Goal: Task Accomplishment & Management: Manage account settings

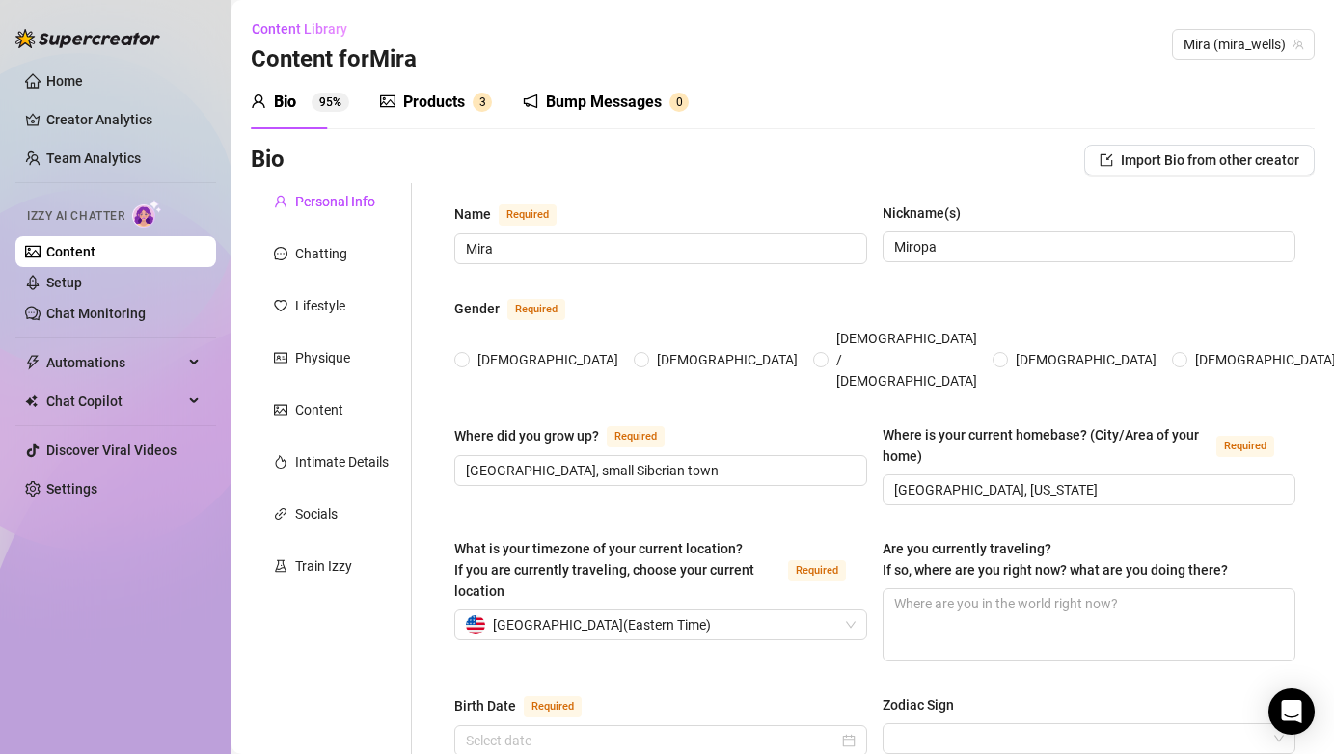
radio input "true"
type input "[DATE]"
click at [413, 87] on div "Products 3" at bounding box center [436, 102] width 112 height 54
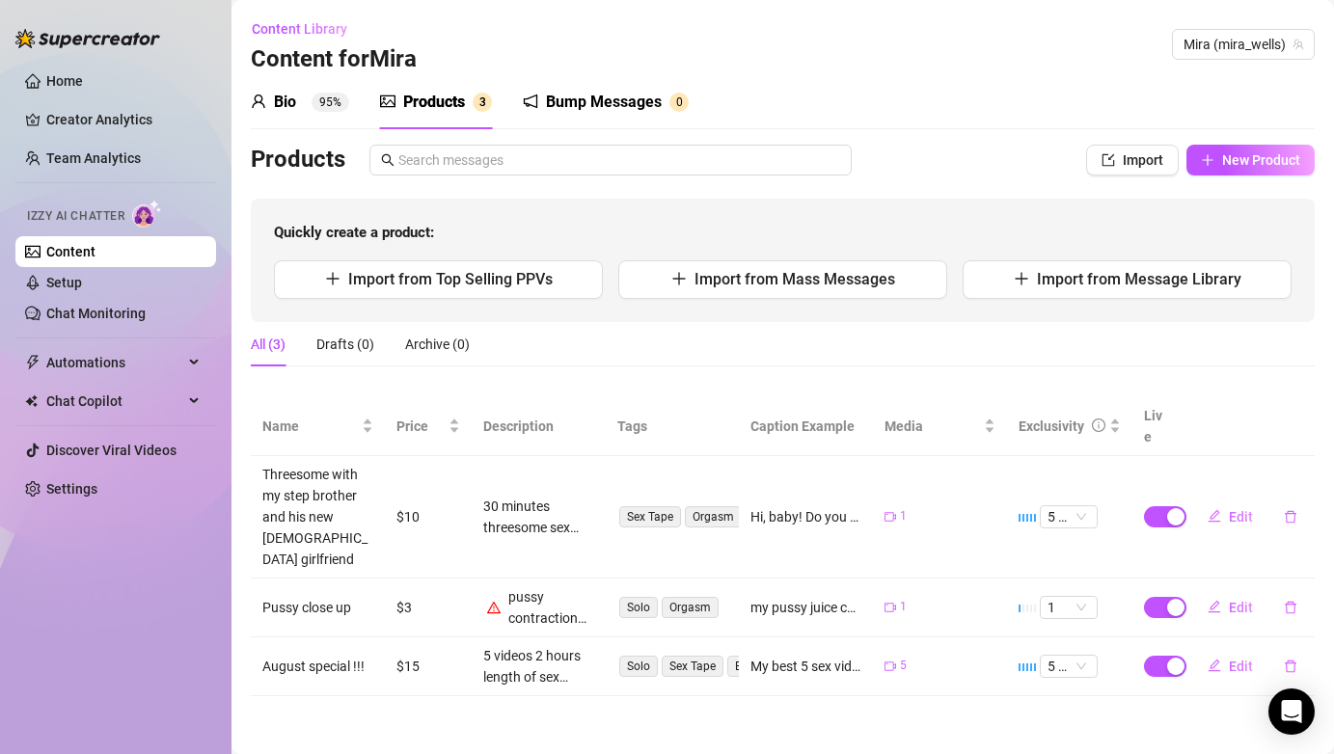
click at [420, 102] on div "Products" at bounding box center [434, 102] width 62 height 23
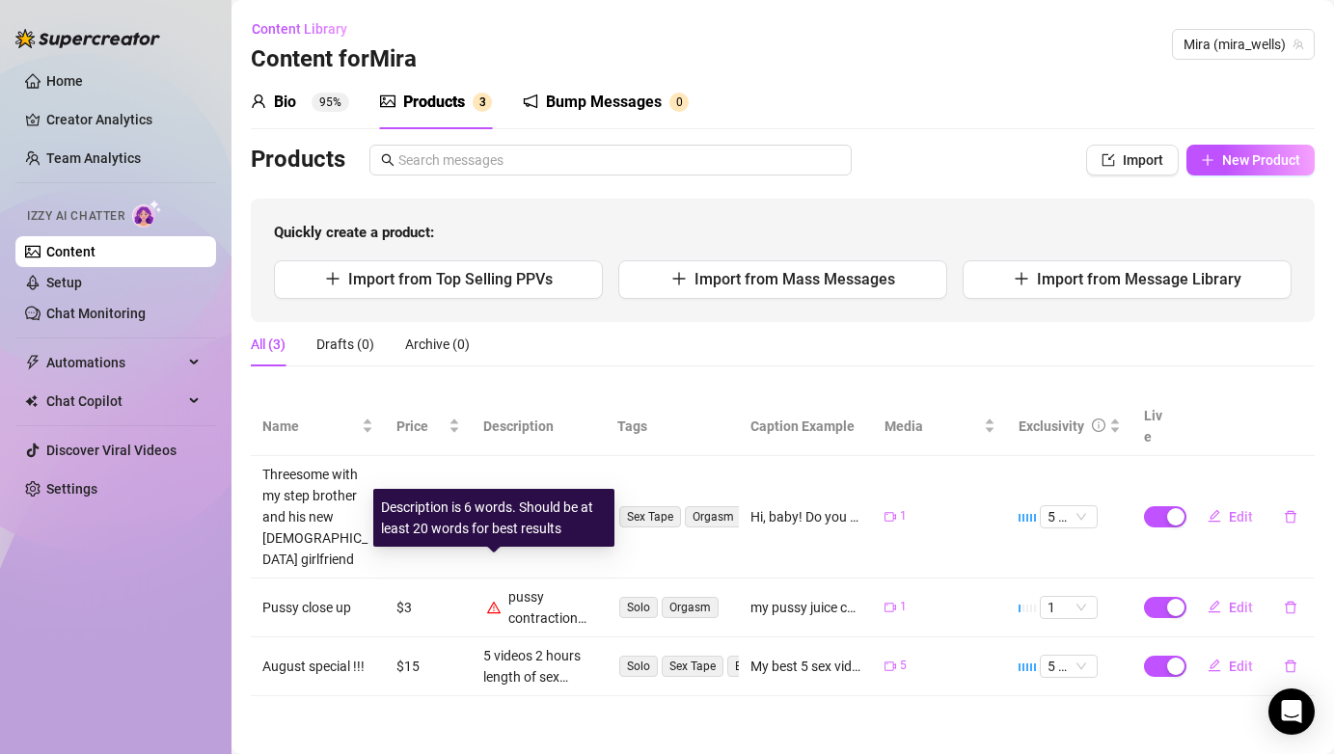
click at [496, 601] on icon "warning" at bounding box center [494, 608] width 14 height 14
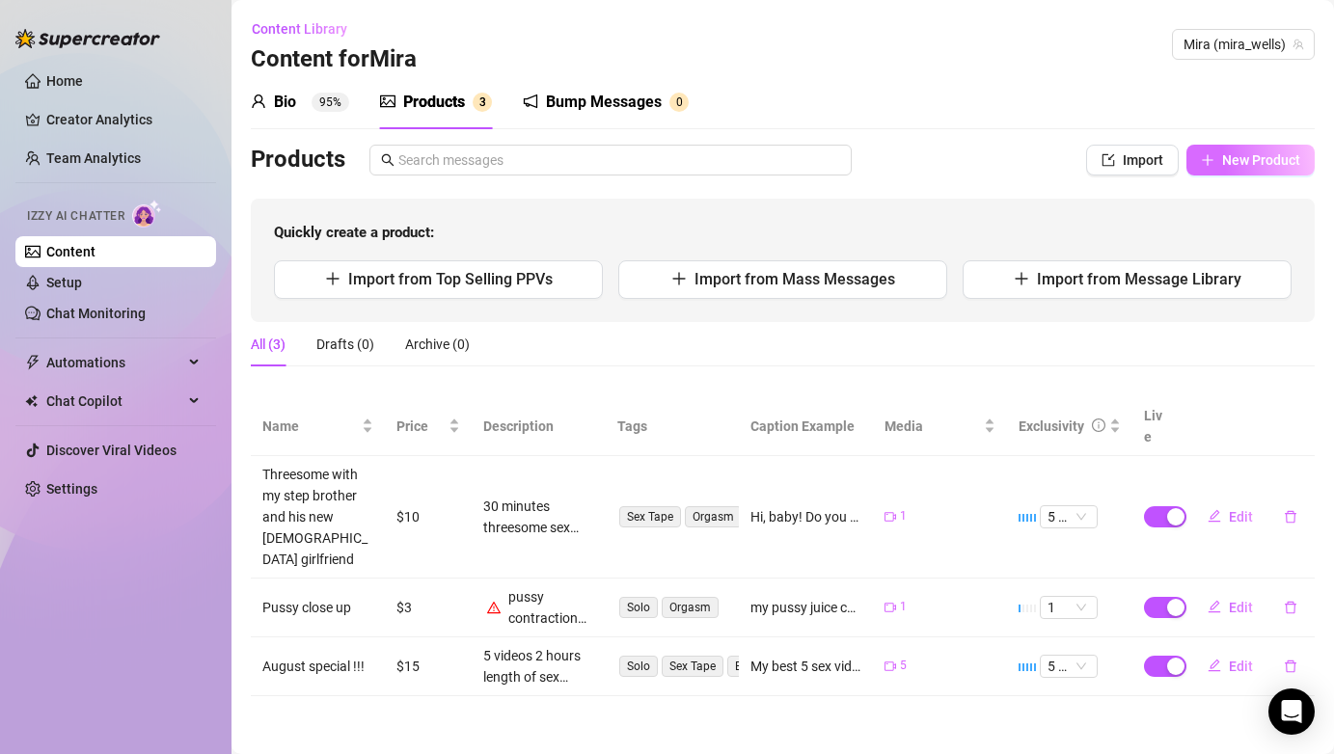
click at [1239, 154] on span "New Product" at bounding box center [1261, 159] width 78 height 15
type textarea "Type your message here..."
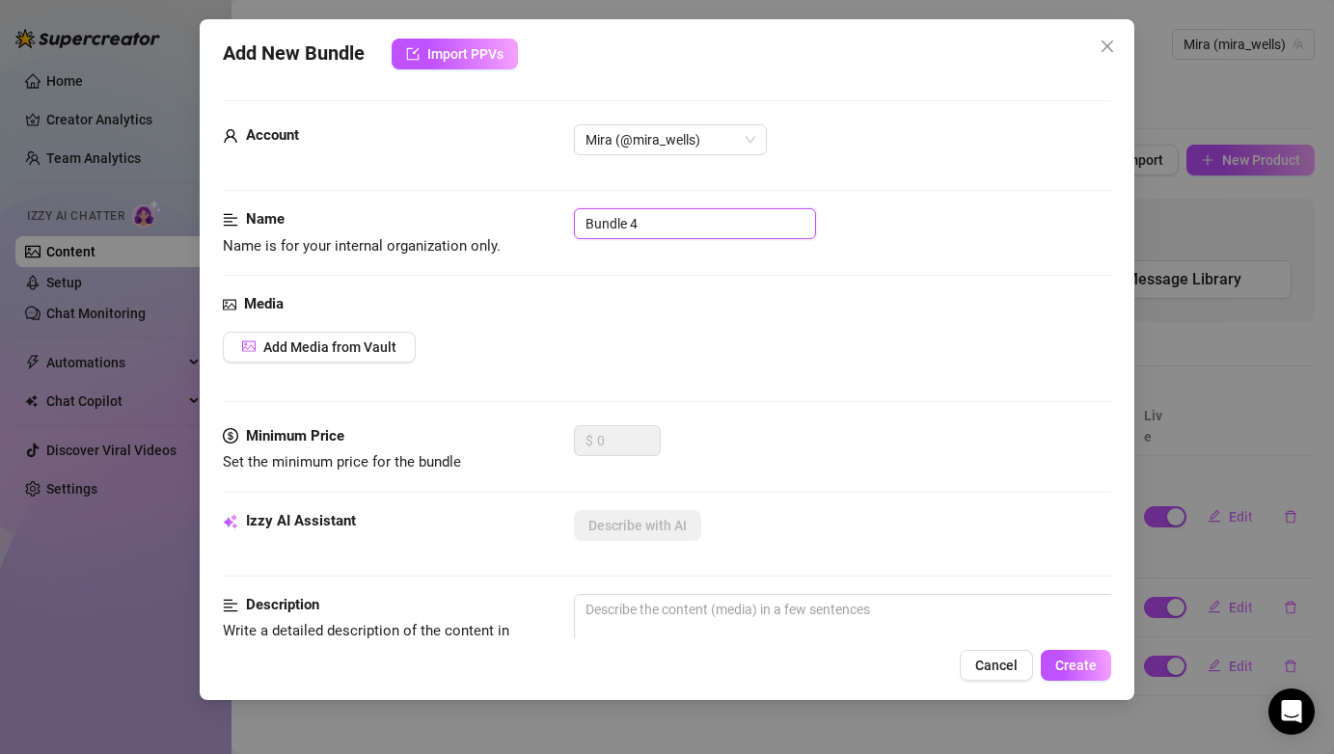
drag, startPoint x: 668, startPoint y: 212, endPoint x: 678, endPoint y: 234, distance: 24.6
click at [678, 234] on input "Bundle 4" at bounding box center [695, 223] width 242 height 31
type input "Ы"
type input "Sexy dances bundle"
click at [1103, 52] on icon "close" at bounding box center [1107, 46] width 15 height 15
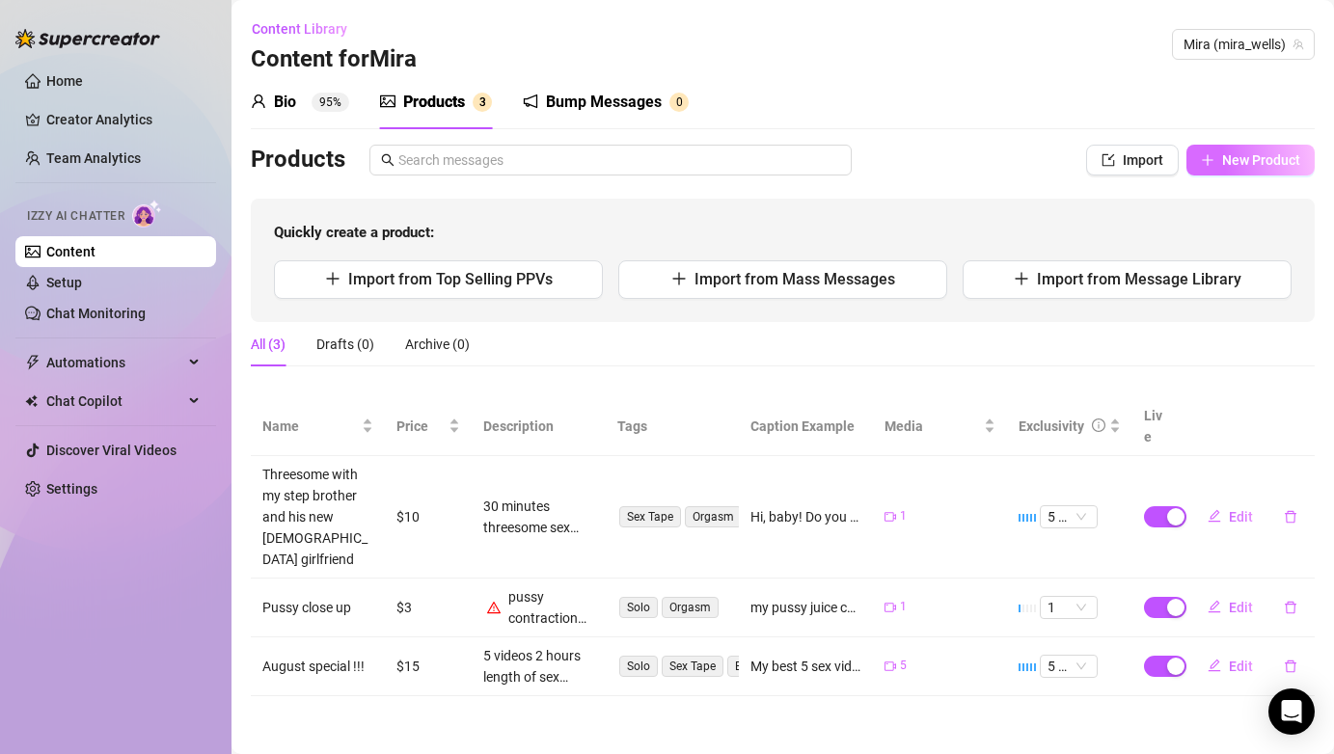
click at [1261, 168] on button "New Product" at bounding box center [1251, 160] width 128 height 31
type textarea "Type your message here..."
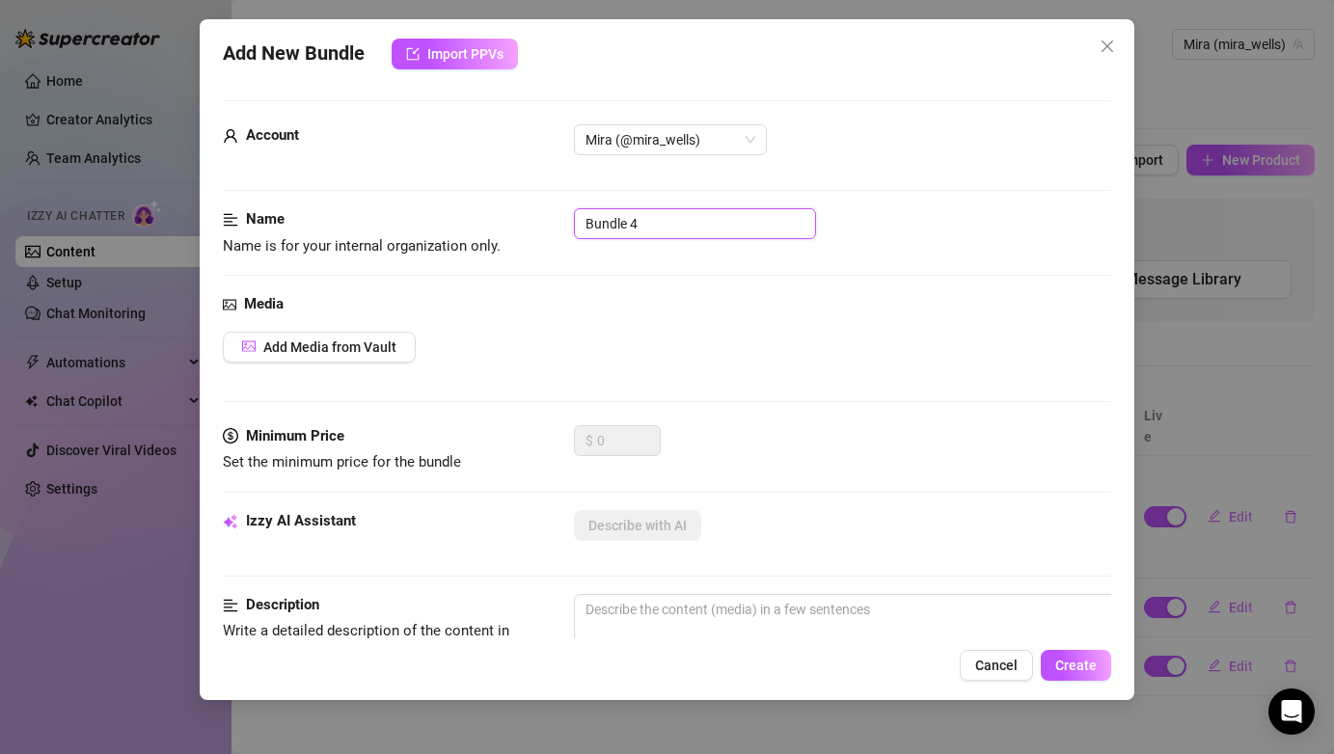
drag, startPoint x: 749, startPoint y: 230, endPoint x: 525, endPoint y: 233, distance: 223.9
click at [525, 233] on div "Name Name is for your internal organization only. Bundle 4" at bounding box center [667, 232] width 888 height 49
type input "Sexy dances bundle"
click at [312, 353] on span "Add Media from Vault" at bounding box center [329, 347] width 133 height 15
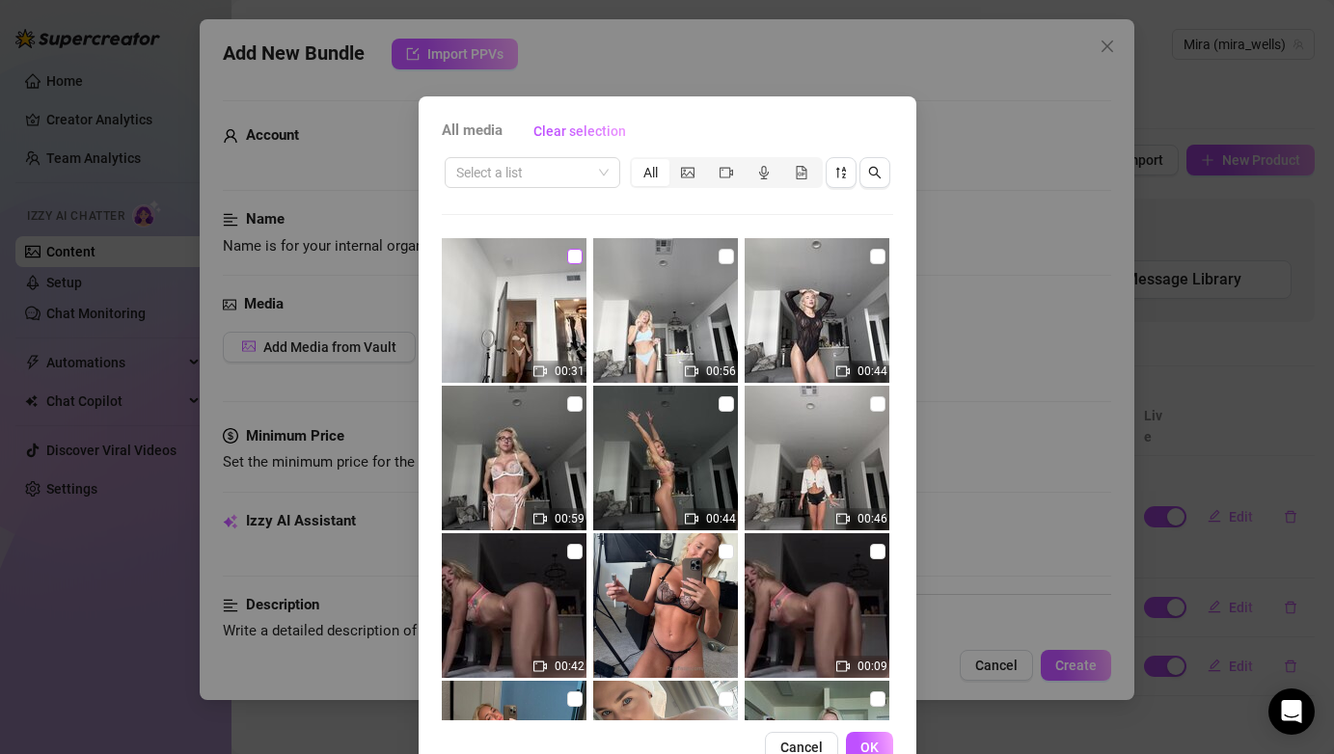
click at [577, 260] on input "checkbox" at bounding box center [574, 256] width 15 height 15
checkbox input "true"
click at [727, 260] on input "checkbox" at bounding box center [726, 256] width 15 height 15
checkbox input "true"
click at [877, 255] on input "checkbox" at bounding box center [877, 256] width 15 height 15
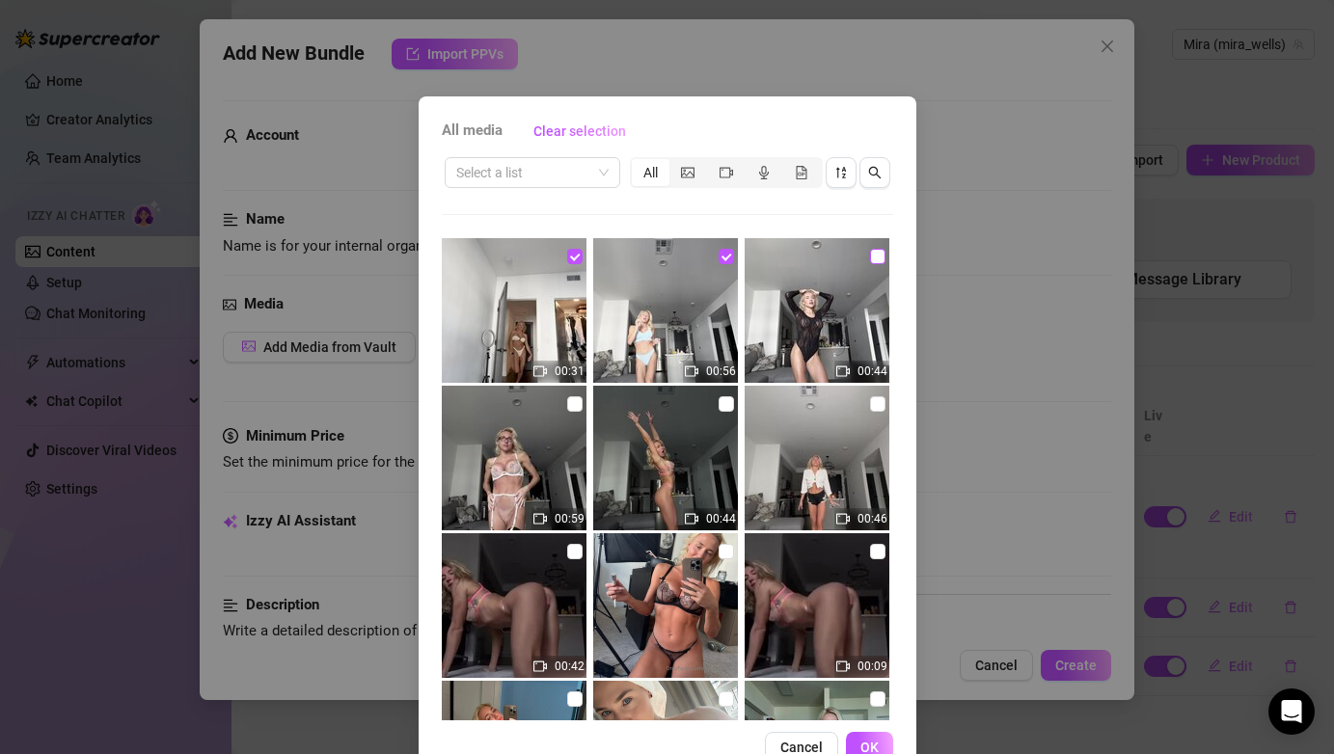
checkbox input "true"
click at [571, 406] on input "checkbox" at bounding box center [574, 404] width 15 height 15
checkbox input "true"
click at [725, 407] on input "checkbox" at bounding box center [726, 404] width 15 height 15
checkbox input "true"
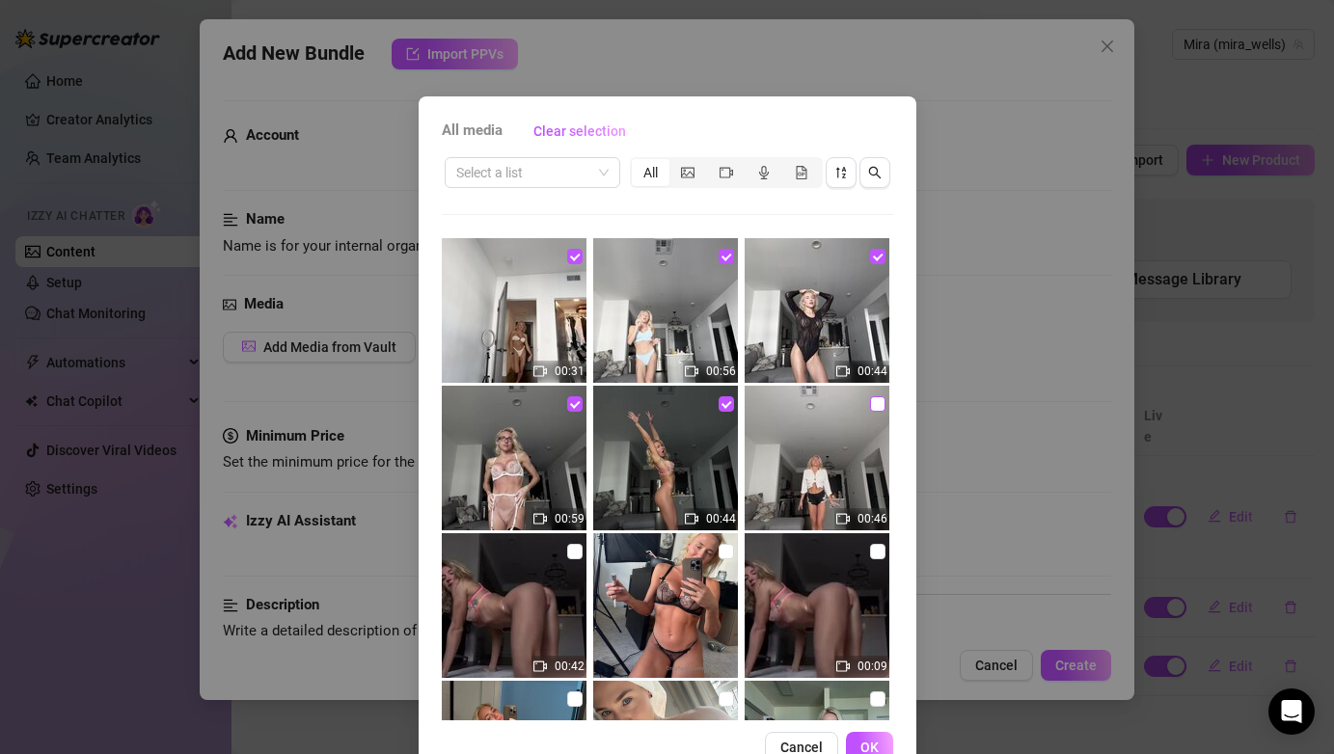
click at [875, 404] on input "checkbox" at bounding box center [877, 404] width 15 height 15
checkbox input "true"
click at [574, 554] on input "checkbox" at bounding box center [574, 551] width 15 height 15
checkbox input "true"
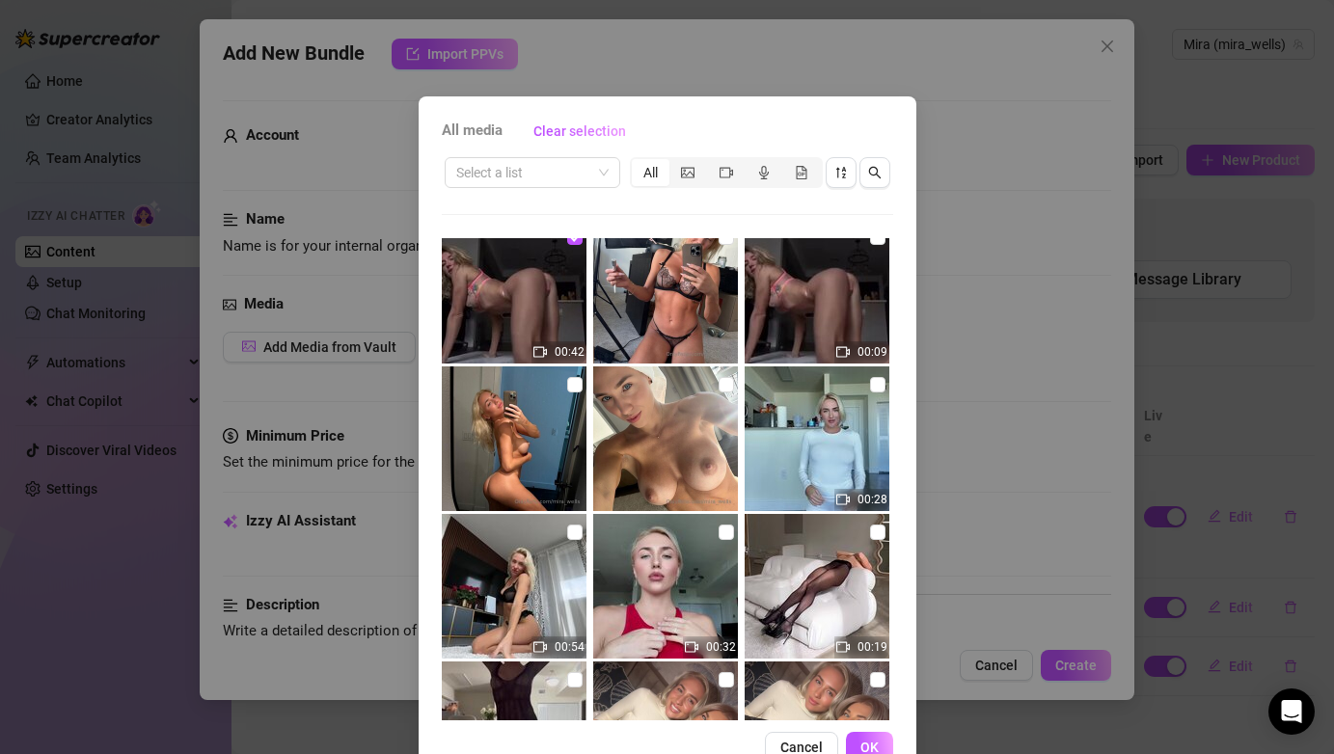
scroll to position [336, 0]
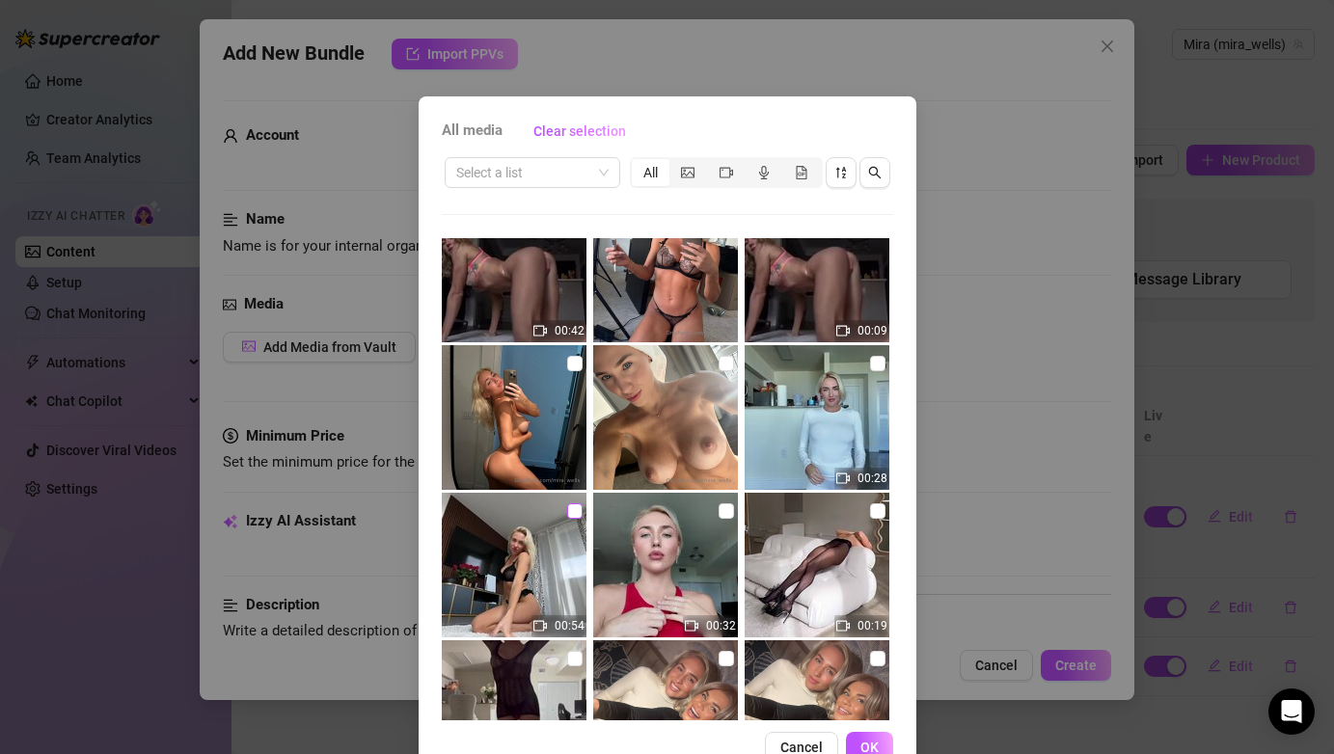
click at [580, 514] on input "checkbox" at bounding box center [574, 511] width 15 height 15
checkbox input "true"
click at [867, 746] on span "OK" at bounding box center [870, 747] width 18 height 15
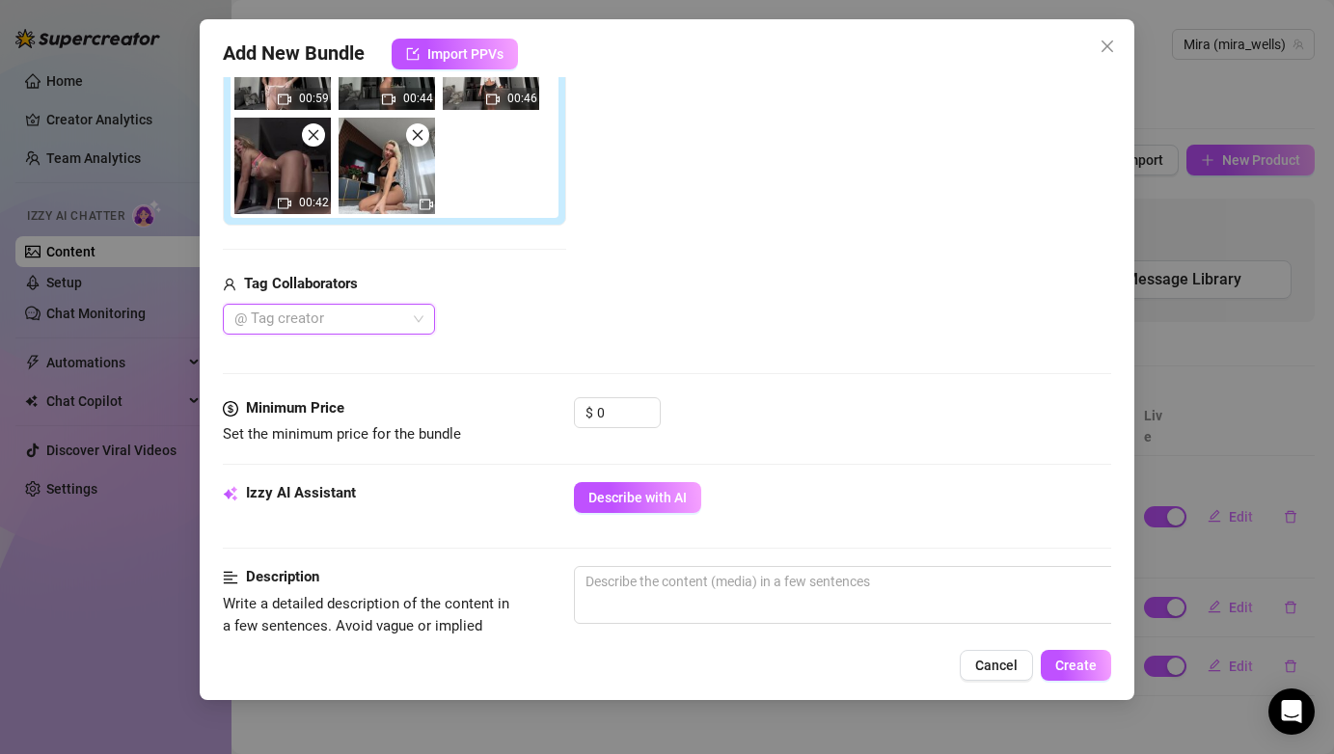
scroll to position [571, 0]
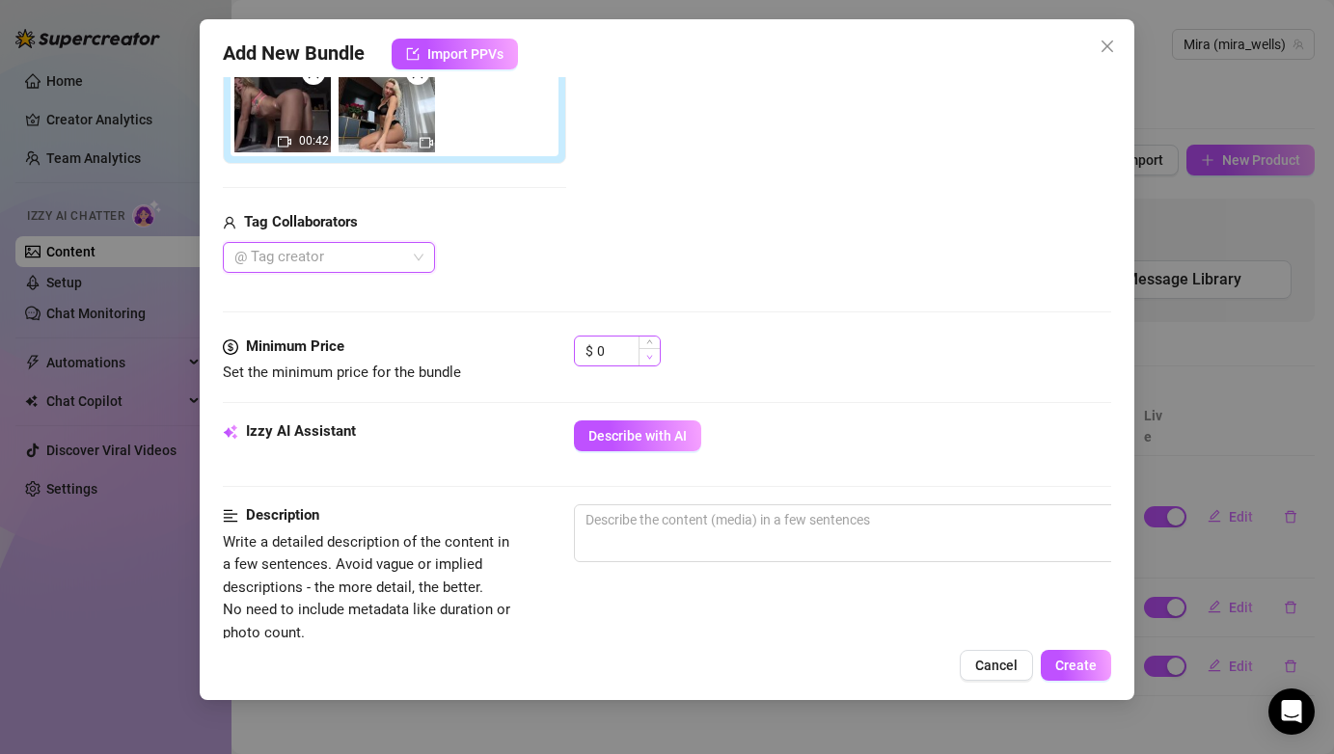
click at [644, 355] on span "Decrease Value" at bounding box center [649, 356] width 21 height 17
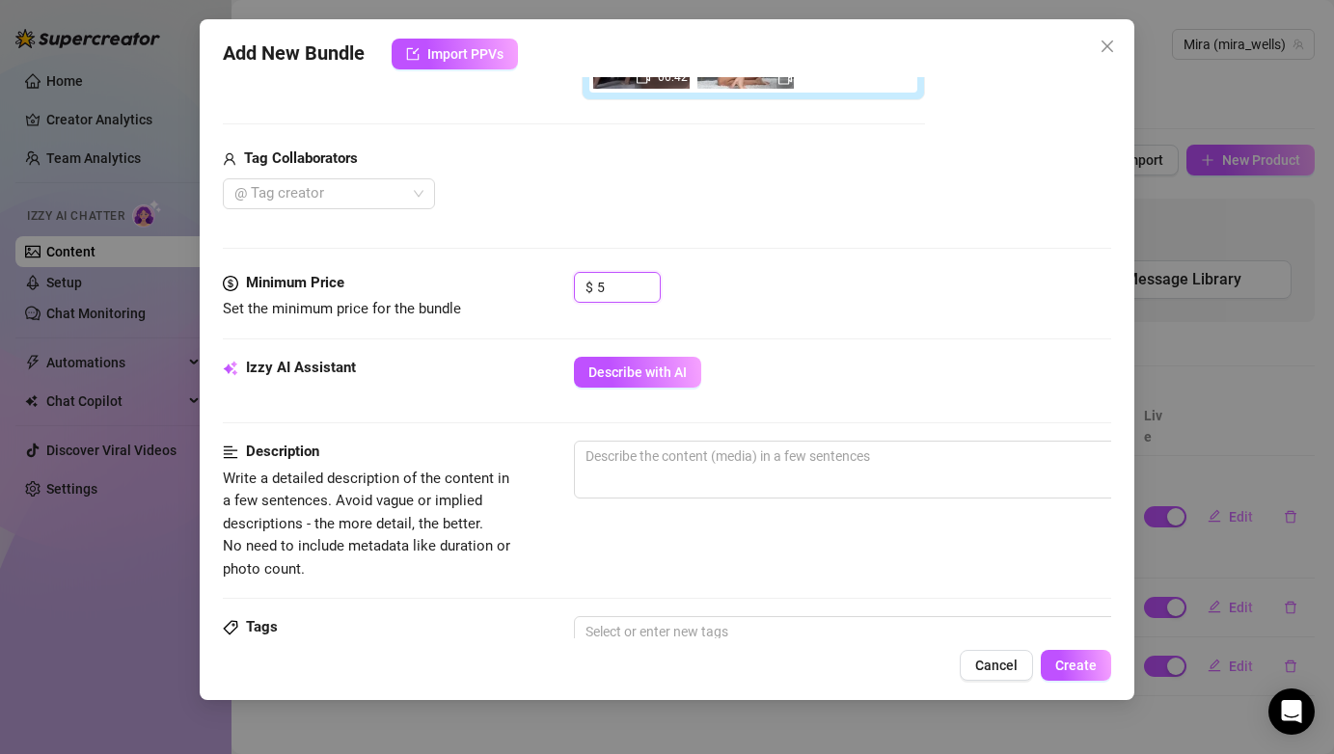
scroll to position [688, 0]
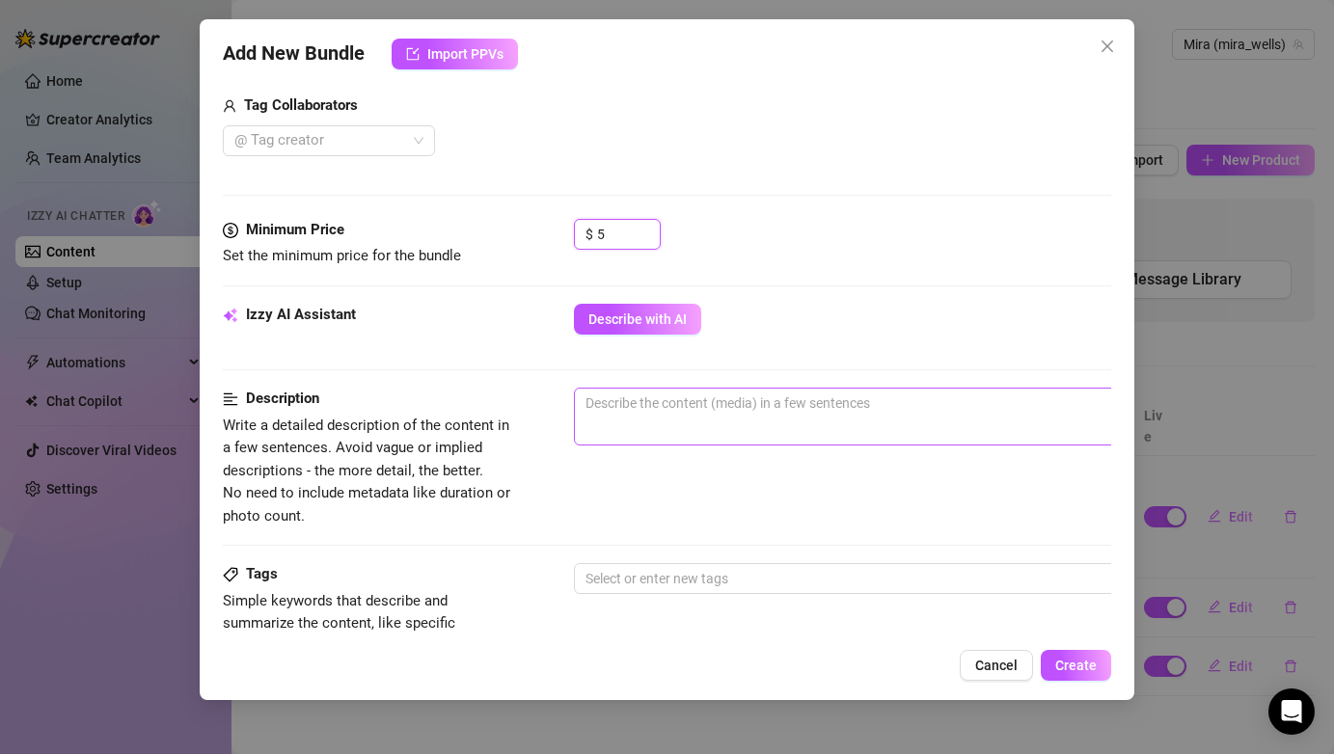
type input "5"
click at [752, 428] on span "0 / 1000" at bounding box center [911, 417] width 675 height 58
click at [703, 406] on textarea at bounding box center [911, 403] width 673 height 29
type textarea "S"
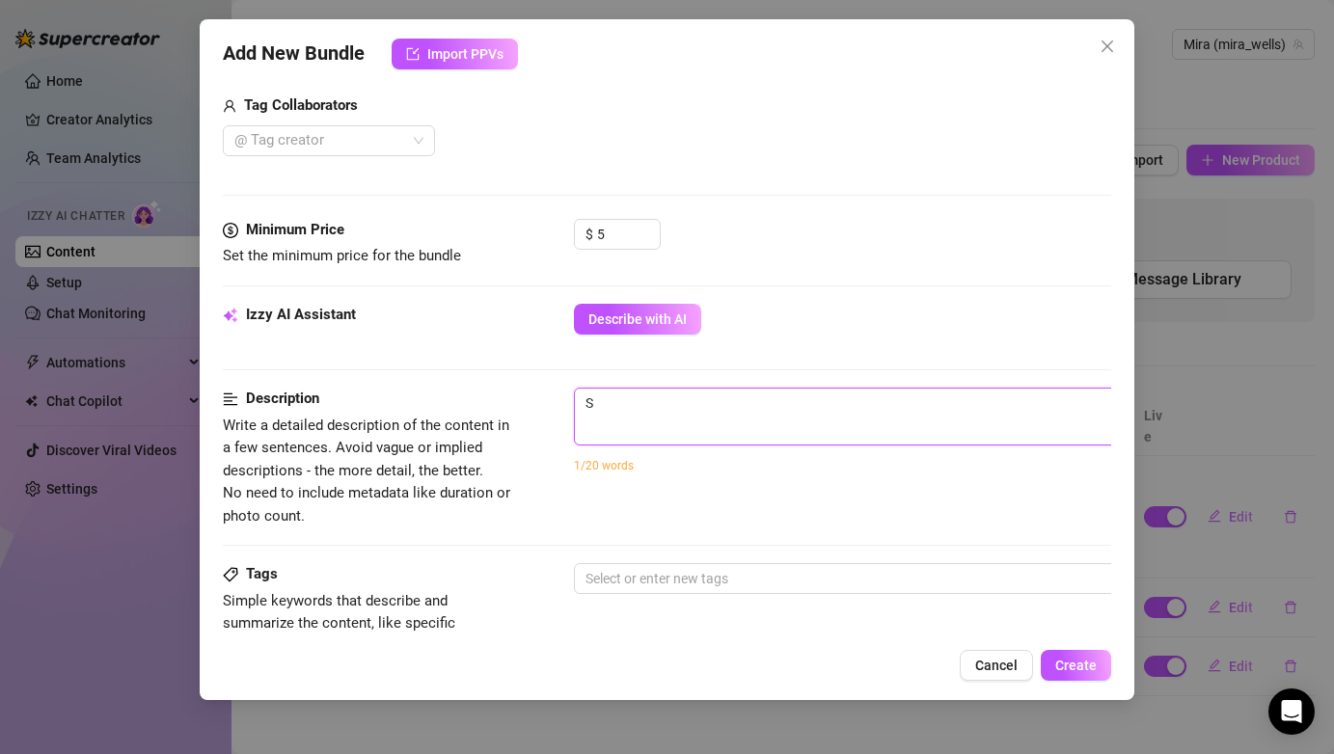
type textarea "Se"
type textarea "S"
type textarea "Describe the content (media) in a few sentences"
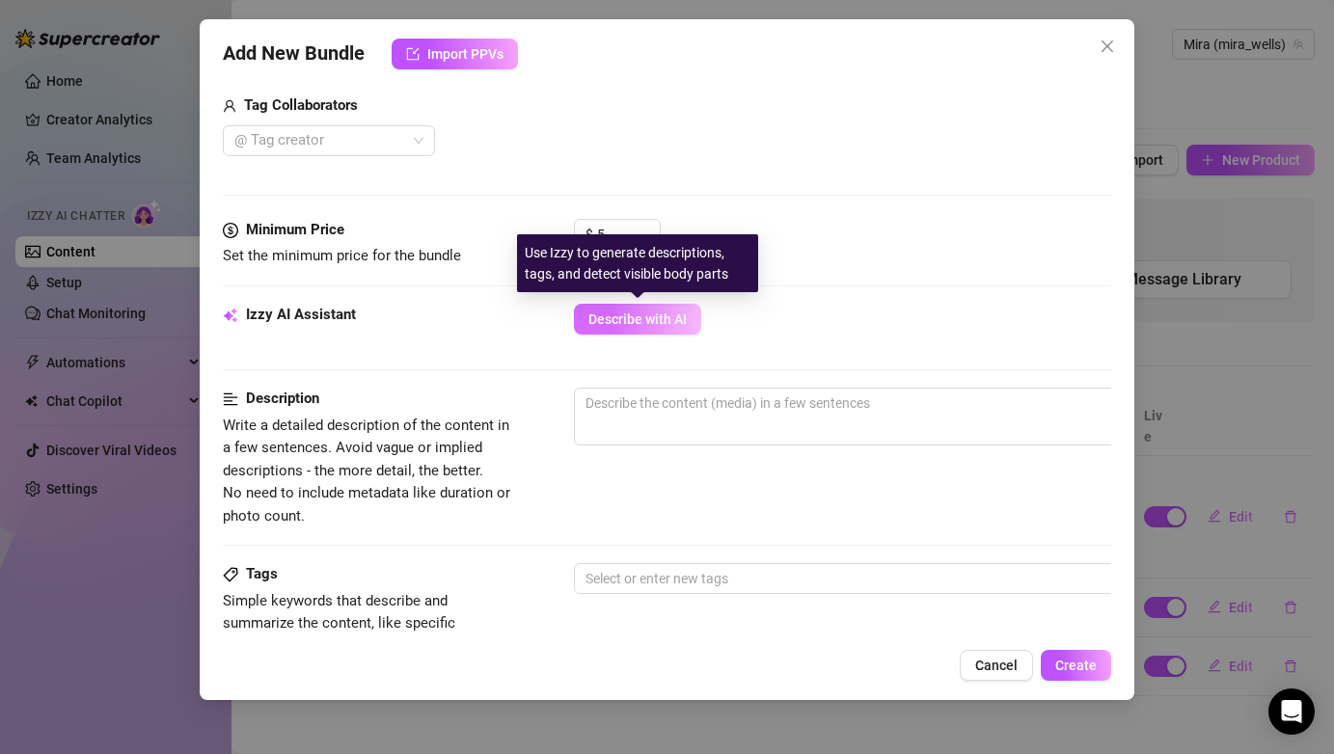
click at [654, 319] on span "Describe with AI" at bounding box center [638, 319] width 98 height 15
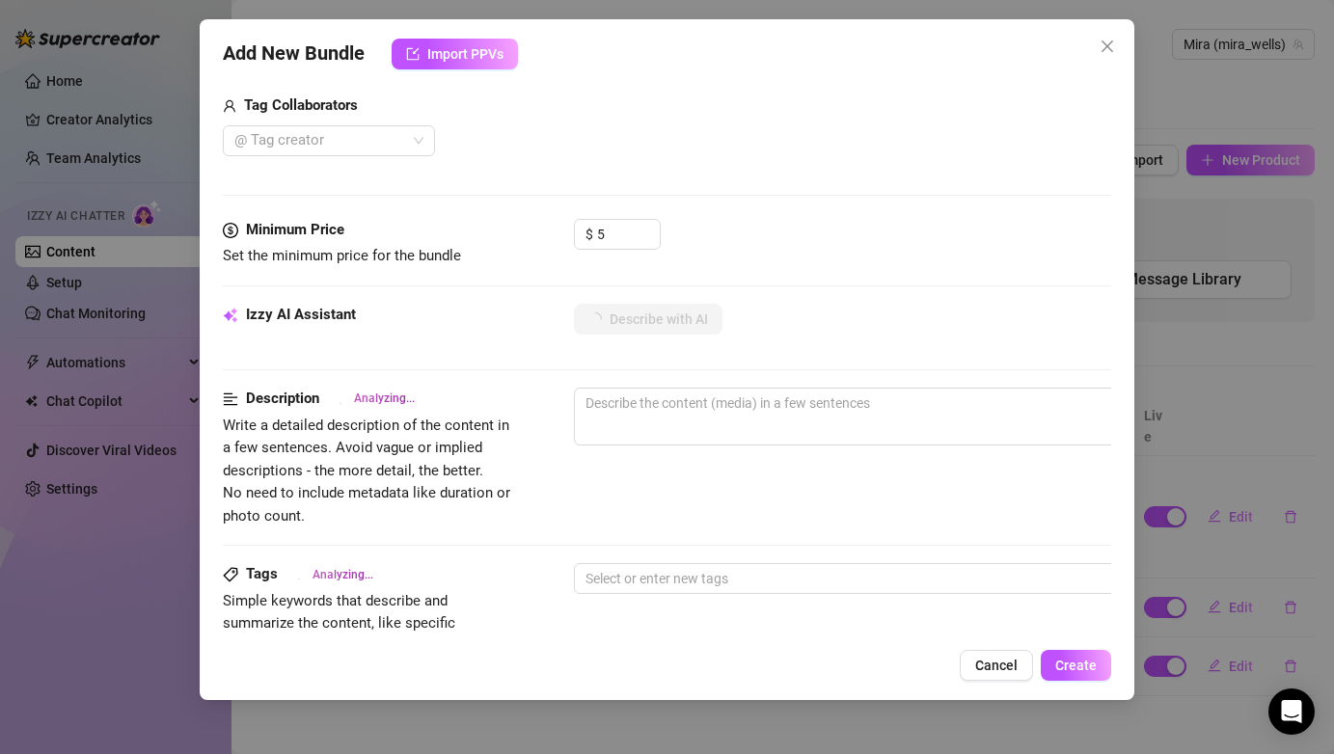
type textarea "Mira"
type textarea "Mira teases"
type textarea "Mira teases in"
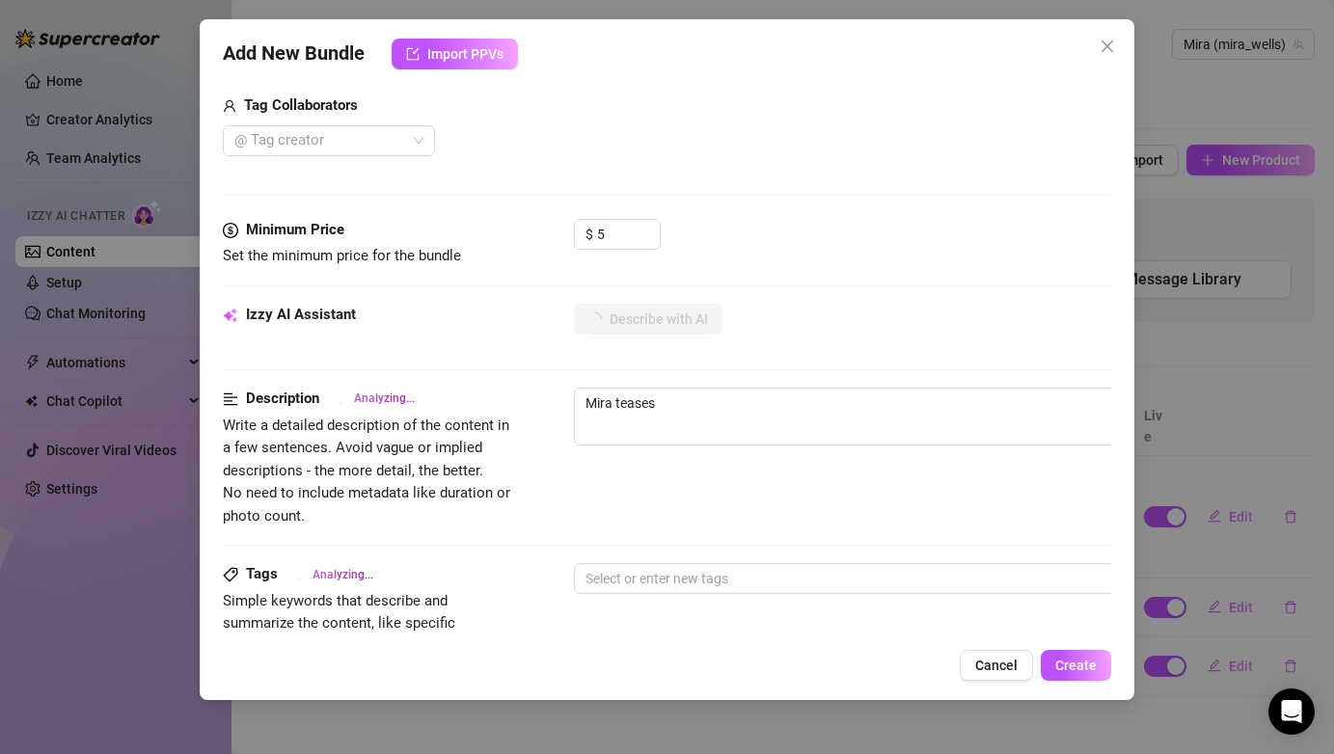
type textarea "Mira teases in"
type textarea "Mira teases in 8"
type textarea "Mira teases in 8 different"
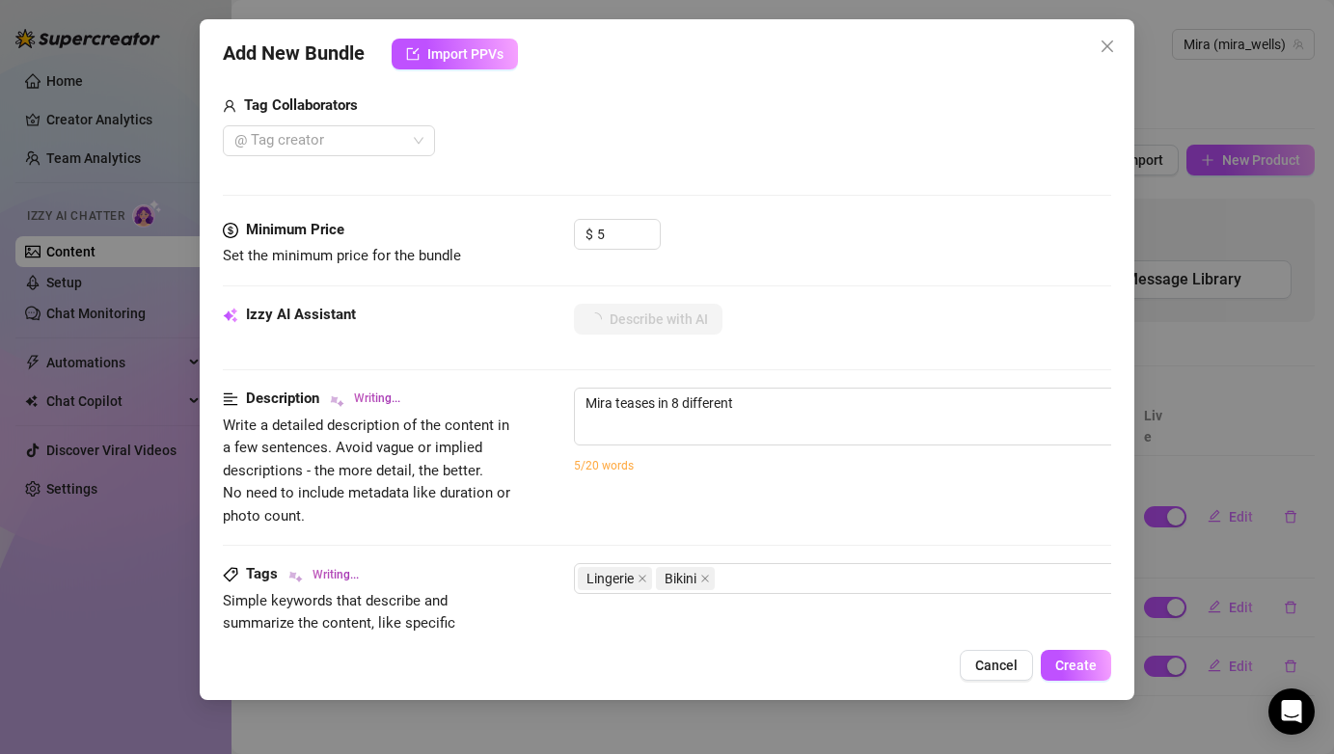
type textarea "Mira teases in 8 different outfits,"
type textarea "Mira teases in 8 different outfits, stripping"
type textarea "Mira teases in 8 different outfits, stripping and"
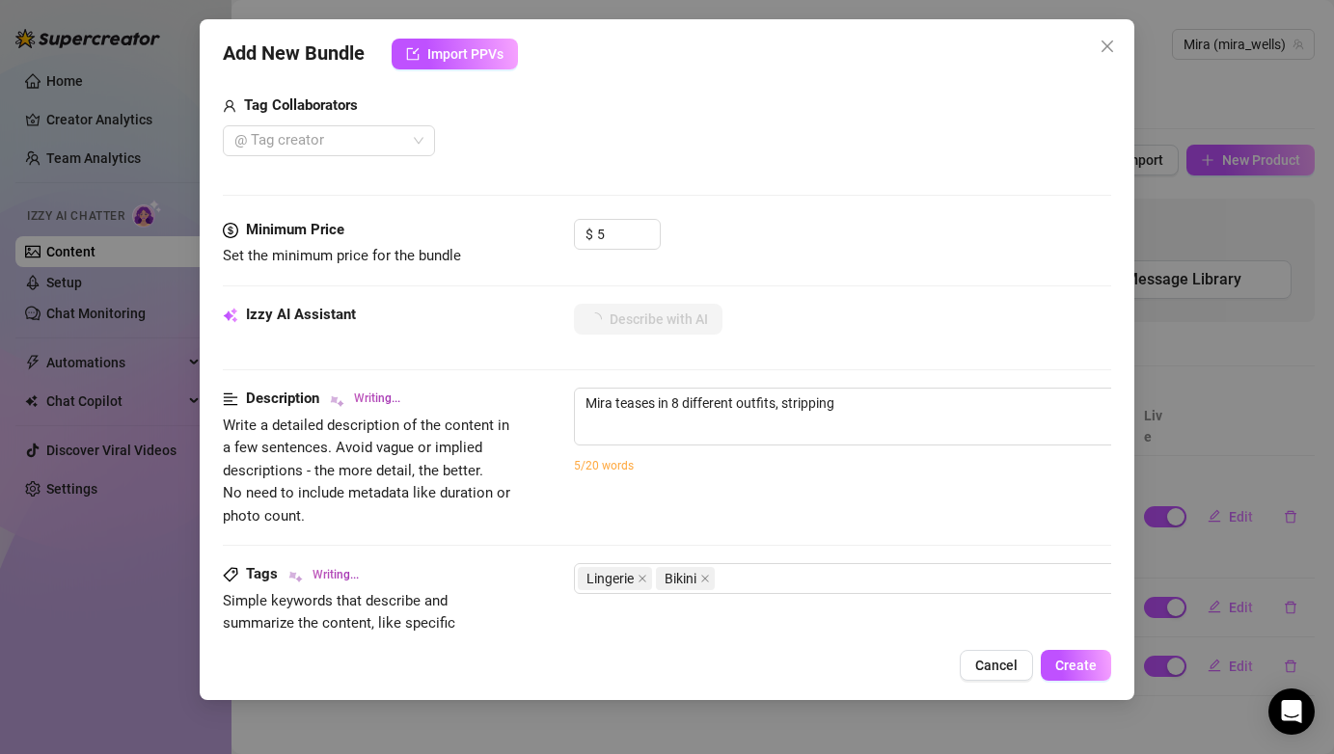
type textarea "Mira teases in 8 different outfits, stripping and"
type textarea "Mira teases in 8 different outfits, stripping and posing"
type textarea "Mira teases in 8 different outfits, stripping and posing to"
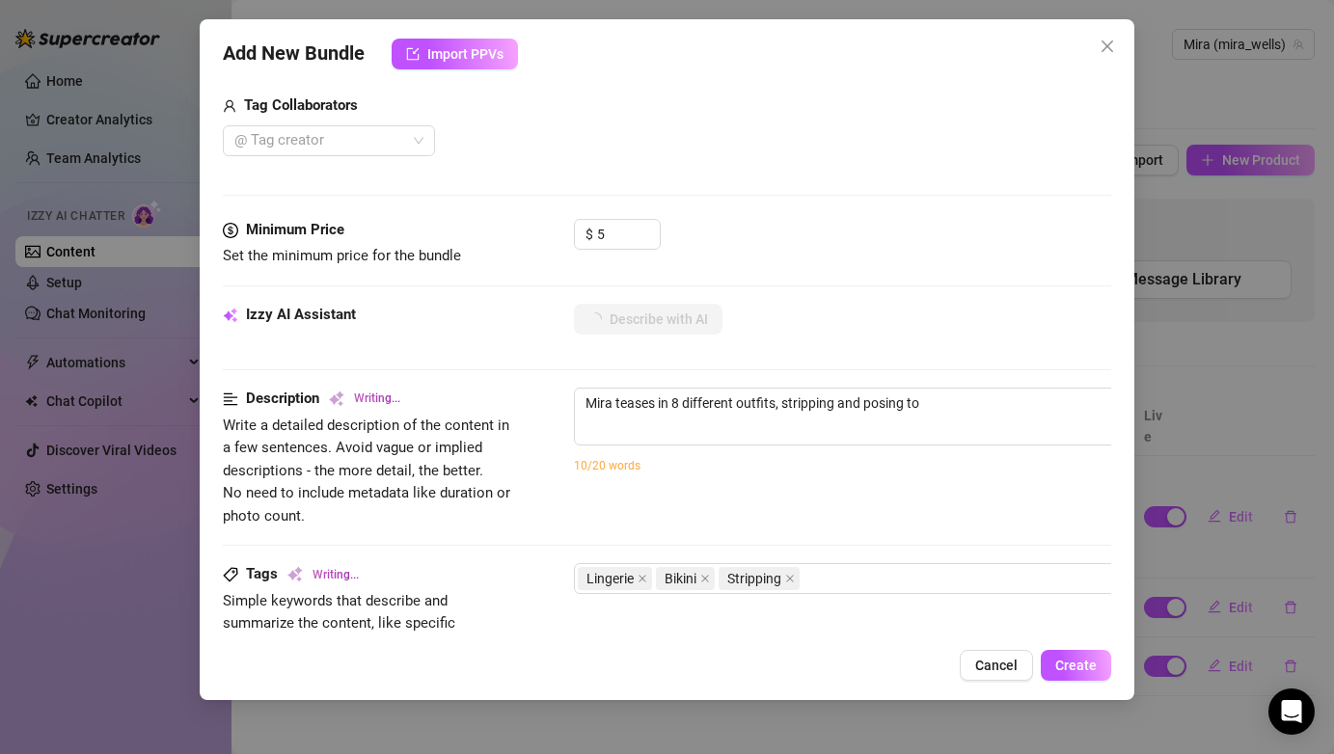
type textarea "Mira teases in 8 different outfits, stripping and posing to show"
type textarea "Mira teases in 8 different outfits, stripping and posing to show off"
type textarea "Mira teases in 8 different outfits, stripping and posing to show off her"
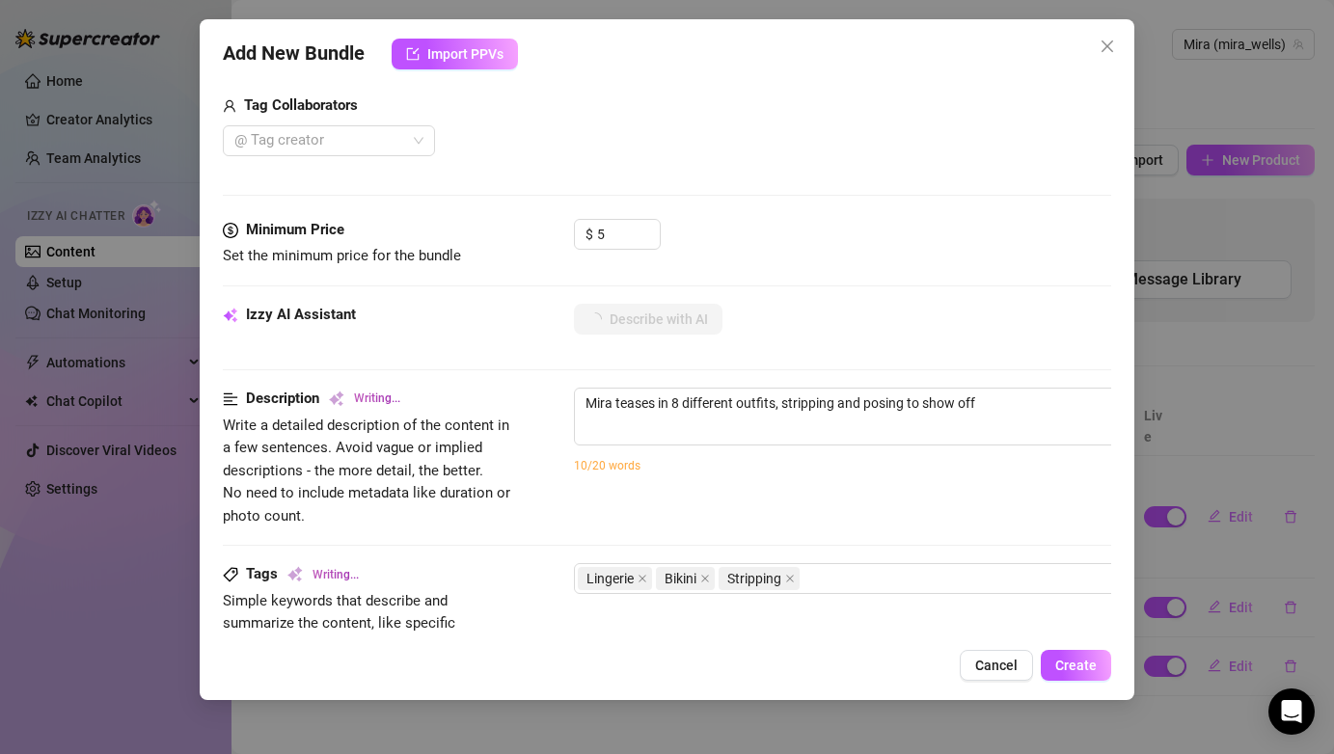
type textarea "Mira teases in 8 different outfits, stripping and posing to show off her"
type textarea "Mira teases in 8 different outfits, stripping and posing to show off her tight"
type textarea "Mira teases in 8 different outfits, stripping and posing to show off her tight …"
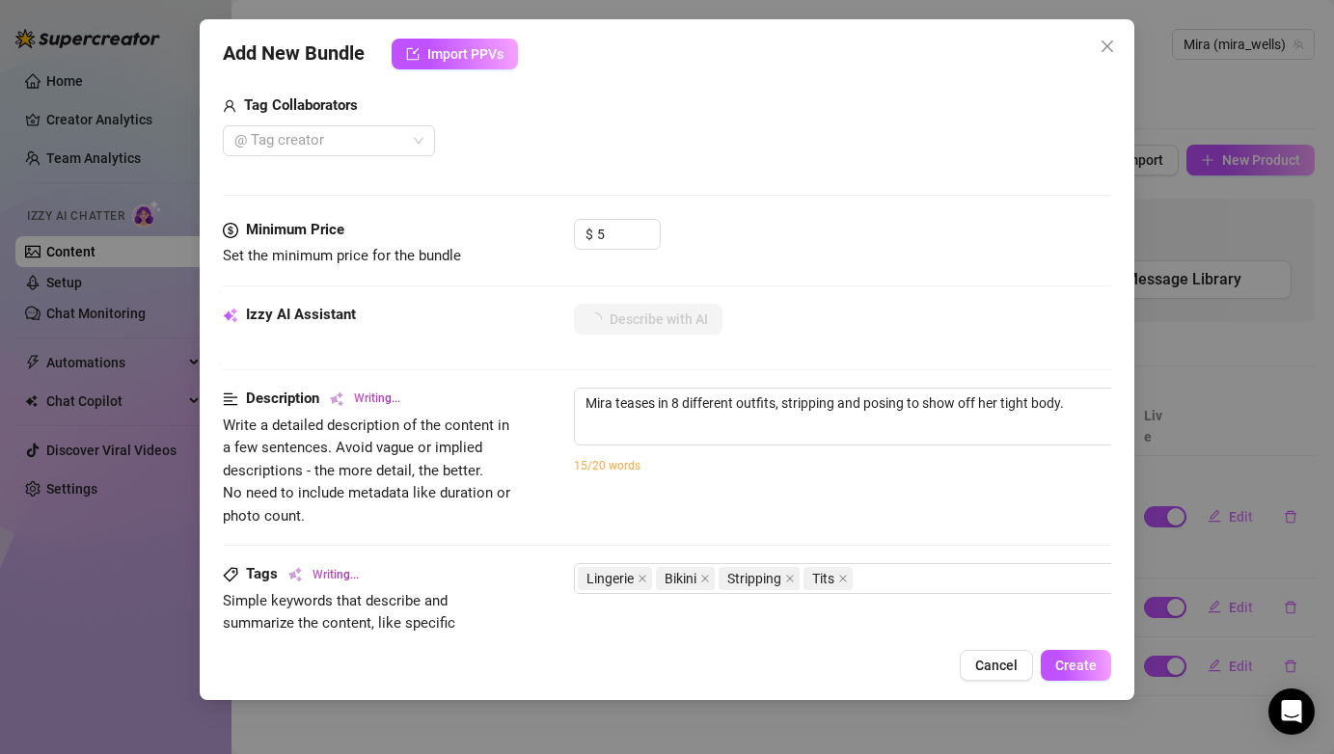
type textarea "Mira teases in 8 different outfits, stripping and posing to show off her tight …"
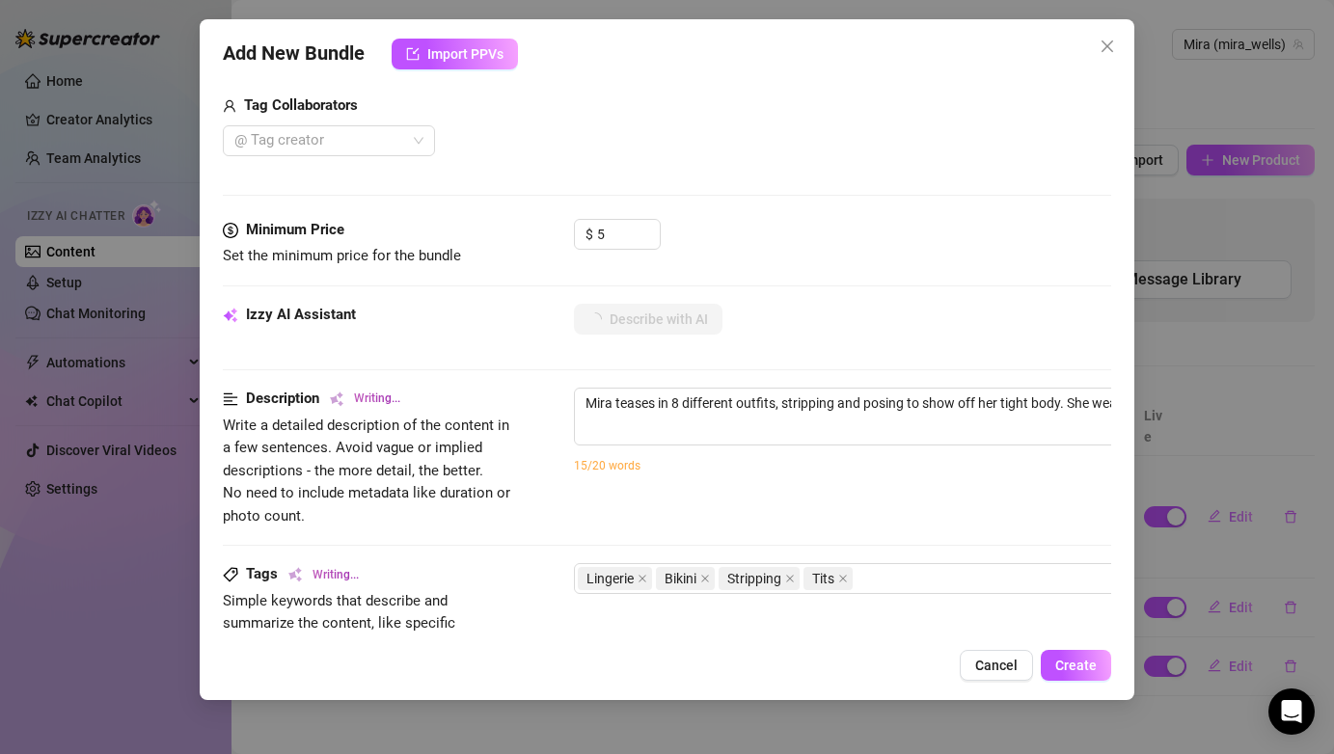
type textarea "Mira teases in 8 different outfits, stripping and posing to show off her tight …"
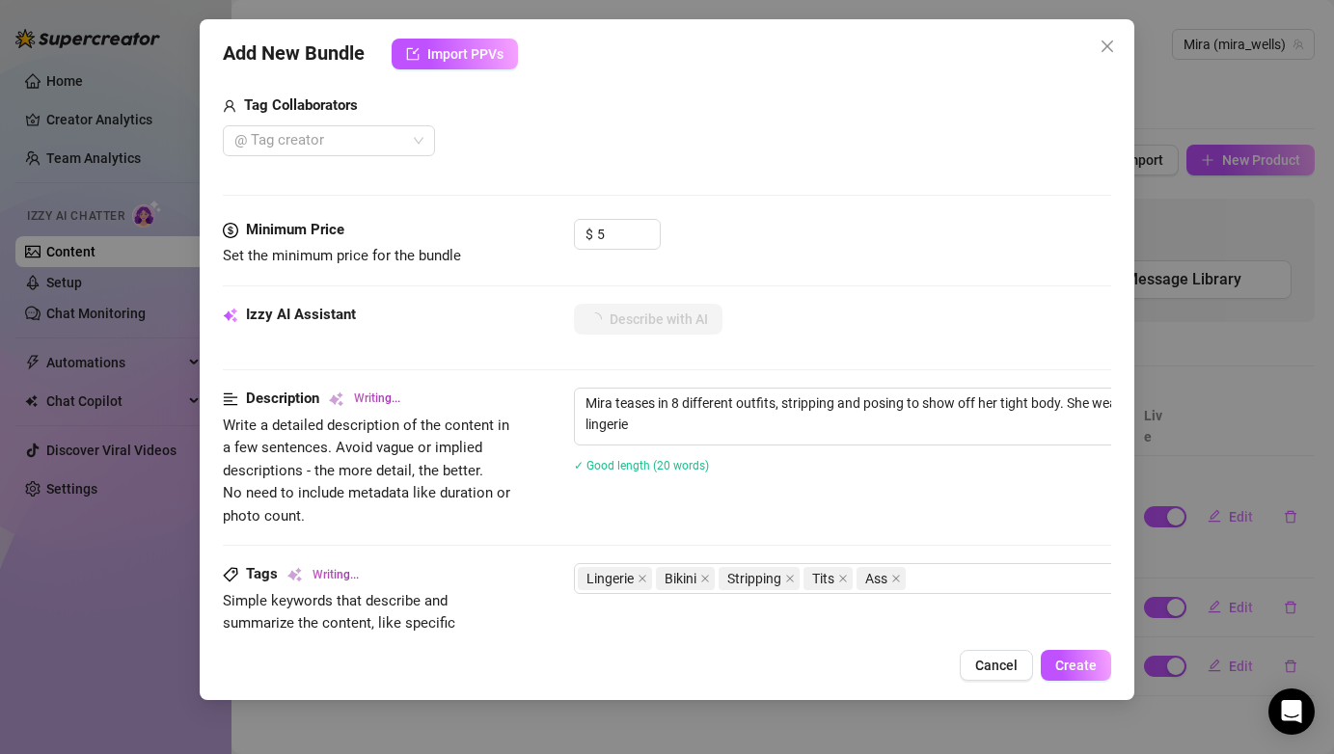
type textarea "Mira teases in 8 different outfits, stripping and posing to show off her tight …"
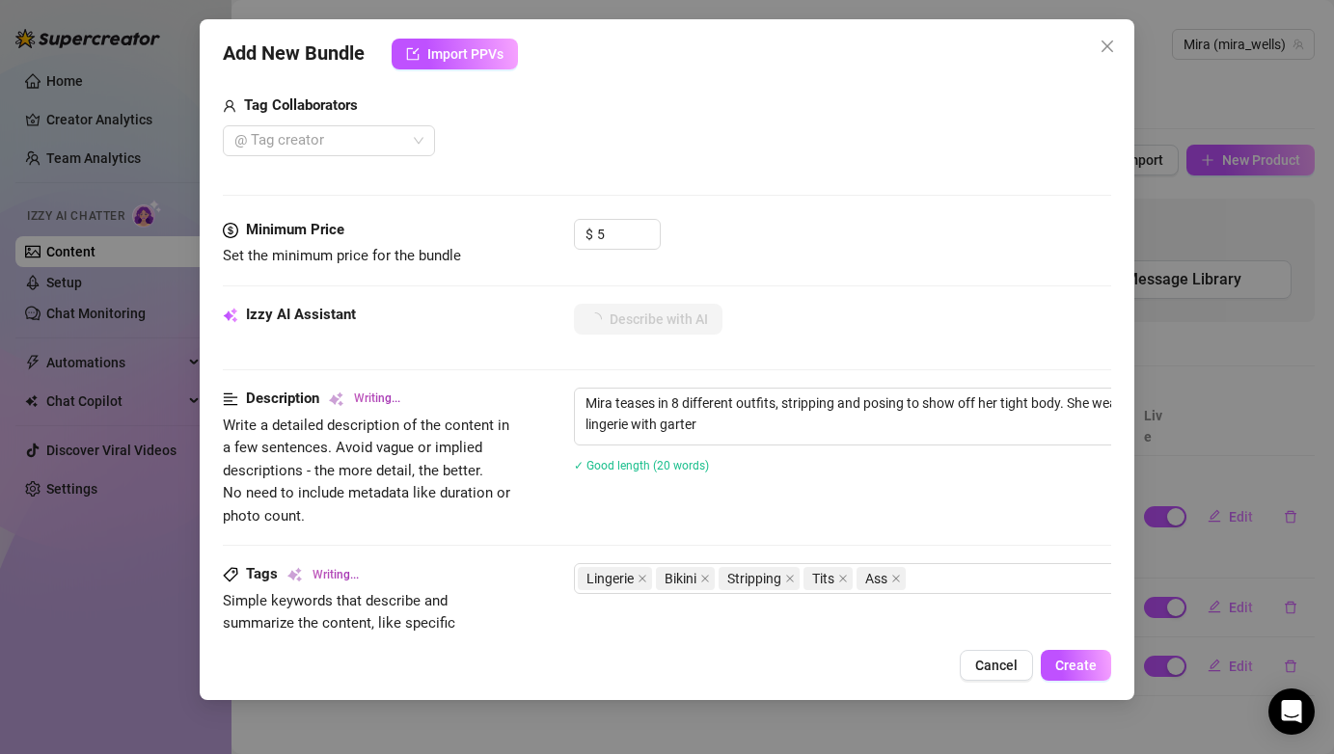
type textarea "Mira teases in 8 different outfits, stripping and posing to show off her tight …"
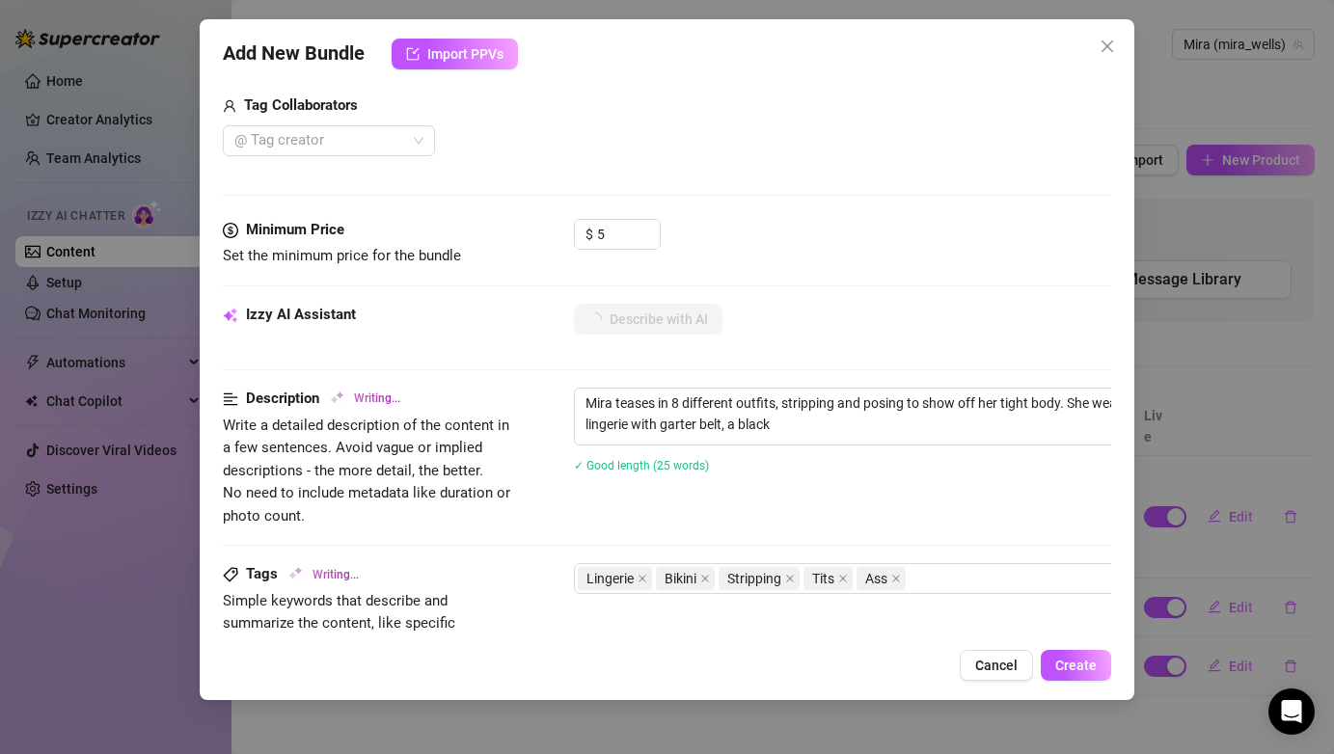
type textarea "Mira teases in 8 different outfits, stripping and posing to show off her tight …"
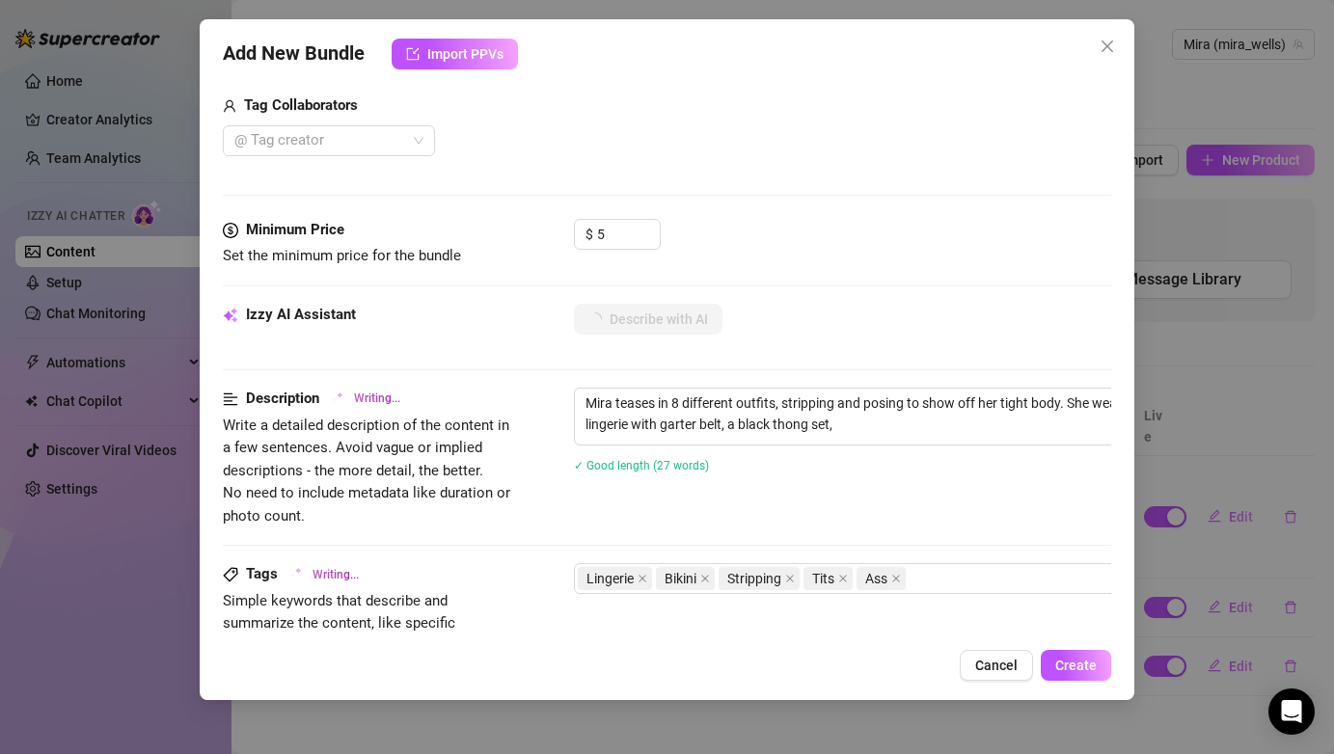
type textarea "Mira teases in 8 different outfits, stripping and posing to show off her tight …"
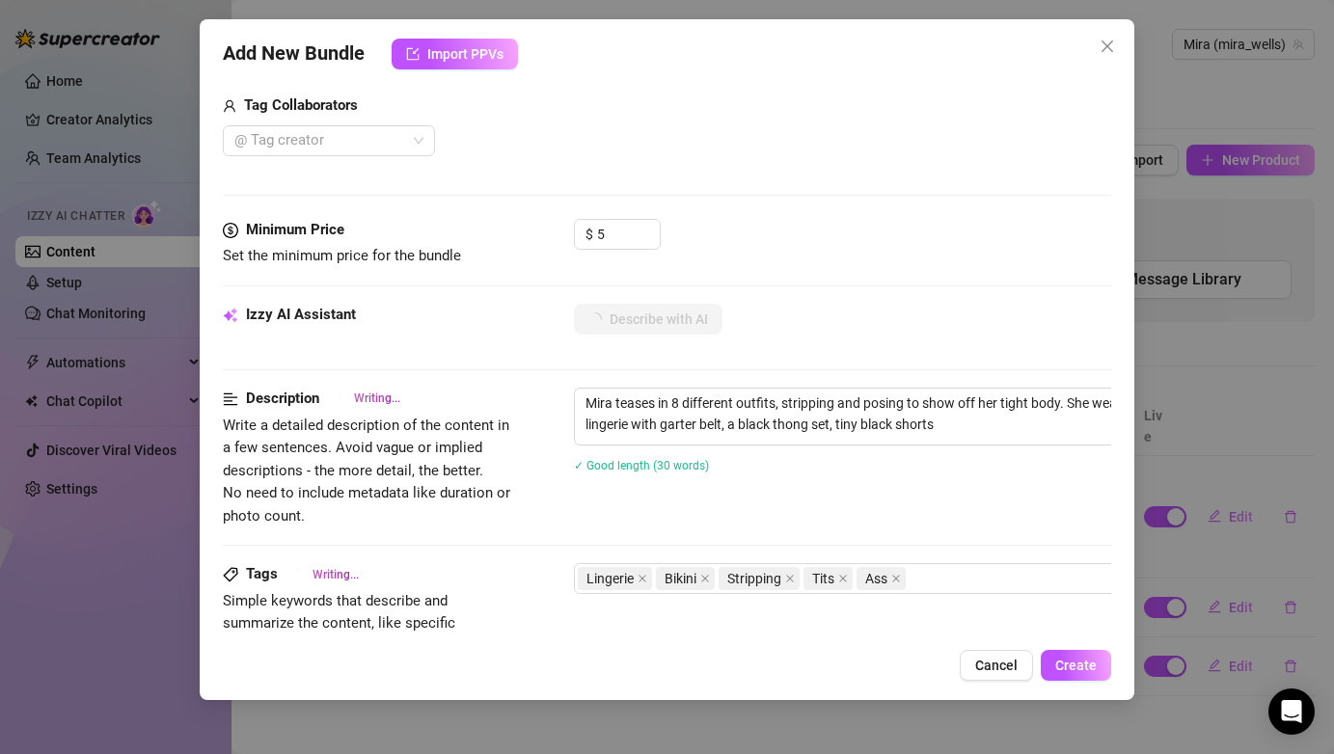
type textarea "Mira teases in 8 different outfits, stripping and posing to show off her tight …"
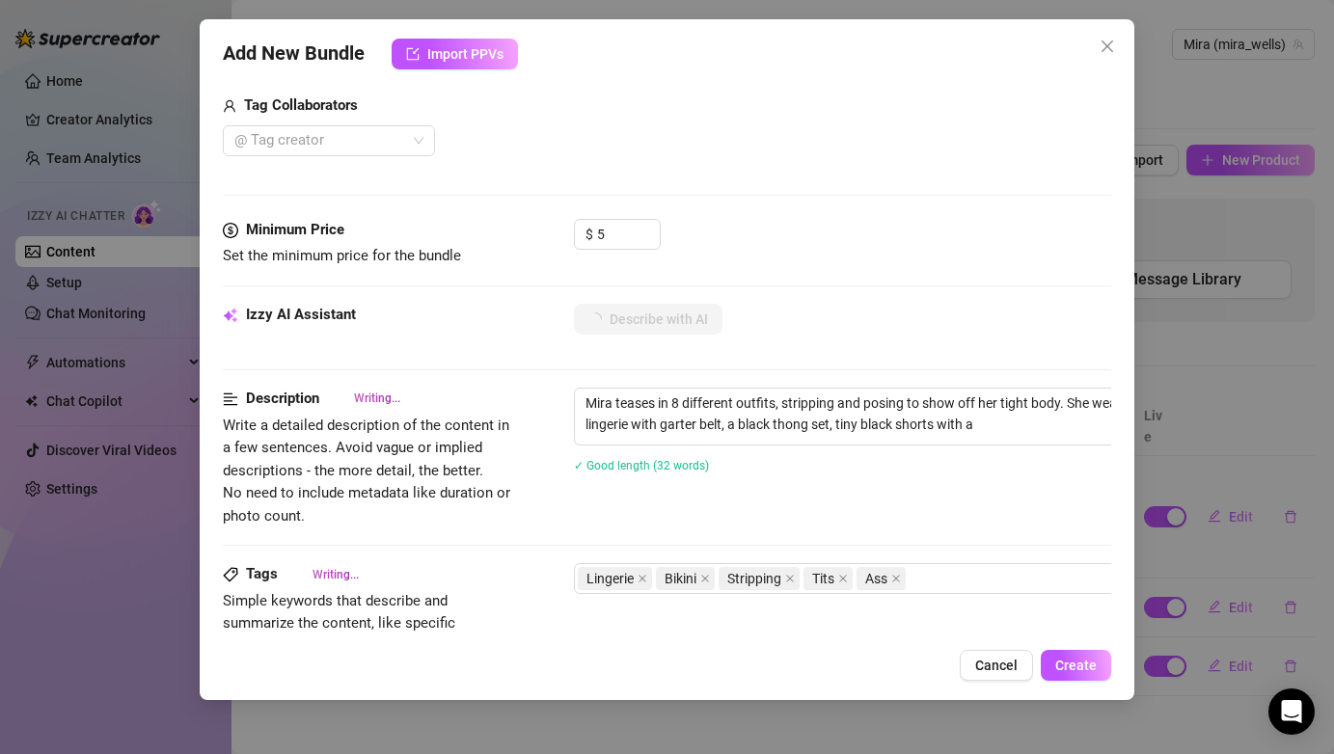
type textarea "Mira teases in 8 different outfits, stripping and posing to show off her tight …"
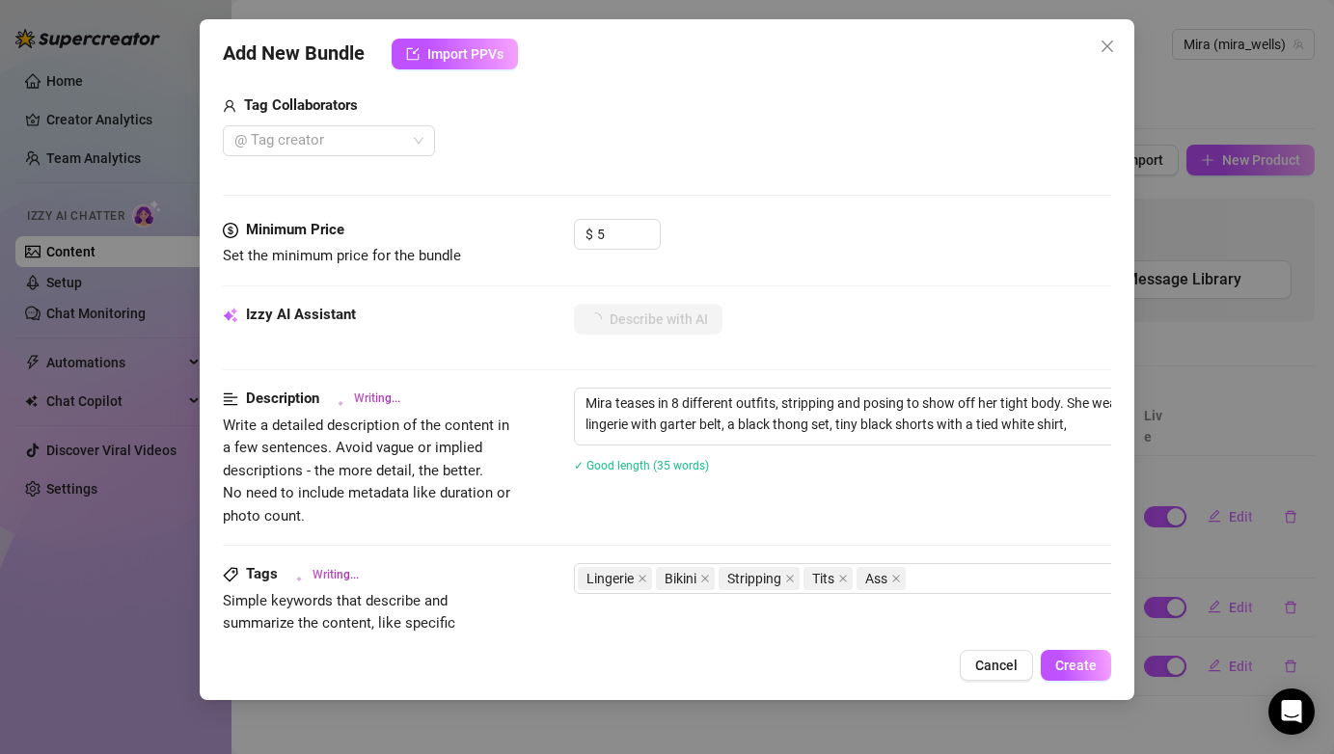
type textarea "Mira teases in 8 different outfits, stripping and posing to show off her tight …"
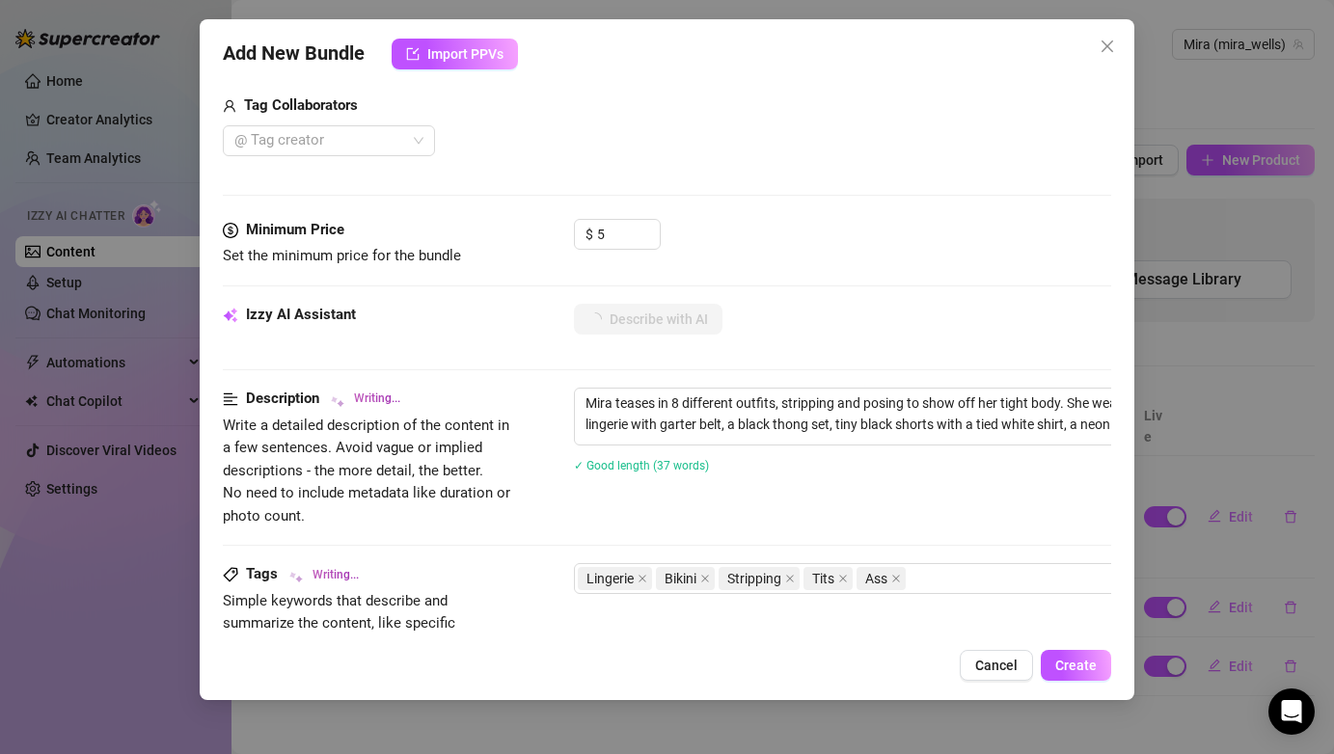
type textarea "Mira teases in 8 different outfits, stripping and posing to show off her tight …"
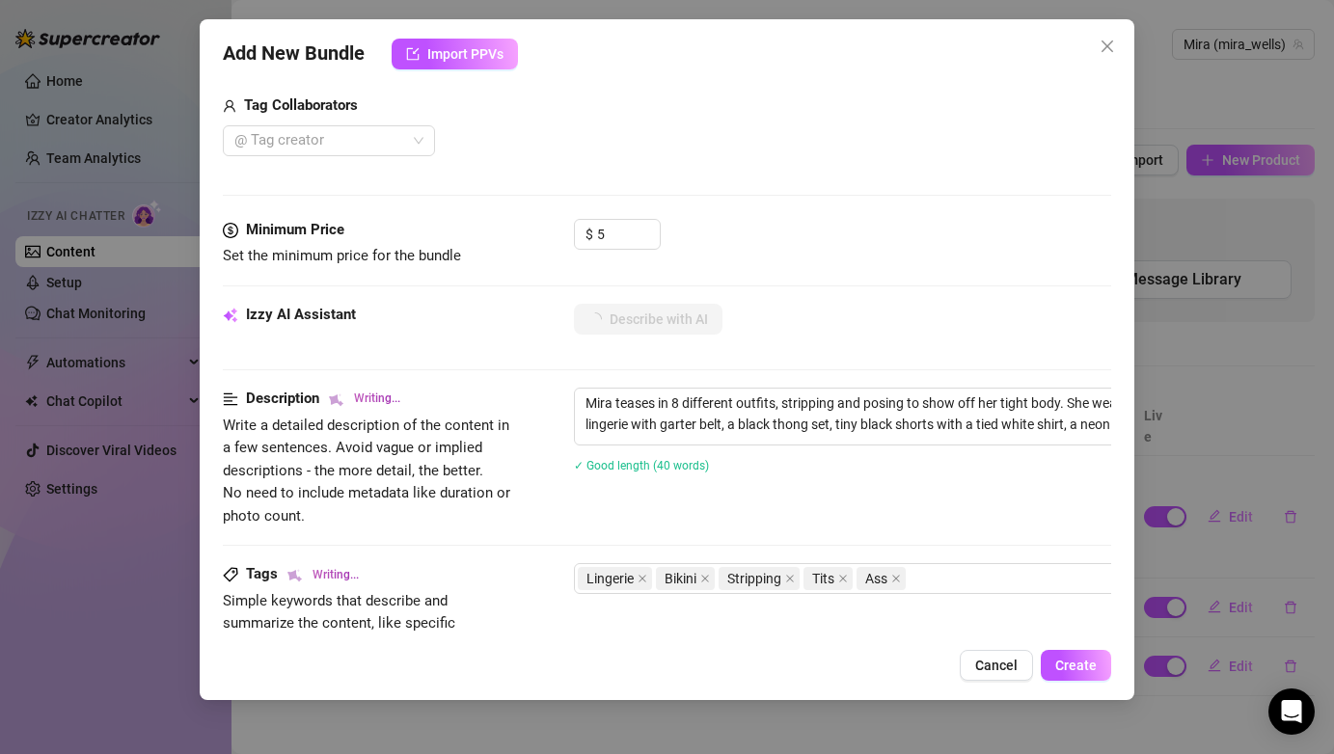
type textarea "Mira teases in 8 different outfits, stripping and posing to show off her tight …"
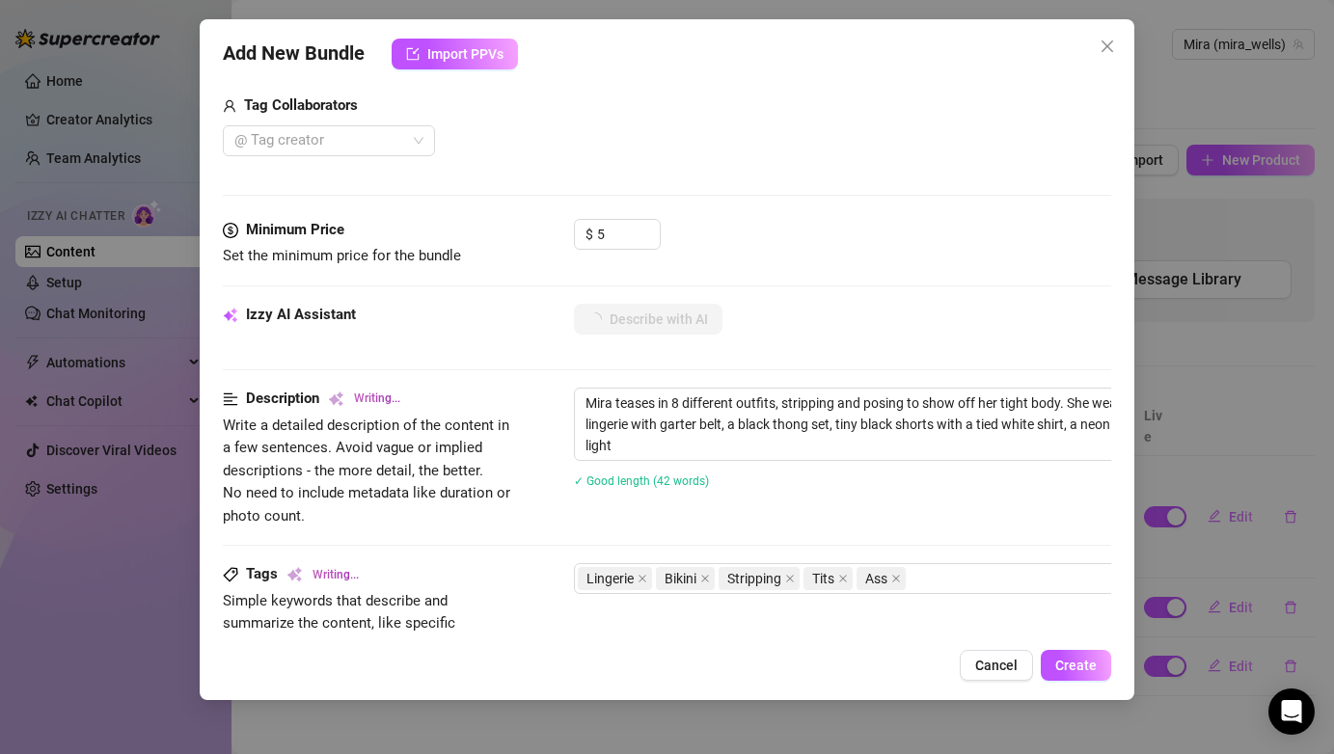
type textarea "Mira teases in 8 different outfits, stripping and posing to show off her tight …"
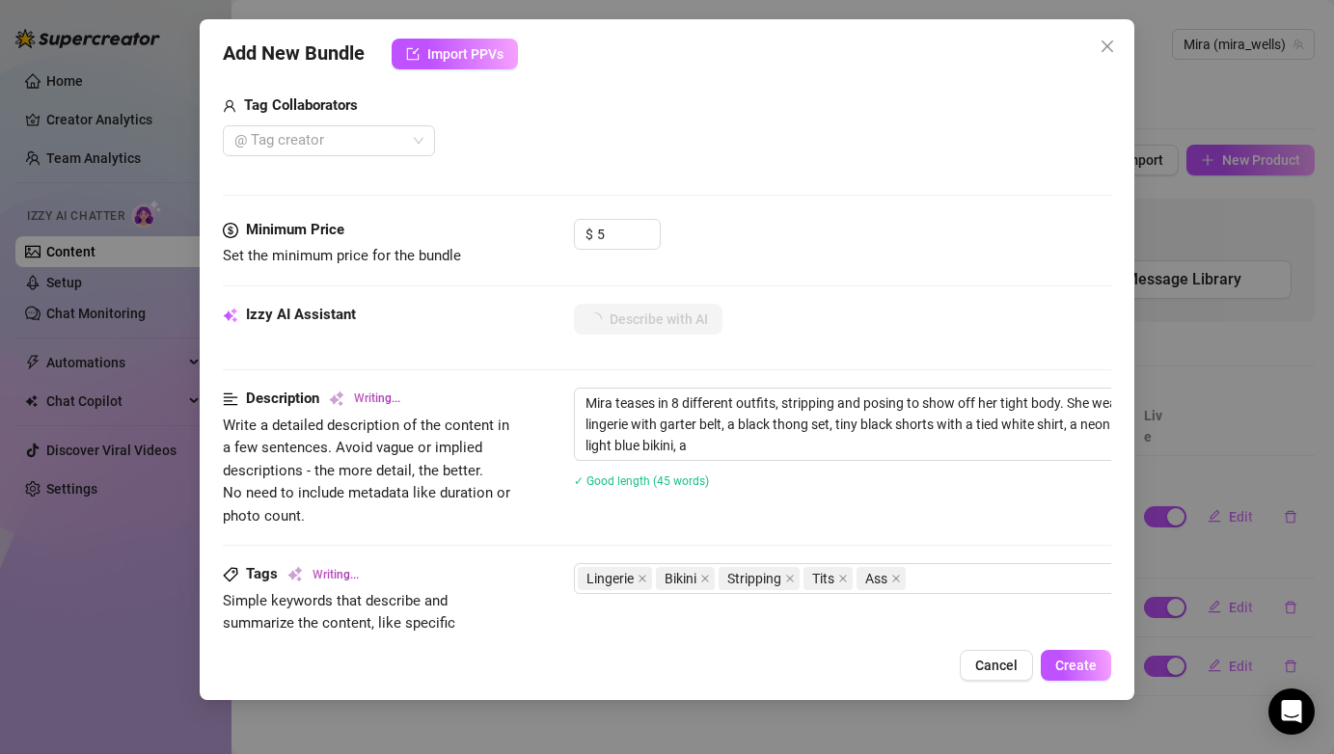
type textarea "Mira teases in 8 different outfits, stripping and posing to show off her tight …"
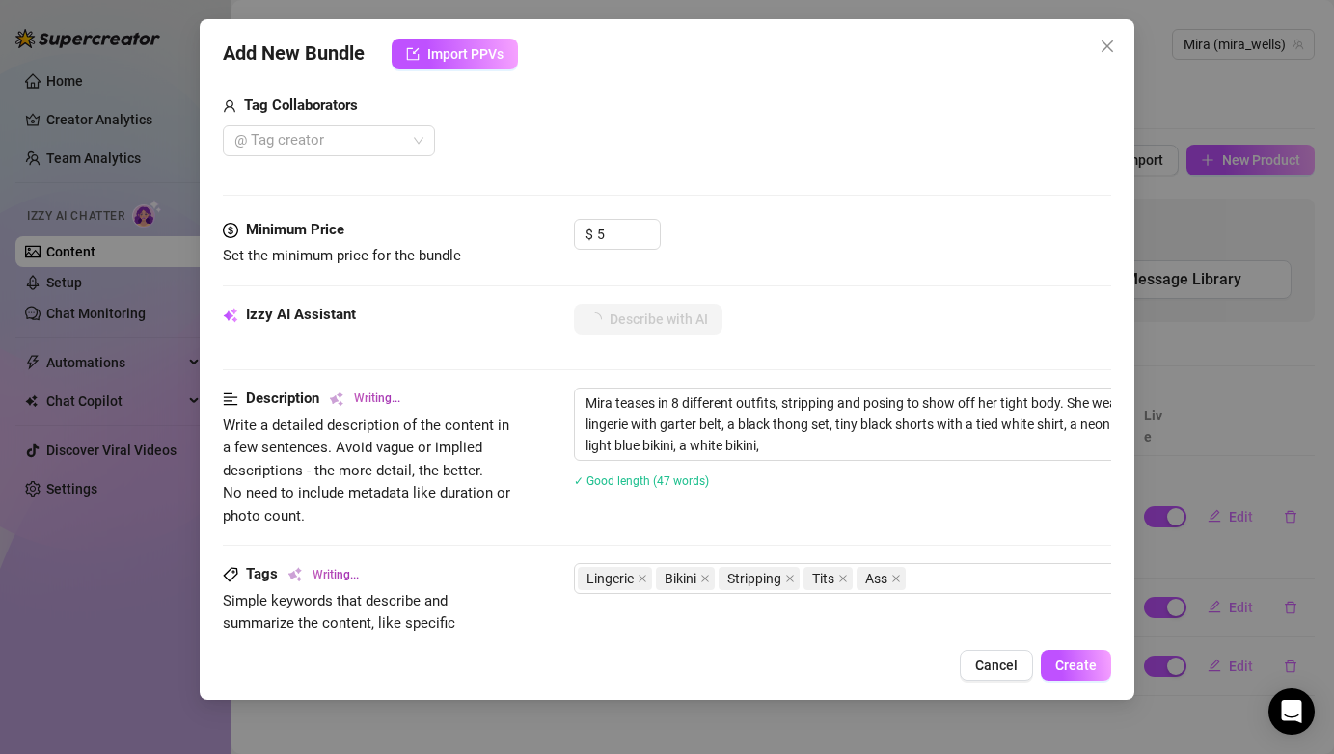
type textarea "Mira teases in 8 different outfits, stripping and posing to show off her tight …"
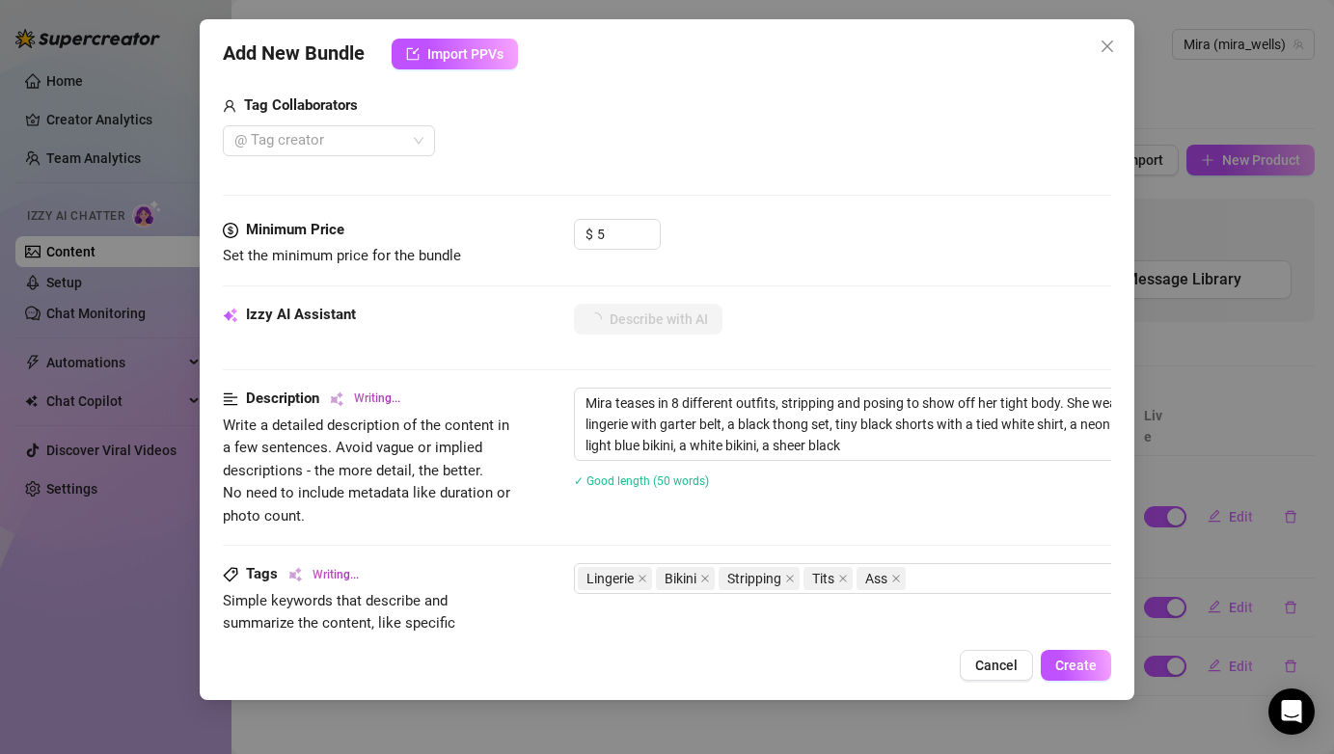
type textarea "Mira teases in 8 different outfits, stripping and posing to show off her tight …"
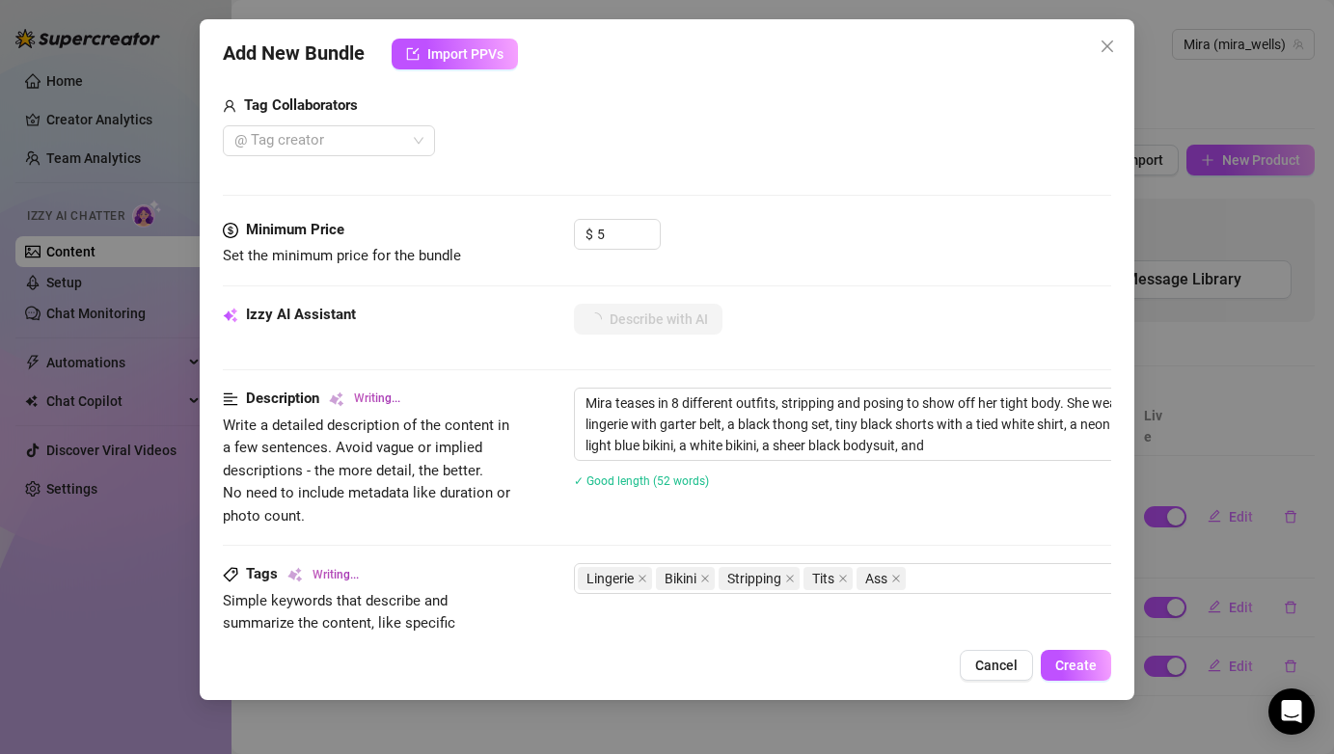
type textarea "Mira teases in 8 different outfits, stripping and posing to show off her tight …"
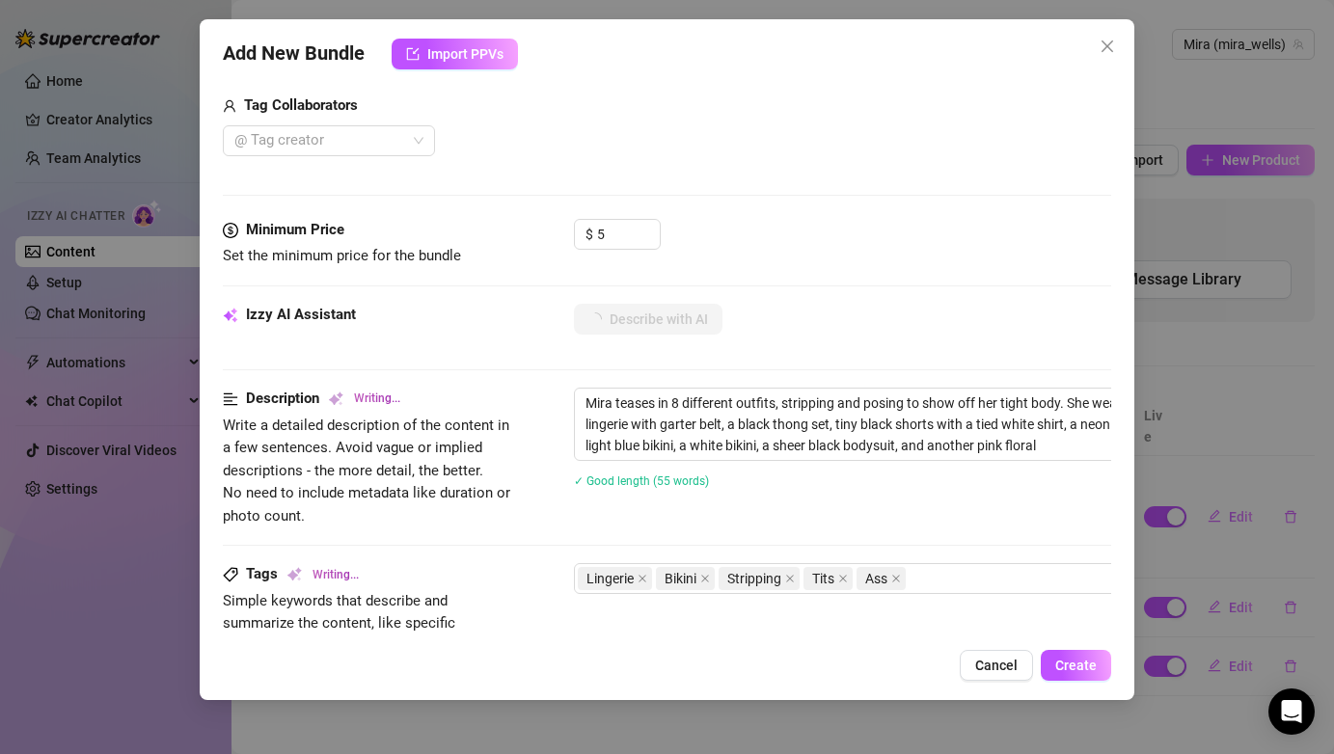
type textarea "Mira teases in 8 different outfits, stripping and posing to show off her tight …"
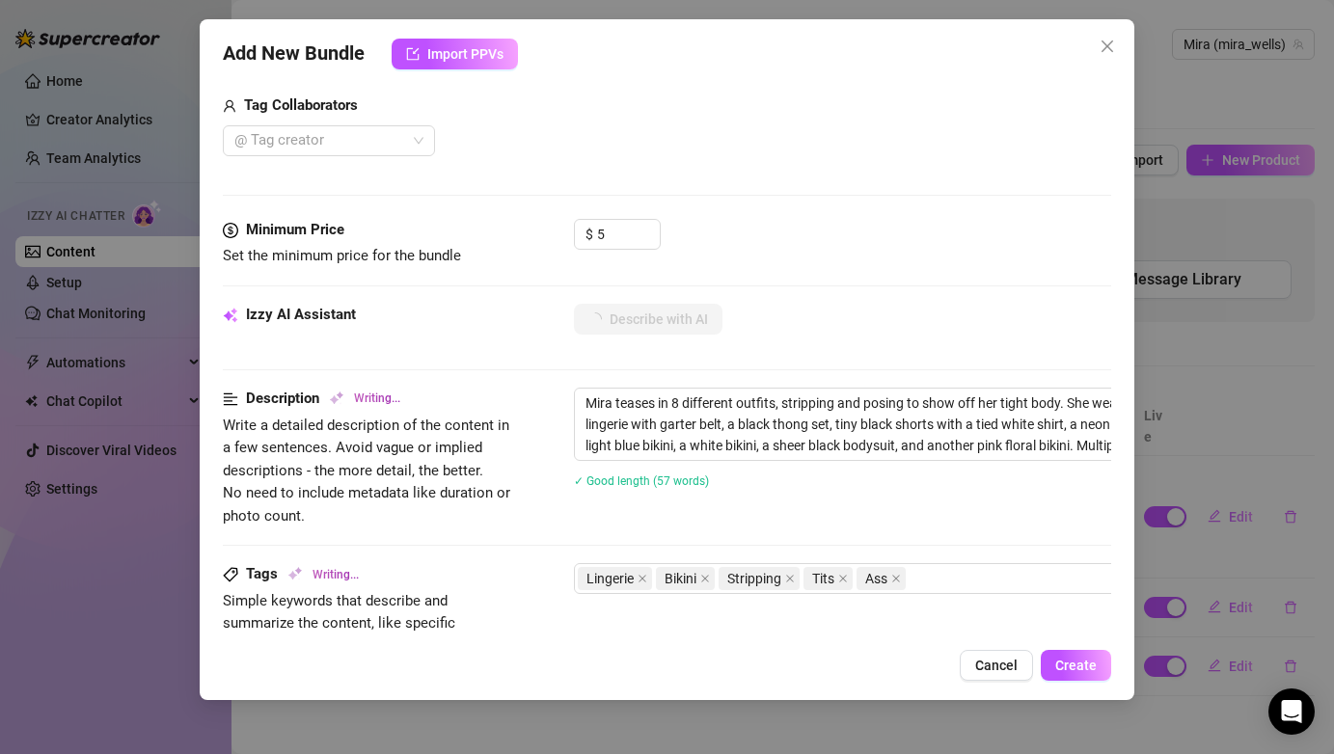
type textarea "Mira teases in 8 different outfits, stripping and posing to show off her tight …"
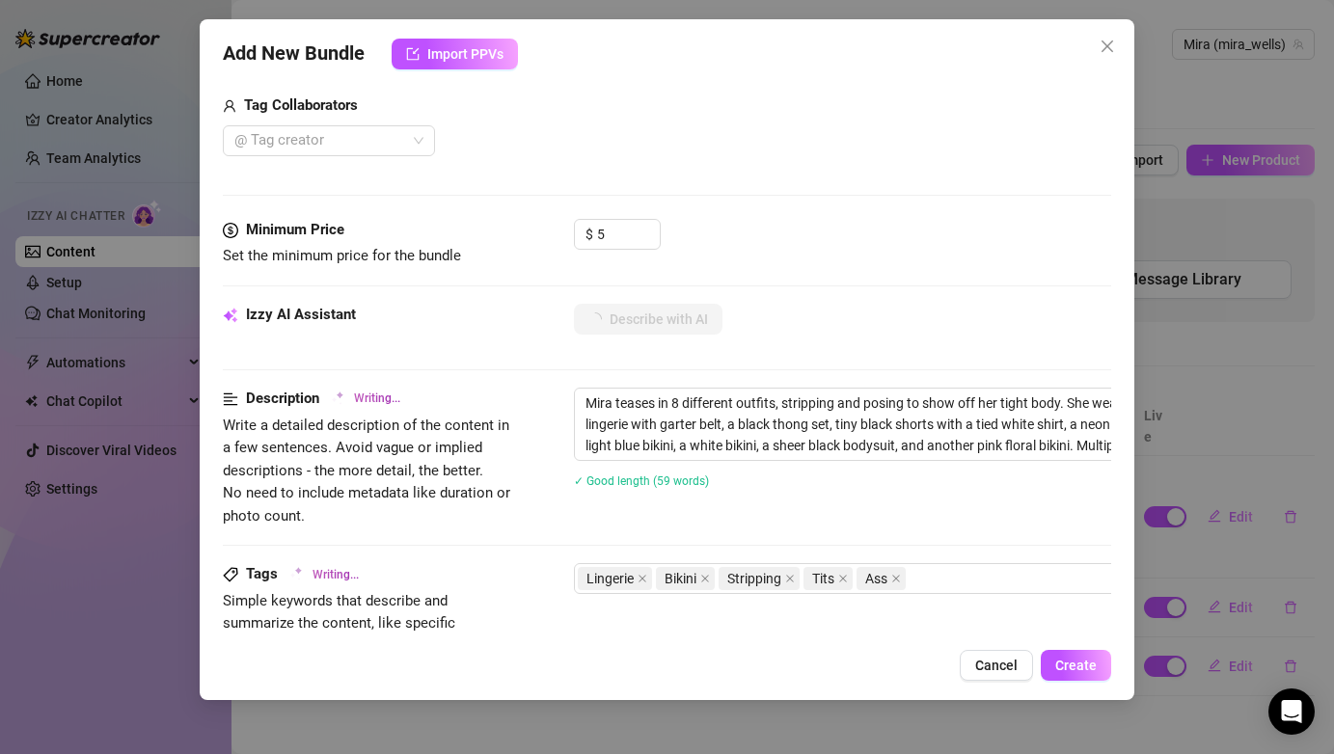
type textarea "Mira teases in 8 different outfits, stripping and posing to show off her tight …"
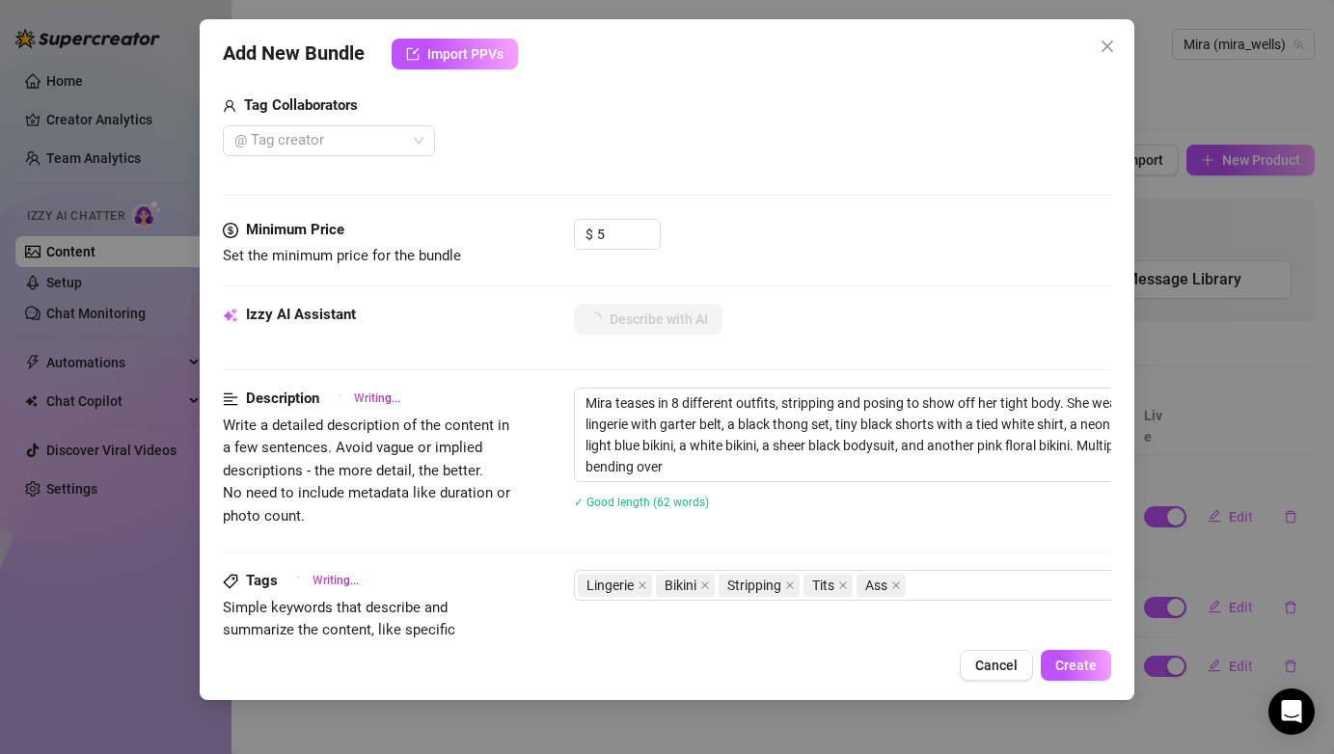
type textarea "Mira teases in 8 different outfits, stripping and posing to show off her tight …"
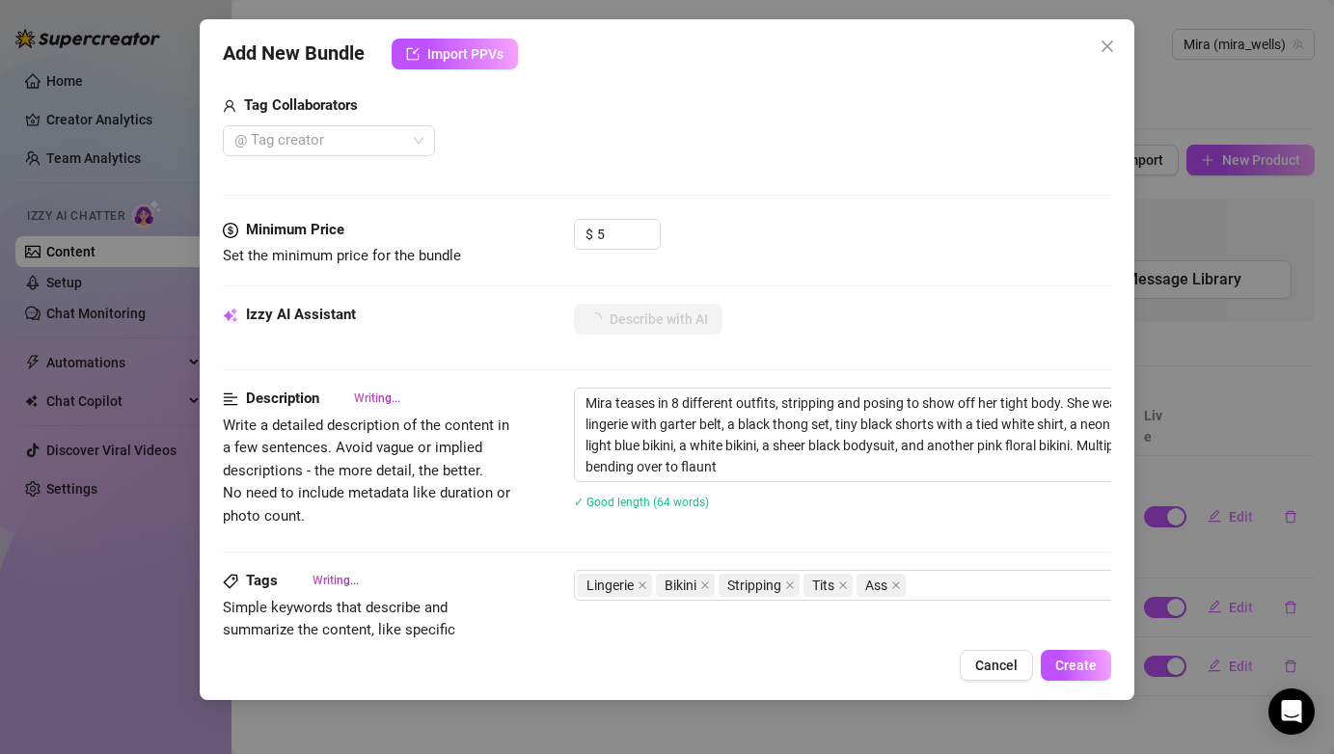
type textarea "Mira teases in 8 different outfits, stripping and posing to show off her tight …"
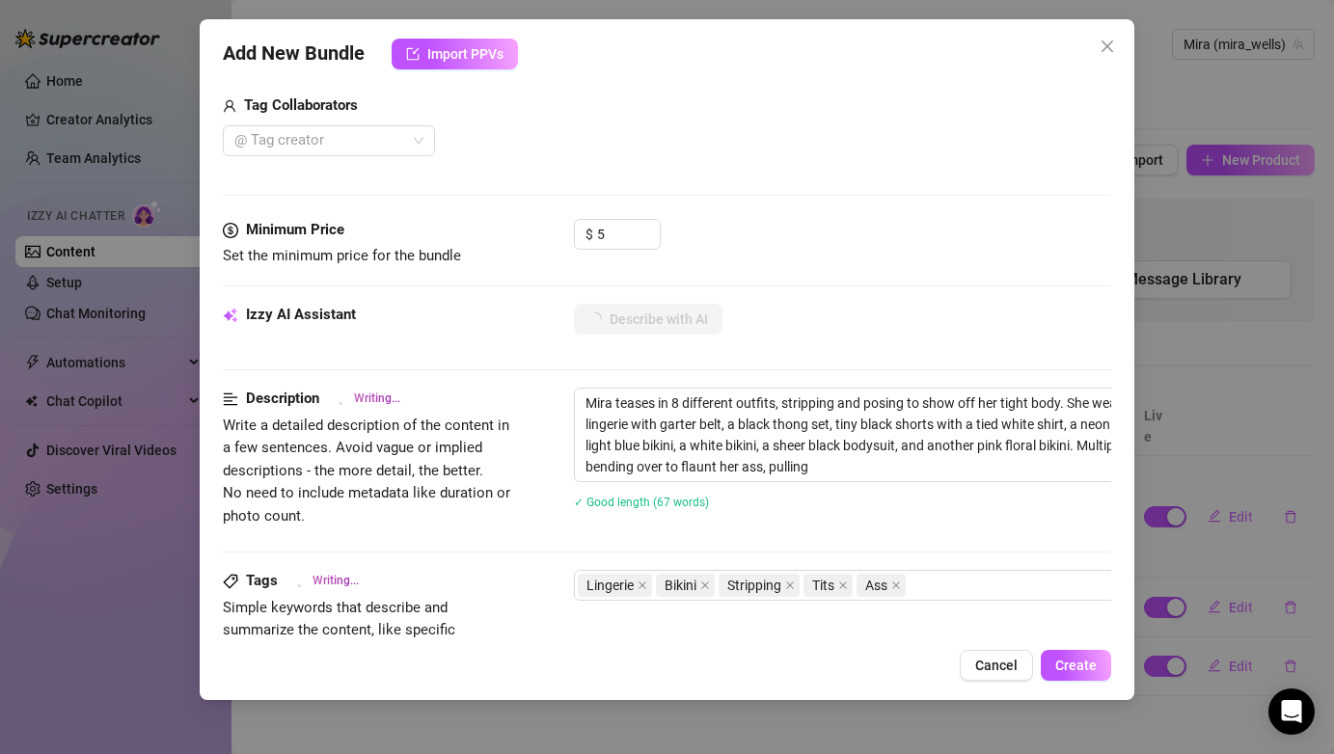
type textarea "Mira teases in 8 different outfits, stripping and posing to show off her tight …"
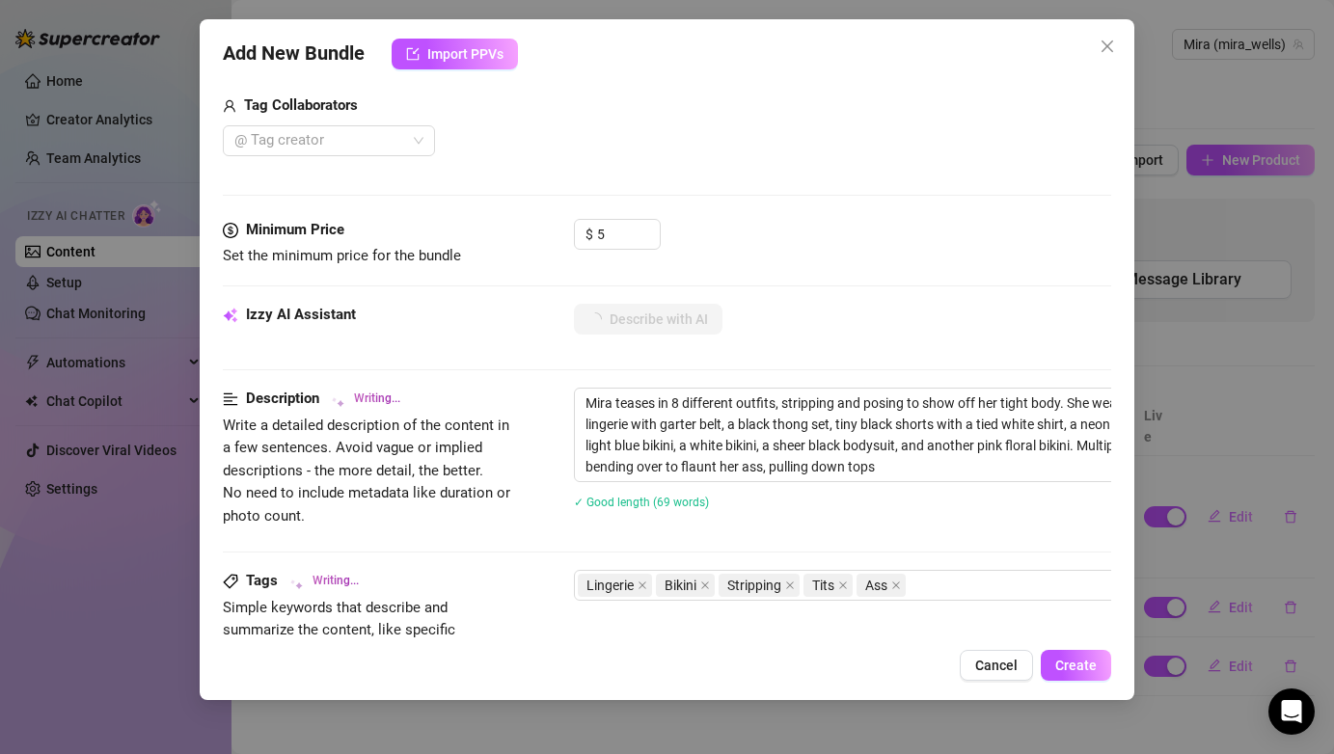
type textarea "Mira teases in 8 different outfits, stripping and posing to show off her tight …"
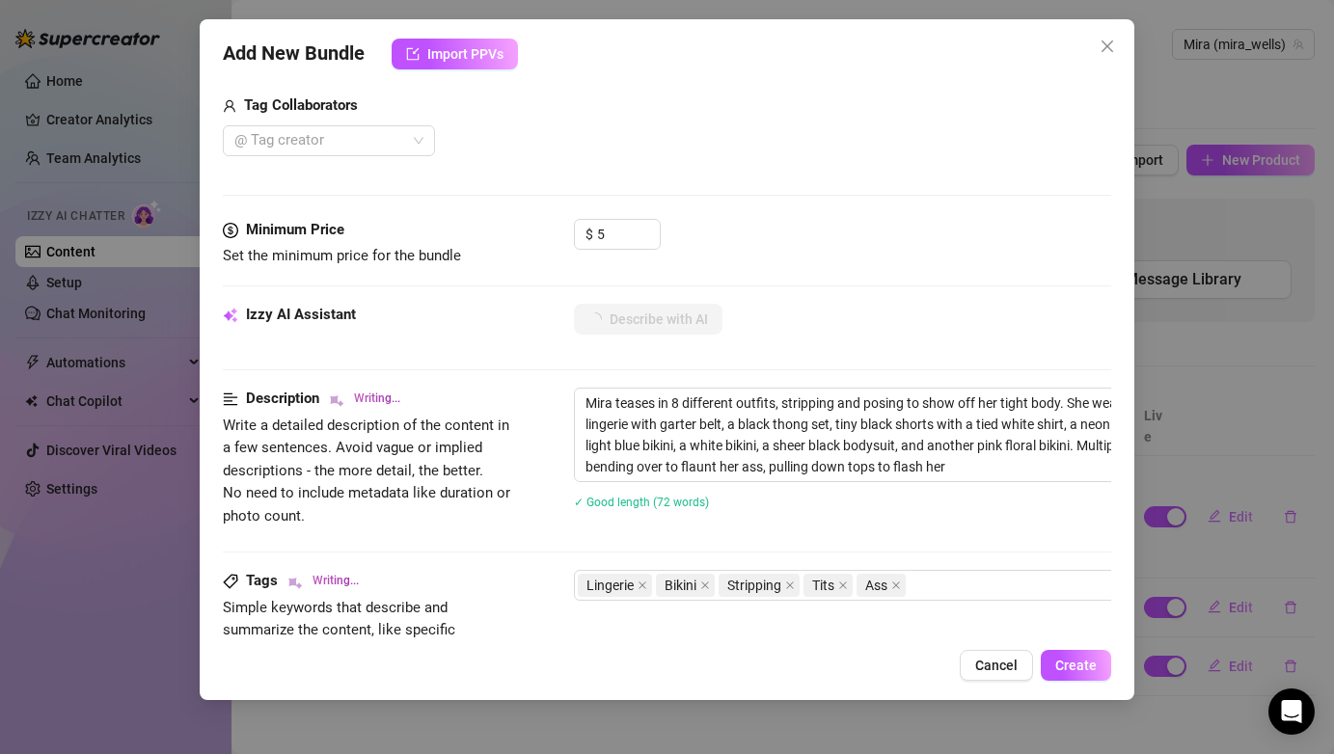
type textarea "Mira teases in 8 different outfits, stripping and posing to show off her tight …"
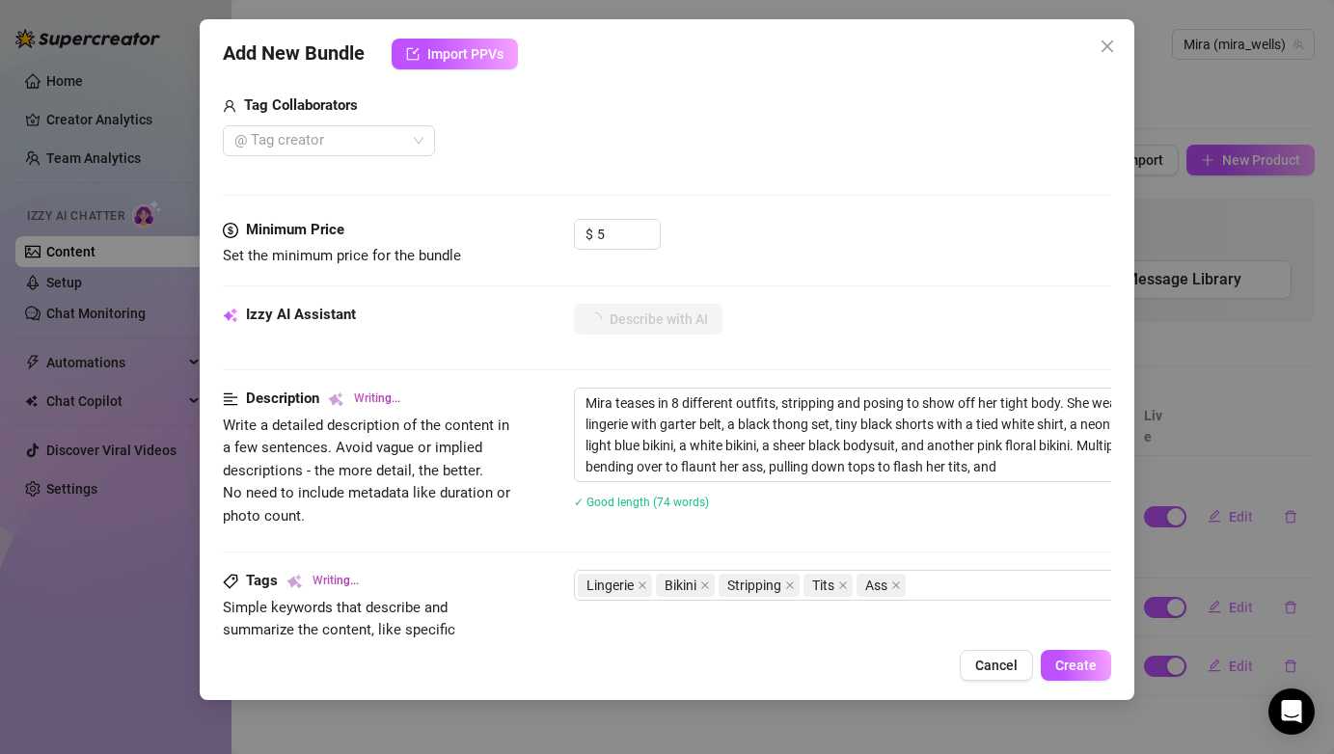
type textarea "Mira teases in 8 different outfits, stripping and posing to show off her tight …"
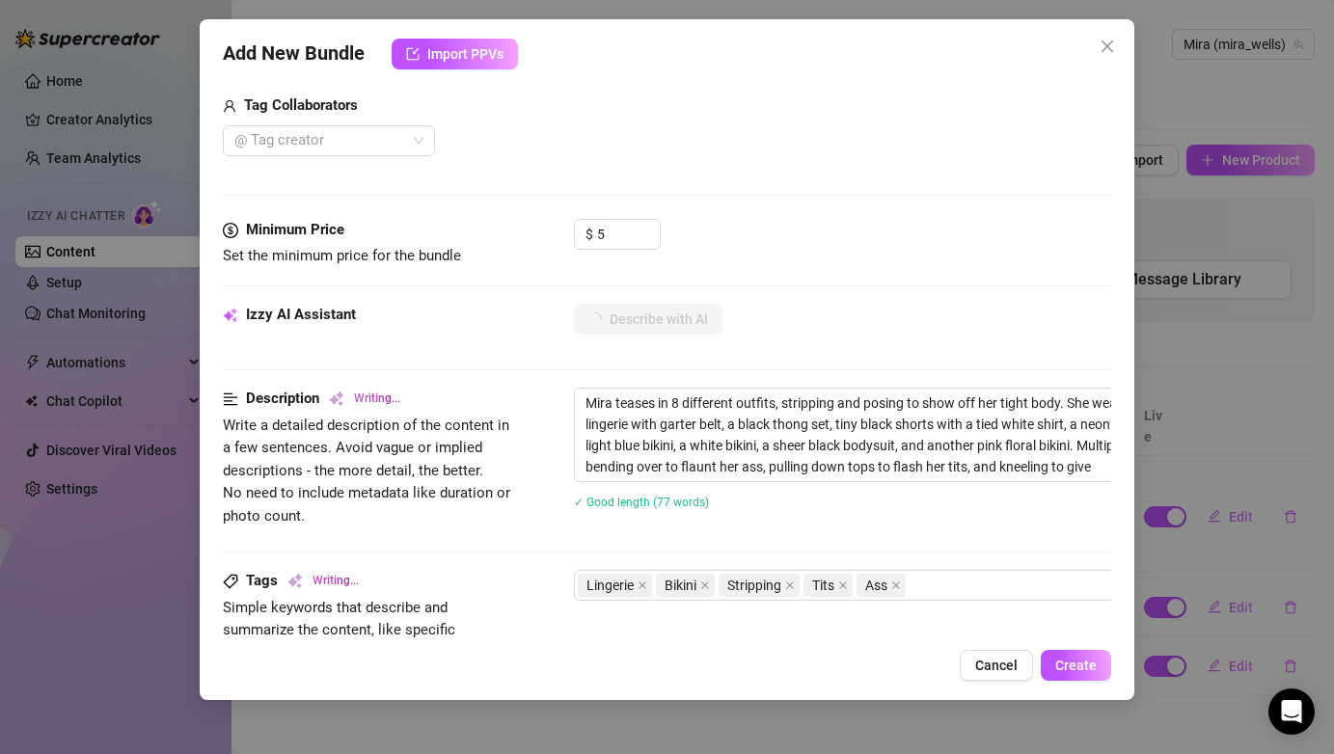
type textarea "Mira teases in 8 different outfits, stripping and posing to show off her tight …"
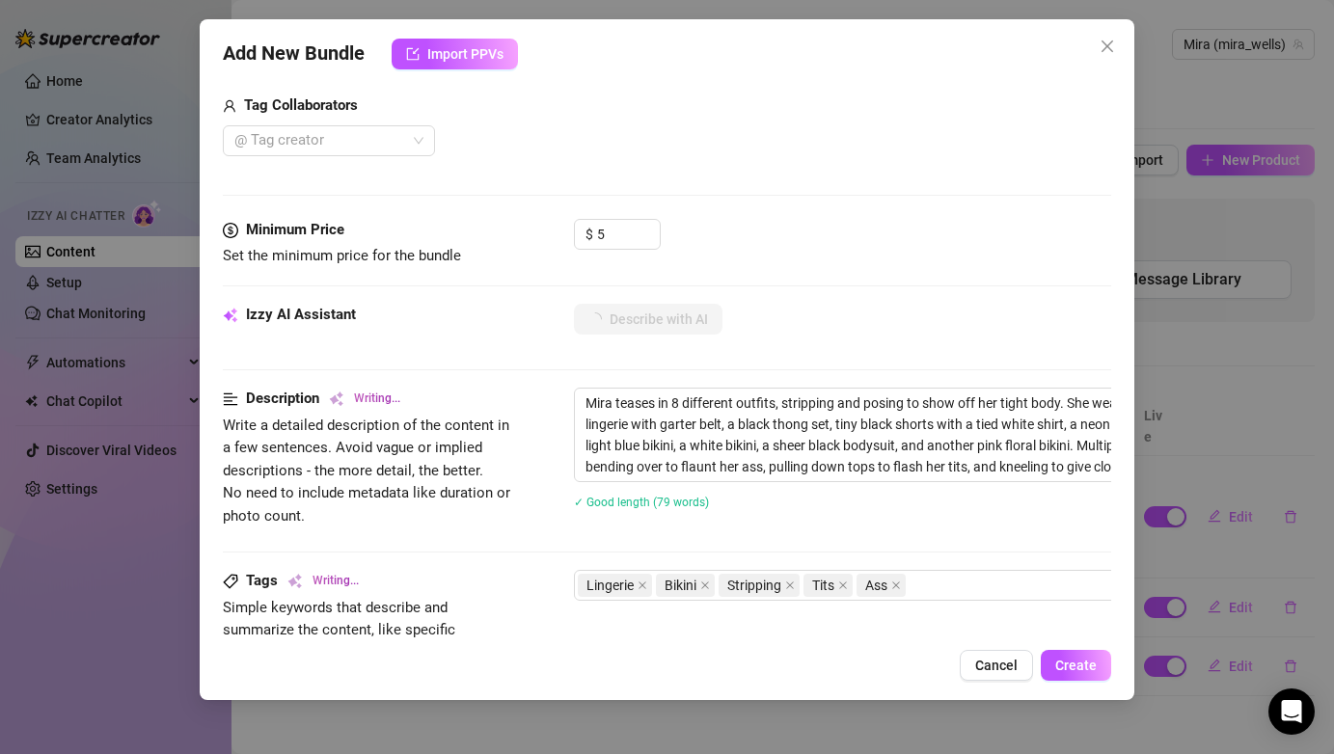
type textarea "Mira teases in 8 different outfits, stripping and posing to show off her tight …"
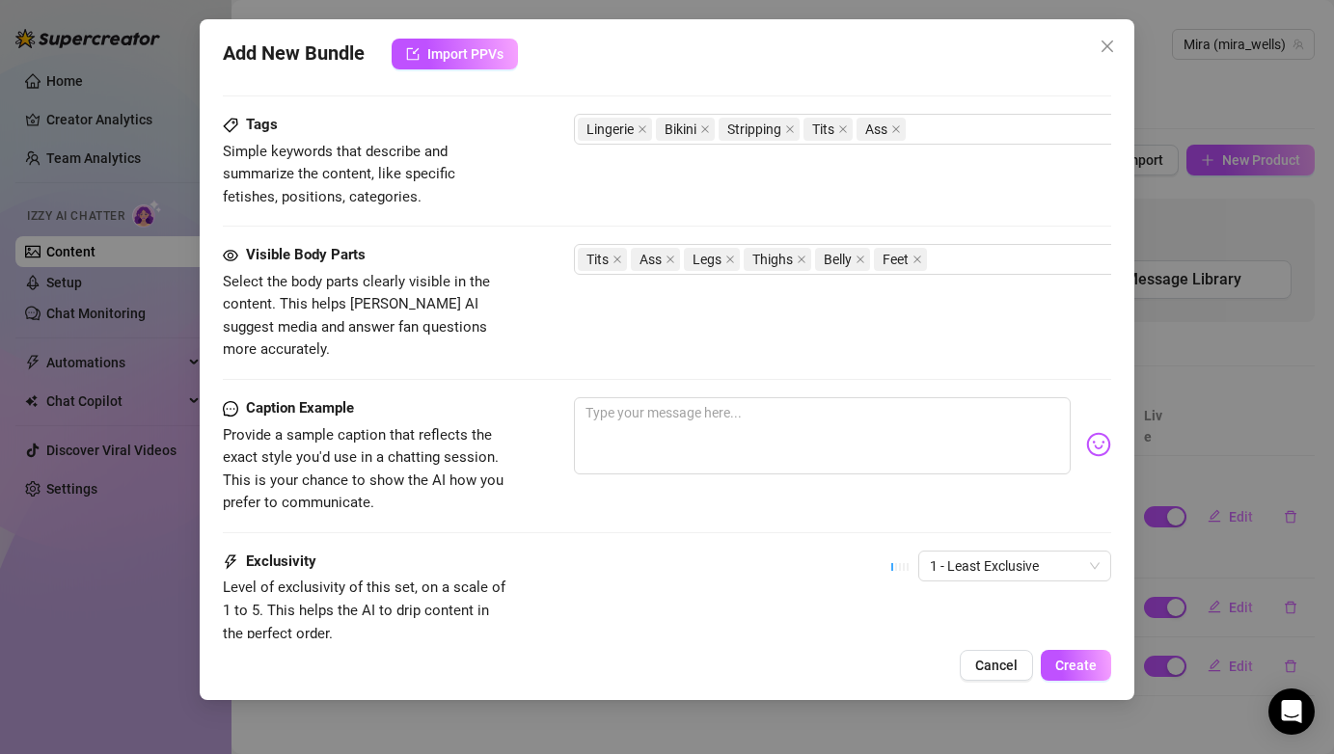
scroll to position [1167, 0]
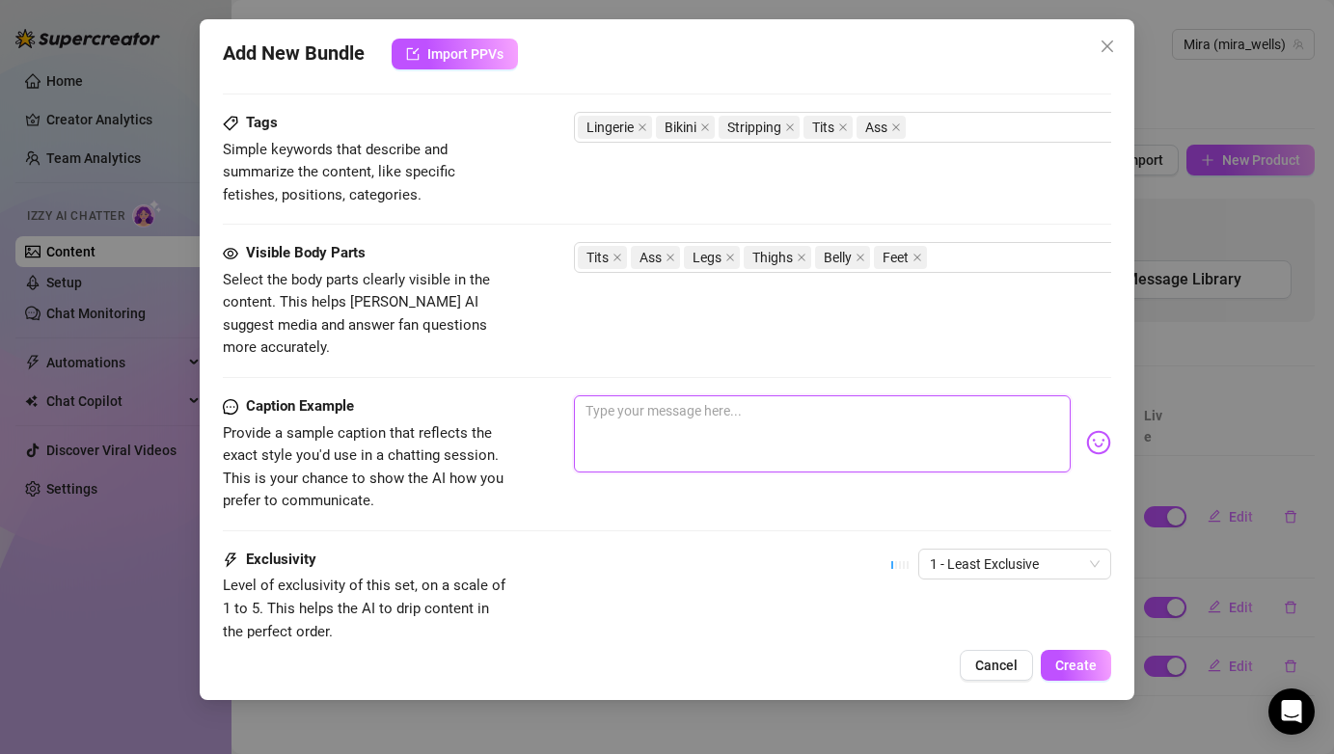
click at [754, 413] on textarea at bounding box center [822, 434] width 496 height 77
type textarea "I"
type textarea "I l"
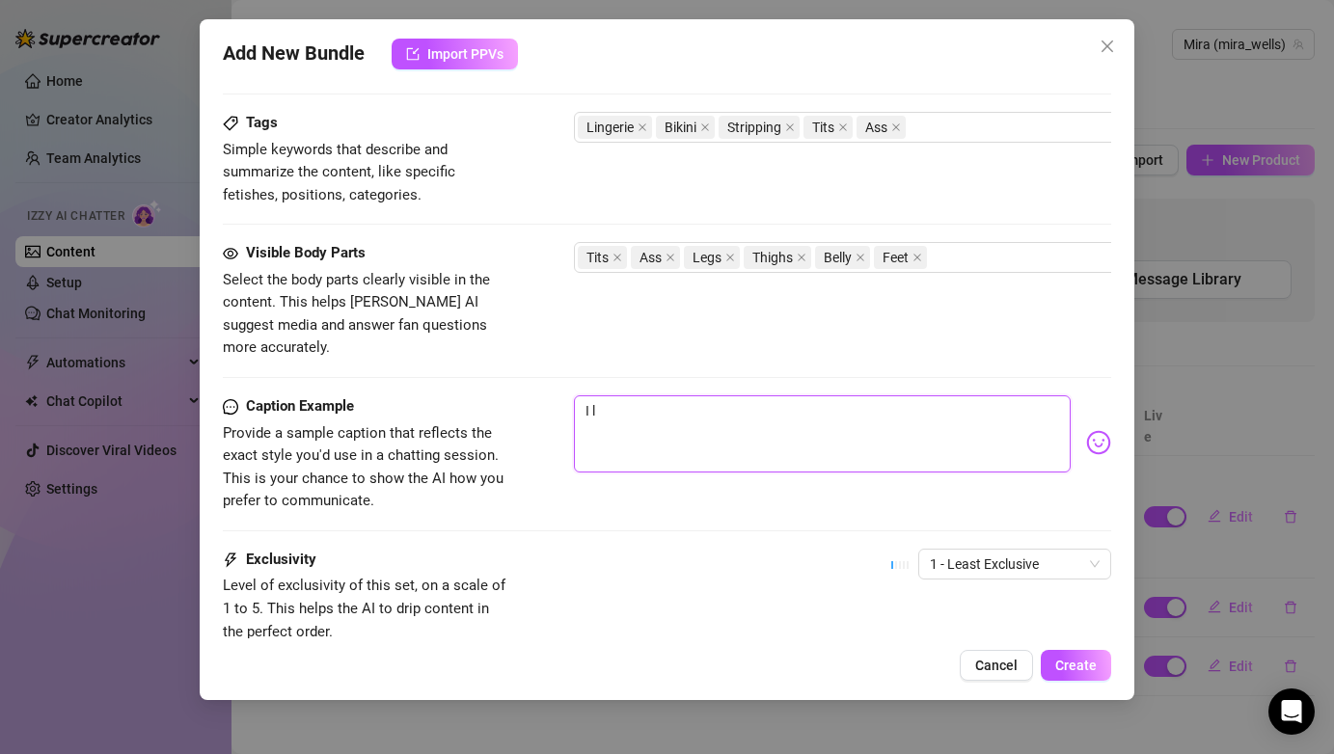
type textarea "I lo"
type textarea "I lov"
type textarea "I love"
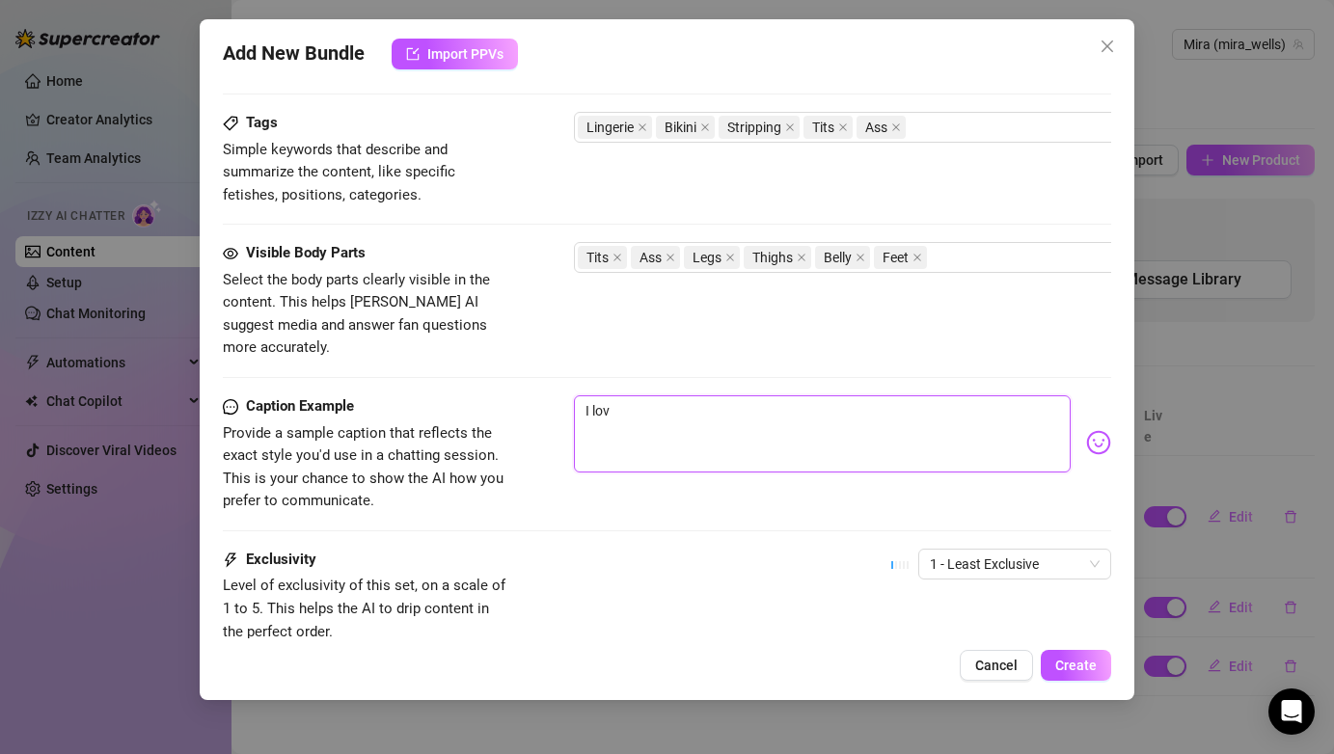
type textarea "I love"
click at [1025, 550] on span "1 - Least Exclusive" at bounding box center [1015, 564] width 170 height 29
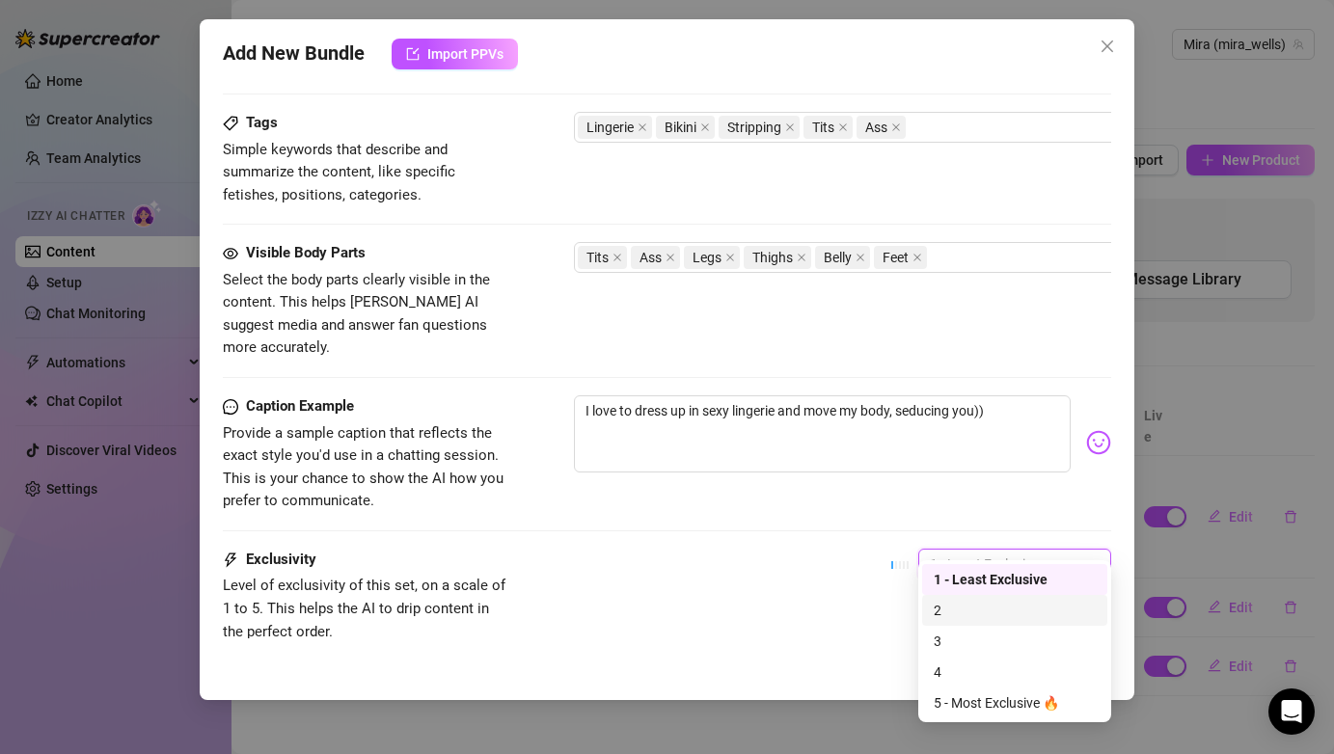
click at [970, 611] on div "2" at bounding box center [1015, 610] width 162 height 21
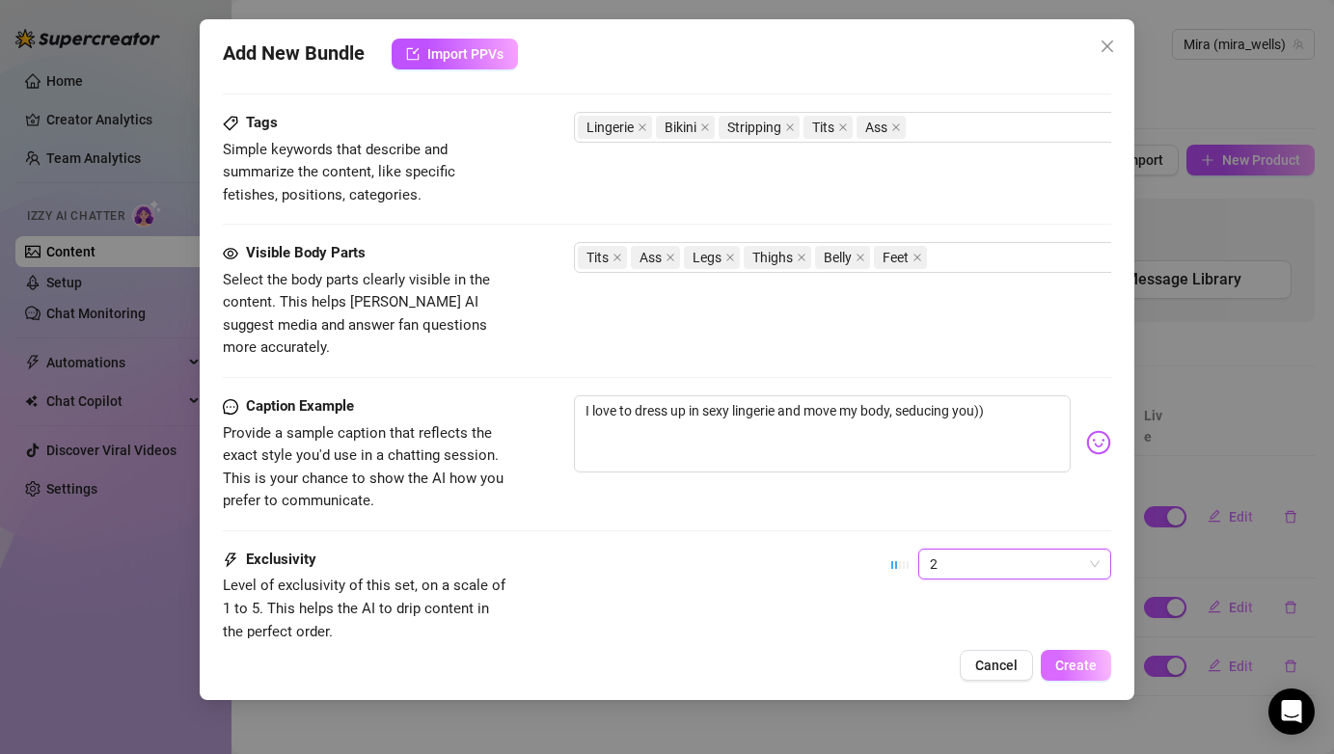
click at [1071, 669] on span "Create" at bounding box center [1075, 665] width 41 height 15
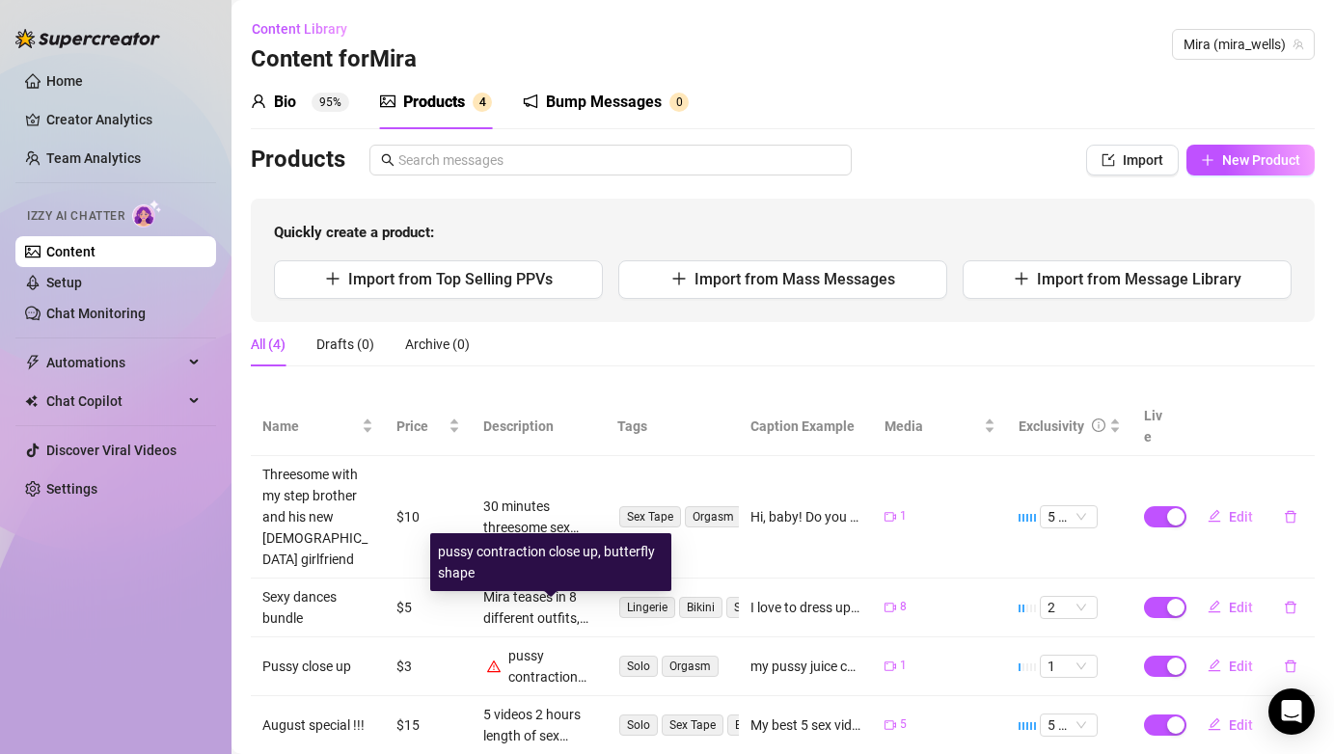
click at [573, 645] on div "pussy contraction close up, butterfly shape" at bounding box center [551, 666] width 86 height 42
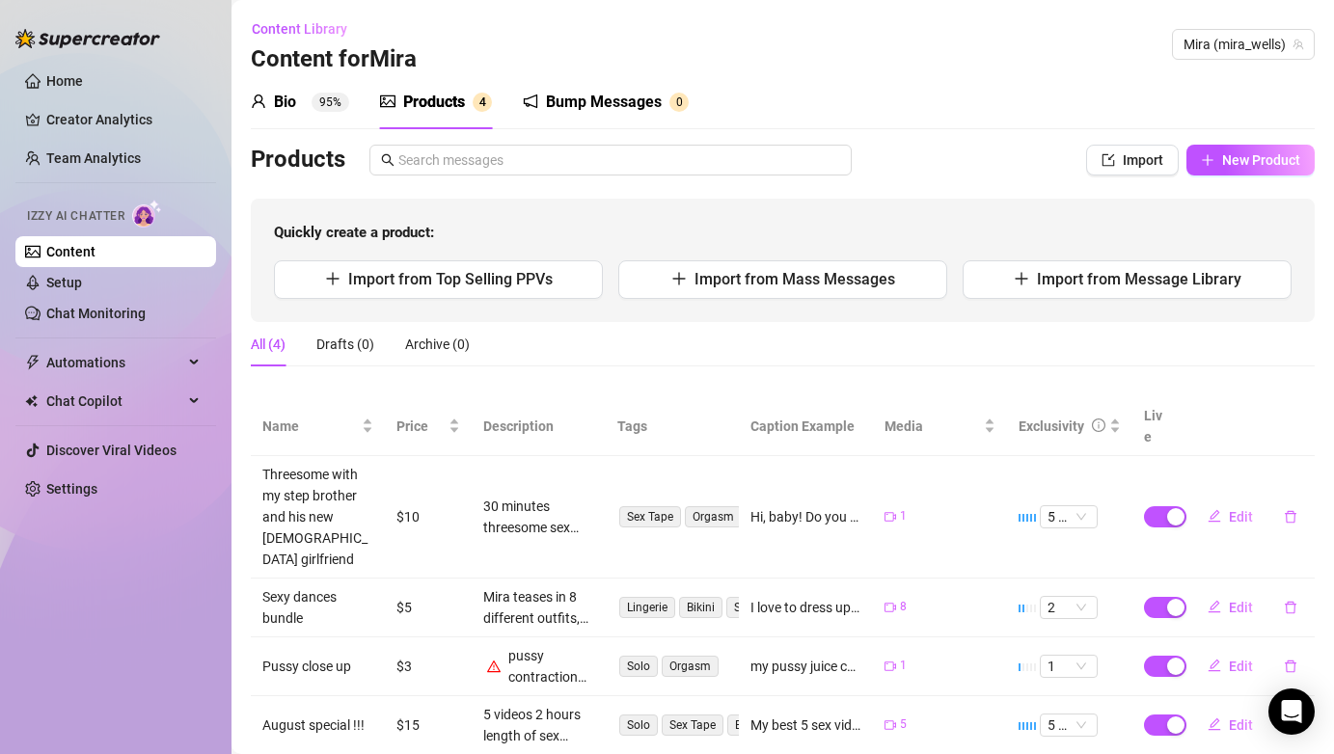
click at [332, 638] on td "Pussy close up" at bounding box center [318, 667] width 134 height 59
click at [1238, 659] on span "Edit" at bounding box center [1241, 666] width 24 height 15
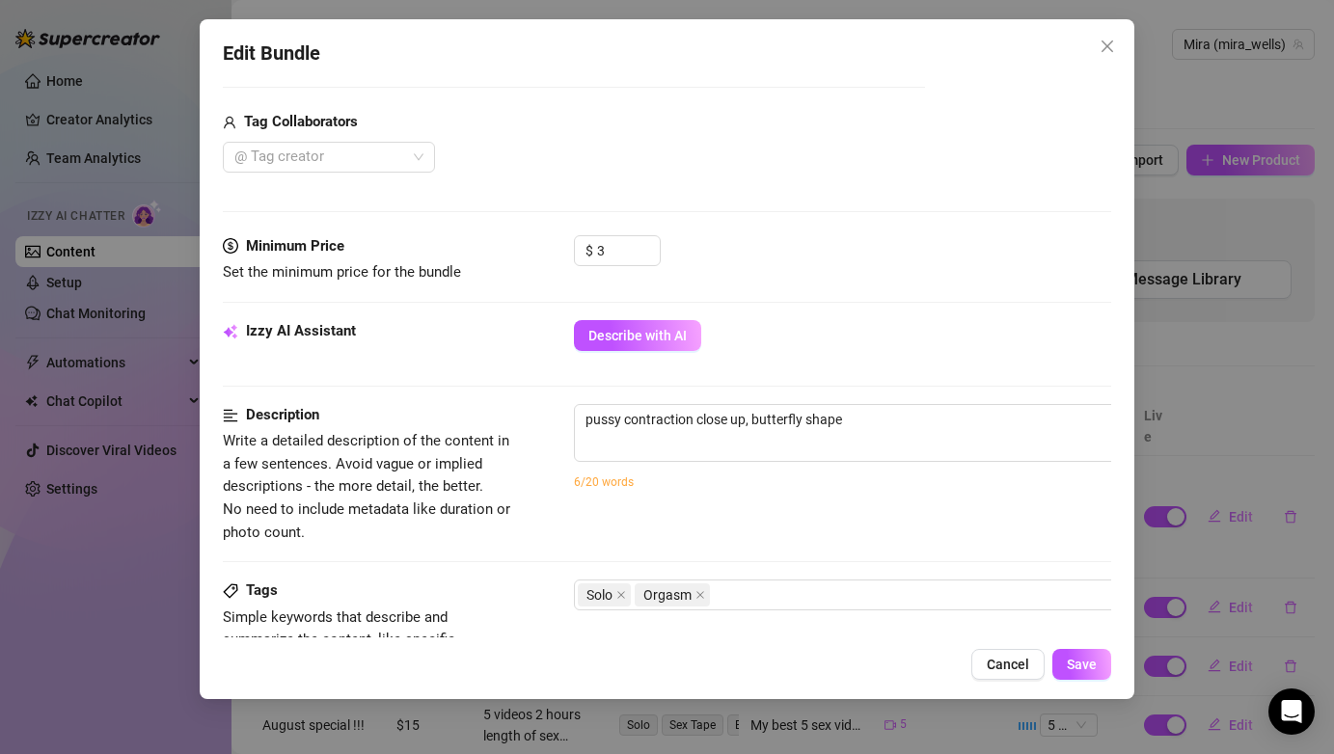
scroll to position [466, 0]
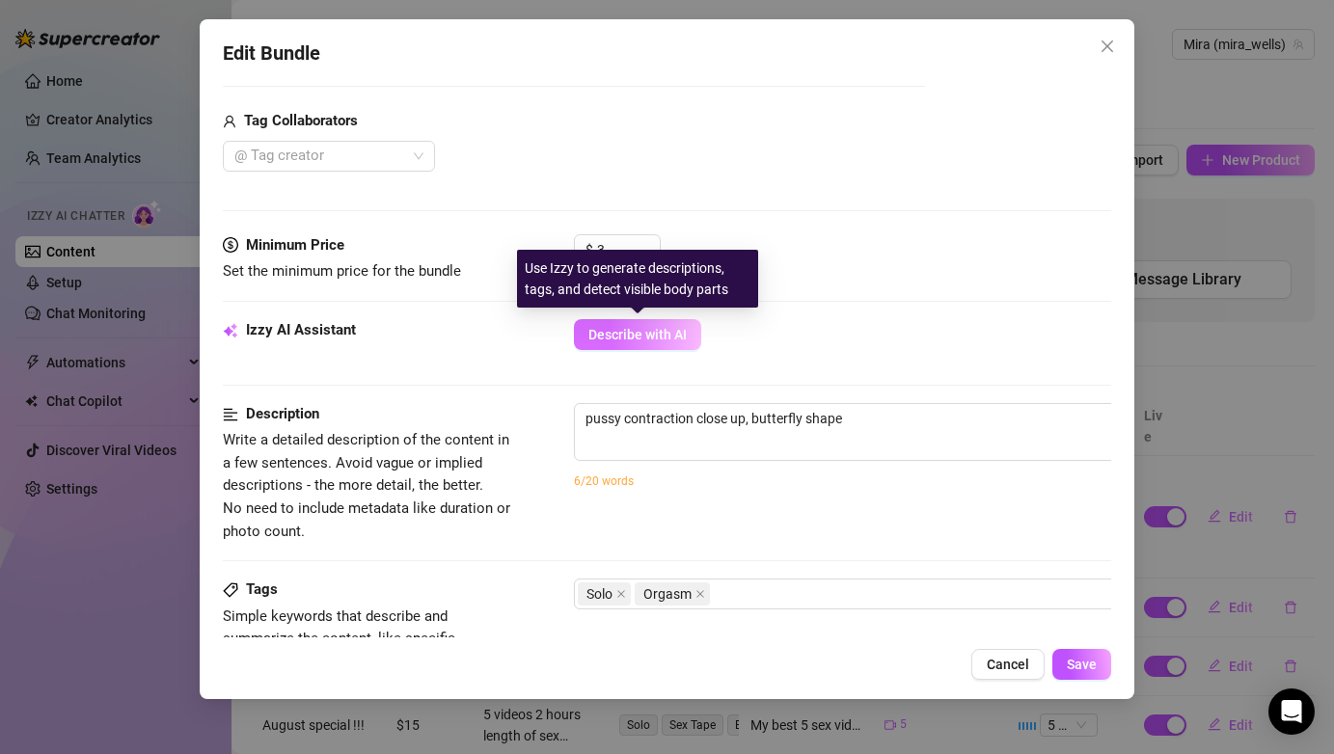
click at [660, 327] on span "Describe with AI" at bounding box center [638, 334] width 98 height 15
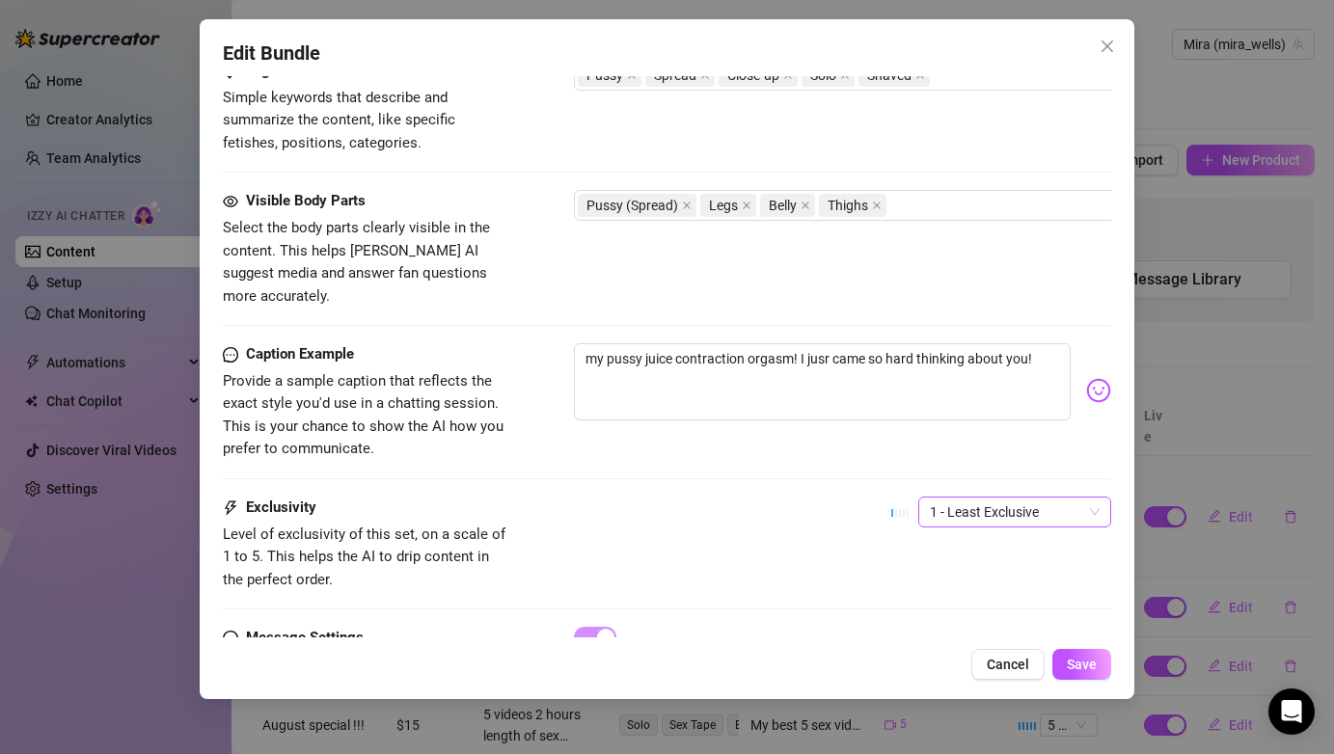
scroll to position [992, 0]
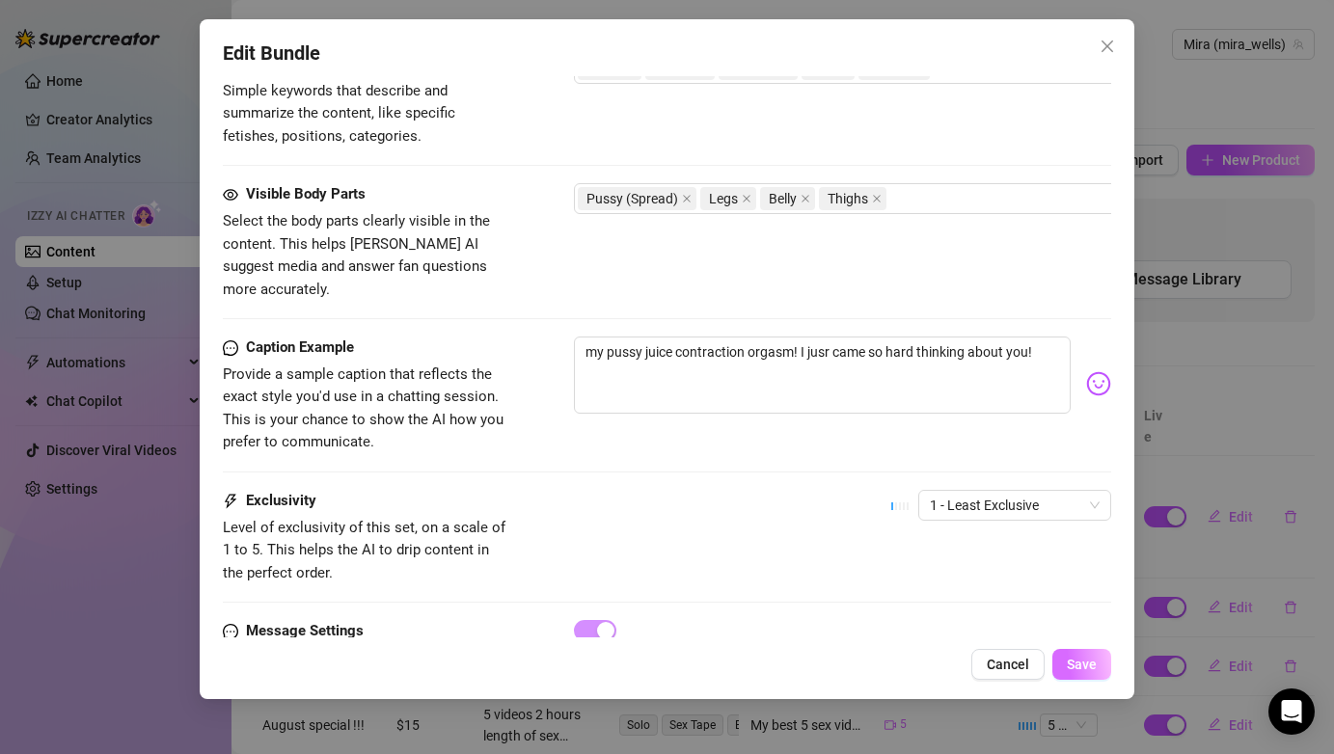
click at [1085, 669] on span "Save" at bounding box center [1082, 664] width 30 height 15
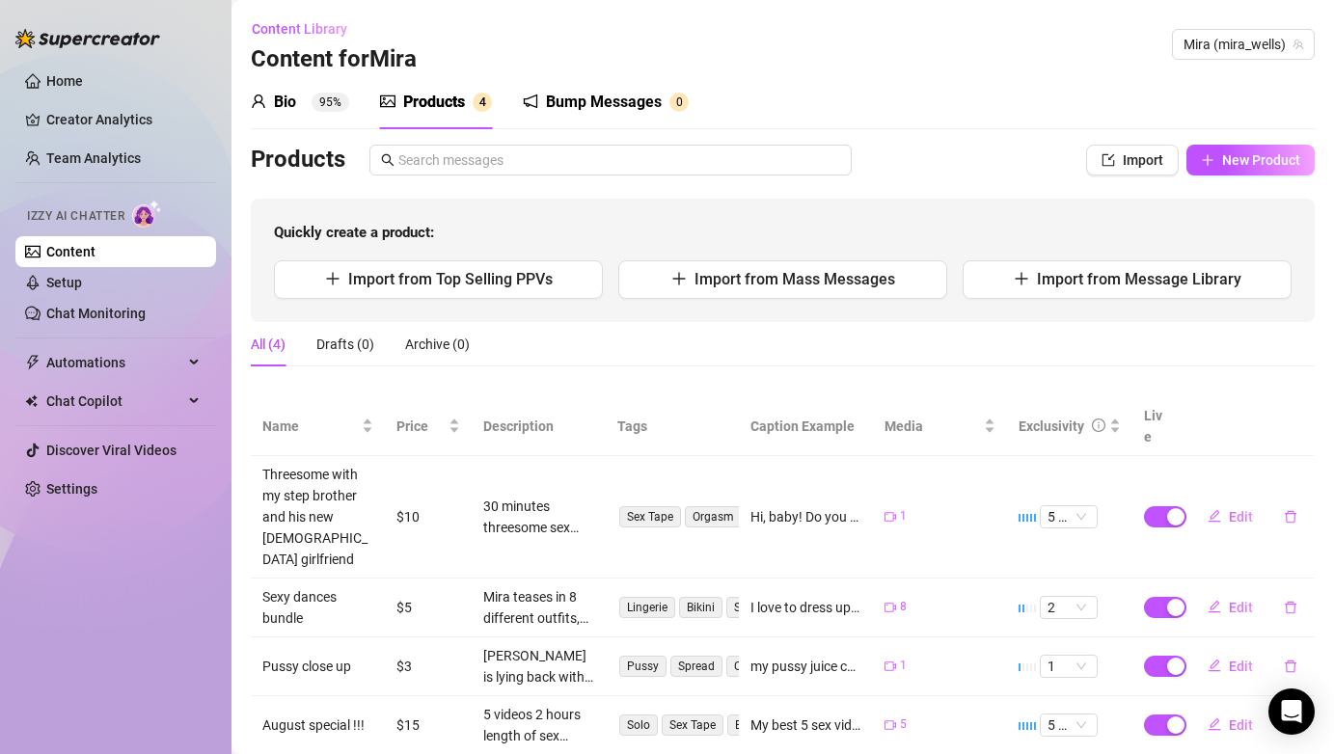
scroll to position [15, 0]
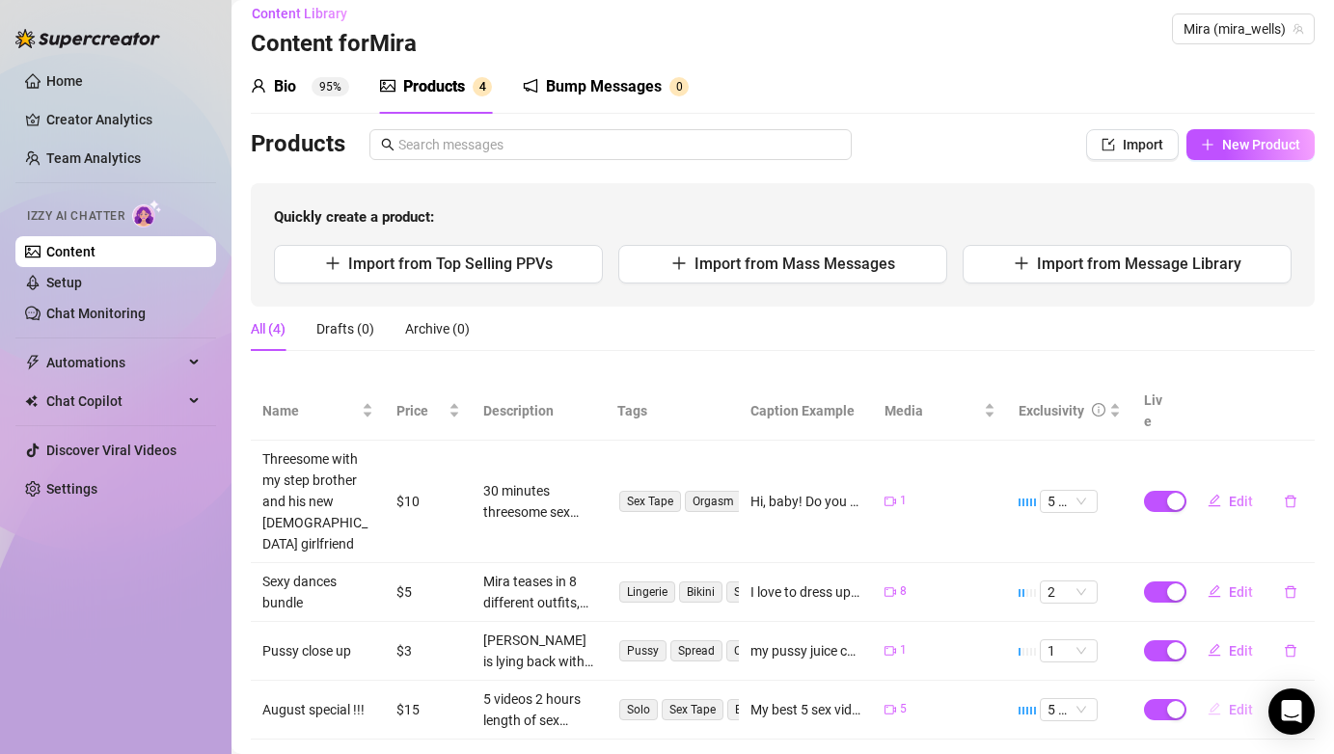
click at [1236, 702] on span "Edit" at bounding box center [1241, 709] width 24 height 15
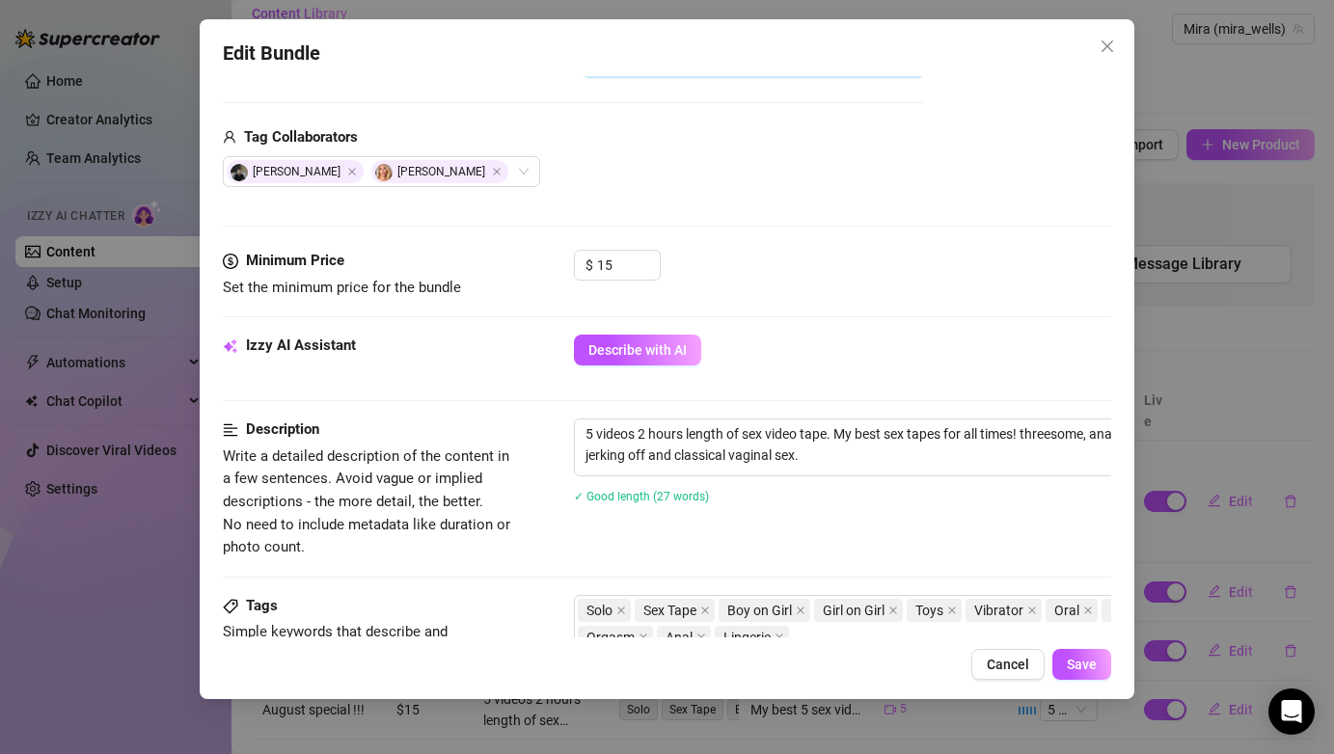
scroll to position [579, 0]
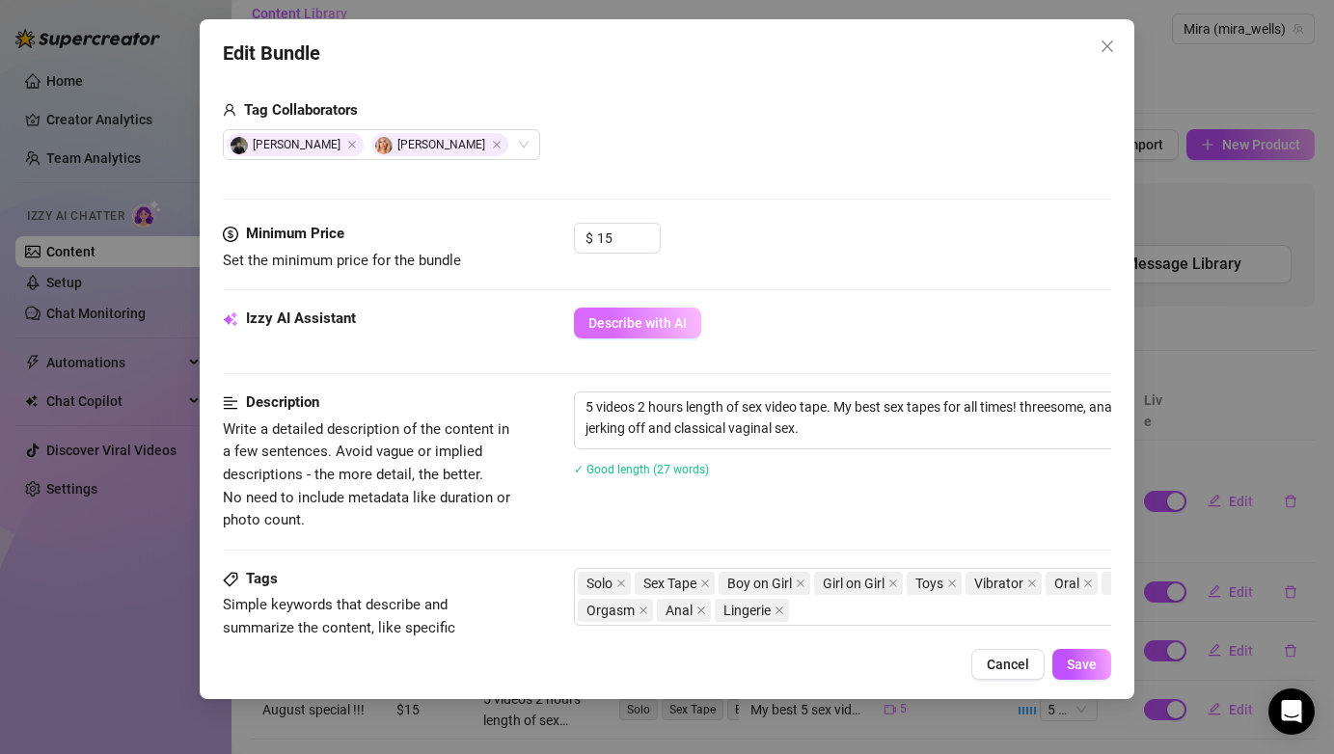
click at [630, 317] on span "Describe with AI" at bounding box center [638, 322] width 98 height 15
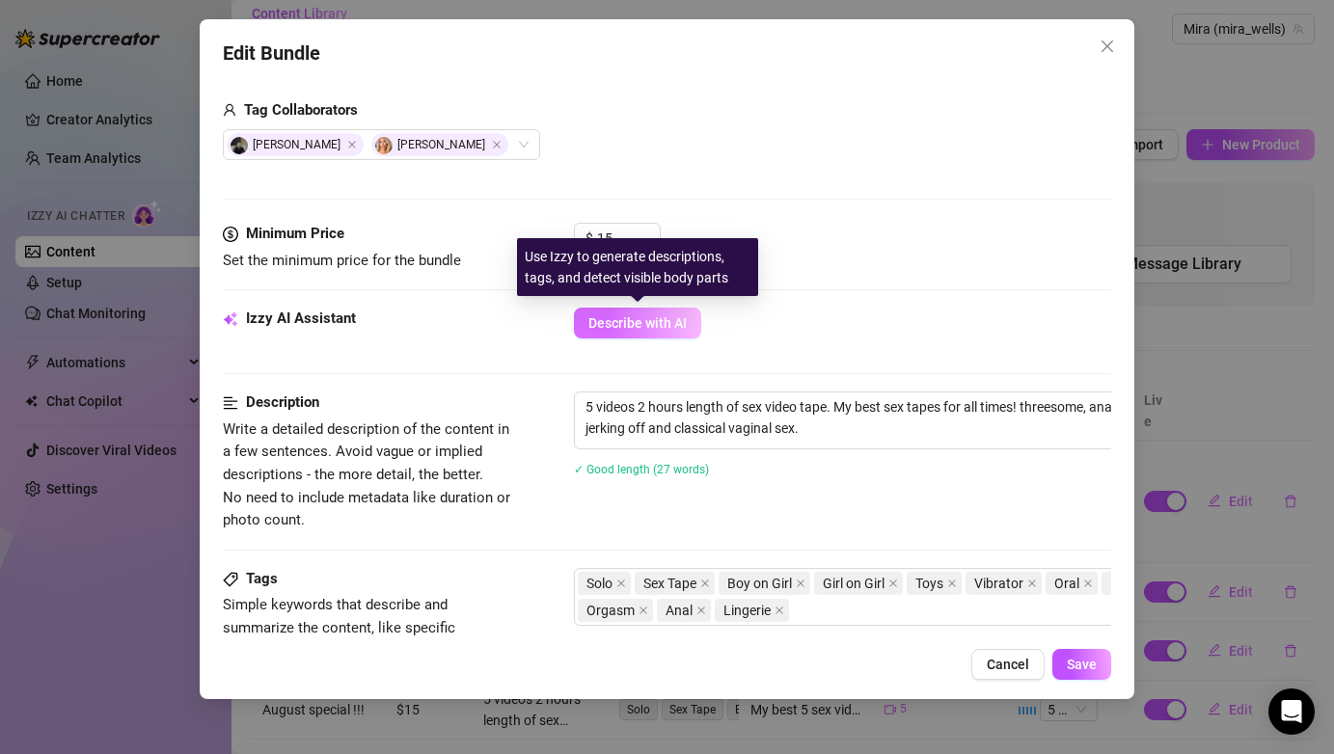
click at [635, 330] on span "Describe with AI" at bounding box center [638, 322] width 98 height 15
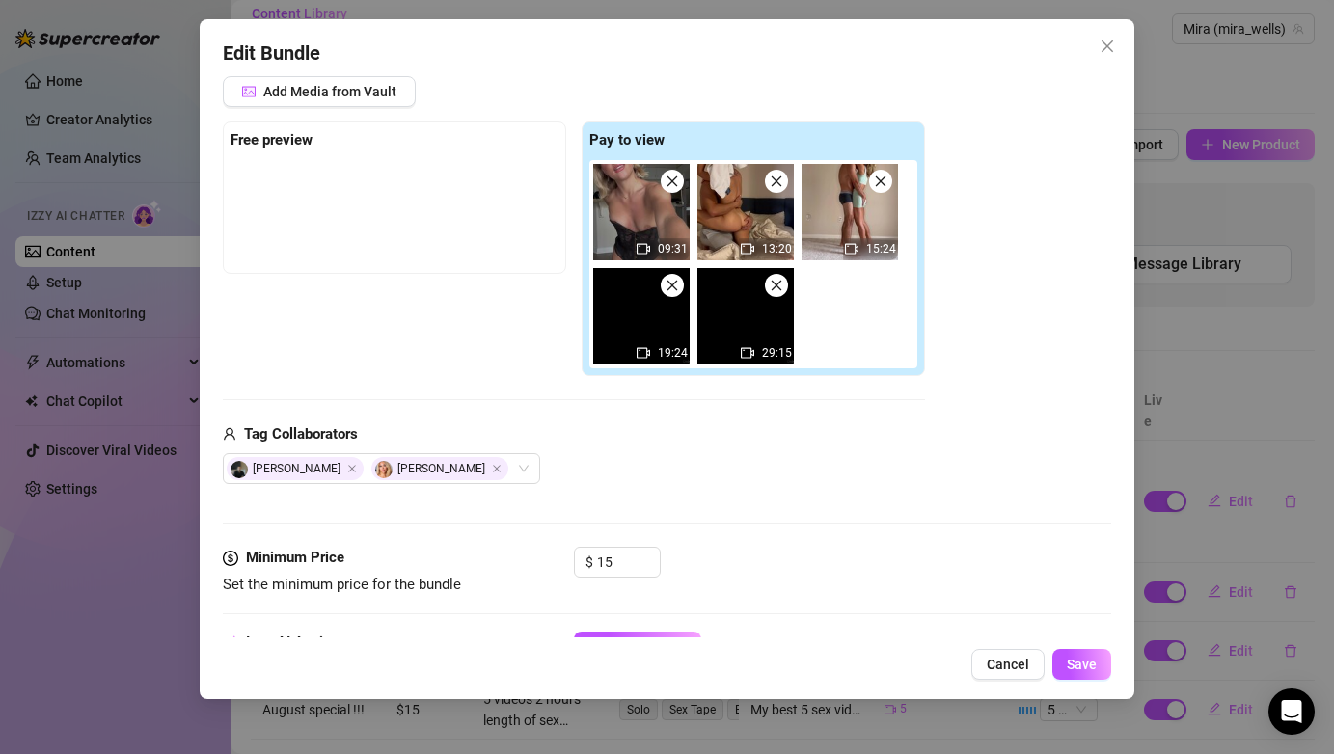
scroll to position [252, 0]
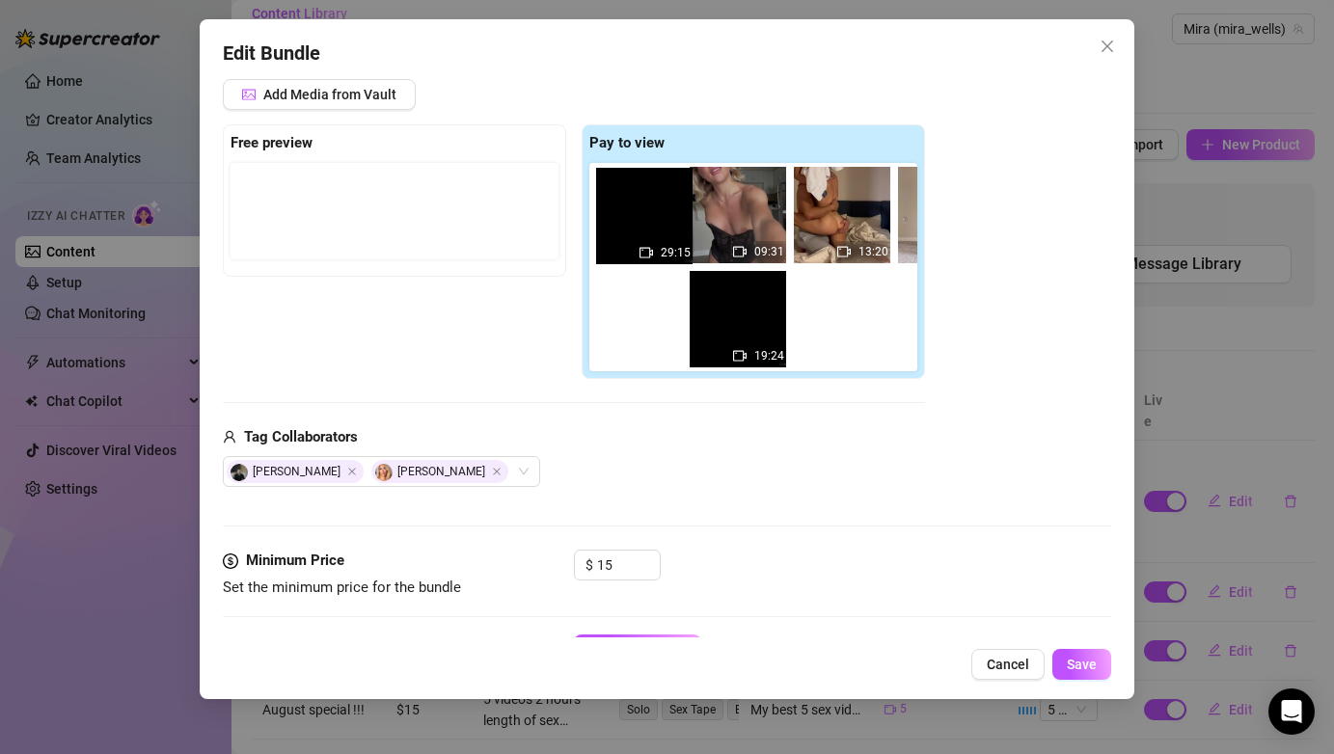
drag, startPoint x: 713, startPoint y: 332, endPoint x: 603, endPoint y: 224, distance: 154.2
click at [603, 223] on div "09:31 13:20 15:24 19:24 29:15" at bounding box center [757, 267] width 336 height 208
drag, startPoint x: 767, startPoint y: 337, endPoint x: 655, endPoint y: 219, distance: 162.4
click at [655, 219] on div "09:31 13:20 15:24 19:24 29:15" at bounding box center [757, 267] width 336 height 208
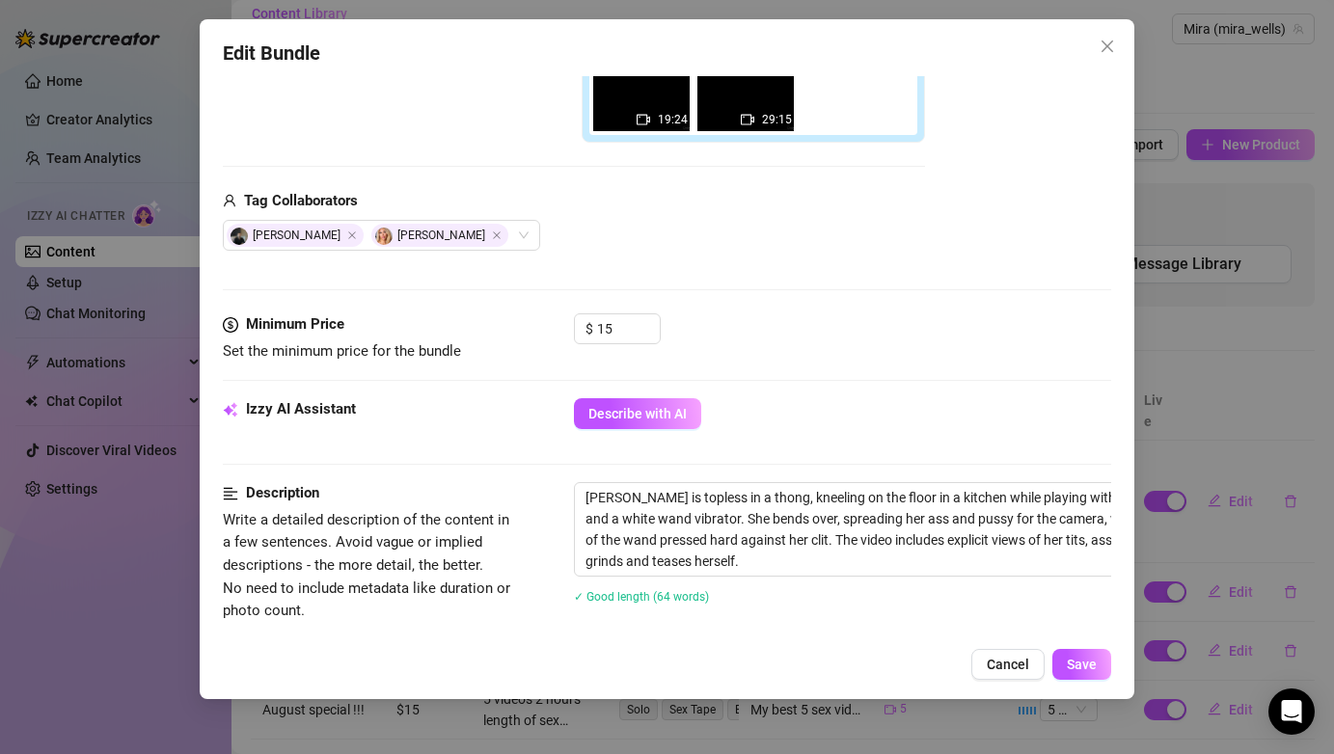
scroll to position [456, 0]
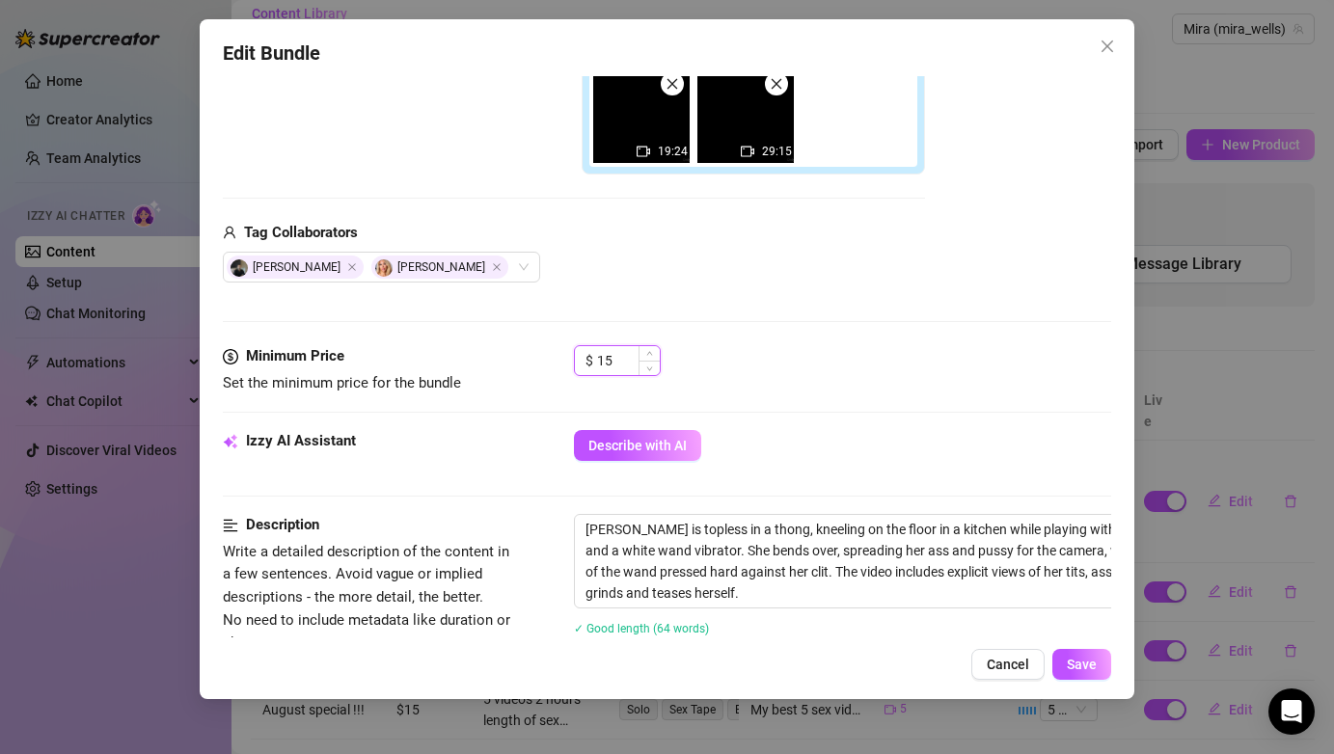
click at [631, 362] on input "15" at bounding box center [628, 360] width 63 height 29
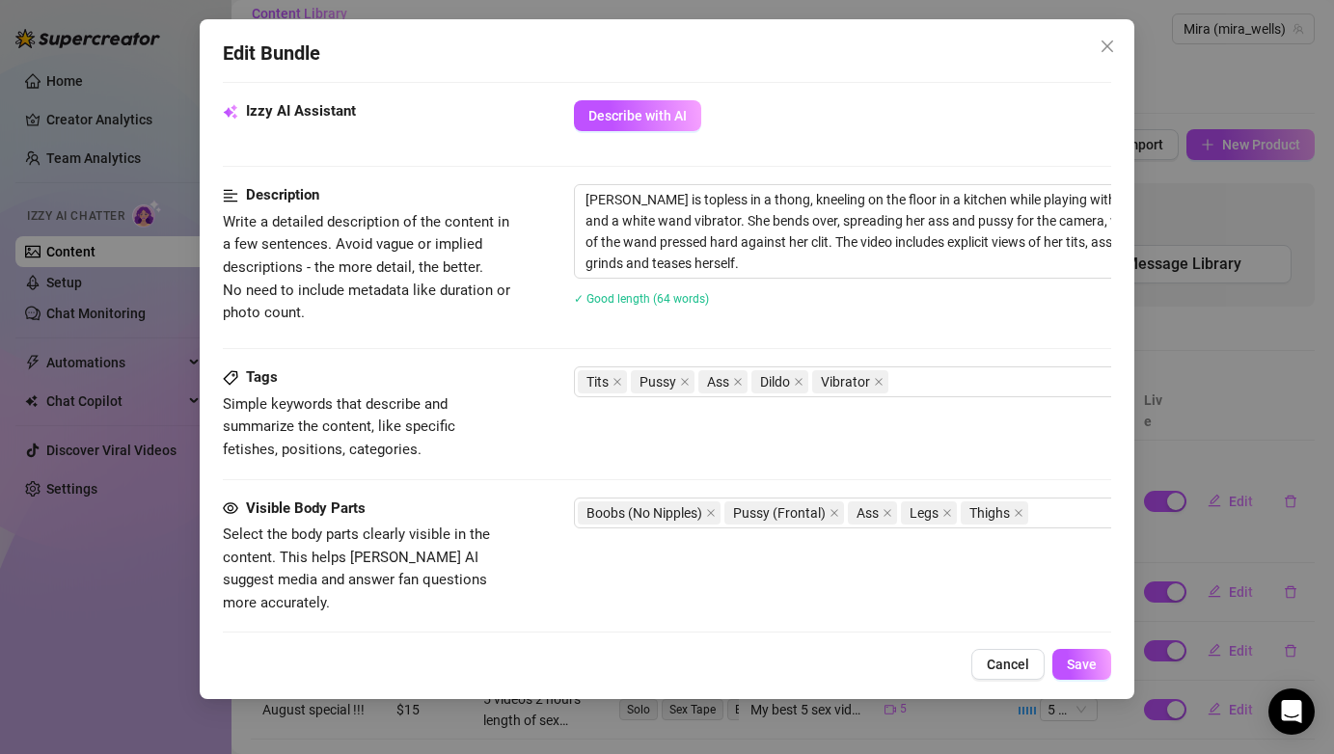
scroll to position [795, 0]
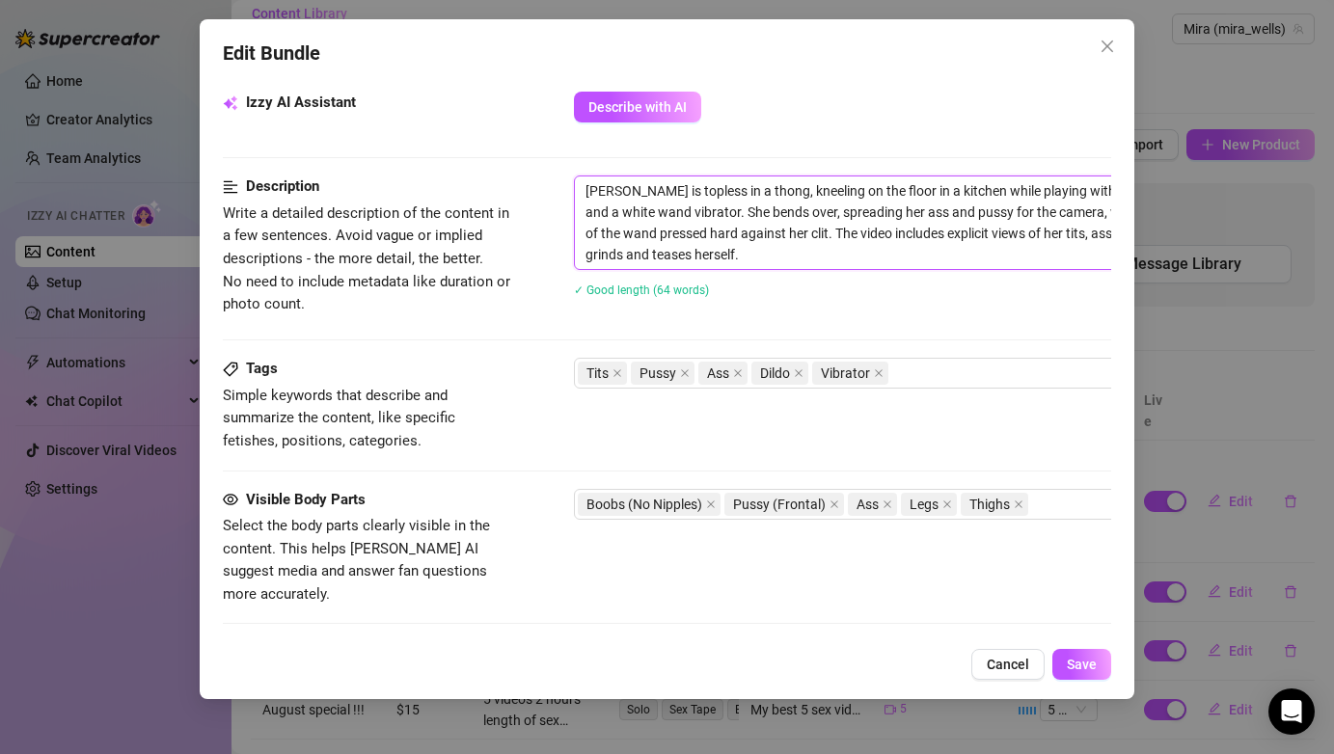
drag, startPoint x: 701, startPoint y: 259, endPoint x: 608, endPoint y: 175, distance: 125.7
click at [608, 176] on div "Mira is topless in a thong, kneeling on the floor in a kitchen while playing wi…" at bounding box center [911, 223] width 675 height 95
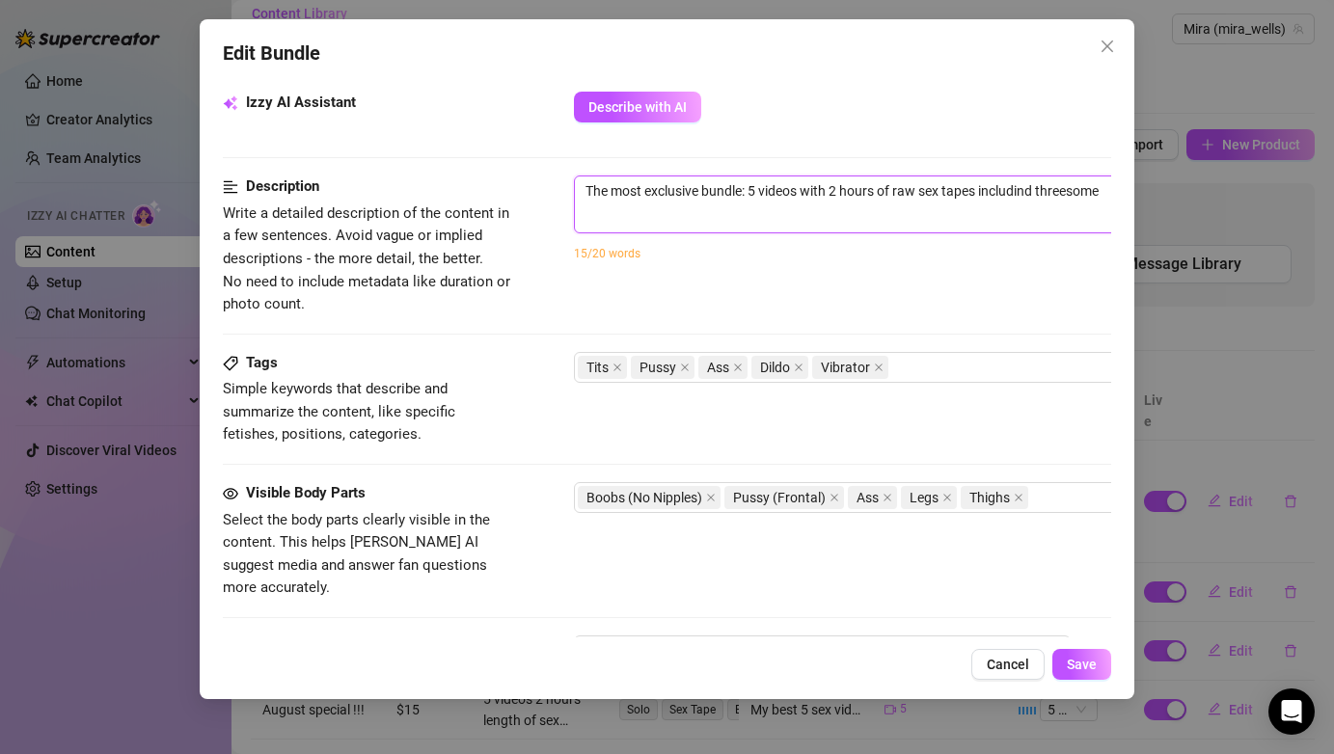
click at [1044, 196] on textarea "The most exclusive bundle: 5 videos with 2 hours of raw sex tapes includind thr…" at bounding box center [911, 191] width 673 height 29
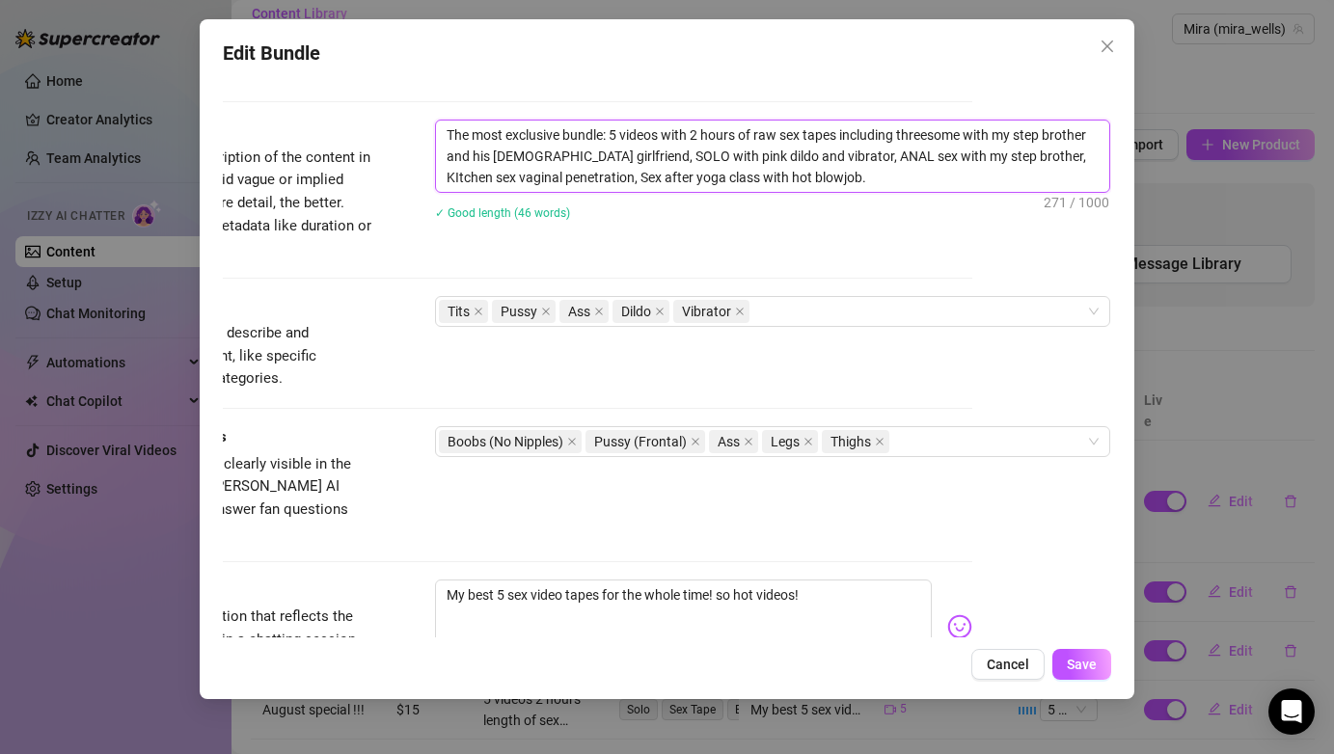
scroll to position [867, 139]
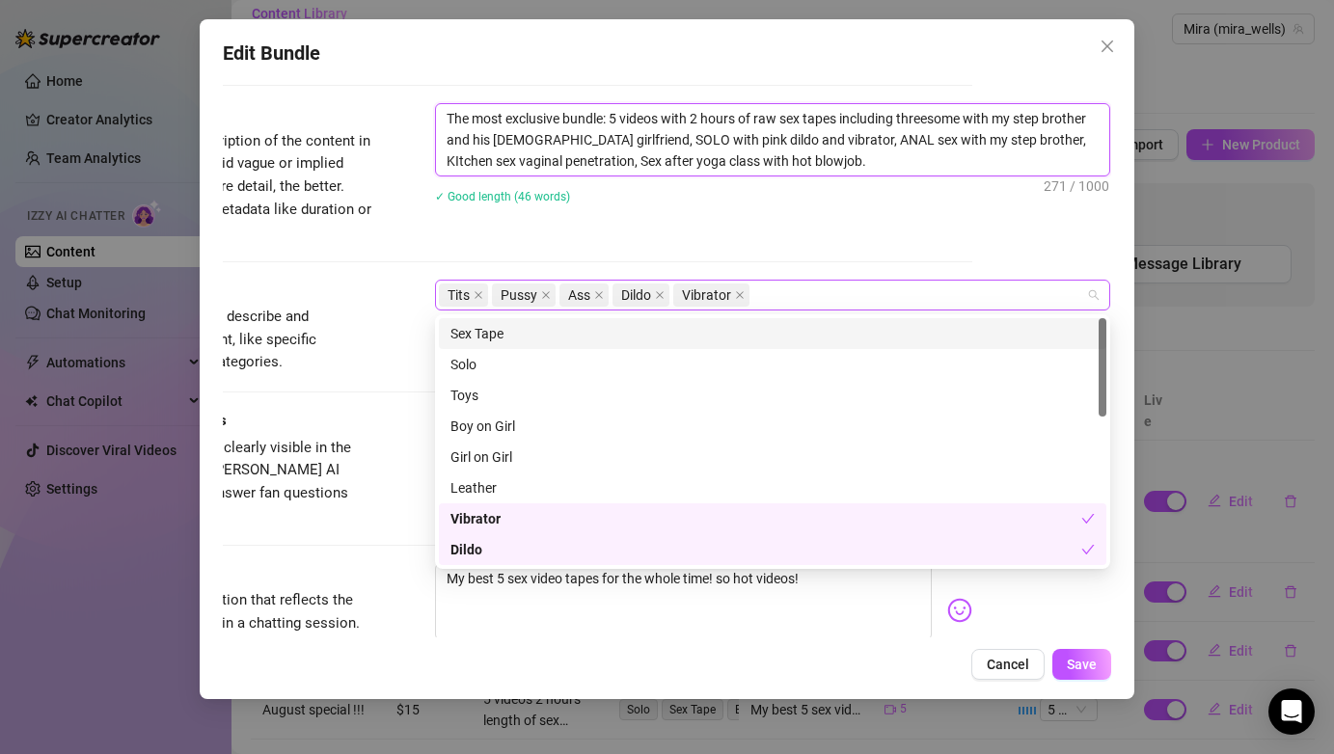
click at [1086, 292] on div "Tits Pussy Ass Dildo Vibrator" at bounding box center [762, 295] width 647 height 27
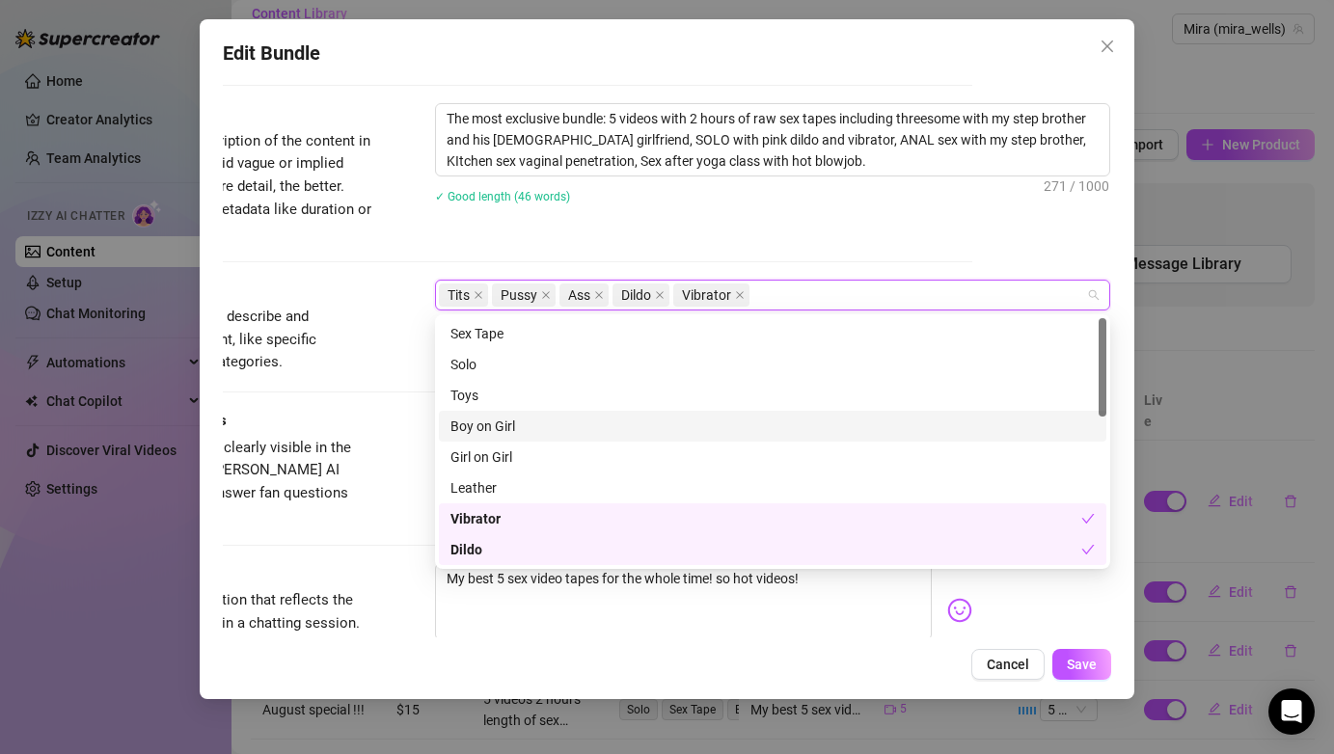
click at [613, 431] on div "Boy on Girl" at bounding box center [773, 426] width 644 height 21
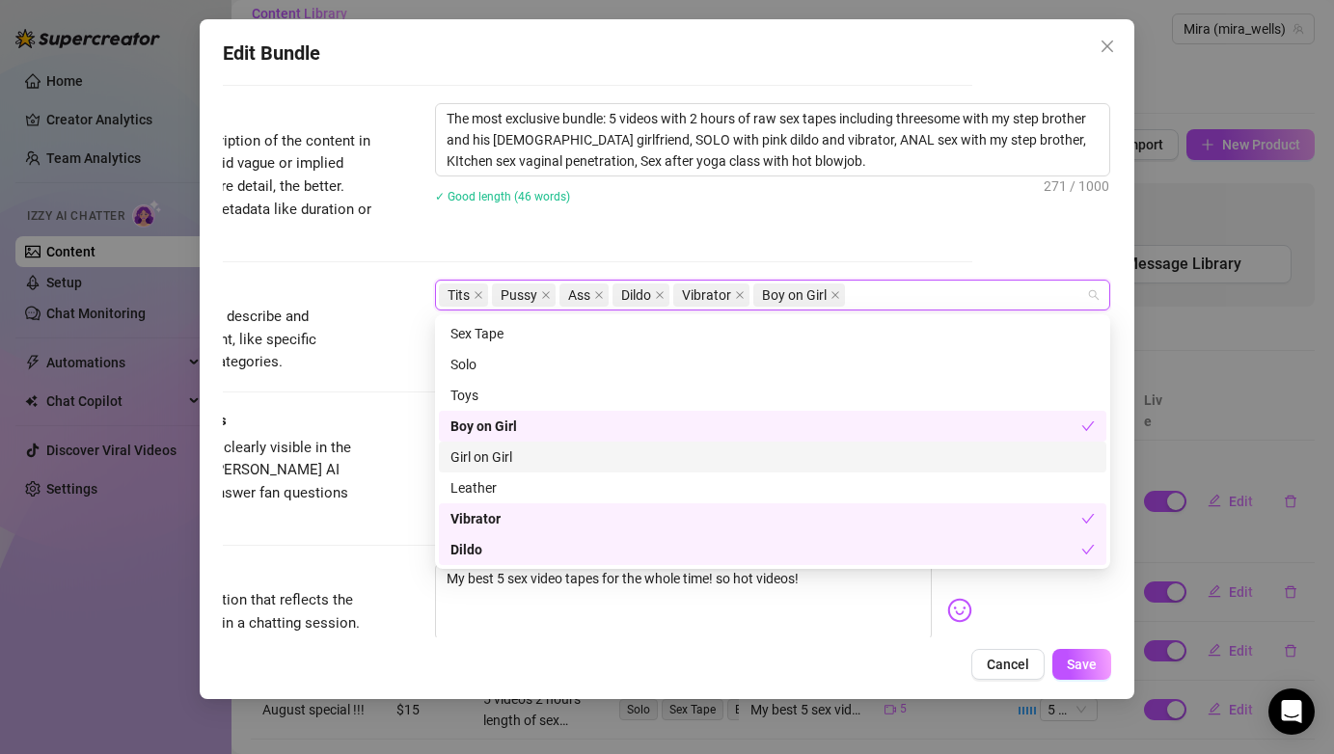
click at [596, 463] on div "Girl on Girl" at bounding box center [773, 457] width 644 height 21
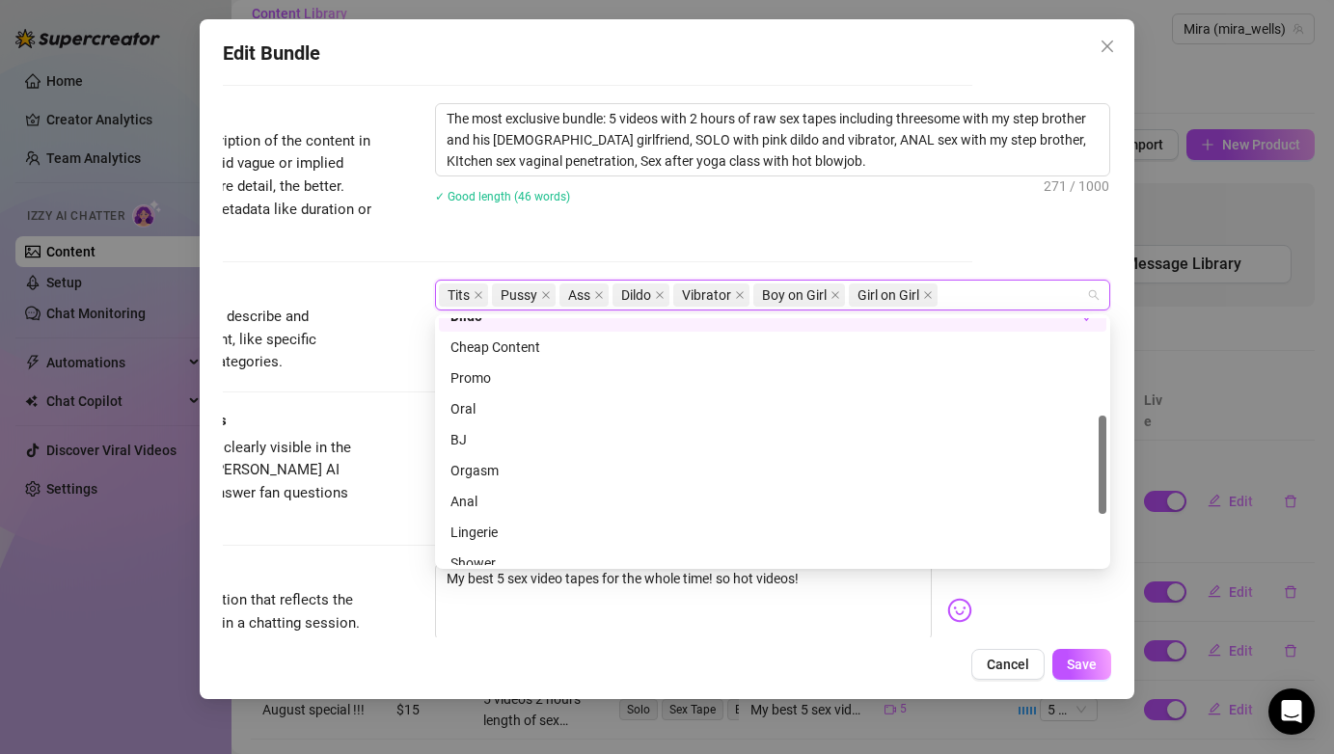
scroll to position [243, 0]
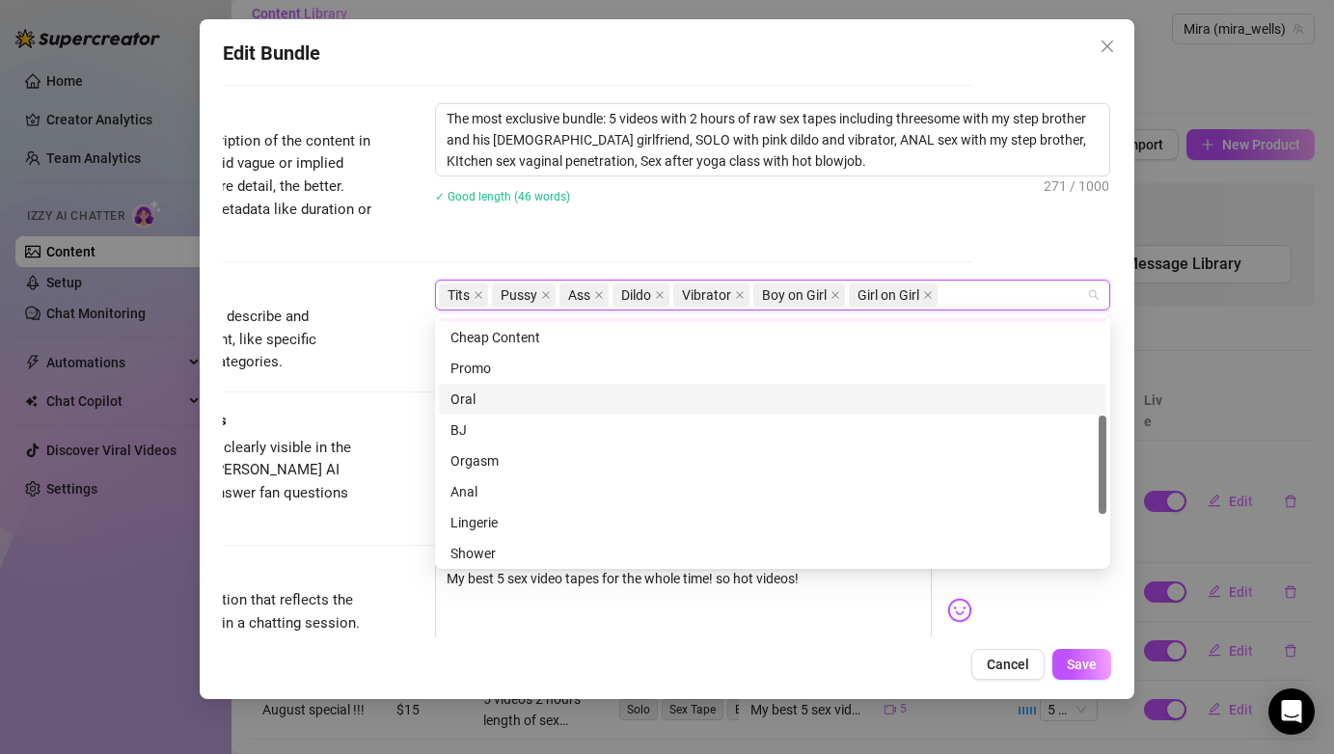
click at [556, 402] on div "Oral" at bounding box center [773, 399] width 644 height 21
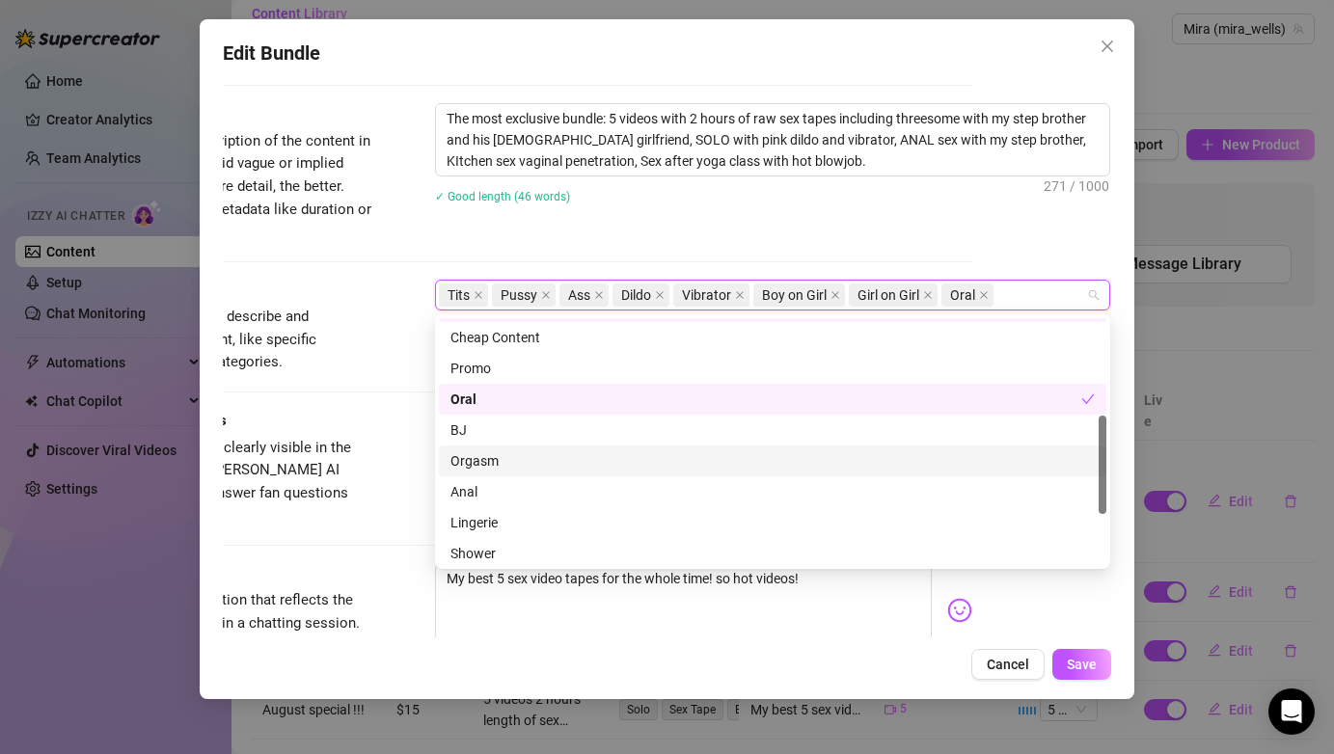
click at [533, 461] on div "Orgasm" at bounding box center [773, 461] width 644 height 21
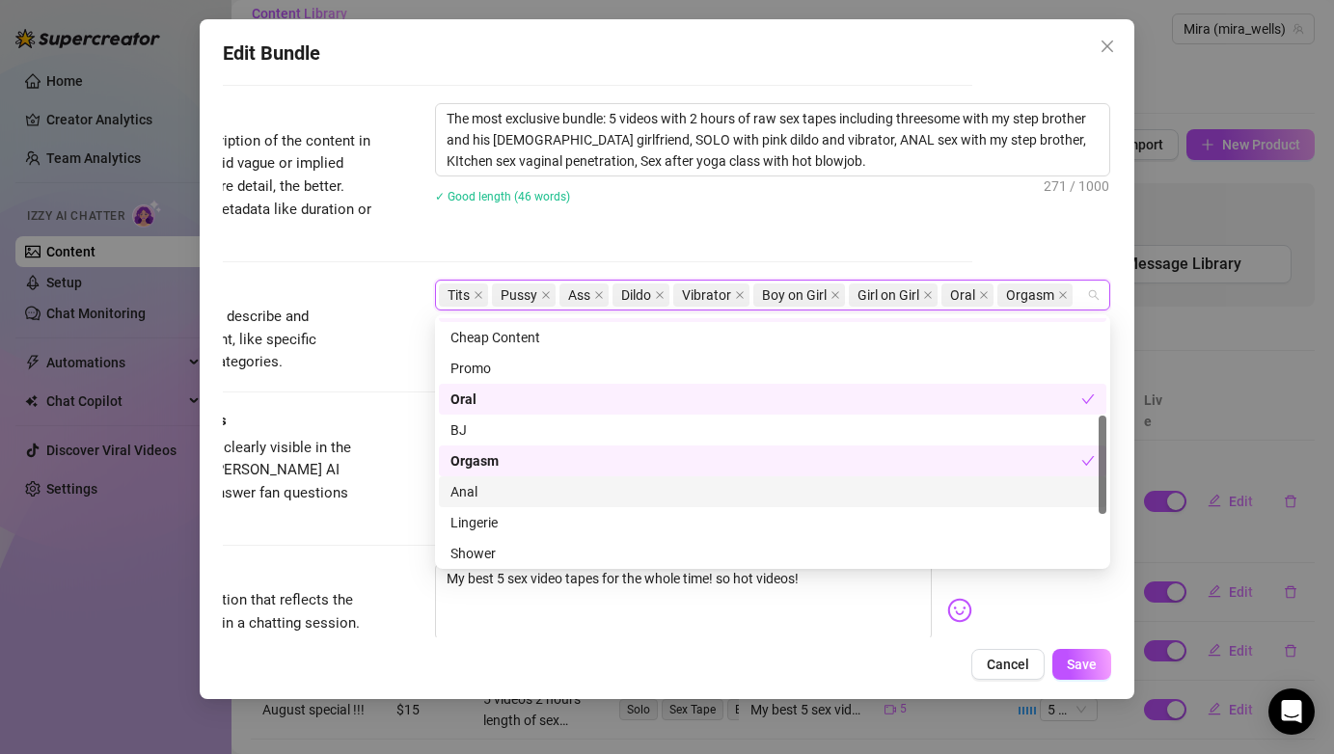
click at [524, 496] on div "Anal" at bounding box center [773, 491] width 644 height 21
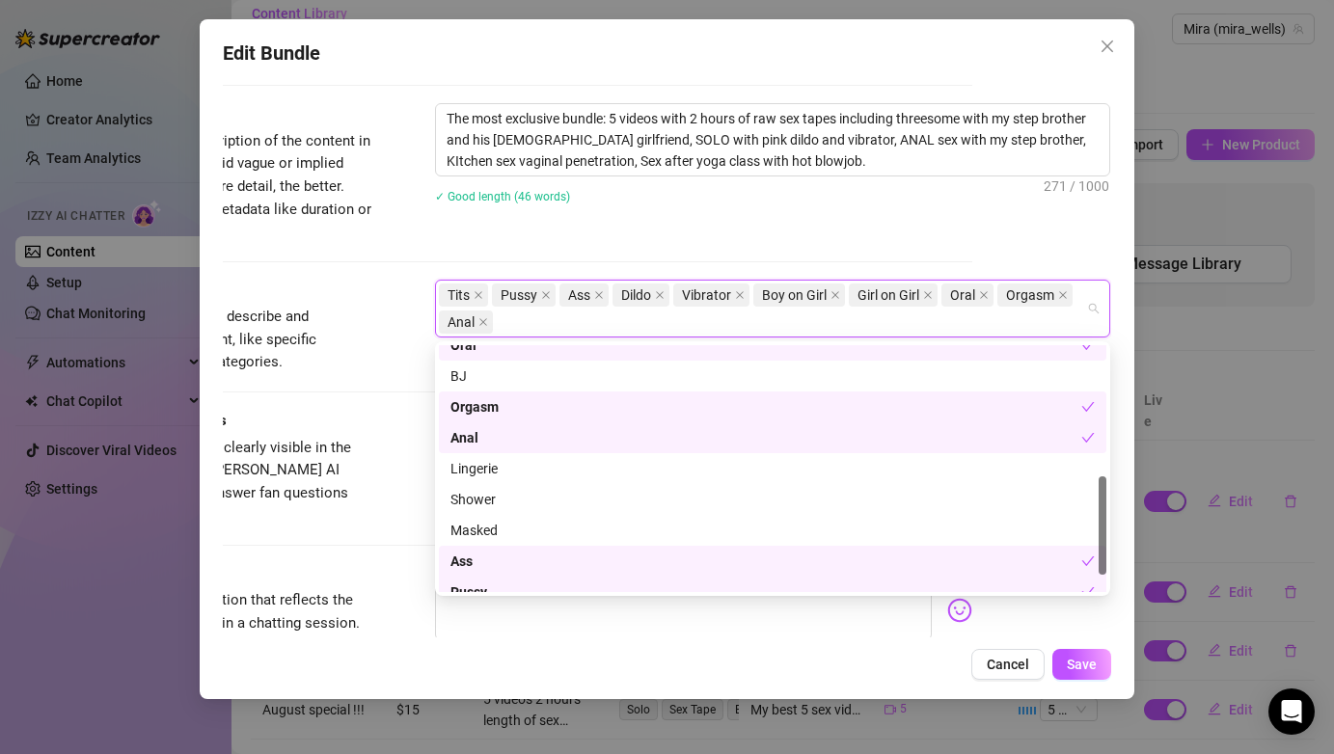
scroll to position [327, 0]
click at [535, 469] on div "Lingerie" at bounding box center [773, 465] width 644 height 21
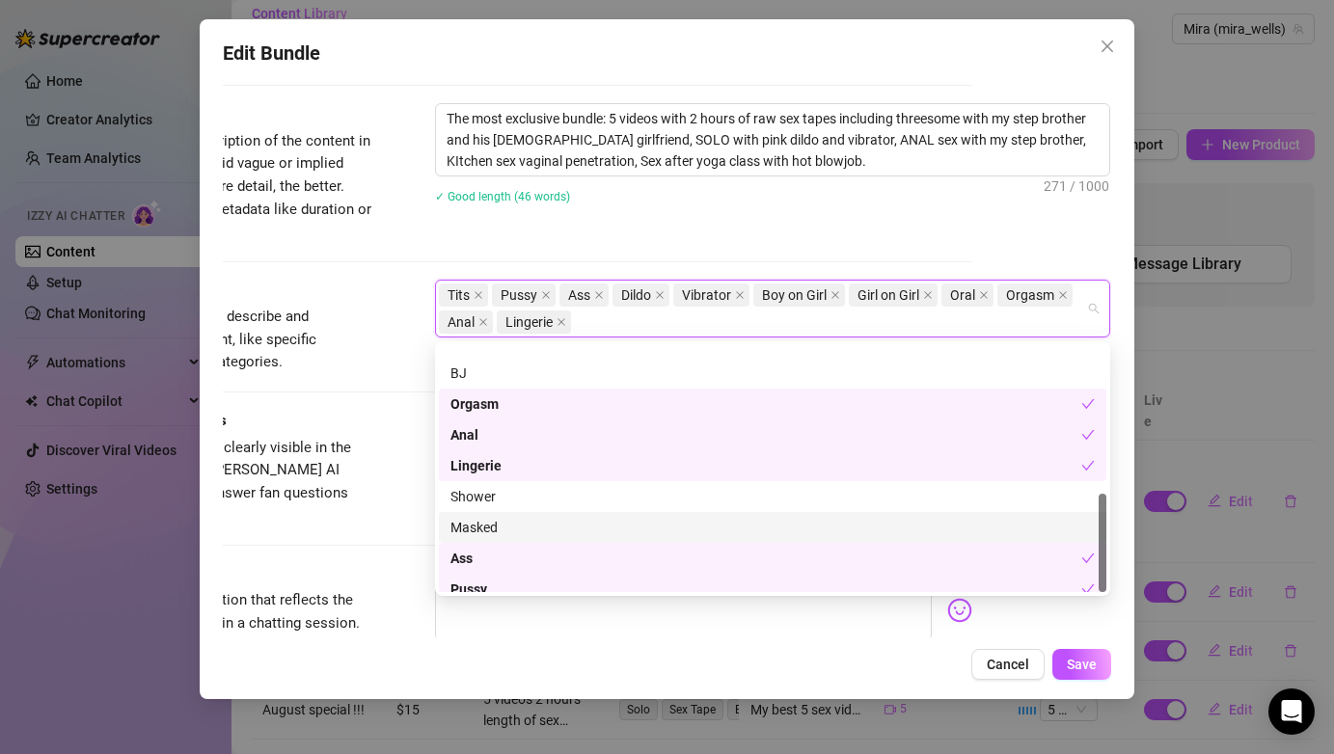
scroll to position [370, 0]
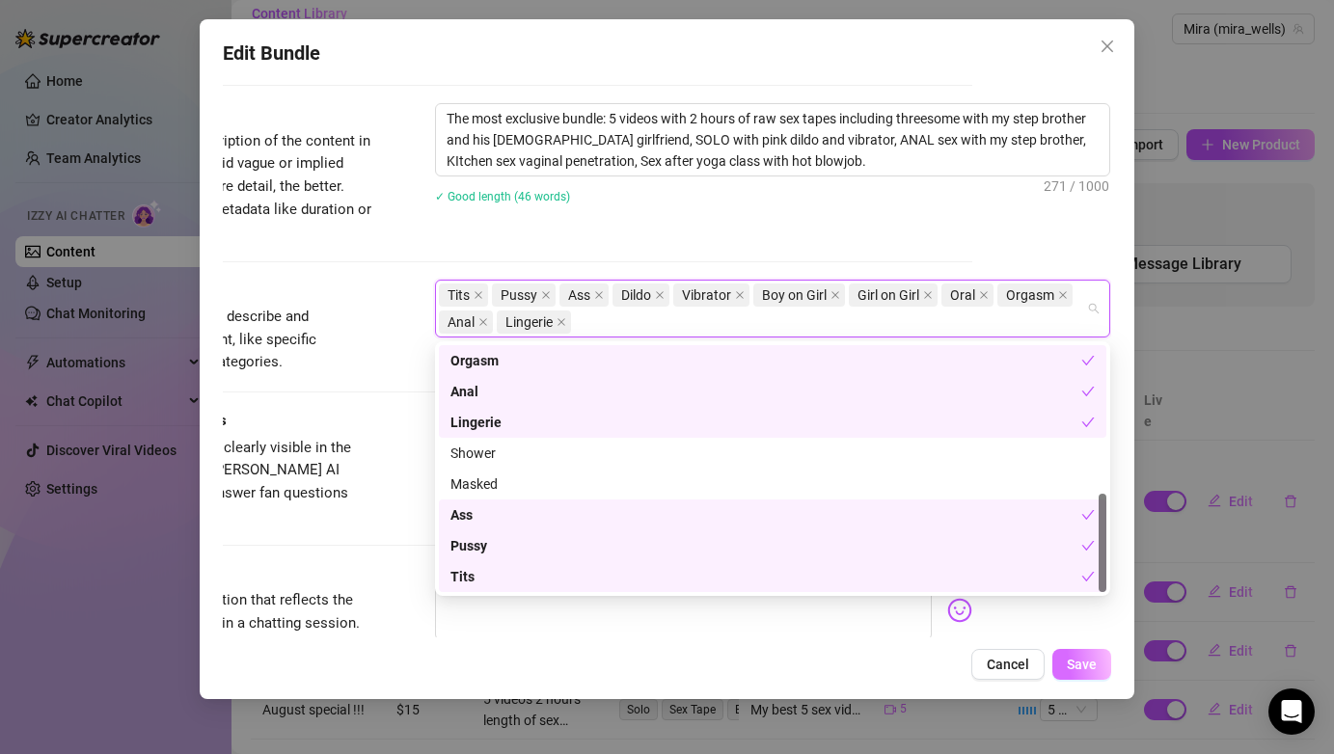
click at [1093, 663] on span "Save" at bounding box center [1082, 664] width 30 height 15
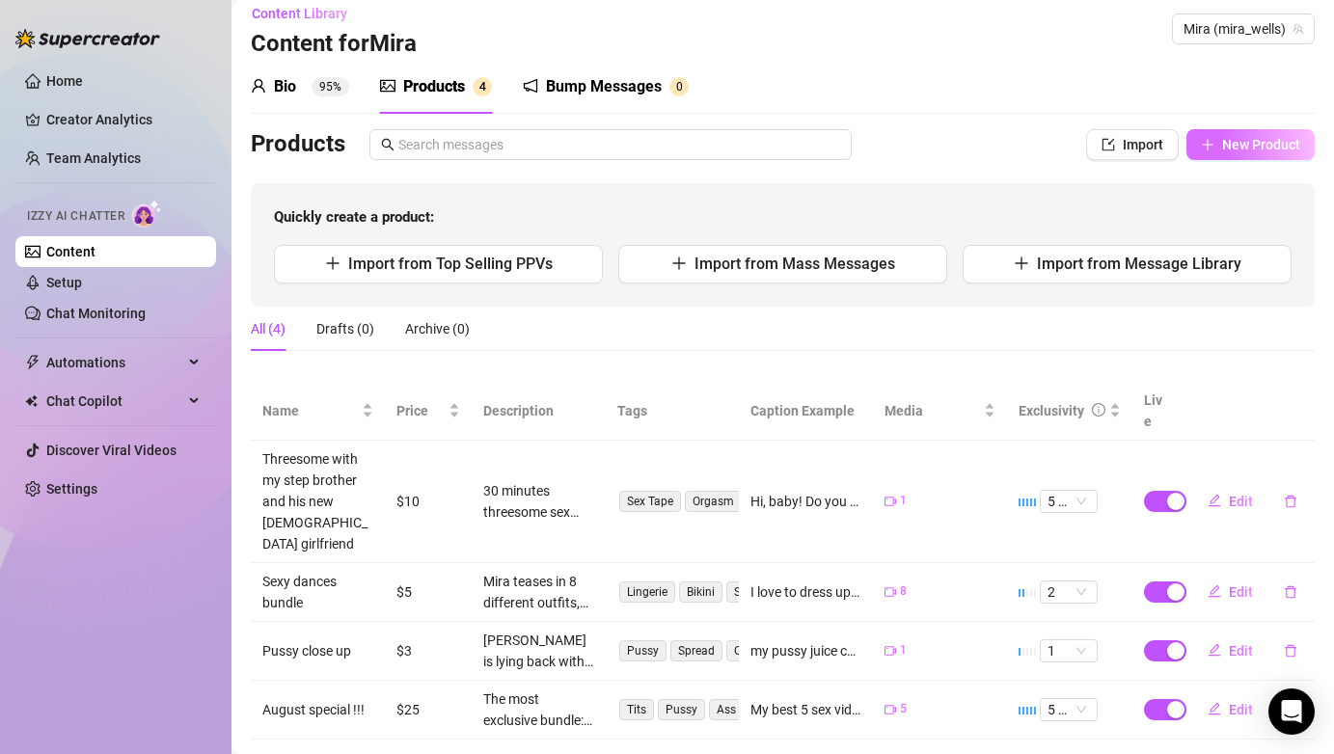
click at [1213, 151] on span "button" at bounding box center [1208, 144] width 14 height 15
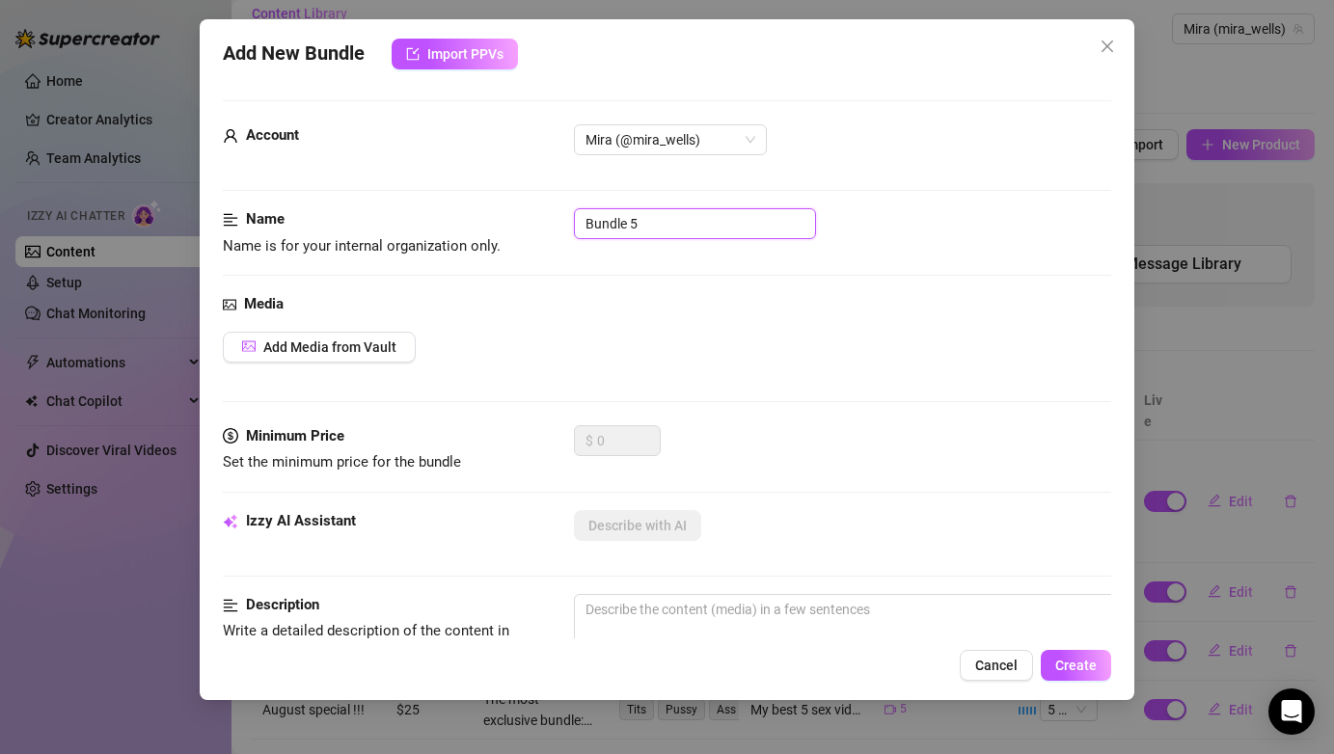
click at [699, 231] on input "Bundle 5" at bounding box center [695, 223] width 242 height 31
click at [320, 351] on span "Add Media from Vault" at bounding box center [329, 347] width 133 height 15
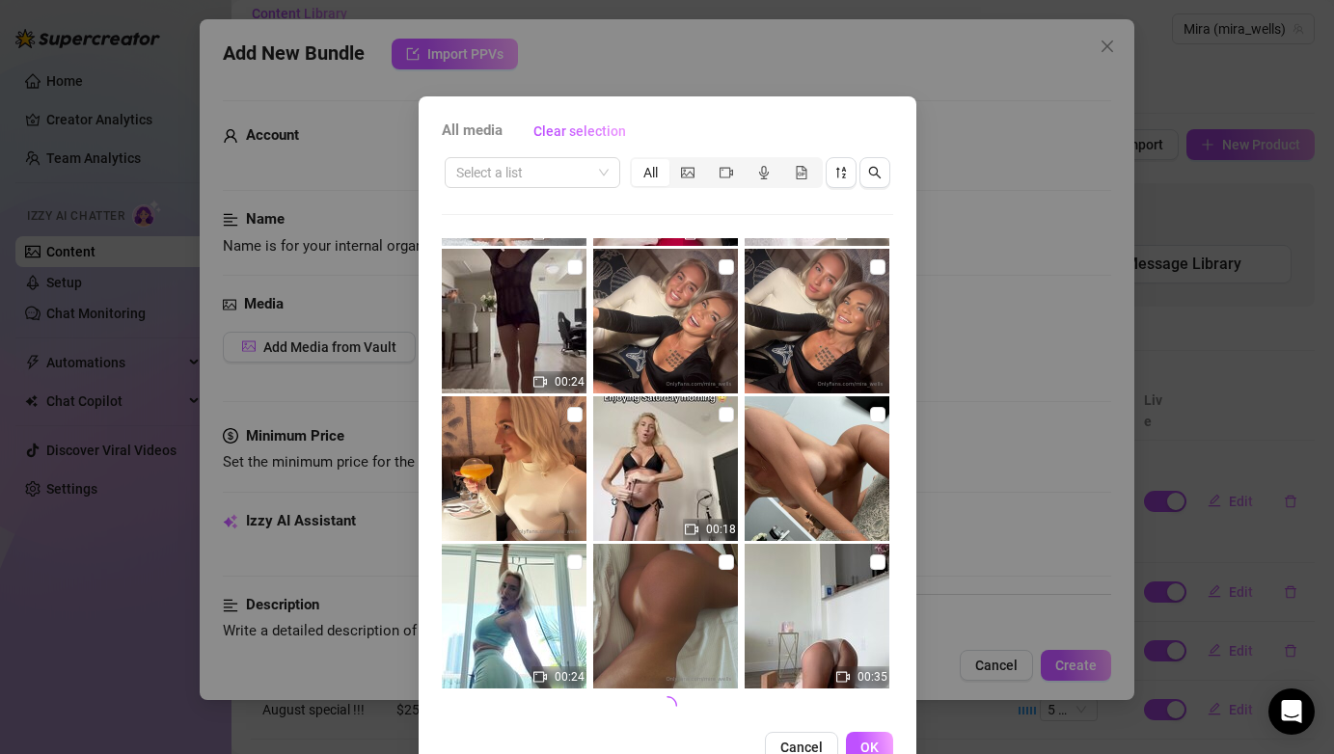
scroll to position [51, 0]
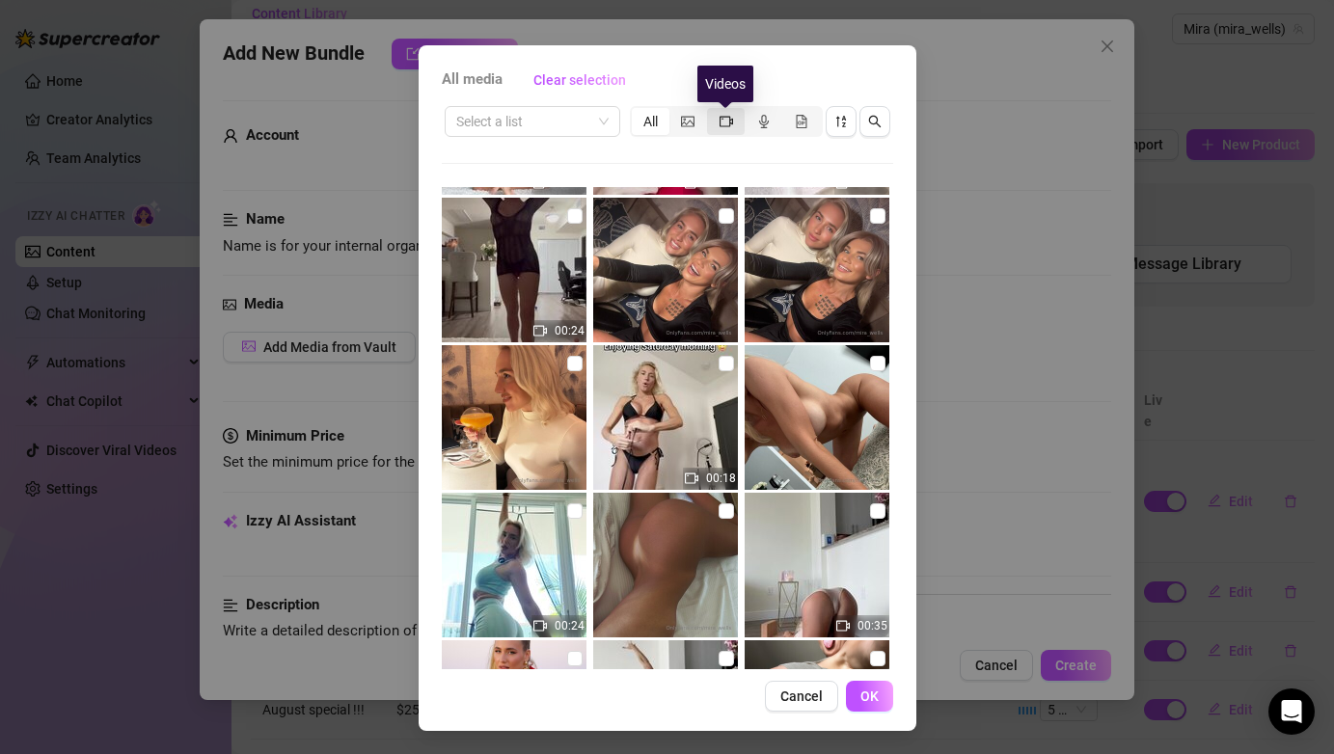
click at [729, 115] on icon "video-camera" at bounding box center [727, 122] width 14 height 14
click at [712, 111] on input "segmented control" at bounding box center [712, 111] width 0 height 0
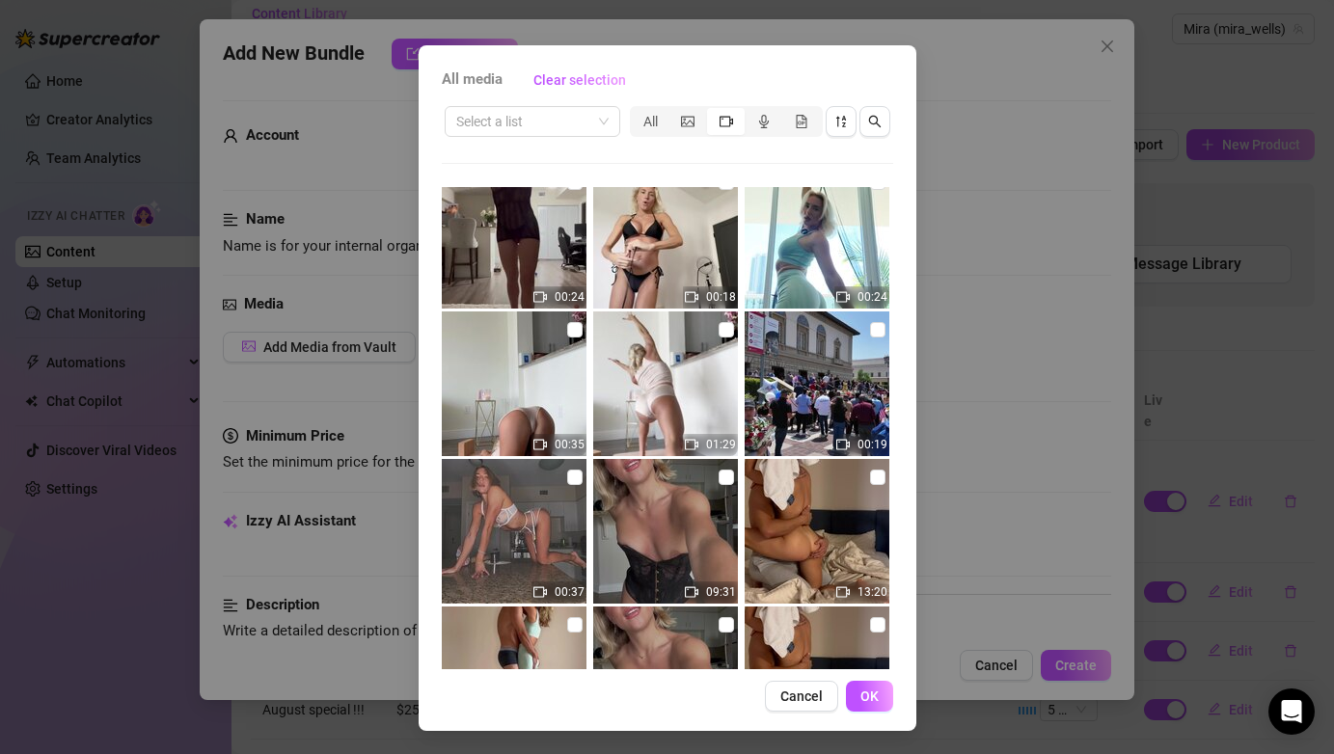
scroll to position [727, 0]
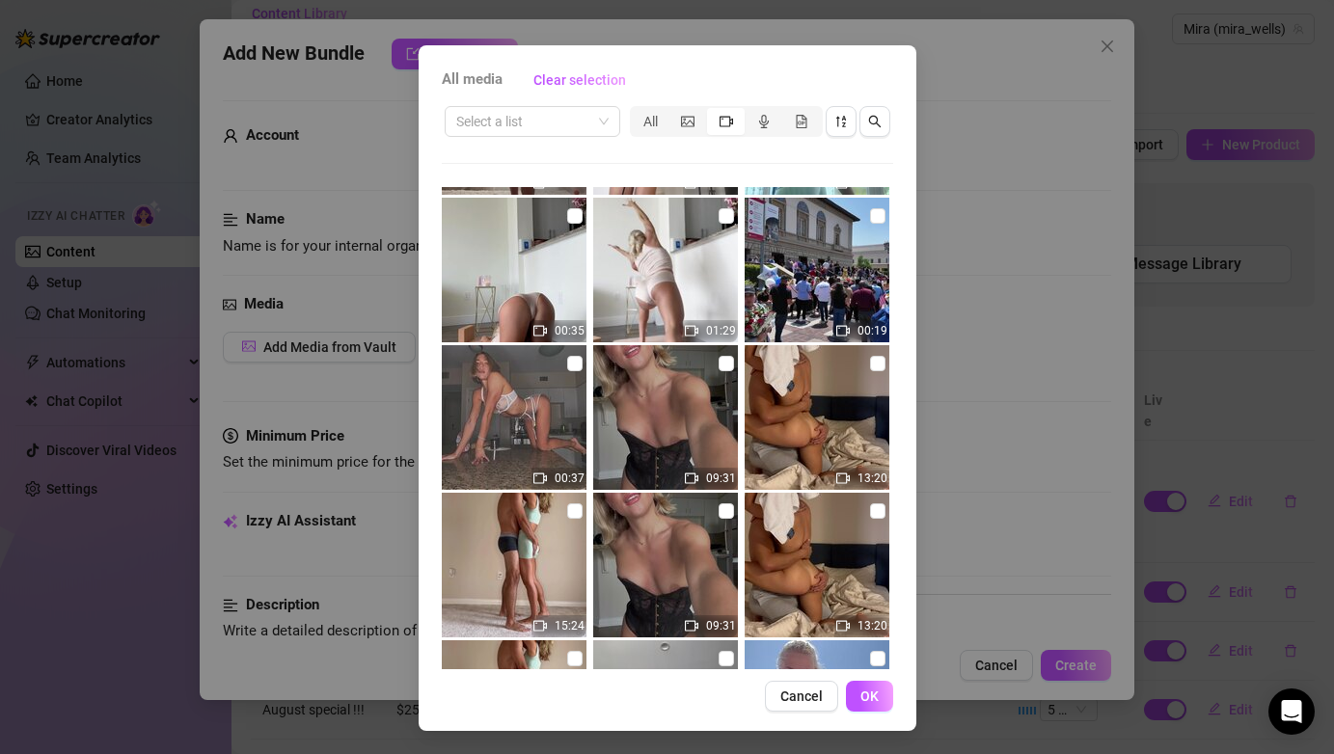
click at [685, 405] on img at bounding box center [665, 417] width 145 height 145
click at [726, 370] on input "checkbox" at bounding box center [726, 363] width 15 height 15
click at [869, 695] on span "OK" at bounding box center [870, 696] width 18 height 15
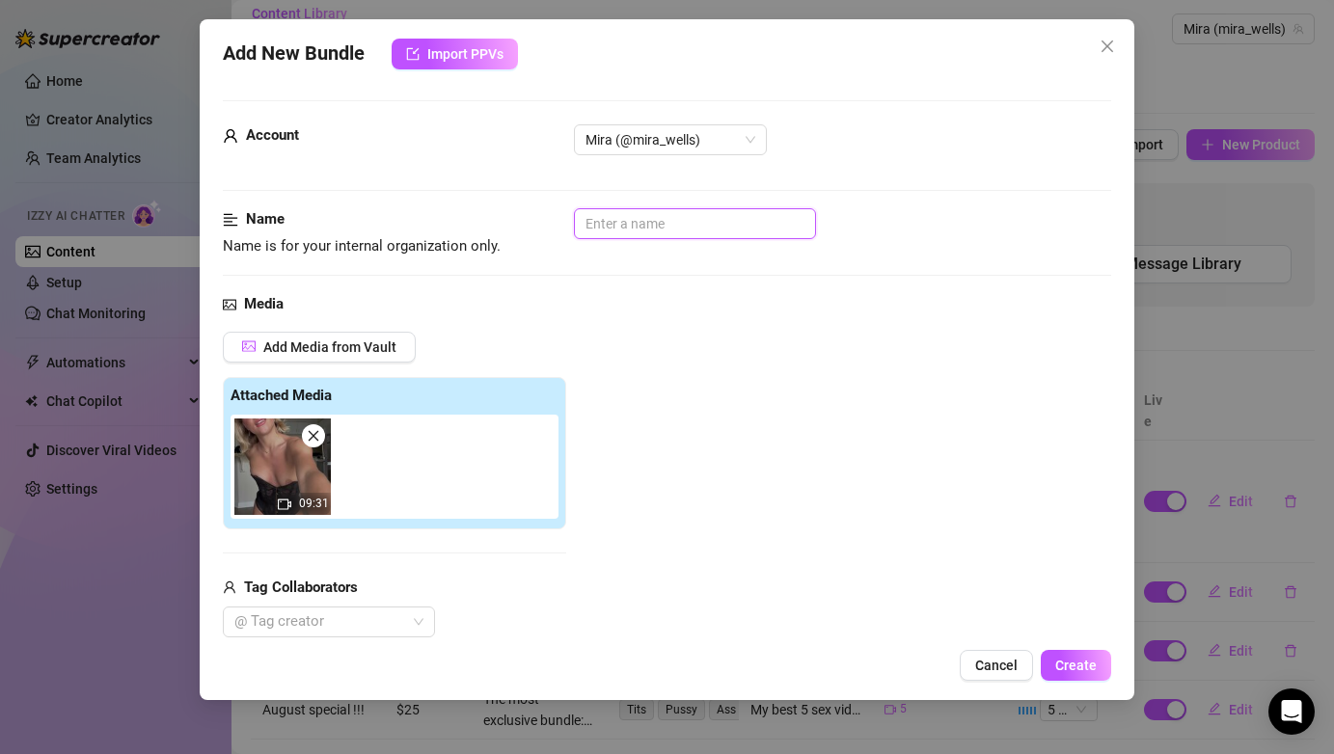
click at [634, 226] on input "text" at bounding box center [695, 223] width 242 height 31
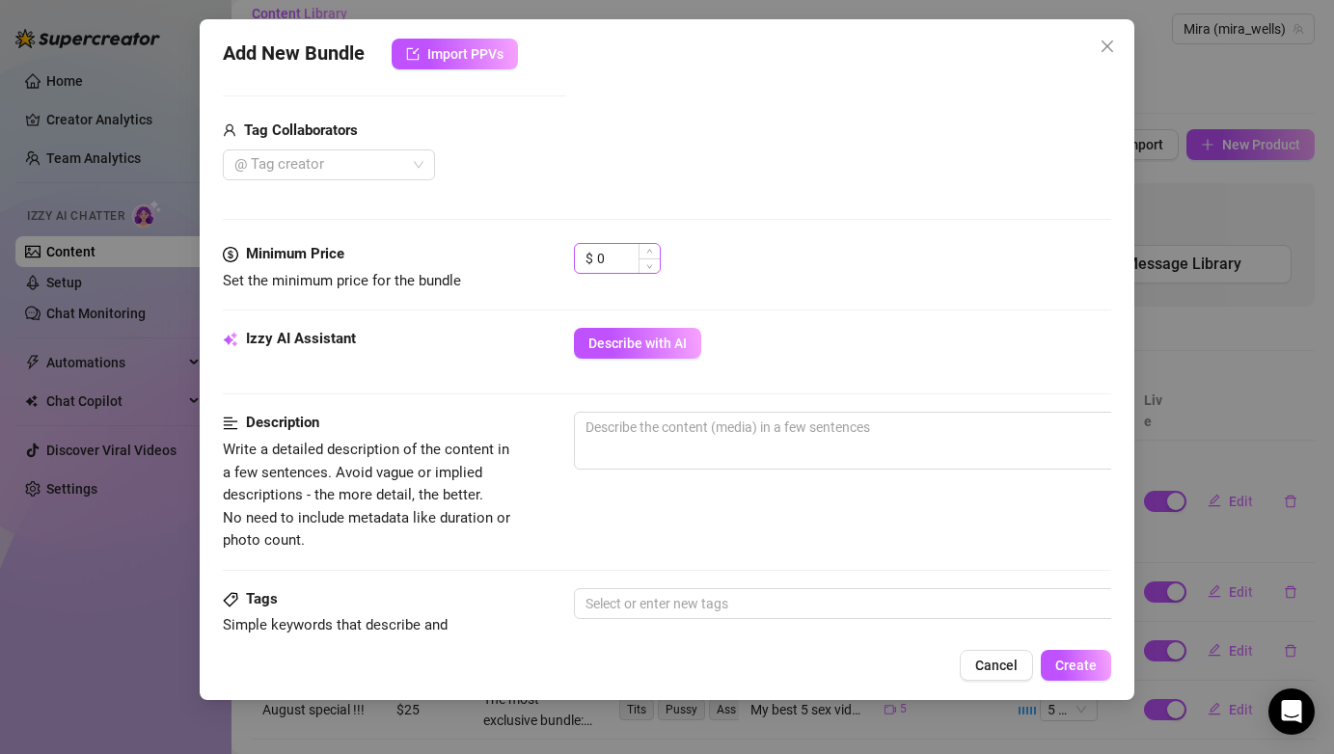
scroll to position [486, 0]
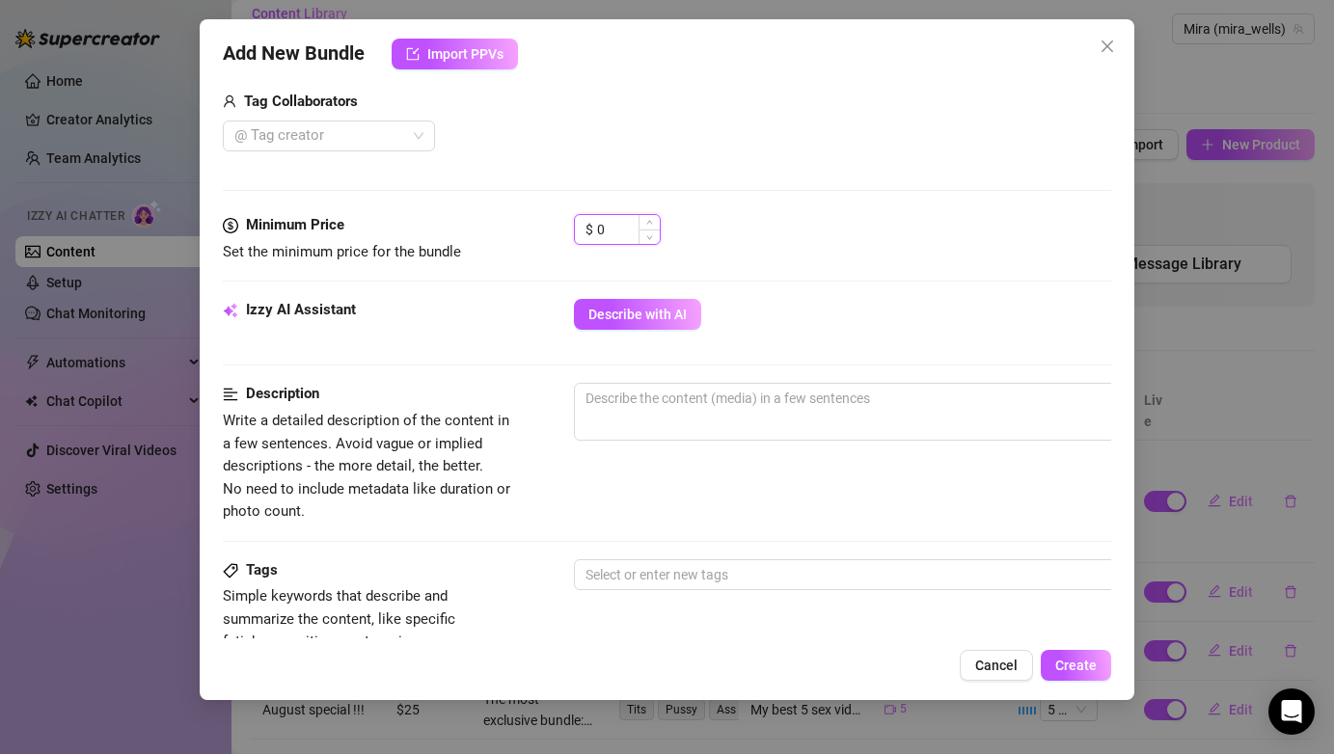
click at [637, 221] on input "0" at bounding box center [628, 229] width 63 height 29
click at [658, 315] on span "Describe with AI" at bounding box center [638, 314] width 98 height 15
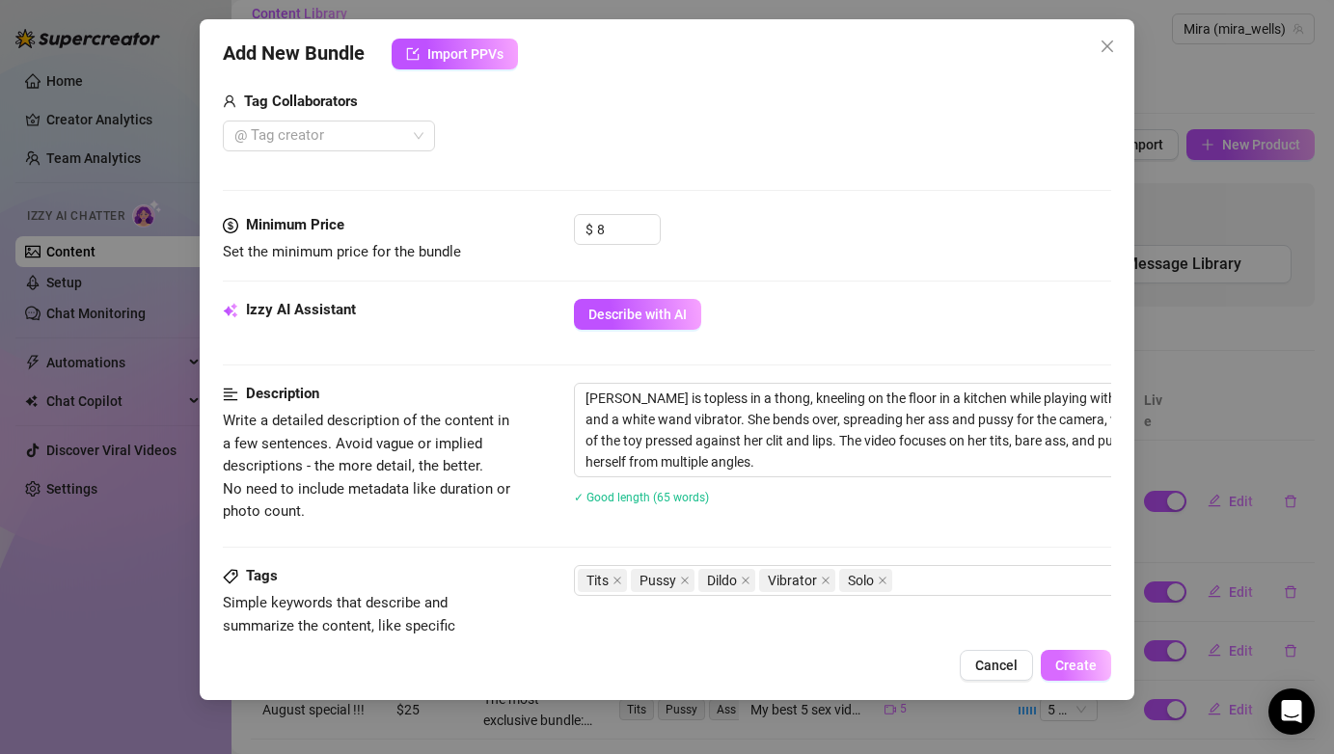
click at [1075, 670] on span "Create" at bounding box center [1075, 665] width 41 height 15
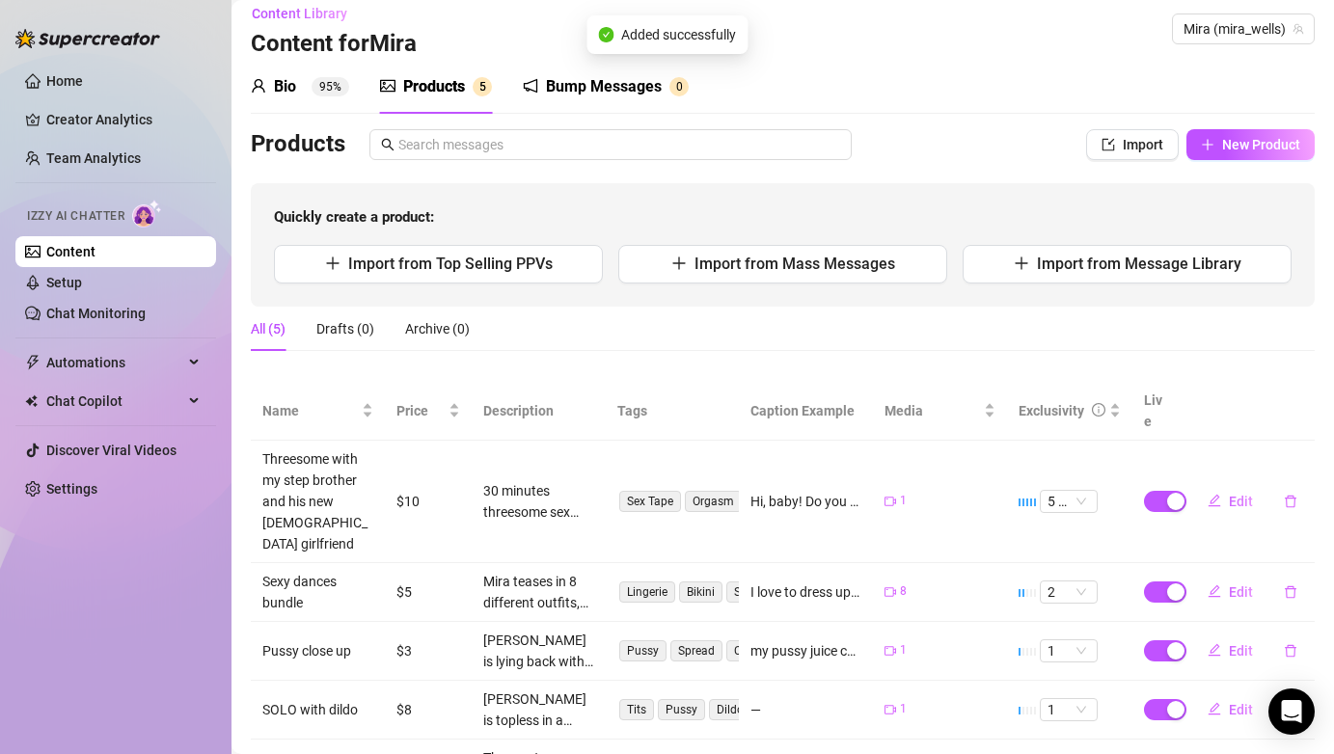
scroll to position [74, 0]
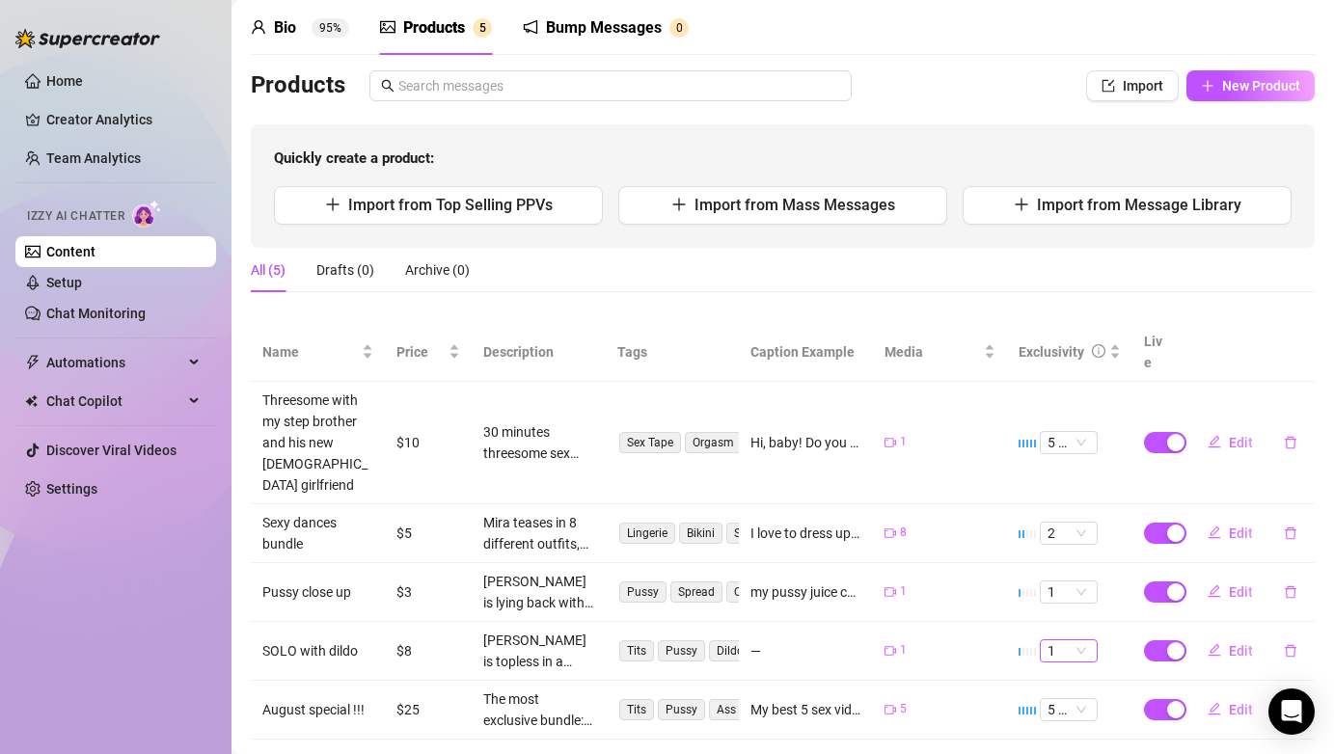
click at [1079, 641] on span "1" at bounding box center [1069, 651] width 42 height 21
click at [1061, 480] on div "2" at bounding box center [1068, 480] width 27 height 21
click at [1082, 641] on span "1" at bounding box center [1069, 651] width 42 height 21
click at [1063, 479] on div "2" at bounding box center [1068, 480] width 27 height 21
click at [765, 641] on div "—" at bounding box center [806, 651] width 111 height 21
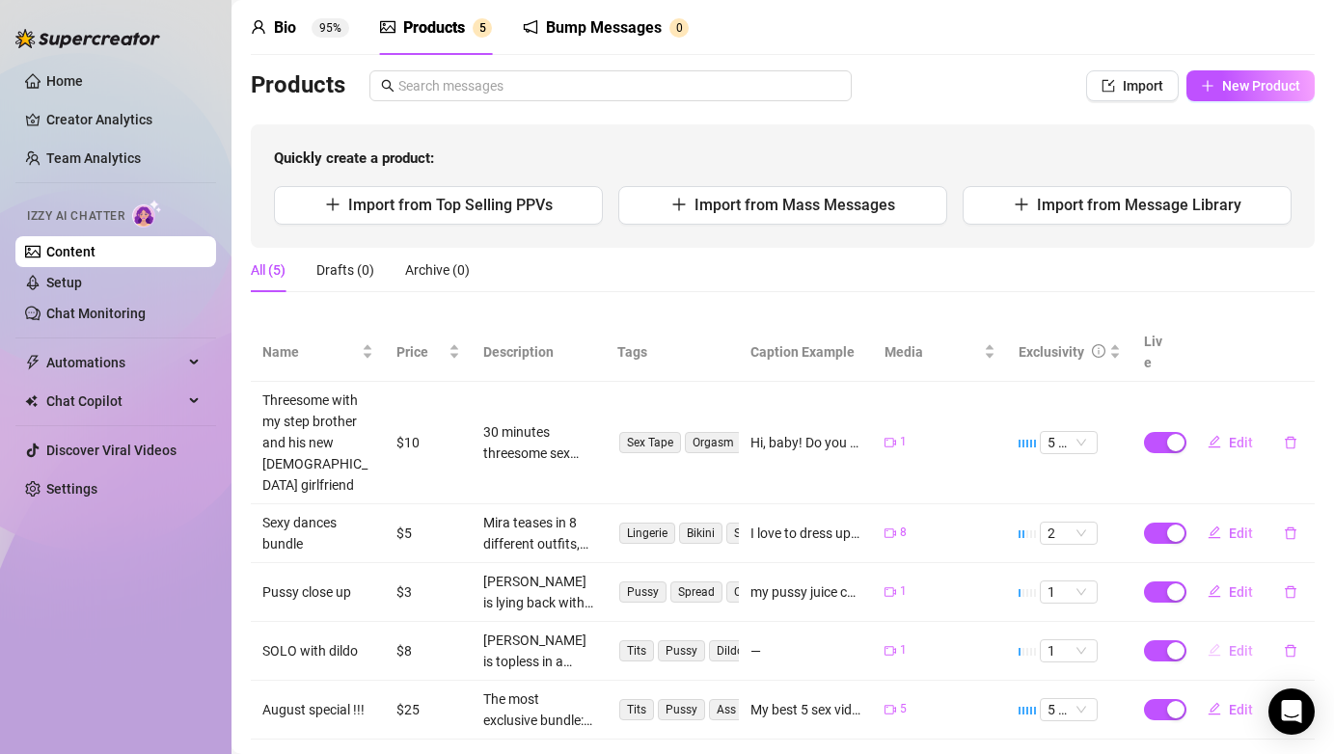
click at [1246, 644] on span "Edit" at bounding box center [1241, 651] width 24 height 15
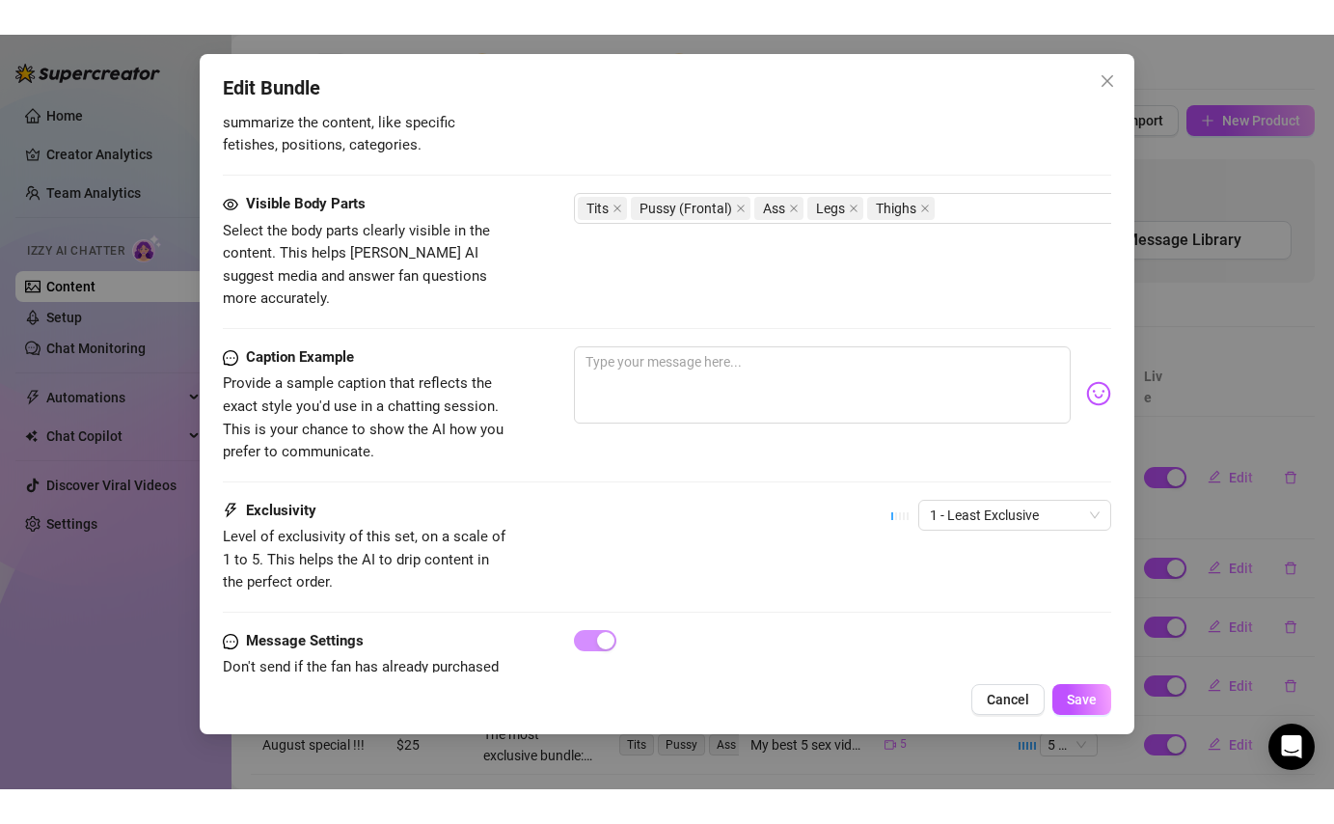
scroll to position [1033, 0]
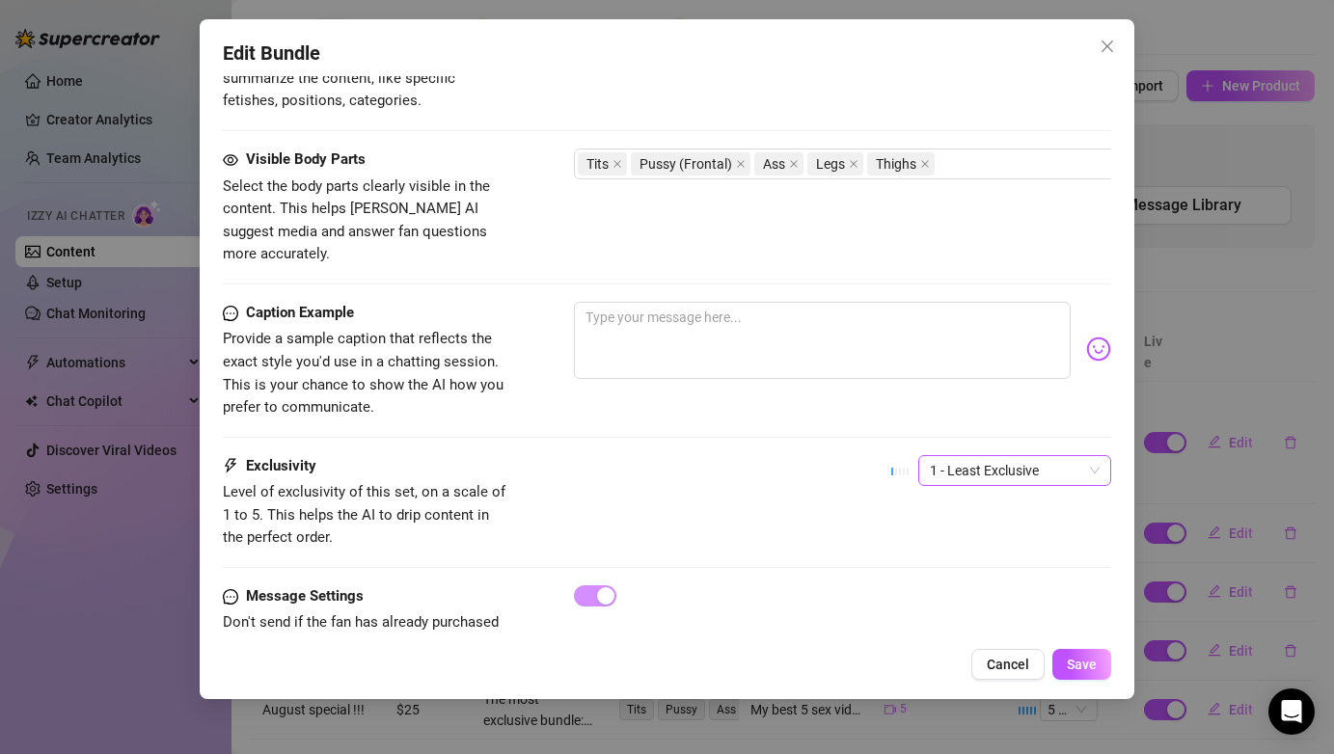
click at [1053, 458] on span "1 - Least Exclusive" at bounding box center [1015, 470] width 170 height 29
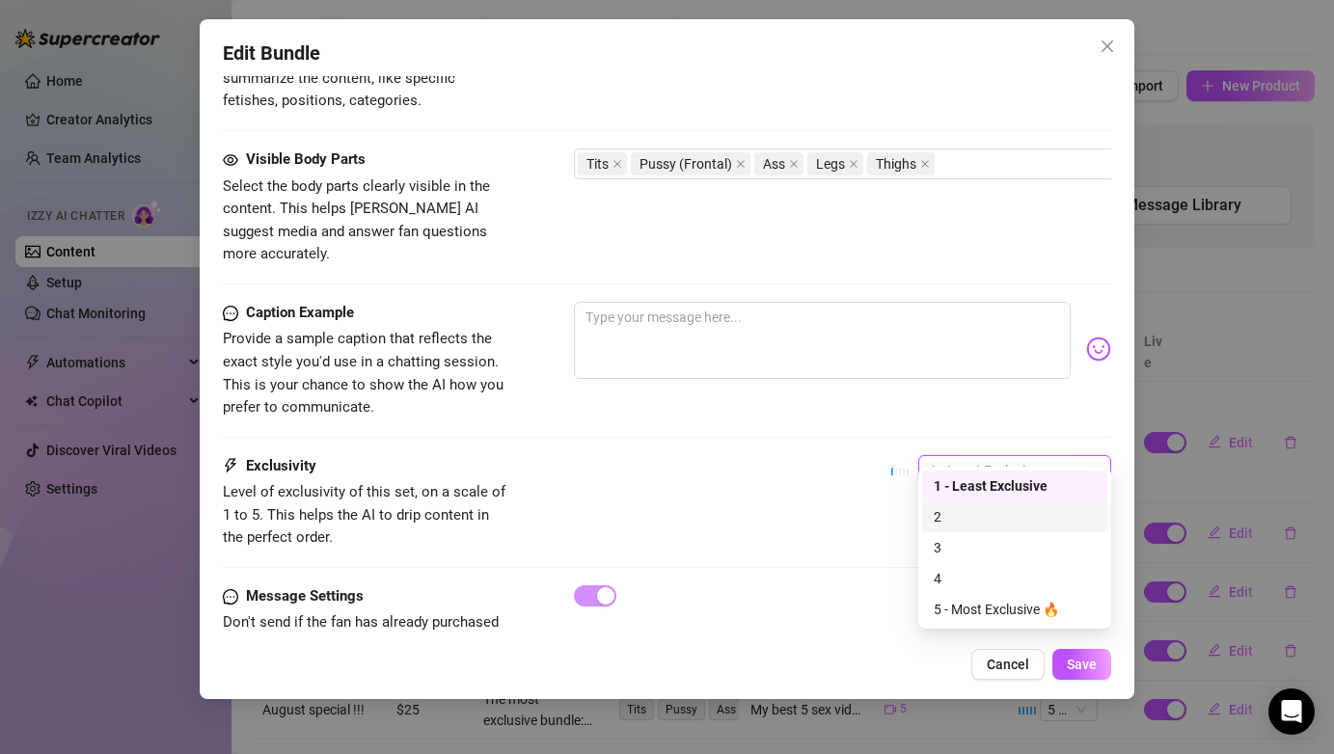
click at [976, 514] on div "2" at bounding box center [1015, 517] width 162 height 21
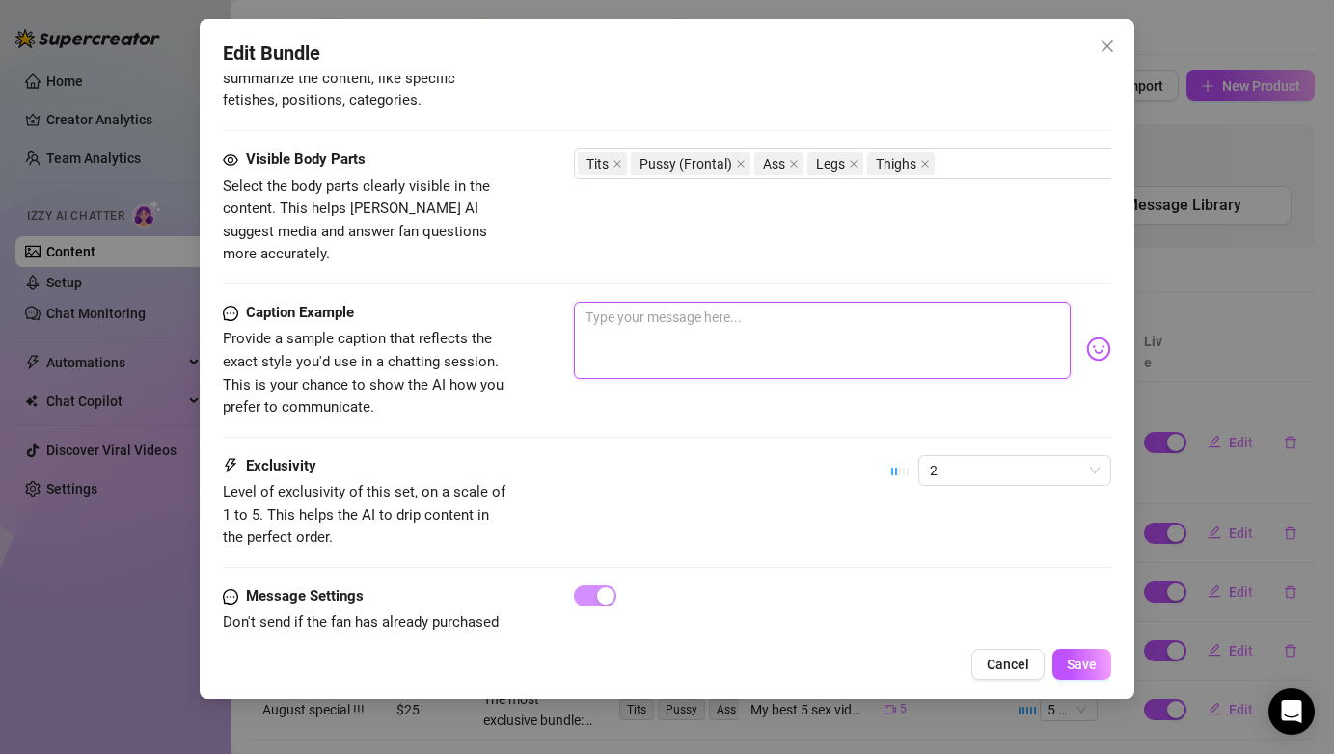
click at [757, 332] on textarea at bounding box center [822, 340] width 496 height 77
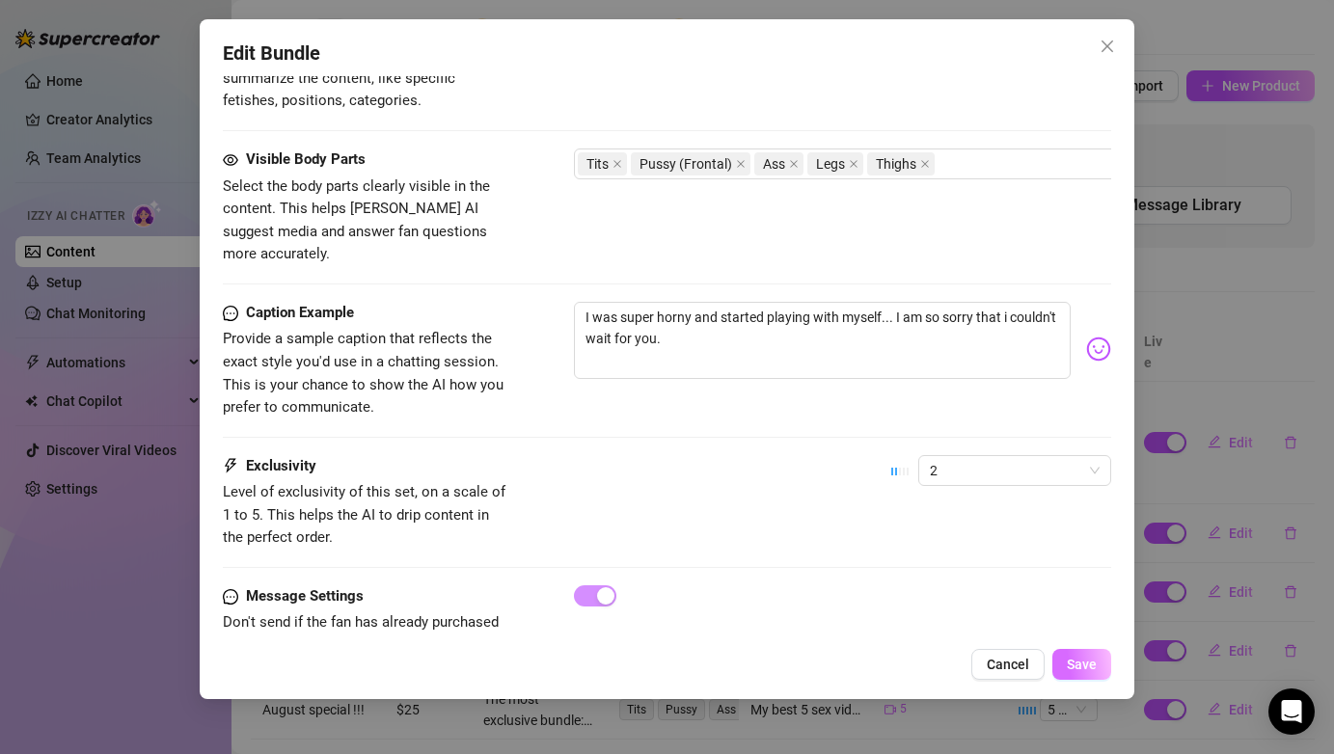
click at [1085, 668] on span "Save" at bounding box center [1082, 664] width 30 height 15
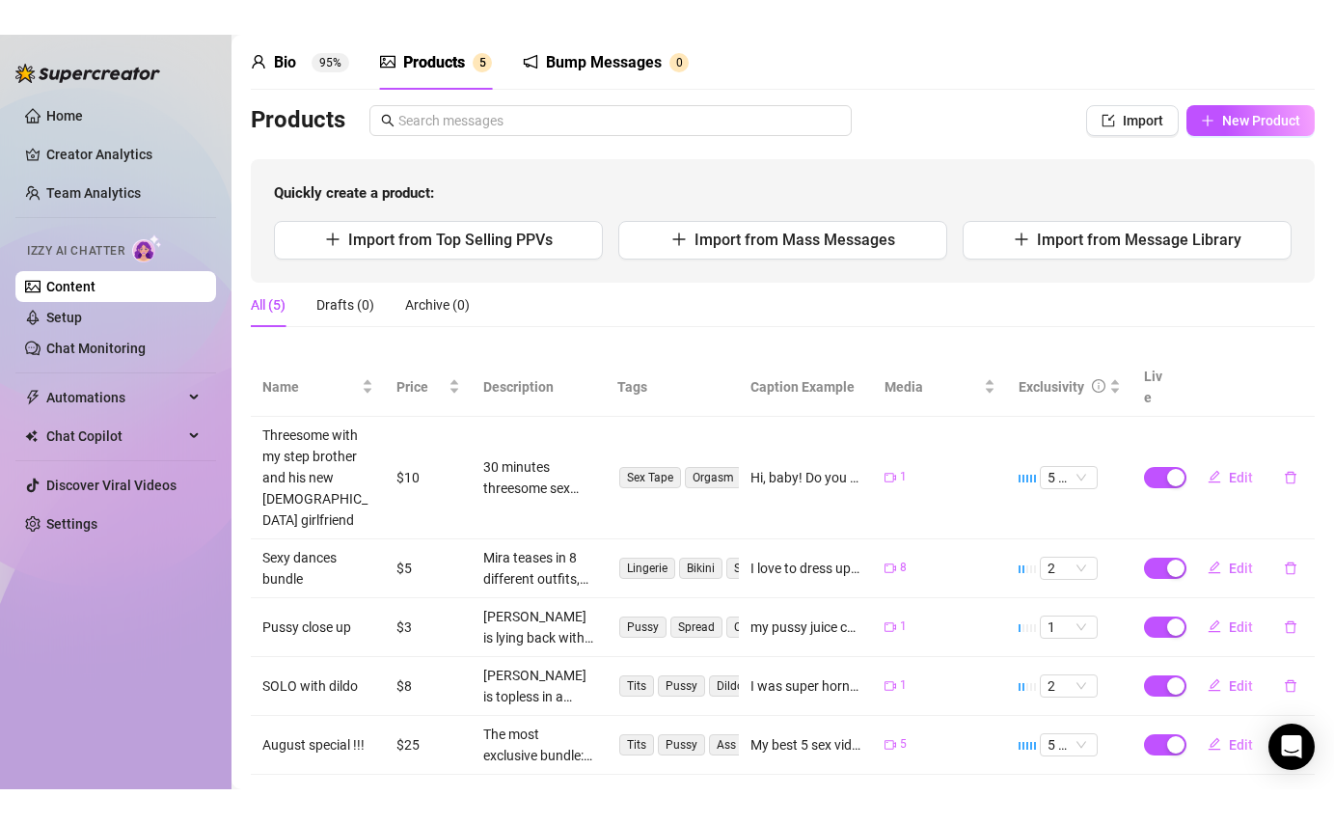
scroll to position [5, 0]
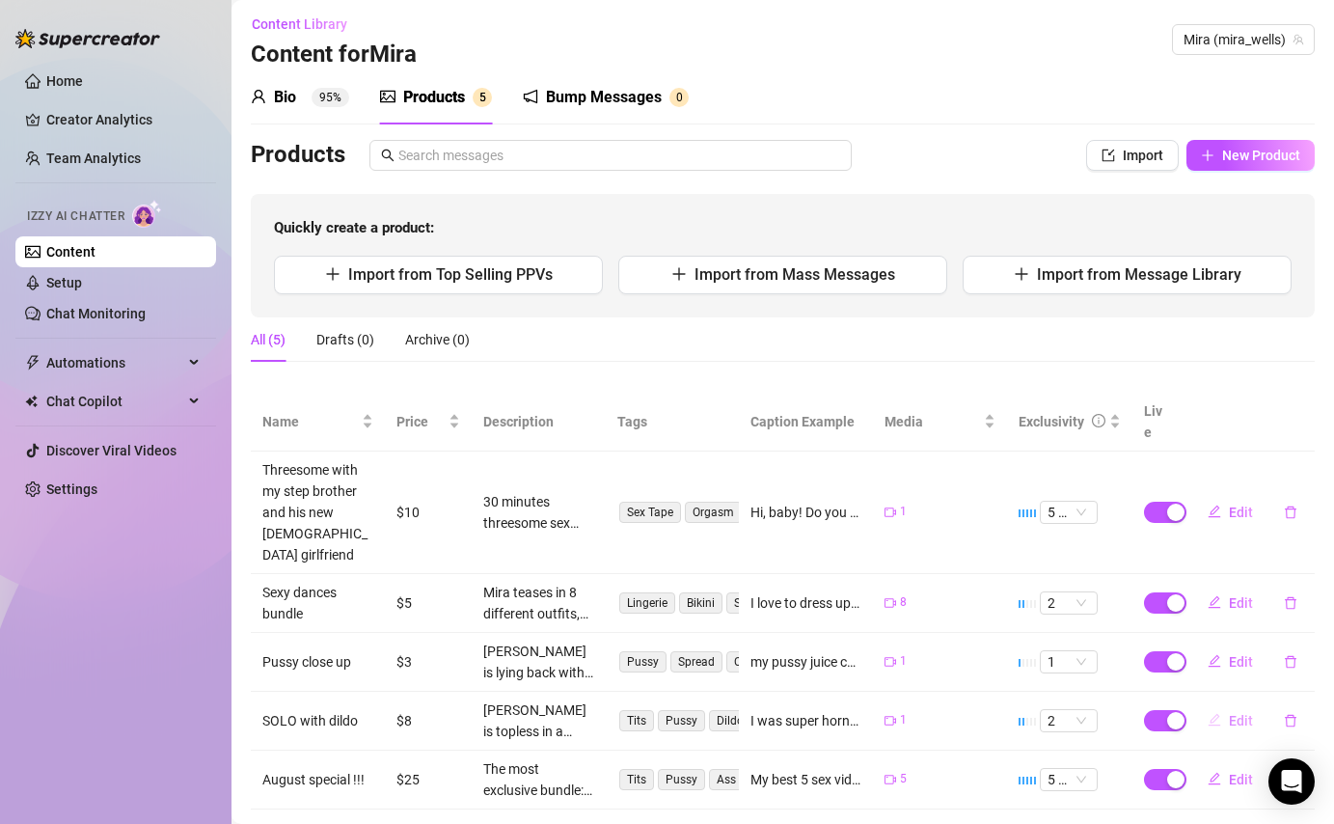
click at [1231, 713] on span "Edit" at bounding box center [1241, 720] width 24 height 15
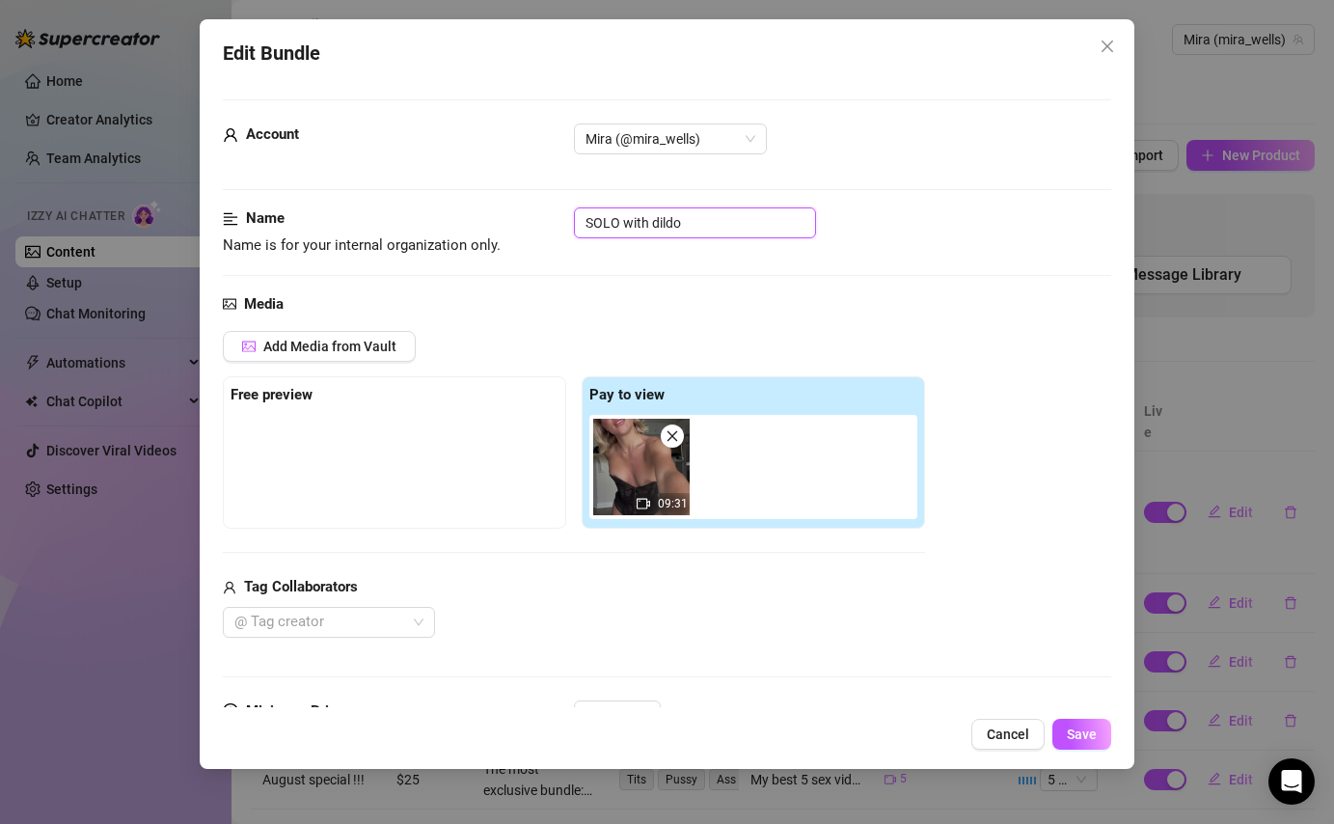
click at [695, 217] on input "SOLO with dildo" at bounding box center [695, 222] width 242 height 31
click at [1079, 734] on span "Save" at bounding box center [1082, 733] width 30 height 15
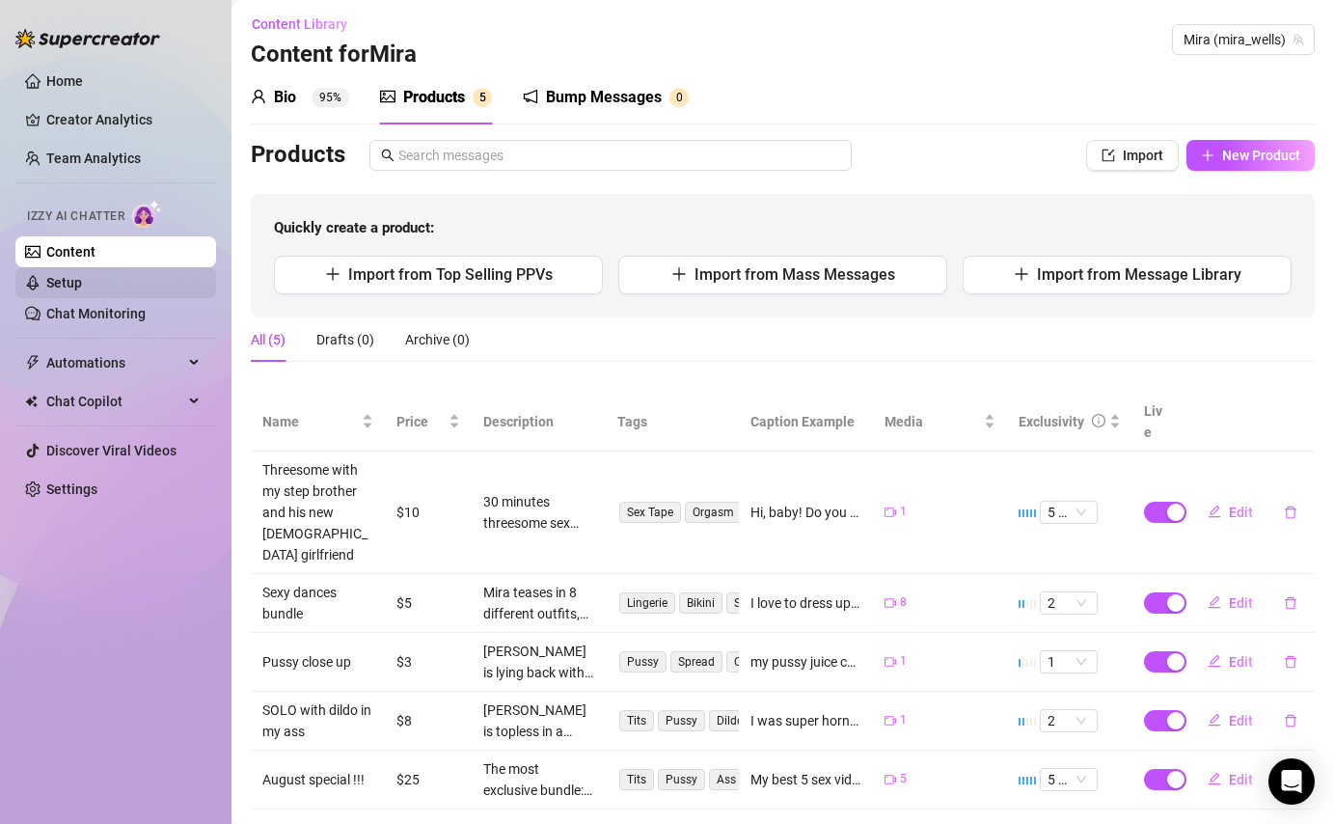
click at [82, 275] on link "Setup" at bounding box center [64, 282] width 36 height 15
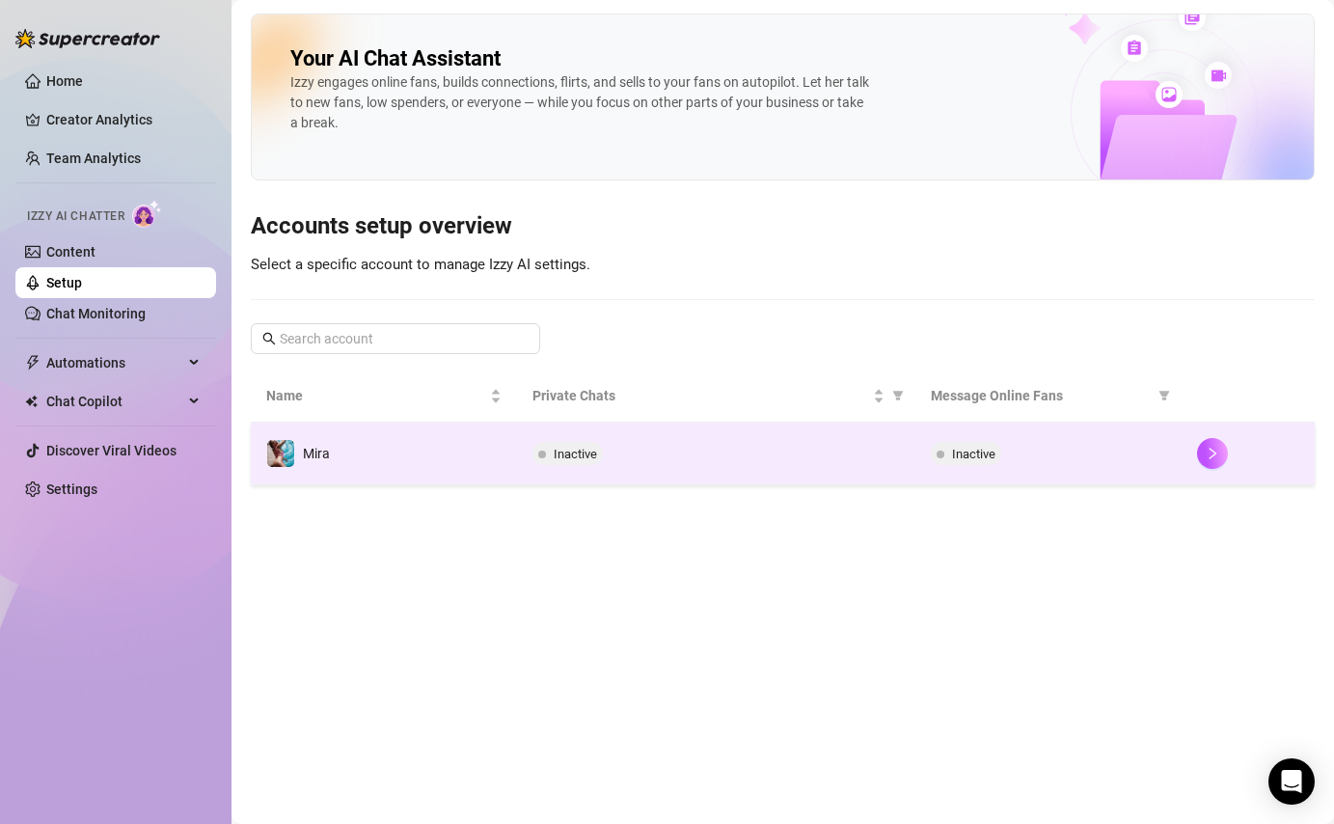
click at [498, 462] on td "Mira" at bounding box center [384, 454] width 266 height 63
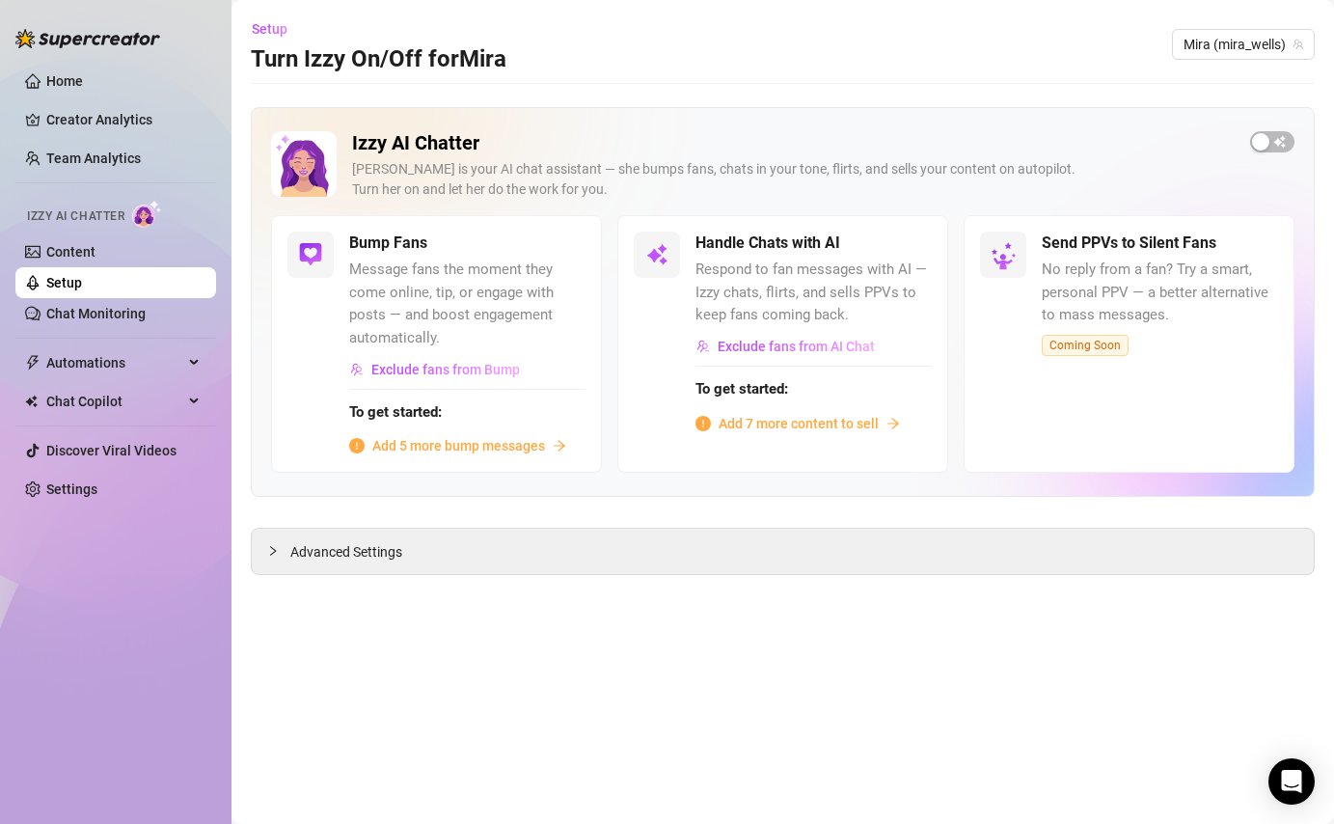
click at [452, 451] on span "Add 5 more bump messages" at bounding box center [458, 445] width 173 height 21
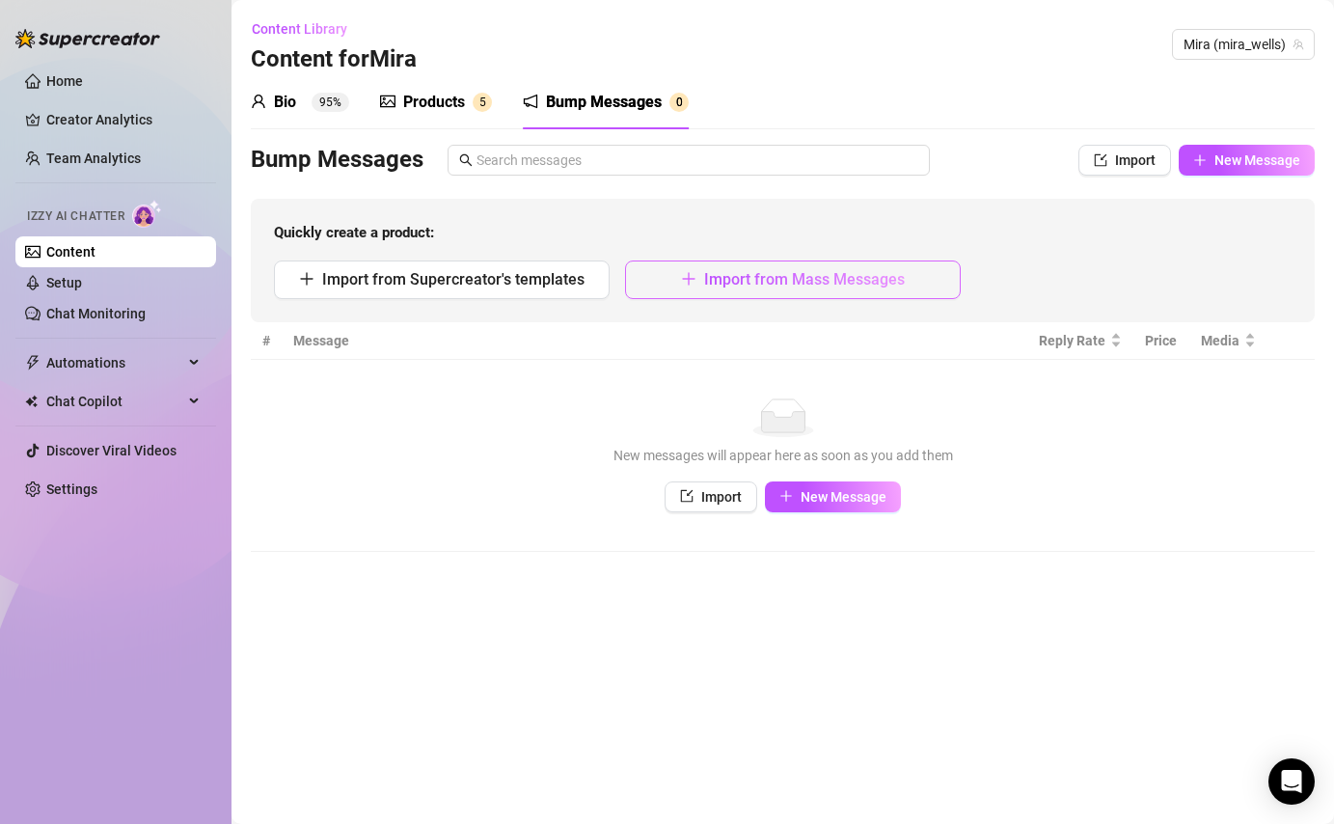
click at [852, 272] on span "Import from Mass Messages" at bounding box center [804, 279] width 201 height 18
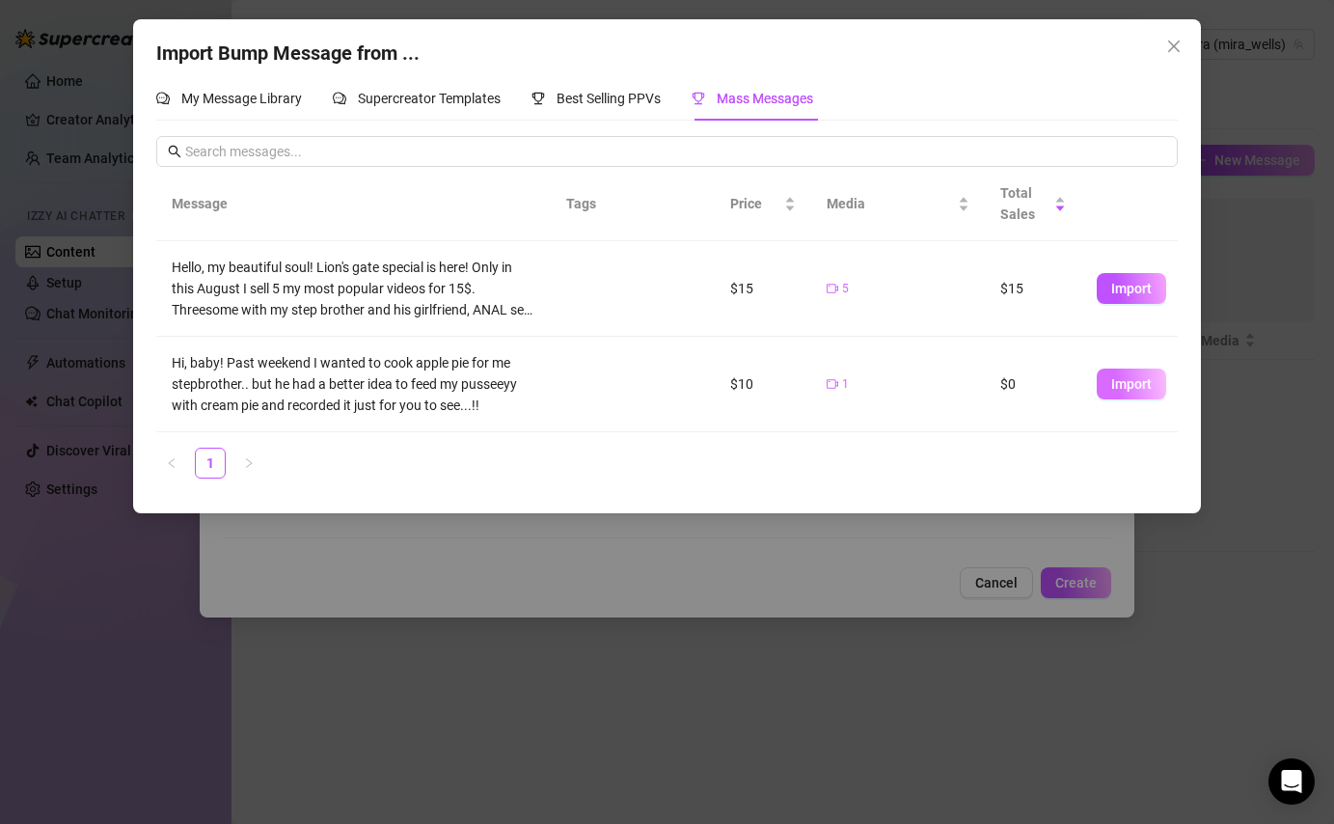
click at [1127, 387] on span "Import" at bounding box center [1131, 383] width 41 height 15
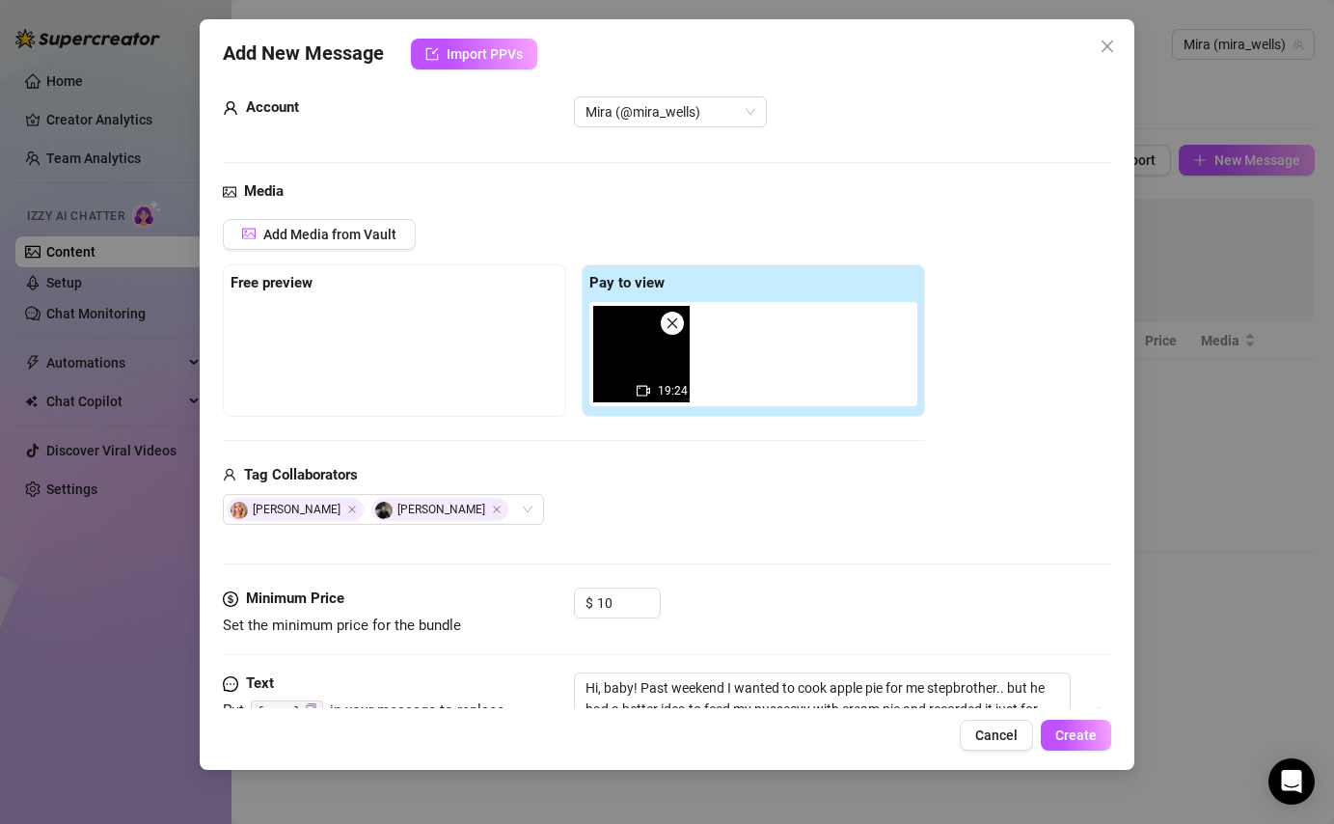
scroll to position [123, 0]
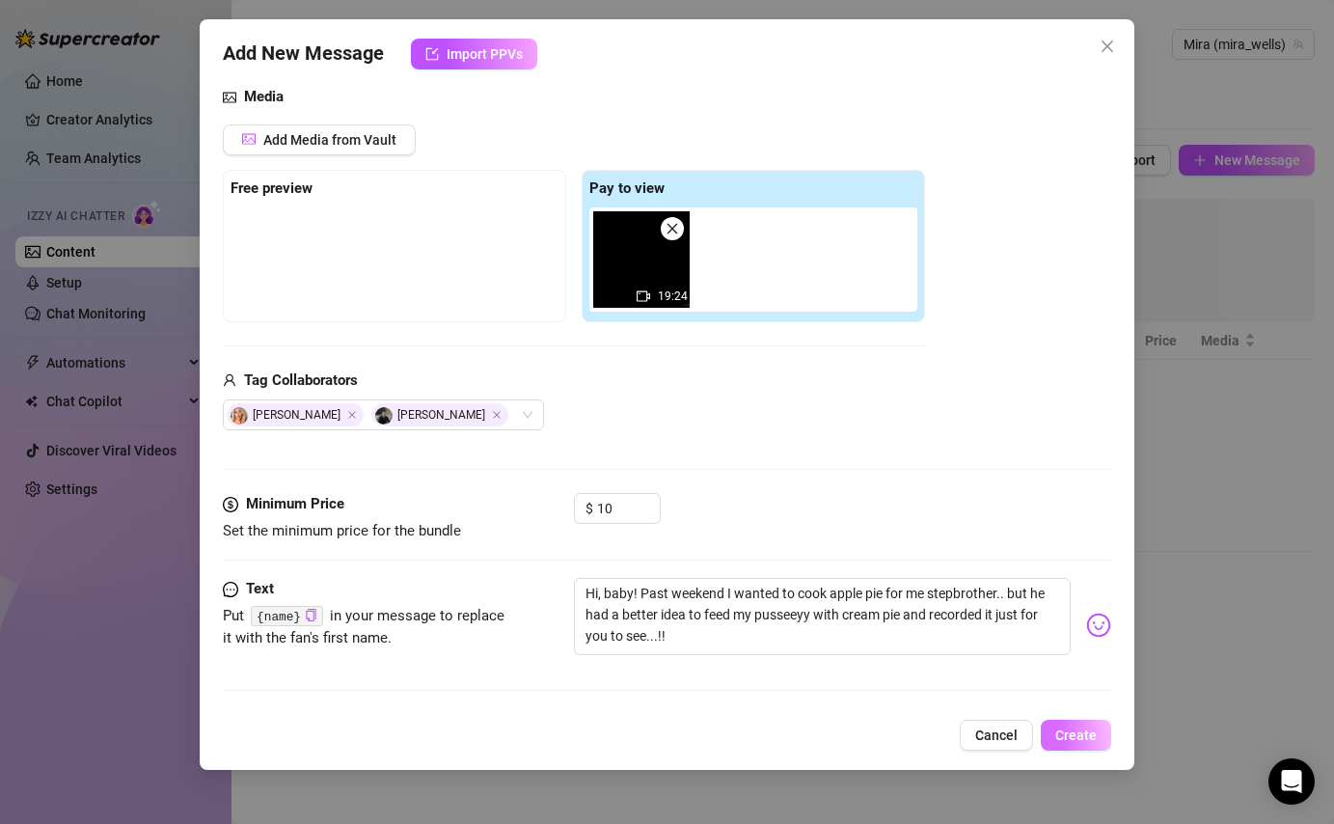
click at [1074, 734] on span "Create" at bounding box center [1075, 734] width 41 height 15
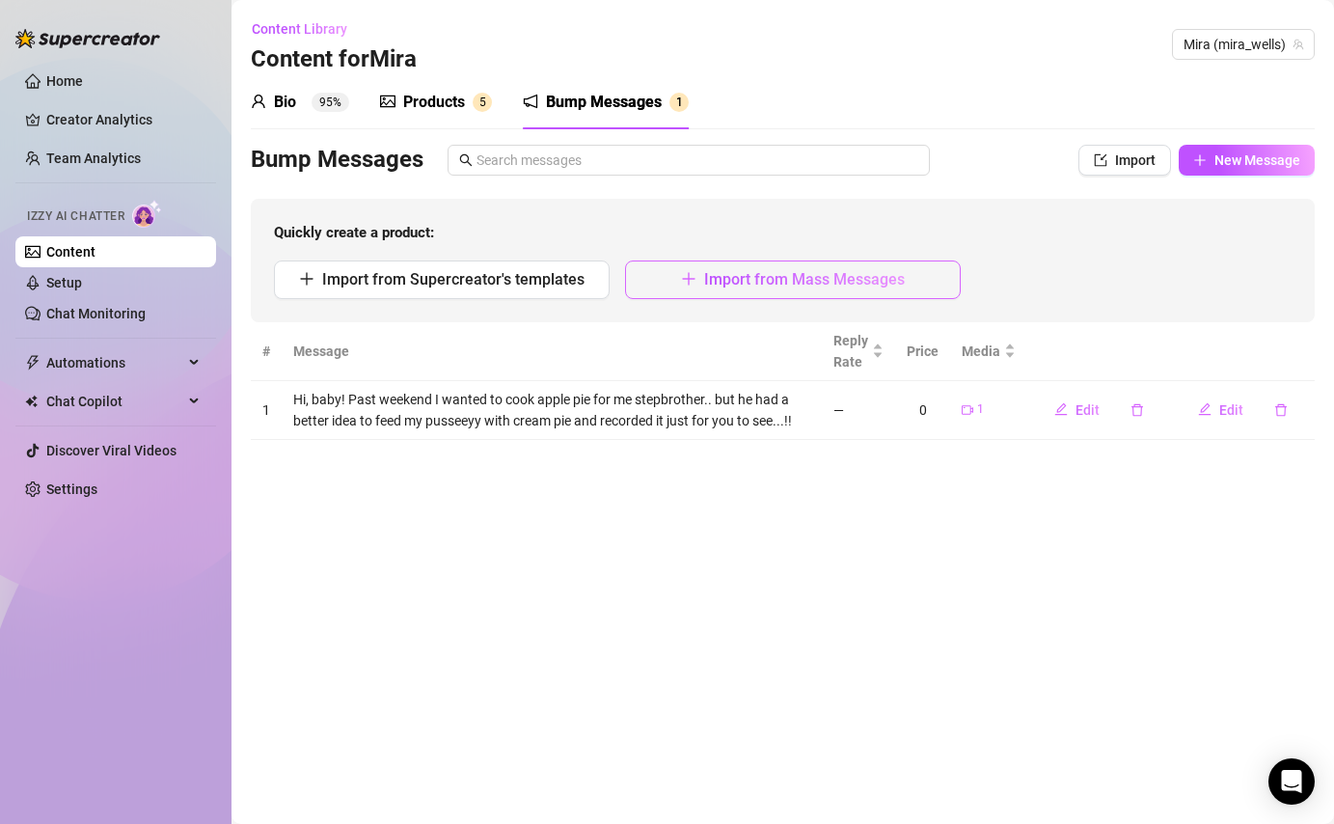
click at [905, 274] on button "Import from Mass Messages" at bounding box center [793, 279] width 336 height 39
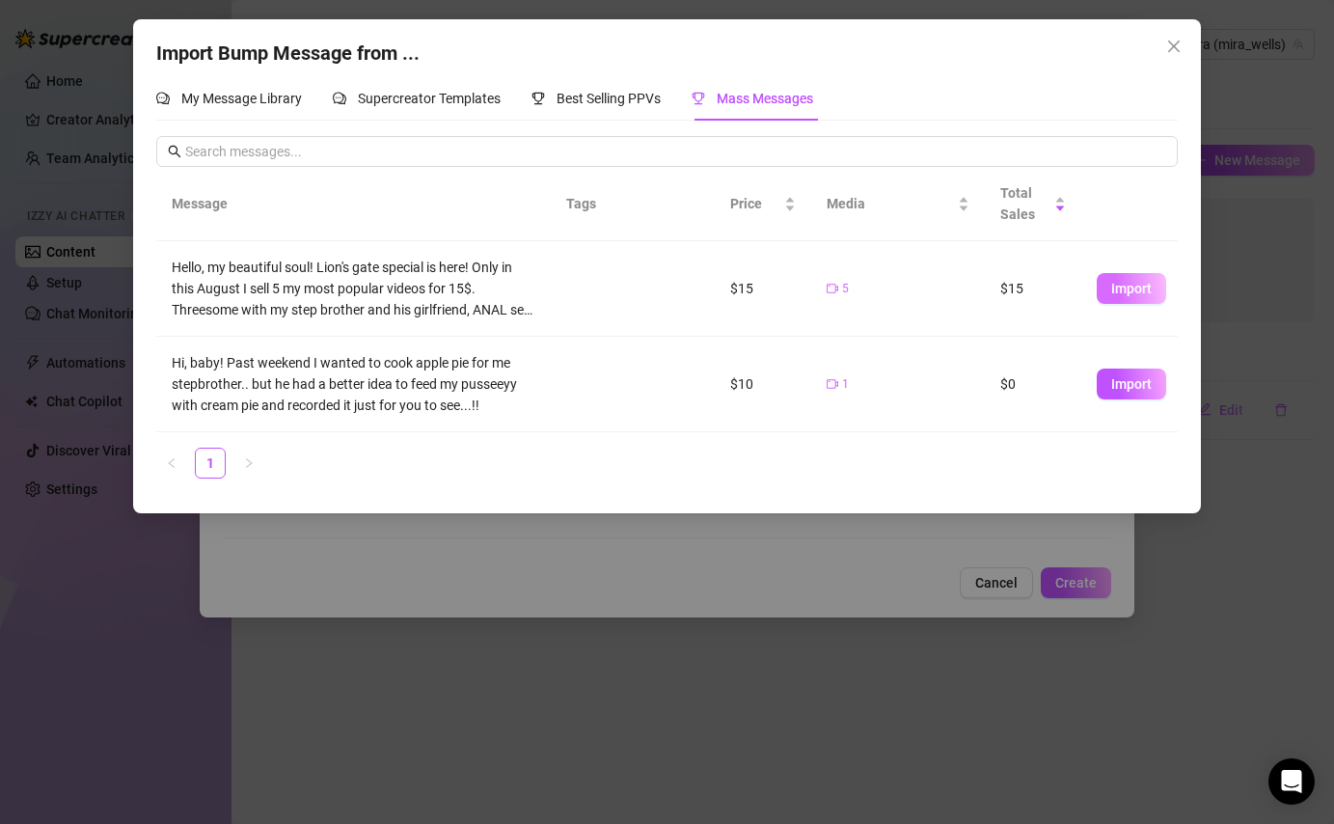
click at [1118, 296] on button "Import" at bounding box center [1131, 288] width 69 height 31
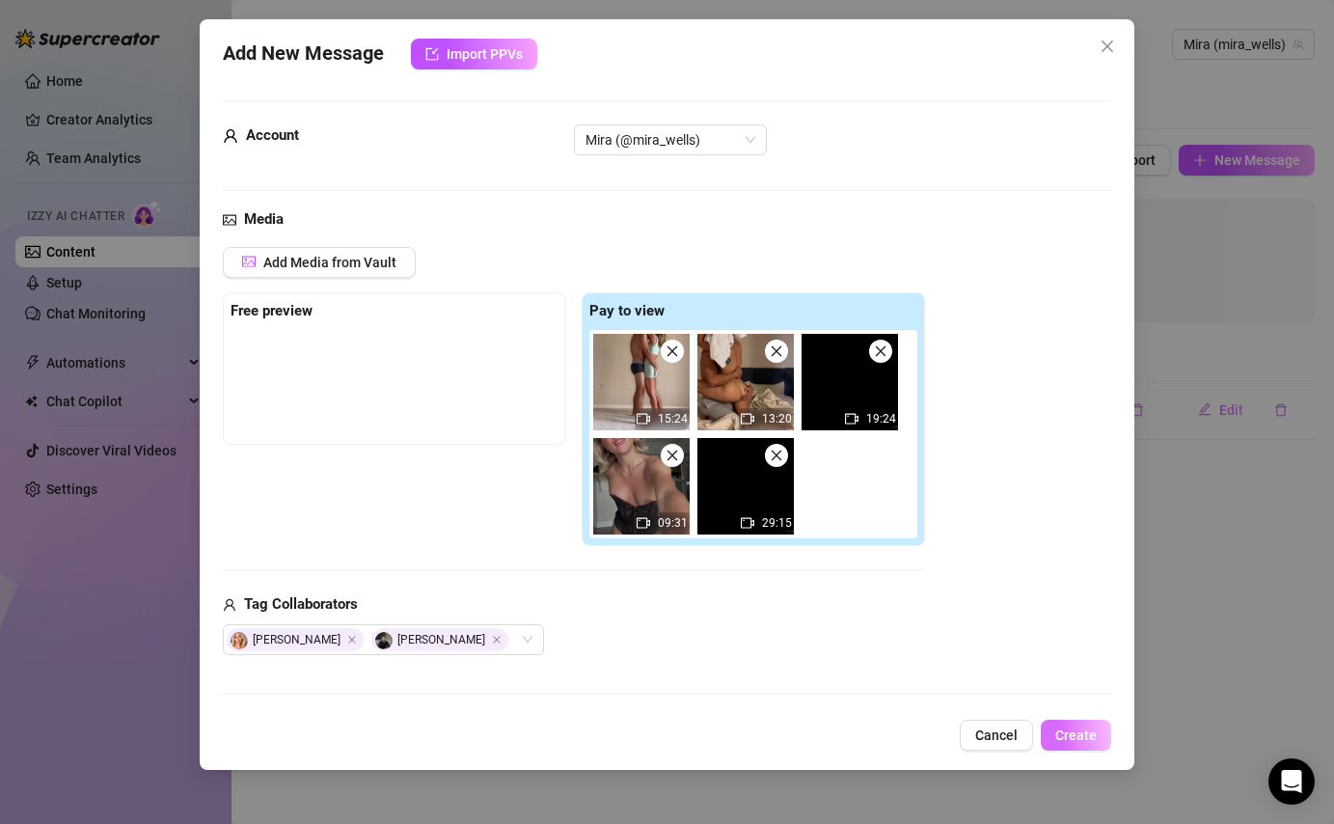
click at [1071, 730] on span "Create" at bounding box center [1075, 734] width 41 height 15
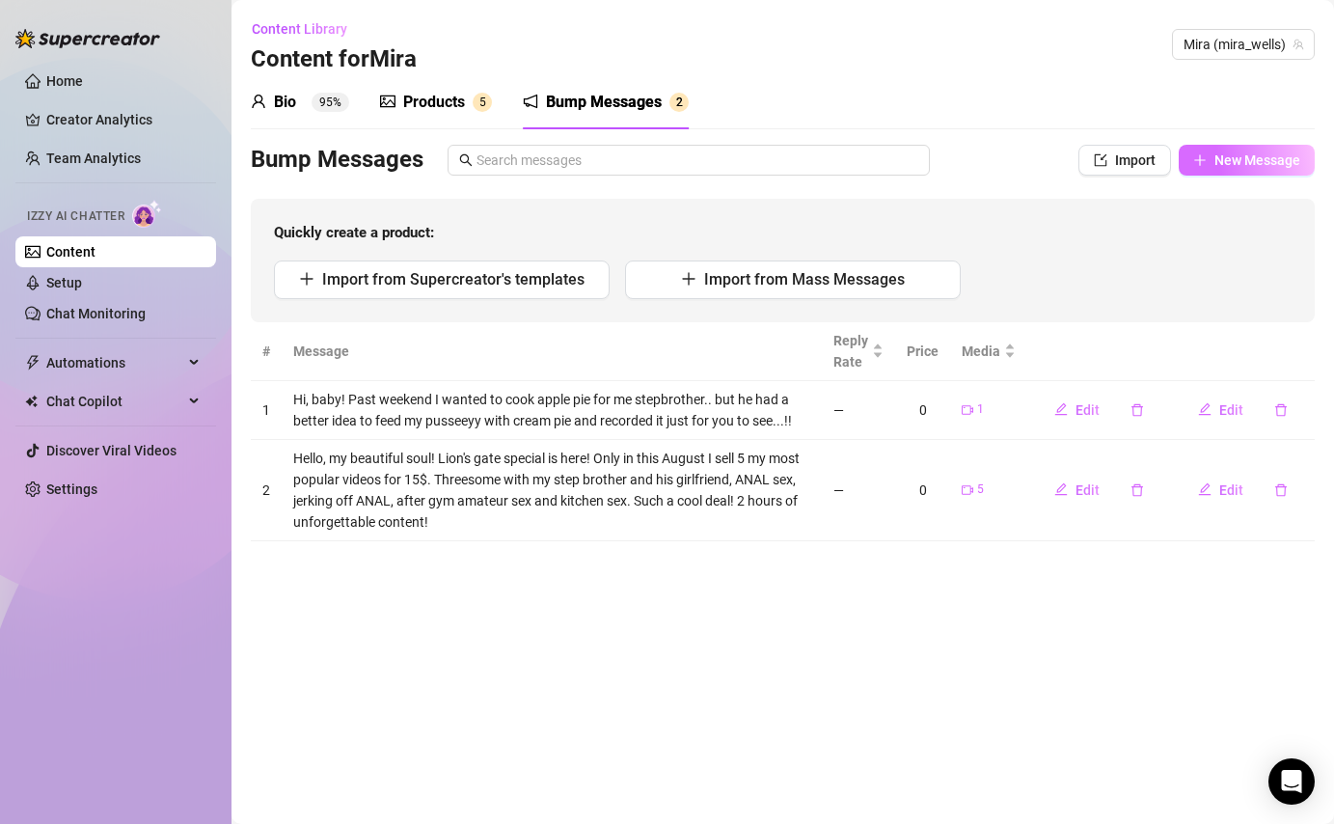
click at [1240, 162] on span "New Message" at bounding box center [1258, 159] width 86 height 15
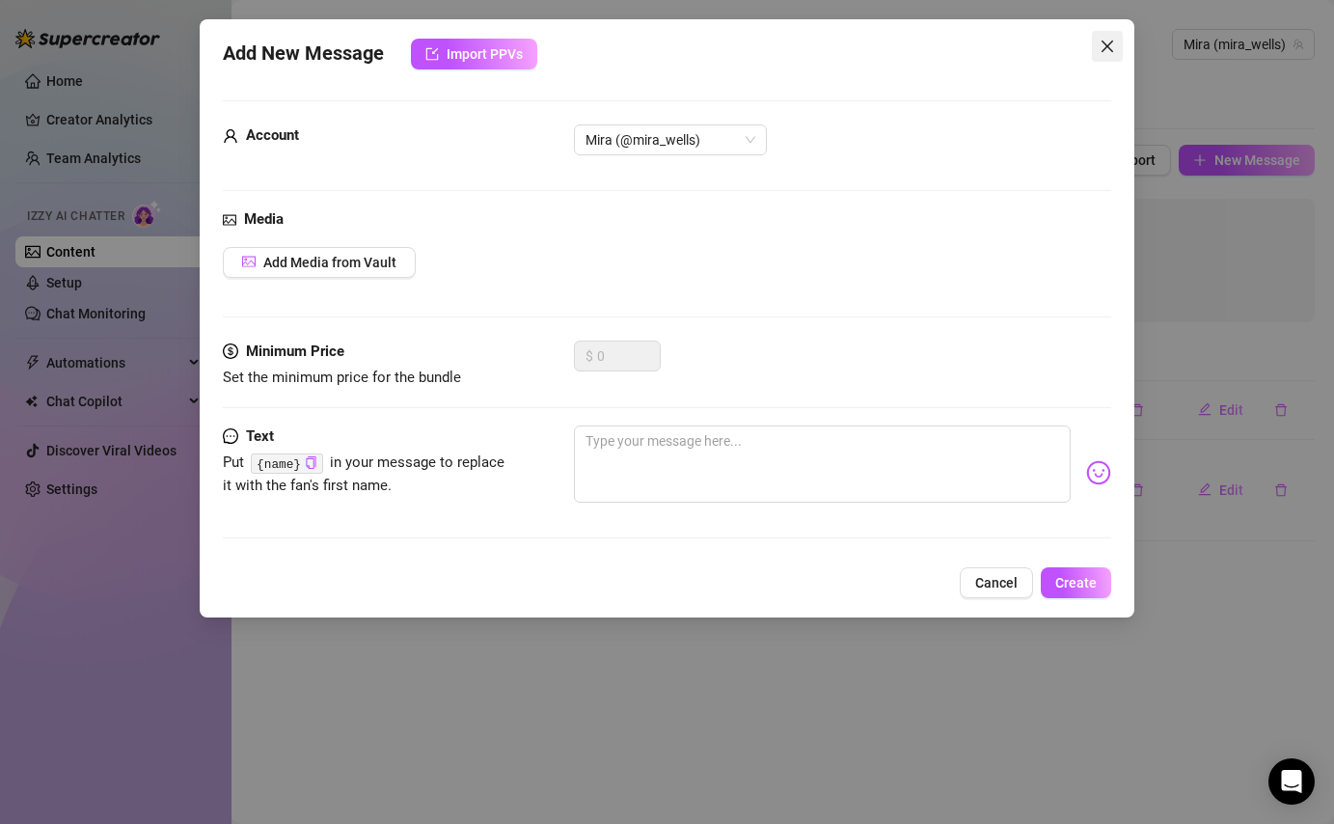
click at [1108, 48] on icon "close" at bounding box center [1107, 46] width 15 height 15
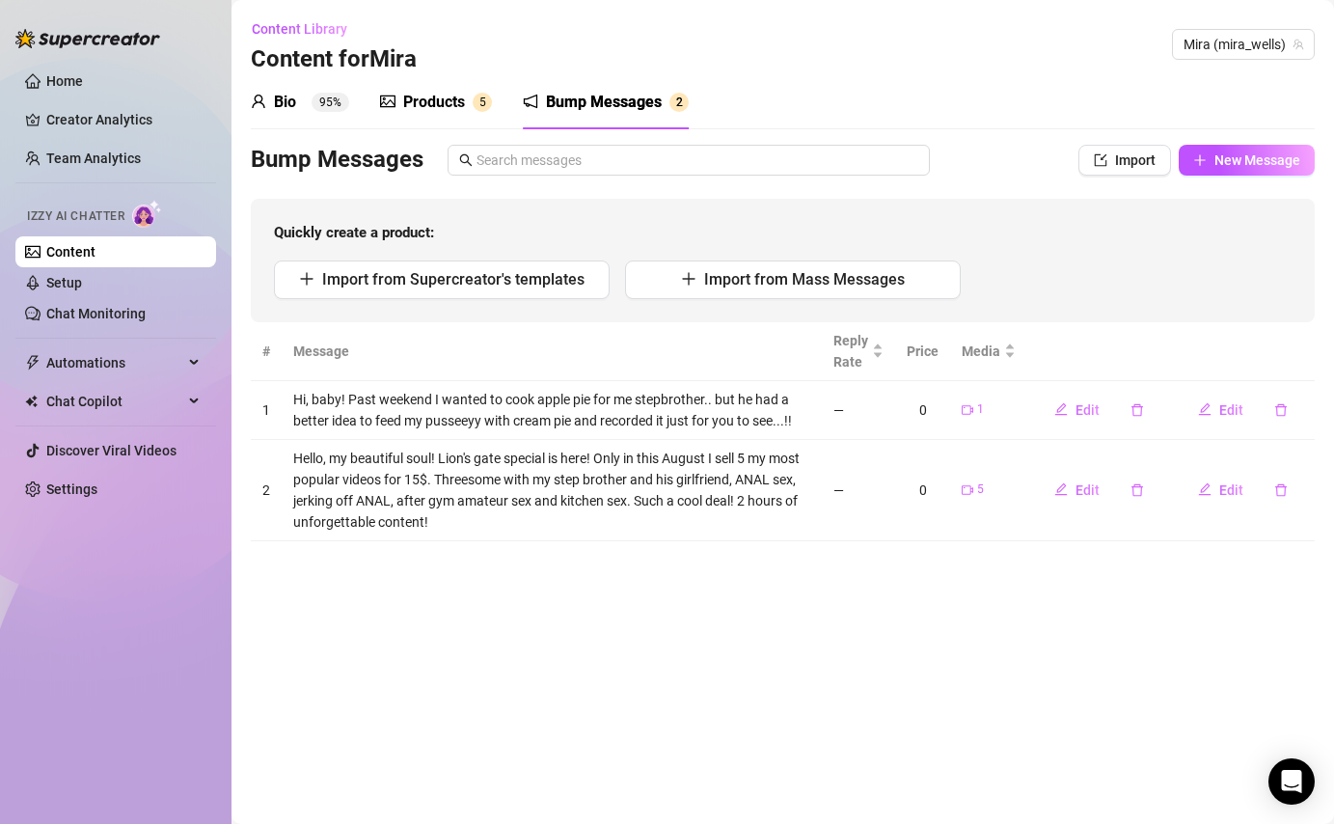
click at [428, 97] on div "Products" at bounding box center [434, 102] width 62 height 23
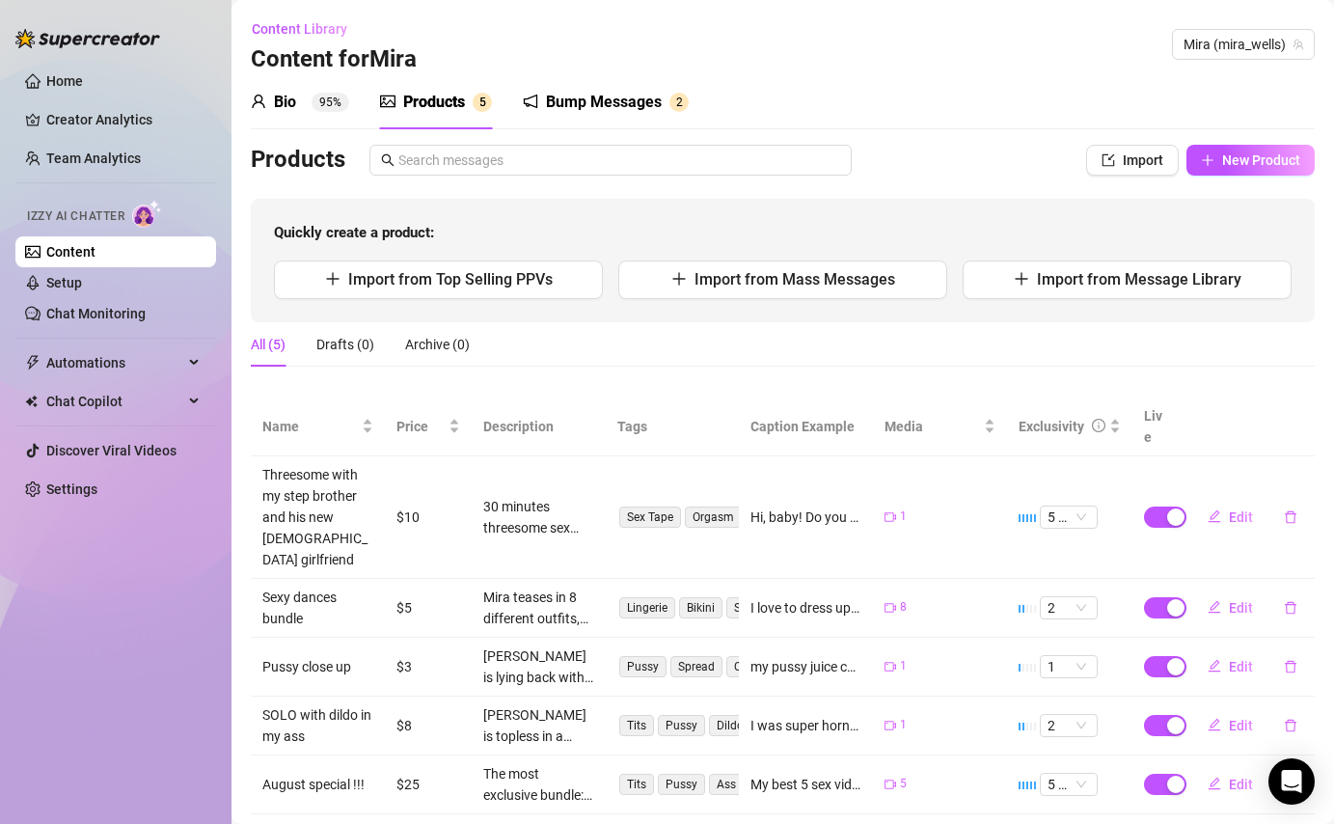
click at [289, 100] on div "Bio" at bounding box center [285, 102] width 22 height 23
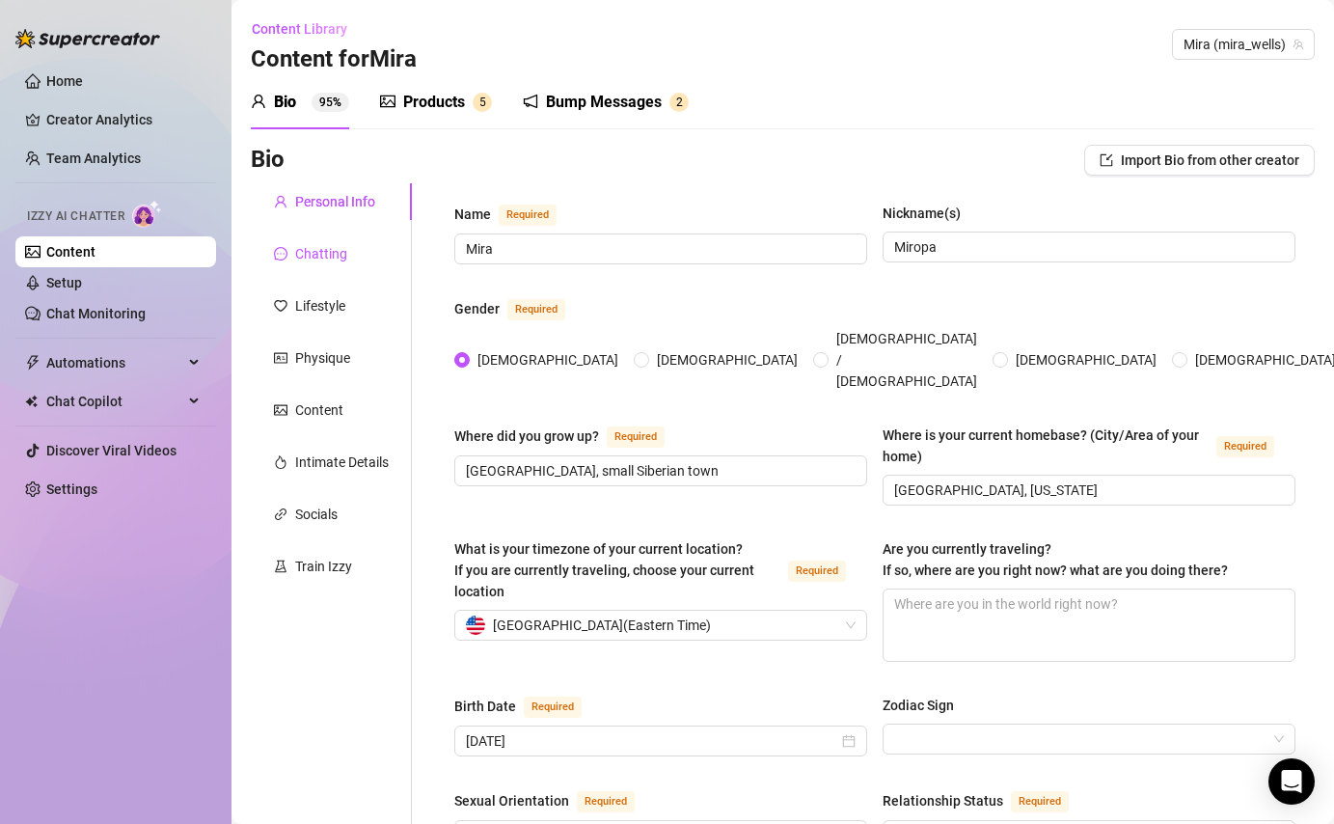
click at [343, 261] on div "Chatting" at bounding box center [321, 253] width 52 height 21
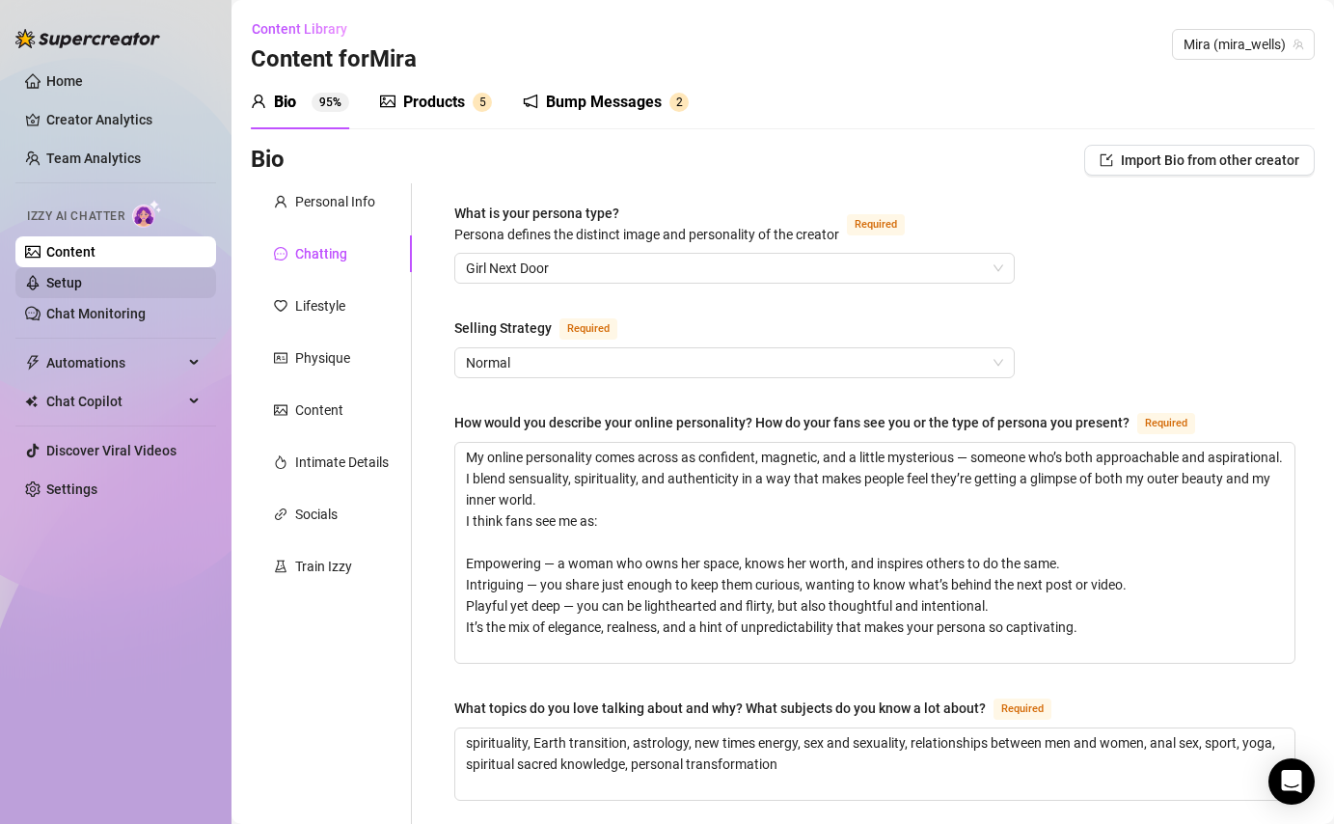
click at [82, 284] on link "Setup" at bounding box center [64, 282] width 36 height 15
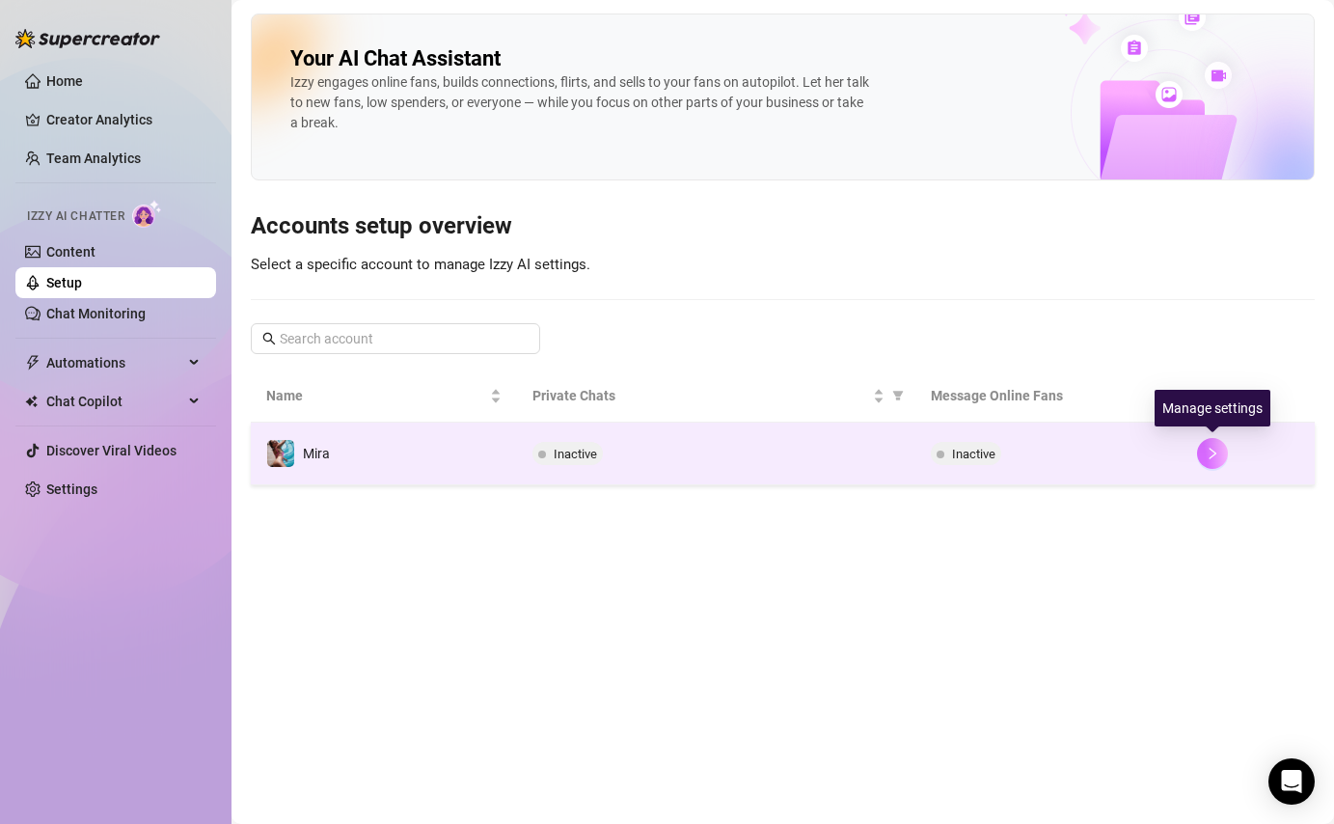
click at [1217, 455] on icon "right" at bounding box center [1213, 454] width 14 height 14
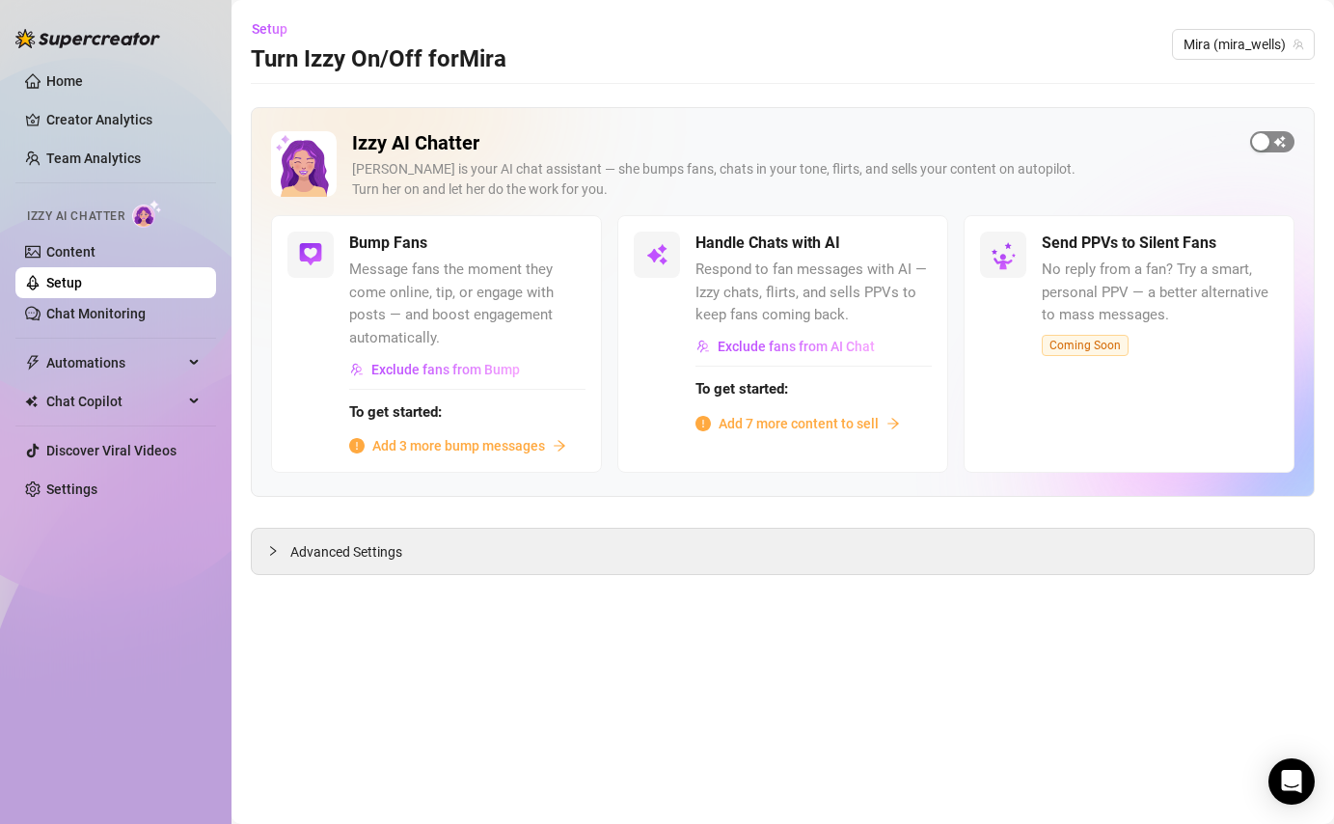
click at [1282, 151] on span "button" at bounding box center [1272, 141] width 44 height 21
click at [571, 243] on span "button" at bounding box center [564, 243] width 42 height 21
click at [446, 453] on span "Add 3 more bump messages" at bounding box center [458, 445] width 173 height 21
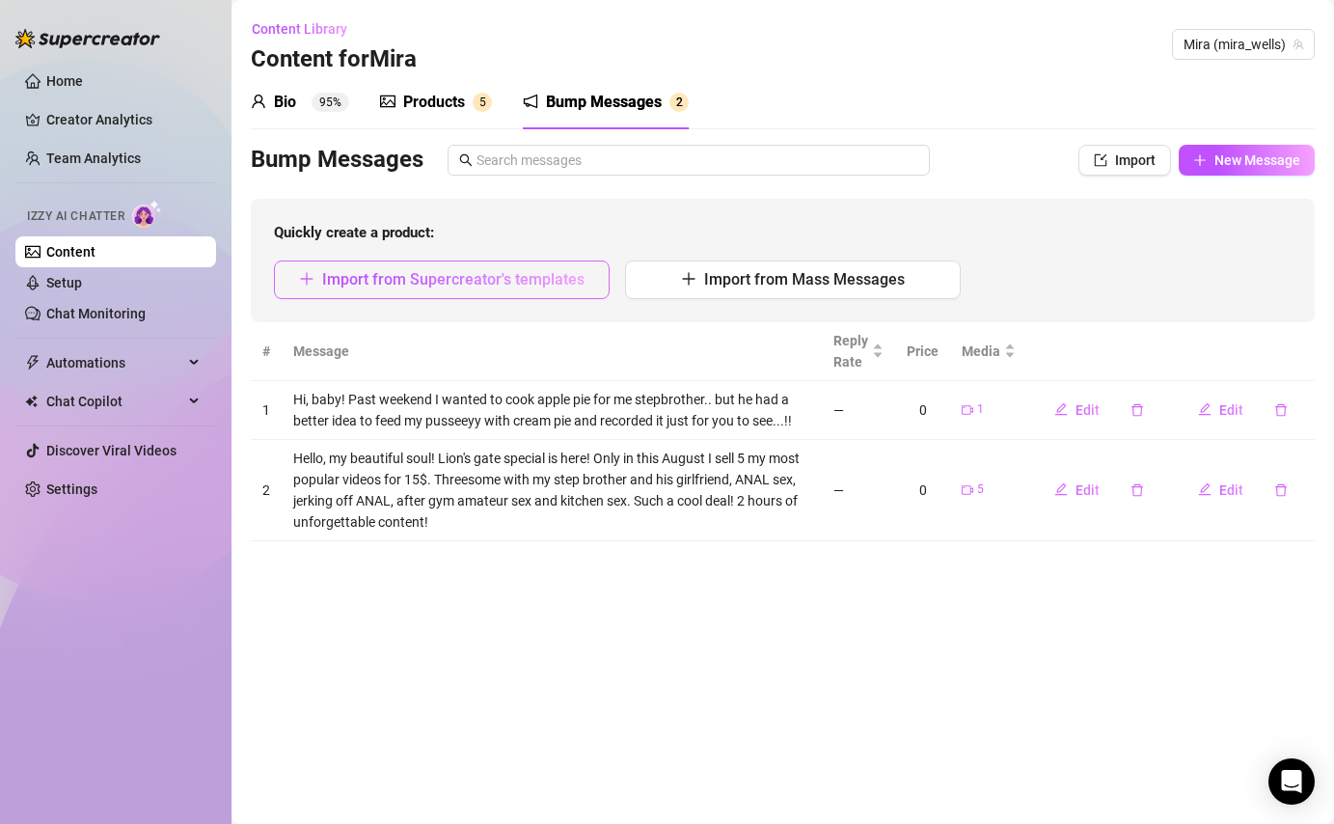
click at [535, 284] on span "Import from Supercreator's templates" at bounding box center [453, 279] width 262 height 18
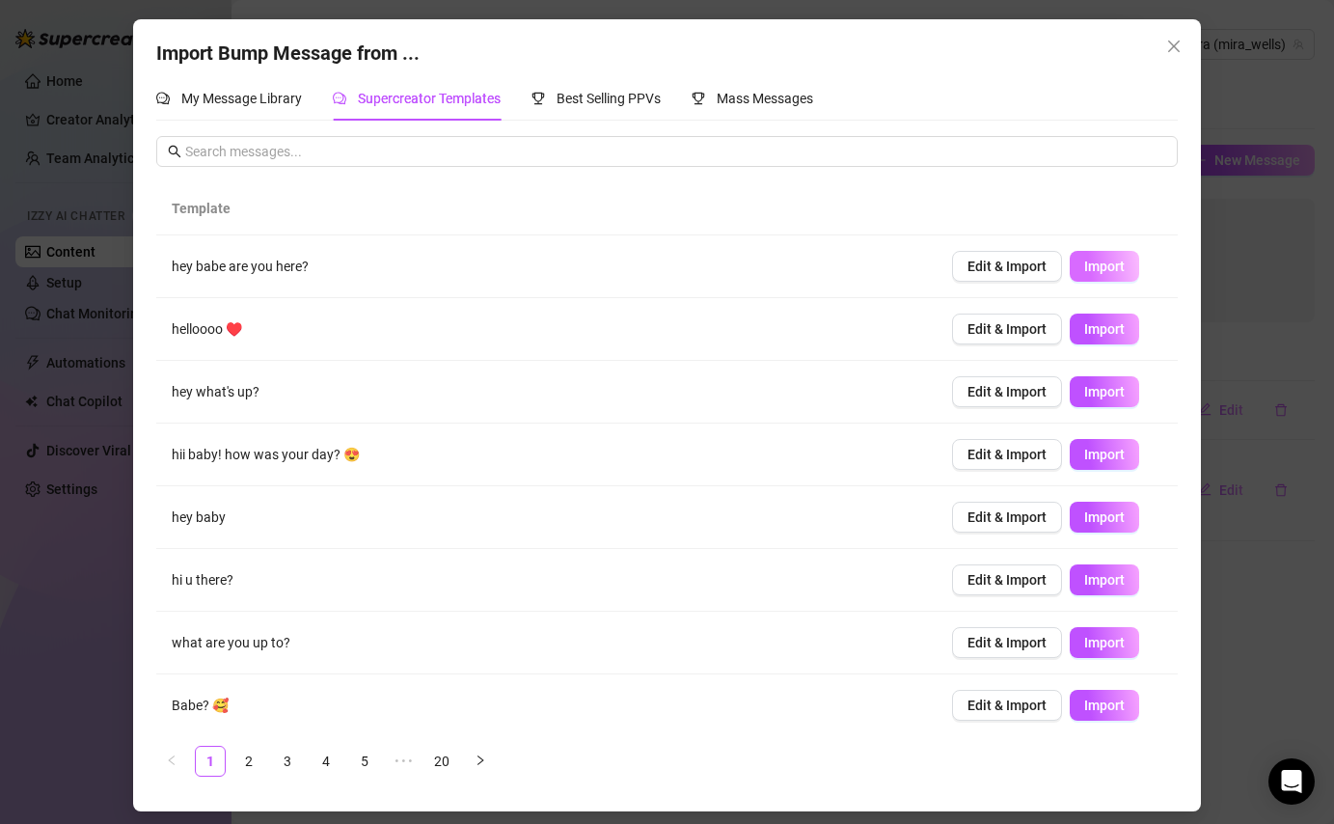
click at [1098, 267] on span "Import" at bounding box center [1104, 266] width 41 height 15
click at [246, 754] on link "2" at bounding box center [248, 761] width 29 height 29
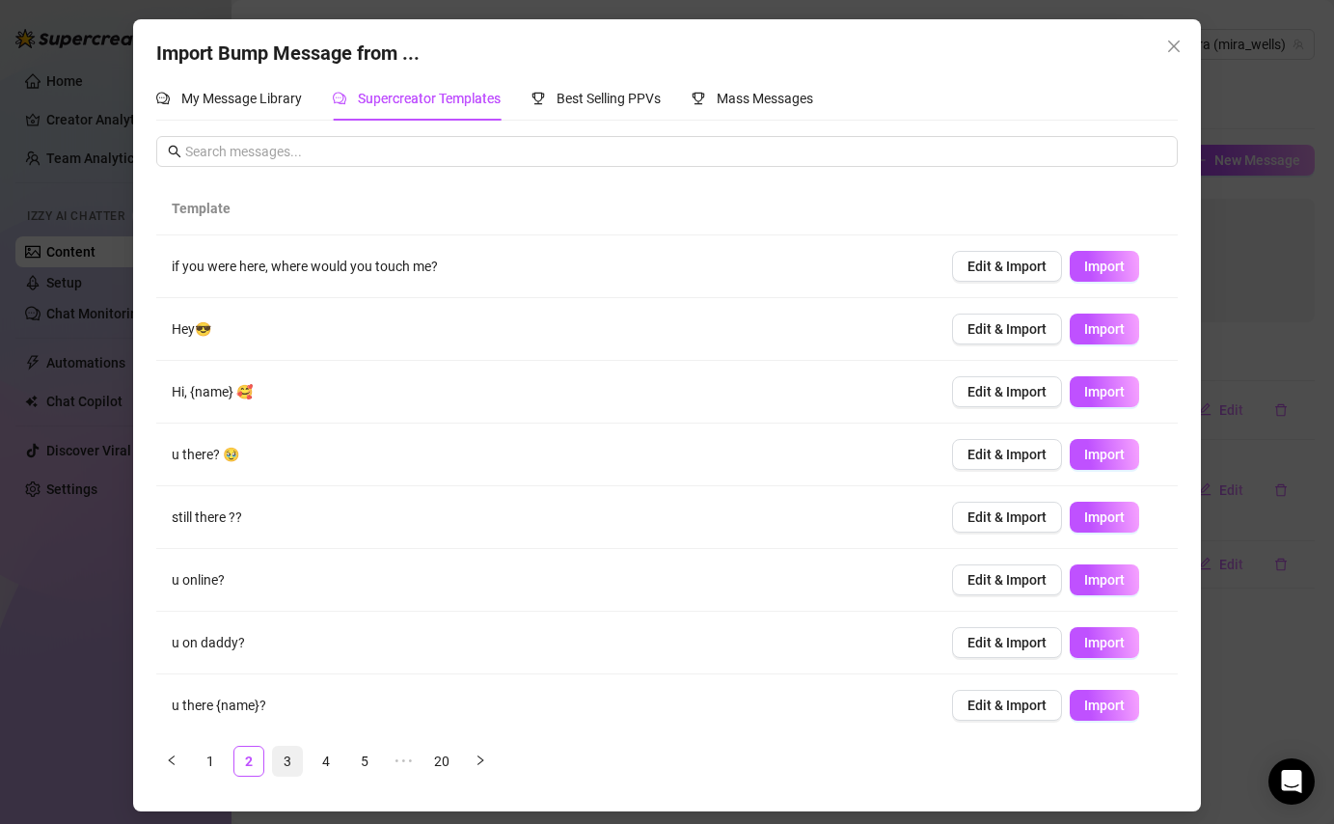
click at [288, 754] on link "3" at bounding box center [287, 761] width 29 height 29
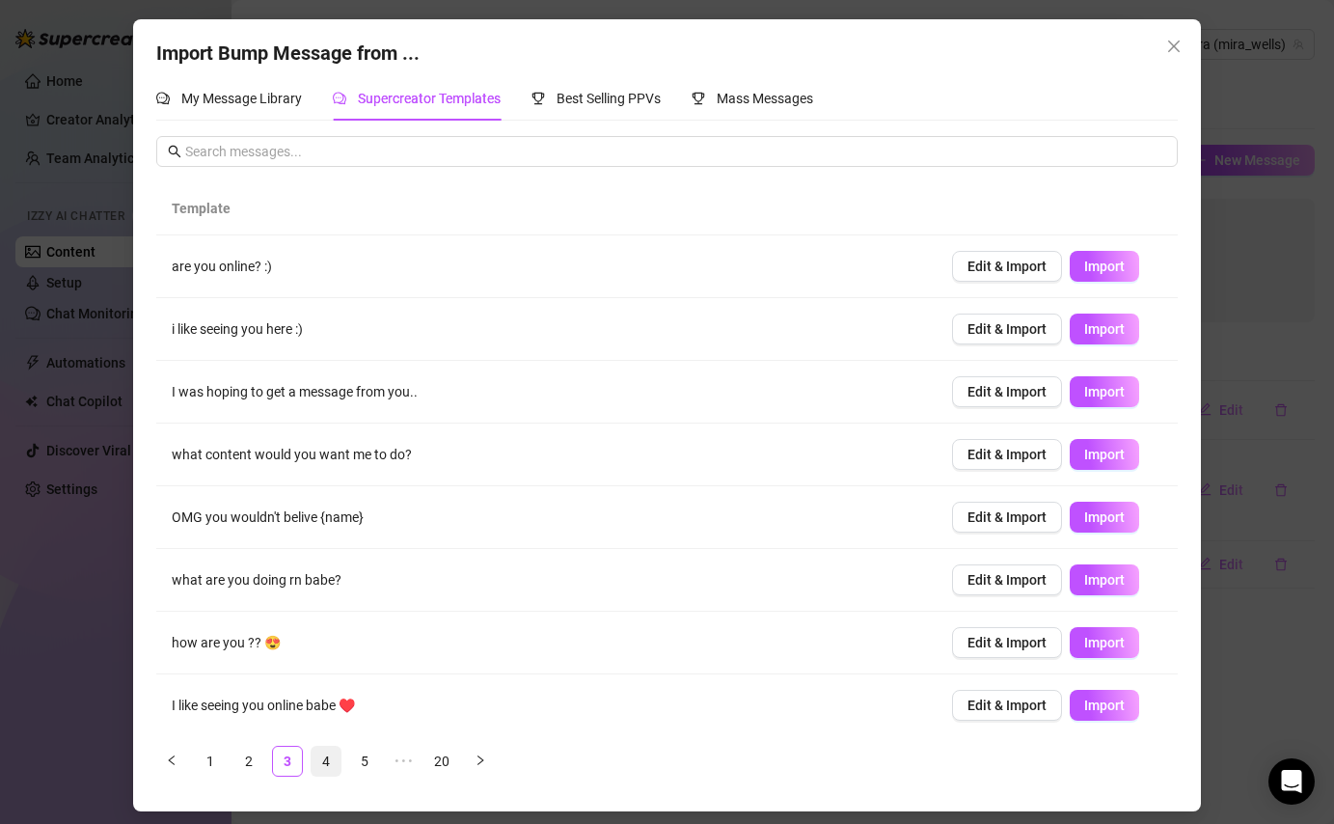
click at [336, 754] on link "4" at bounding box center [326, 761] width 29 height 29
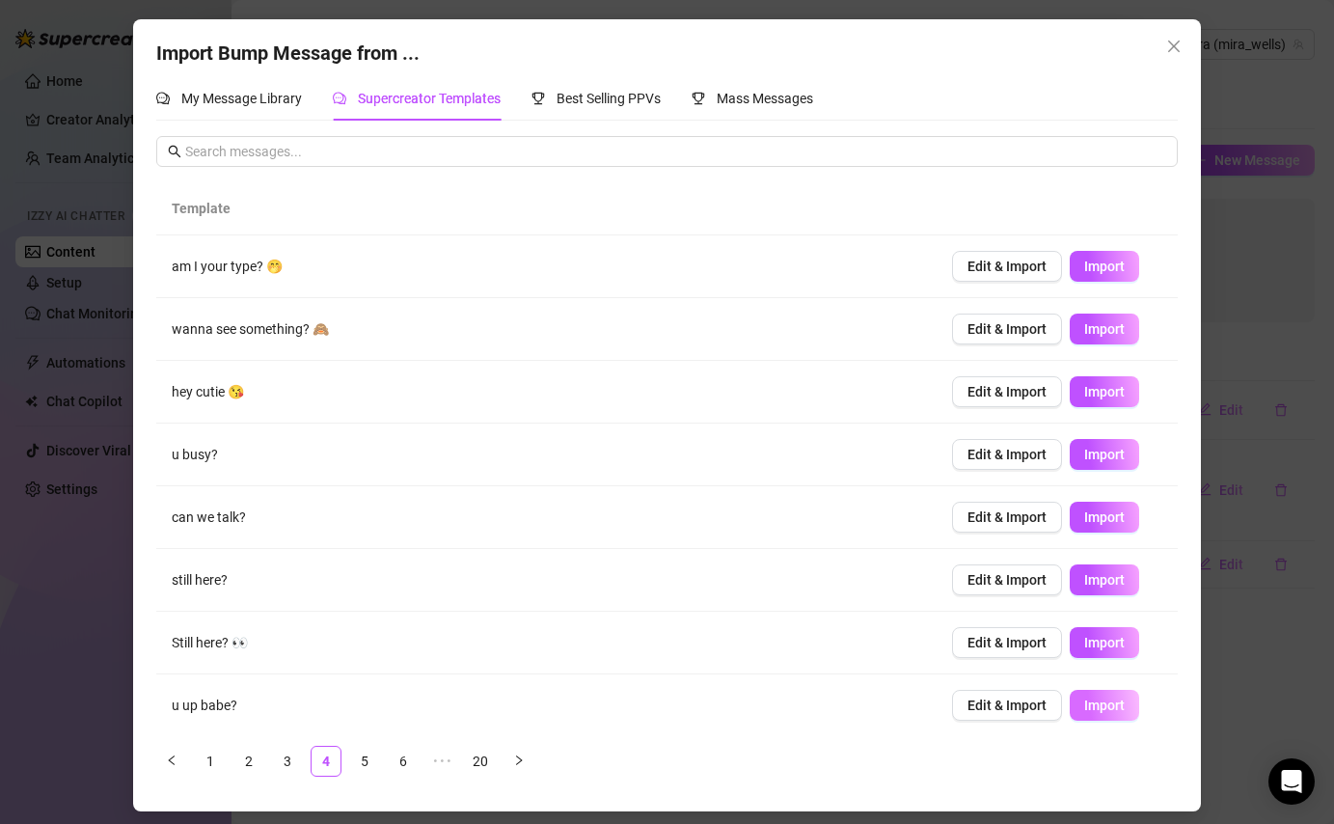
click at [1108, 704] on span "Import" at bounding box center [1104, 705] width 41 height 15
click at [404, 754] on link "6" at bounding box center [403, 761] width 29 height 29
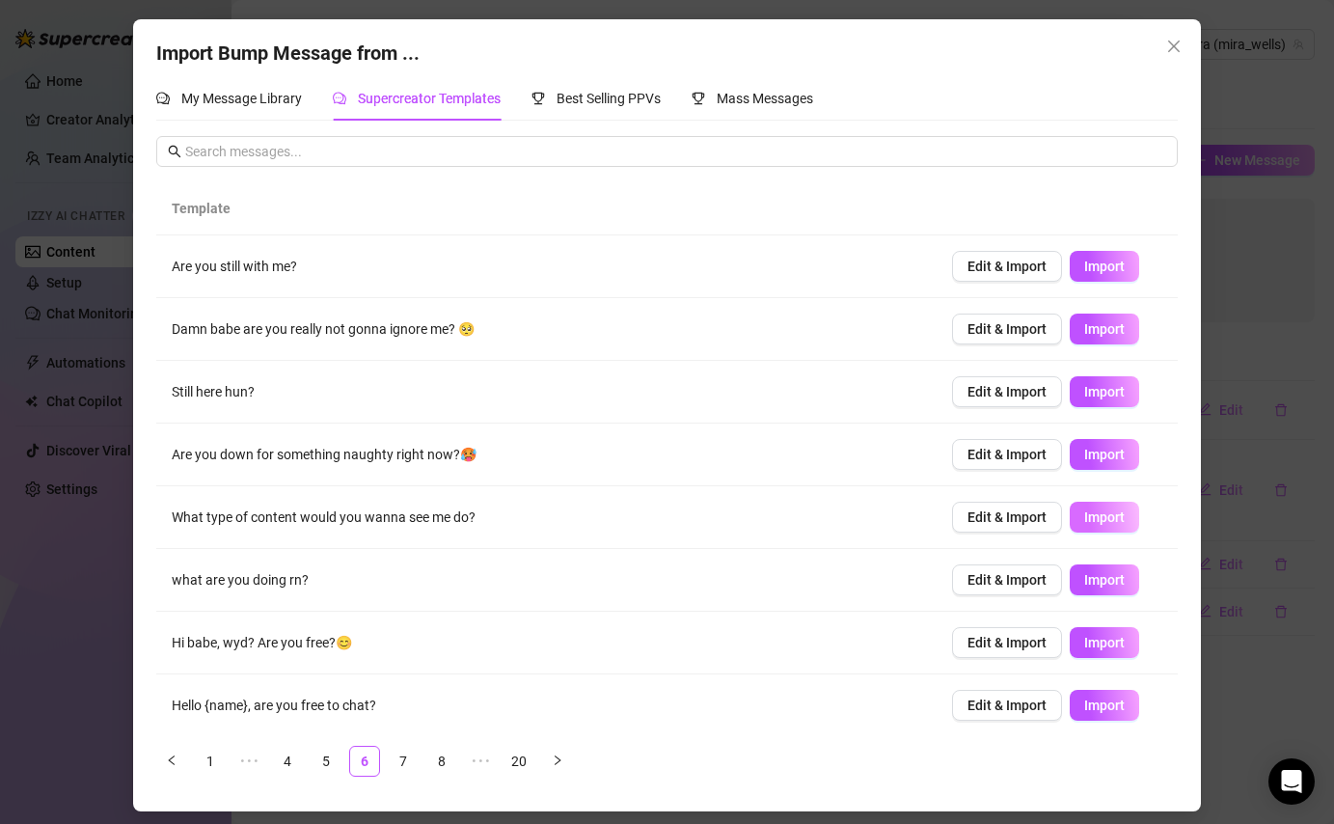
click at [1108, 514] on span "Import" at bounding box center [1104, 516] width 41 height 15
click at [446, 754] on link "8" at bounding box center [441, 761] width 29 height 29
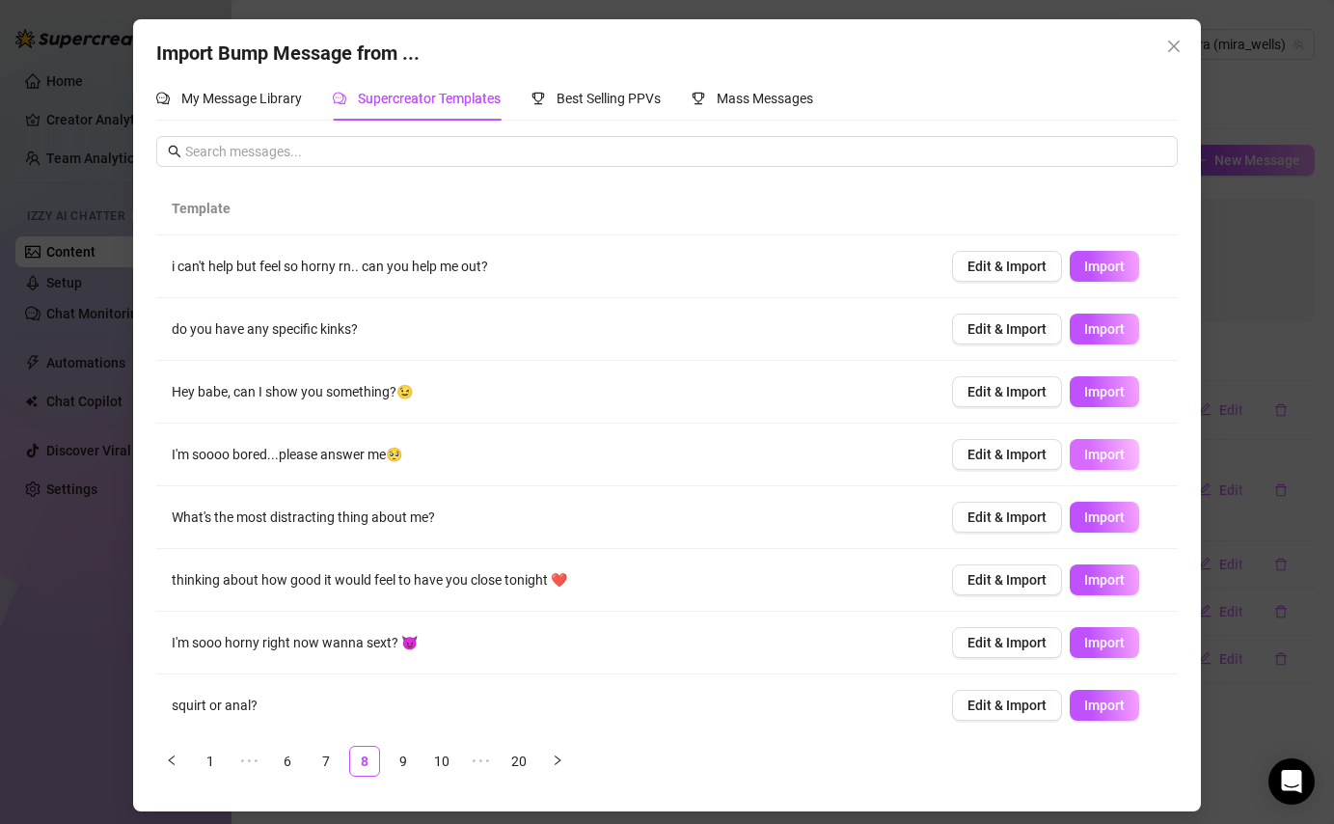
click at [1106, 459] on span "Import" at bounding box center [1104, 454] width 41 height 15
click at [1101, 643] on span "Import" at bounding box center [1104, 642] width 41 height 15
click at [442, 754] on link "10" at bounding box center [441, 761] width 29 height 29
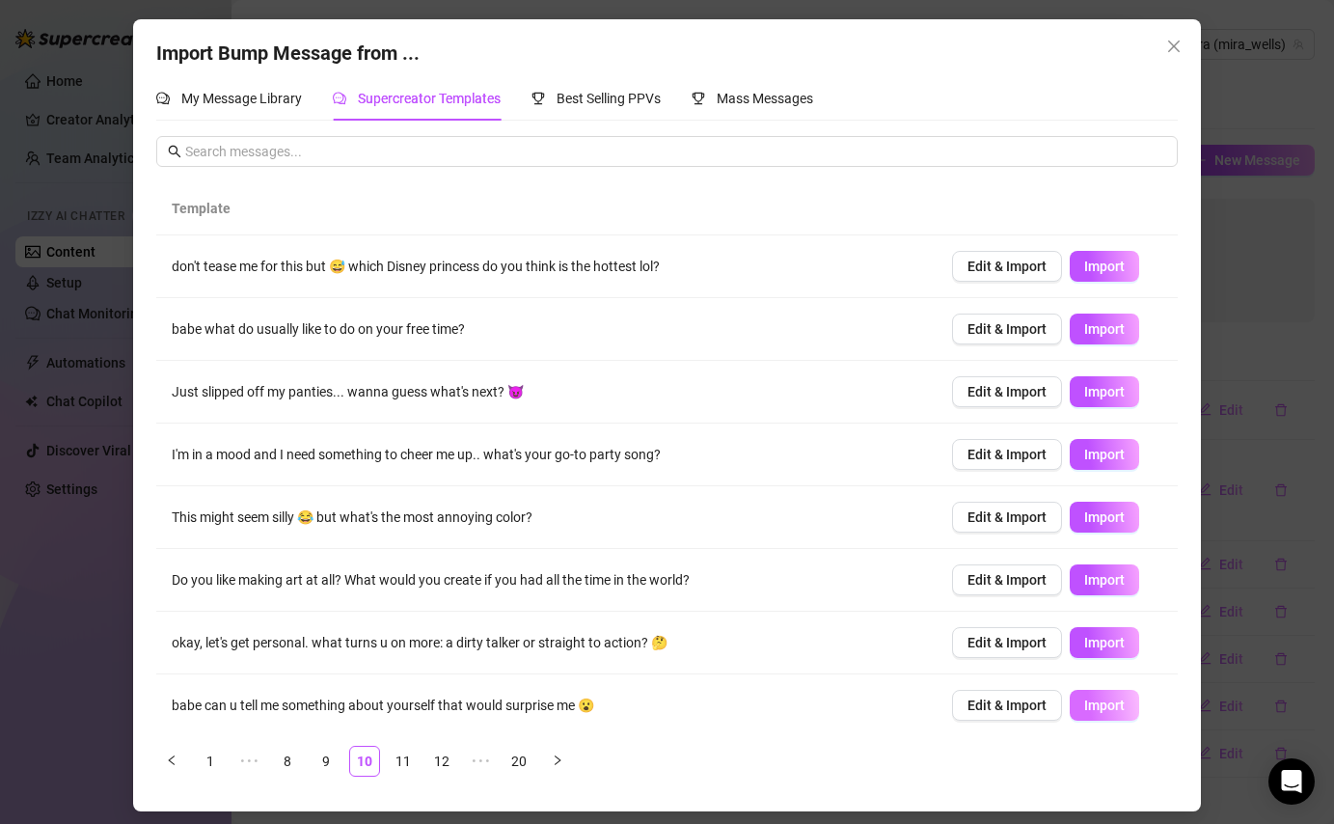
click at [1108, 707] on span "Import" at bounding box center [1104, 705] width 41 height 15
click at [438, 754] on link "12" at bounding box center [441, 761] width 29 height 29
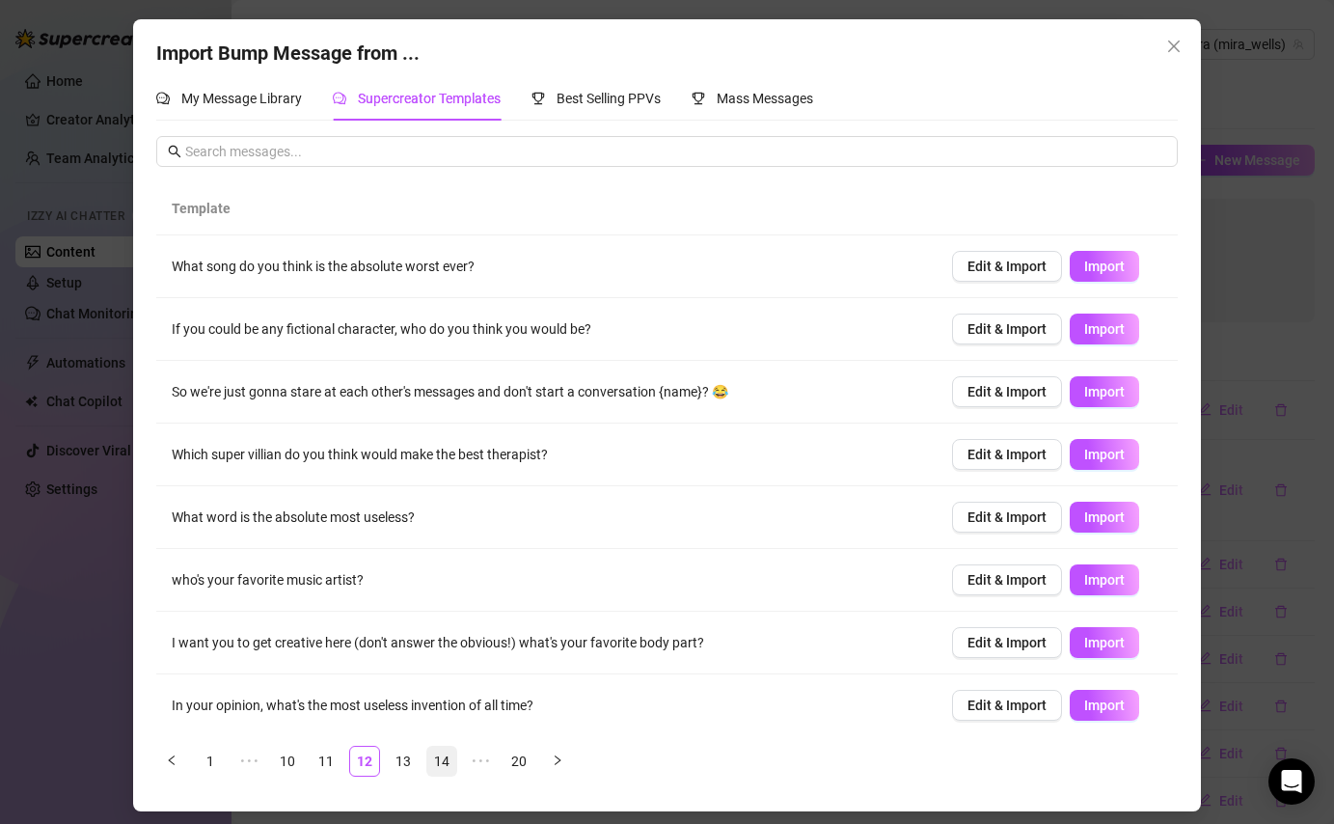
click at [441, 754] on link "14" at bounding box center [441, 761] width 29 height 29
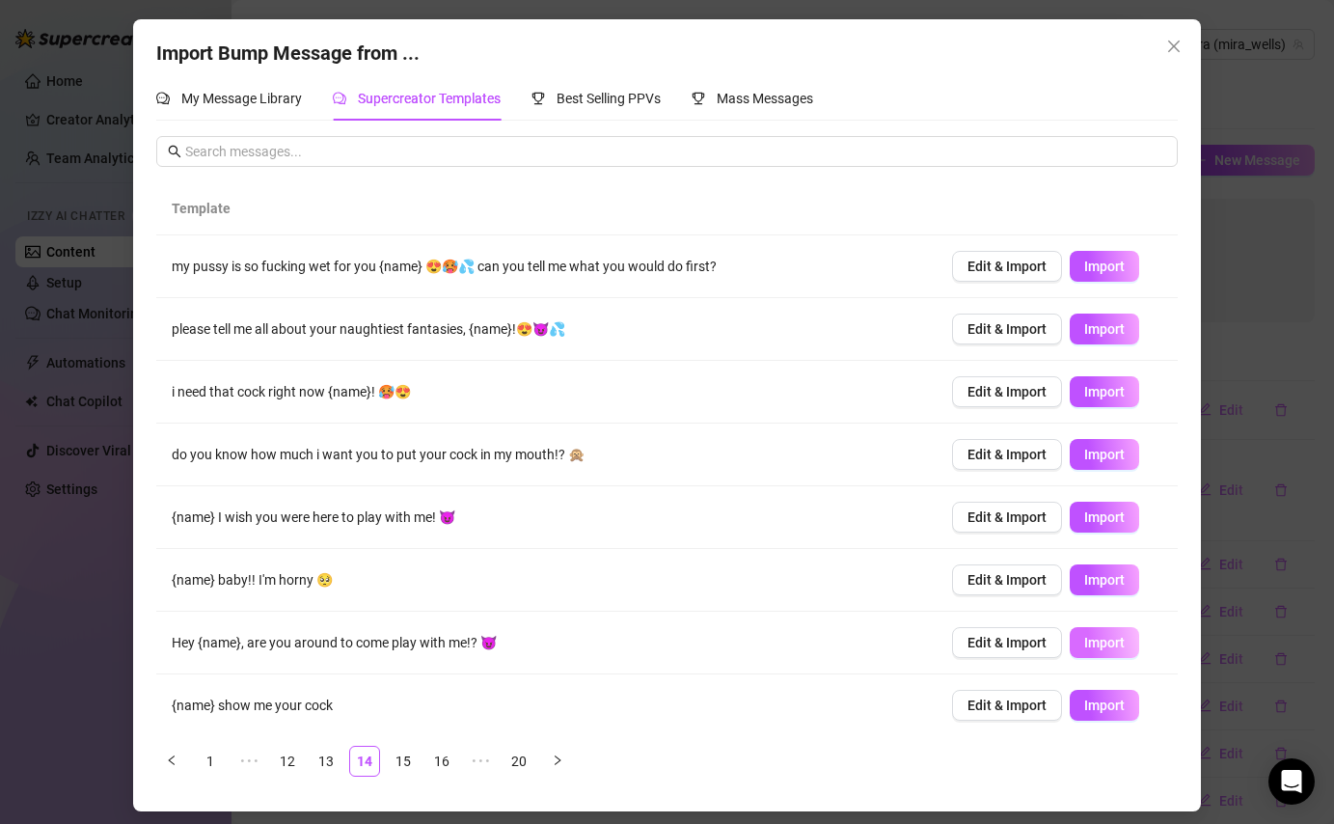
click at [1091, 650] on button "Import" at bounding box center [1104, 642] width 69 height 31
click at [1089, 333] on span "Import" at bounding box center [1104, 328] width 41 height 15
click at [1173, 41] on icon "close" at bounding box center [1173, 46] width 15 height 15
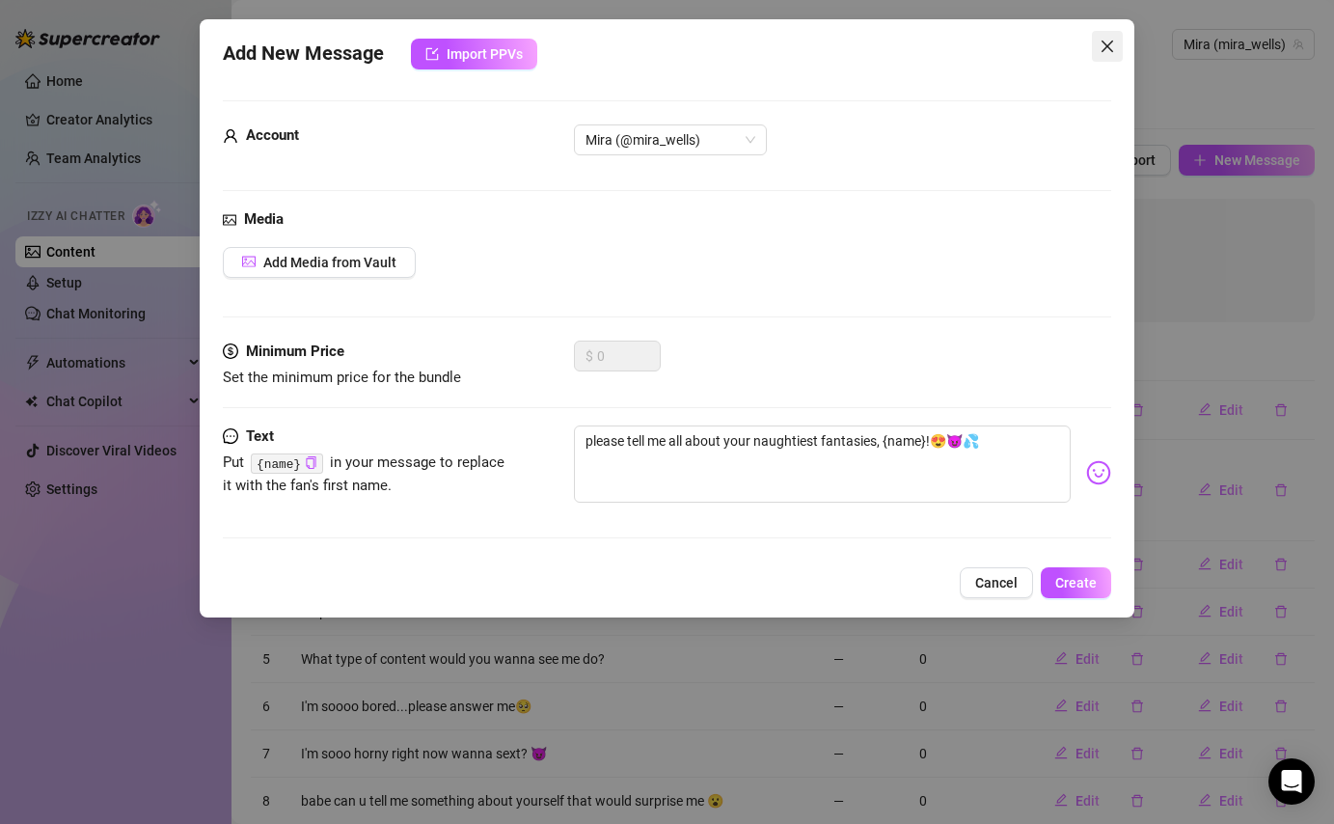
click at [1110, 46] on icon "close" at bounding box center [1107, 46] width 15 height 15
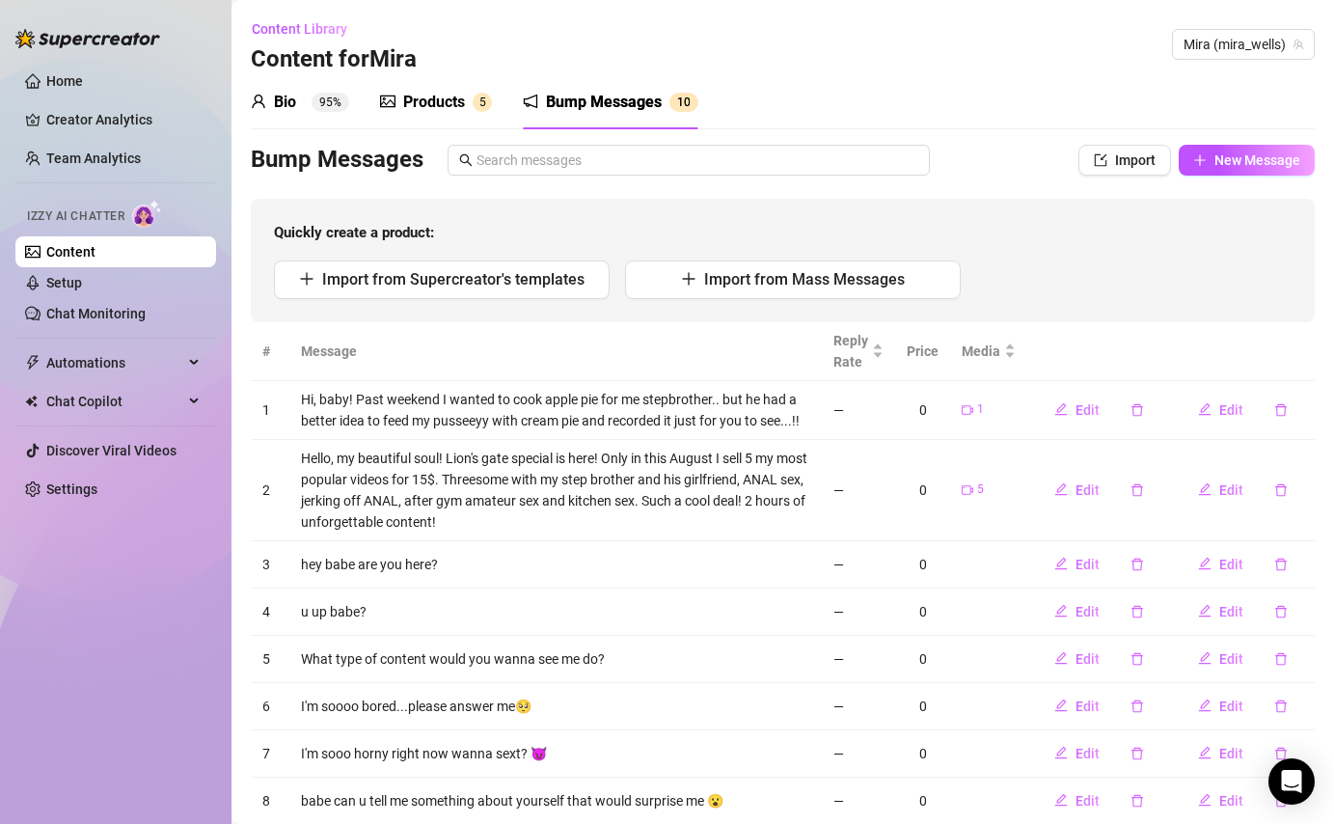
scroll to position [152, 0]
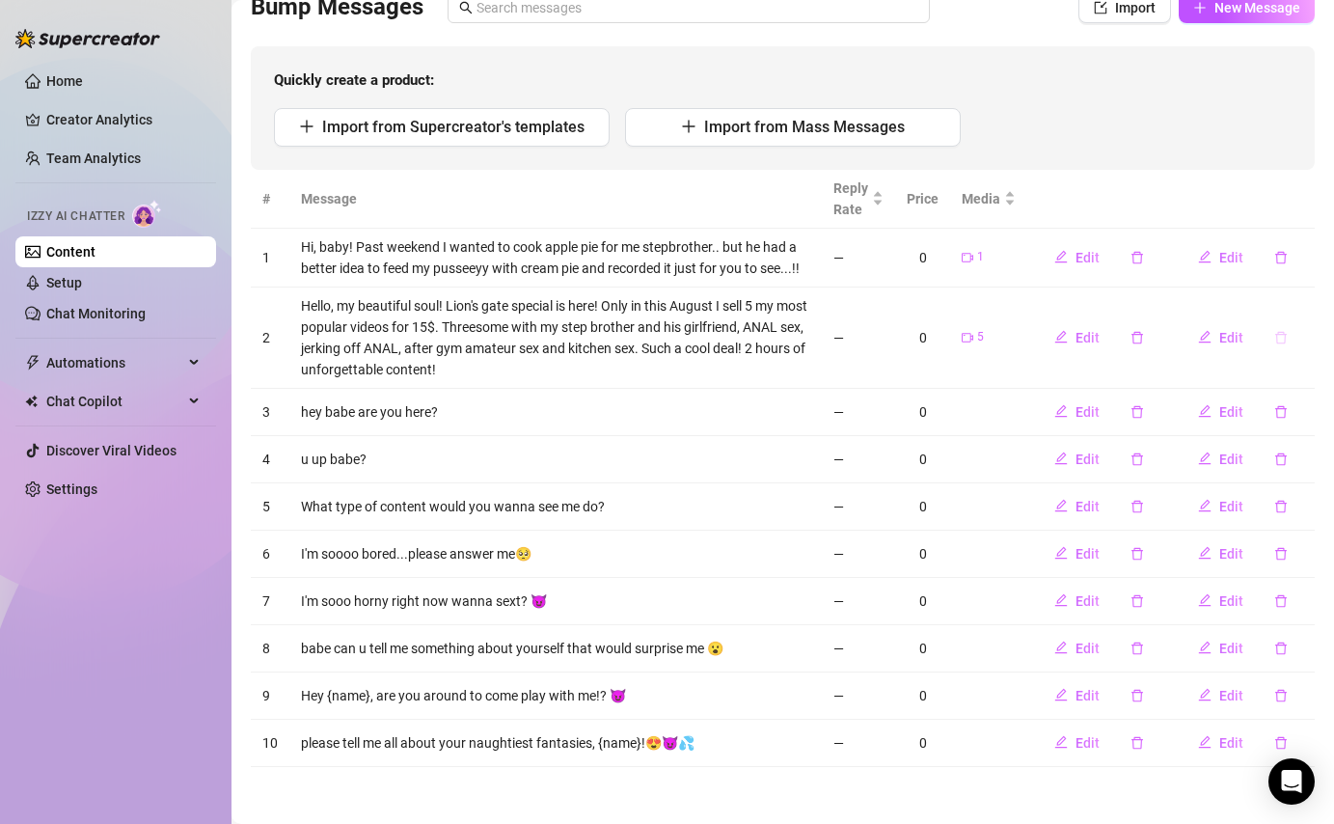
click at [1284, 337] on icon "delete" at bounding box center [1282, 338] width 14 height 14
click at [1306, 283] on span "Yes" at bounding box center [1301, 286] width 23 height 15
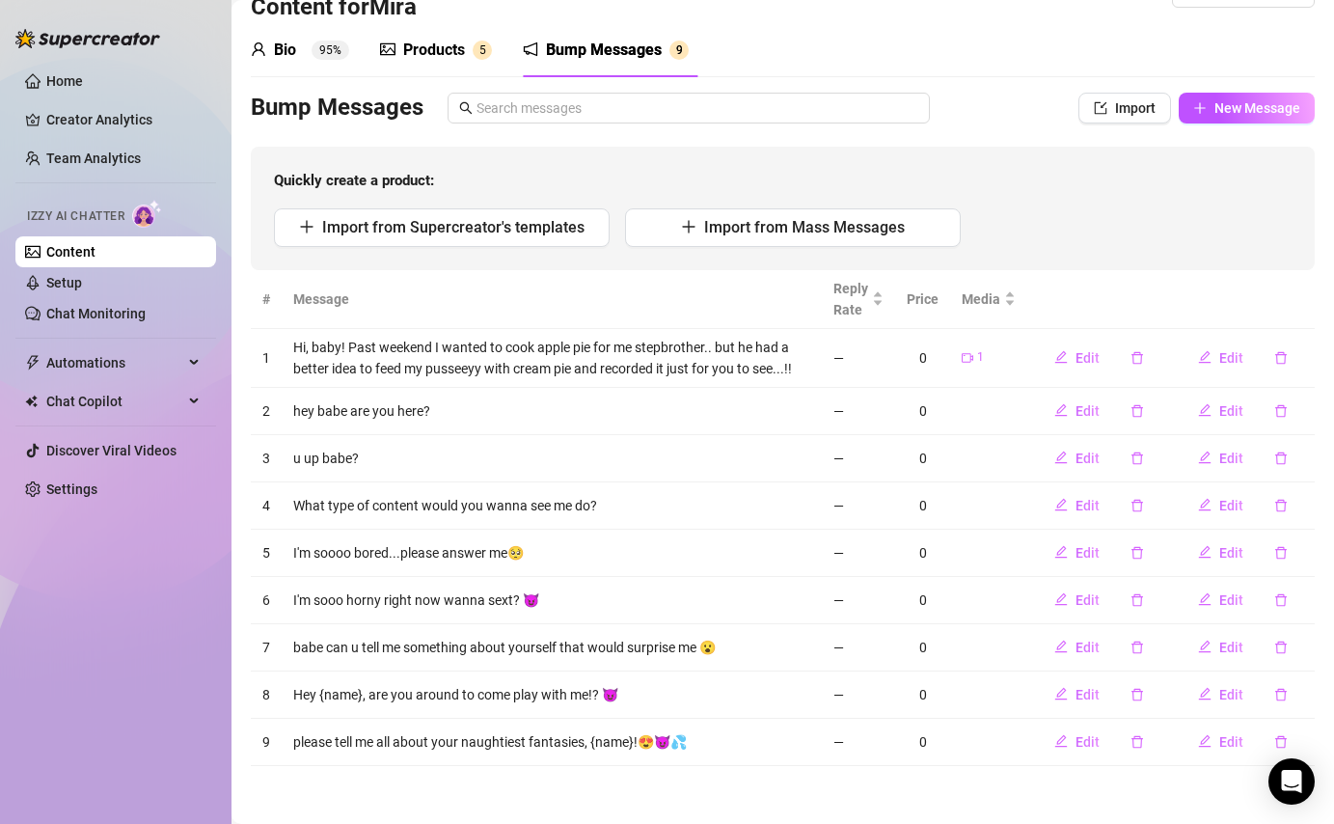
scroll to position [51, 0]
click at [1291, 357] on button "button" at bounding box center [1281, 358] width 44 height 31
click at [1313, 306] on span "Yes" at bounding box center [1301, 307] width 23 height 15
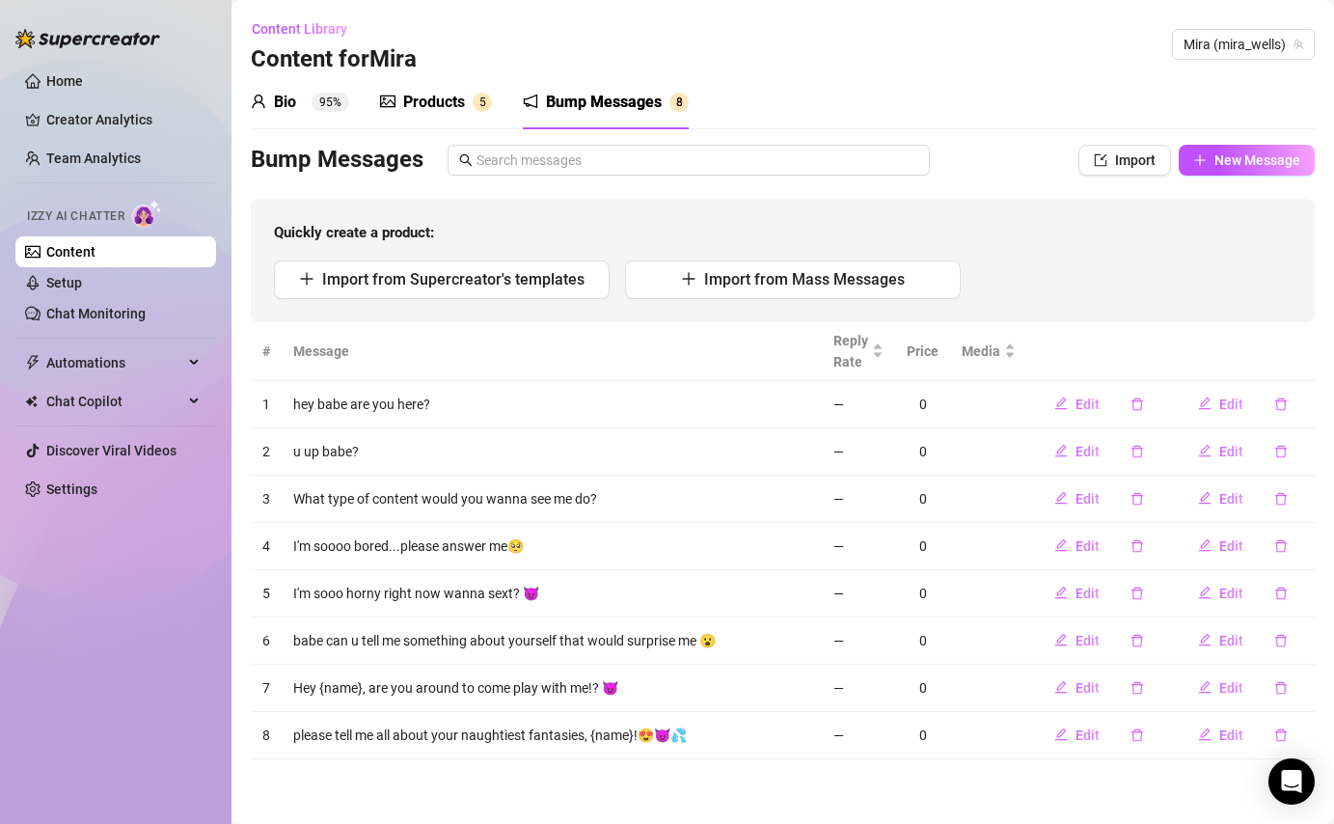
scroll to position [0, 0]
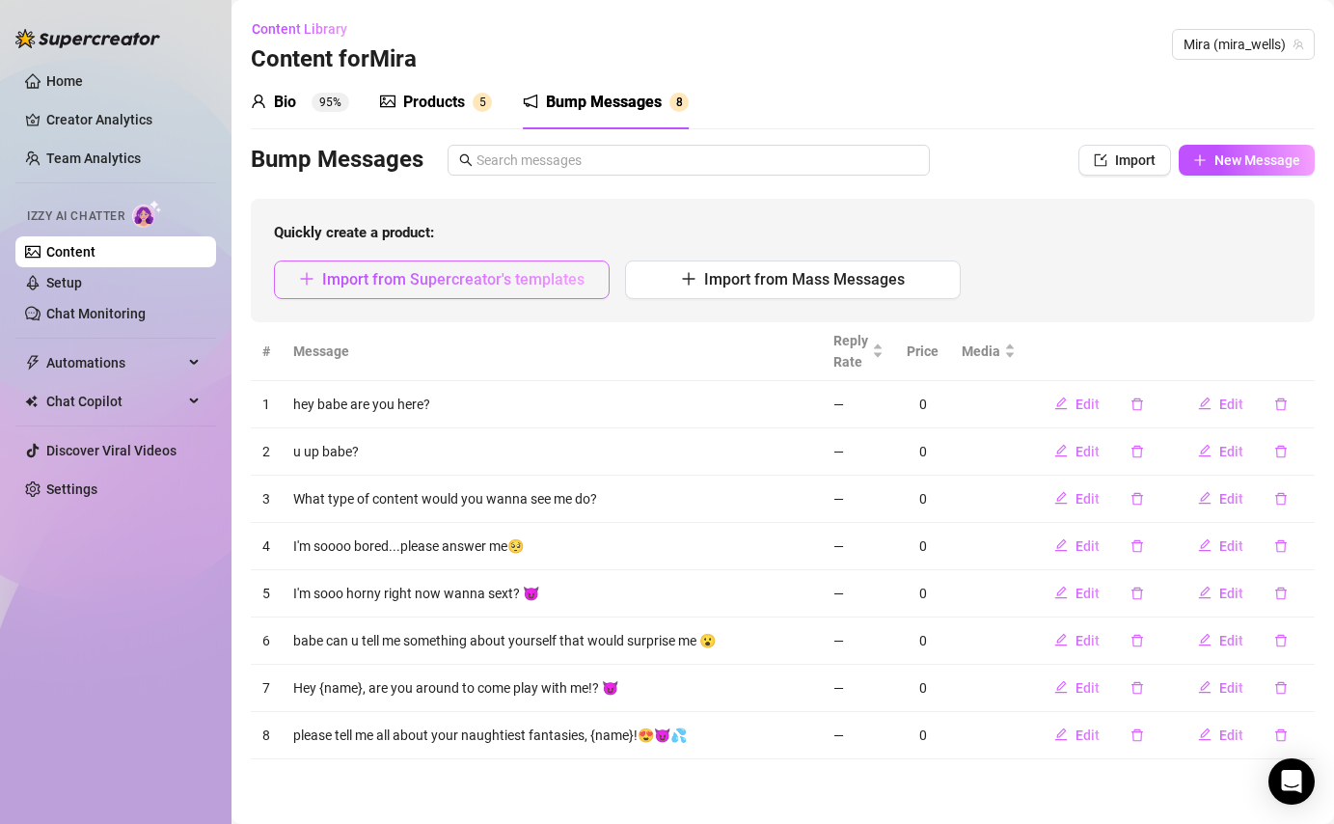
click at [572, 274] on span "Import from Supercreator's templates" at bounding box center [453, 279] width 262 height 18
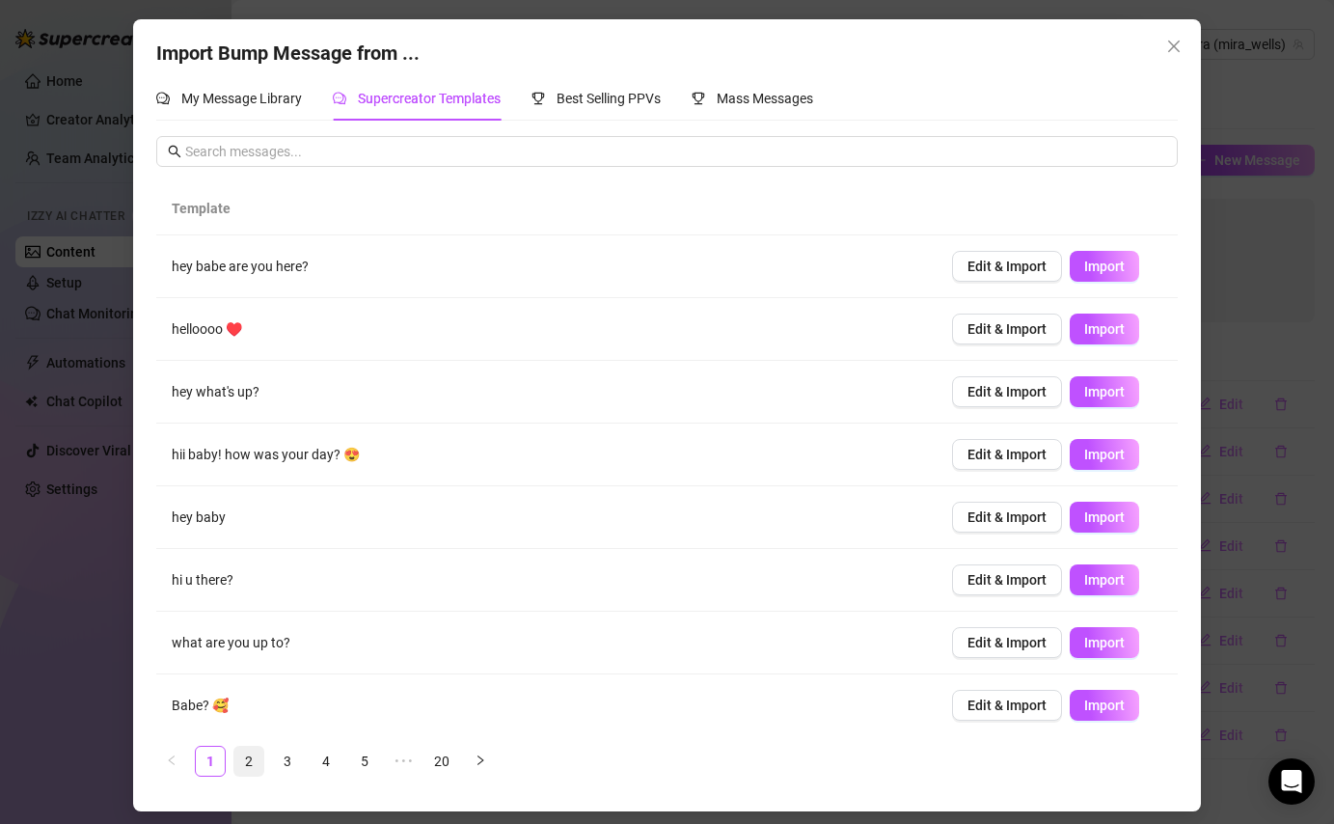
click at [242, 754] on link "2" at bounding box center [248, 761] width 29 height 29
click at [294, 754] on link "3" at bounding box center [287, 761] width 29 height 29
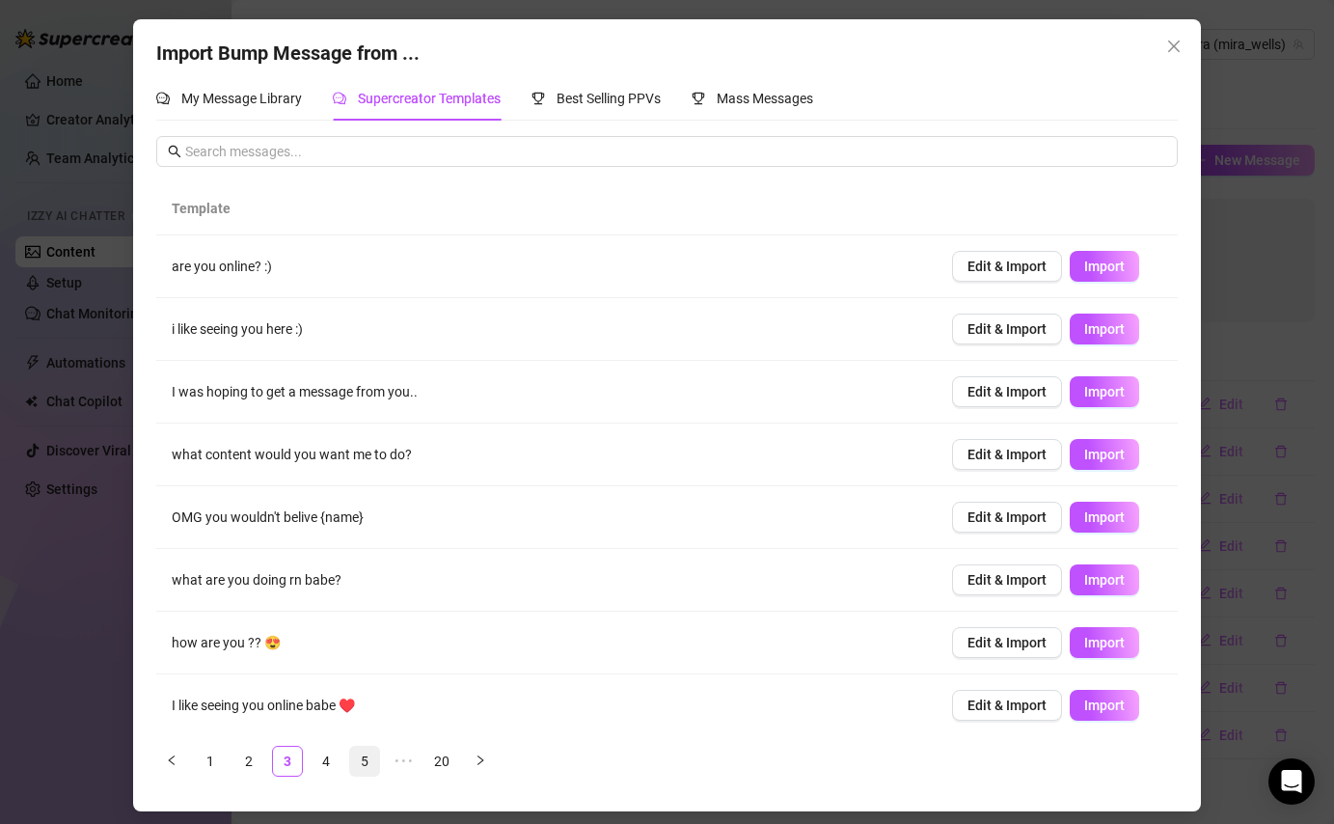
click at [368, 754] on link "5" at bounding box center [364, 761] width 29 height 29
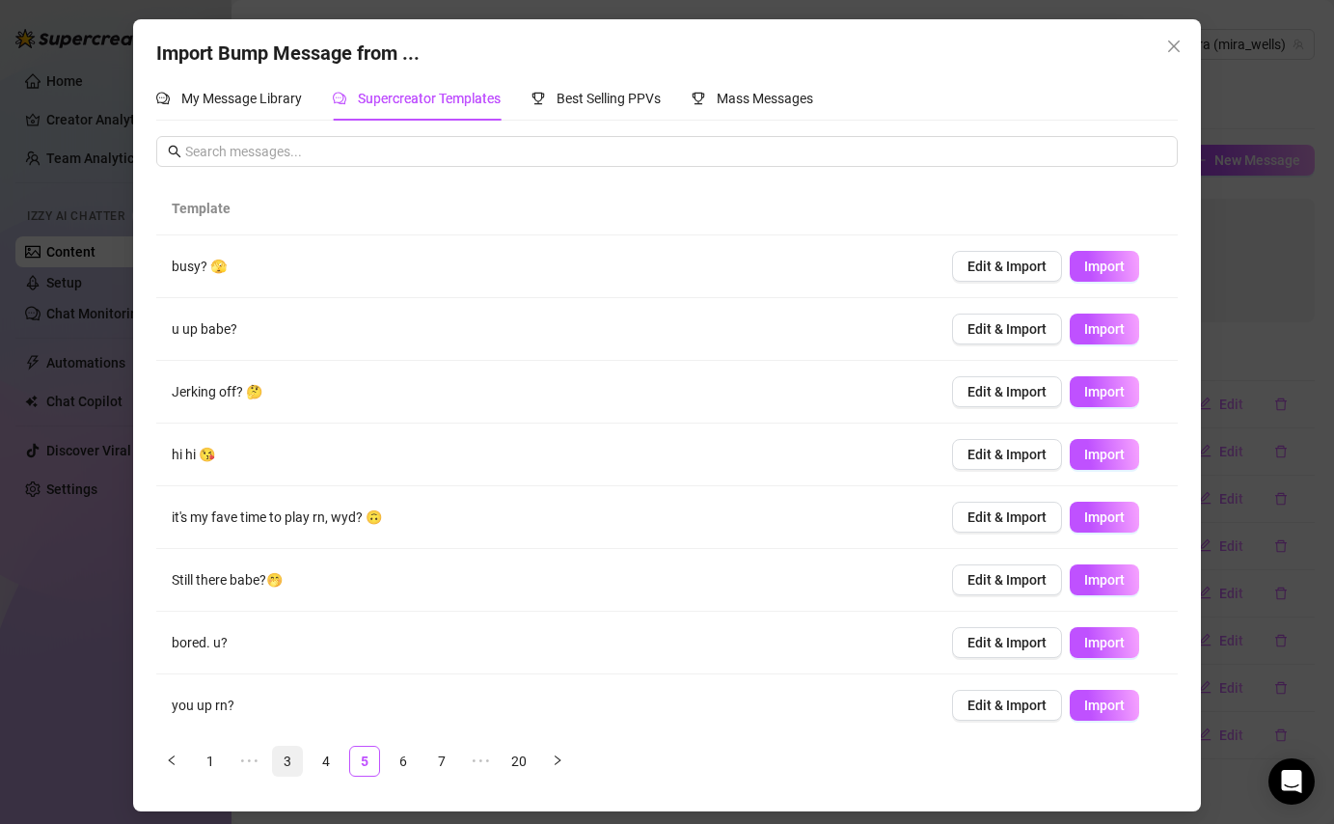
click at [279, 754] on link "3" at bounding box center [287, 761] width 29 height 29
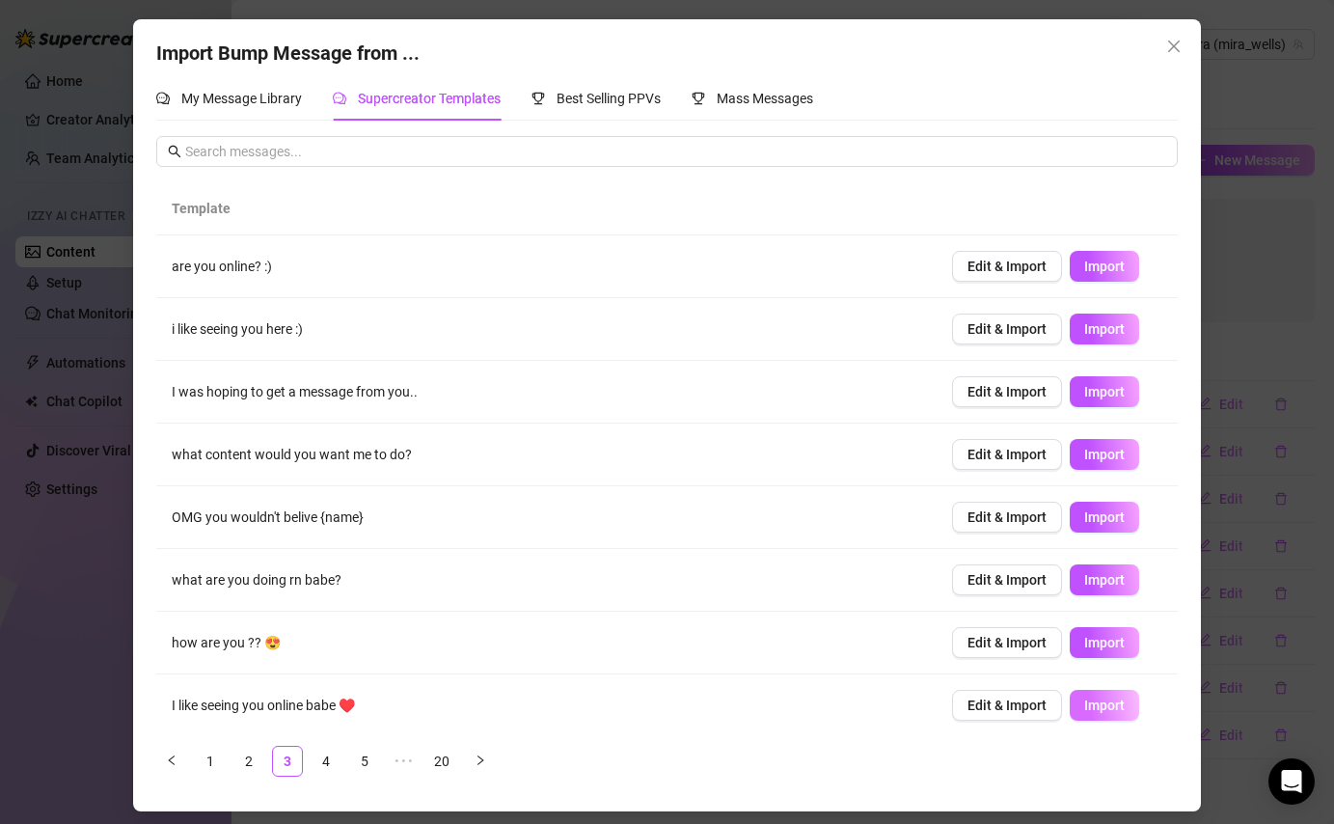
click at [1104, 705] on span "Import" at bounding box center [1104, 705] width 41 height 15
click at [1175, 39] on icon "close" at bounding box center [1173, 46] width 15 height 15
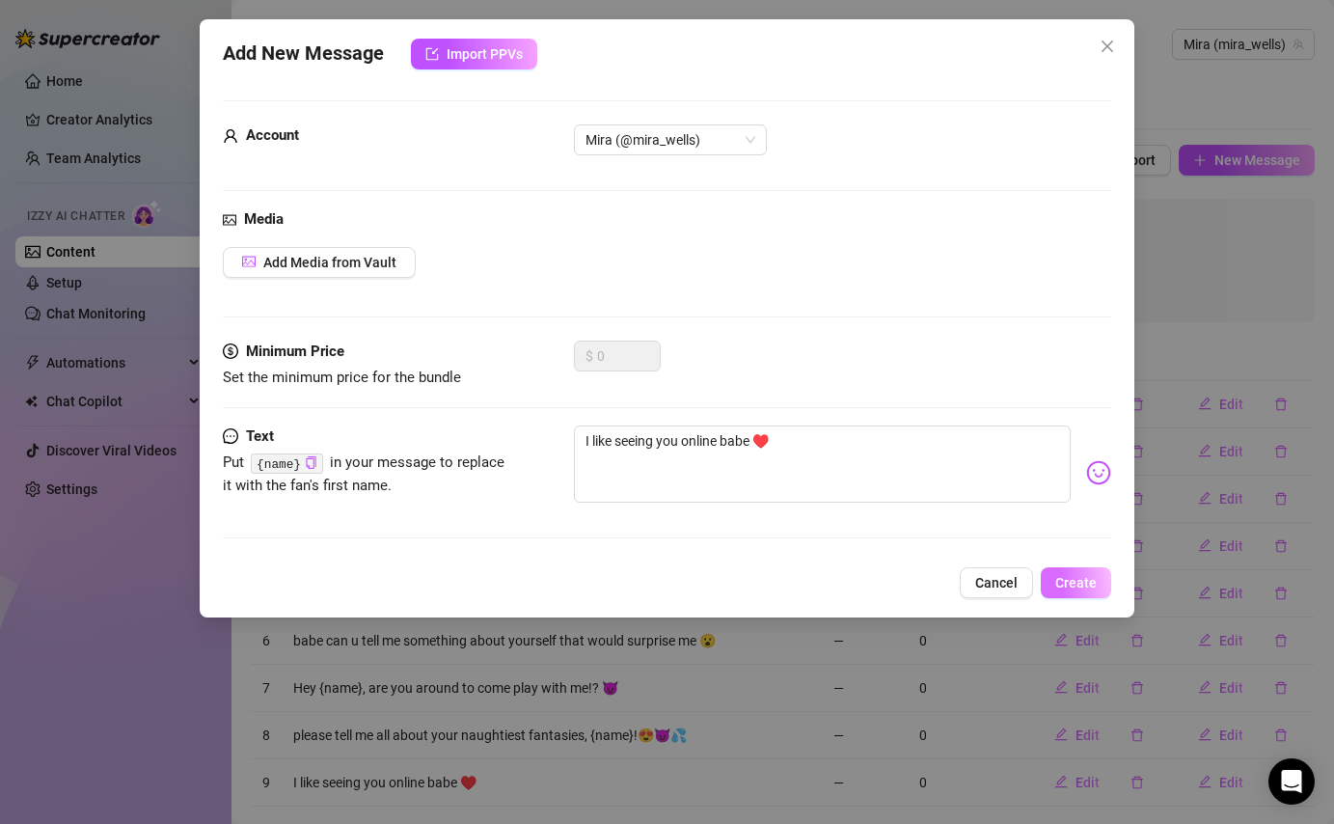
click at [1062, 571] on button "Create" at bounding box center [1076, 582] width 70 height 31
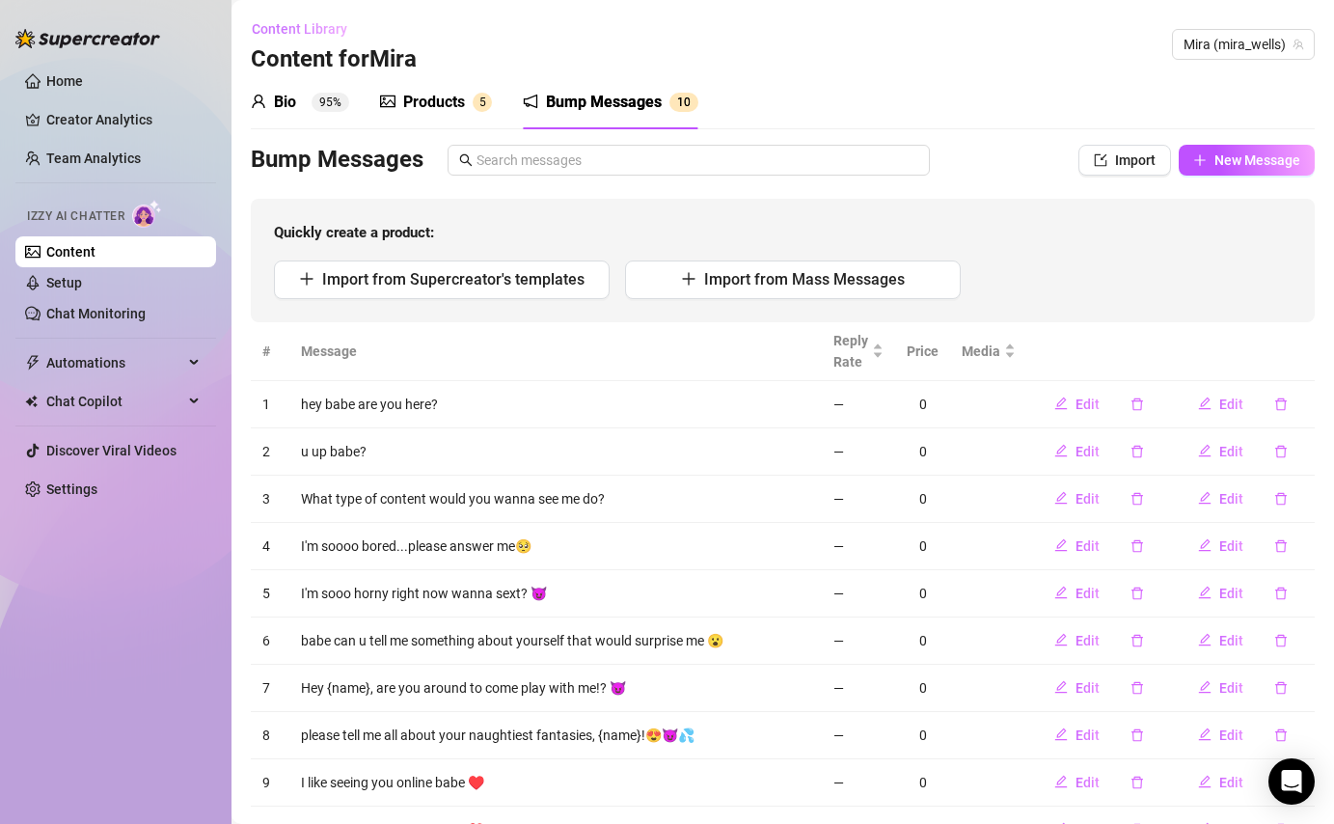
click at [308, 33] on span "Content Library" at bounding box center [300, 28] width 96 height 15
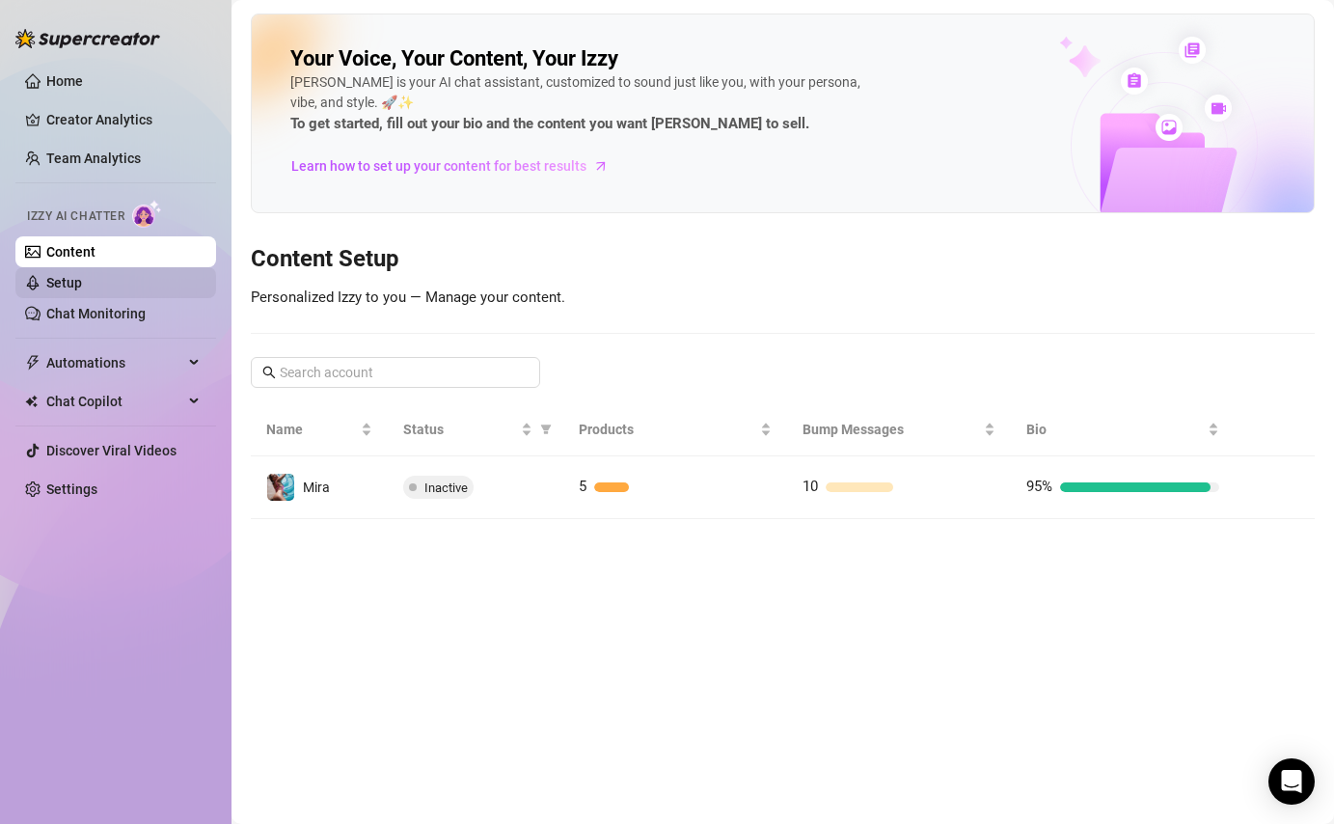
click at [82, 282] on link "Setup" at bounding box center [64, 282] width 36 height 15
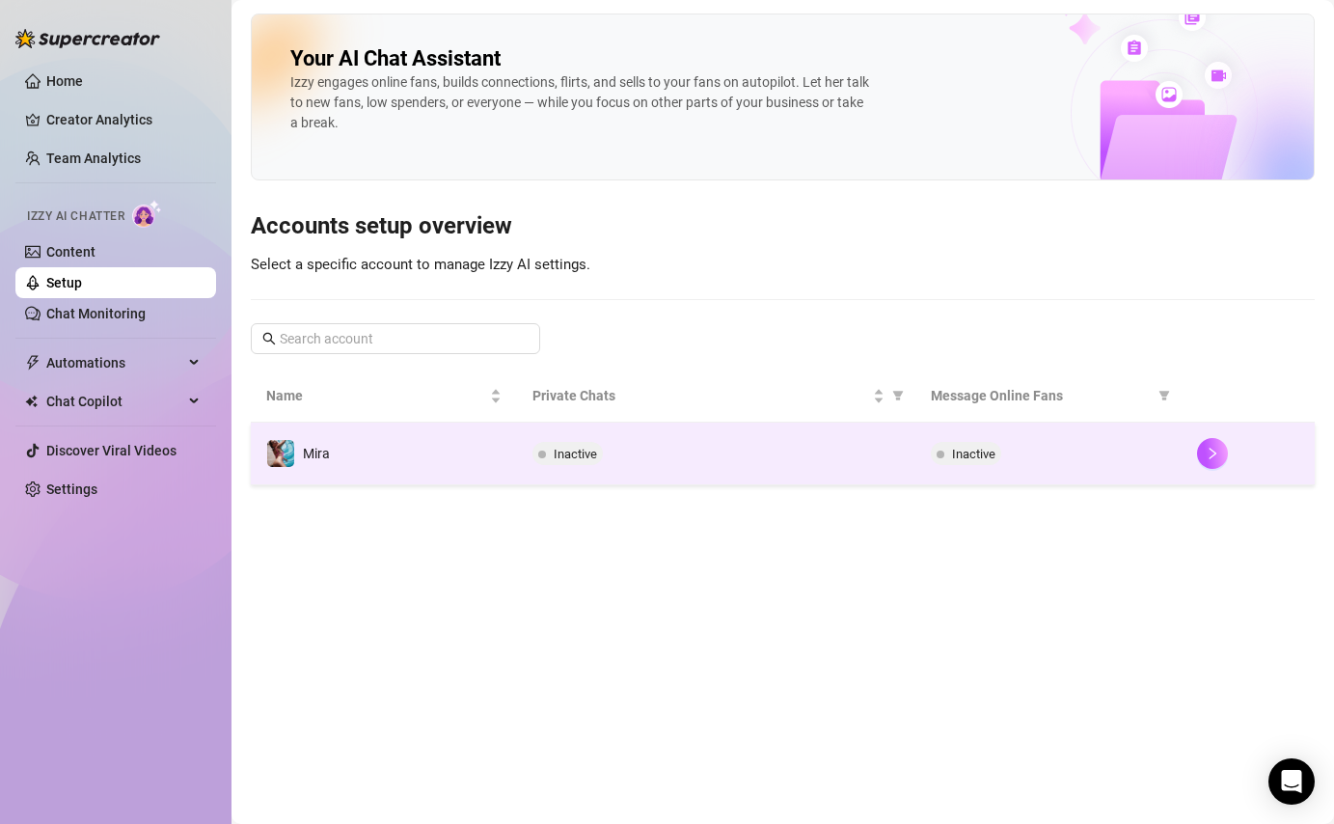
click at [635, 463] on div "Inactive" at bounding box center [717, 453] width 369 height 23
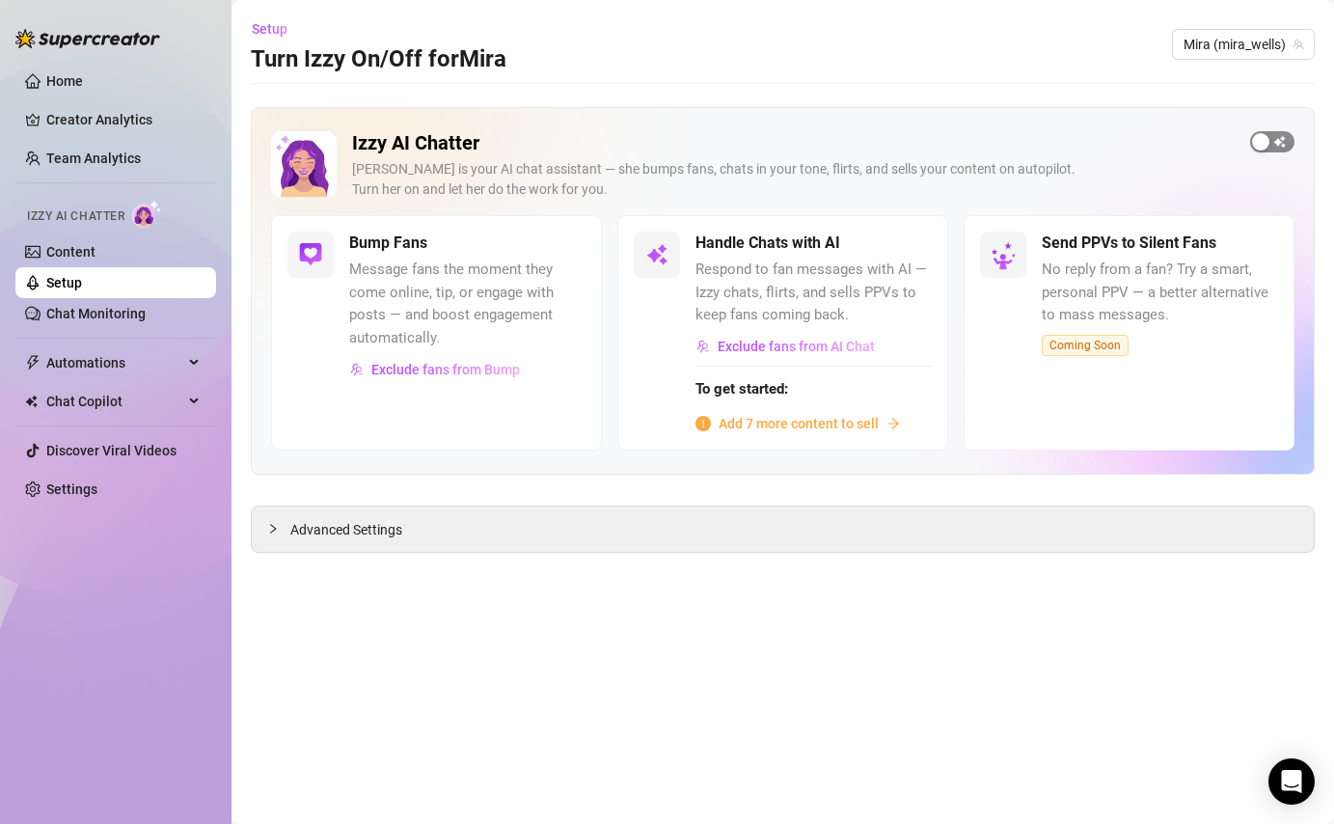
click at [1280, 138] on span "button" at bounding box center [1272, 141] width 44 height 21
click at [919, 242] on span "button" at bounding box center [911, 243] width 42 height 21
click at [798, 426] on span "Add 7 more content to sell" at bounding box center [799, 423] width 160 height 21
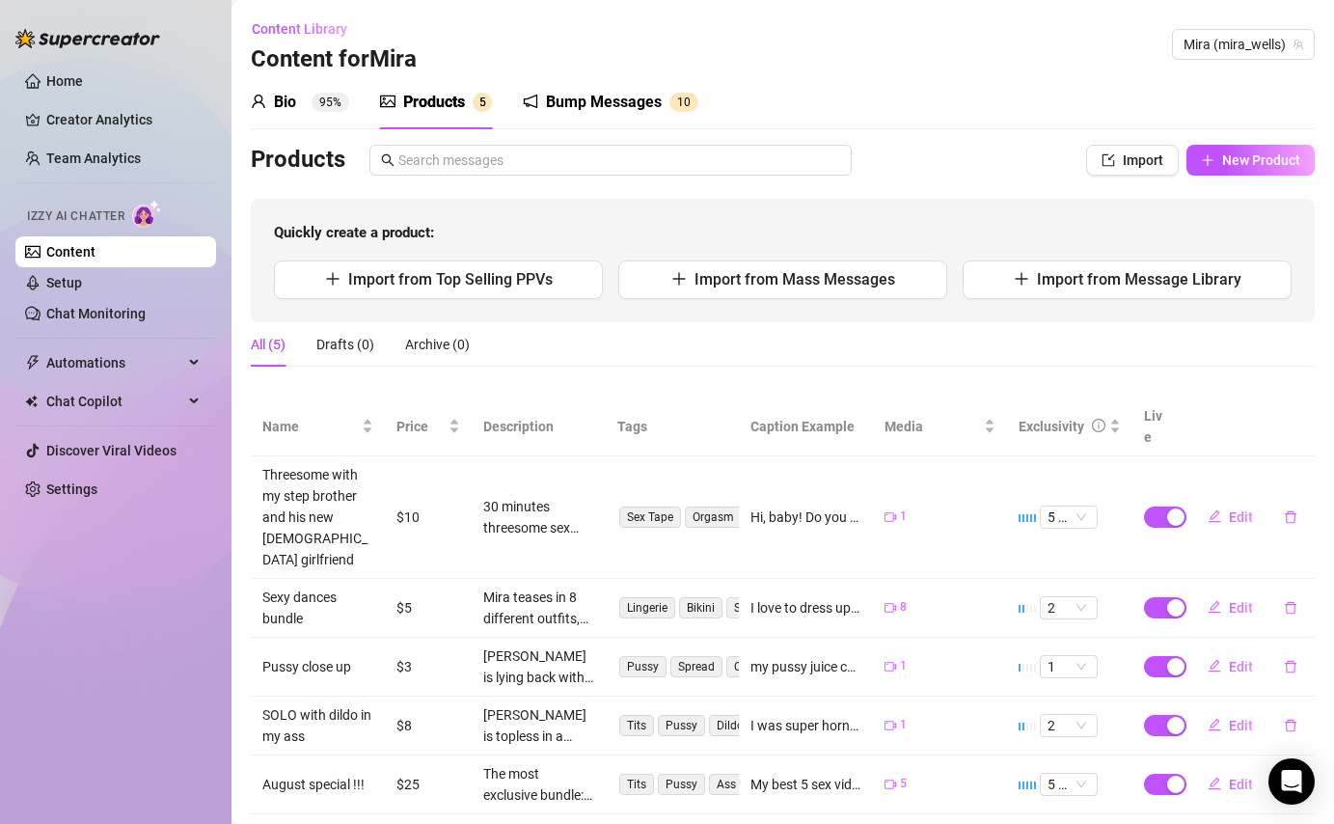
scroll to position [5, 0]
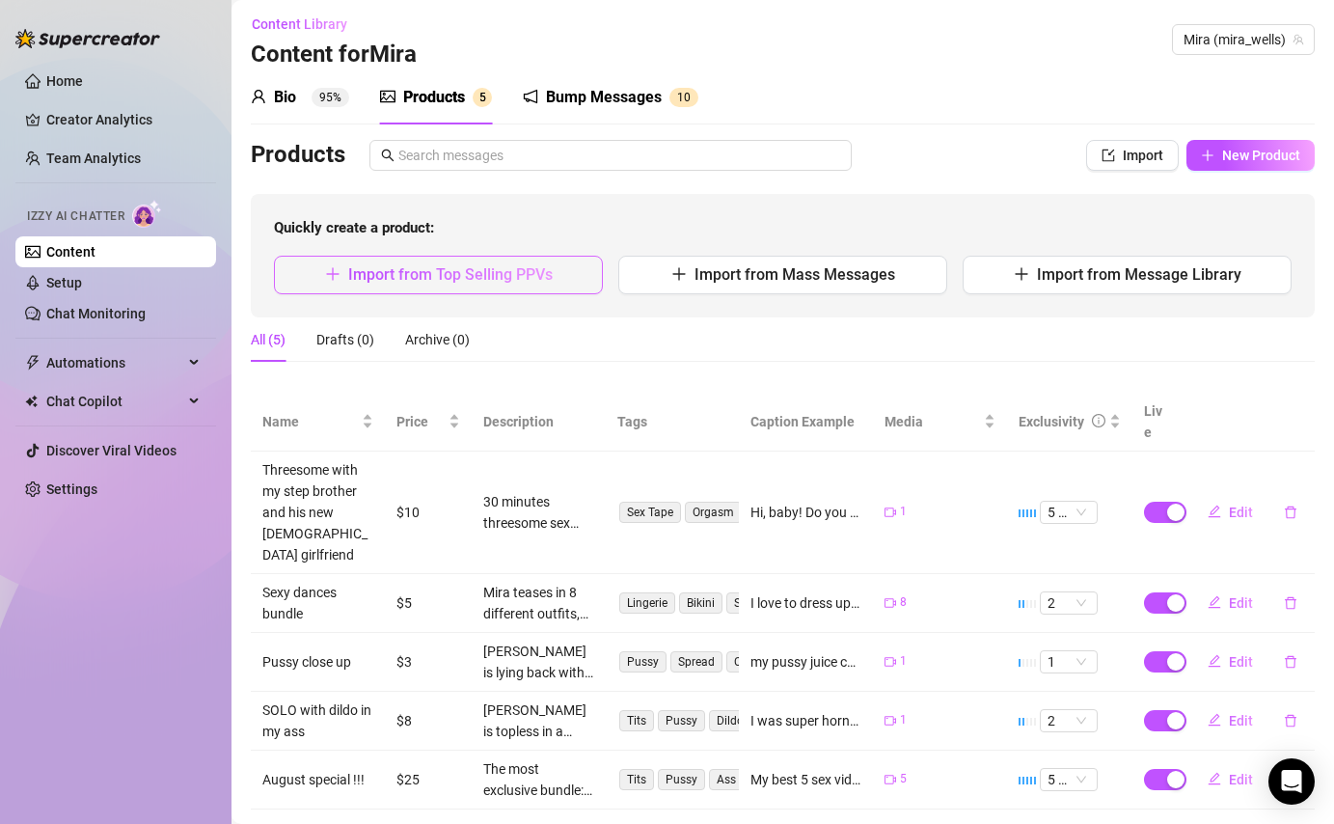
click at [539, 281] on span "Import from Top Selling PPVs" at bounding box center [450, 274] width 205 height 18
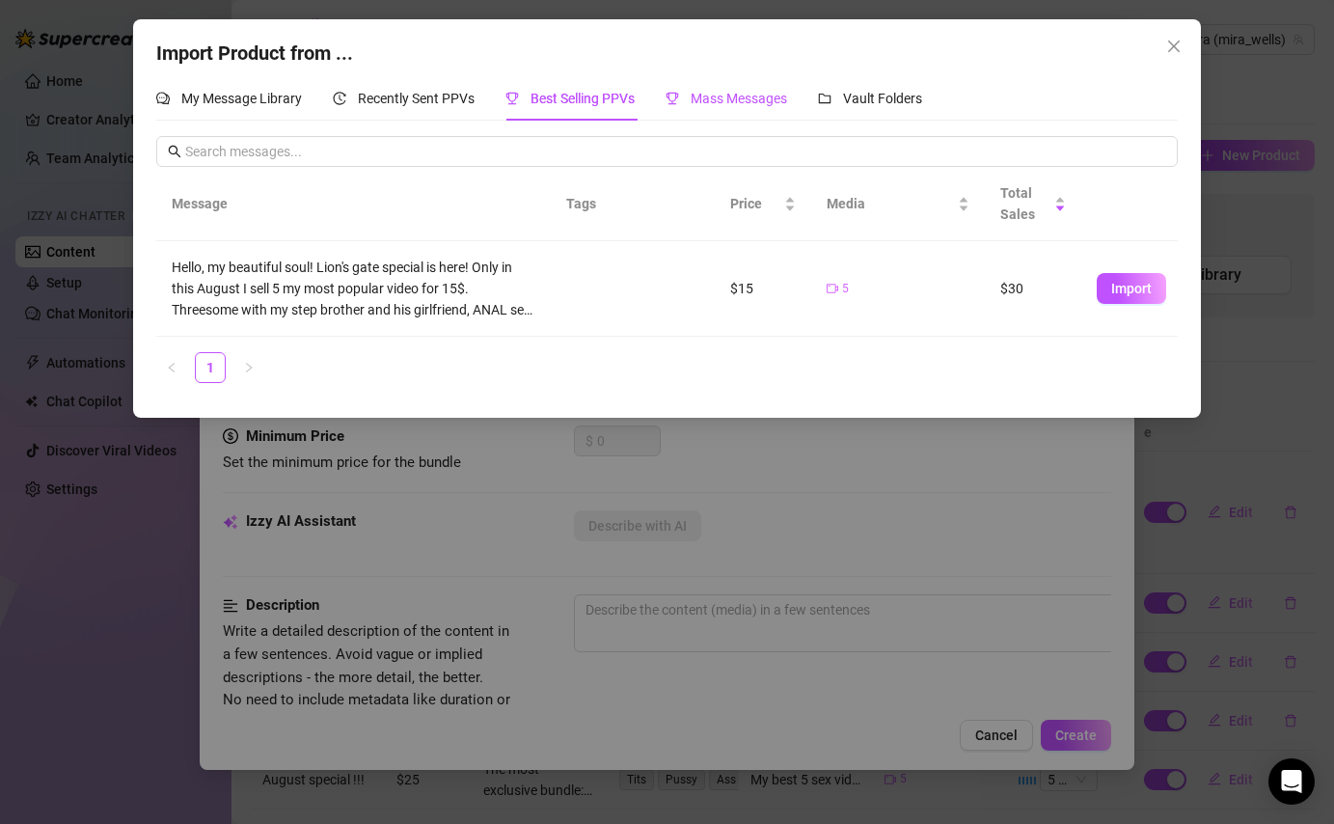
click at [753, 98] on span "Mass Messages" at bounding box center [739, 98] width 96 height 15
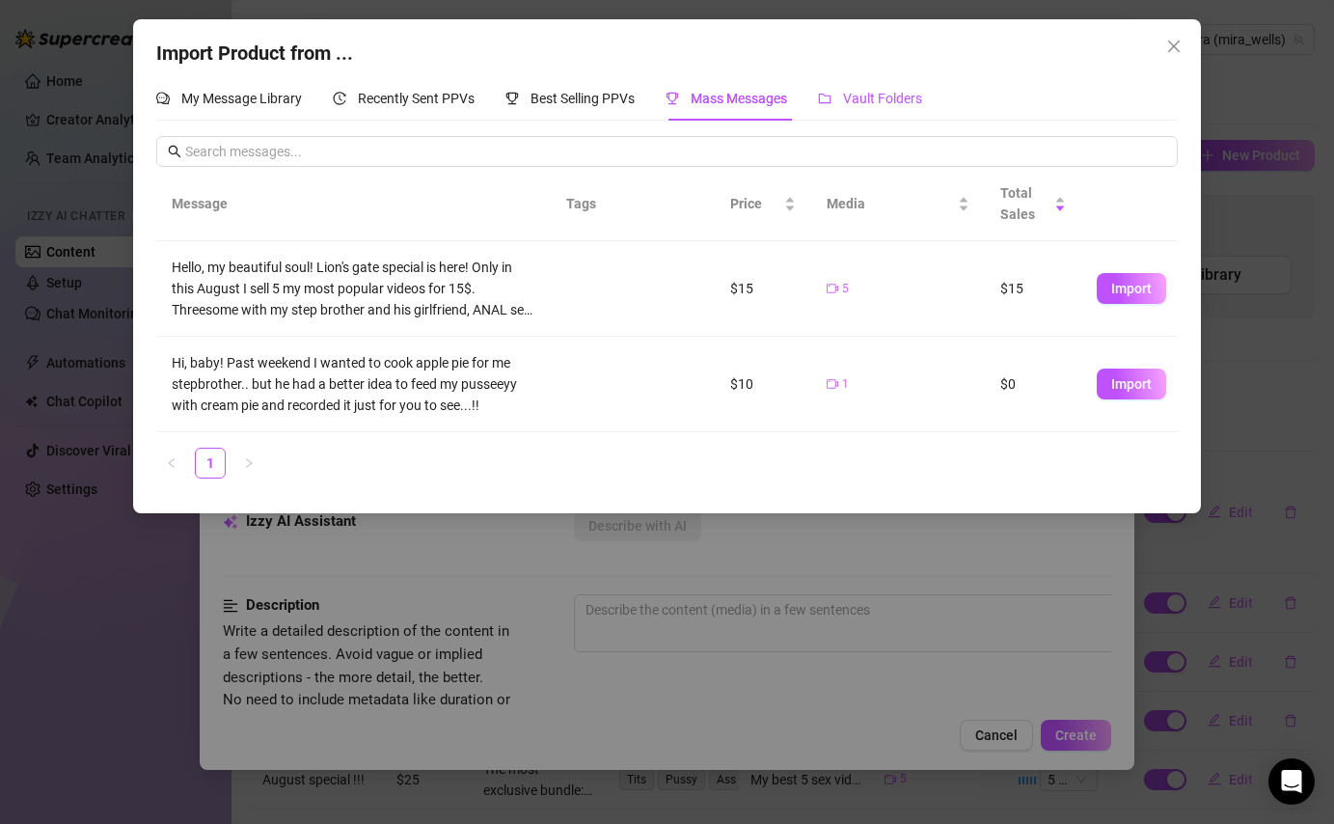
click at [885, 106] on span "Vault Folders" at bounding box center [882, 98] width 79 height 15
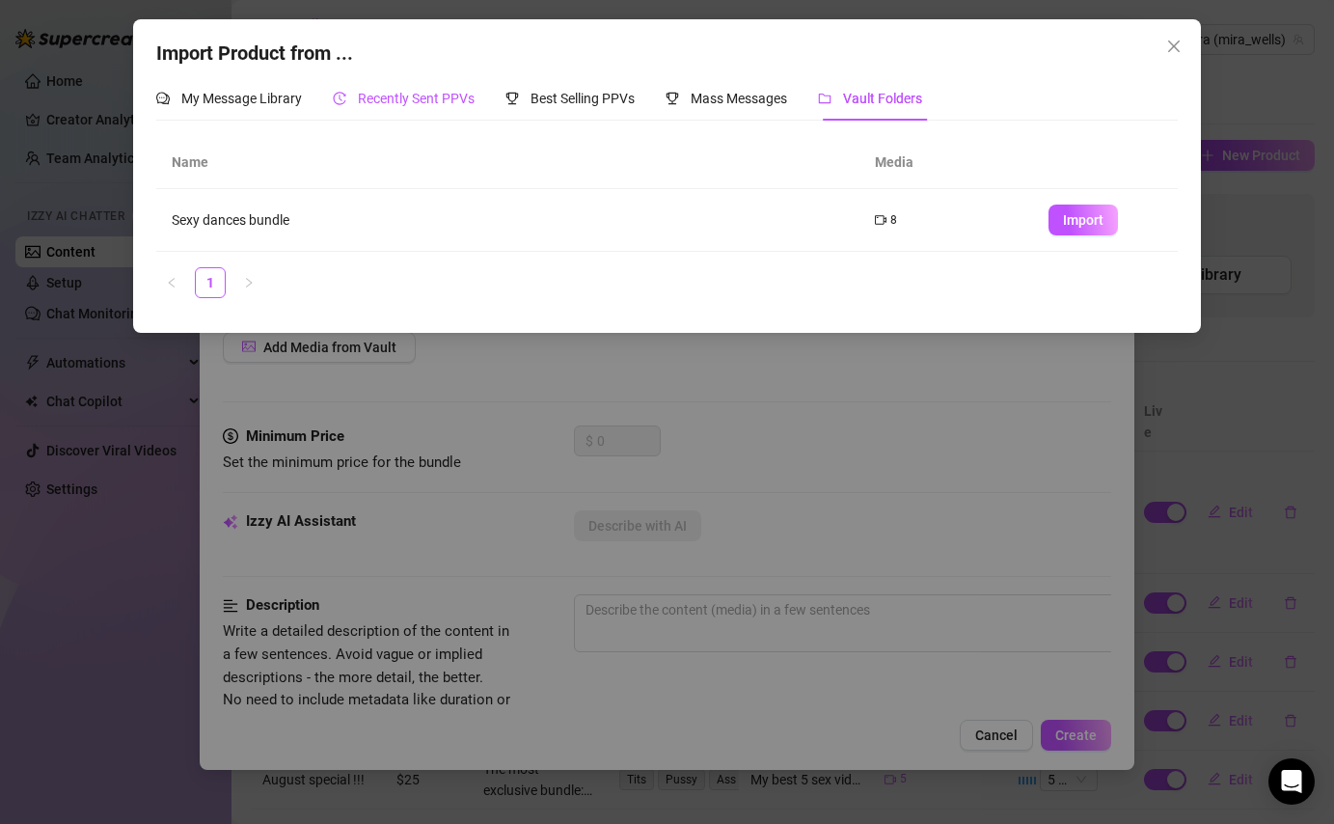
click at [414, 102] on span "Recently Sent PPVs" at bounding box center [416, 98] width 117 height 15
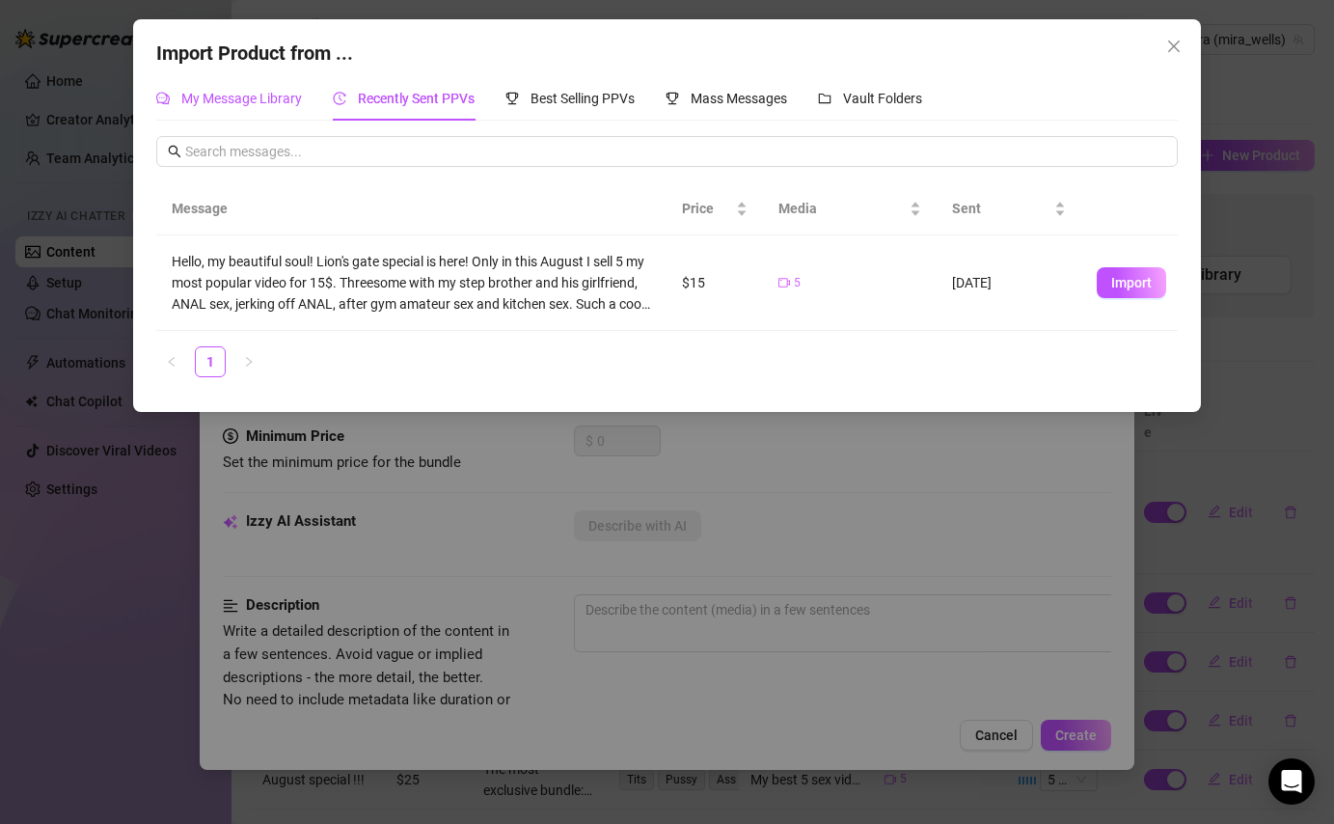
click at [211, 96] on span "My Message Library" at bounding box center [241, 98] width 121 height 15
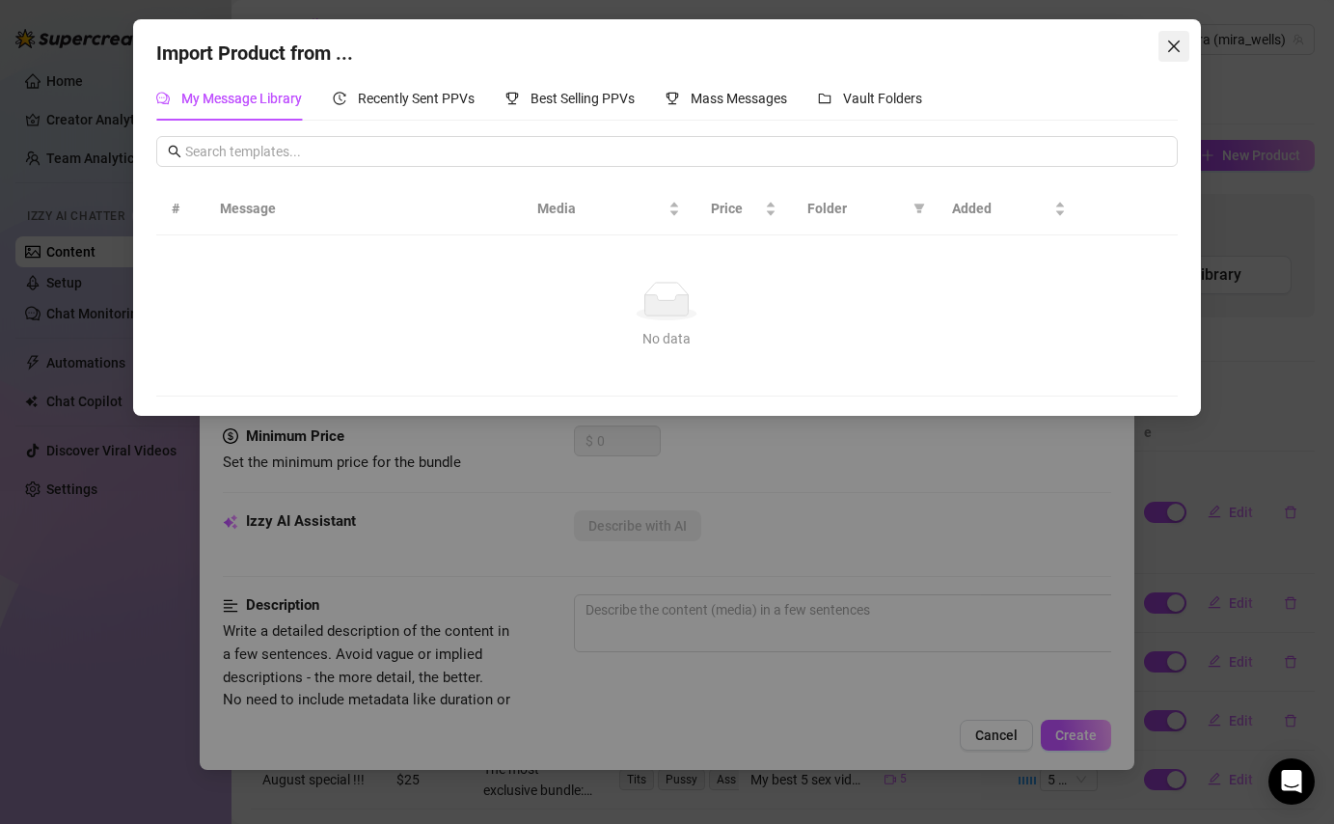
click at [1170, 52] on icon "close" at bounding box center [1173, 46] width 15 height 15
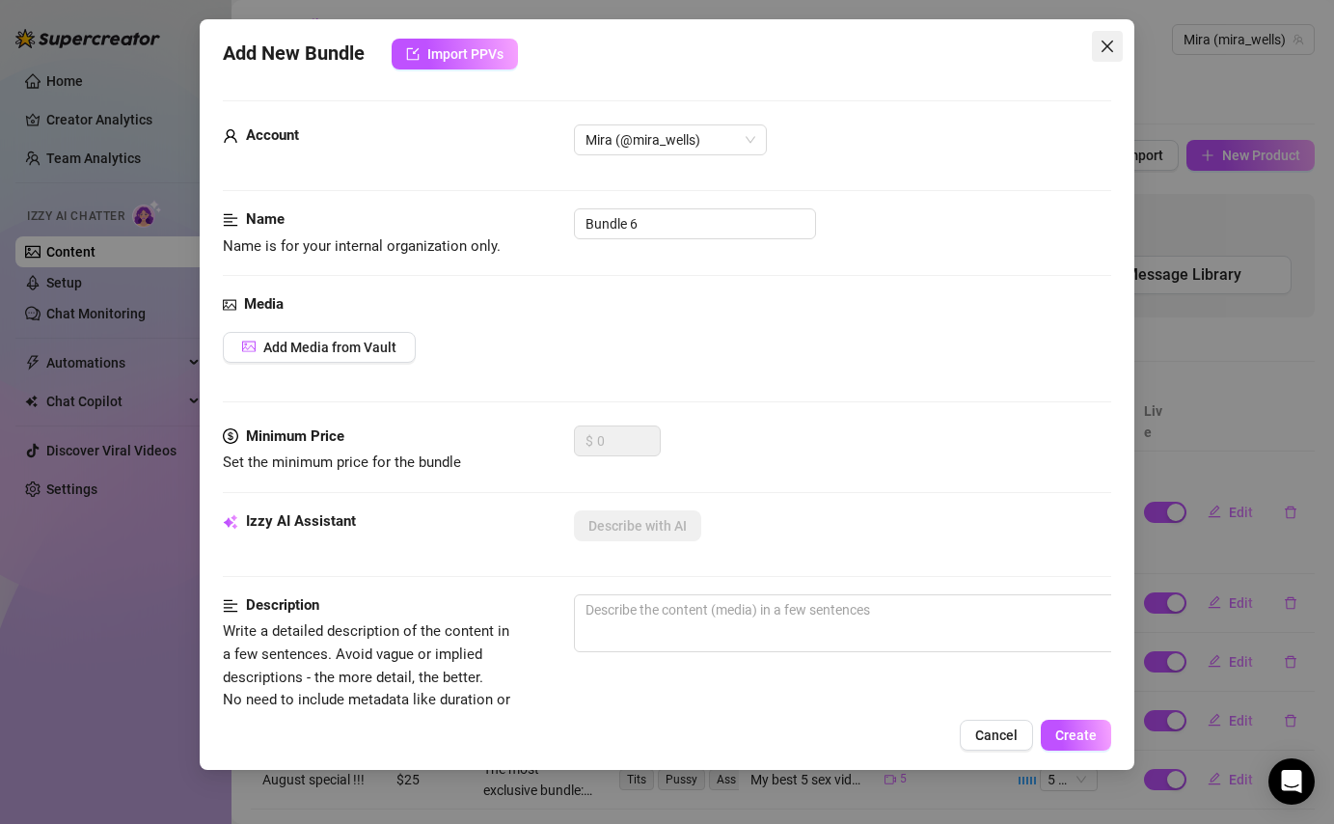
click at [1107, 46] on icon "close" at bounding box center [1107, 47] width 12 height 12
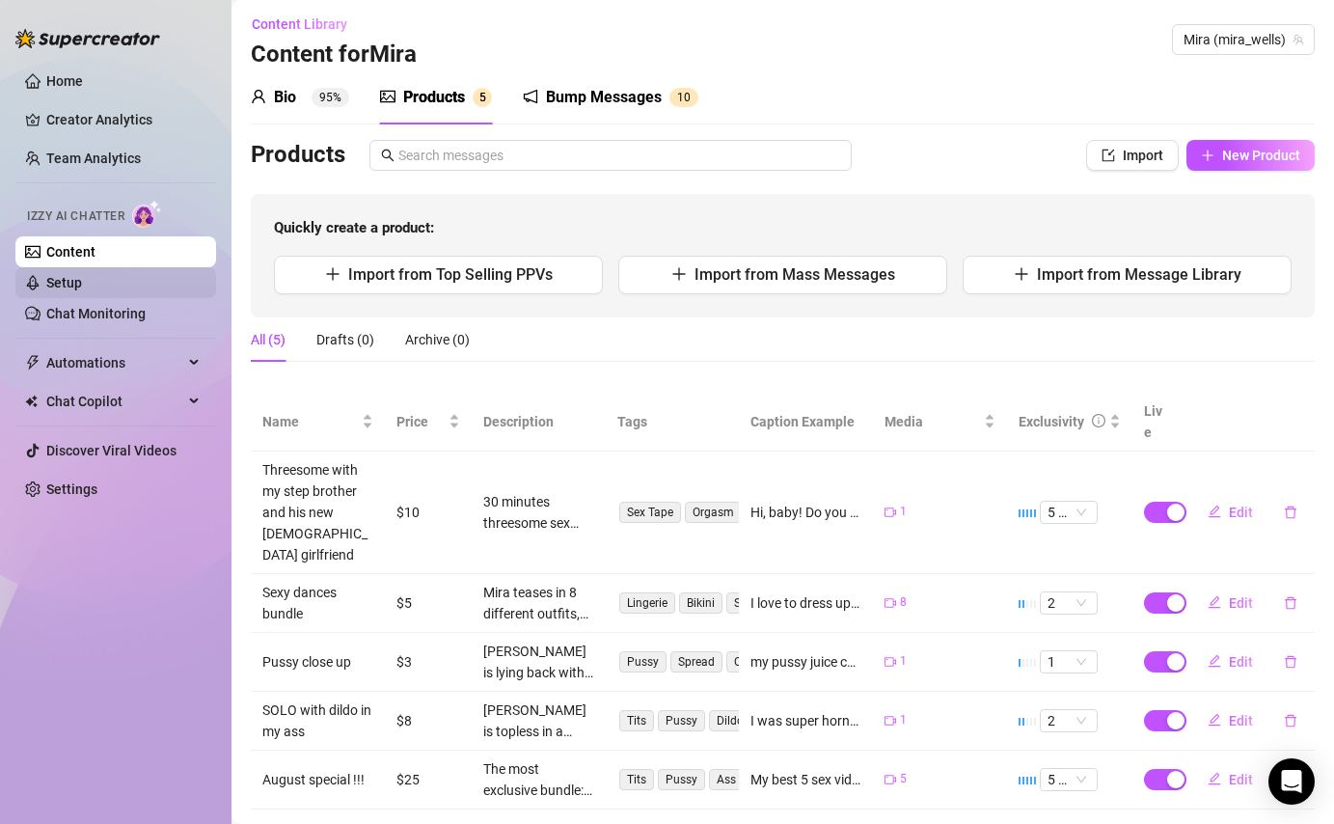
click at [64, 281] on link "Setup" at bounding box center [64, 282] width 36 height 15
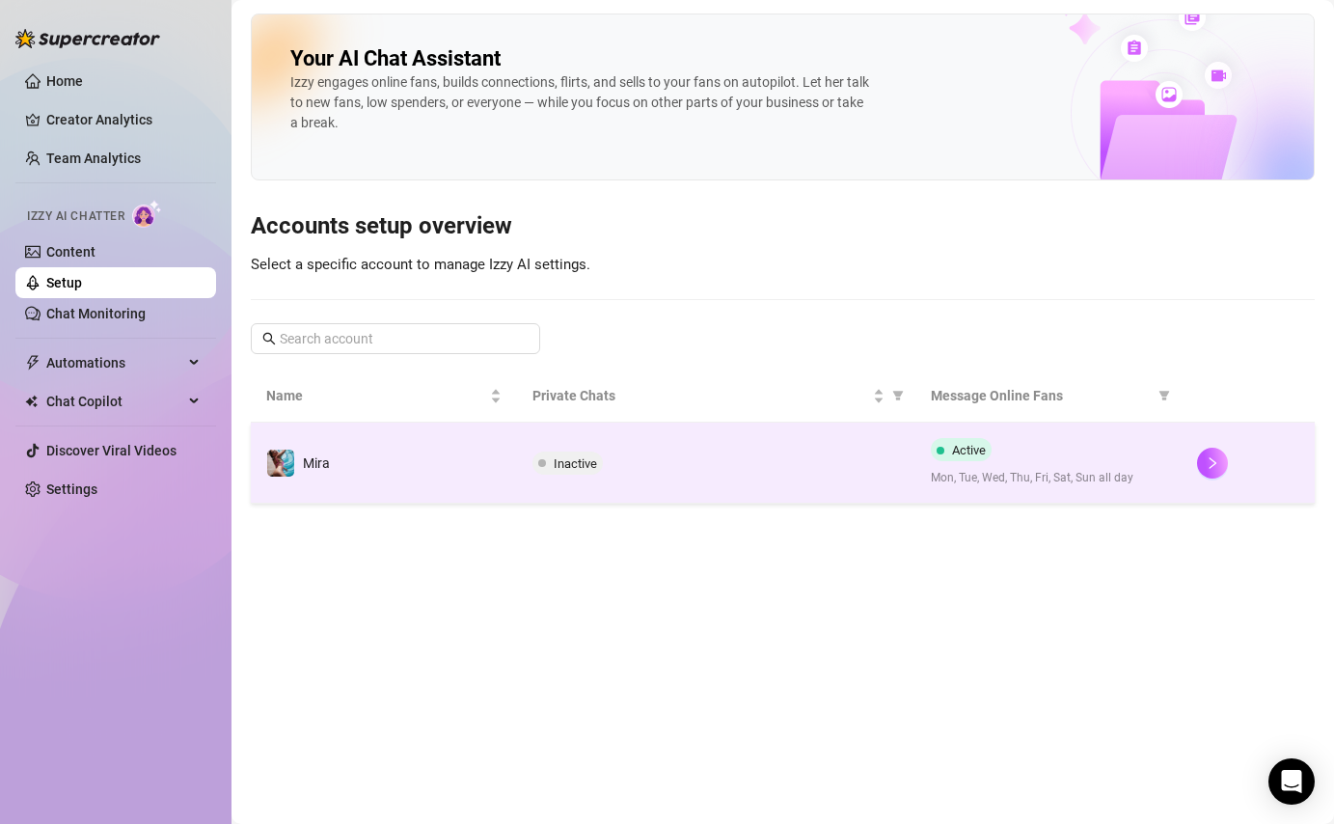
click at [1227, 466] on div at bounding box center [1248, 463] width 102 height 31
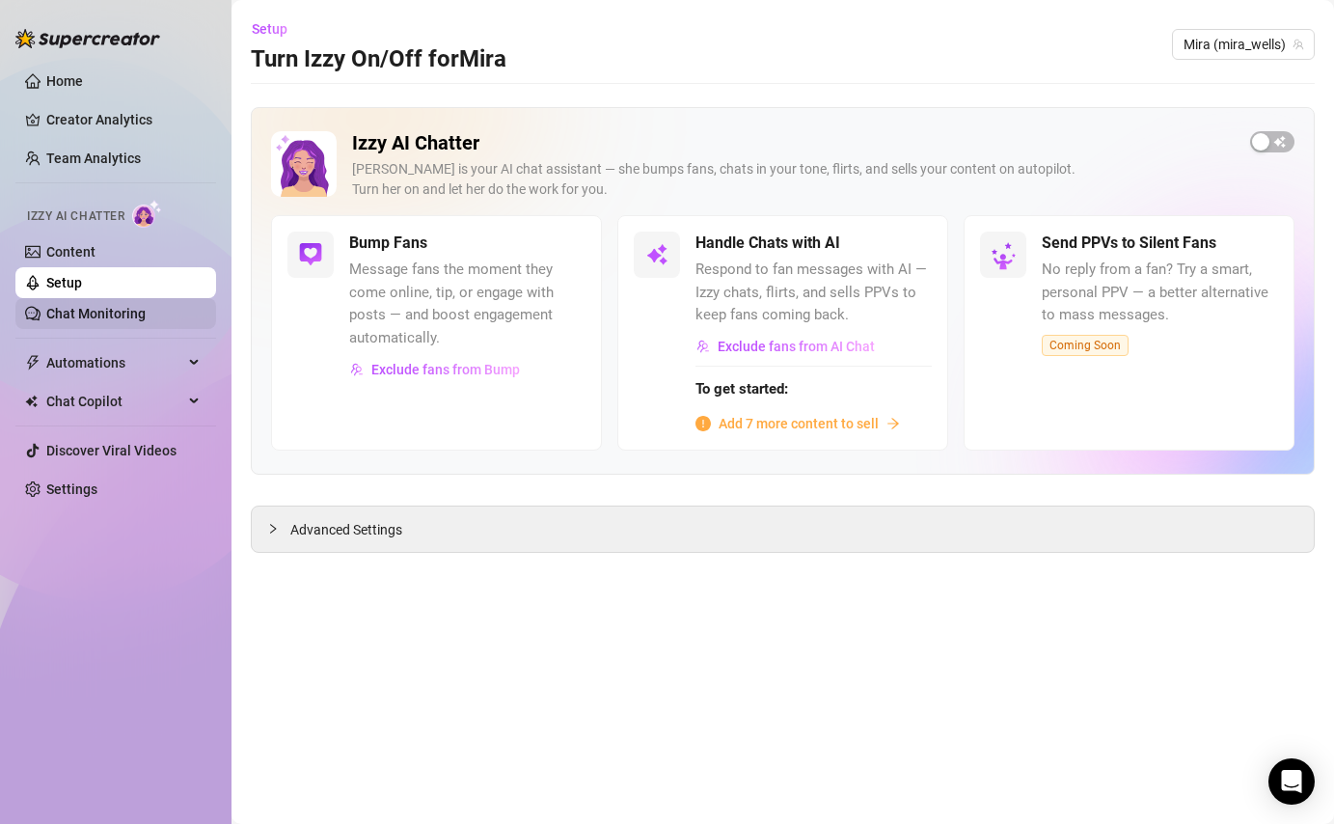
click at [88, 310] on link "Chat Monitoring" at bounding box center [95, 313] width 99 height 15
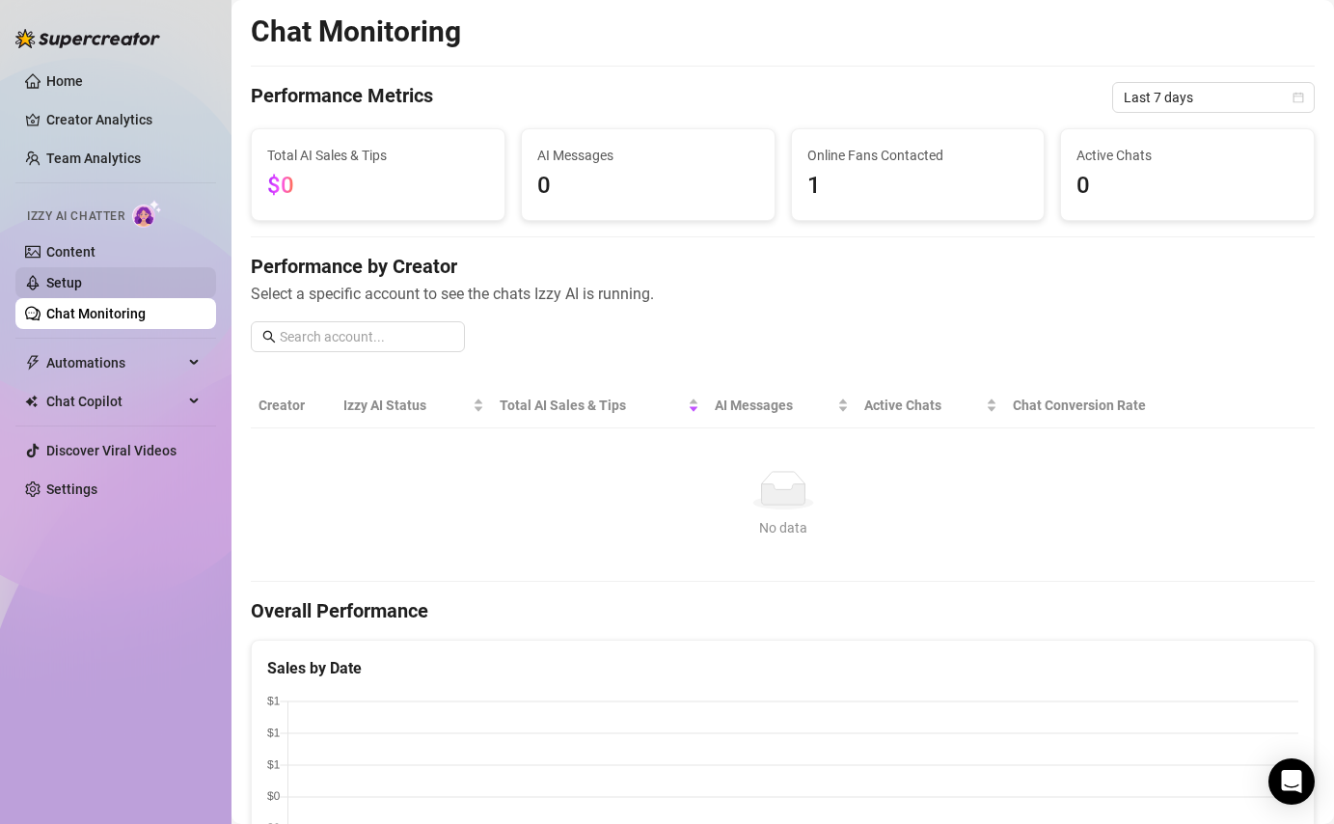
click at [82, 286] on link "Setup" at bounding box center [64, 282] width 36 height 15
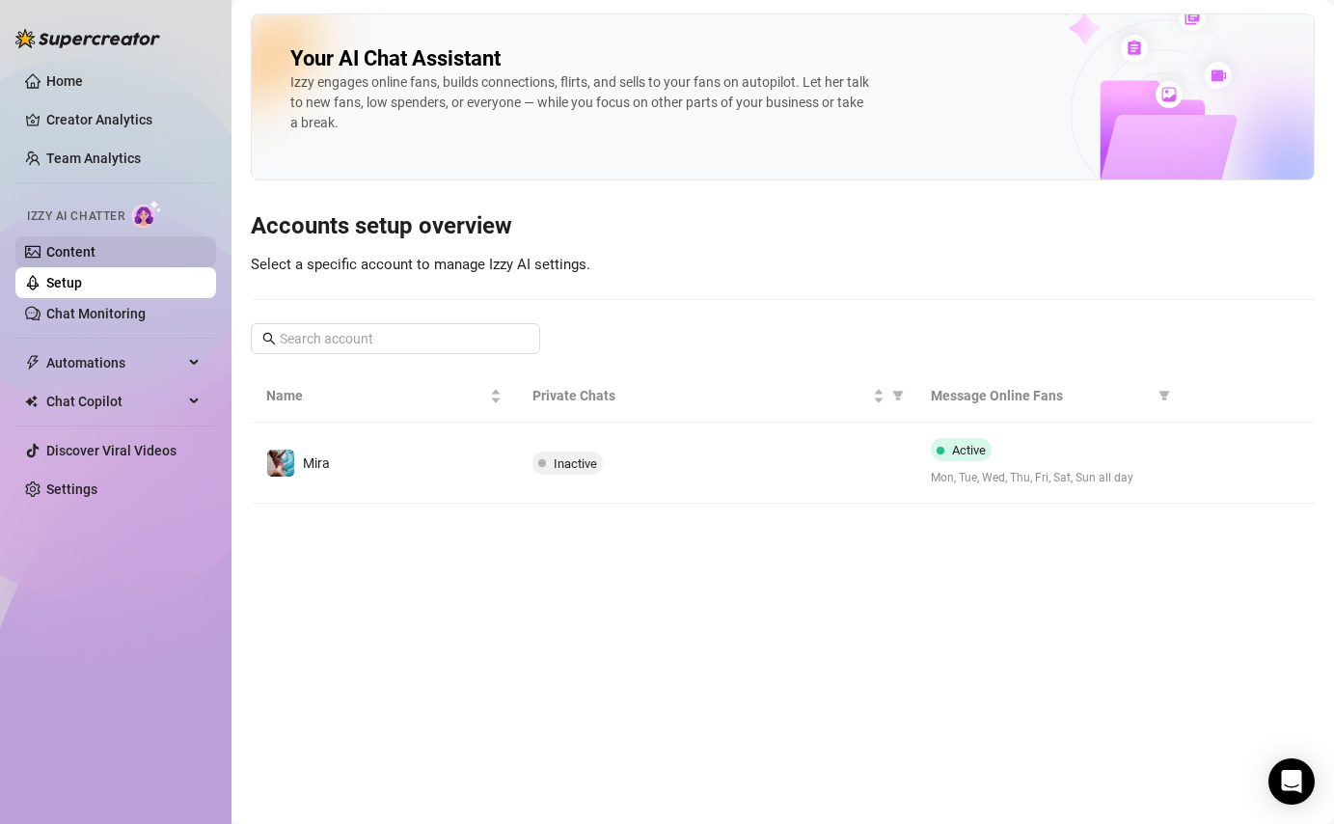
click at [96, 244] on link "Content" at bounding box center [70, 251] width 49 height 15
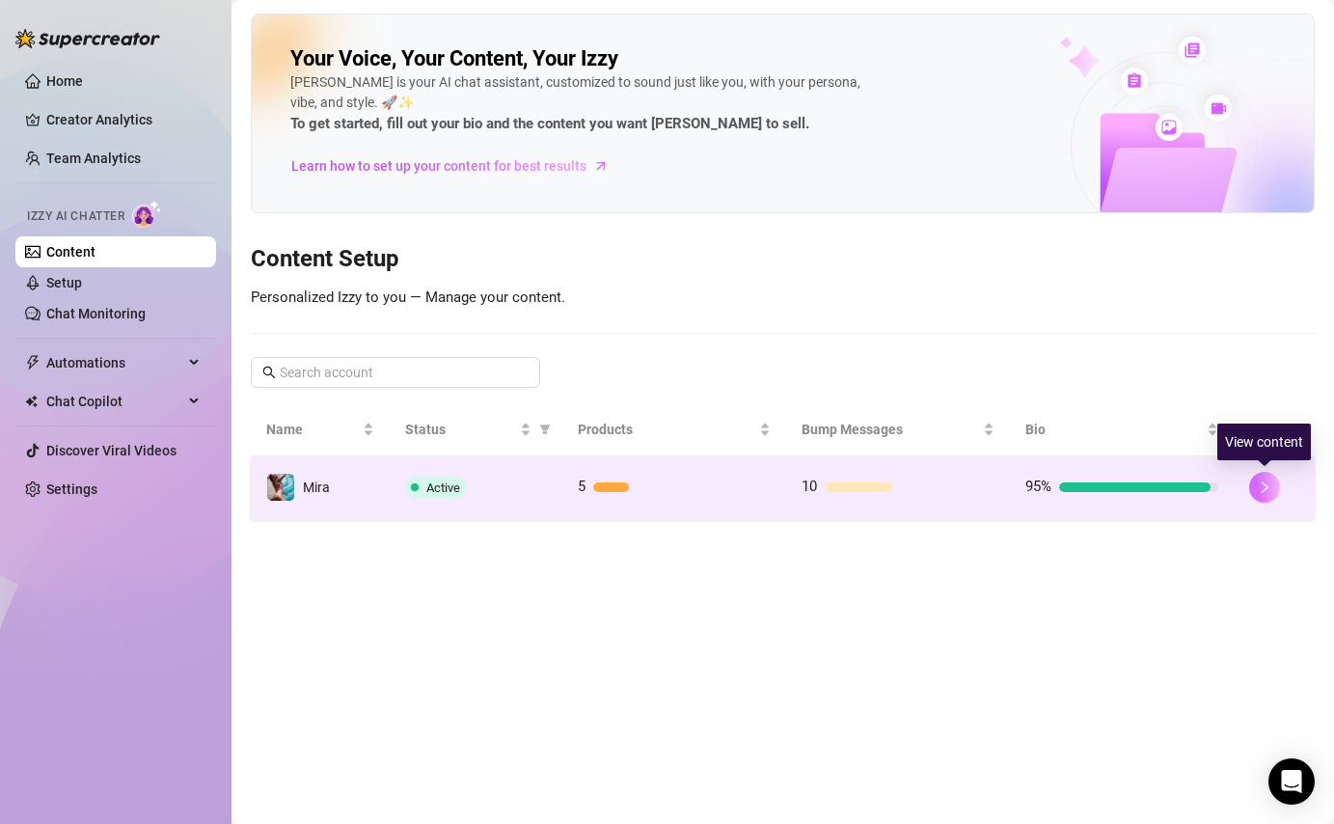
click at [1259, 480] on icon "right" at bounding box center [1265, 487] width 14 height 14
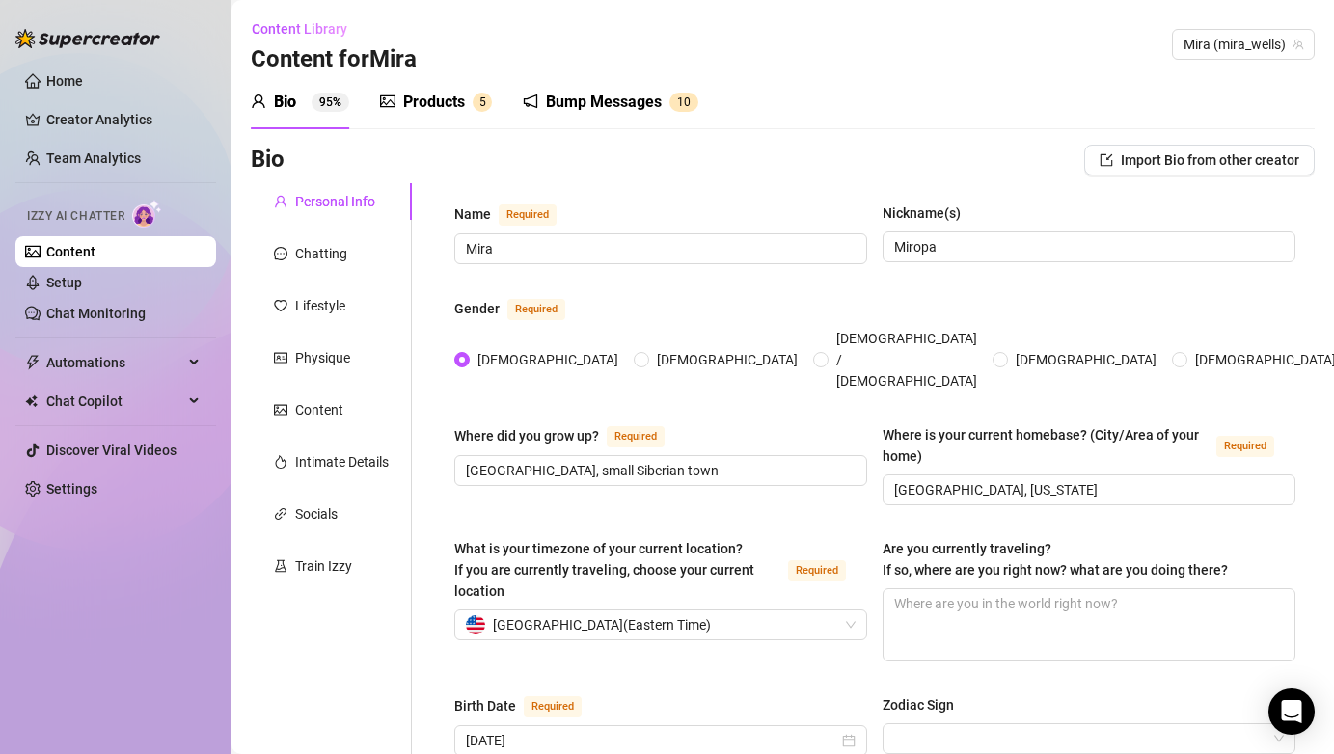
click at [425, 97] on div "Products" at bounding box center [434, 102] width 62 height 23
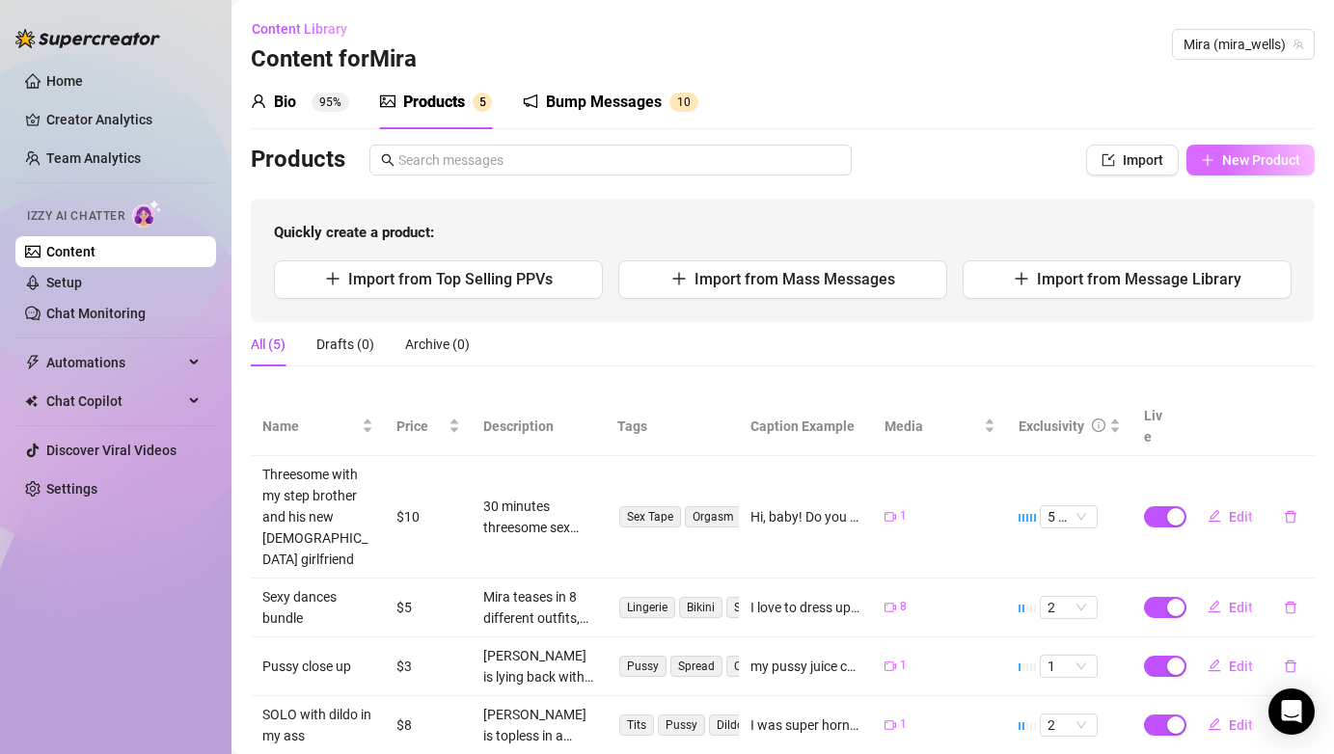
click at [1249, 164] on span "New Product" at bounding box center [1261, 159] width 78 height 15
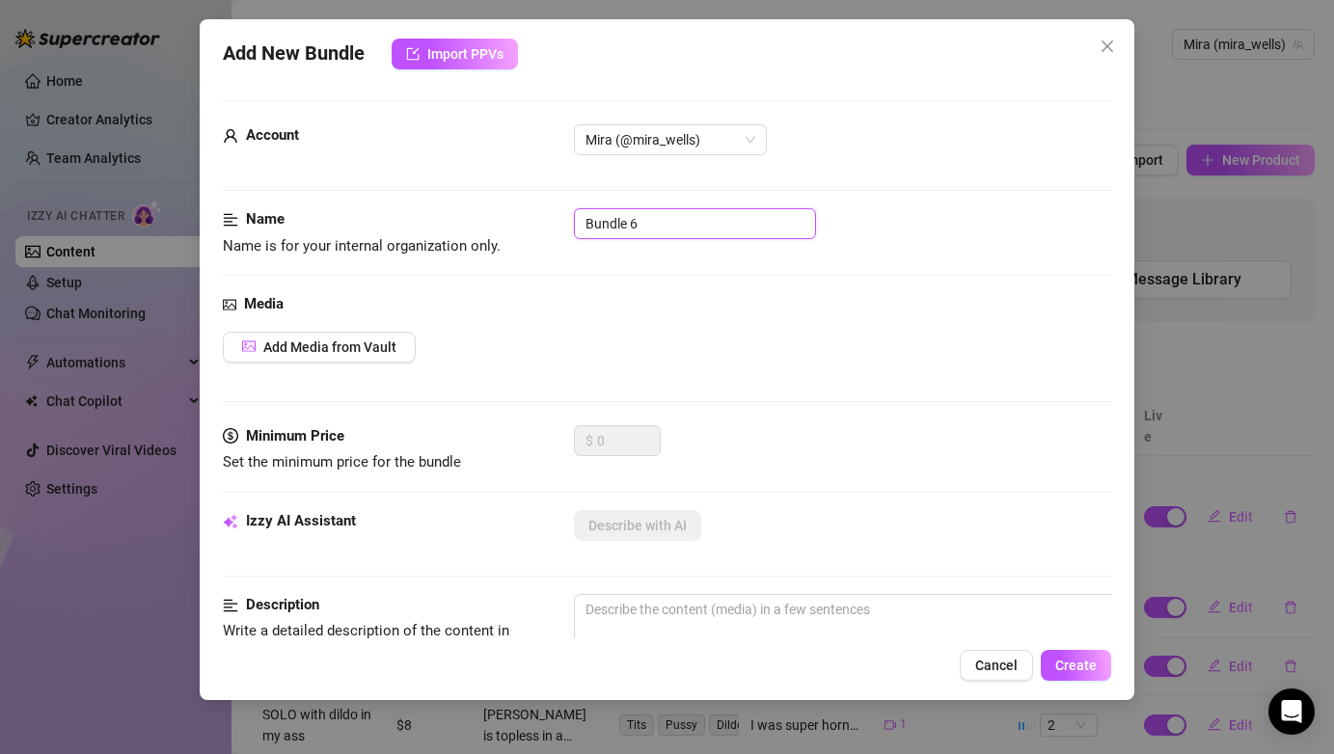
click at [731, 219] on input "Bundle 6" at bounding box center [695, 223] width 242 height 31
drag, startPoint x: 615, startPoint y: 224, endPoint x: 576, endPoint y: 227, distance: 38.7
click at [576, 226] on input "Lost my virginity" at bounding box center [695, 223] width 242 height 31
click at [269, 344] on span "Add Media from Vault" at bounding box center [329, 347] width 133 height 15
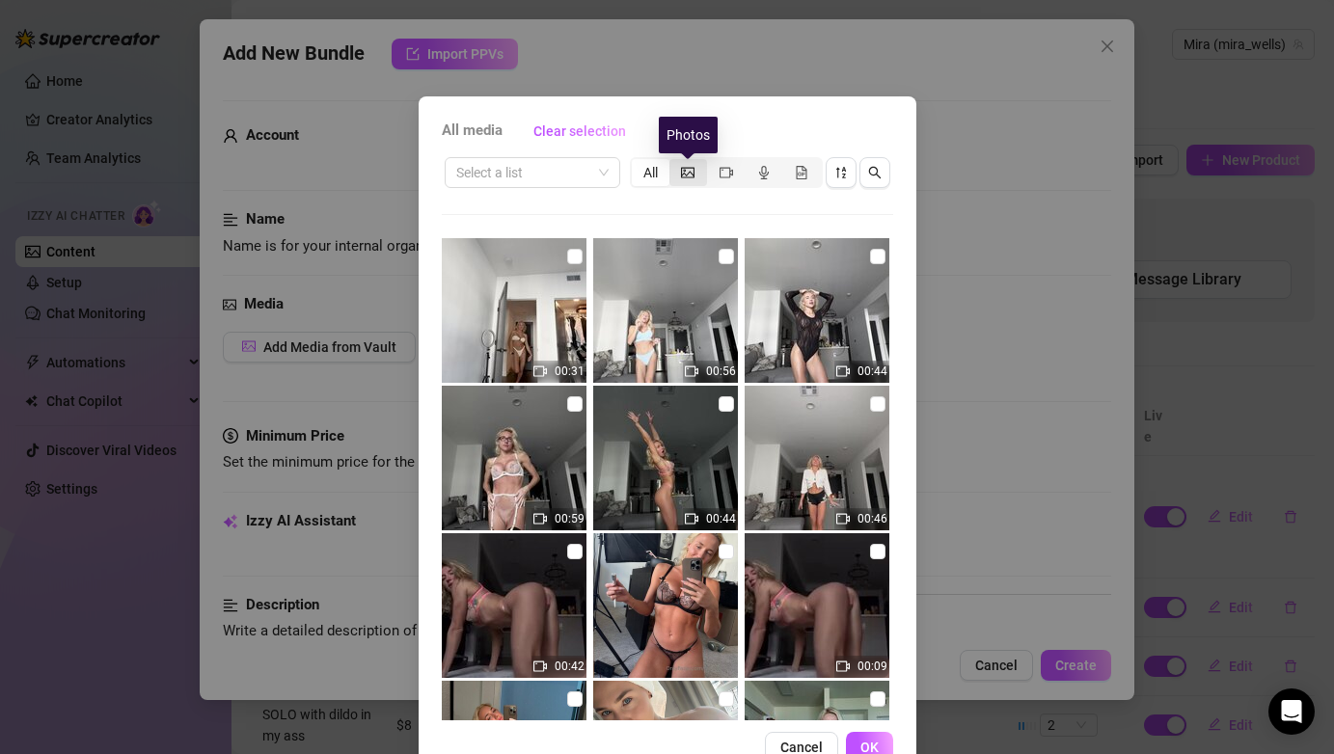
click at [687, 167] on icon "picture" at bounding box center [688, 172] width 14 height 11
click at [674, 162] on input "segmented control" at bounding box center [674, 162] width 0 height 0
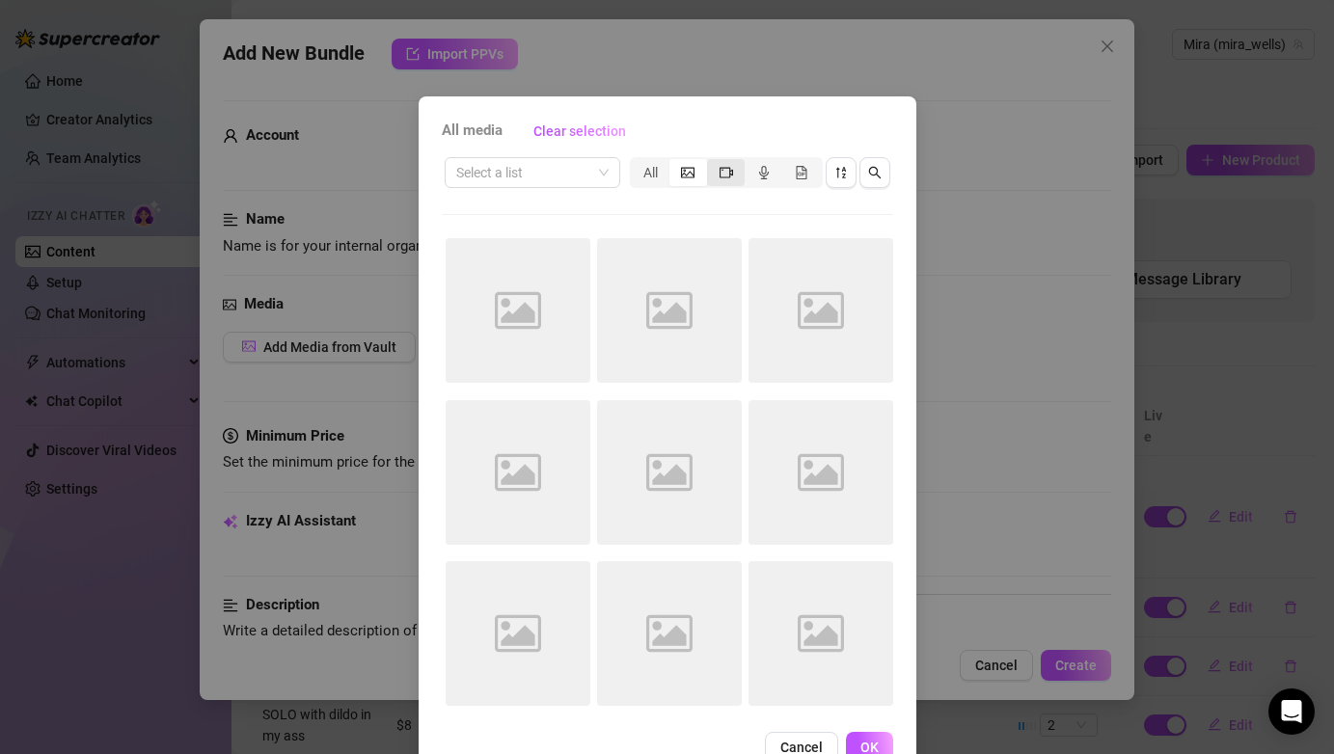
click at [722, 167] on icon "video-camera" at bounding box center [727, 172] width 14 height 11
click at [712, 162] on input "segmented control" at bounding box center [712, 162] width 0 height 0
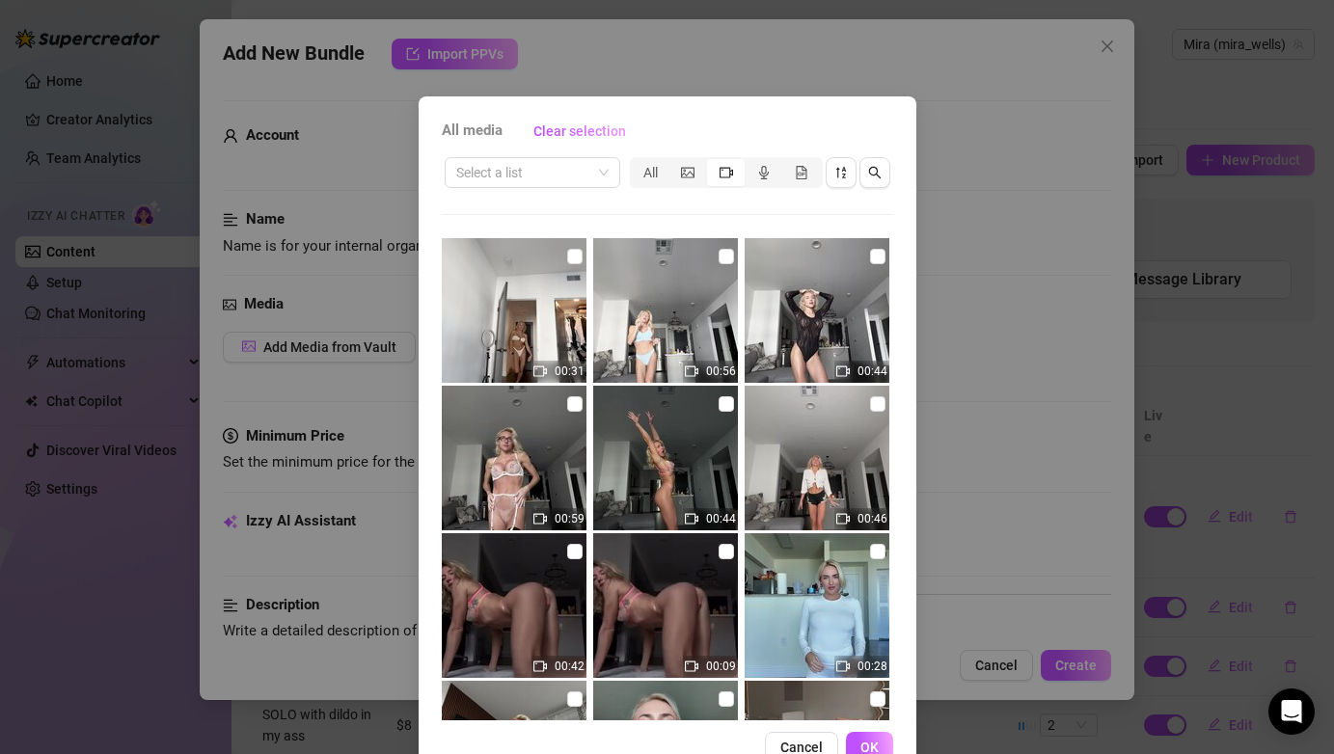
click at [1011, 280] on div "All media Clear selection Select a list All 00:31 00:56 00:44 00:59 00:44 00:46…" at bounding box center [667, 377] width 1334 height 754
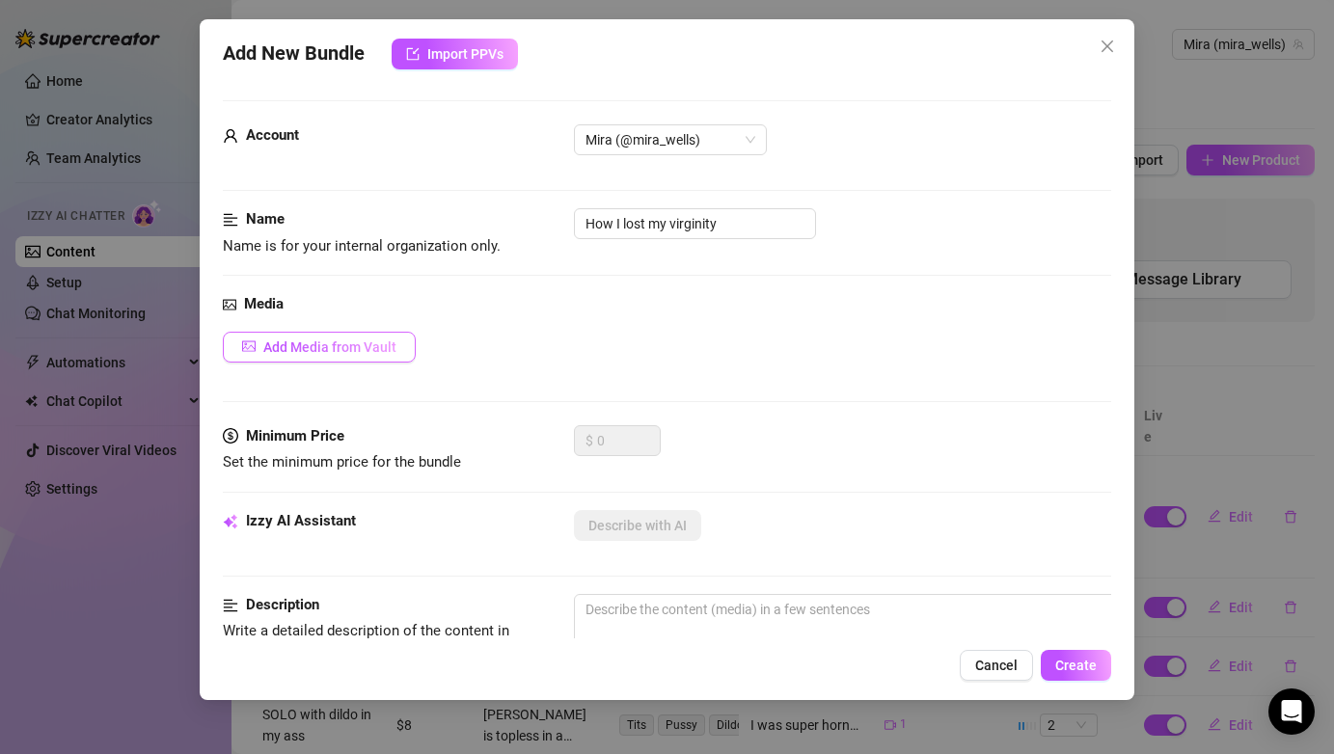
click at [289, 343] on span "Add Media from Vault" at bounding box center [329, 347] width 133 height 15
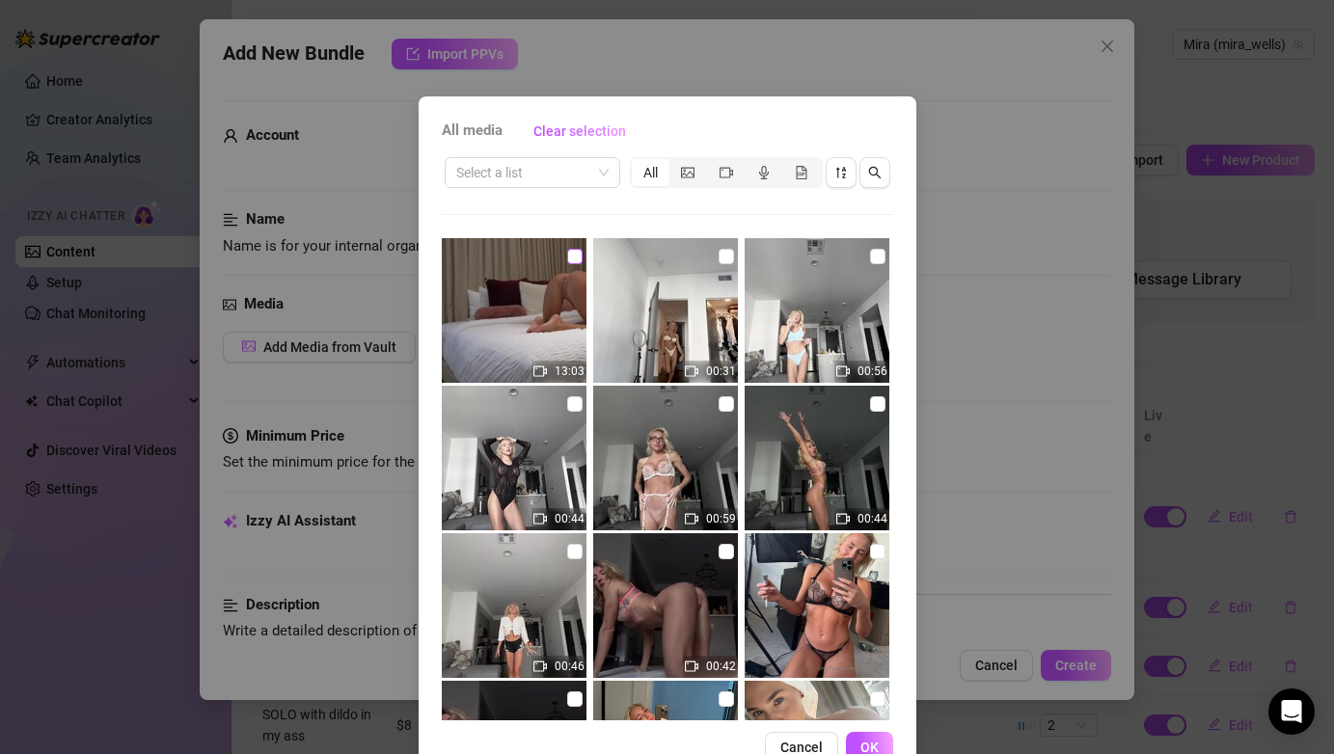
click at [574, 260] on input "checkbox" at bounding box center [574, 256] width 15 height 15
click at [1102, 673] on div "All media Clear selection Select a list All 13:03 00:31 00:56 00:44 00:59 00:44…" at bounding box center [667, 377] width 1334 height 754
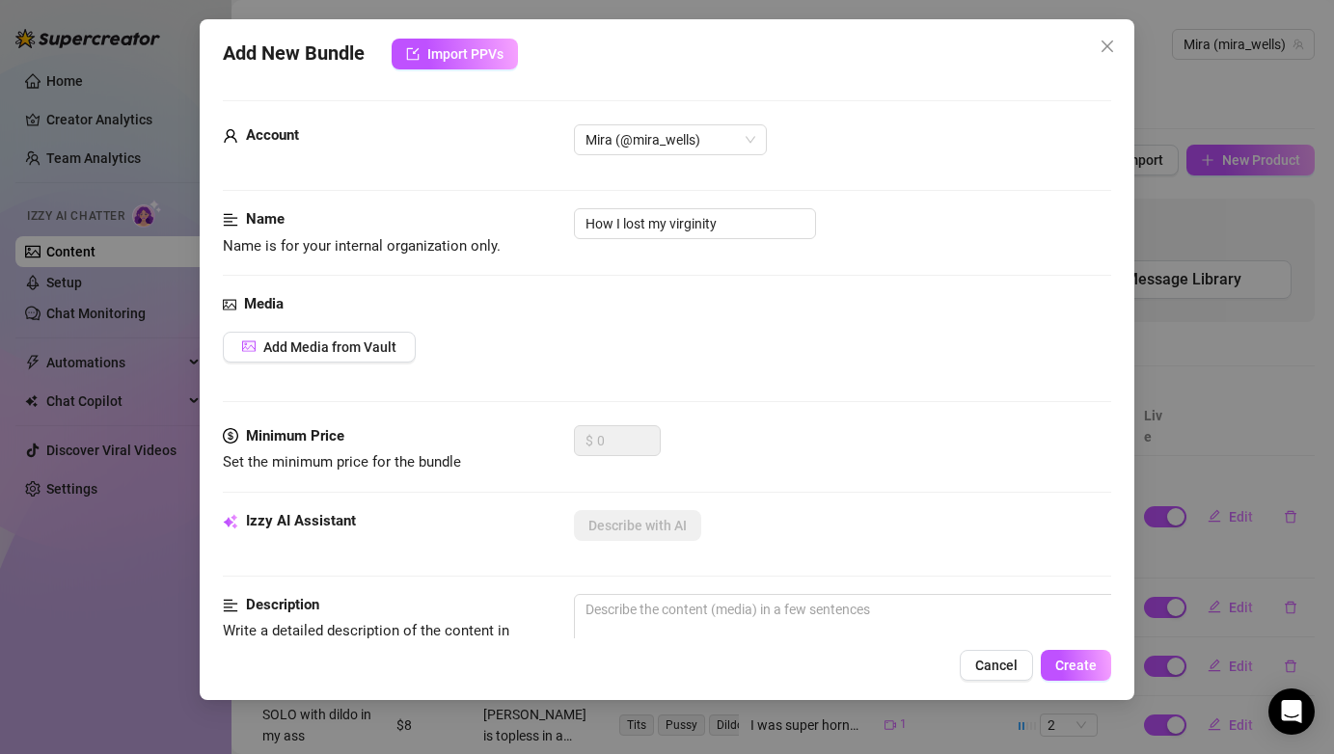
scroll to position [1, 0]
click at [397, 345] on button "Add Media from Vault" at bounding box center [319, 346] width 193 height 31
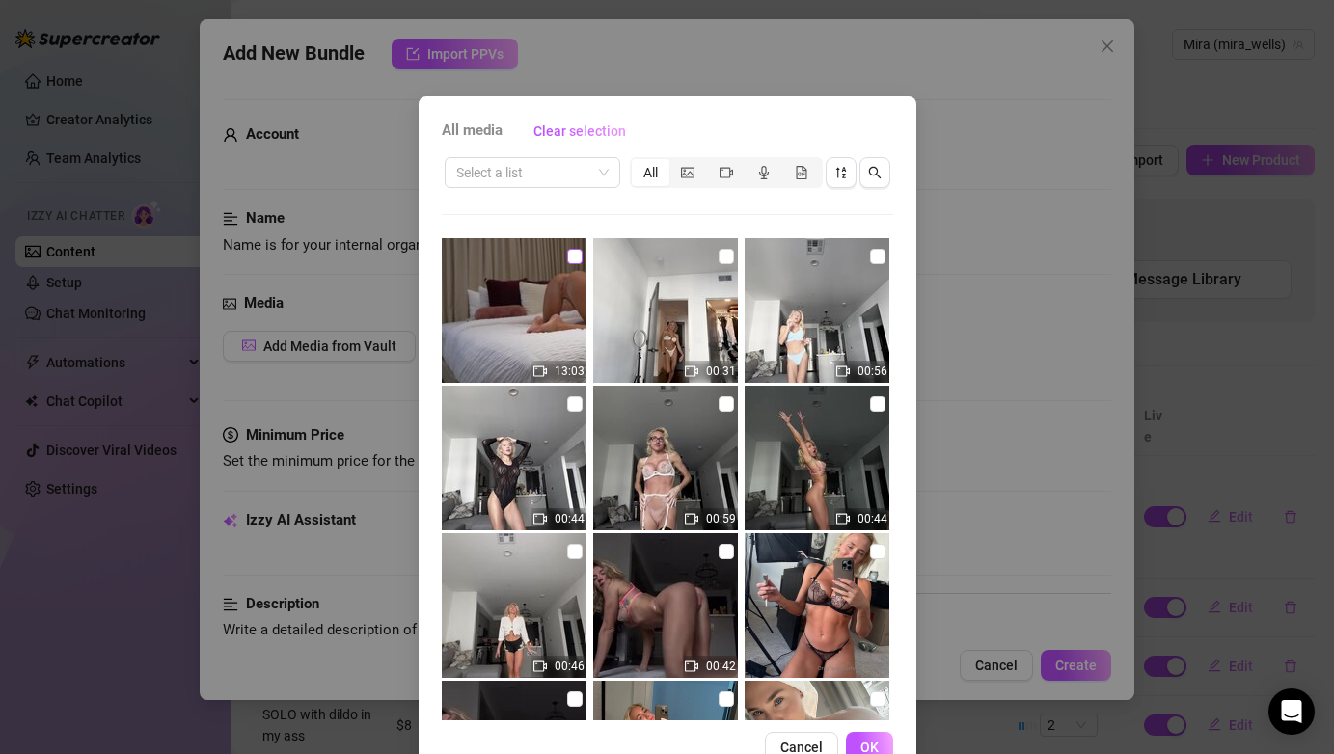
click at [570, 260] on input "checkbox" at bounding box center [574, 256] width 15 height 15
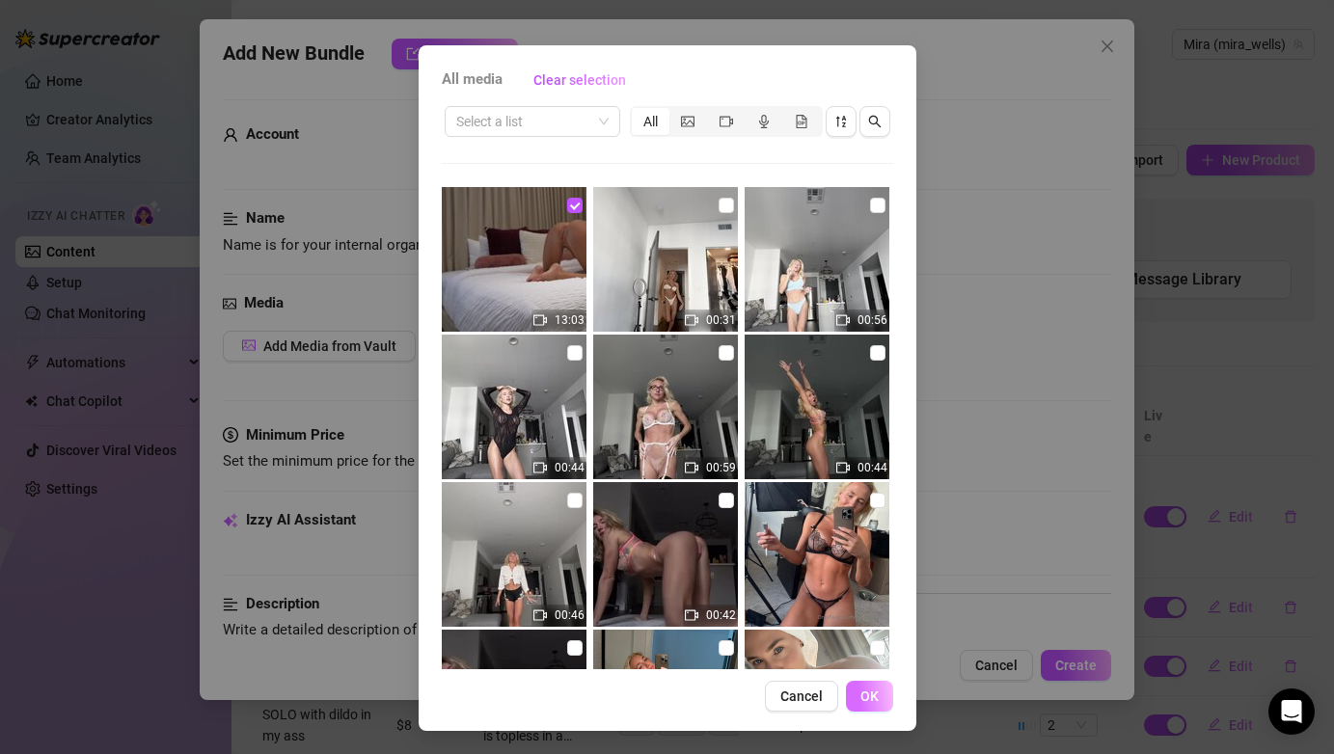
click at [870, 693] on span "OK" at bounding box center [870, 696] width 18 height 15
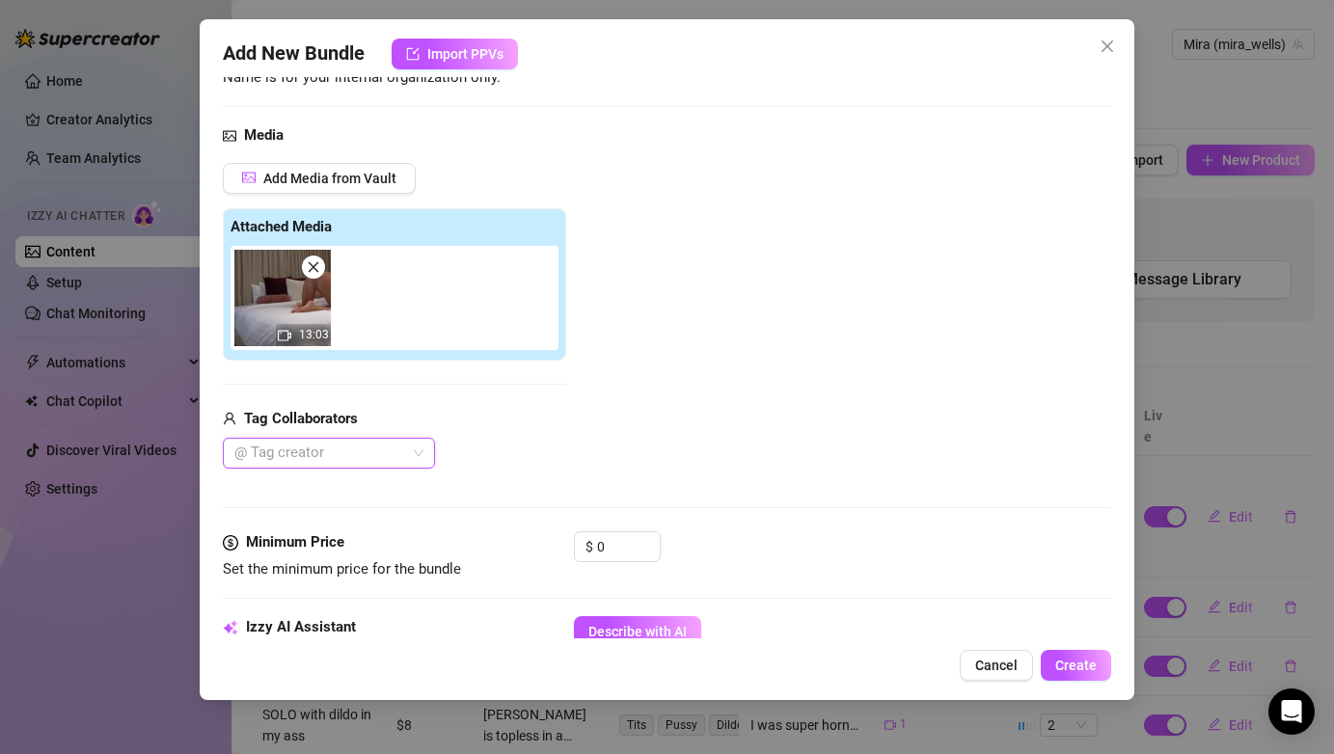
scroll to position [215, 0]
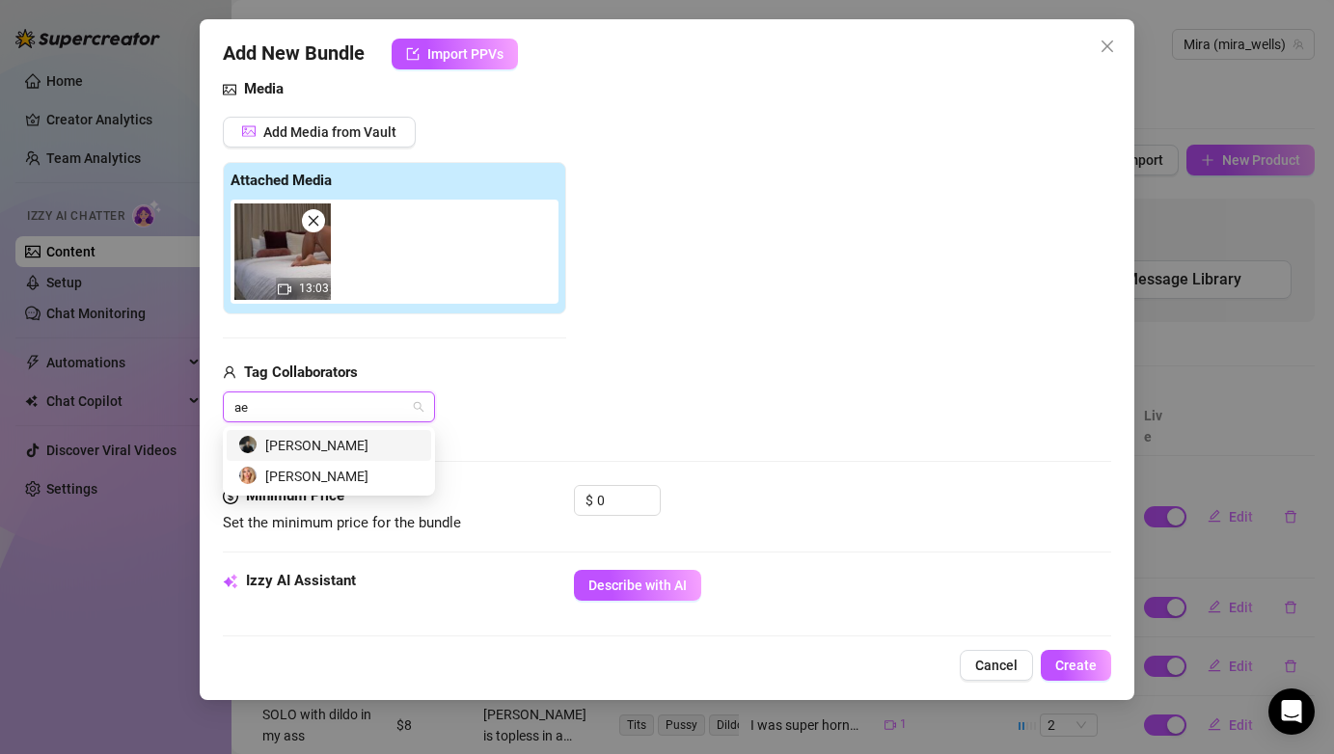
click at [352, 445] on div "[PERSON_NAME]" at bounding box center [328, 445] width 181 height 21
click at [621, 501] on input "0" at bounding box center [628, 500] width 63 height 29
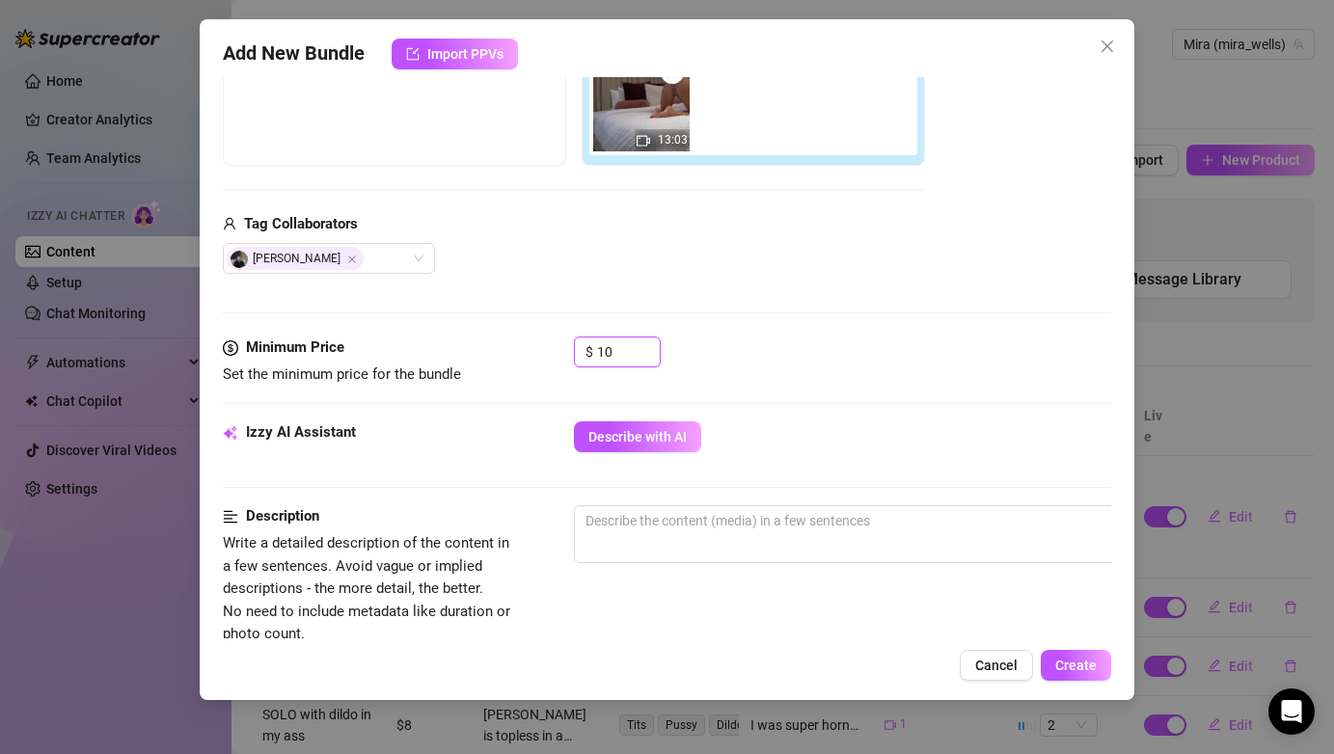
scroll to position [409, 0]
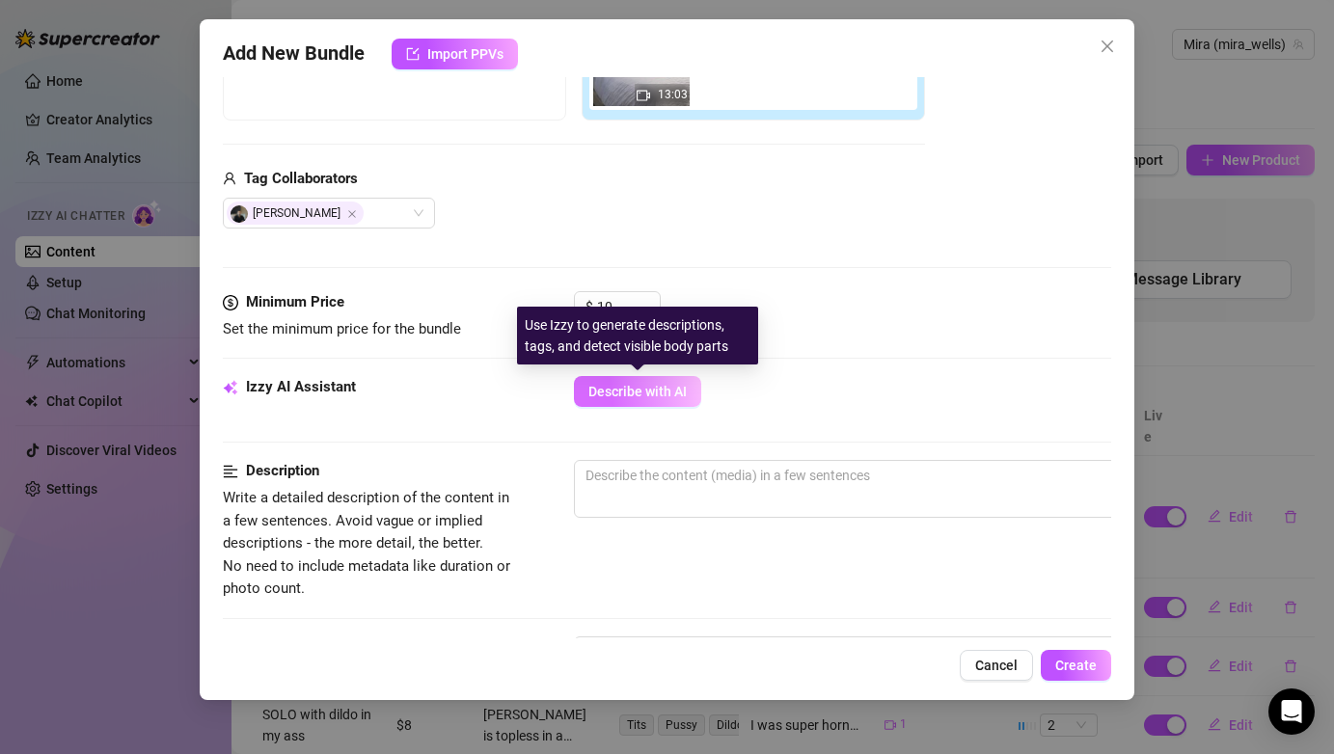
click at [648, 391] on span "Describe with AI" at bounding box center [638, 391] width 98 height 15
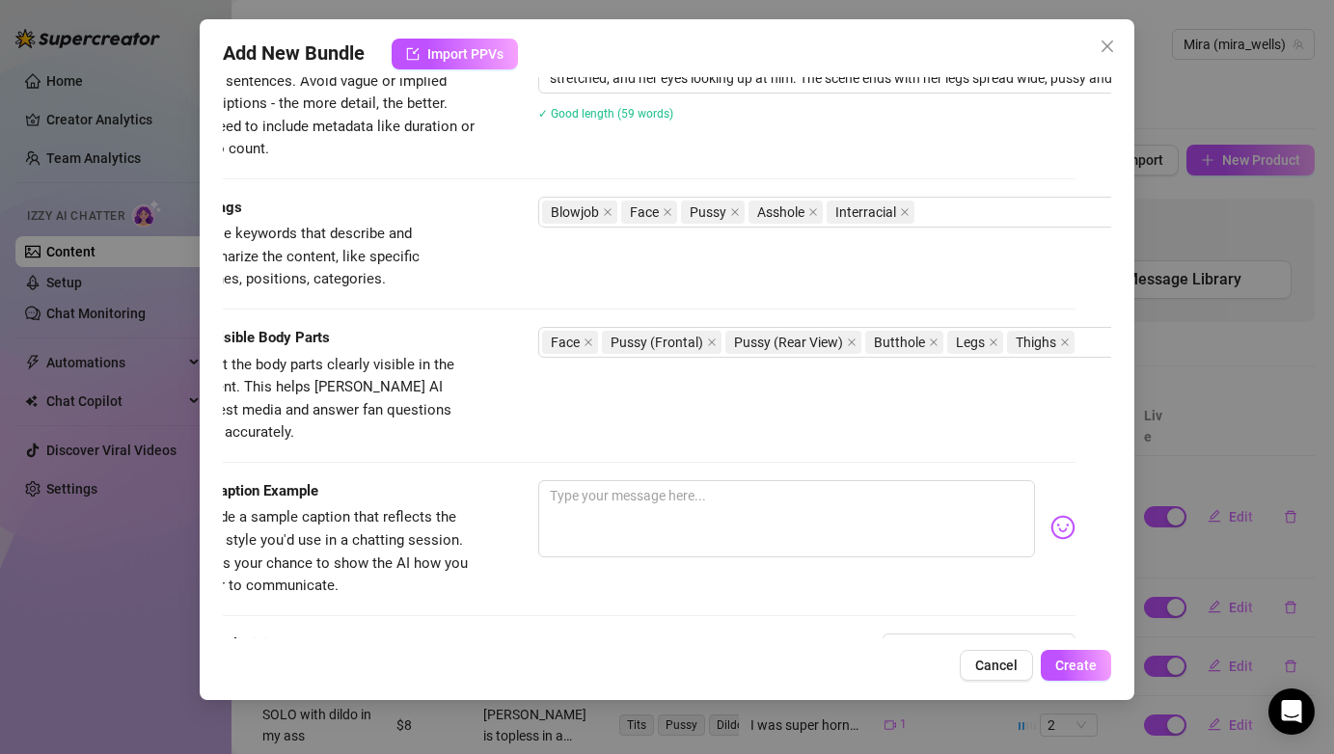
scroll to position [853, 36]
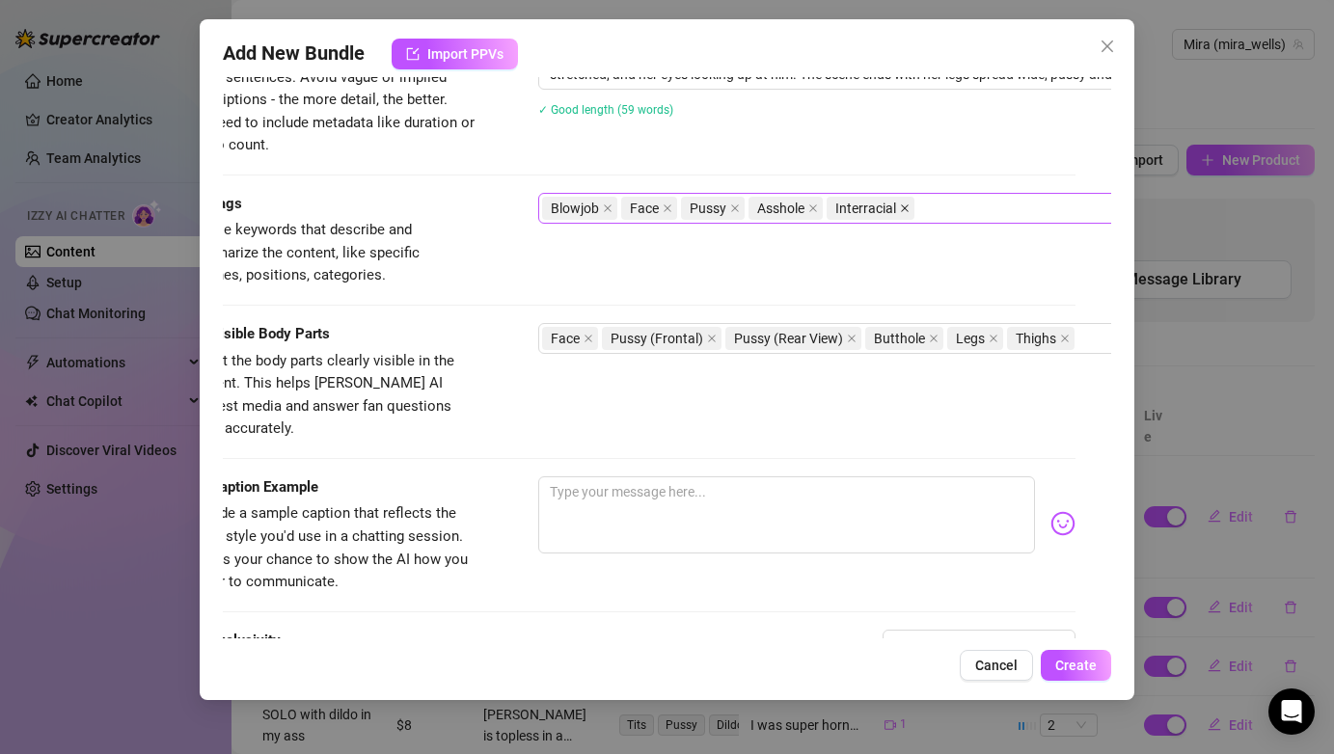
click at [905, 209] on icon "close" at bounding box center [906, 209] width 8 height 8
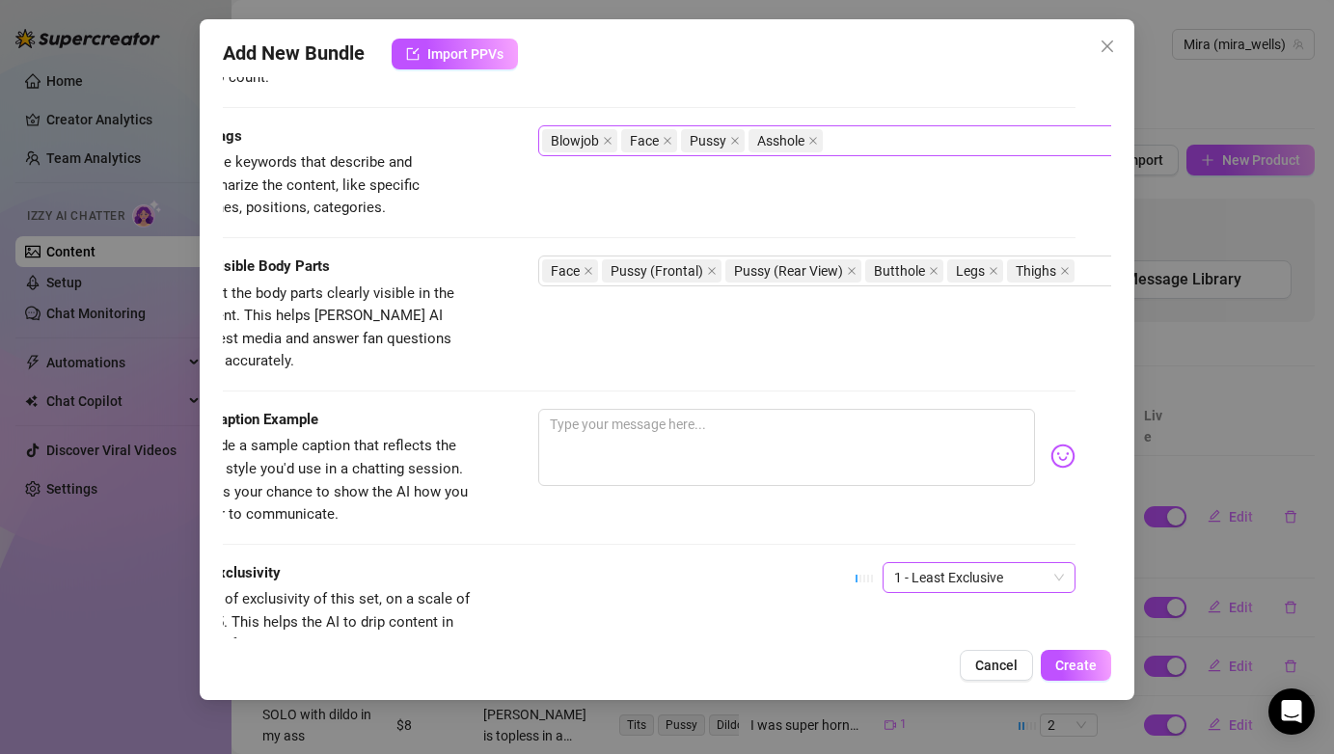
scroll to position [933, 36]
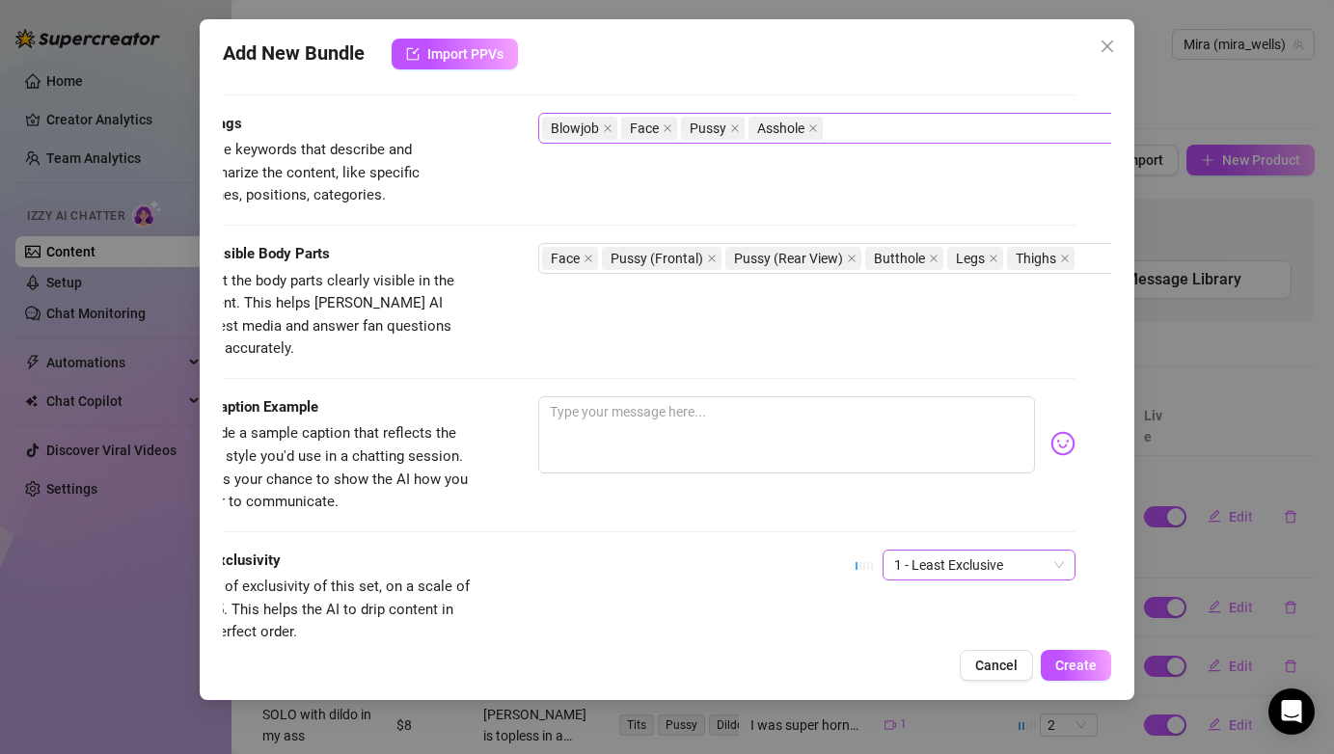
click at [1001, 552] on span "1 - Least Exclusive" at bounding box center [979, 565] width 170 height 29
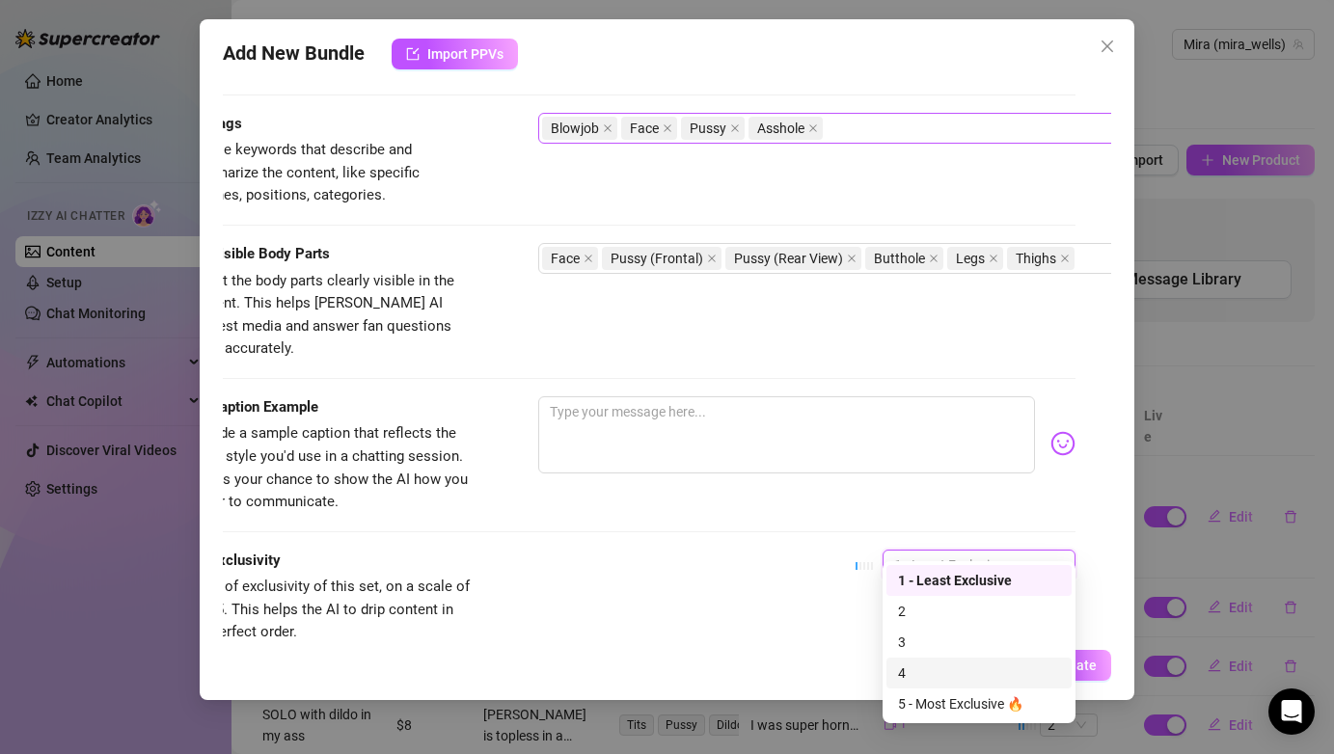
click at [945, 671] on div "4" at bounding box center [979, 673] width 162 height 21
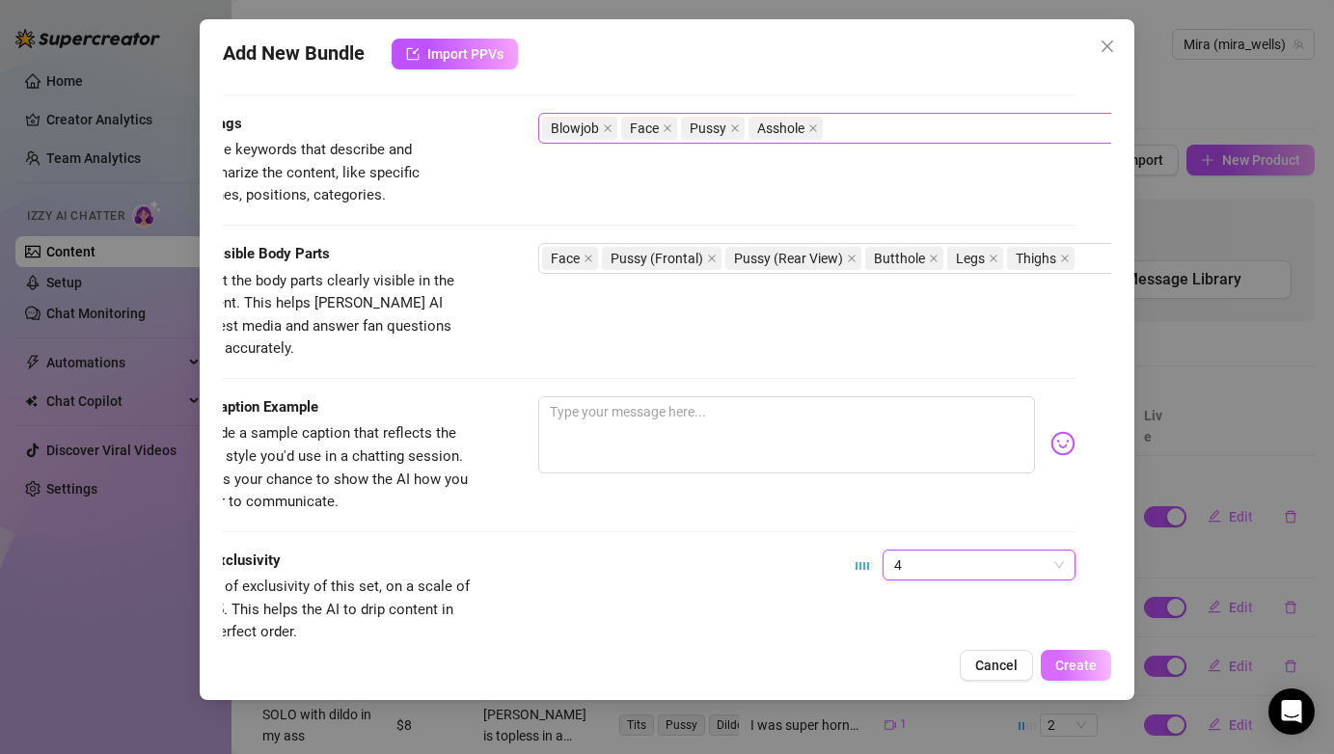
click at [1083, 672] on span "Create" at bounding box center [1075, 665] width 41 height 15
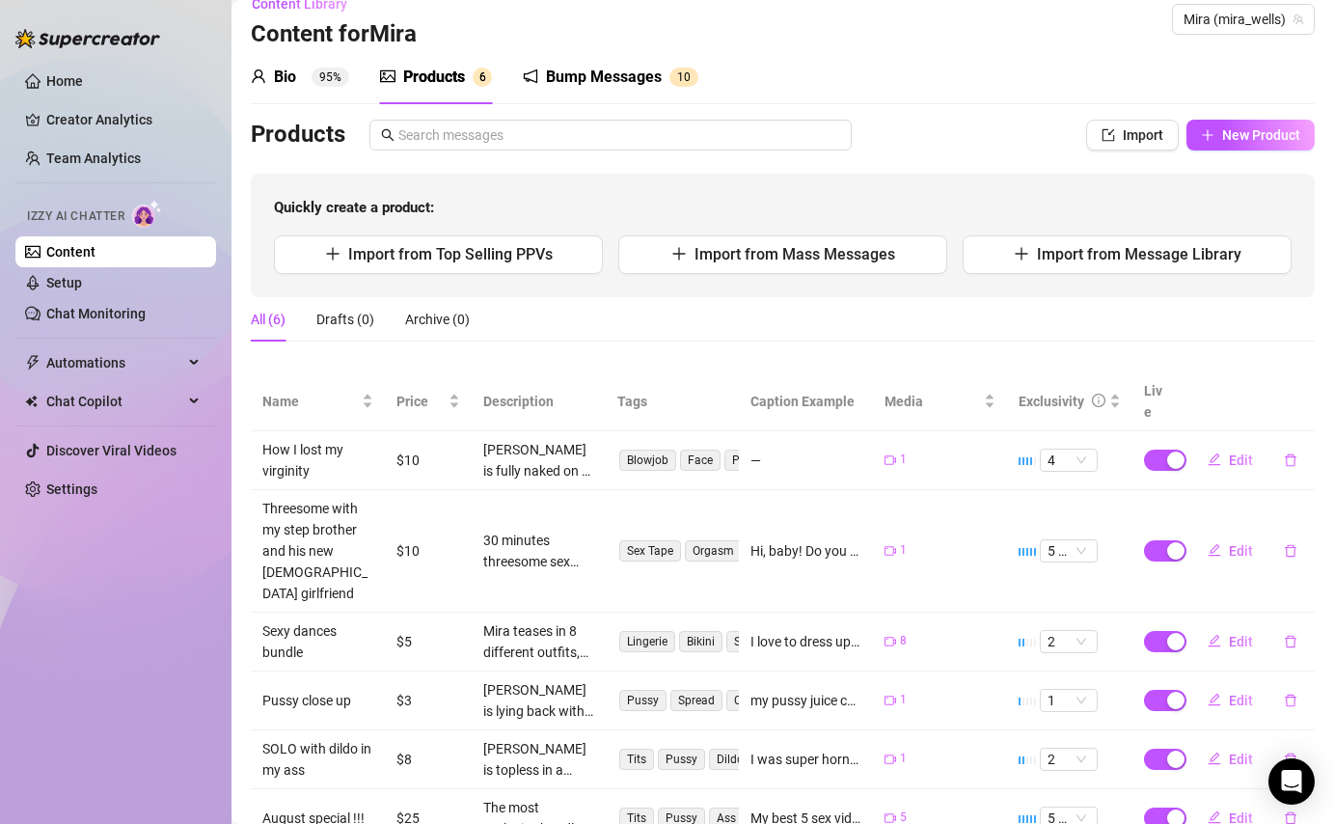
scroll to position [22, 0]
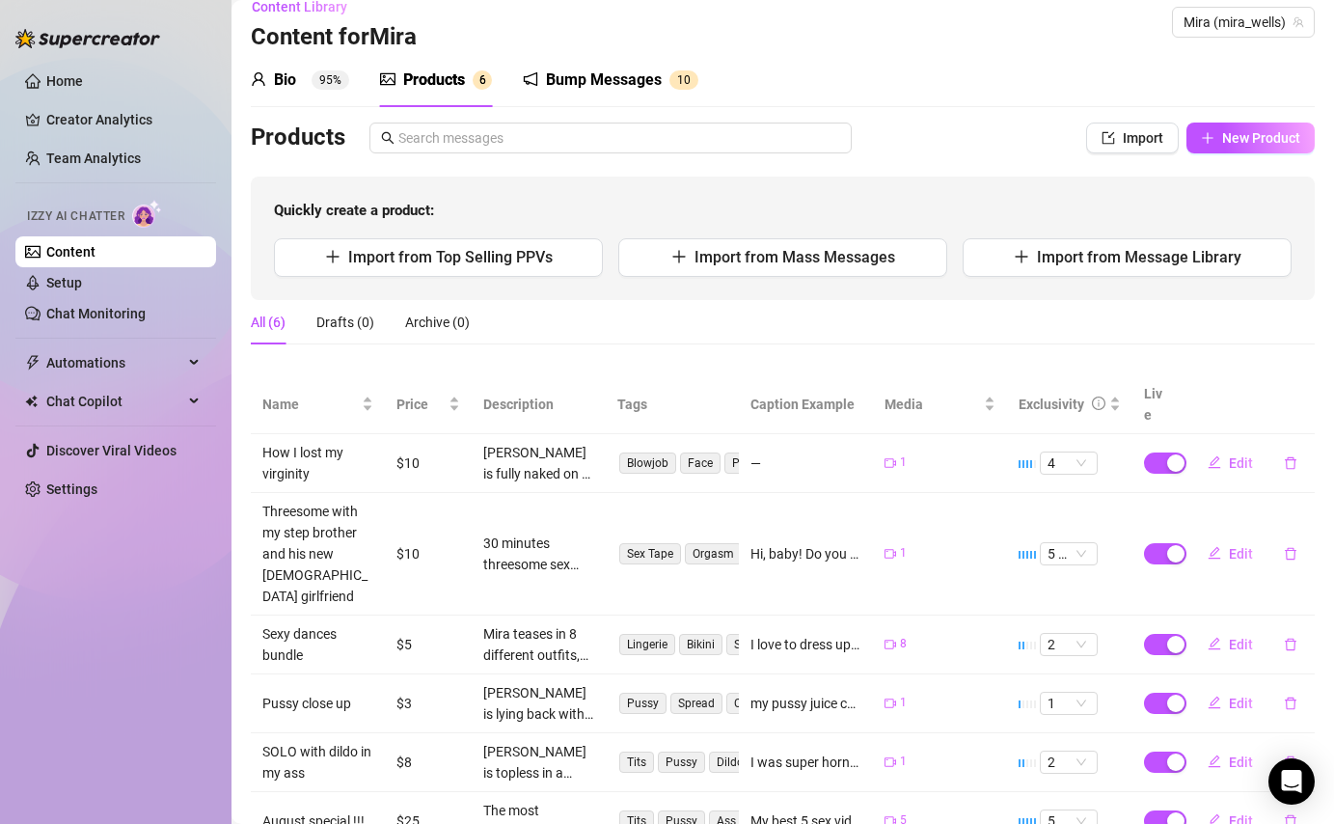
click at [436, 89] on div "Products" at bounding box center [434, 80] width 62 height 23
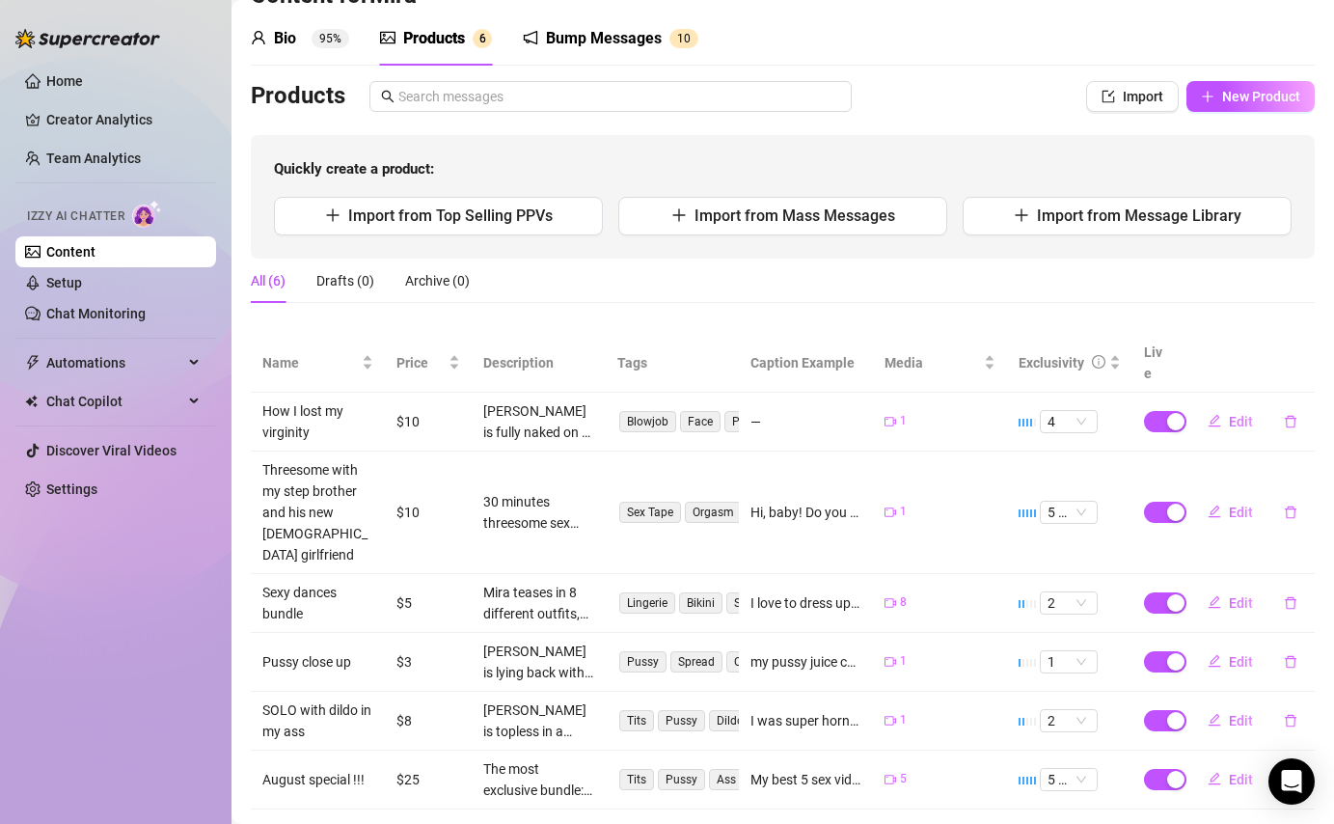
click at [307, 37] on div "Bio 95%" at bounding box center [300, 38] width 98 height 23
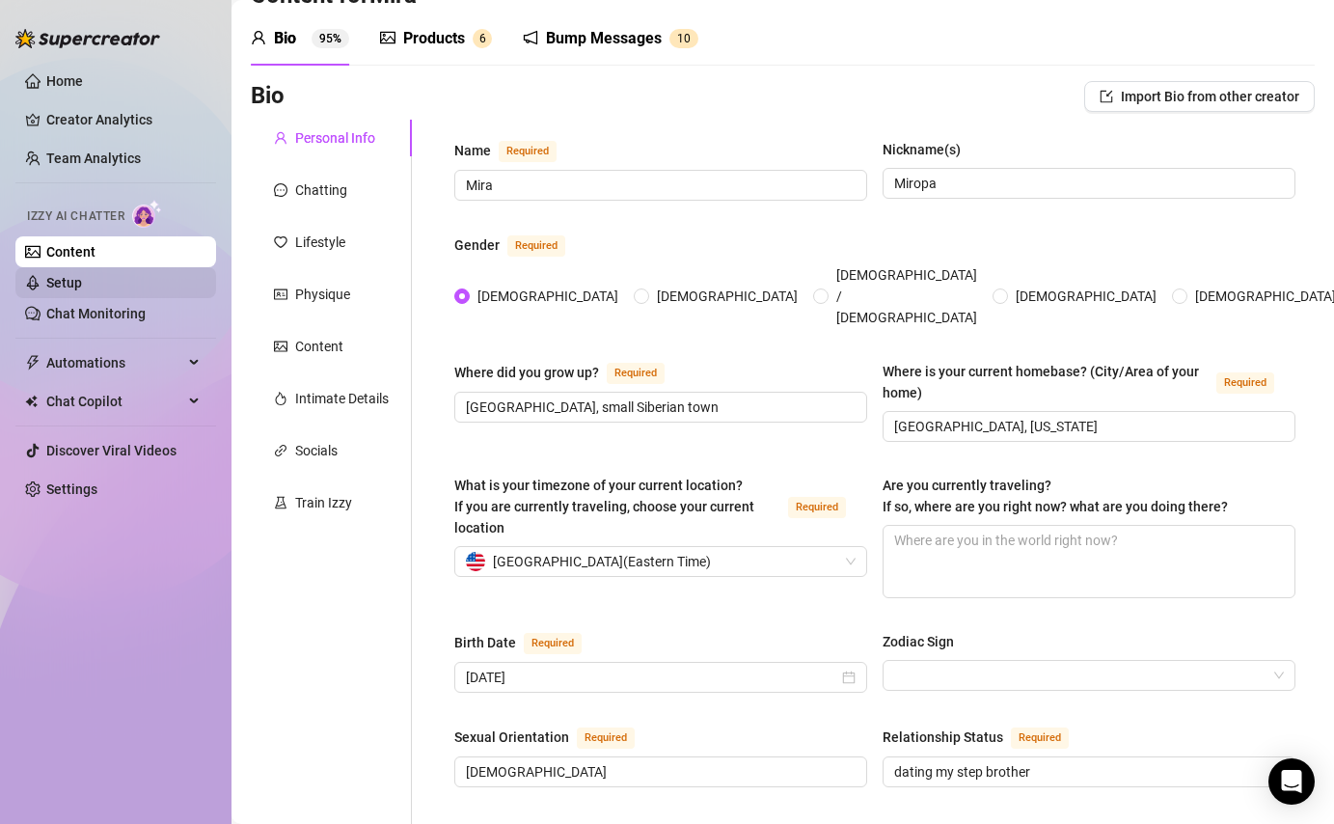
click at [54, 284] on link "Setup" at bounding box center [64, 282] width 36 height 15
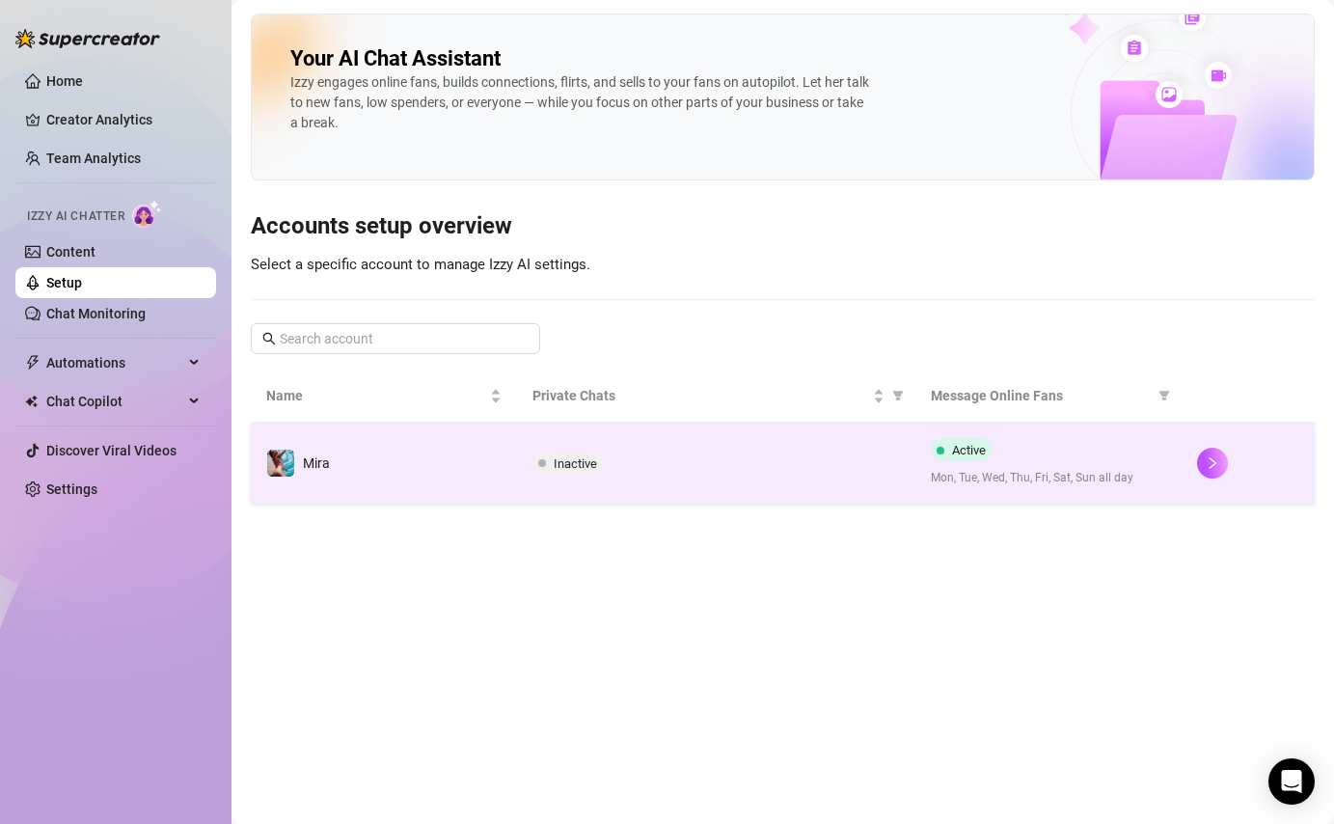
click at [593, 460] on span "Inactive" at bounding box center [575, 463] width 43 height 14
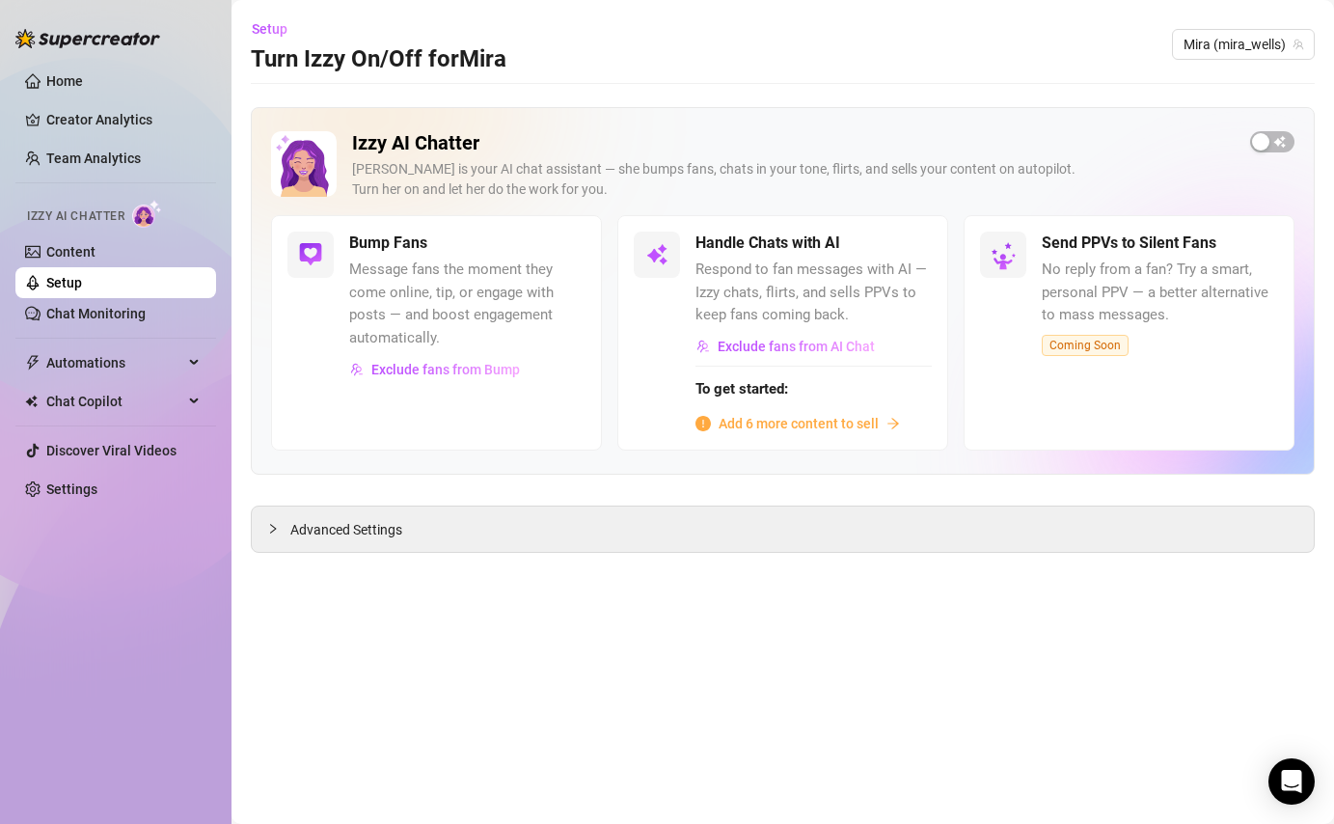
click at [801, 423] on span "Add 6 more content to sell" at bounding box center [799, 423] width 160 height 21
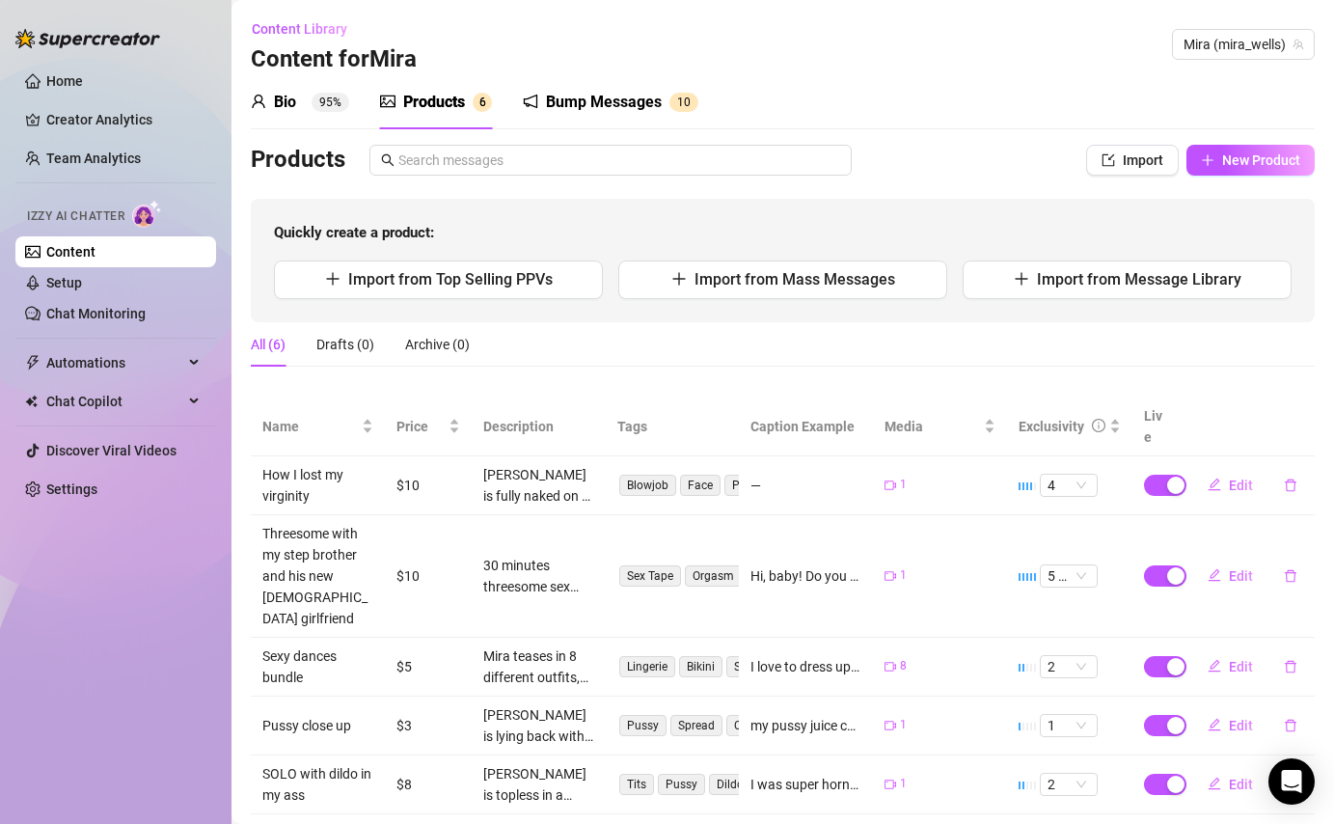
scroll to position [64, 0]
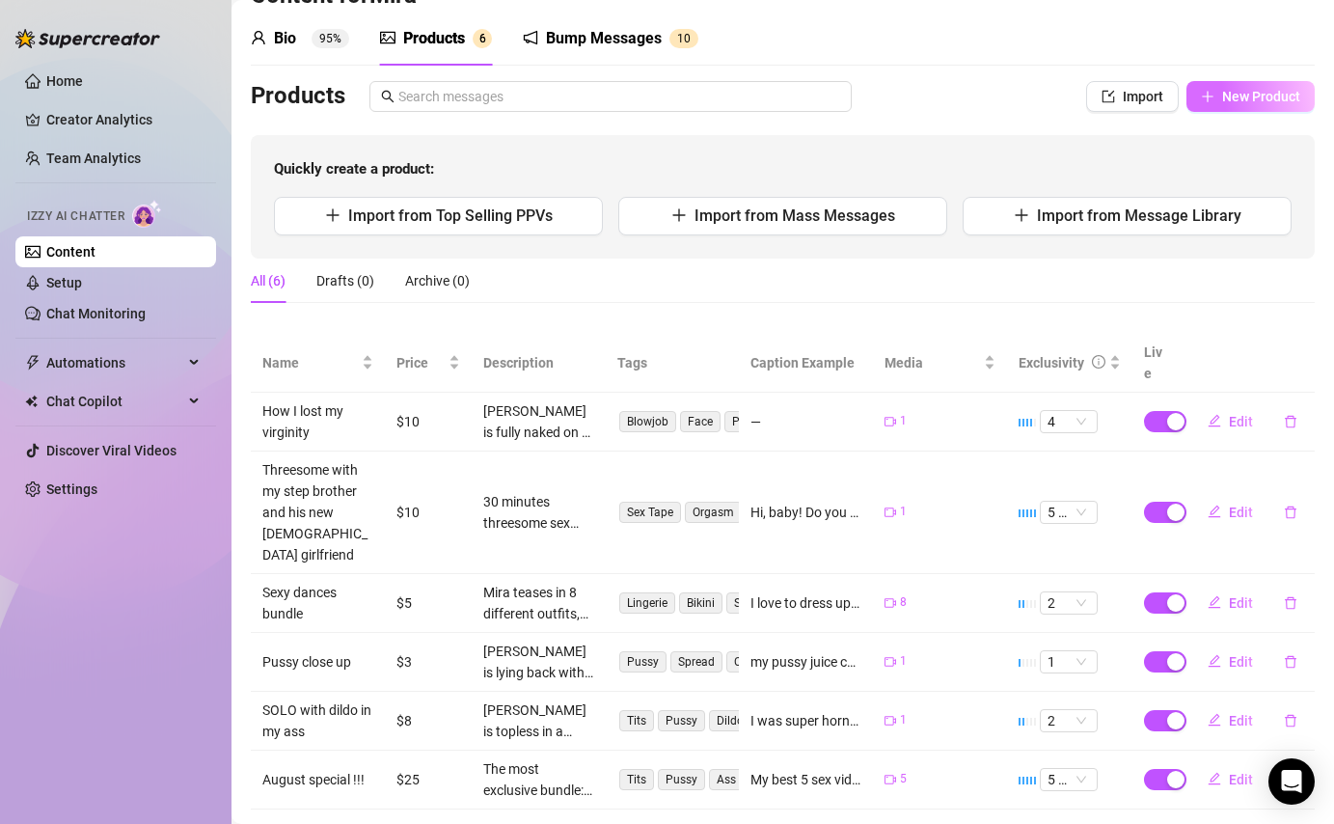
click at [1281, 92] on span "New Product" at bounding box center [1261, 96] width 78 height 15
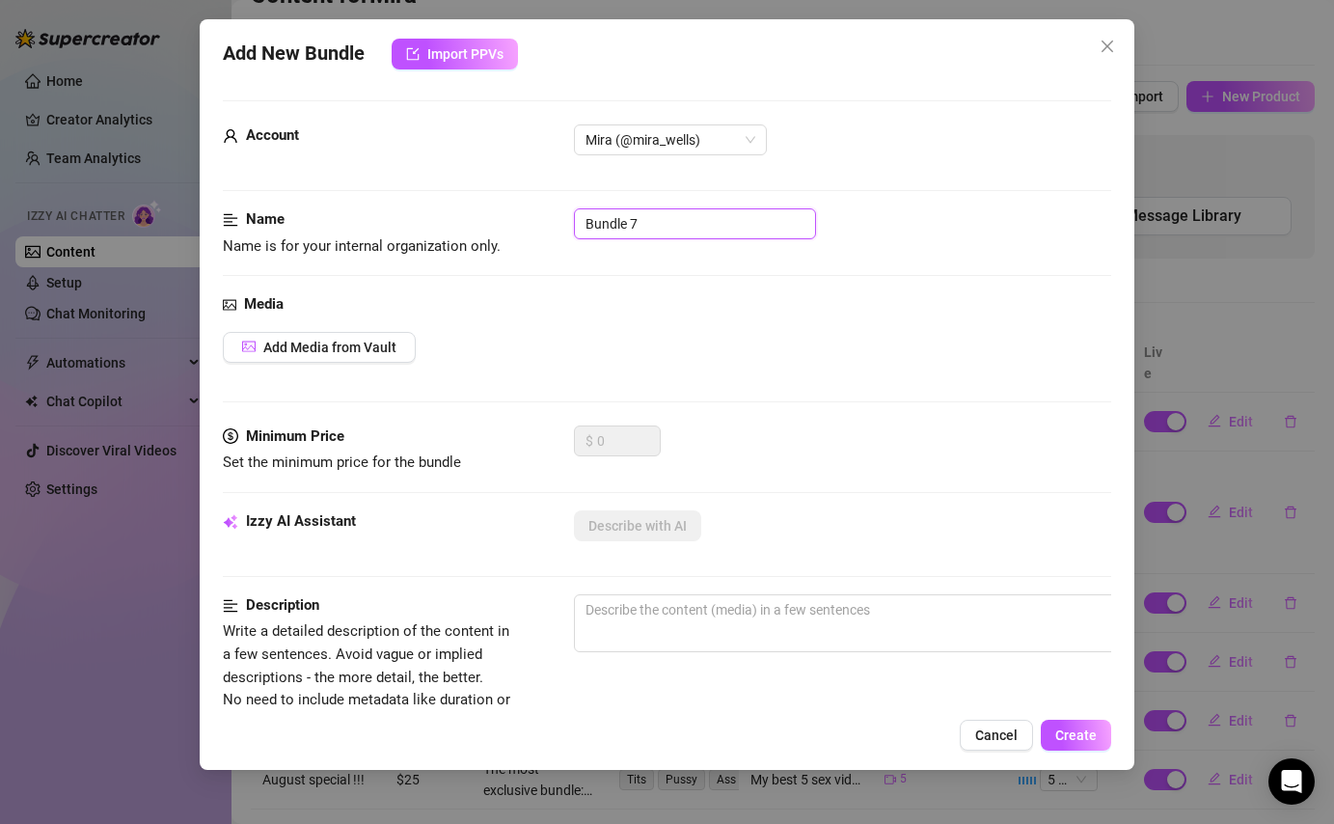
click at [747, 235] on input "Bundle 7" at bounding box center [695, 223] width 242 height 31
click at [331, 358] on button "Add Media from Vault" at bounding box center [319, 347] width 193 height 31
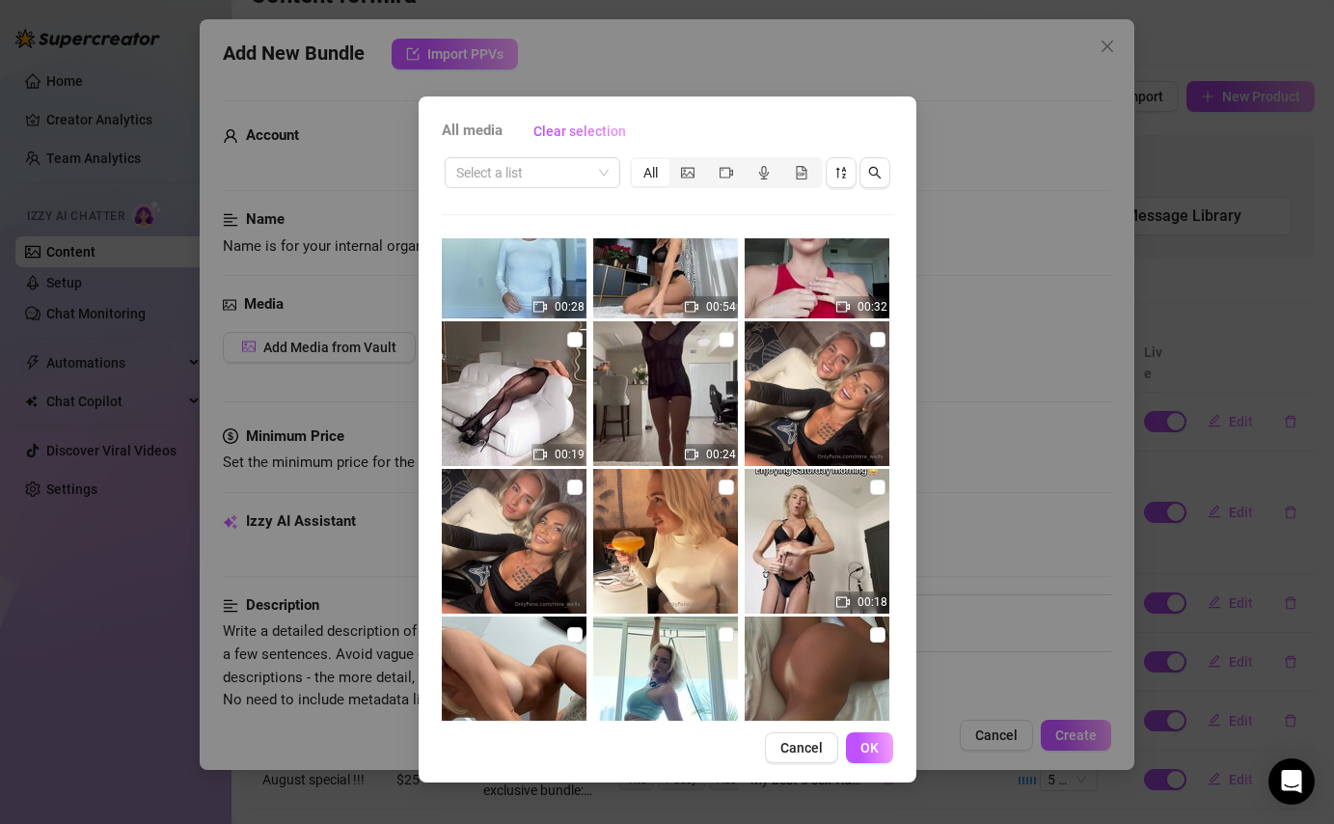
scroll to position [663, 0]
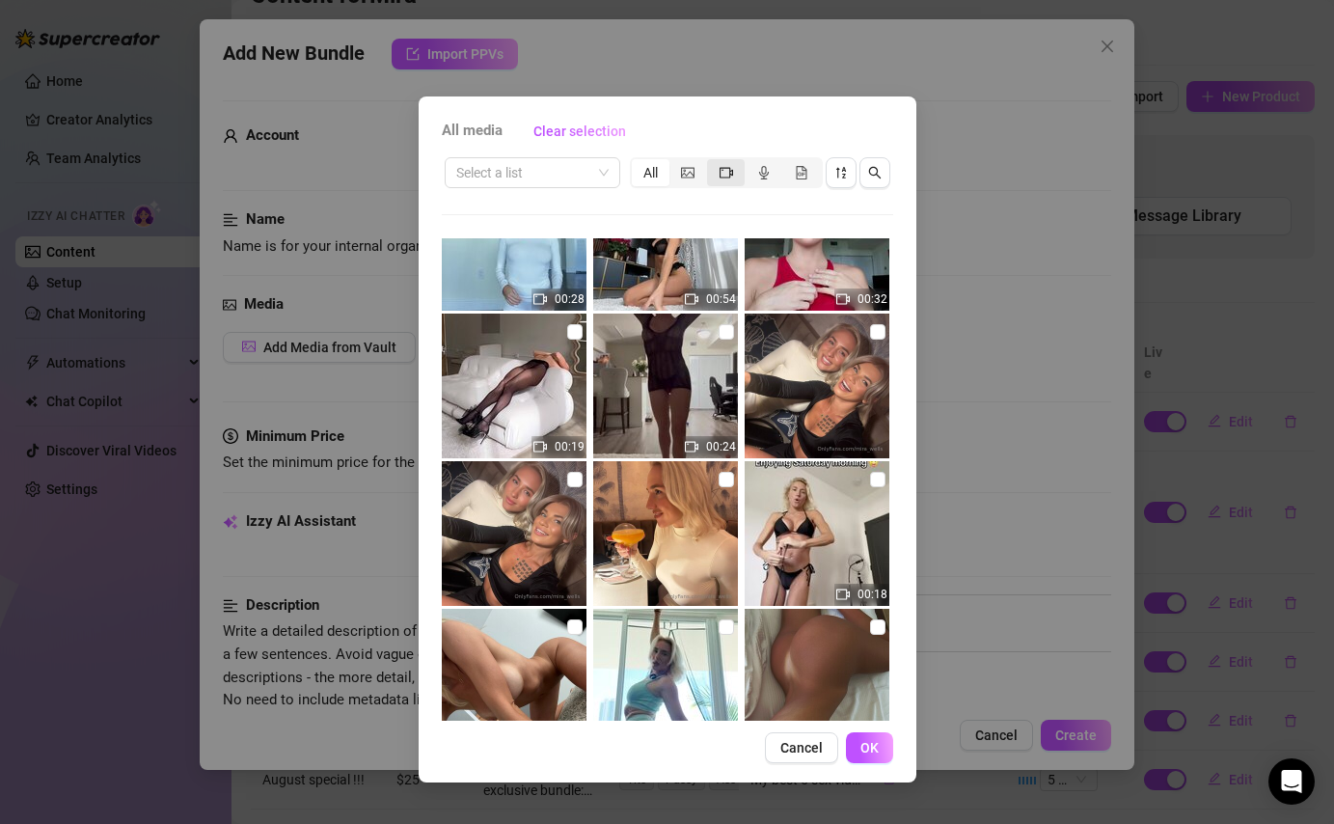
click at [726, 171] on icon "video-camera" at bounding box center [727, 173] width 14 height 14
click at [712, 162] on input "segmented control" at bounding box center [712, 162] width 0 height 0
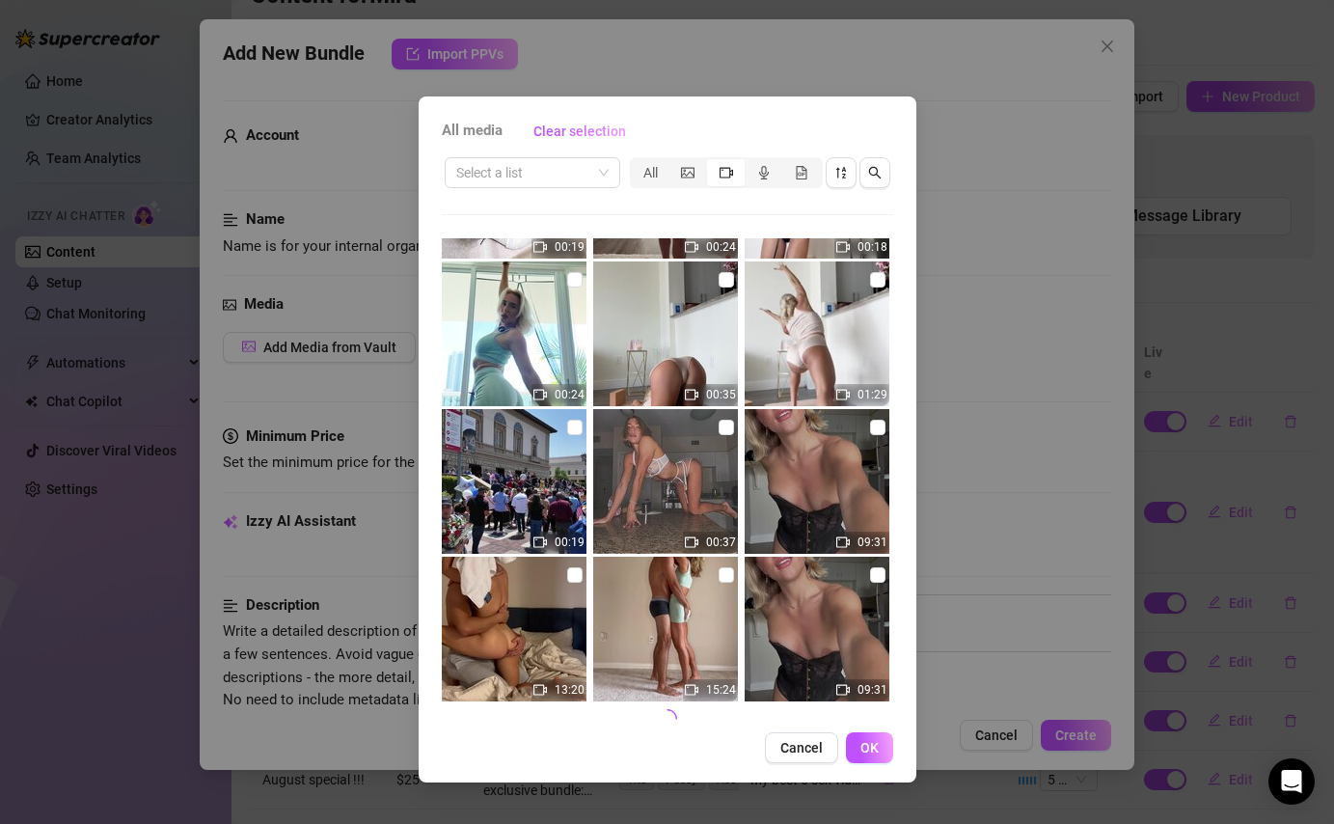
scroll to position [727, 0]
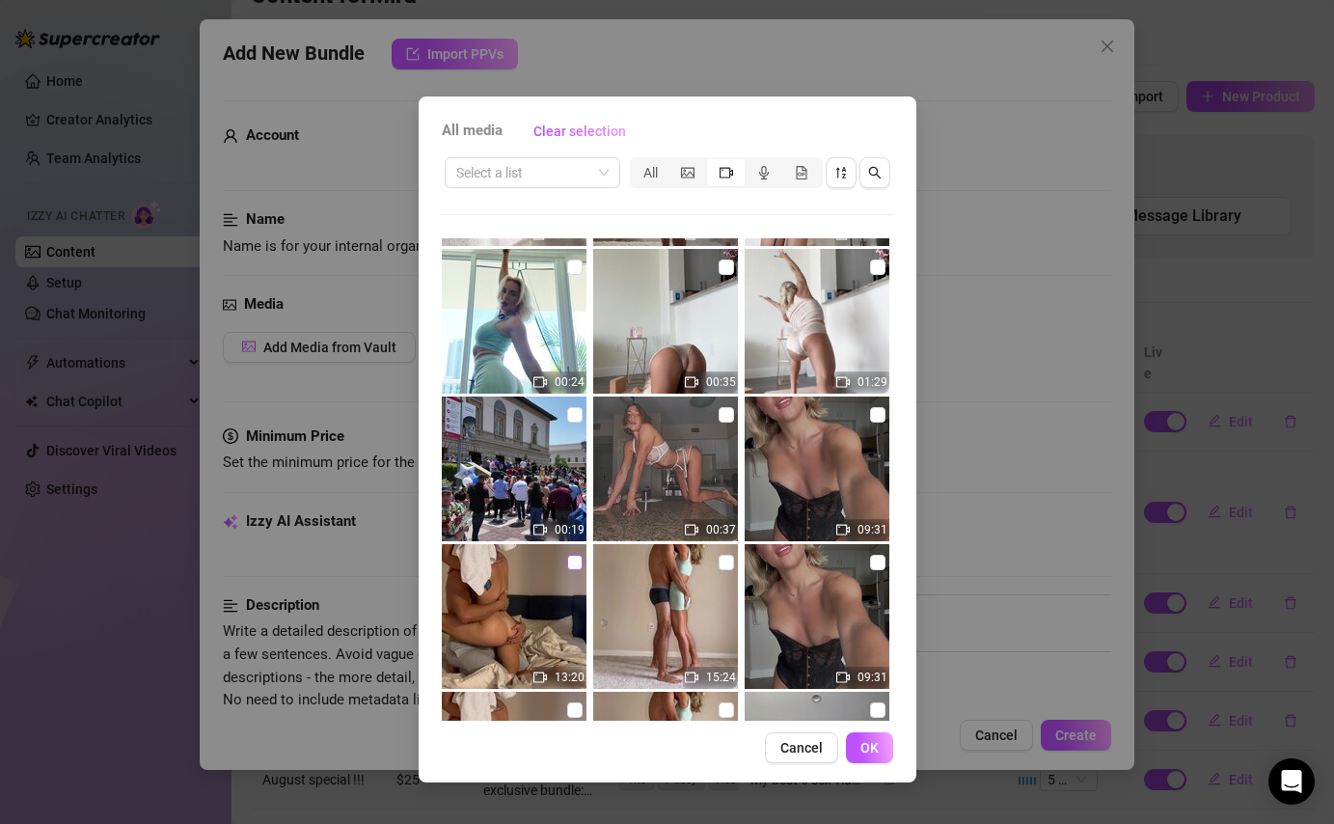
click at [577, 563] on input "checkbox" at bounding box center [574, 562] width 15 height 15
click at [857, 746] on button "OK" at bounding box center [869, 747] width 47 height 31
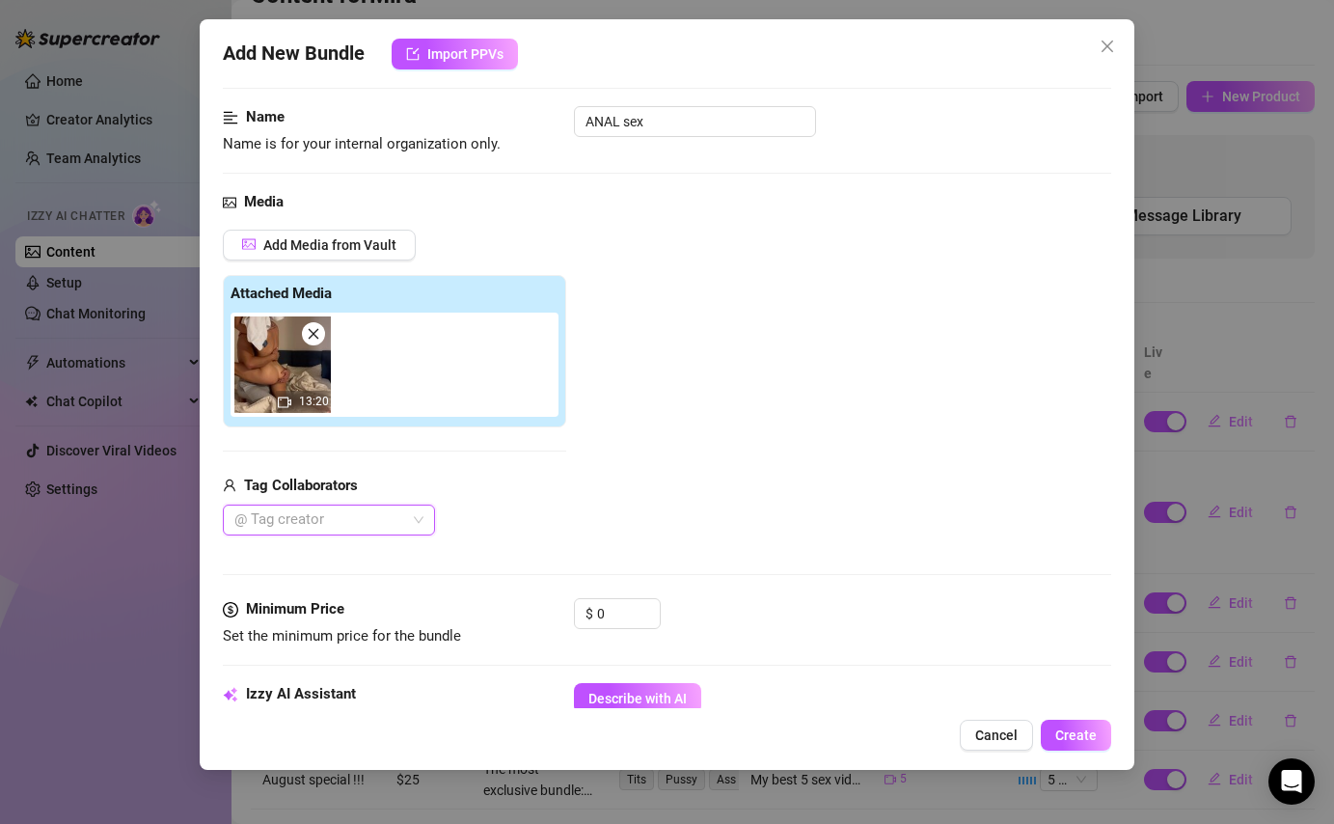
scroll to position [135, 0]
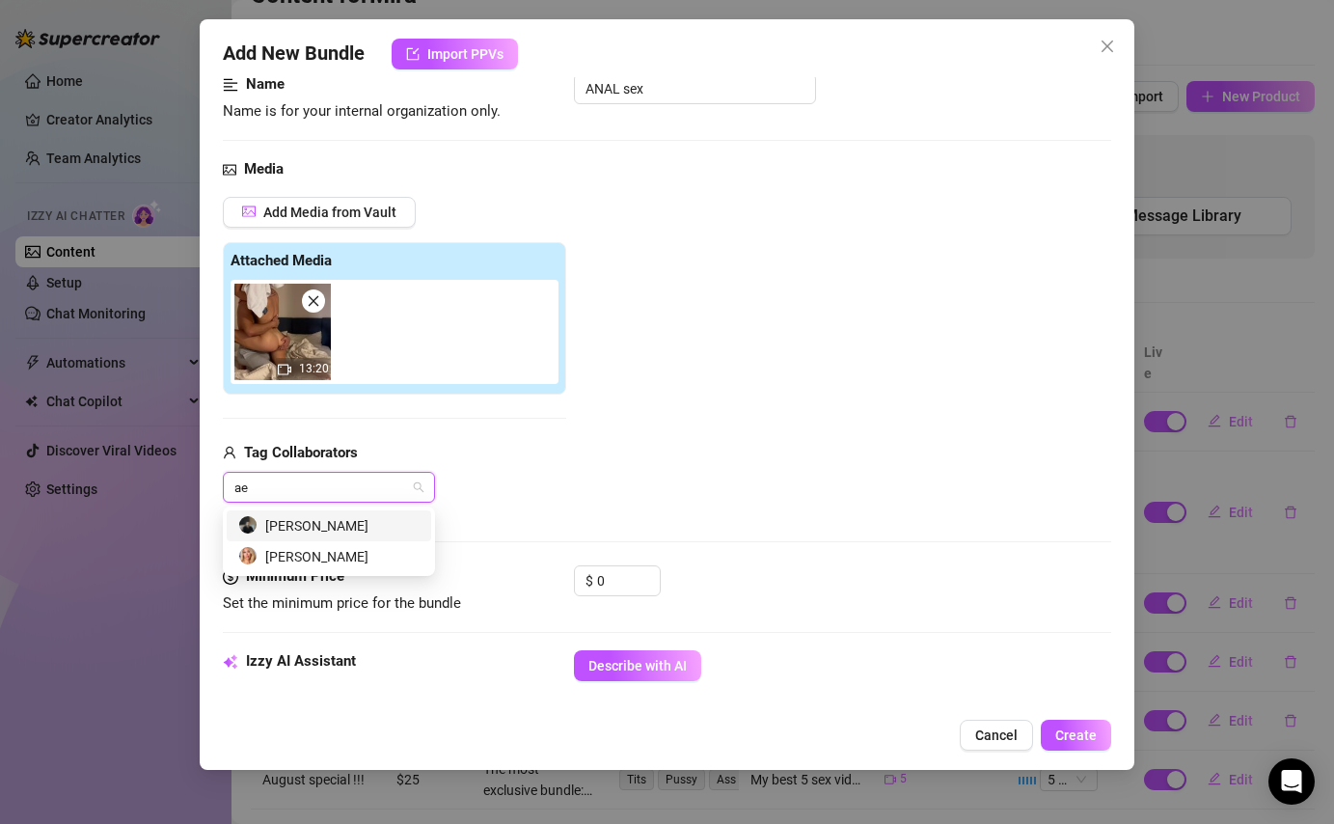
click at [404, 528] on div "[PERSON_NAME]" at bounding box center [328, 525] width 181 height 21
click at [624, 581] on input "0" at bounding box center [628, 580] width 63 height 29
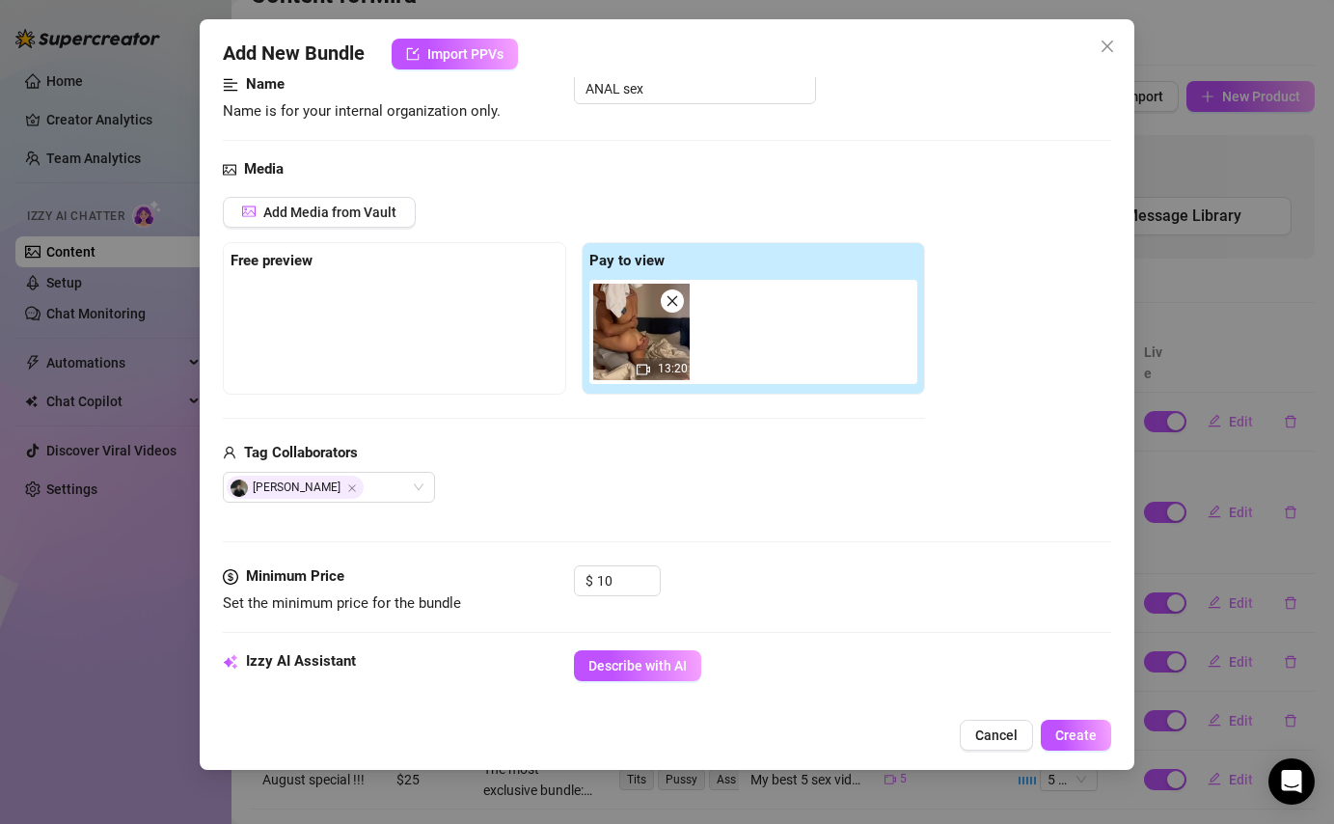
click at [805, 573] on div "$ 10" at bounding box center [842, 589] width 536 height 48
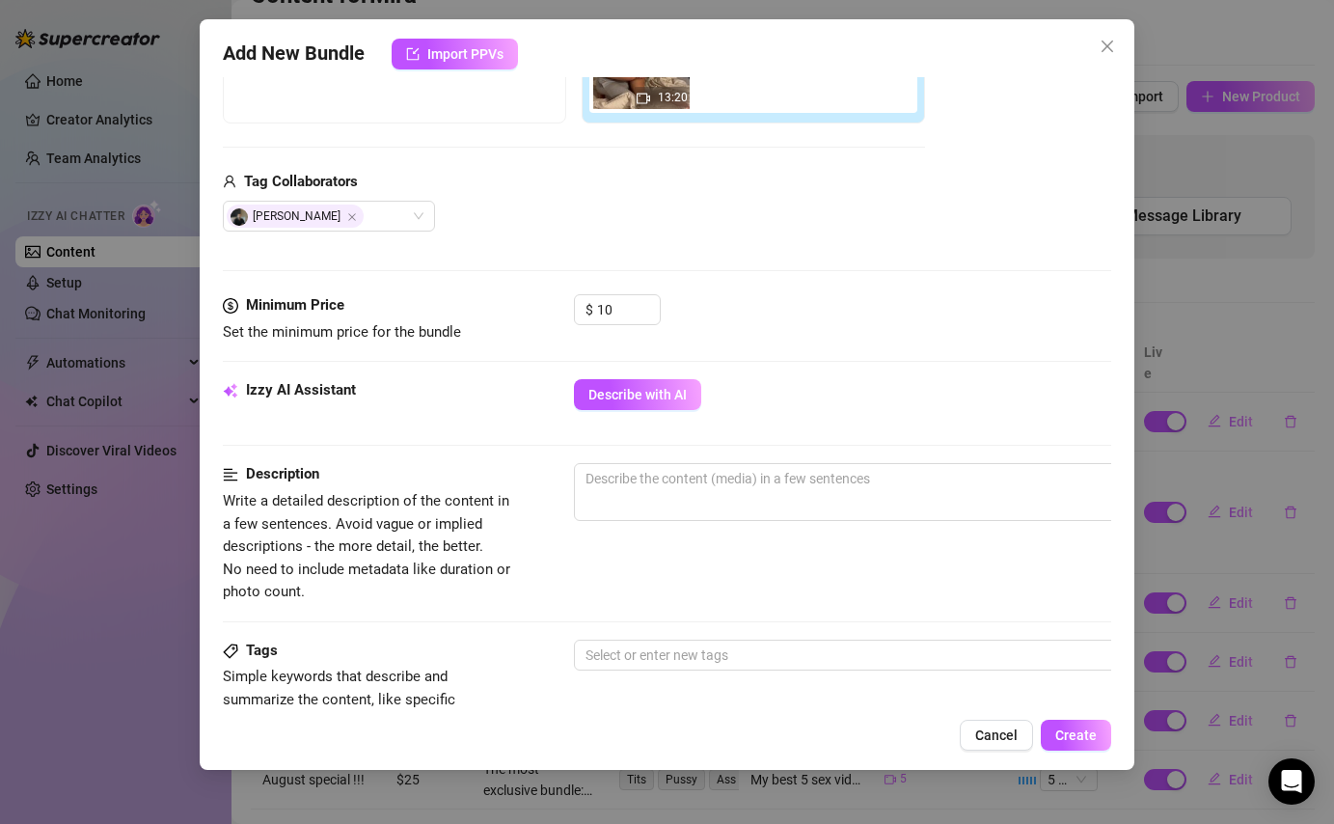
scroll to position [413, 0]
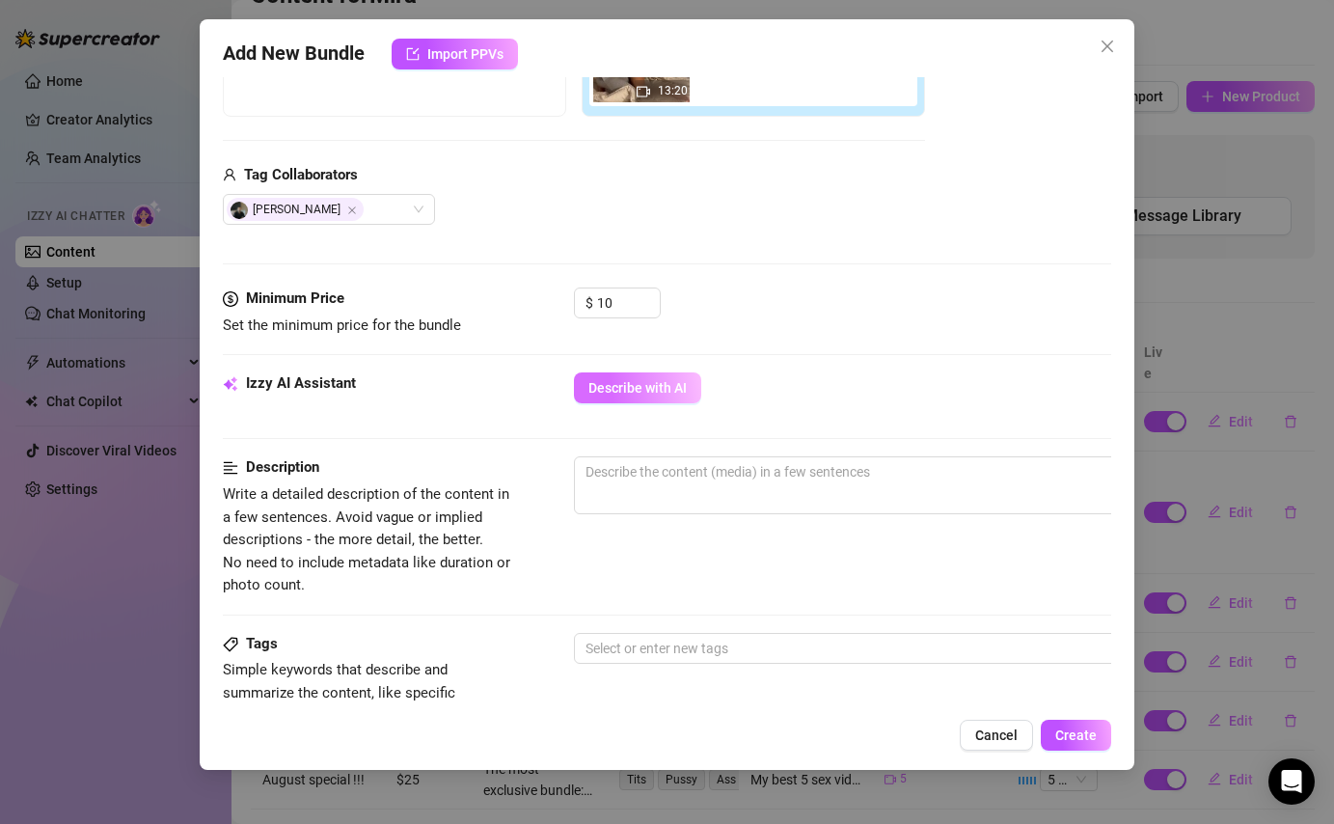
click at [650, 394] on span "Describe with AI" at bounding box center [638, 387] width 98 height 15
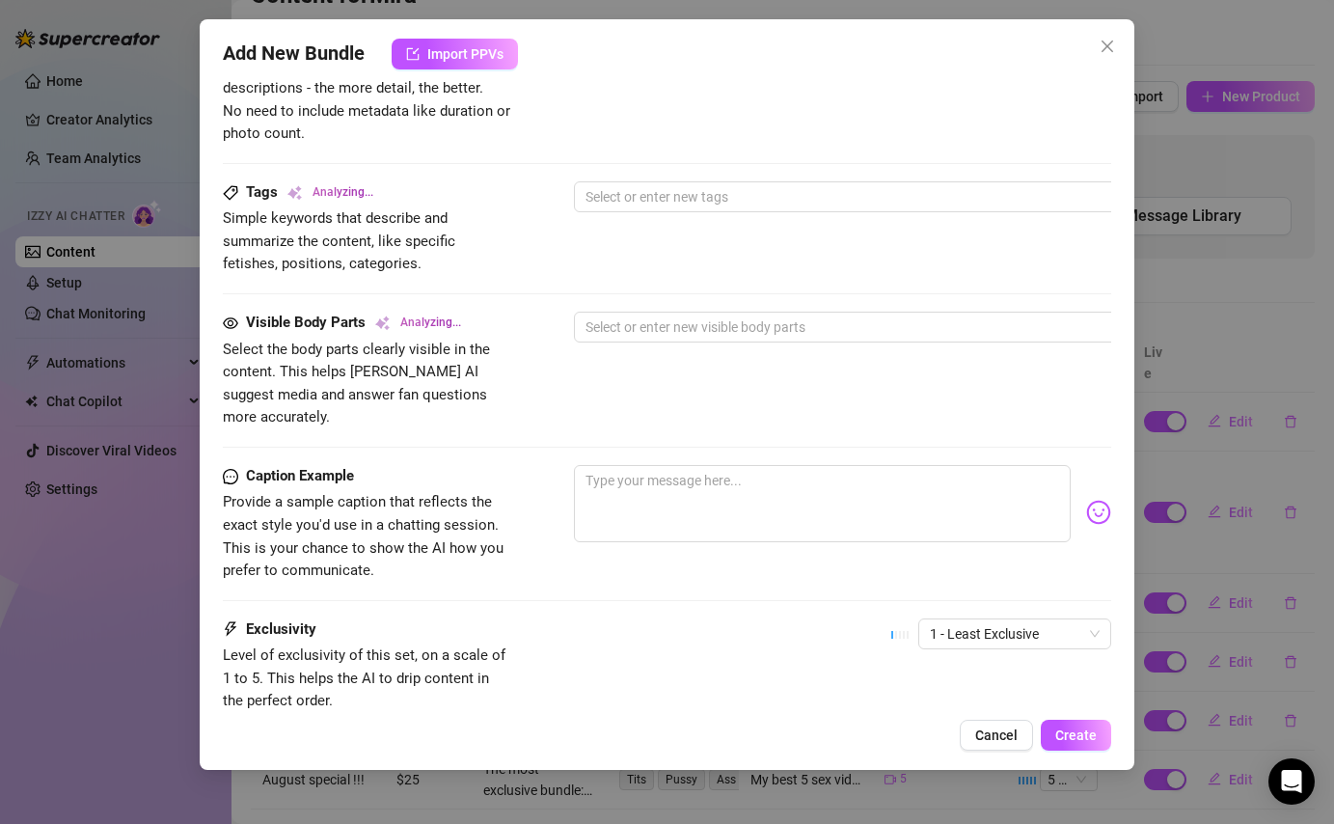
scroll to position [876, 0]
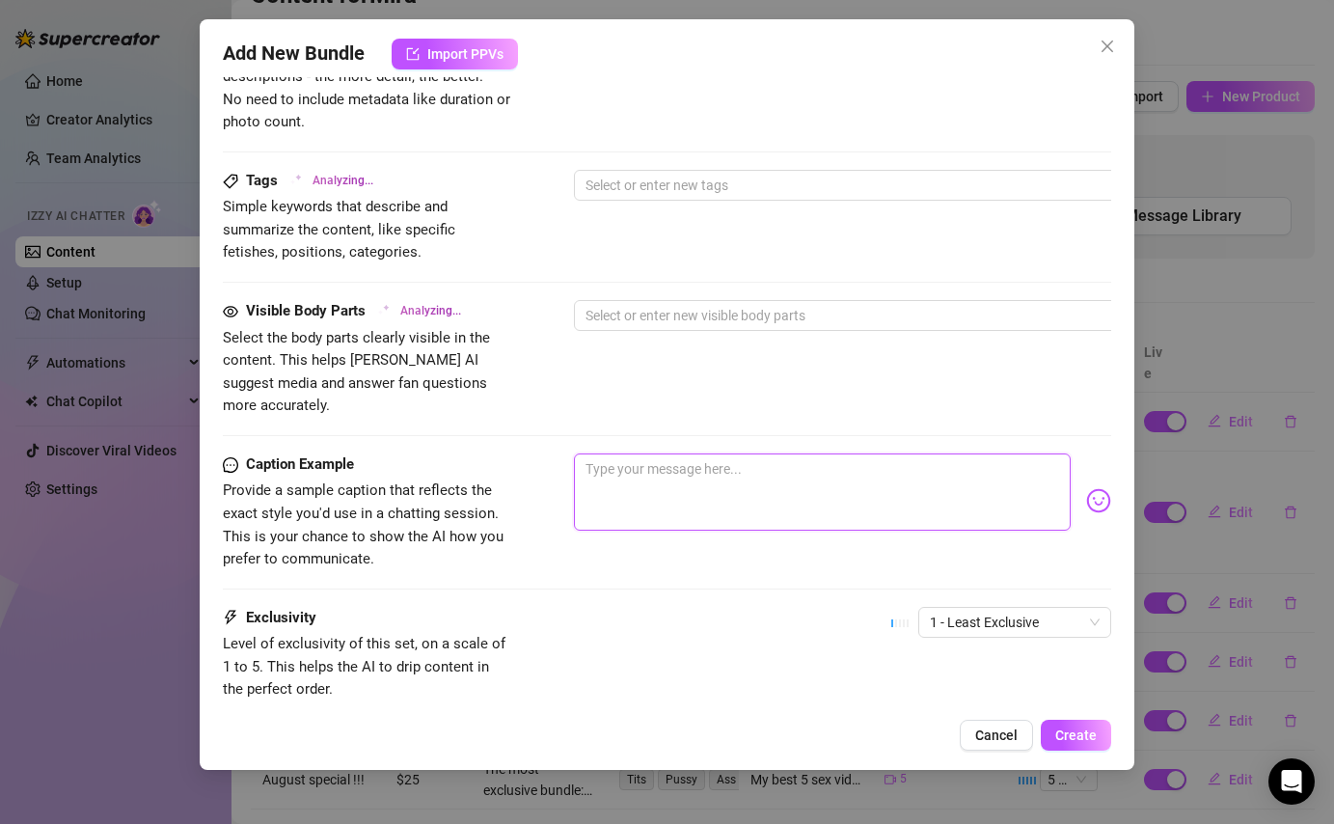
click at [672, 464] on textarea at bounding box center [822, 491] width 496 height 77
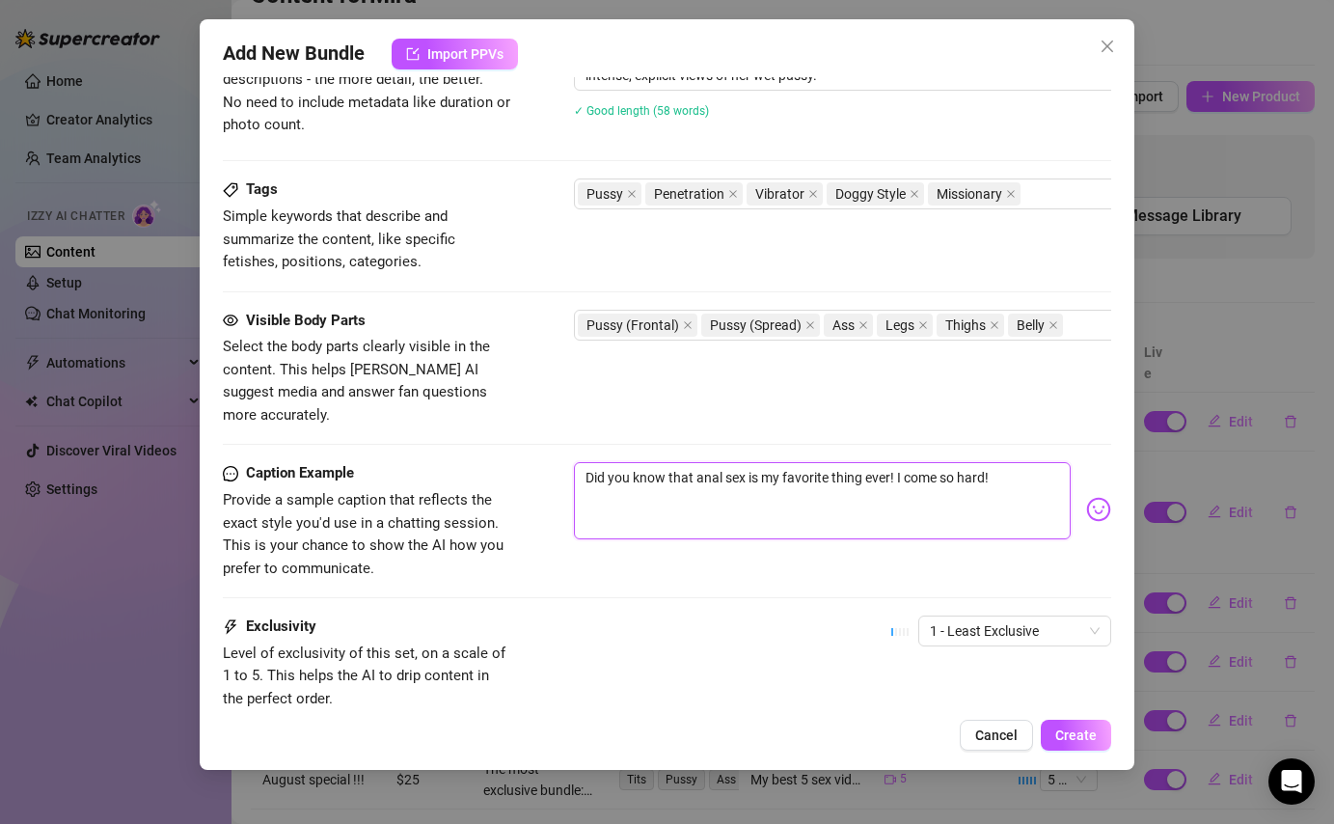
scroll to position [875, 0]
click at [1029, 187] on div "Pussy Penetration Vibrator Doggy Style Missionary" at bounding box center [901, 191] width 647 height 27
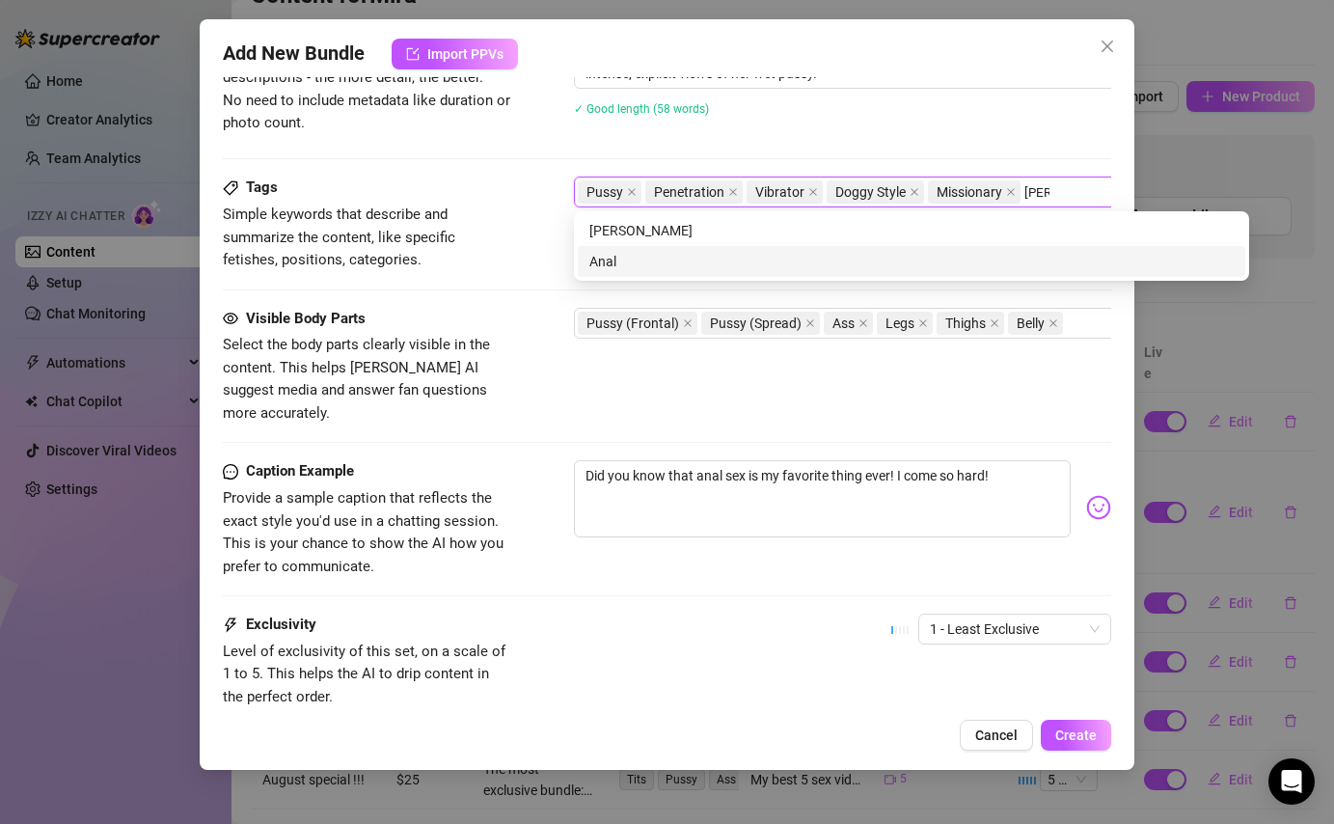
click at [954, 266] on div "Anal" at bounding box center [911, 261] width 644 height 21
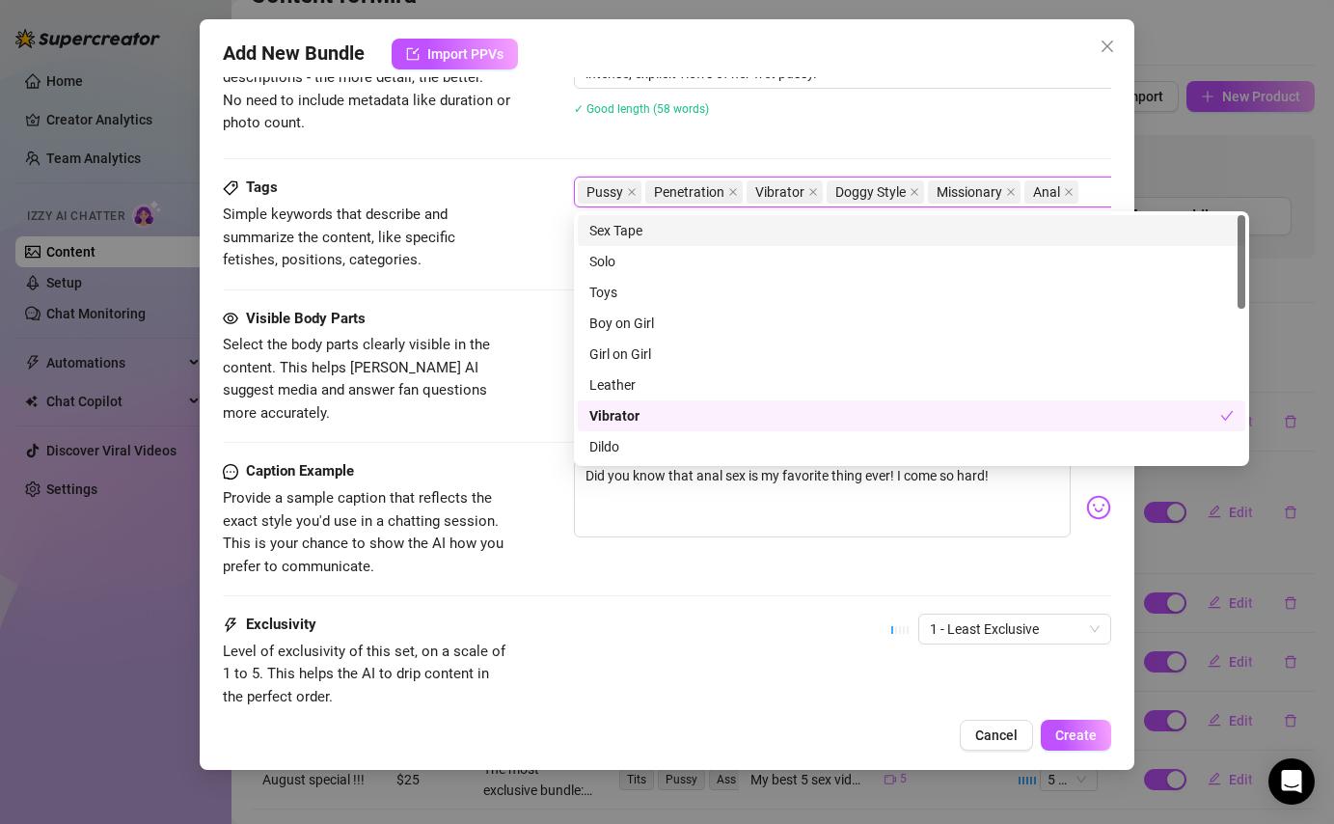
click at [536, 302] on div "Tags Simple keywords that describe and summarize the content, like specific fet…" at bounding box center [667, 242] width 888 height 130
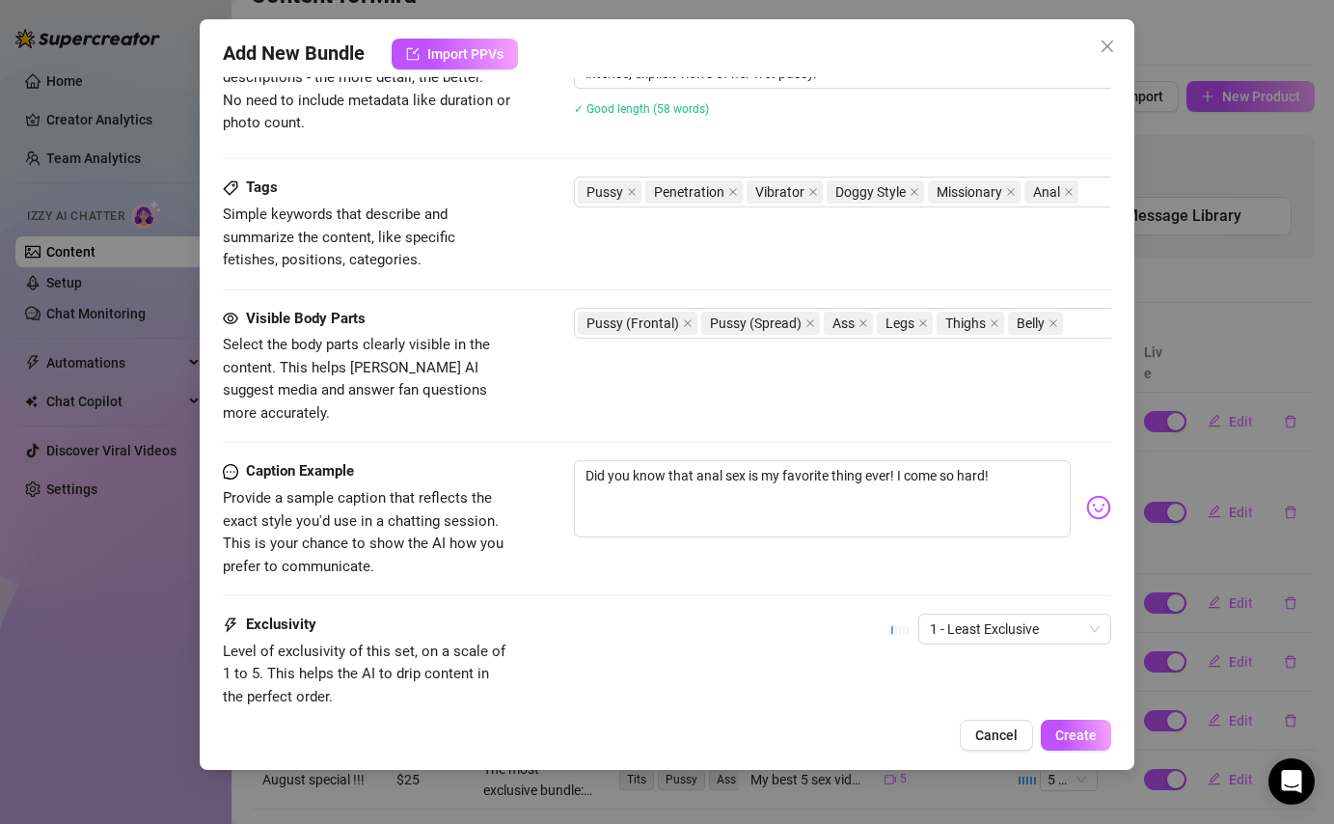
scroll to position [997, 0]
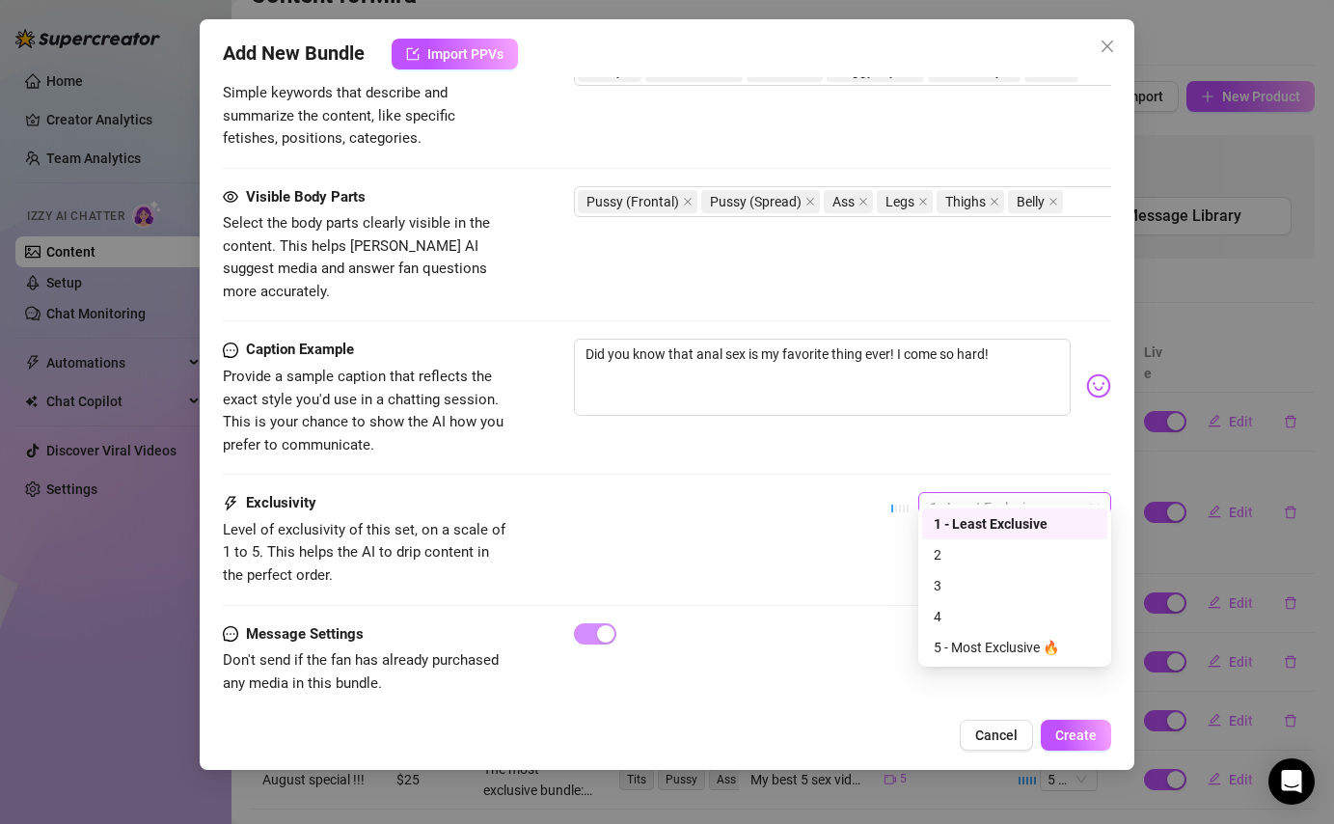
click at [1031, 493] on span "1 - Least Exclusive" at bounding box center [1015, 507] width 170 height 29
click at [982, 590] on div "3" at bounding box center [1015, 585] width 162 height 21
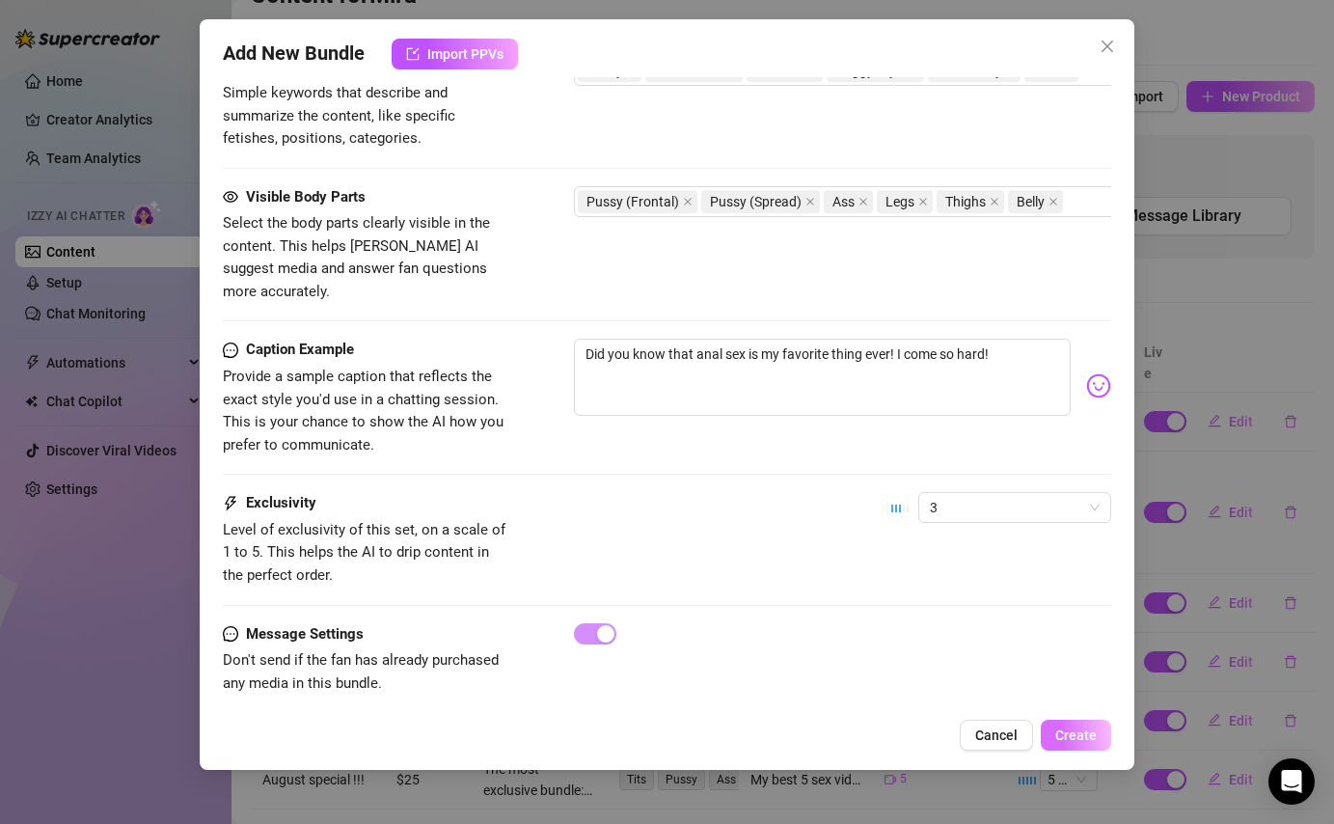
click at [1090, 738] on span "Create" at bounding box center [1075, 734] width 41 height 15
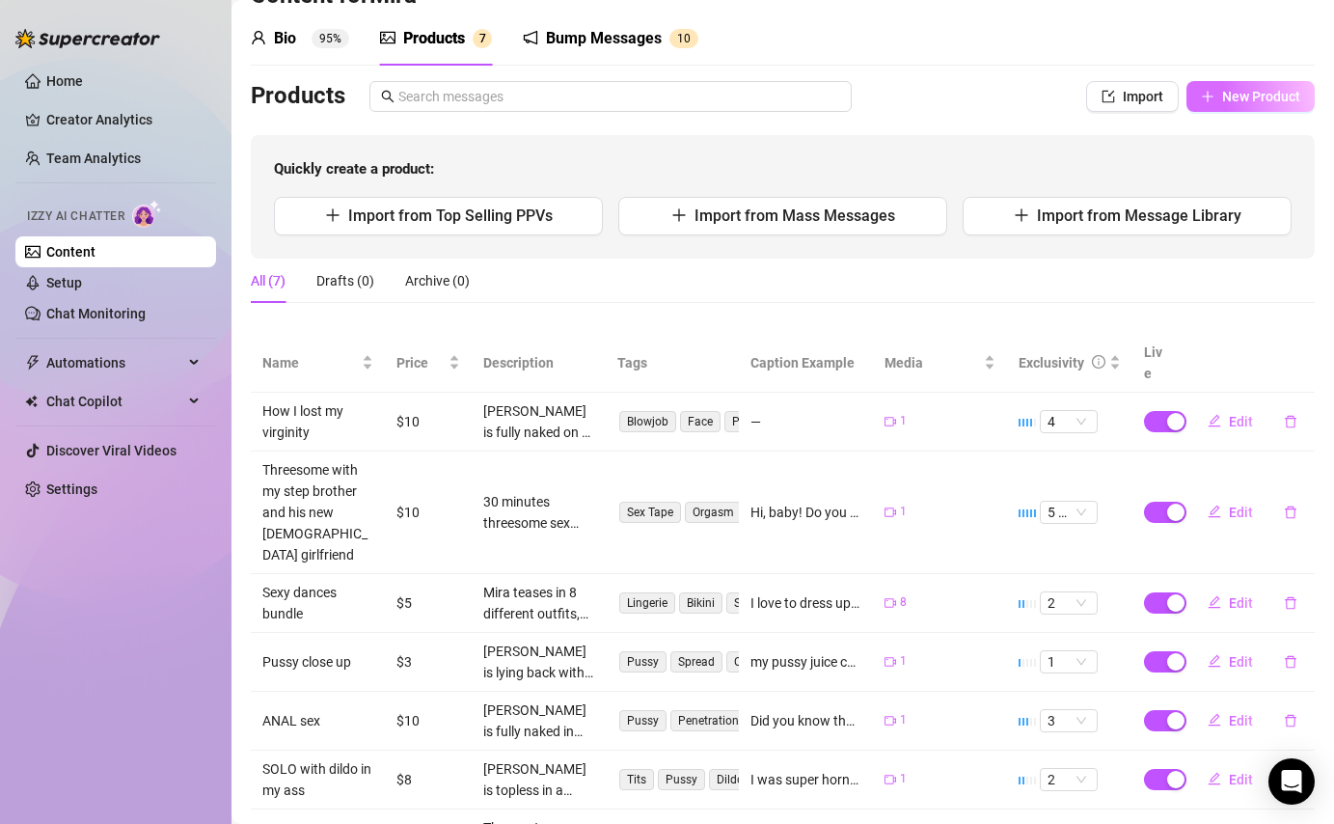
click at [1238, 106] on button "New Product" at bounding box center [1251, 96] width 128 height 31
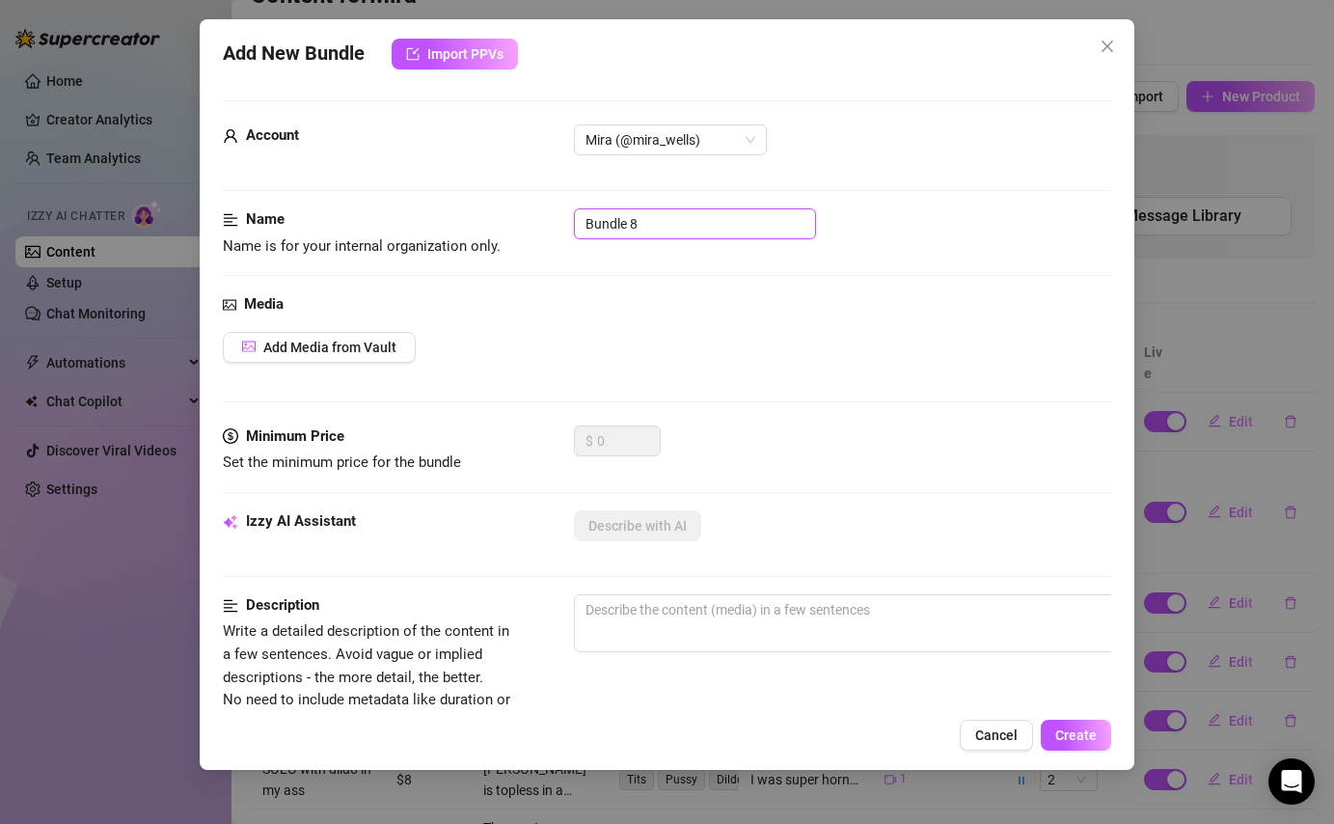
click at [724, 225] on input "Bundle 8" at bounding box center [695, 223] width 242 height 31
click at [271, 351] on span "Add Media from Vault" at bounding box center [329, 347] width 133 height 15
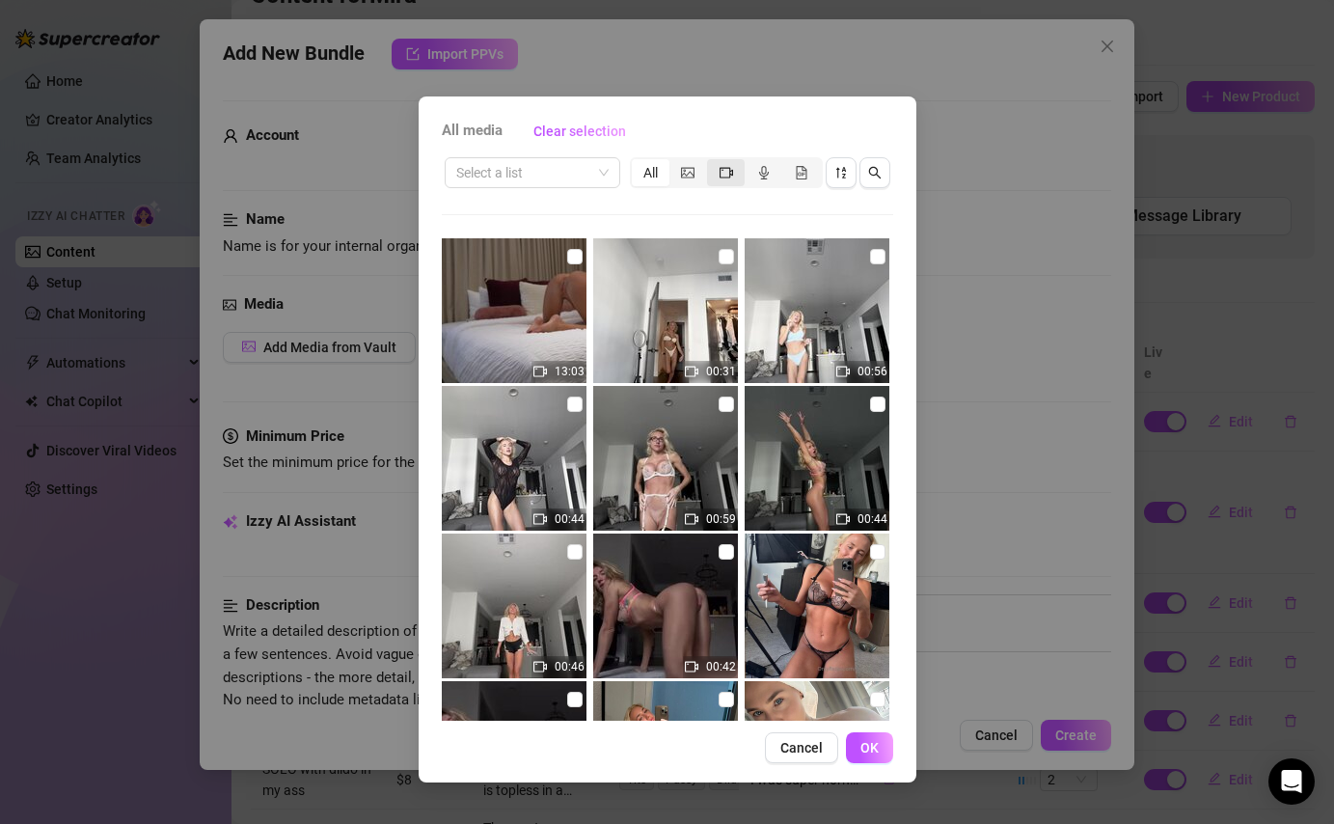
click at [731, 179] on span "segmented control" at bounding box center [727, 172] width 14 height 15
click at [712, 162] on input "segmented control" at bounding box center [712, 162] width 0 height 0
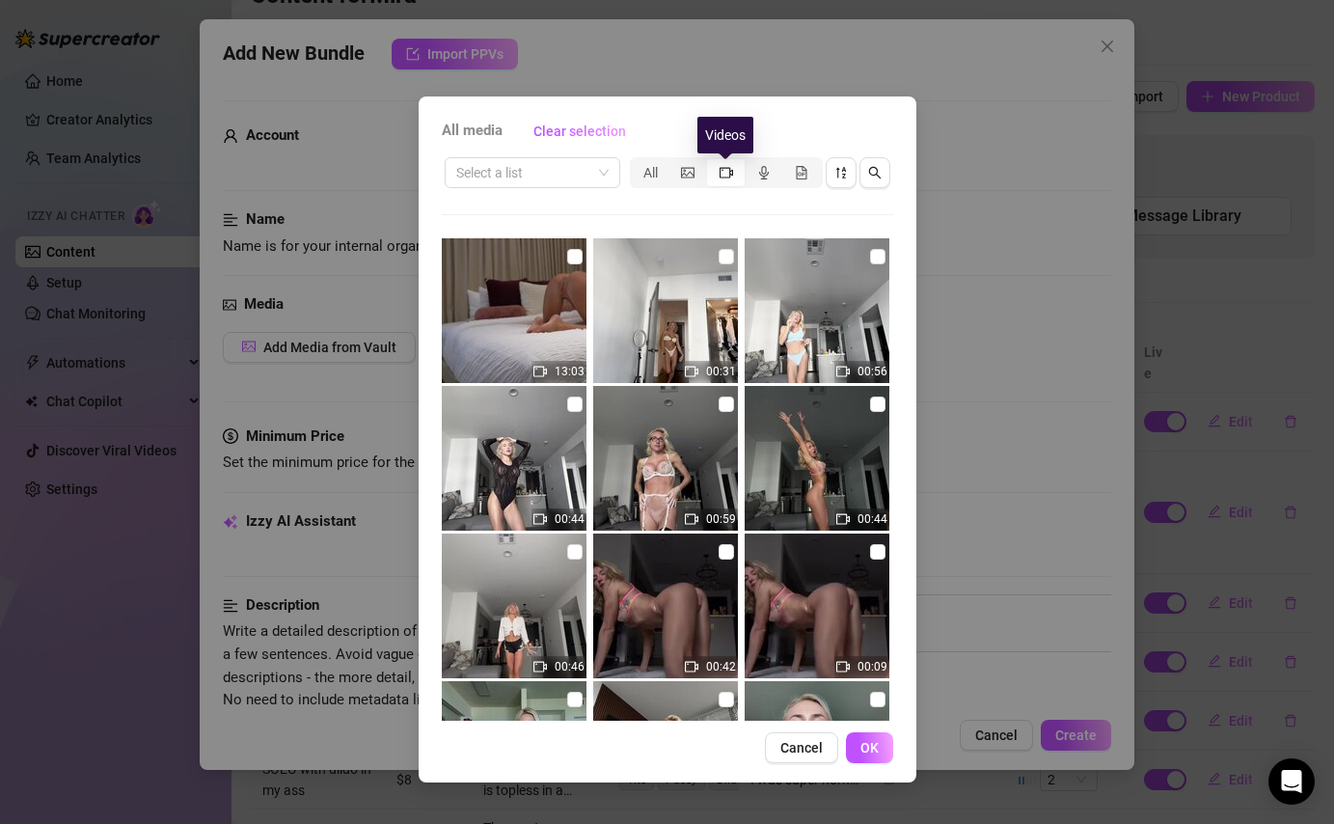
click at [725, 170] on icon "video-camera" at bounding box center [727, 173] width 14 height 14
click at [712, 162] on input "segmented control" at bounding box center [712, 162] width 0 height 0
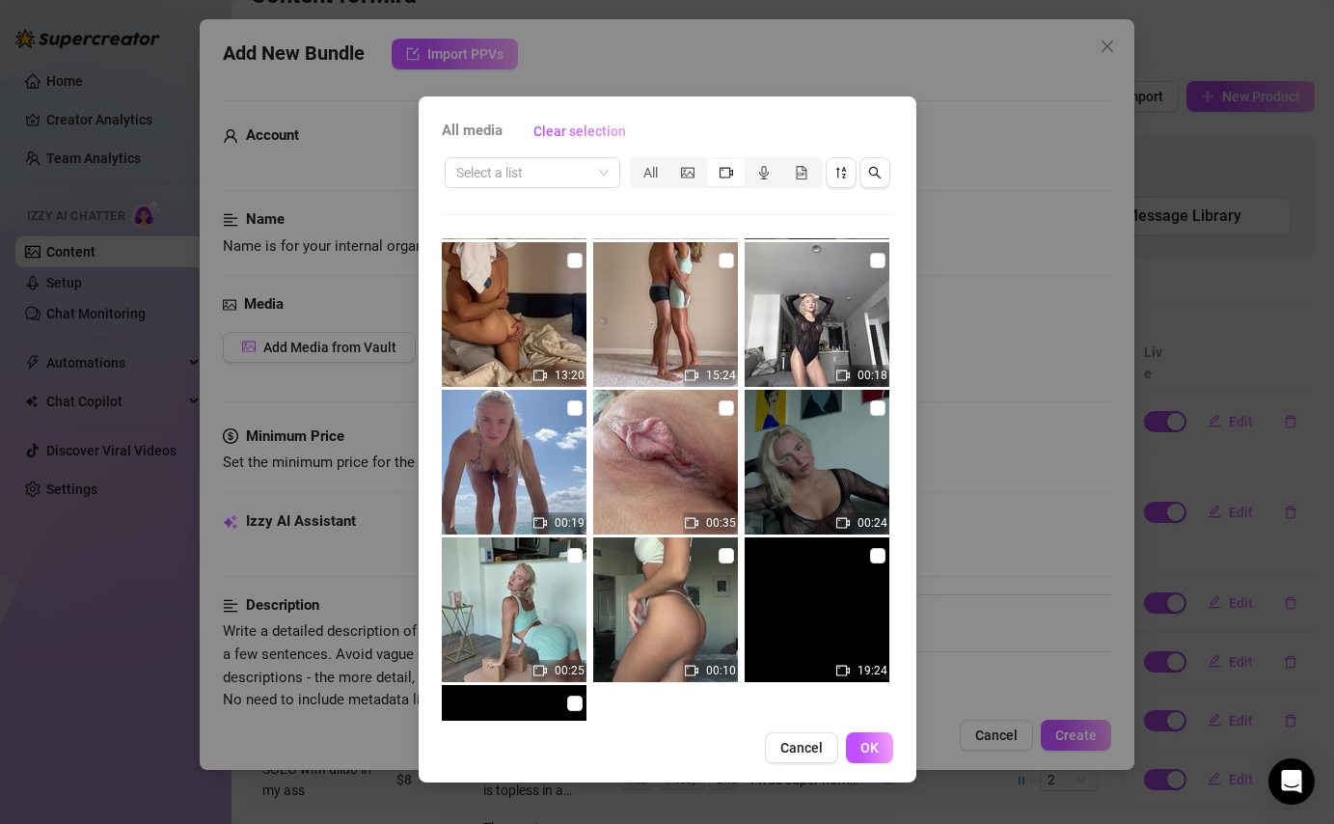
scroll to position [1318, 0]
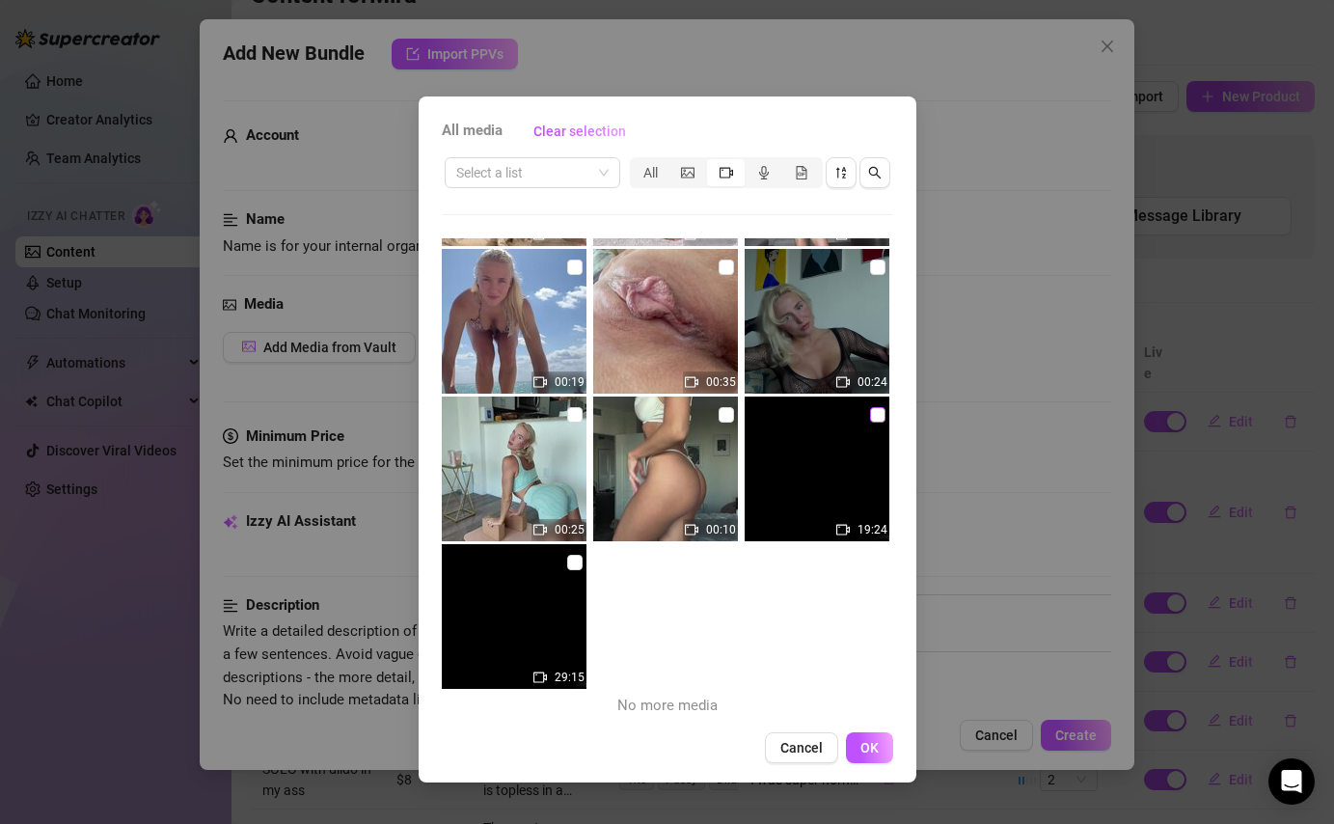
click at [878, 416] on input "checkbox" at bounding box center [877, 414] width 15 height 15
click at [868, 735] on button "OK" at bounding box center [869, 747] width 47 height 31
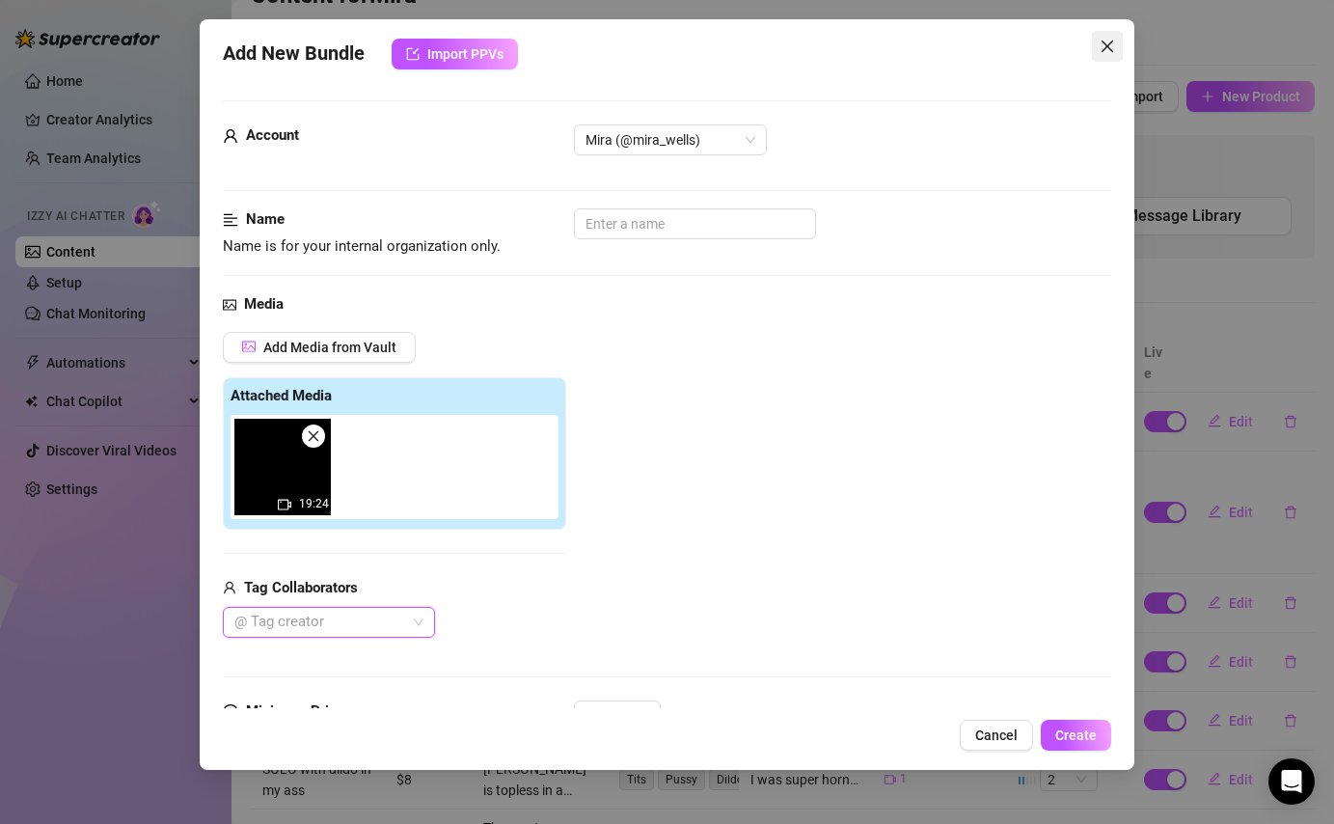
click at [1112, 49] on icon "close" at bounding box center [1107, 46] width 15 height 15
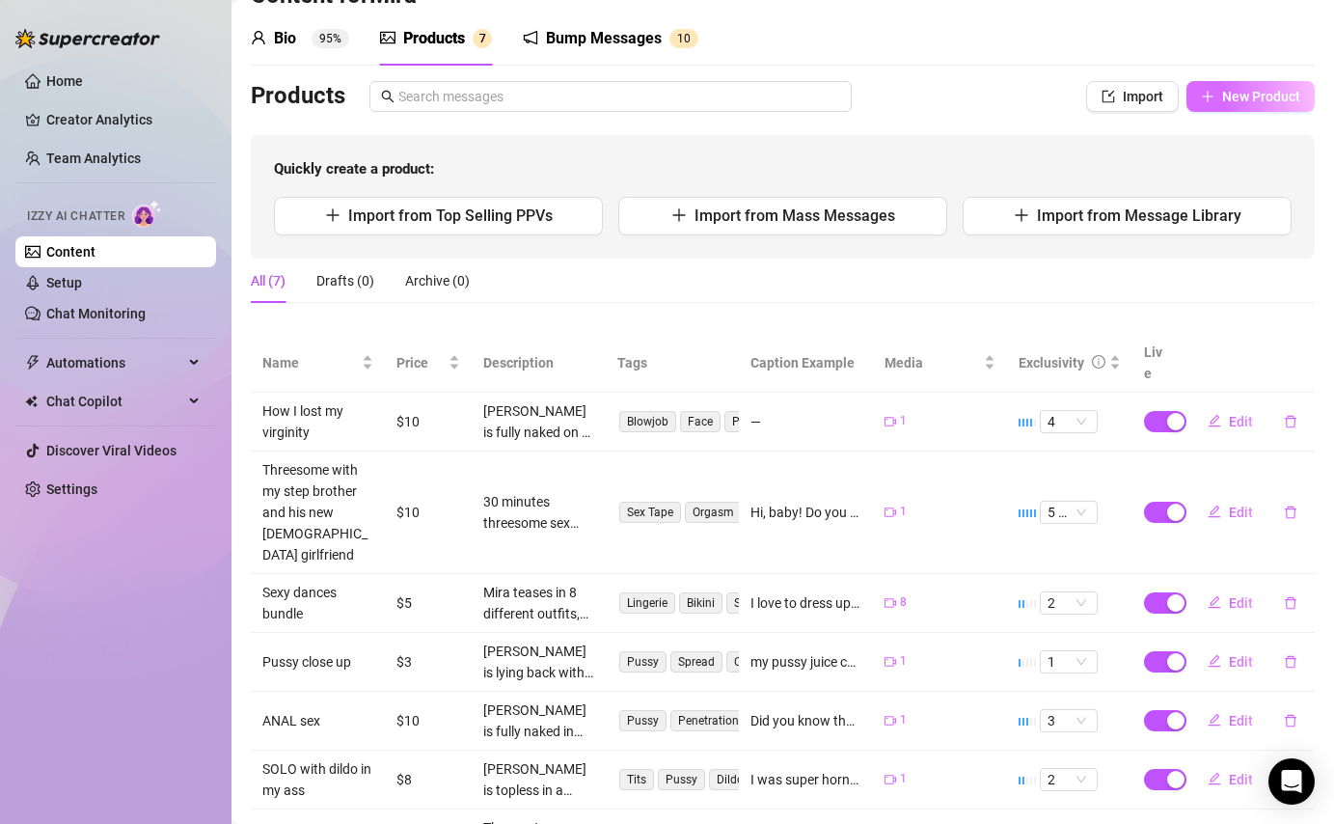
click at [1251, 92] on span "New Product" at bounding box center [1261, 96] width 78 height 15
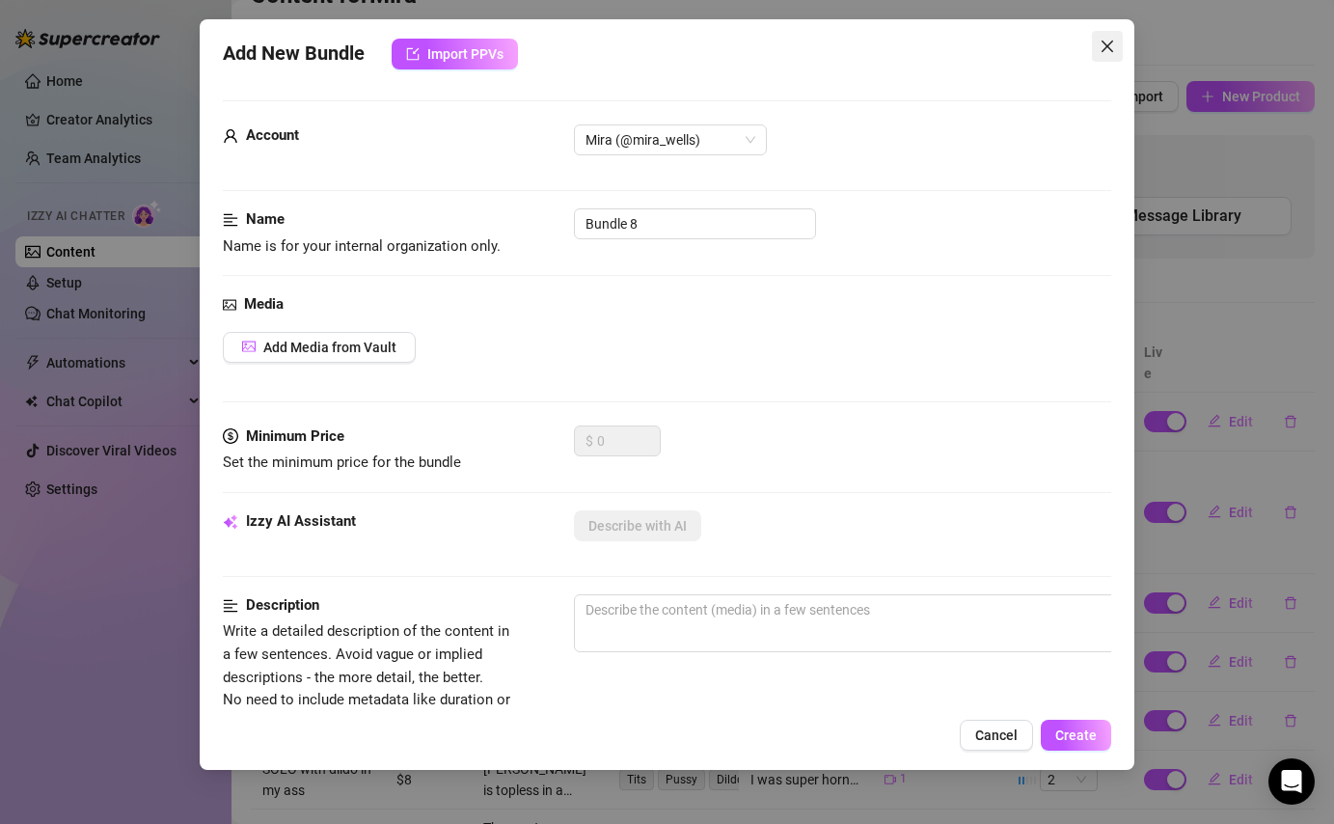
click at [1098, 41] on span "Close" at bounding box center [1107, 46] width 31 height 15
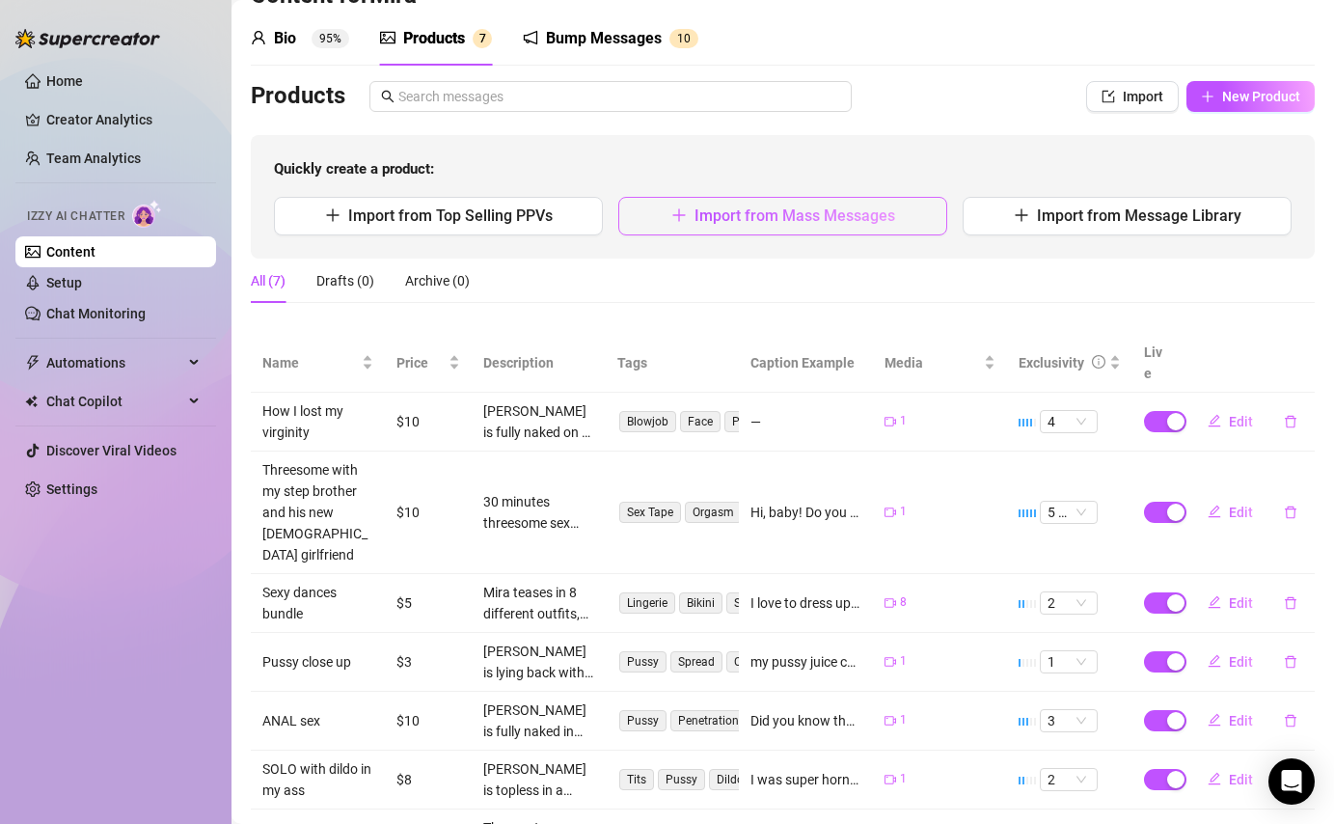
click at [682, 213] on icon "plus" at bounding box center [679, 214] width 15 height 15
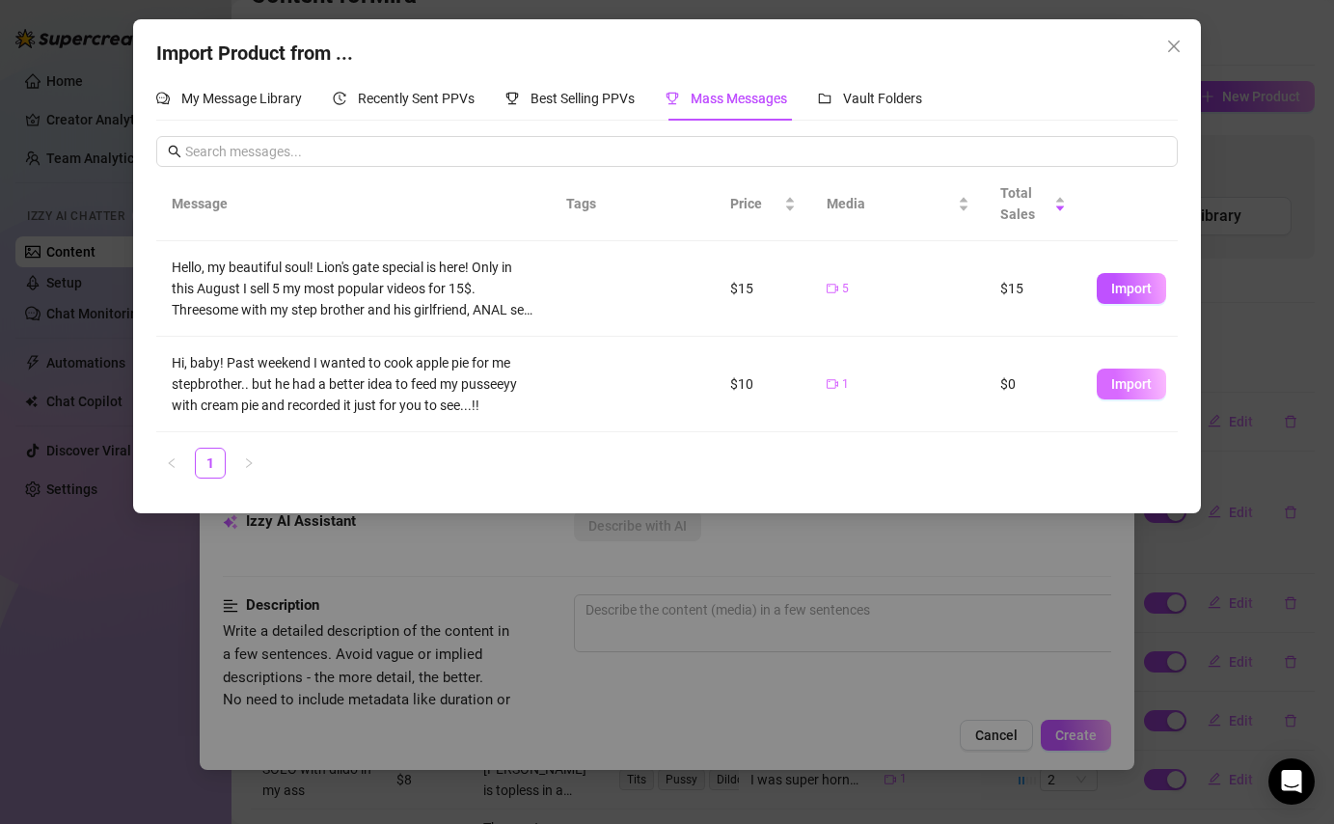
click at [1122, 393] on button "Import" at bounding box center [1131, 384] width 69 height 31
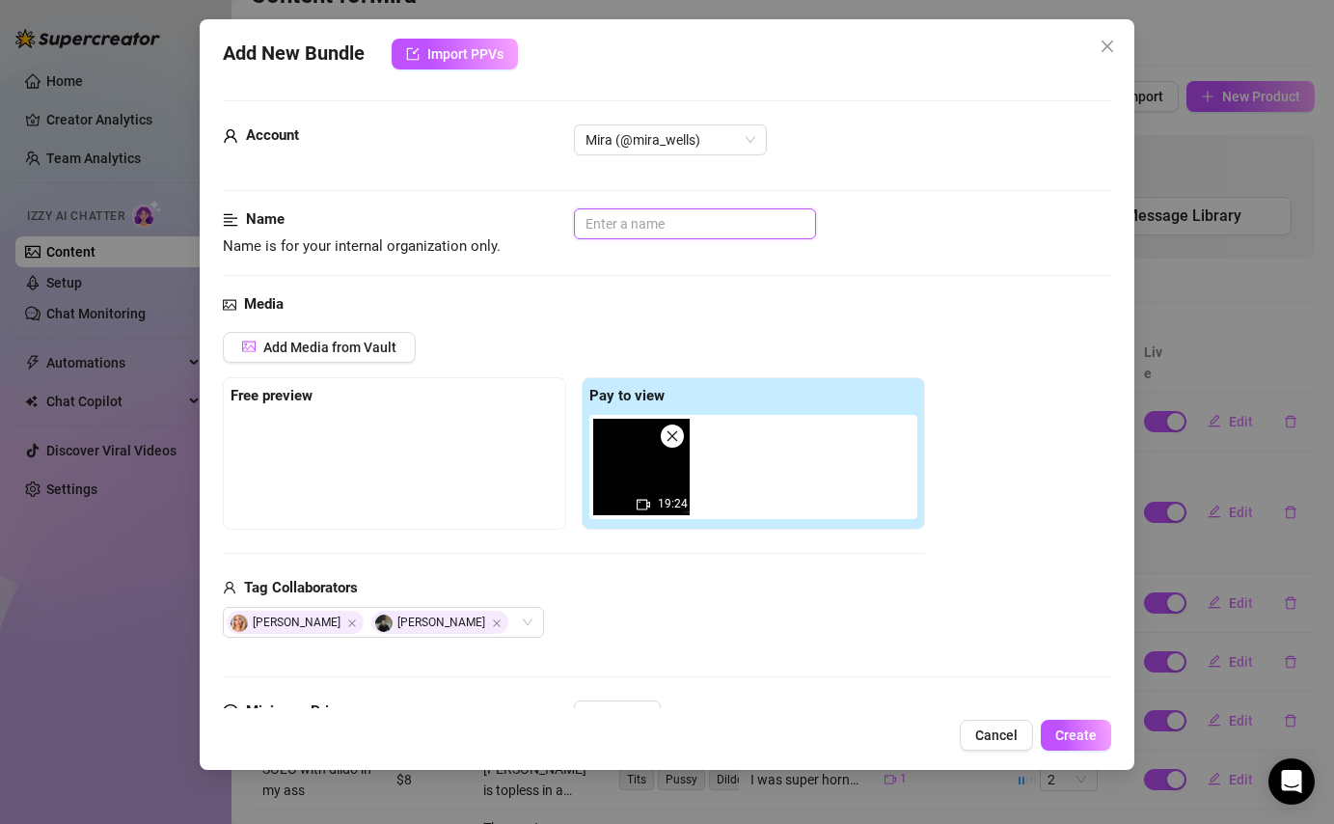
click at [650, 226] on input "text" at bounding box center [695, 223] width 242 height 31
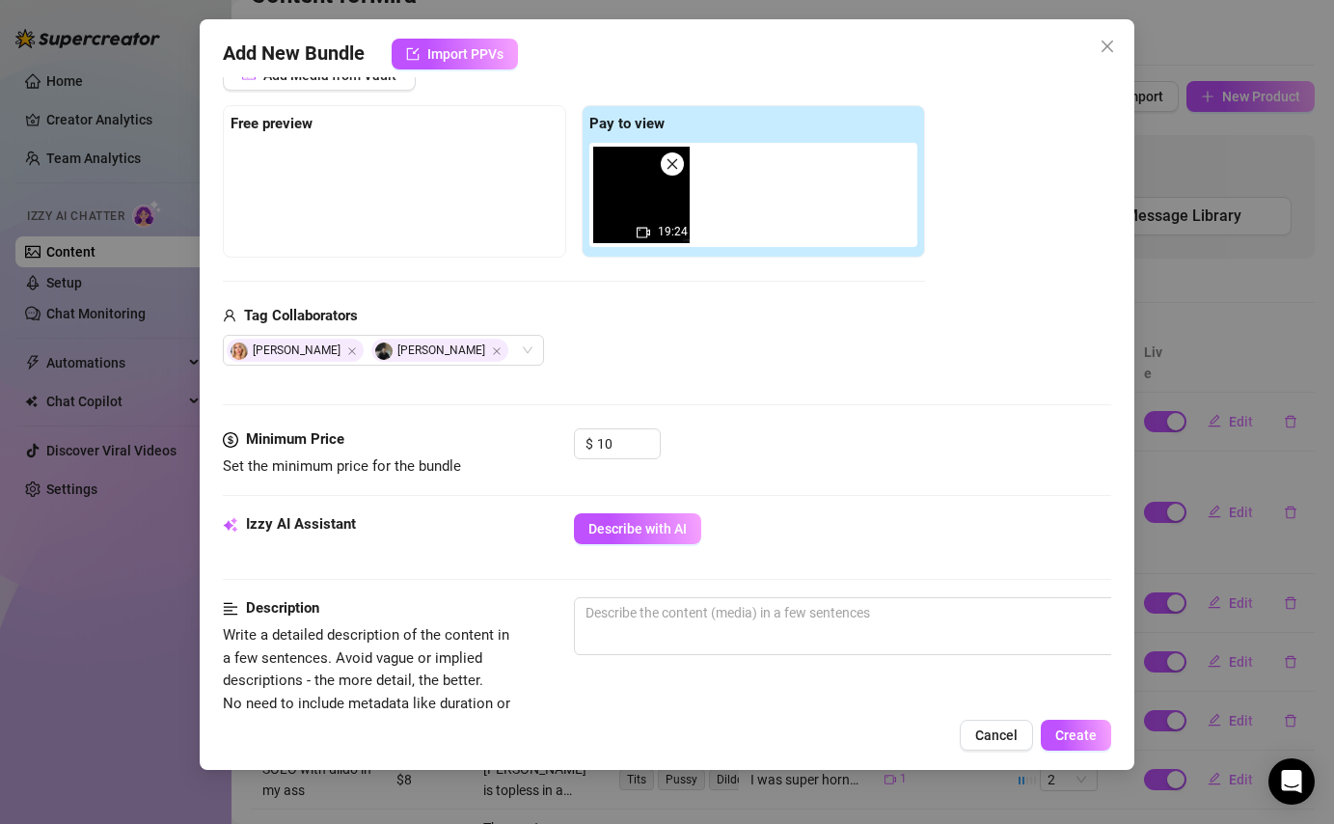
scroll to position [313, 0]
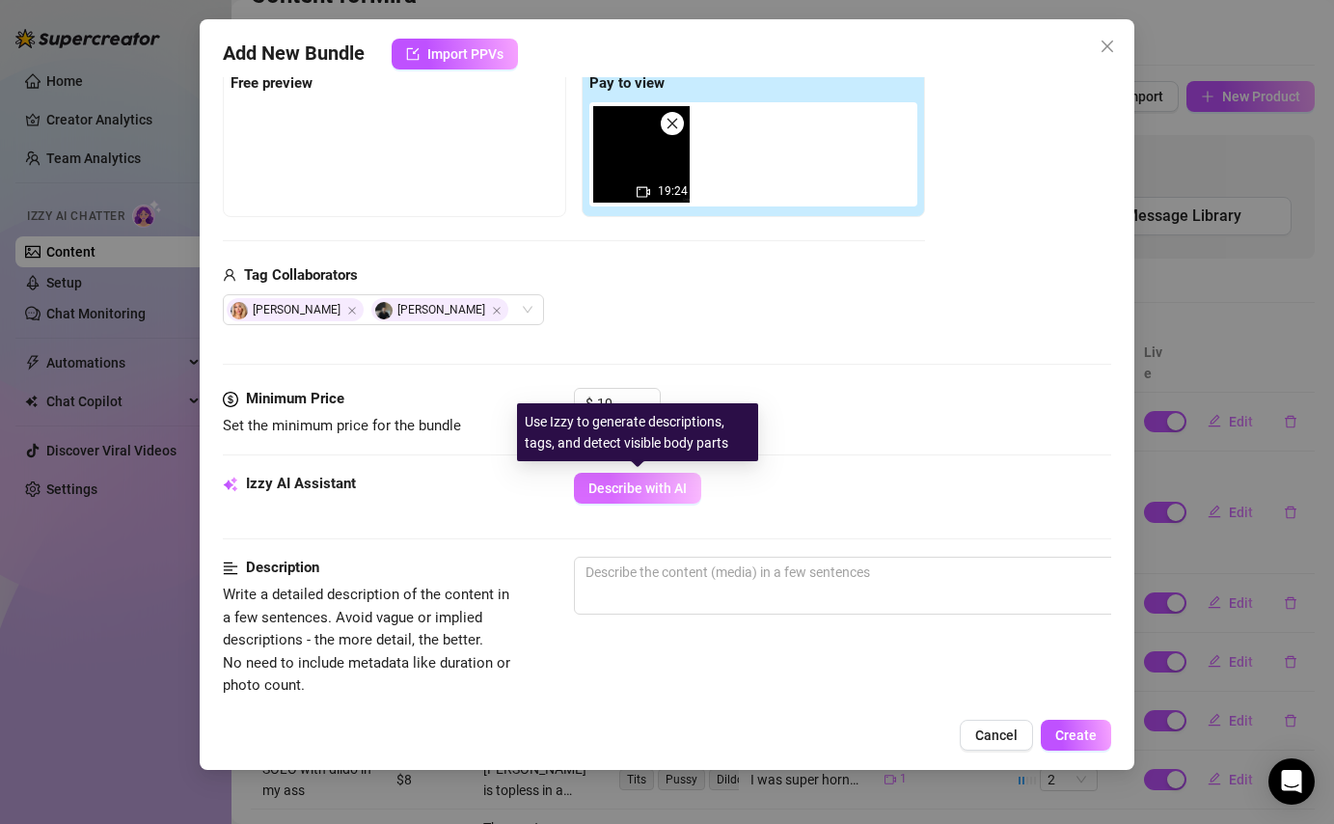
click at [634, 495] on span "Describe with AI" at bounding box center [638, 487] width 98 height 15
click at [666, 501] on button "Describe with AI" at bounding box center [637, 488] width 127 height 31
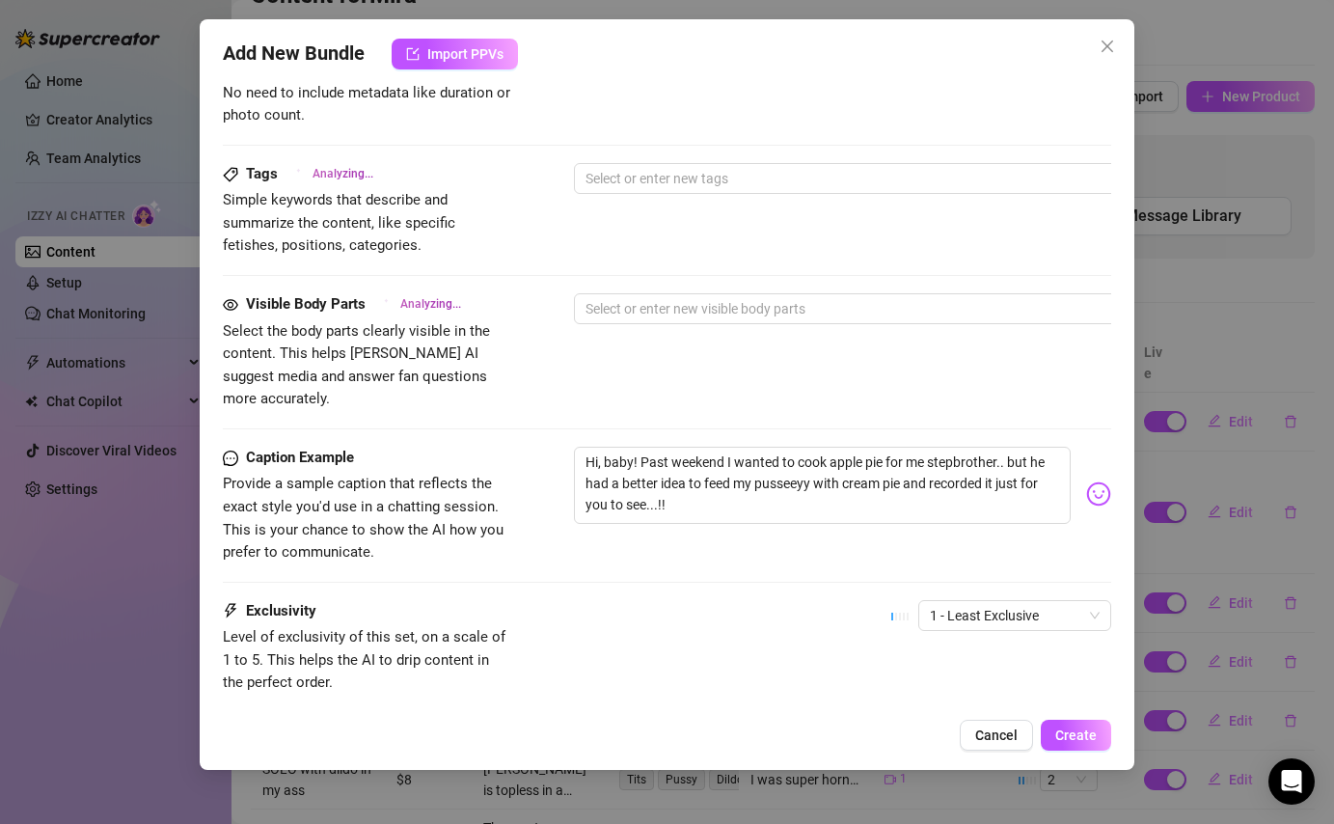
scroll to position [990, 0]
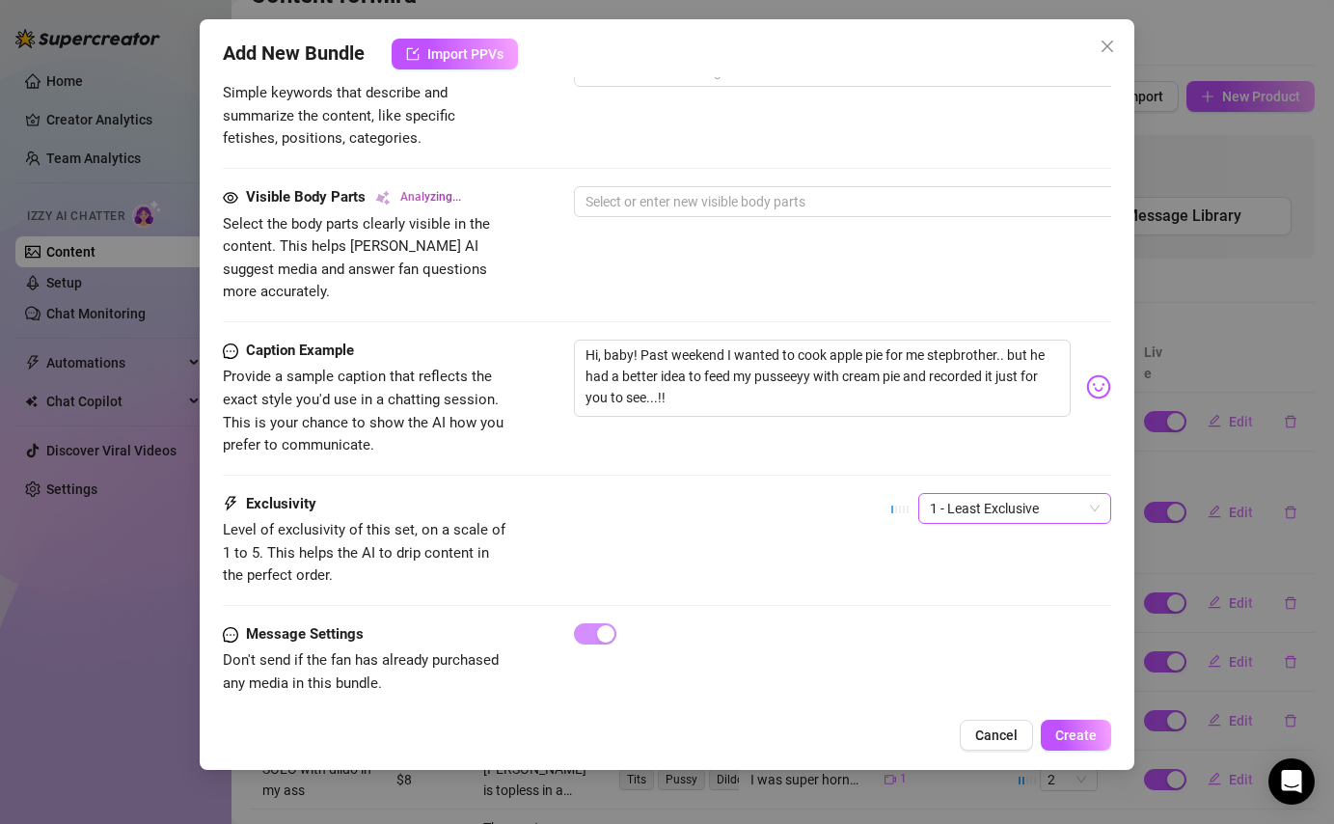
click at [1001, 494] on span "1 - Least Exclusive" at bounding box center [1015, 508] width 170 height 29
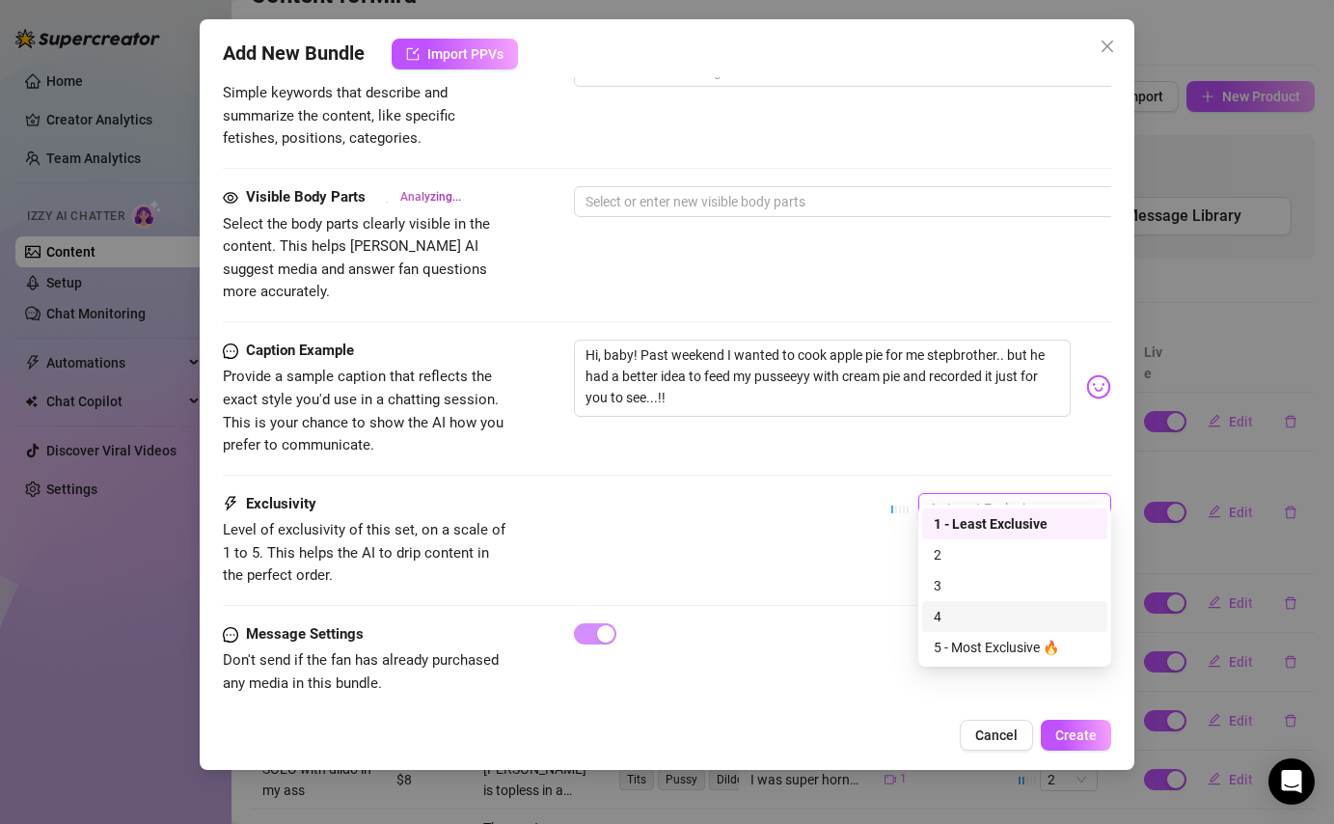
click at [973, 606] on div "4" at bounding box center [1015, 616] width 162 height 21
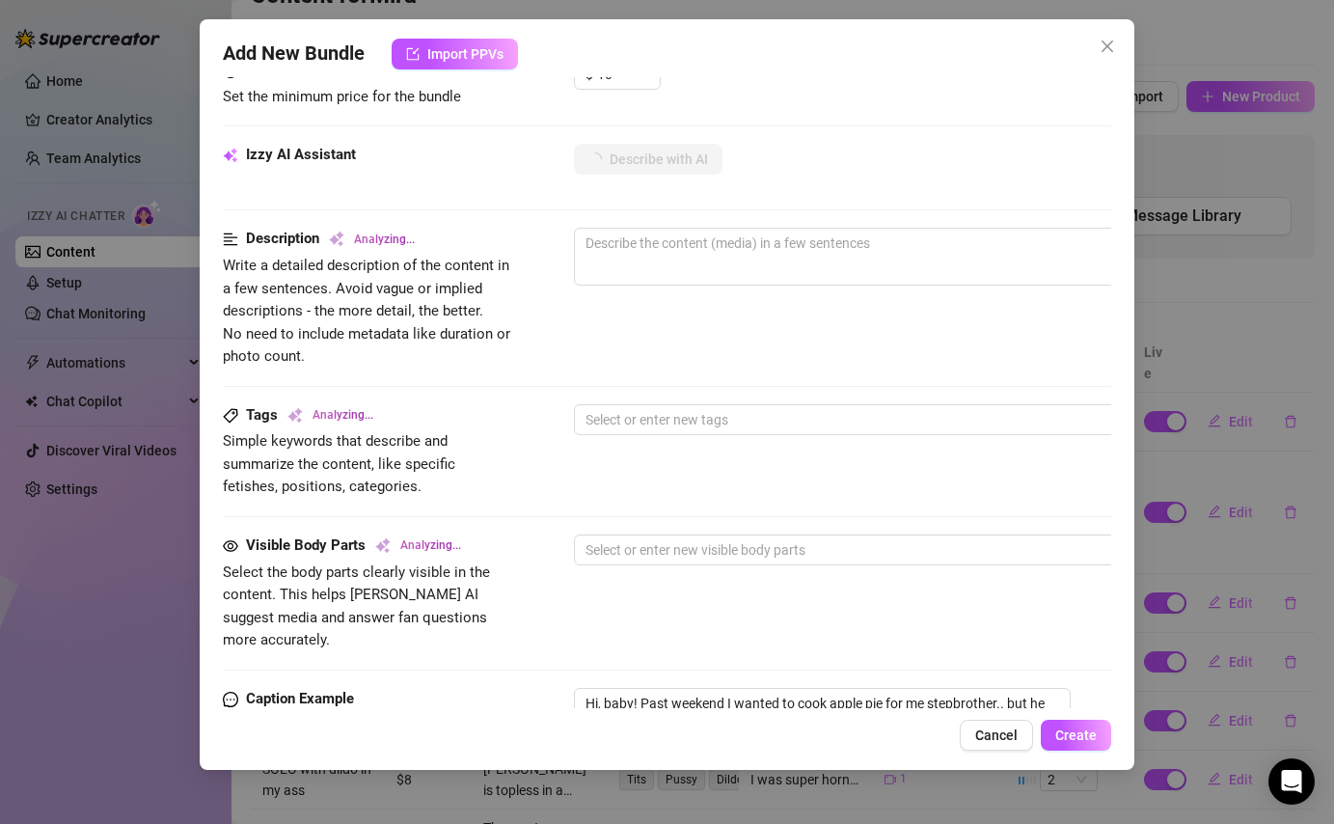
scroll to position [0, 0]
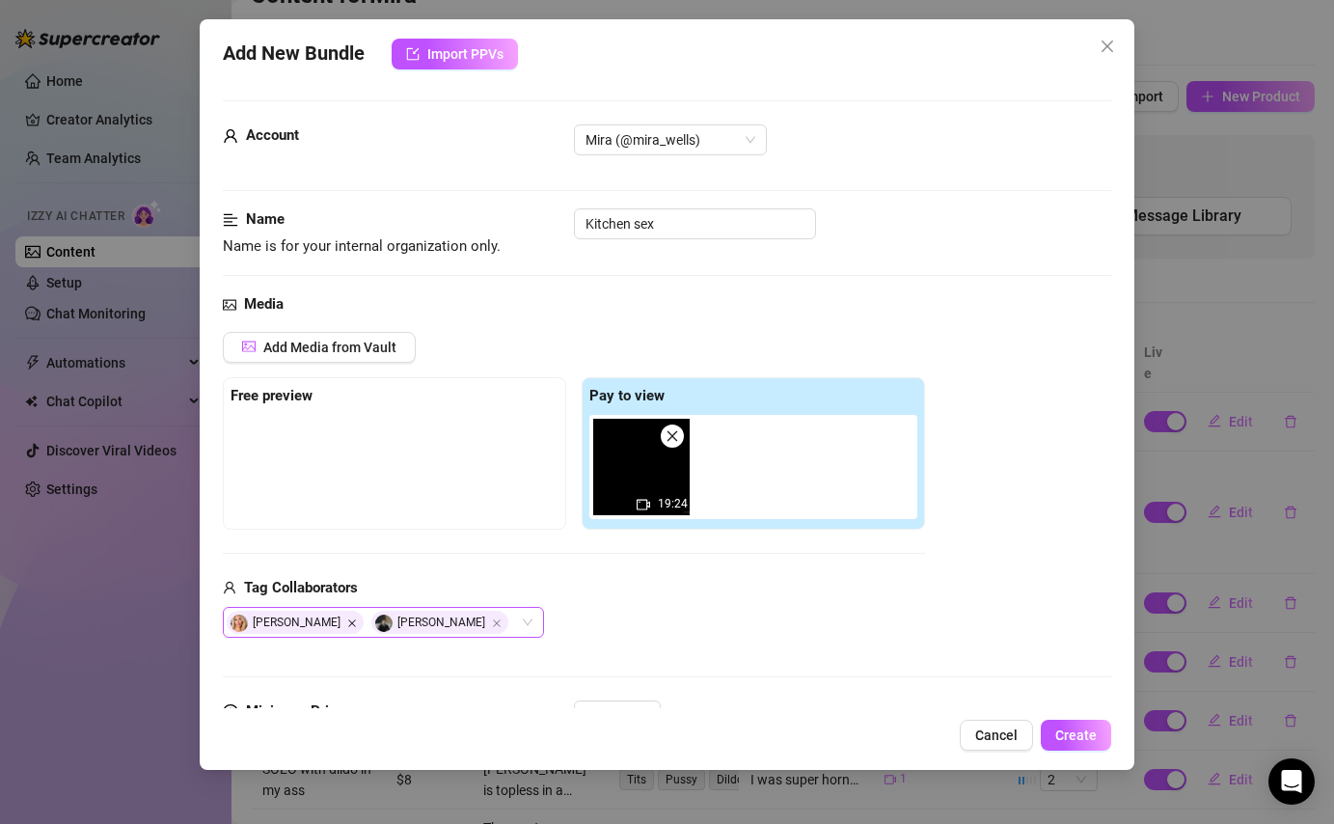
click at [347, 624] on icon "Close" at bounding box center [352, 623] width 10 height 10
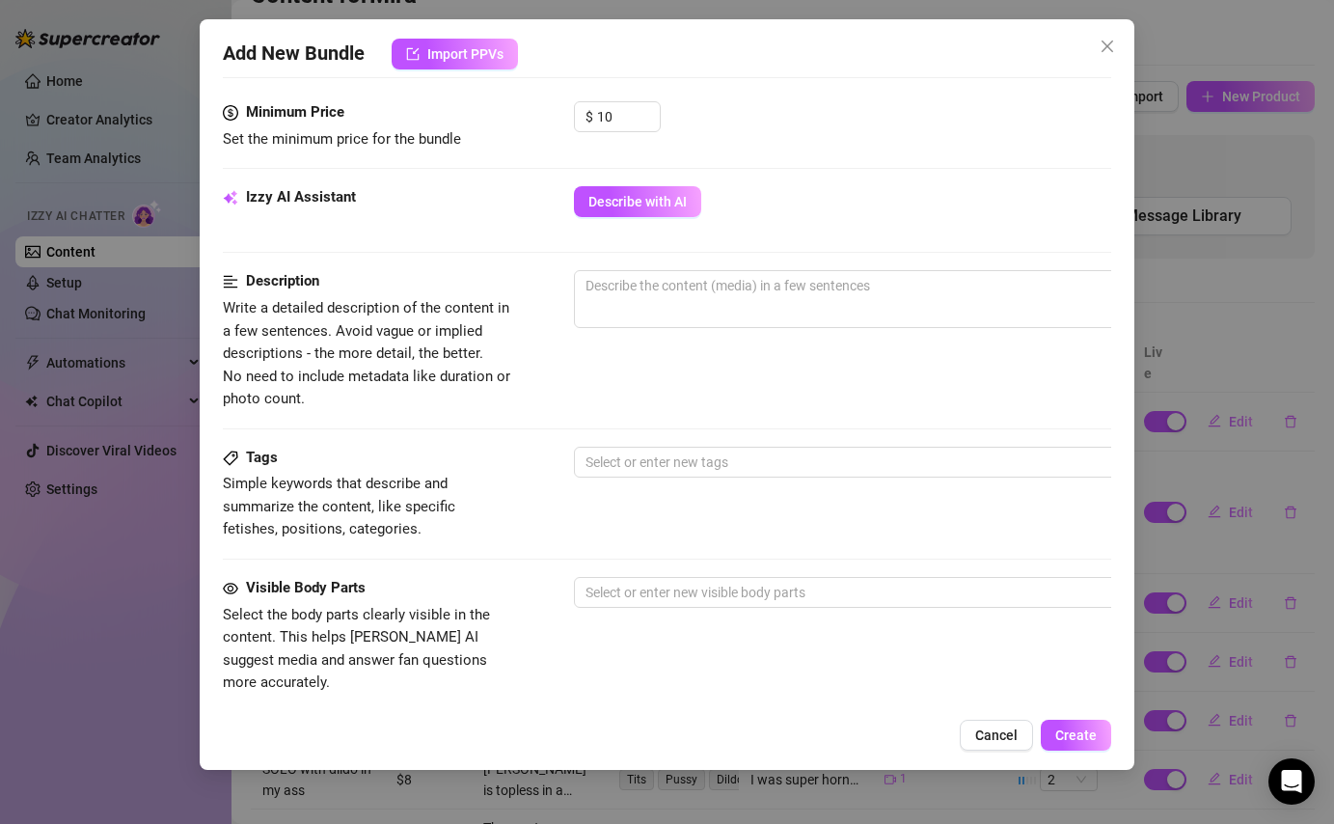
scroll to position [570, 0]
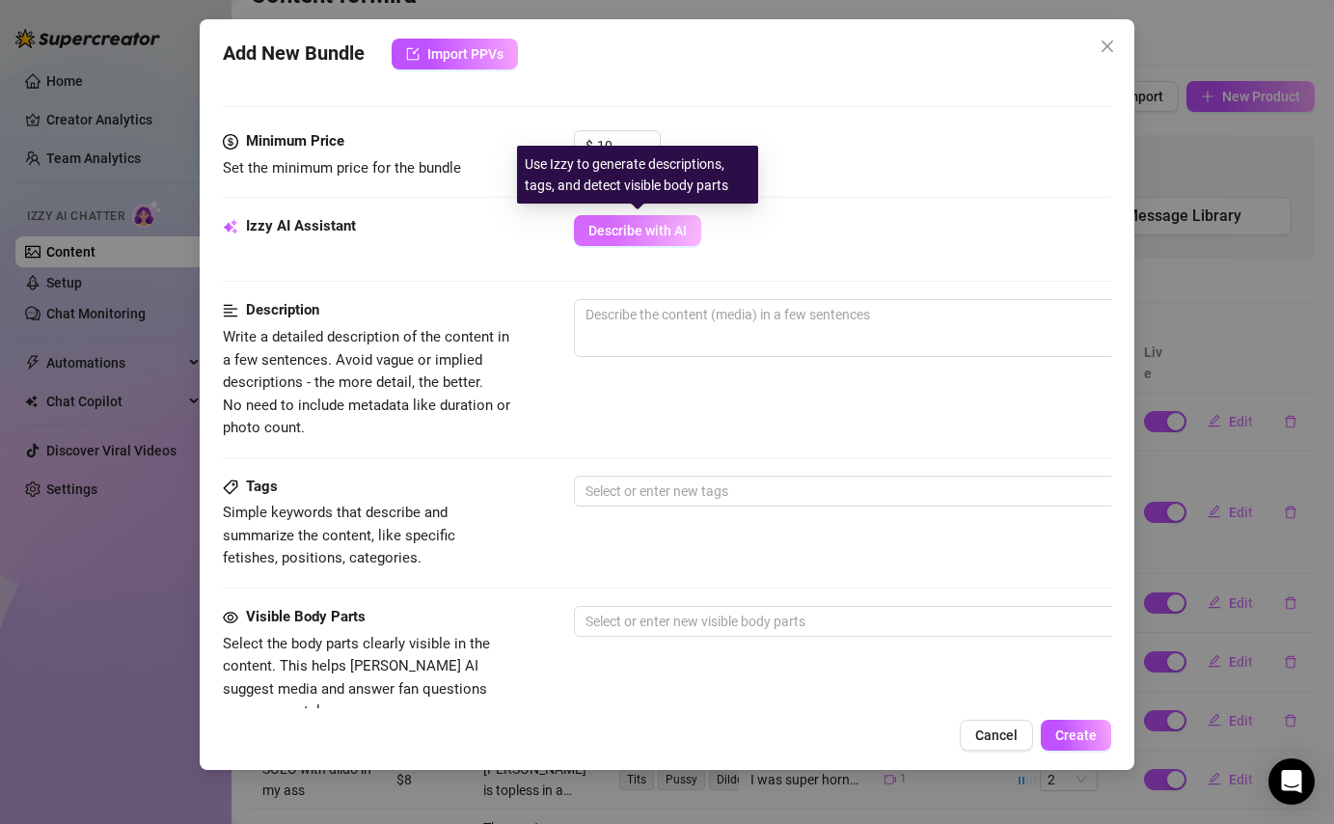
click at [642, 229] on span "Describe with AI" at bounding box center [638, 230] width 98 height 15
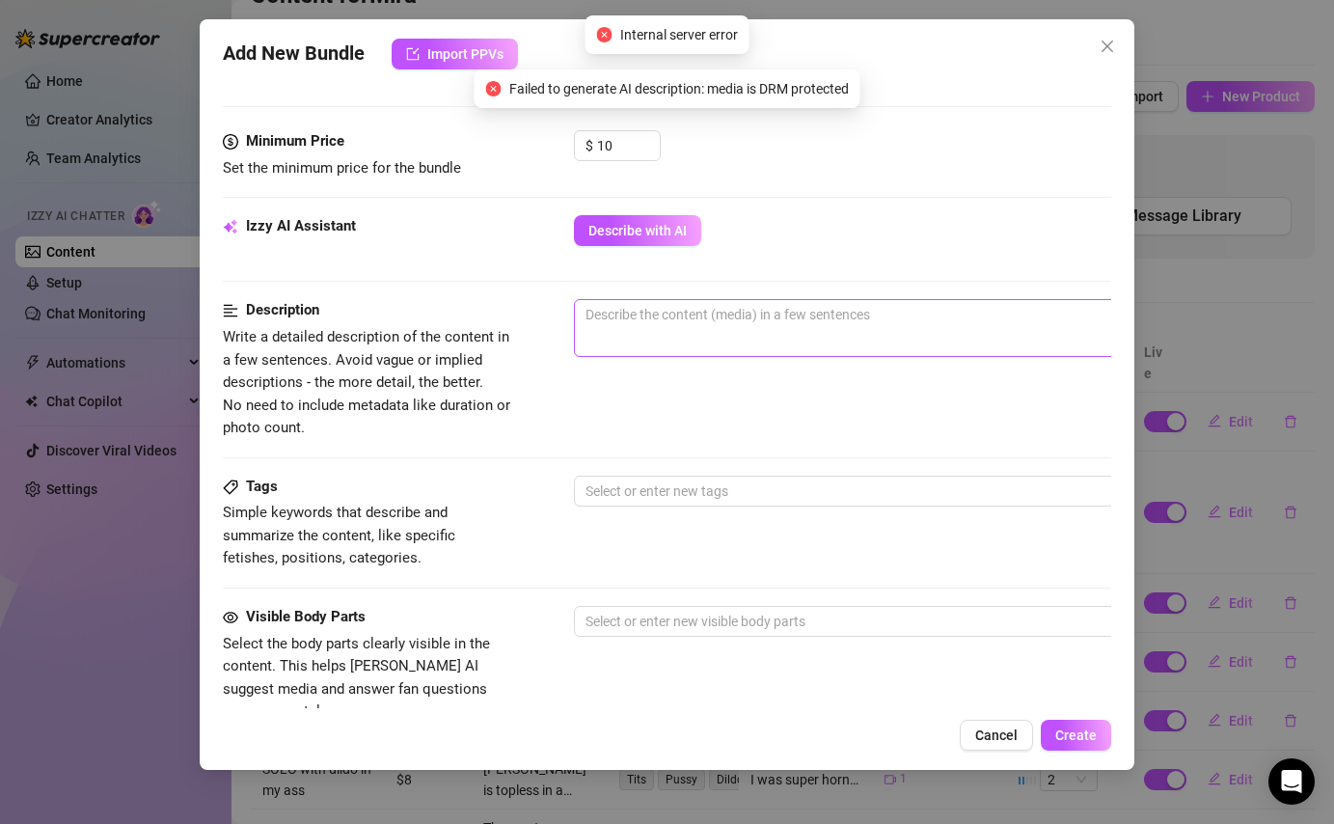
click at [815, 329] on span "0 / 1000" at bounding box center [911, 328] width 675 height 58
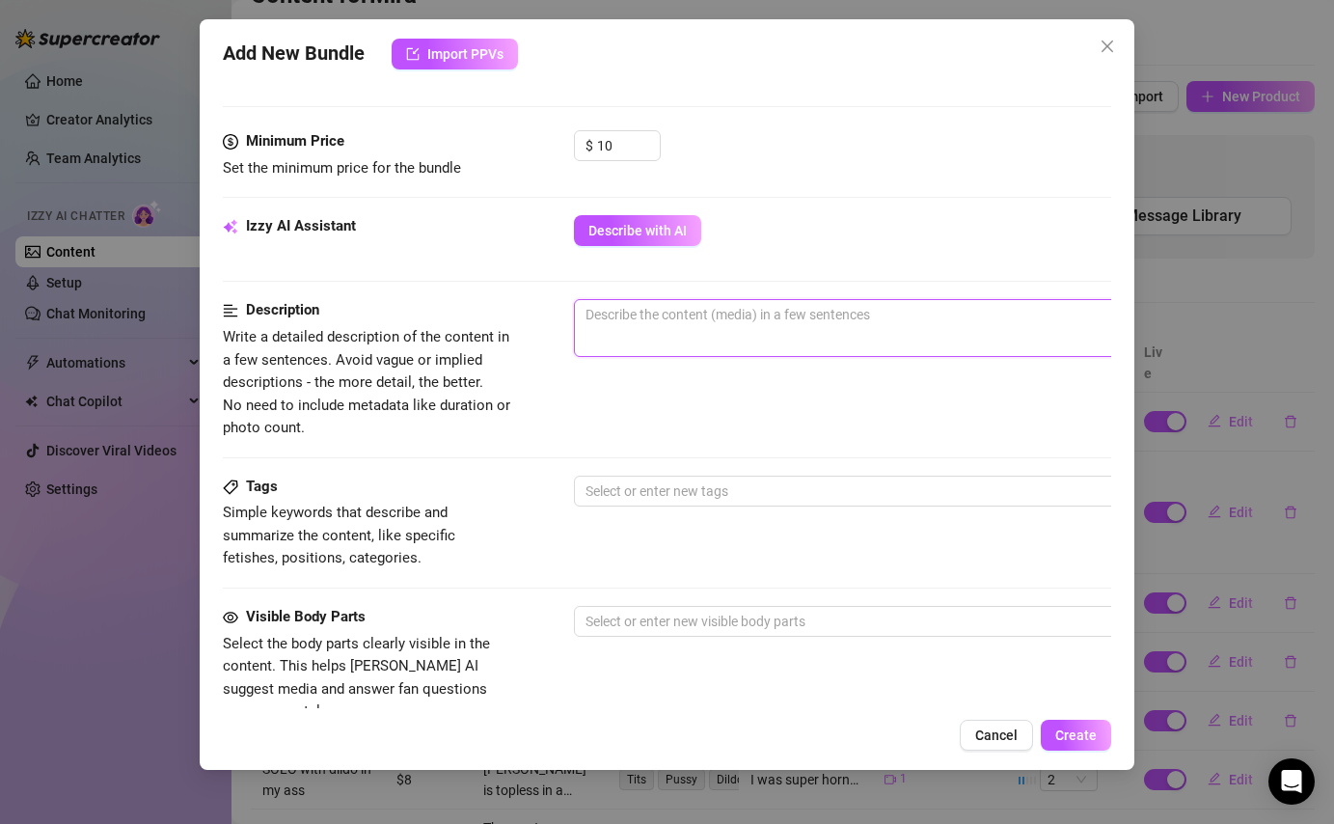
click at [696, 321] on textarea at bounding box center [911, 314] width 673 height 29
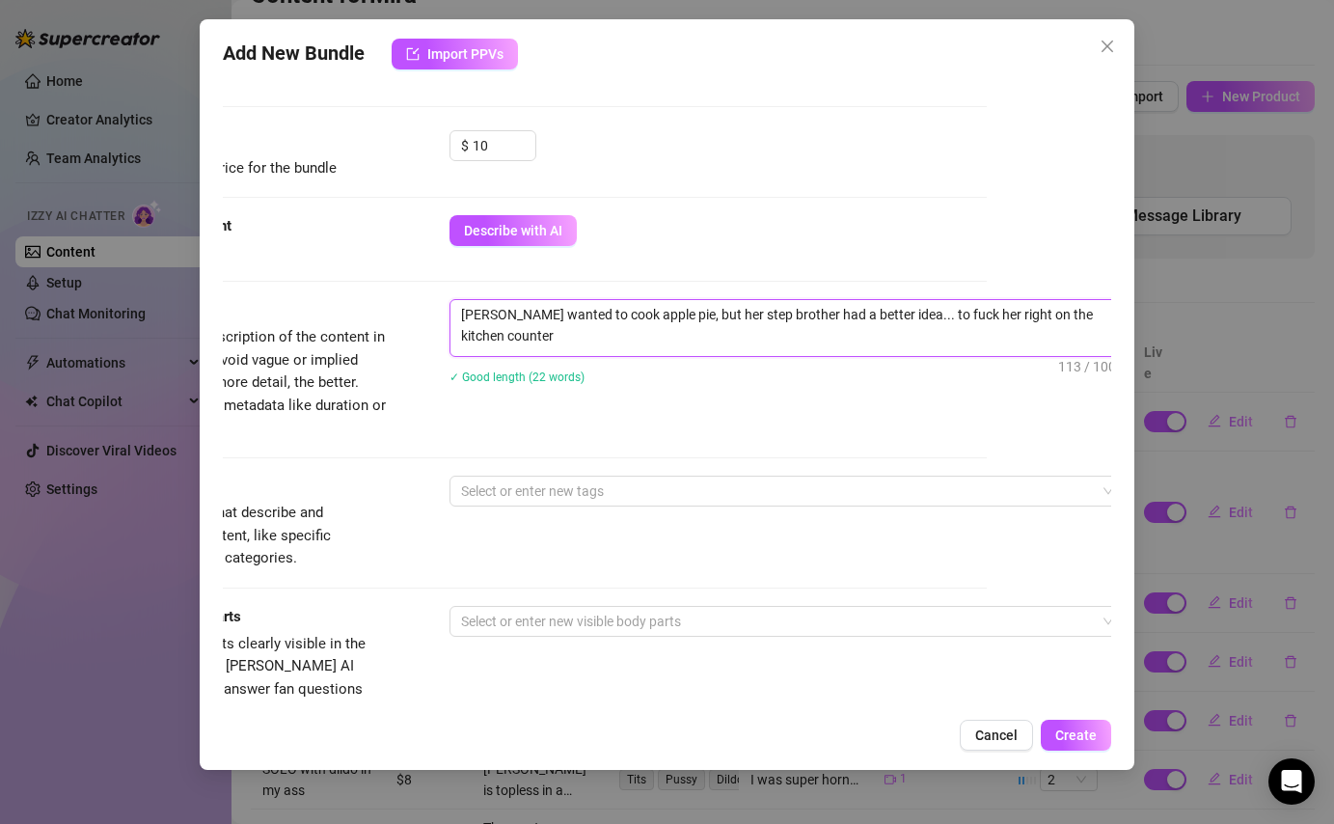
scroll to position [0, 0]
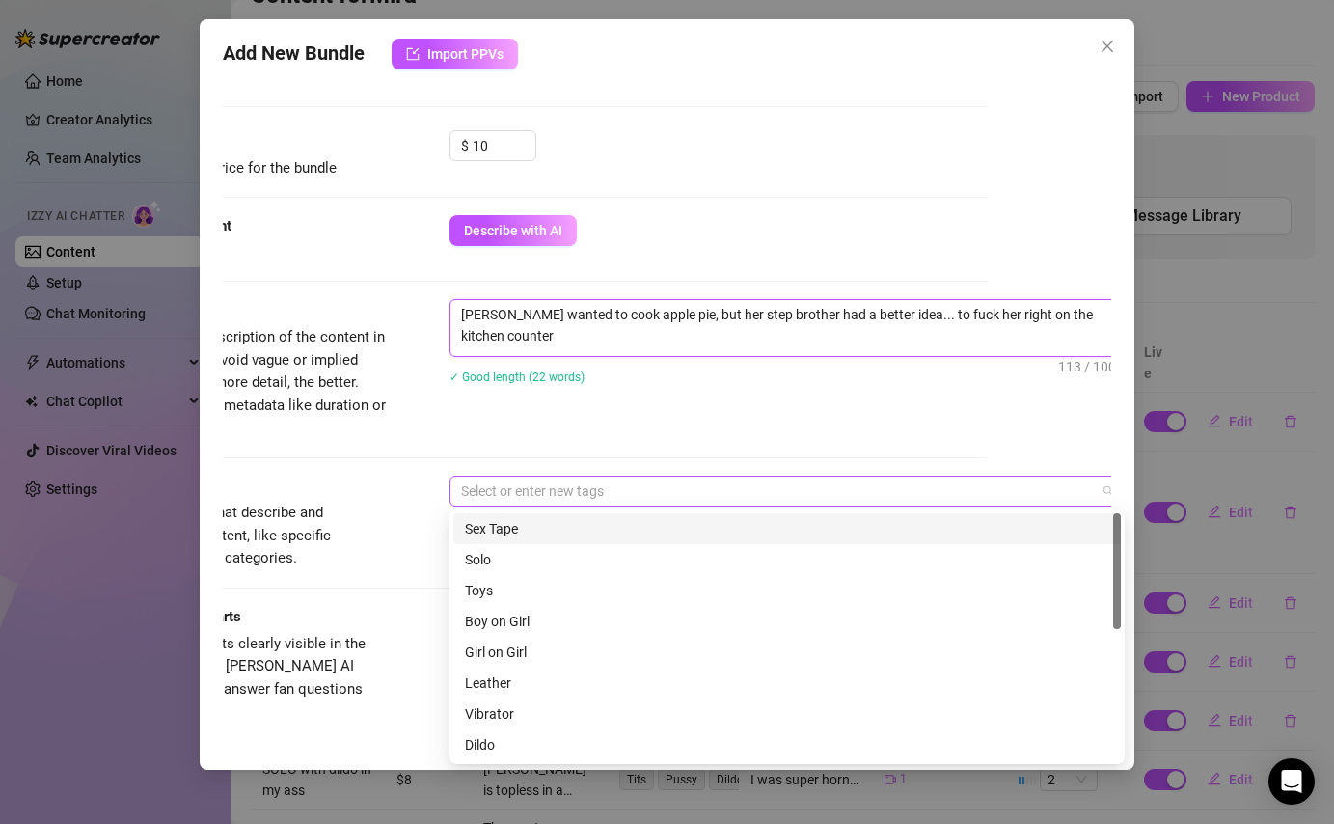
click at [728, 499] on div at bounding box center [776, 491] width 647 height 27
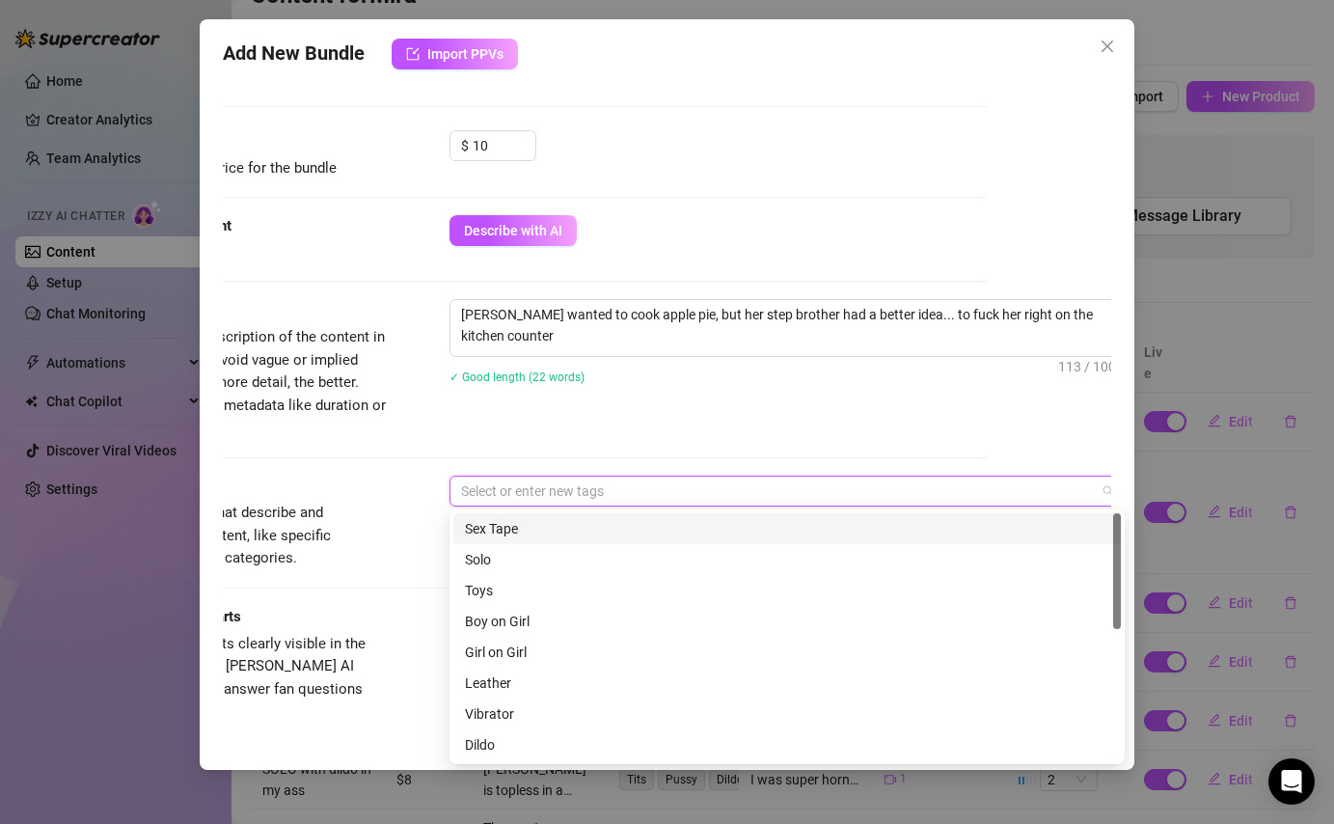
click at [682, 516] on div "Sex Tape" at bounding box center [787, 528] width 668 height 31
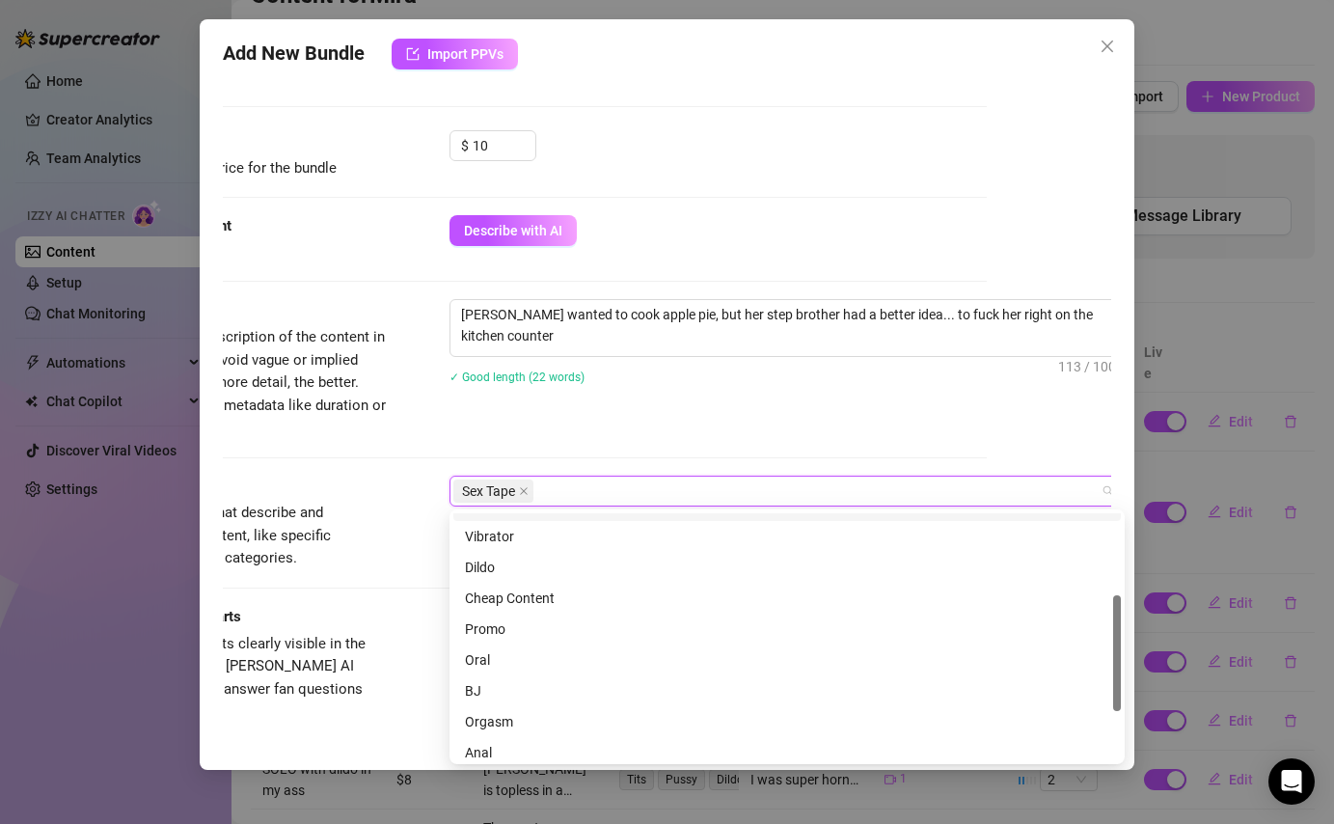
scroll to position [178, 0]
click at [515, 657] on div "Oral" at bounding box center [787, 658] width 644 height 21
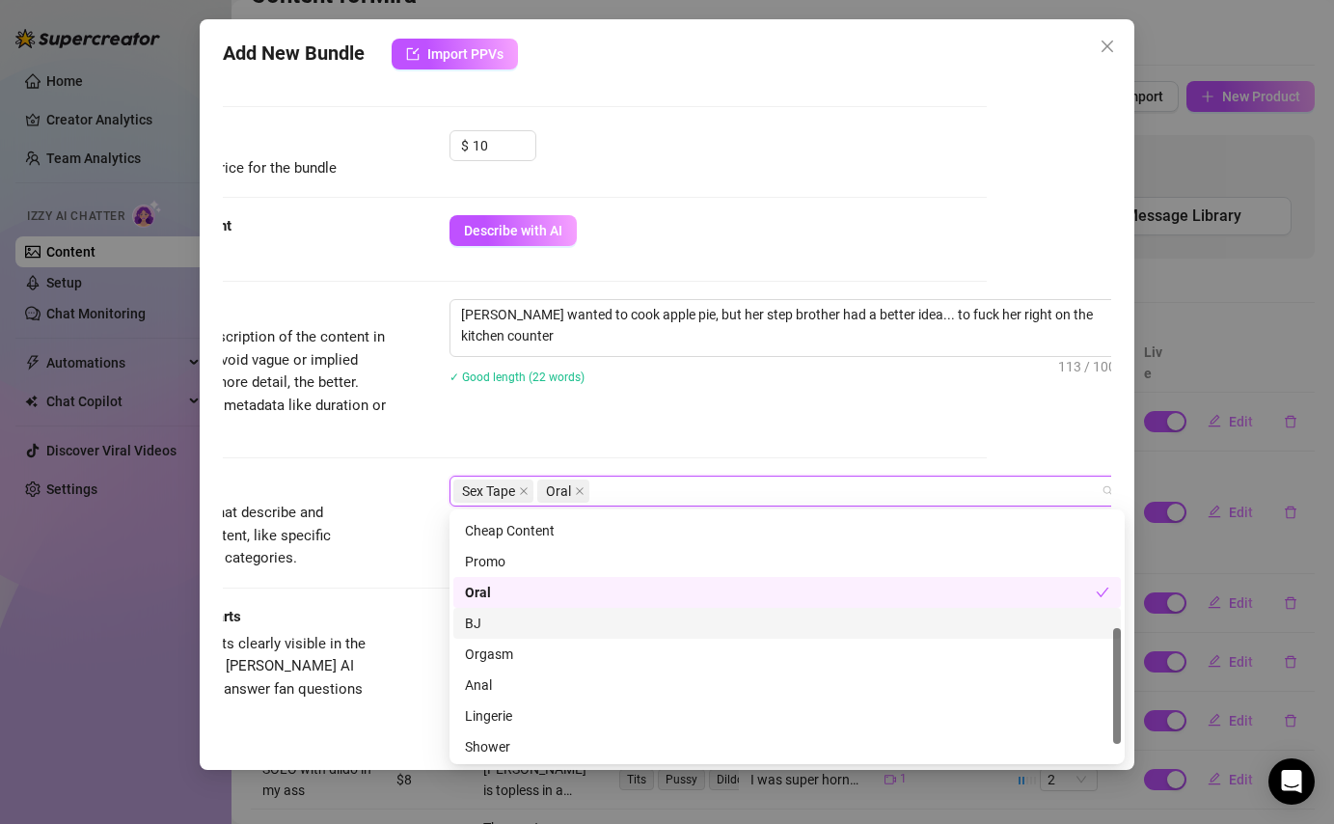
scroll to position [246, 0]
click at [494, 619] on div "BJ" at bounding box center [787, 622] width 644 height 21
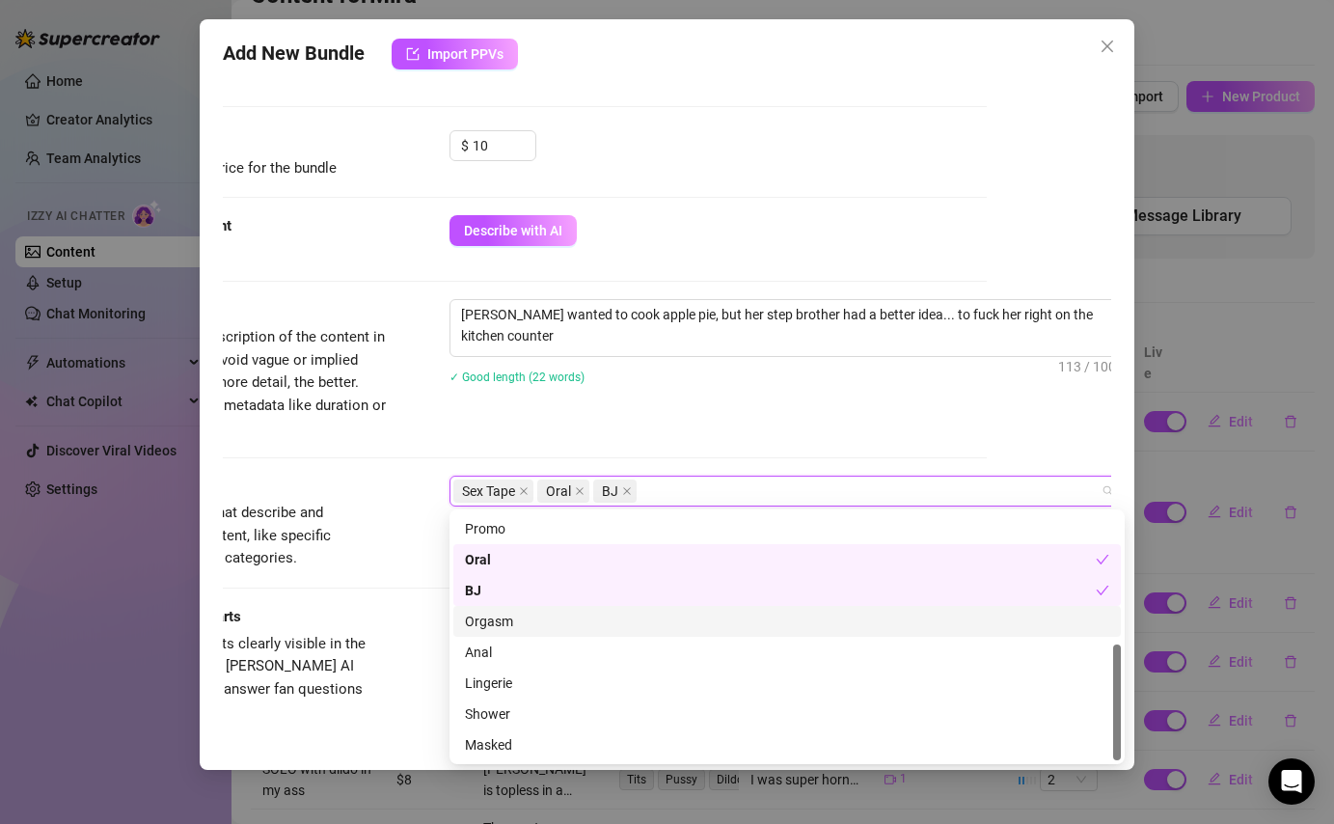
click at [511, 626] on div "Orgasm" at bounding box center [787, 621] width 644 height 21
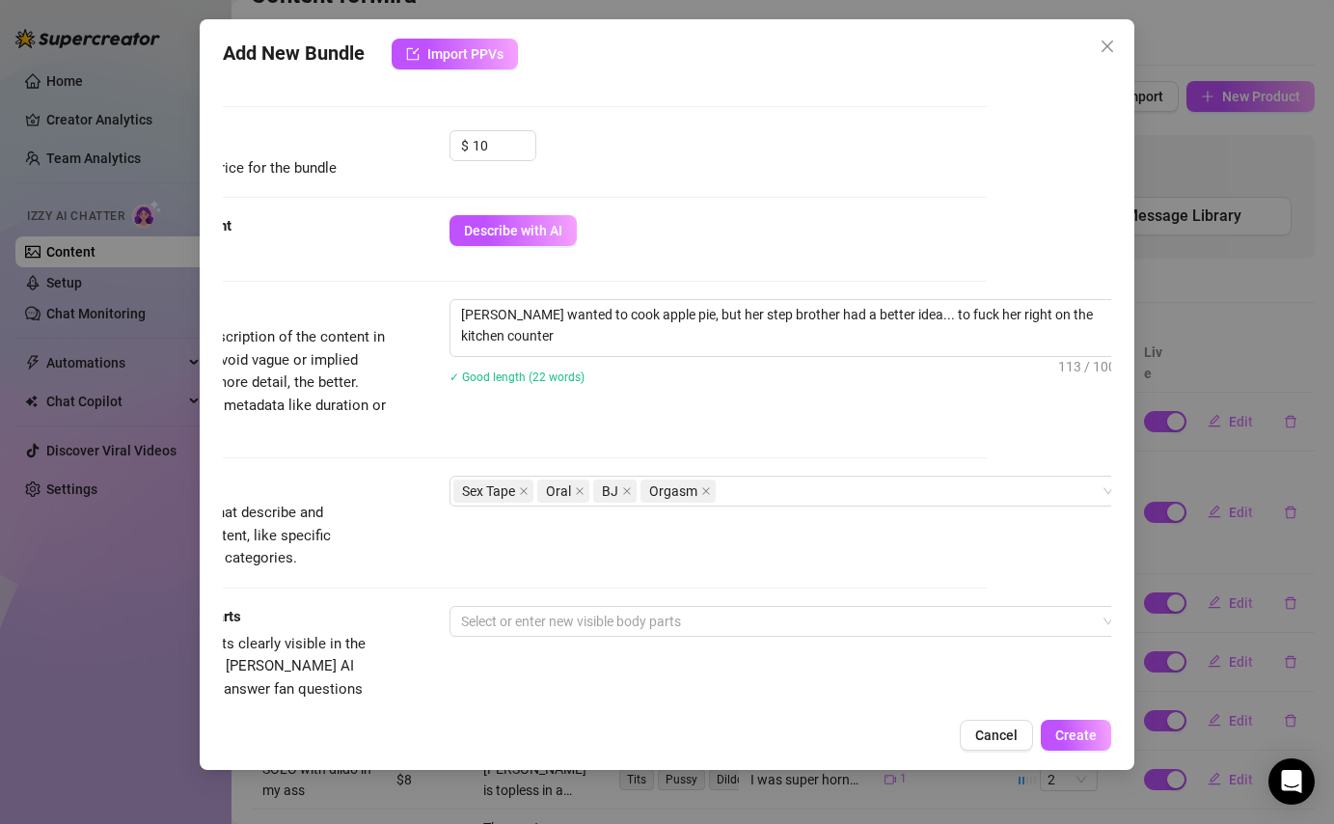
click at [735, 413] on div "Description Write a detailed description of the content in a few sentences. Avo…" at bounding box center [542, 369] width 888 height 140
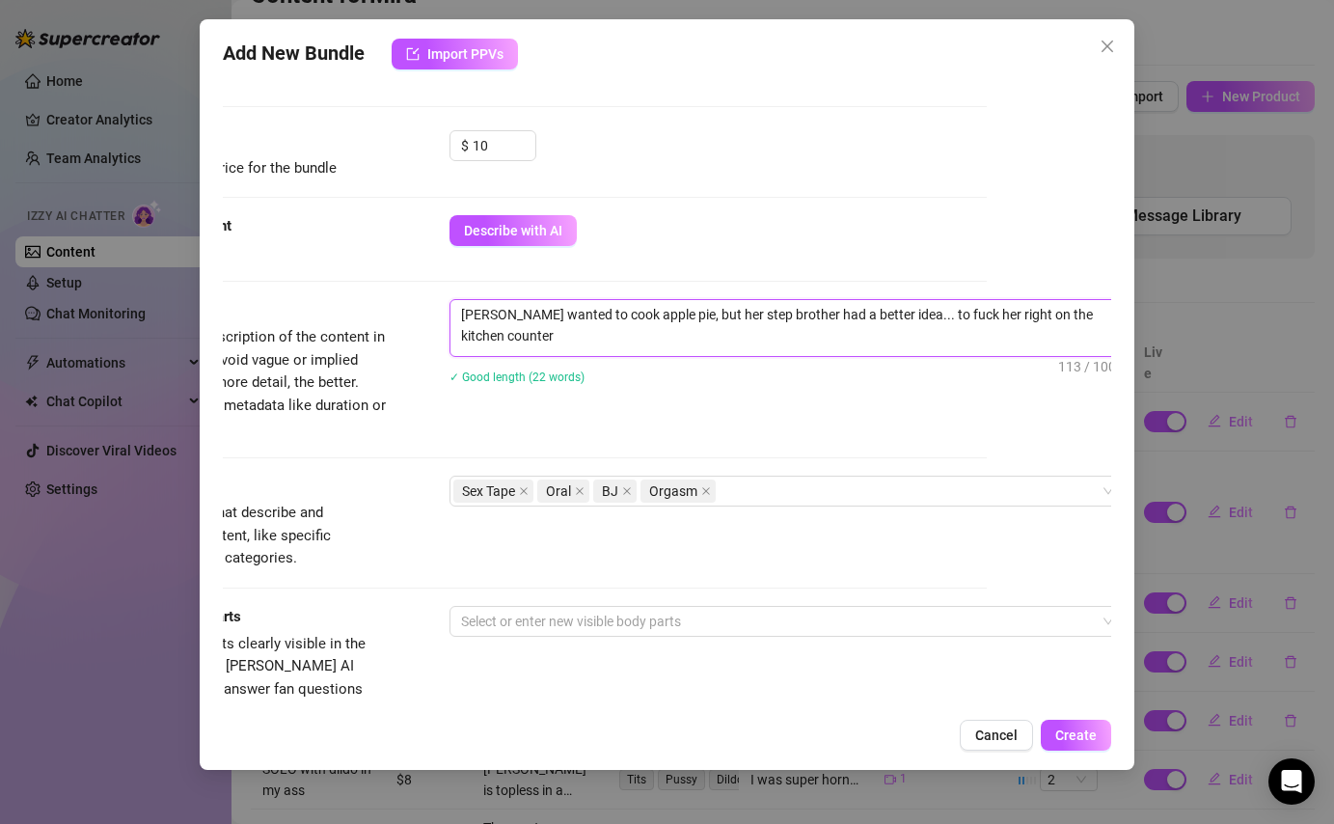
click at [1084, 319] on textarea "Mira wanted to cook apple pie, but her step brother had a better idea... to fuc…" at bounding box center [787, 325] width 673 height 50
click at [667, 339] on textarea "Mira wanted to cook apple pie, but her step brother had a better idea... to fuc…" at bounding box center [787, 325] width 673 height 50
click at [699, 619] on div at bounding box center [776, 621] width 647 height 27
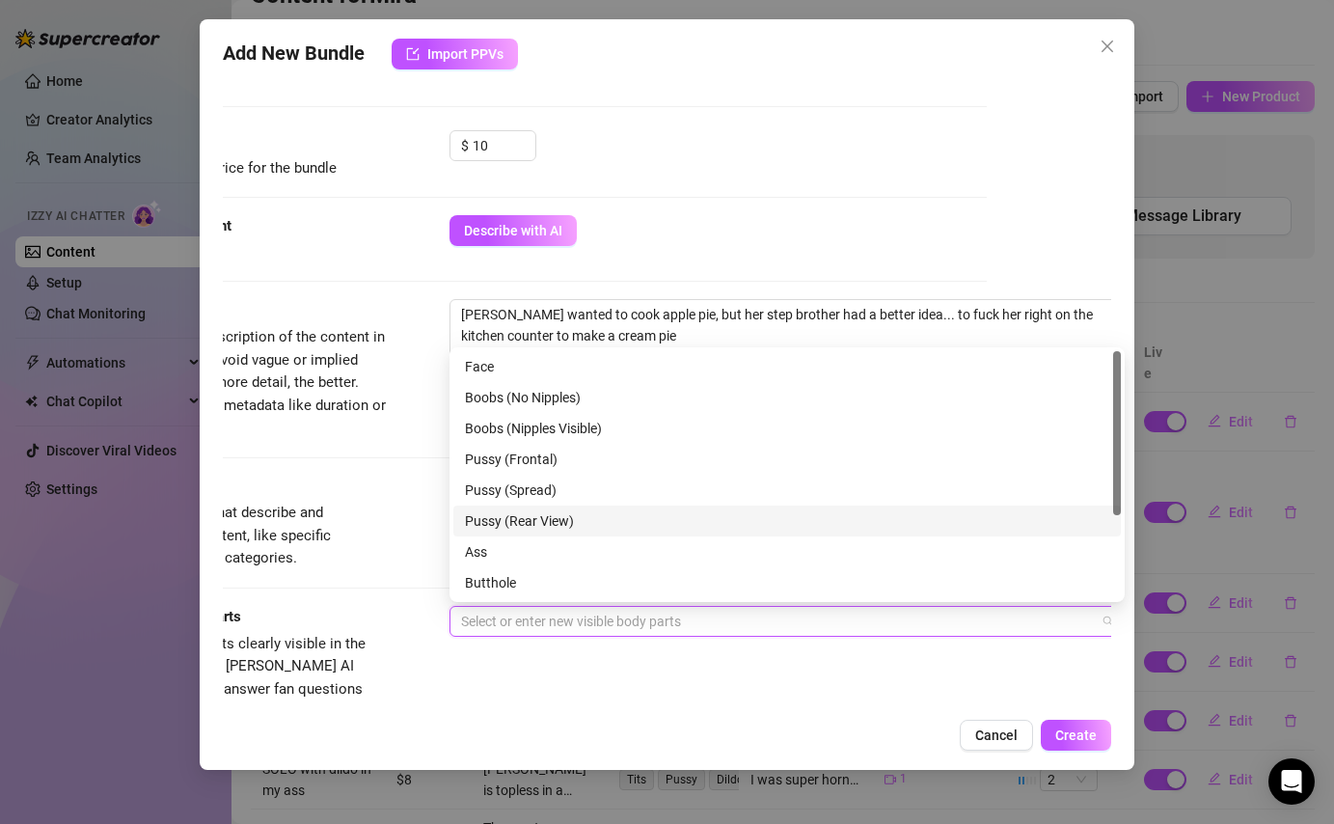
click at [397, 487] on div "Tags Simple keywords that describe and summarize the content, like specific fet…" at bounding box center [542, 523] width 888 height 95
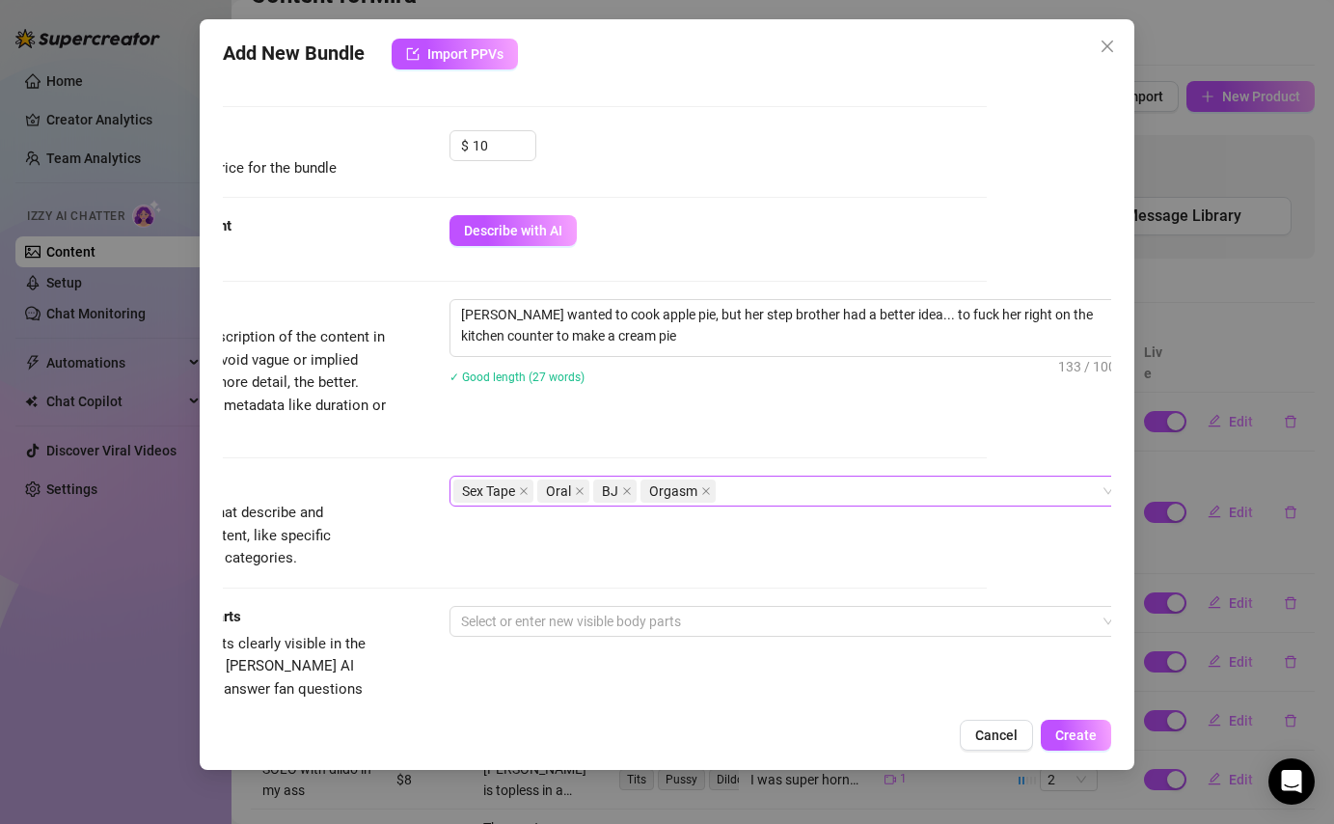
click at [746, 488] on div "Sex Tape Oral BJ Orgasm" at bounding box center [776, 491] width 647 height 27
click at [654, 581] on div "Tags Simple keywords that describe and summarize the content, like specific fet…" at bounding box center [542, 541] width 888 height 130
click at [593, 623] on div at bounding box center [776, 621] width 647 height 27
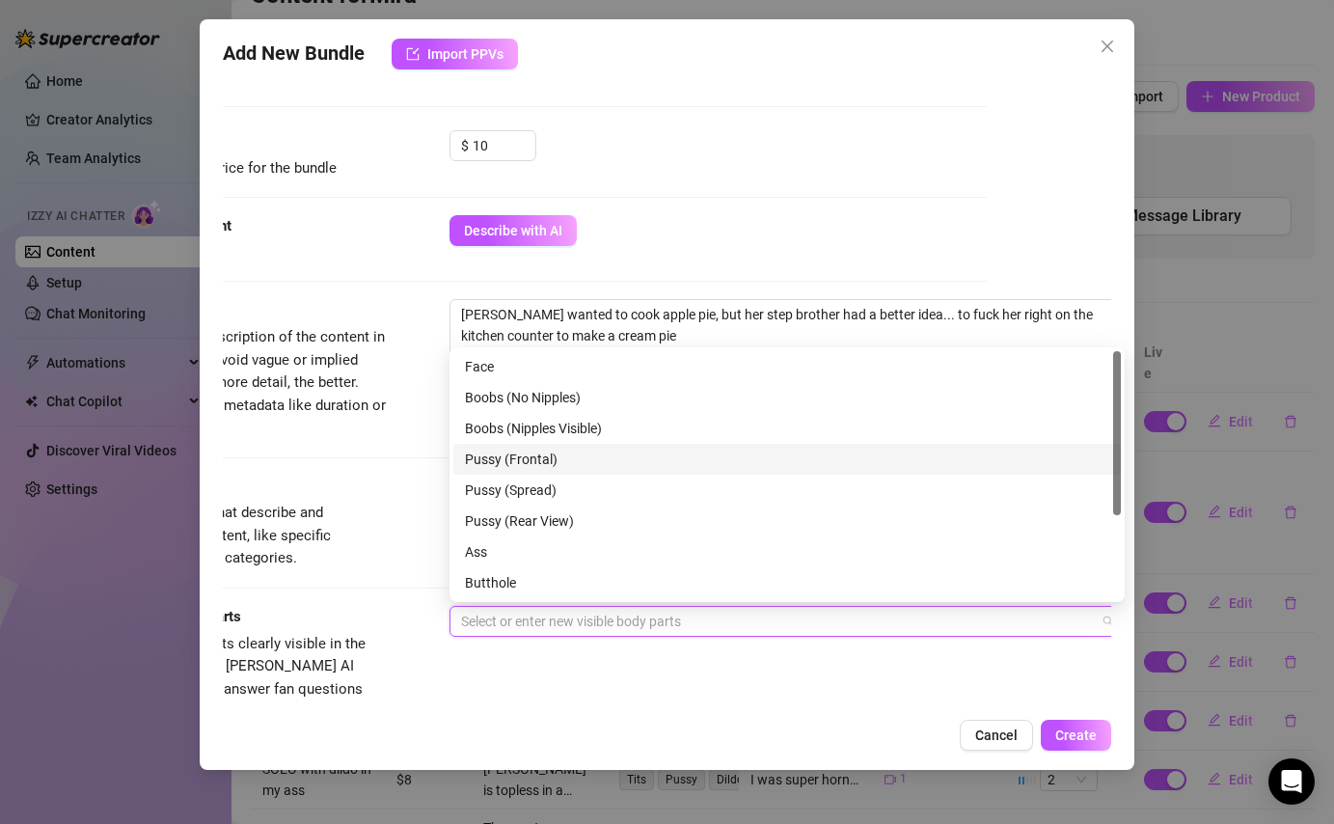
click at [565, 463] on div "Pussy (Frontal)" at bounding box center [787, 459] width 644 height 21
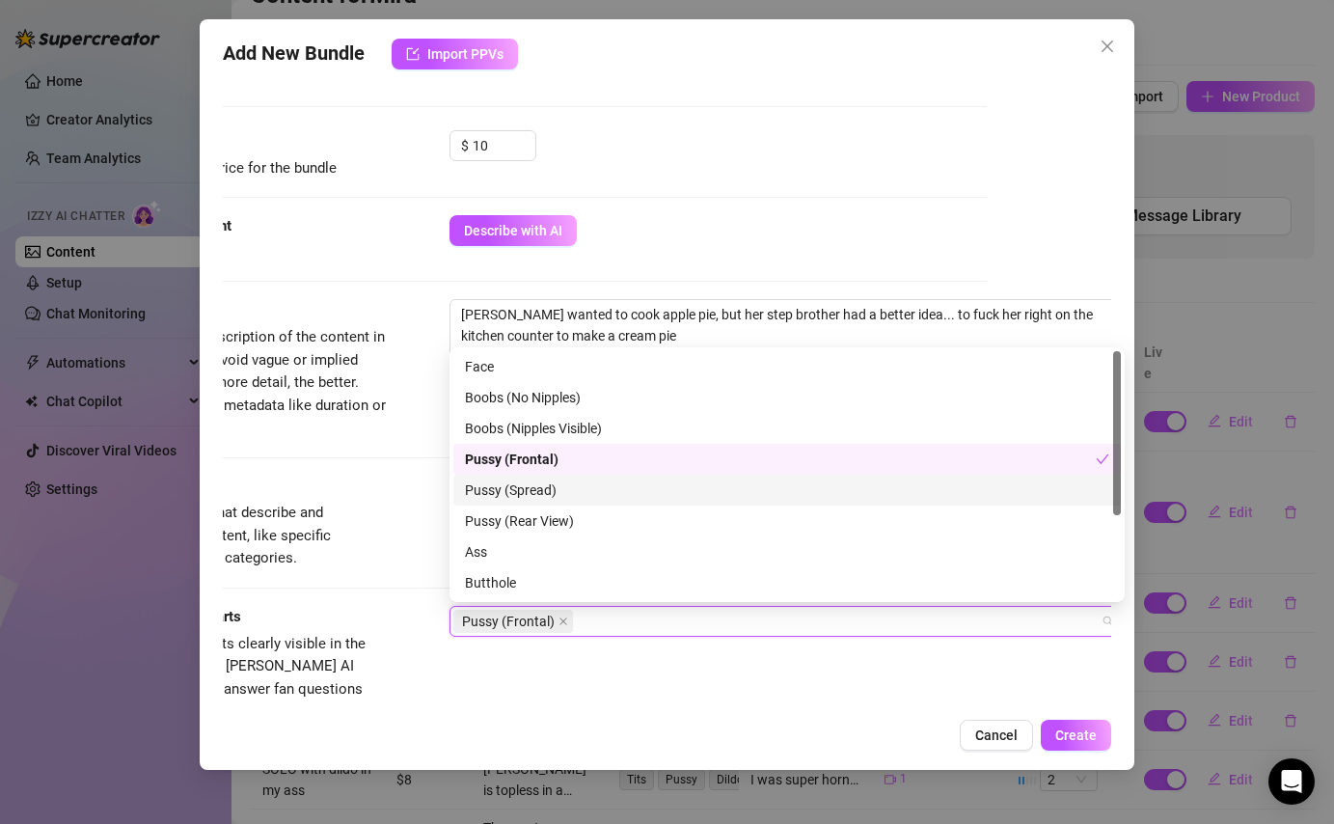
click at [552, 483] on div "Pussy (Spread)" at bounding box center [787, 490] width 644 height 21
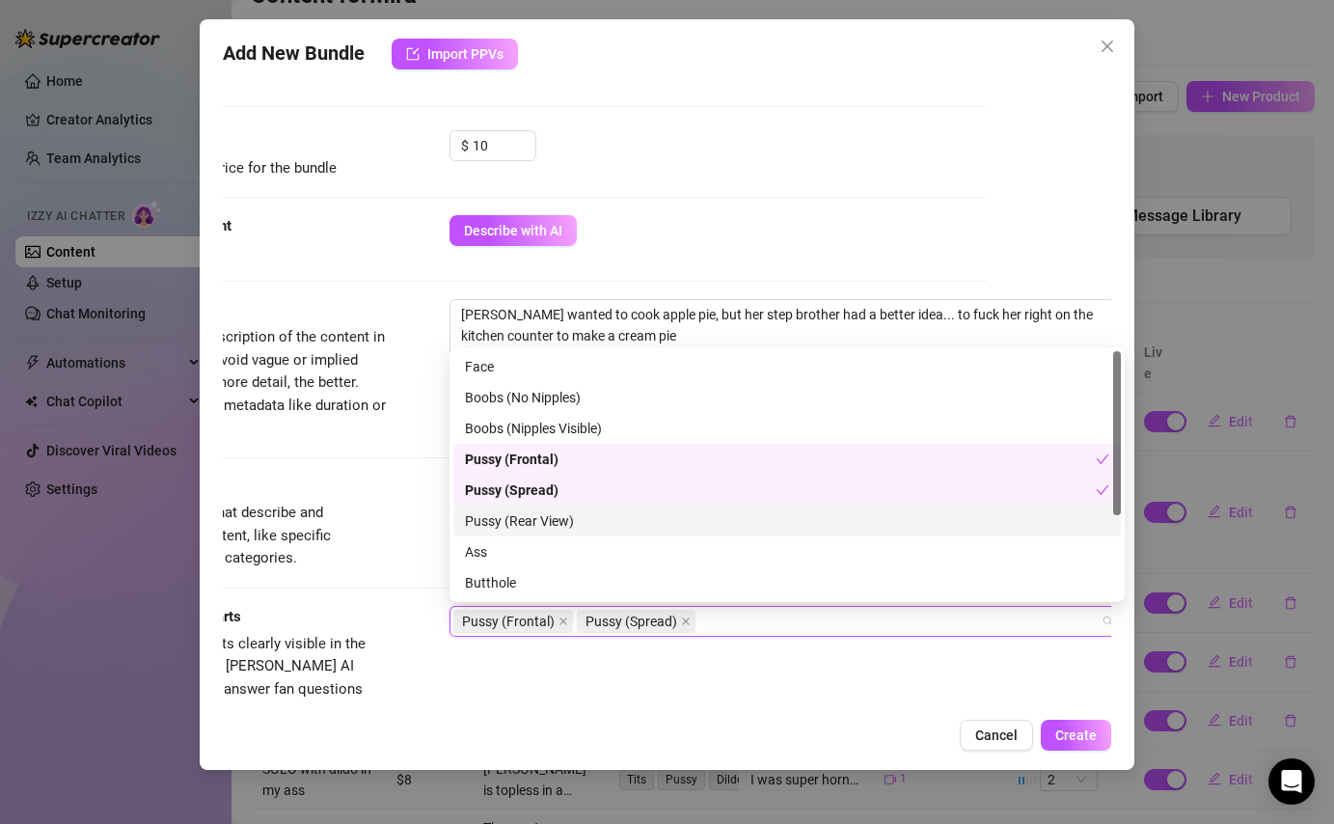
click at [560, 520] on div "Pussy (Rear View)" at bounding box center [787, 520] width 644 height 21
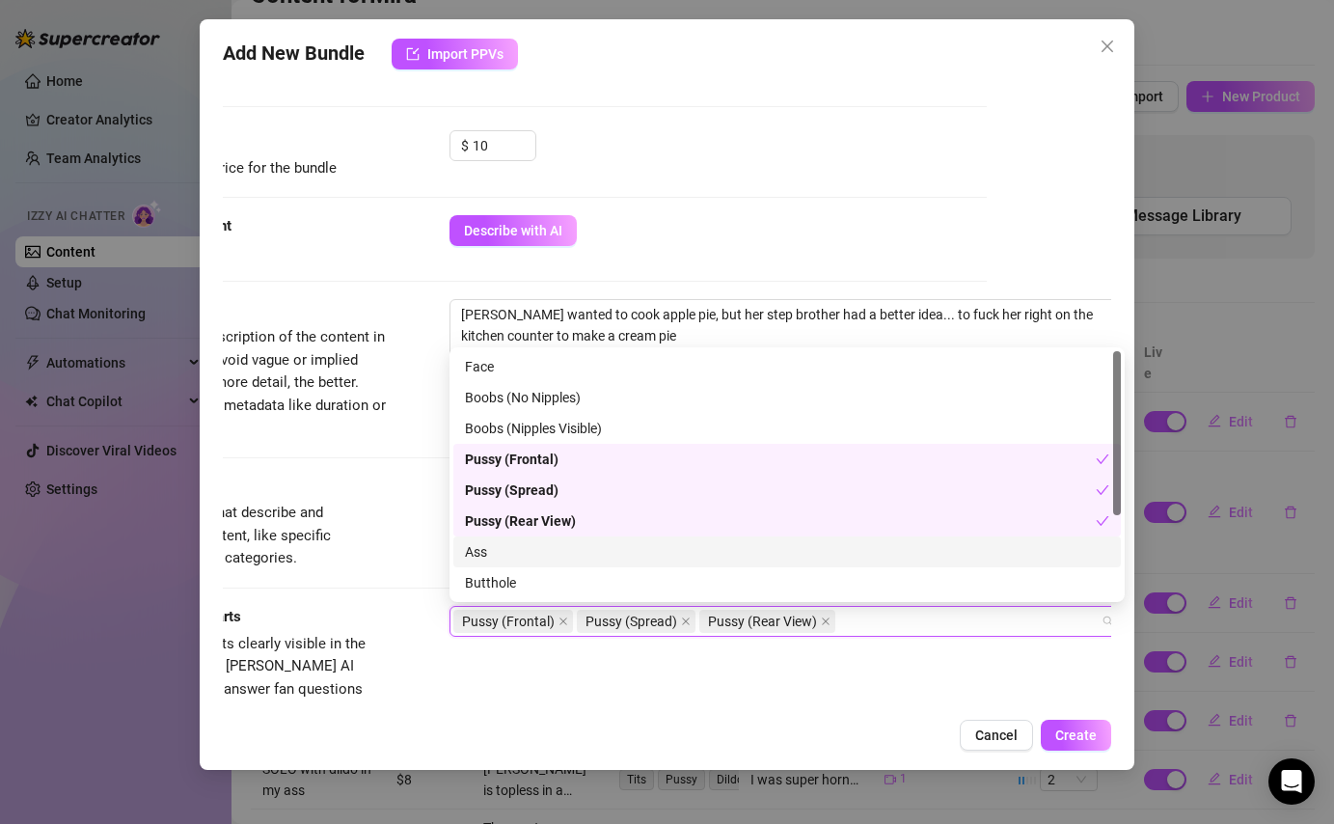
click at [545, 554] on div "Ass" at bounding box center [787, 551] width 644 height 21
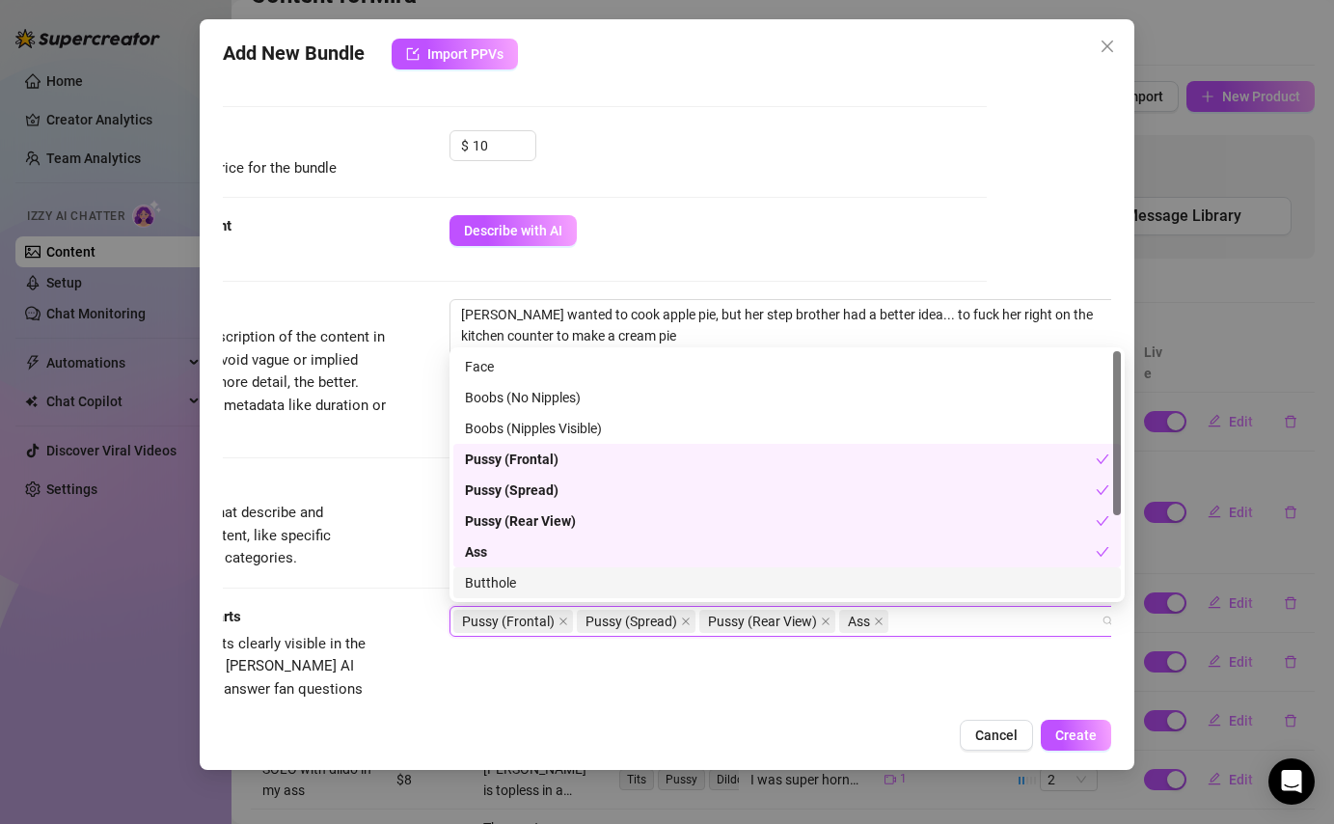
click at [543, 586] on div "Butthole" at bounding box center [787, 582] width 644 height 21
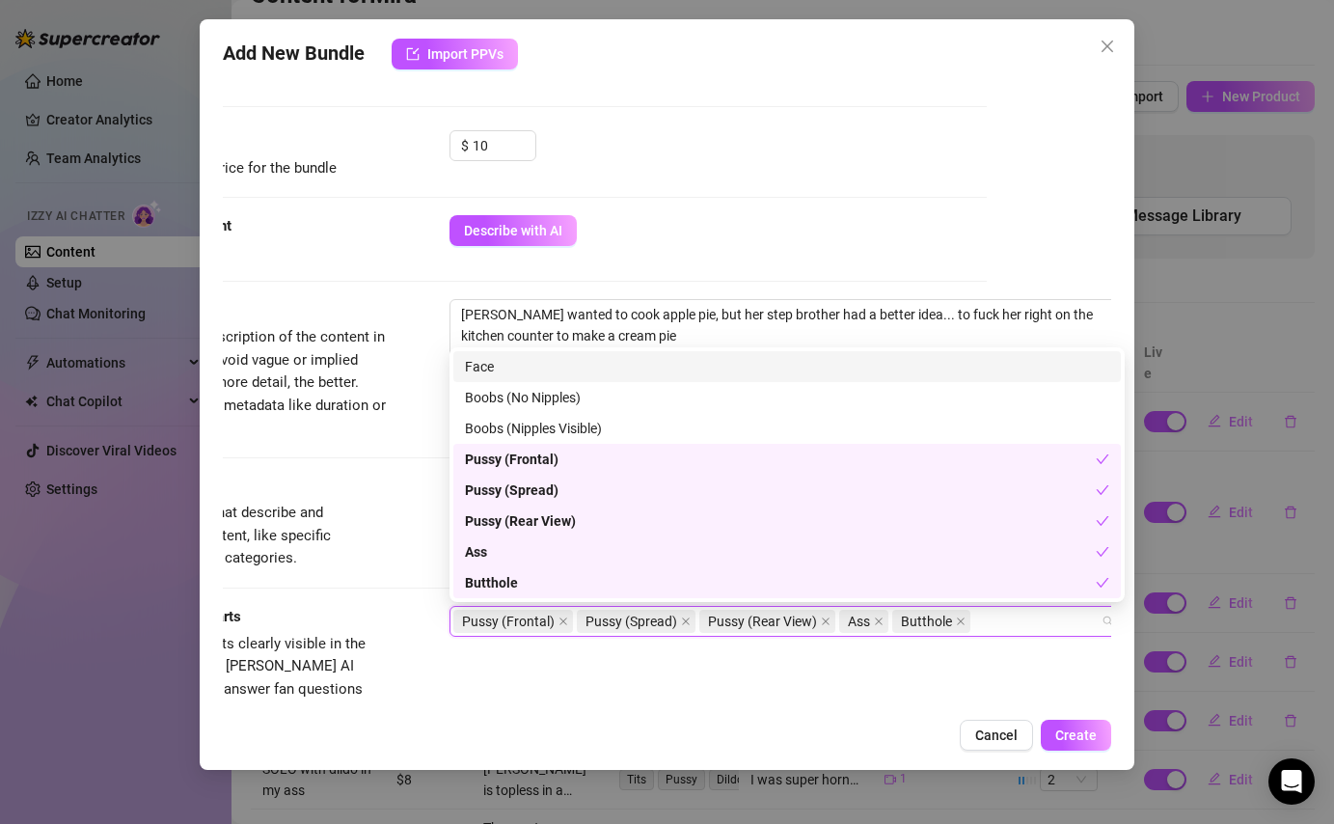
click at [539, 361] on div "Face" at bounding box center [787, 366] width 644 height 21
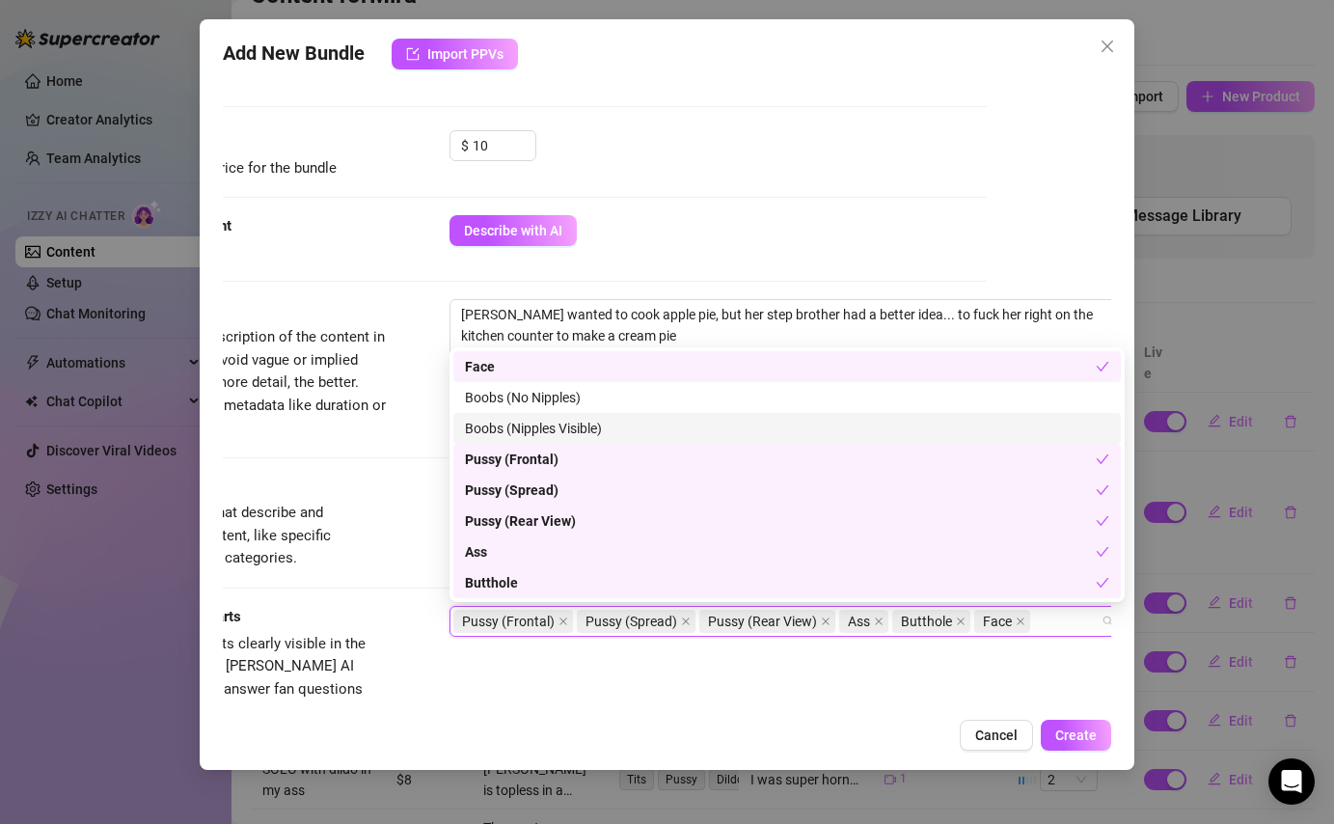
click at [543, 437] on div "Boobs (Nipples Visible)" at bounding box center [787, 428] width 644 height 21
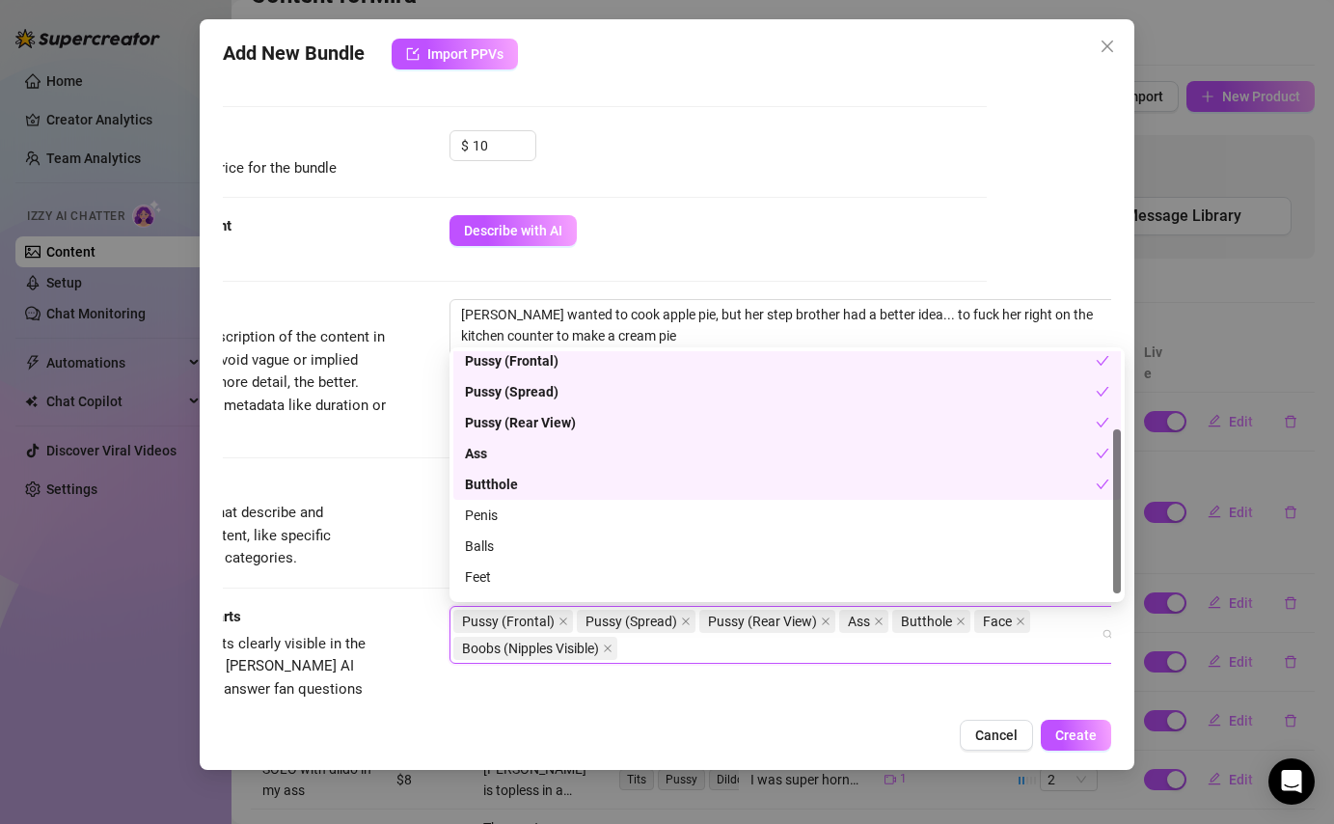
scroll to position [123, 0]
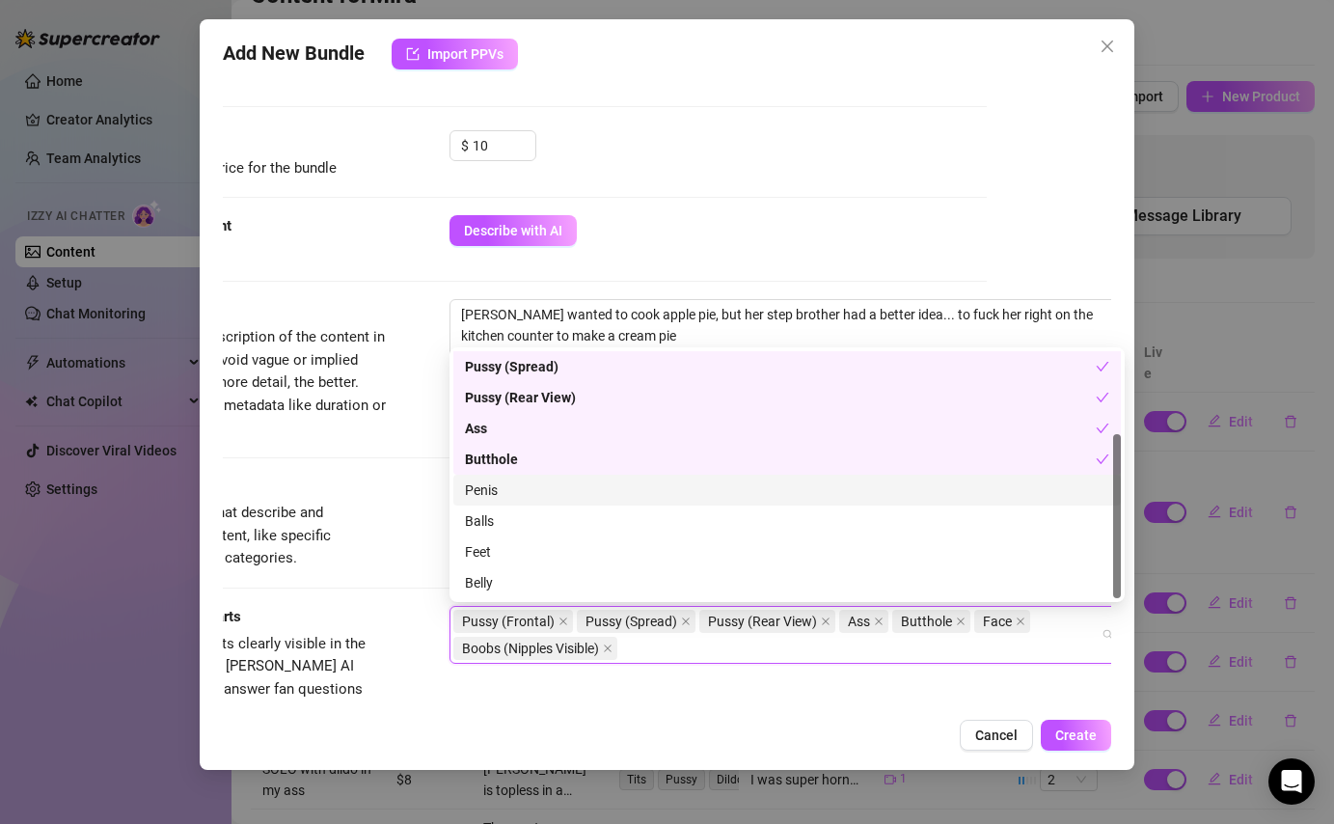
click at [512, 497] on div "Penis" at bounding box center [787, 490] width 644 height 21
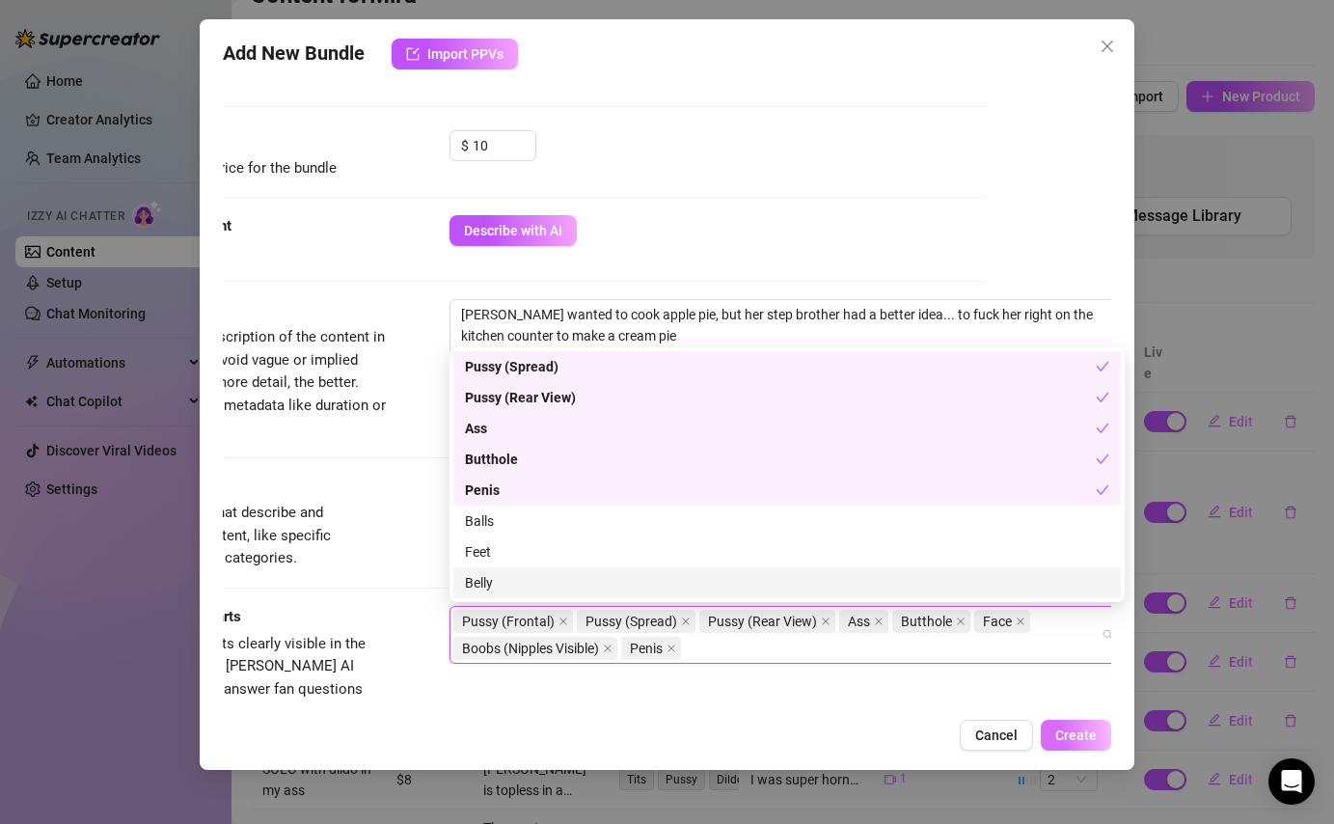
click at [1069, 733] on span "Create" at bounding box center [1075, 734] width 41 height 15
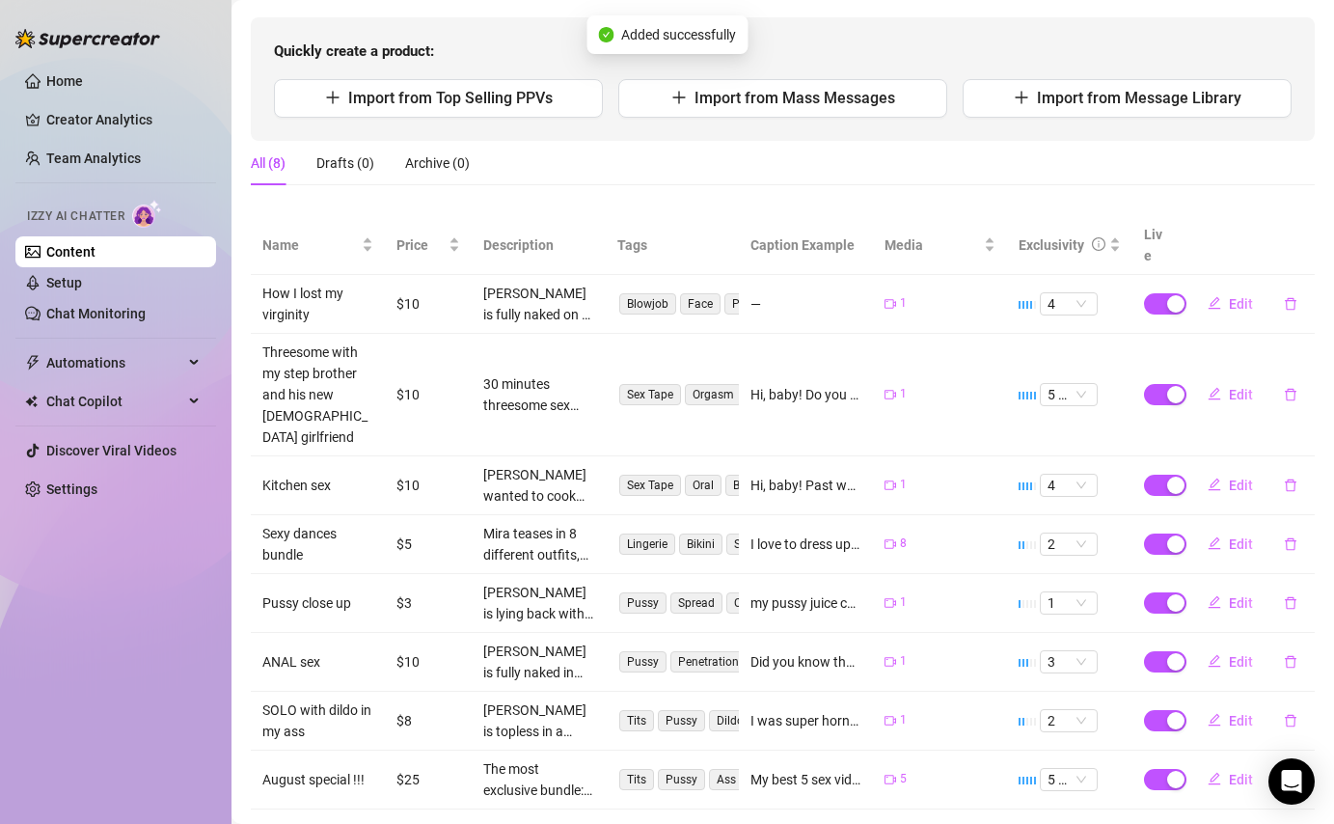
scroll to position [0, 0]
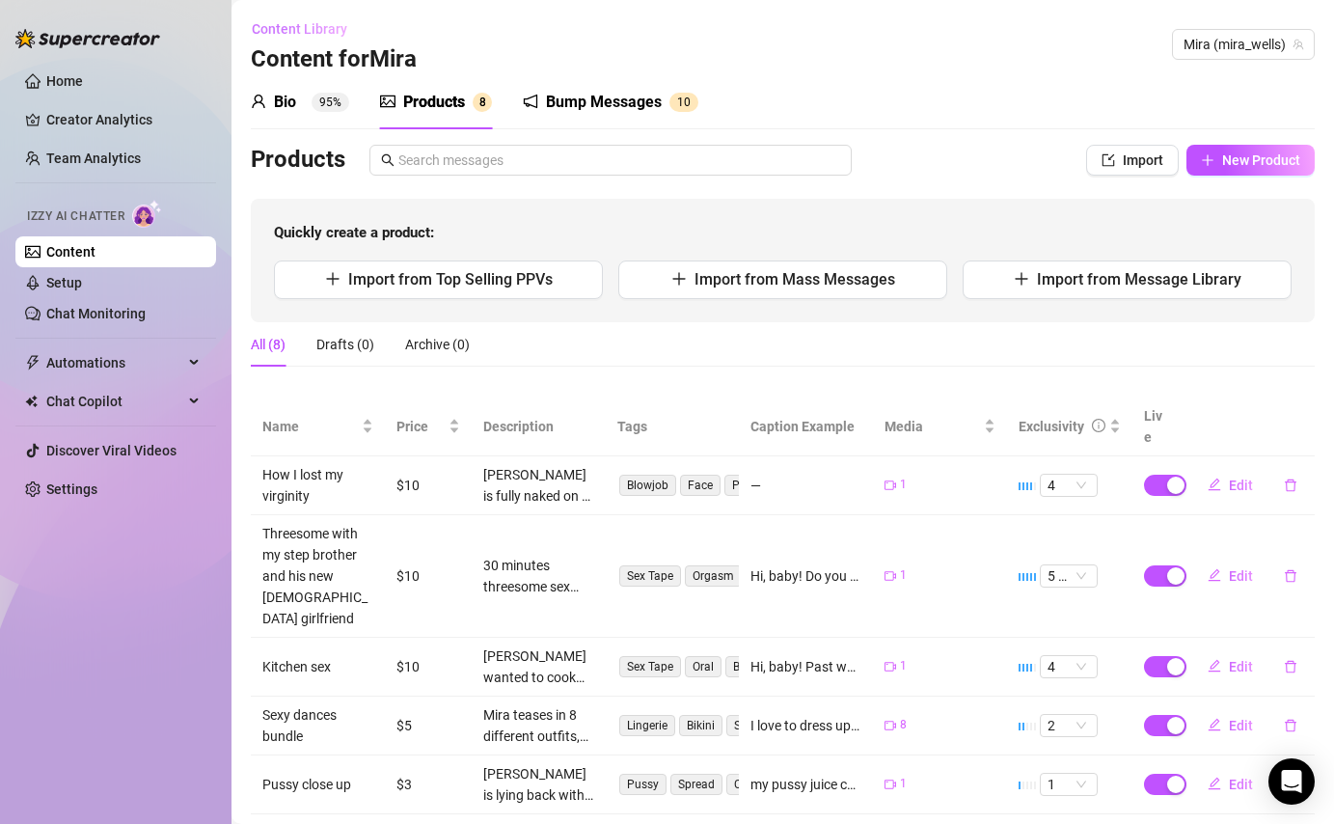
click at [315, 29] on span "Content Library" at bounding box center [300, 28] width 96 height 15
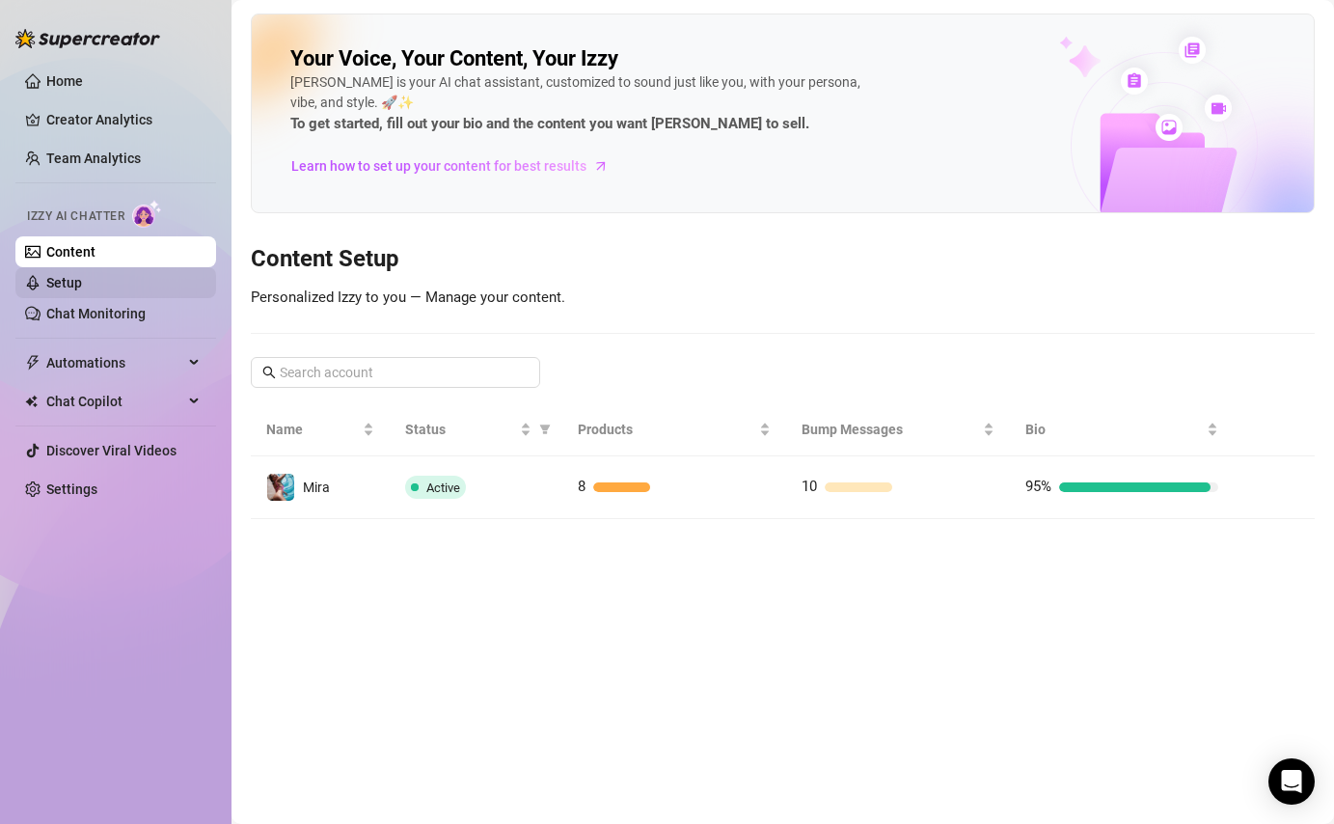
click at [82, 290] on link "Setup" at bounding box center [64, 282] width 36 height 15
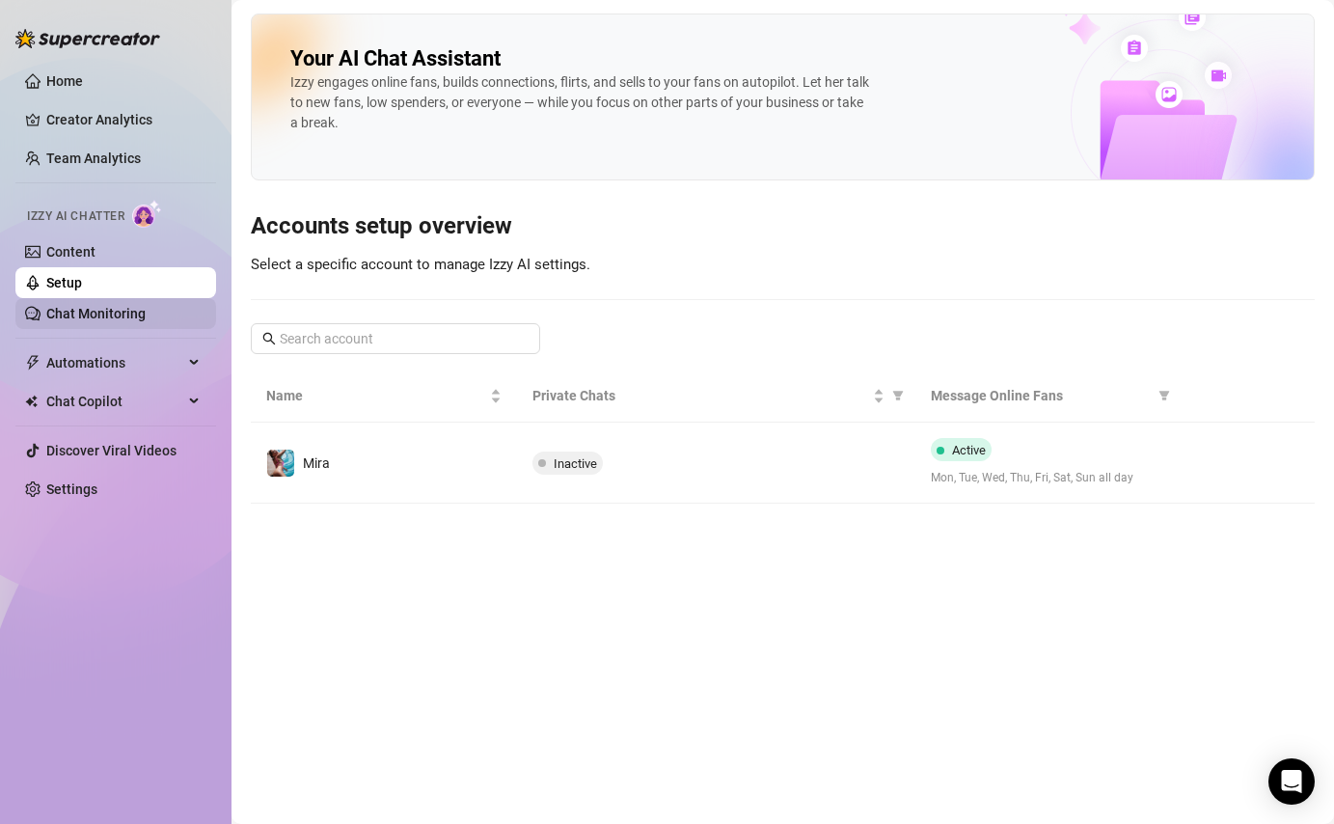
click at [75, 316] on link "Chat Monitoring" at bounding box center [95, 313] width 99 height 15
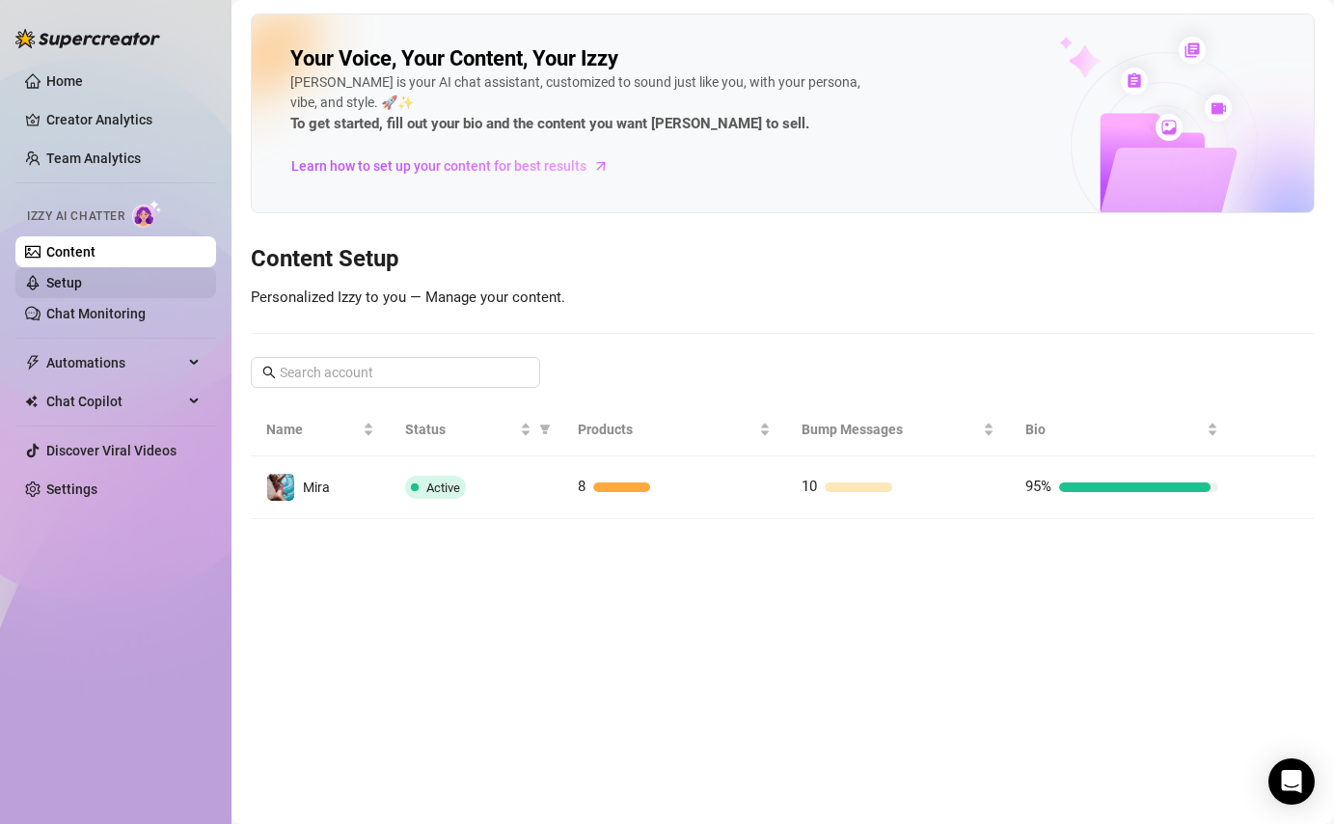
click at [82, 286] on link "Setup" at bounding box center [64, 282] width 36 height 15
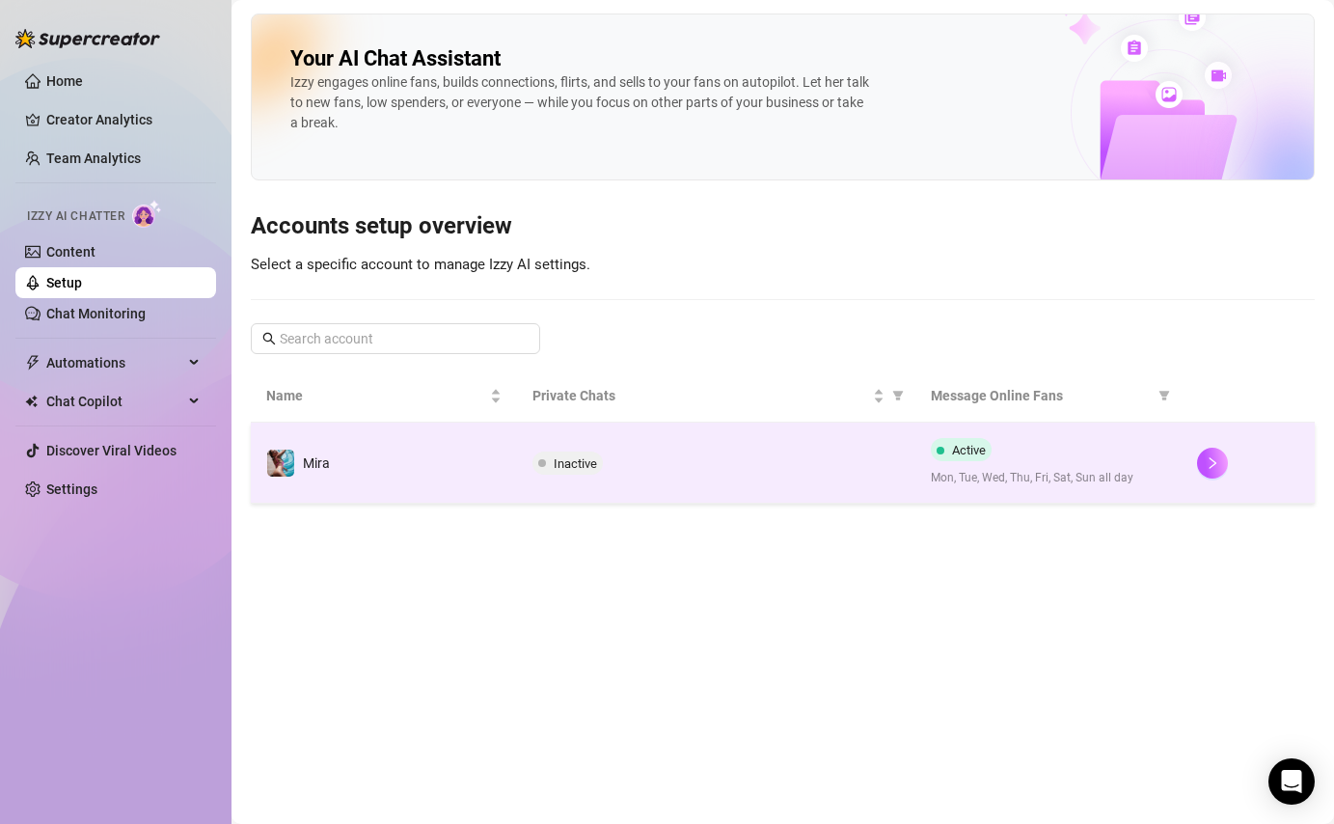
click at [562, 458] on span "Inactive" at bounding box center [575, 463] width 43 height 14
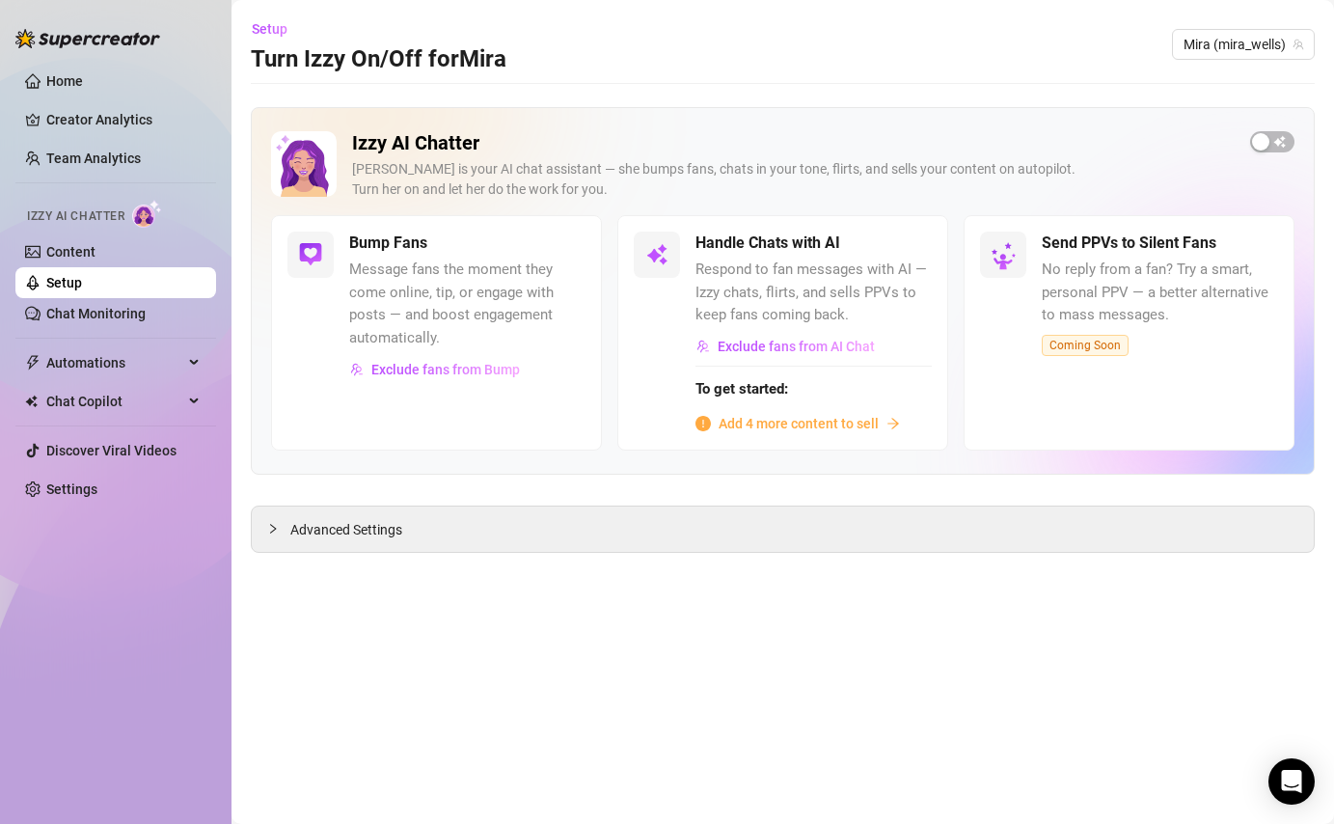
click at [770, 425] on span "Add 4 more content to sell" at bounding box center [799, 423] width 160 height 21
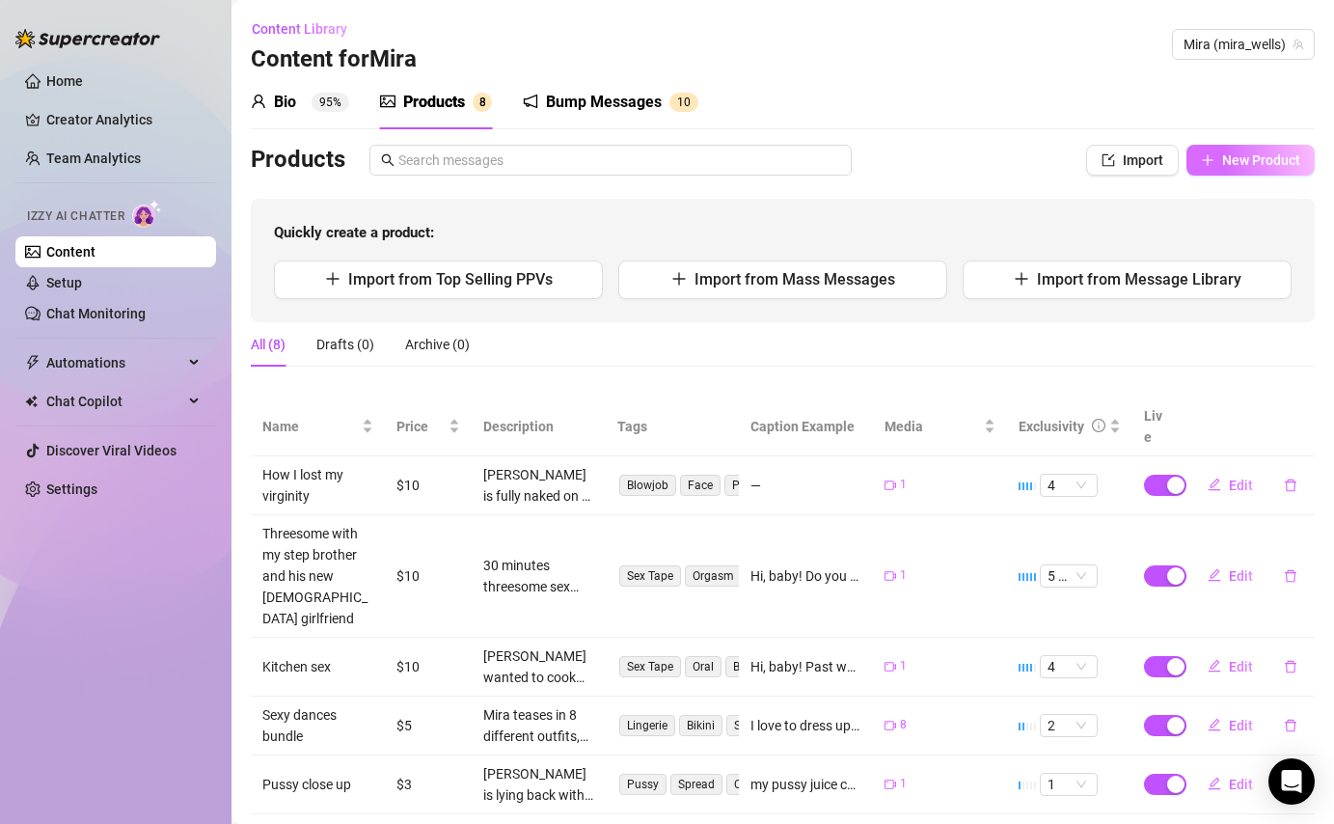
click at [1244, 152] on span "New Product" at bounding box center [1261, 159] width 78 height 15
type textarea "Type your message here..."
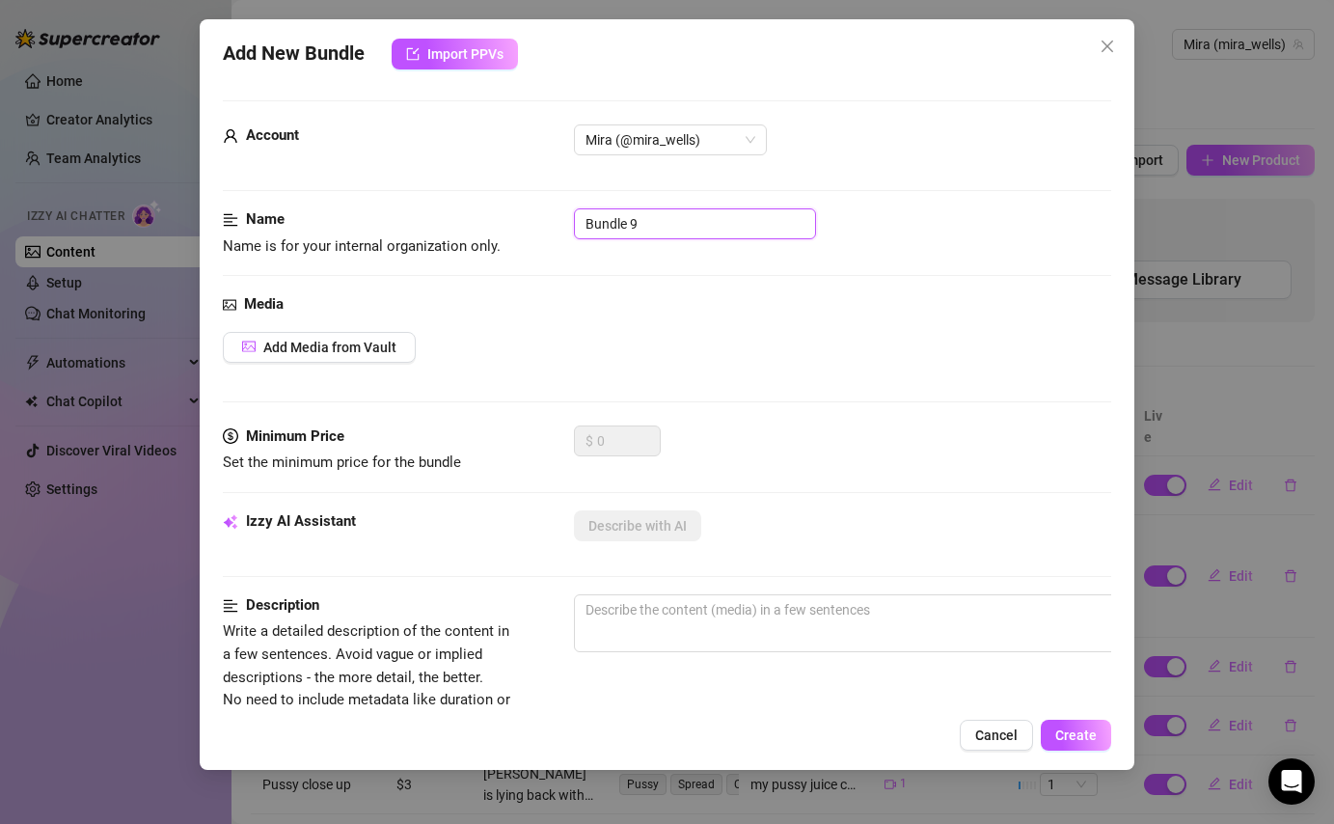
click at [675, 234] on input "Bundle 9" at bounding box center [695, 223] width 242 height 31
type input "B"
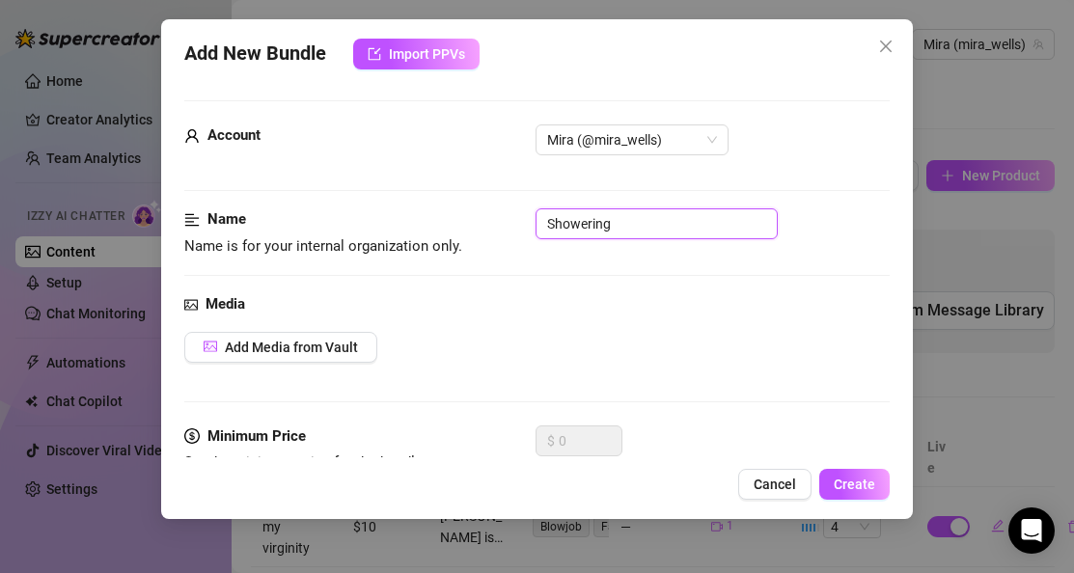
type input "Showering"
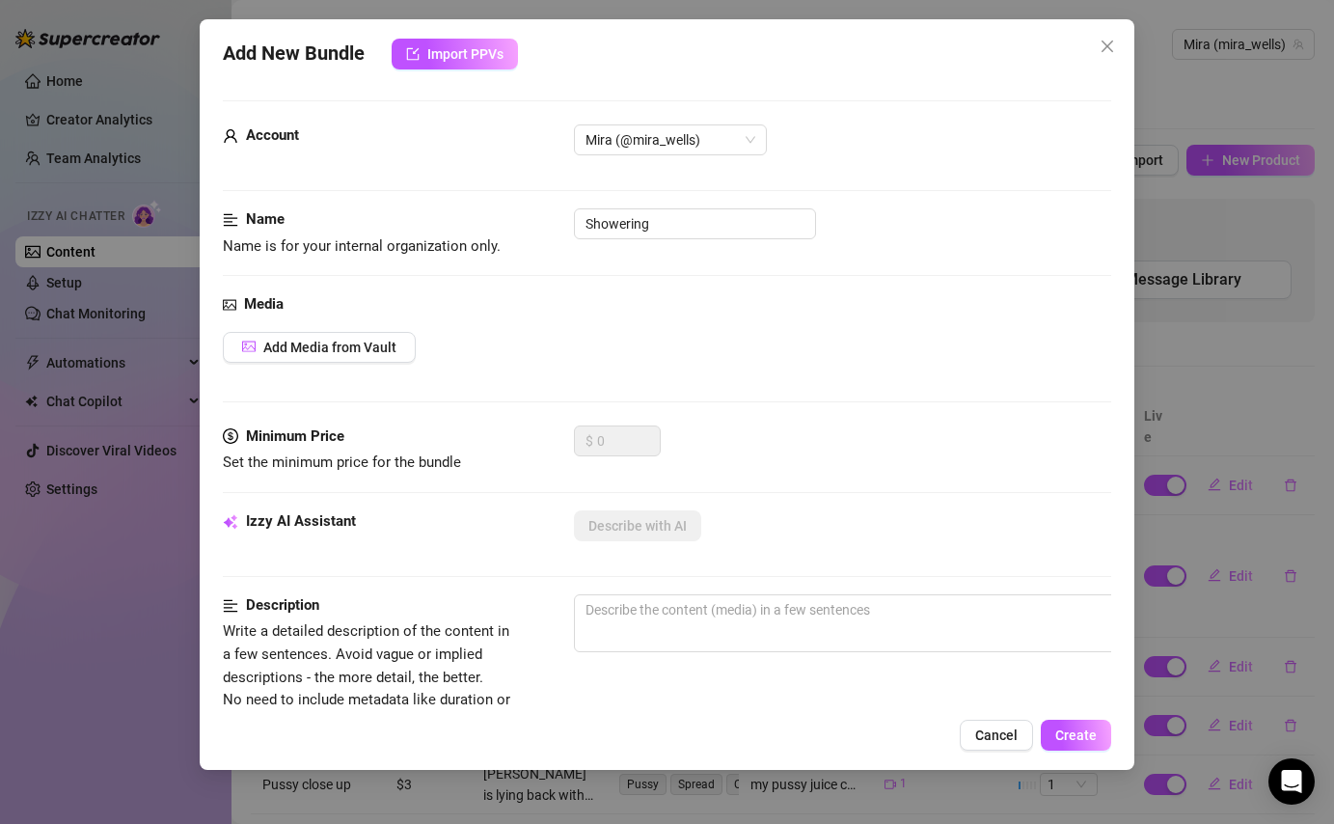
scroll to position [30, 0]
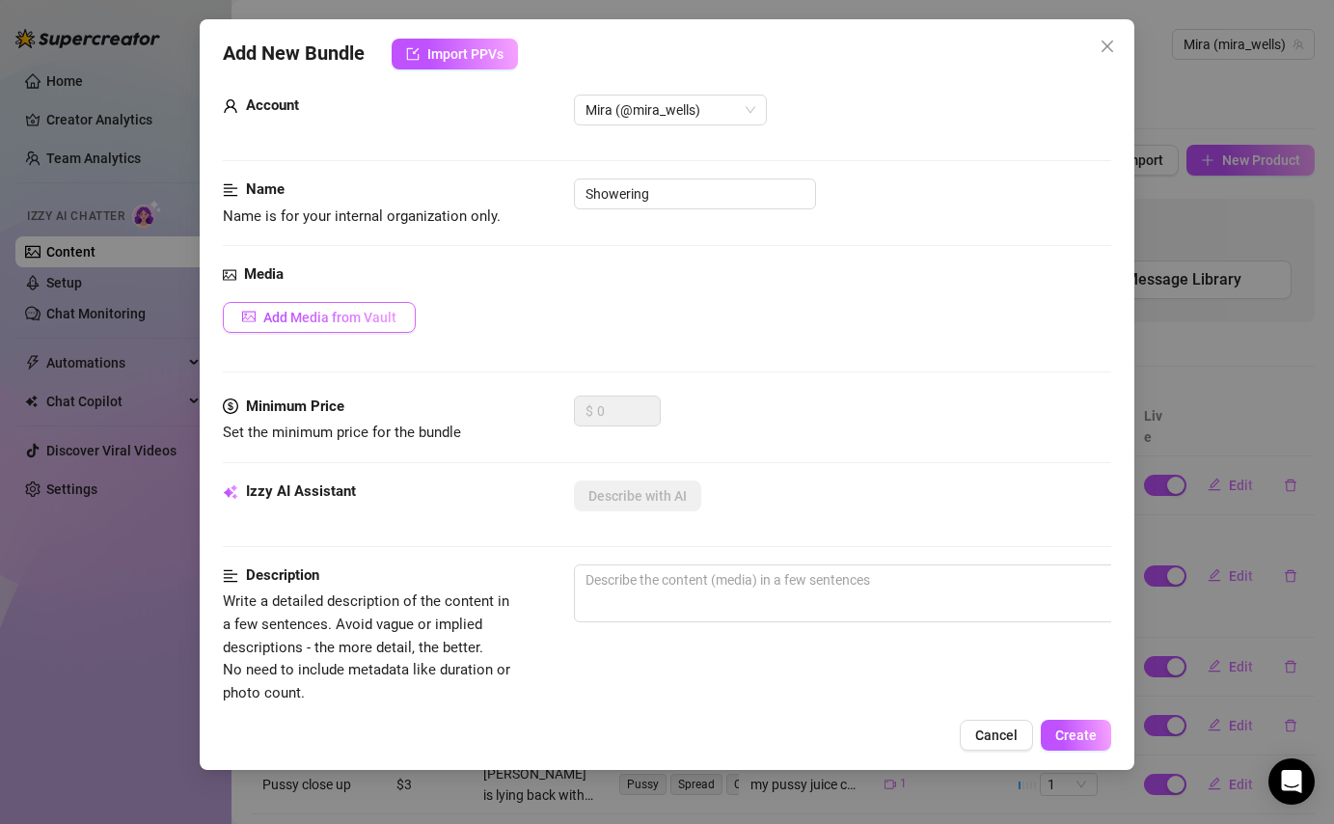
click at [344, 310] on span "Add Media from Vault" at bounding box center [329, 317] width 133 height 15
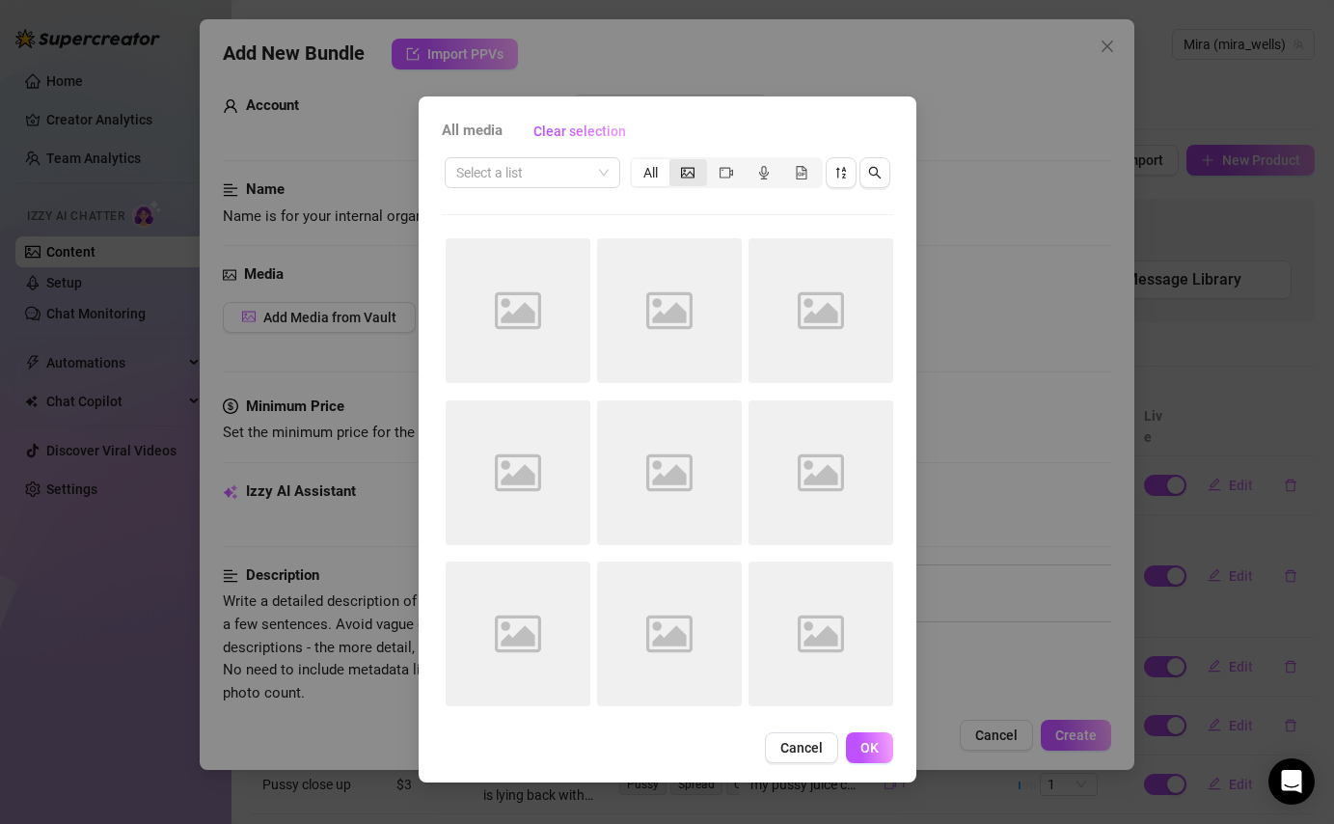
click at [689, 179] on span "segmented control" at bounding box center [688, 172] width 14 height 15
click at [674, 162] on input "segmented control" at bounding box center [674, 162] width 0 height 0
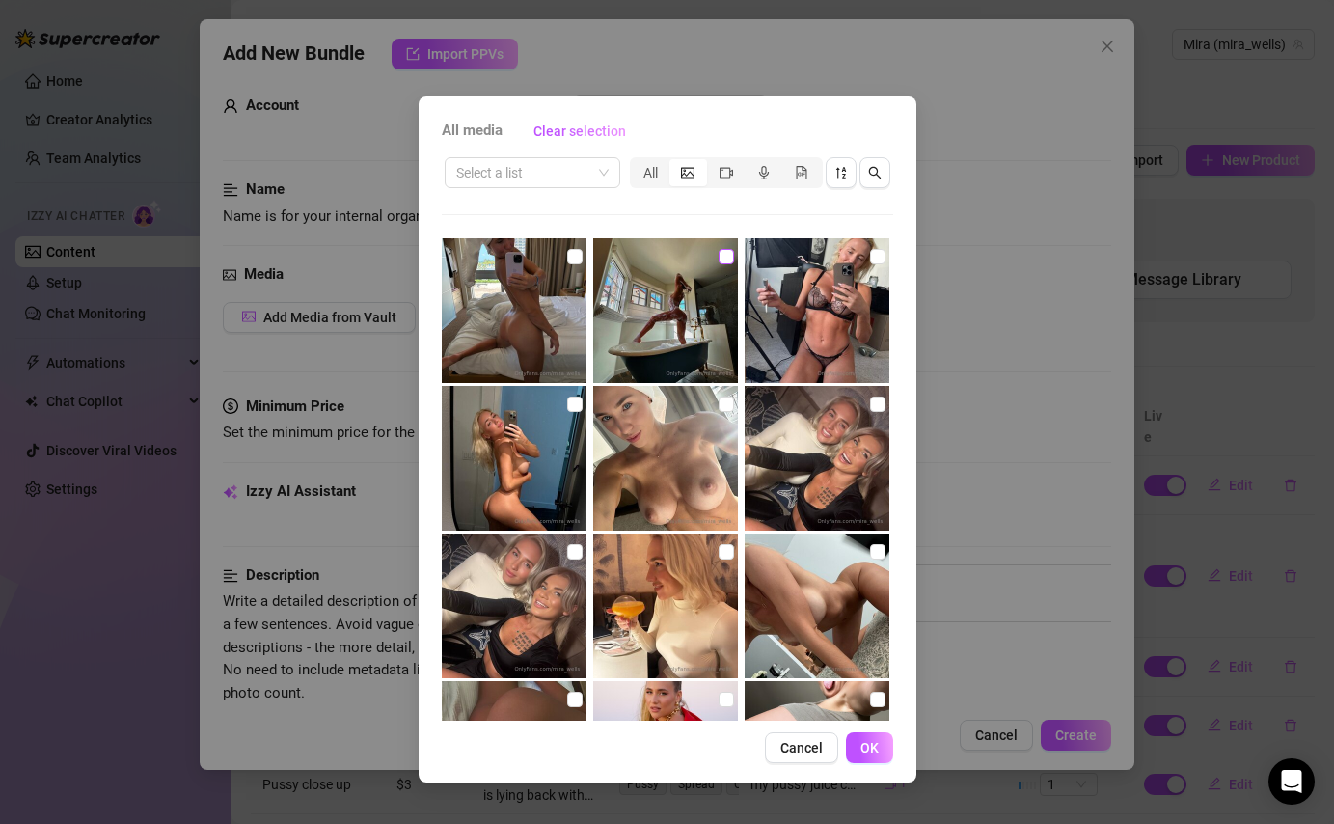
click at [726, 257] on input "checkbox" at bounding box center [726, 256] width 15 height 15
checkbox input "true"
click at [579, 255] on input "checkbox" at bounding box center [574, 256] width 15 height 15
checkbox input "true"
click at [868, 743] on span "OK" at bounding box center [870, 747] width 18 height 15
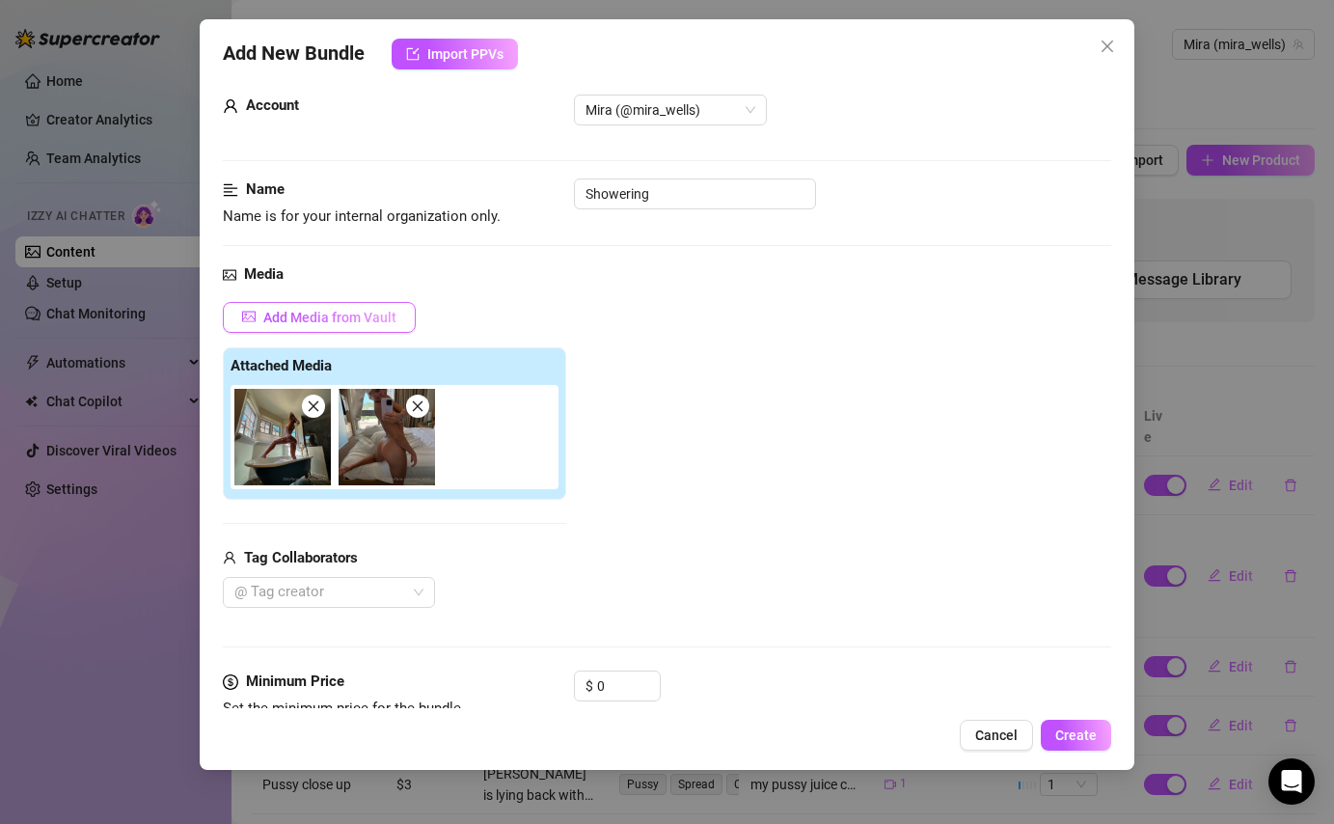
click at [286, 313] on span "Add Media from Vault" at bounding box center [329, 317] width 133 height 15
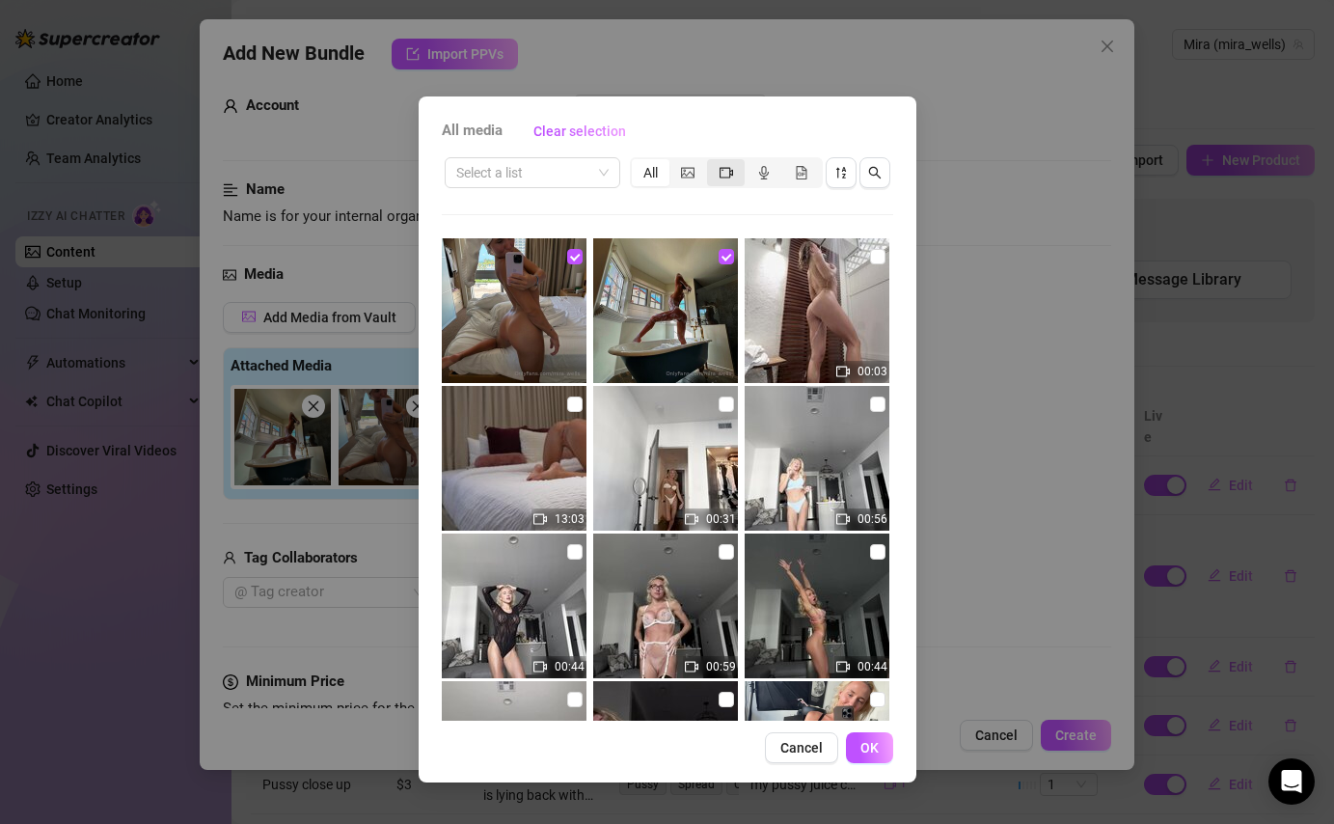
click at [723, 170] on icon "video-camera" at bounding box center [727, 173] width 14 height 14
click at [712, 162] on input "segmented control" at bounding box center [712, 162] width 0 height 0
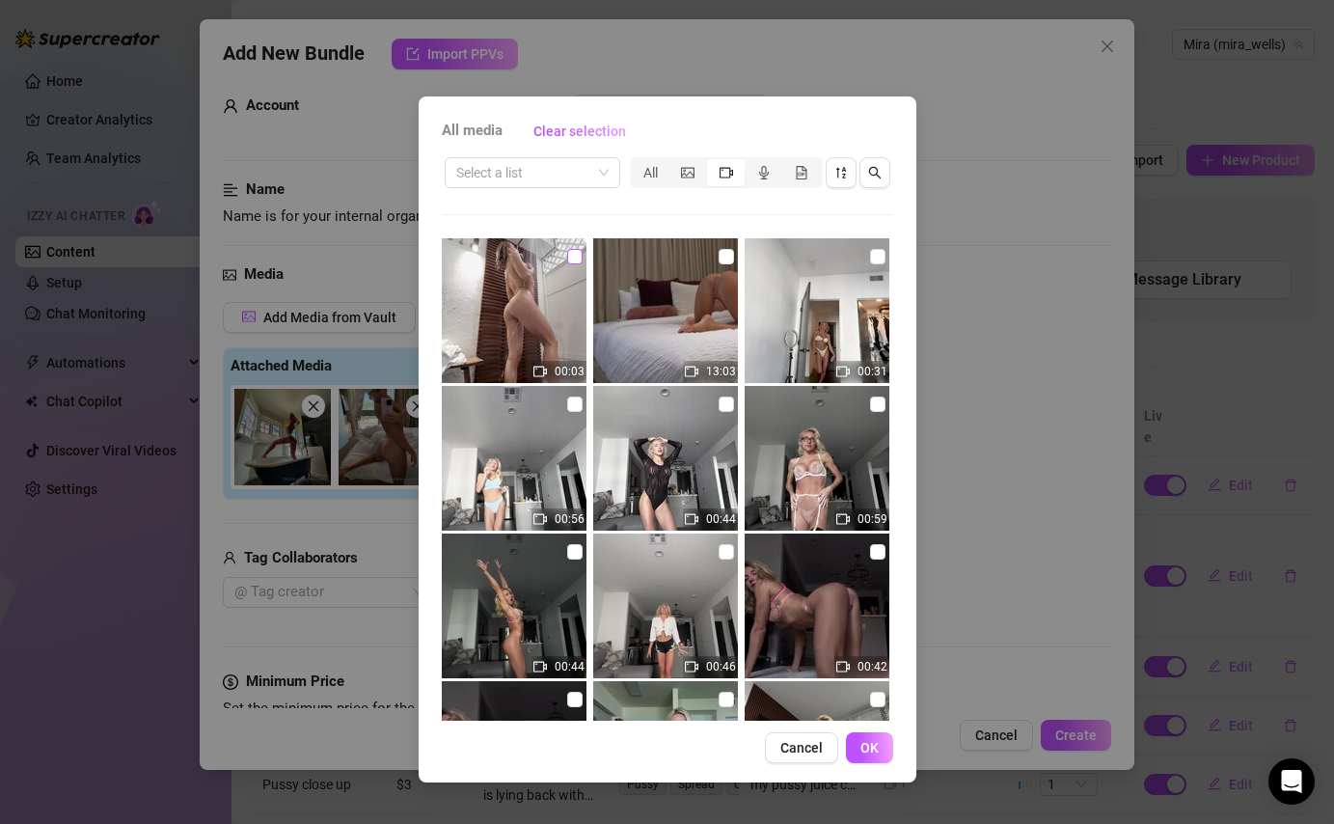
click at [580, 258] on input "checkbox" at bounding box center [574, 256] width 15 height 15
checkbox input "true"
click at [866, 748] on span "OK" at bounding box center [870, 747] width 18 height 15
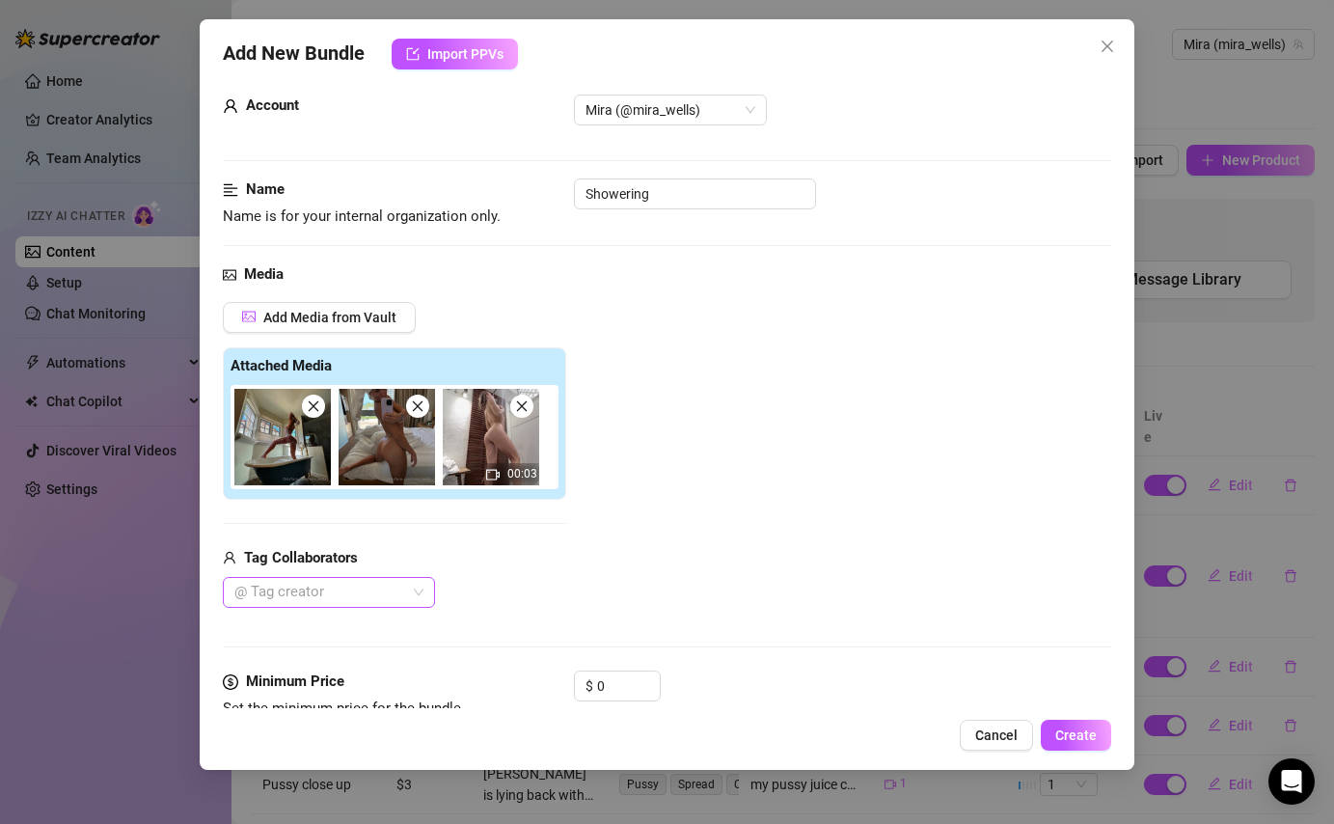
click at [319, 593] on div at bounding box center [319, 592] width 184 height 27
click at [590, 563] on div "Add Media from Vault Attached Media 00:03 Tag Collaborators @ Tag creator" at bounding box center [667, 455] width 888 height 307
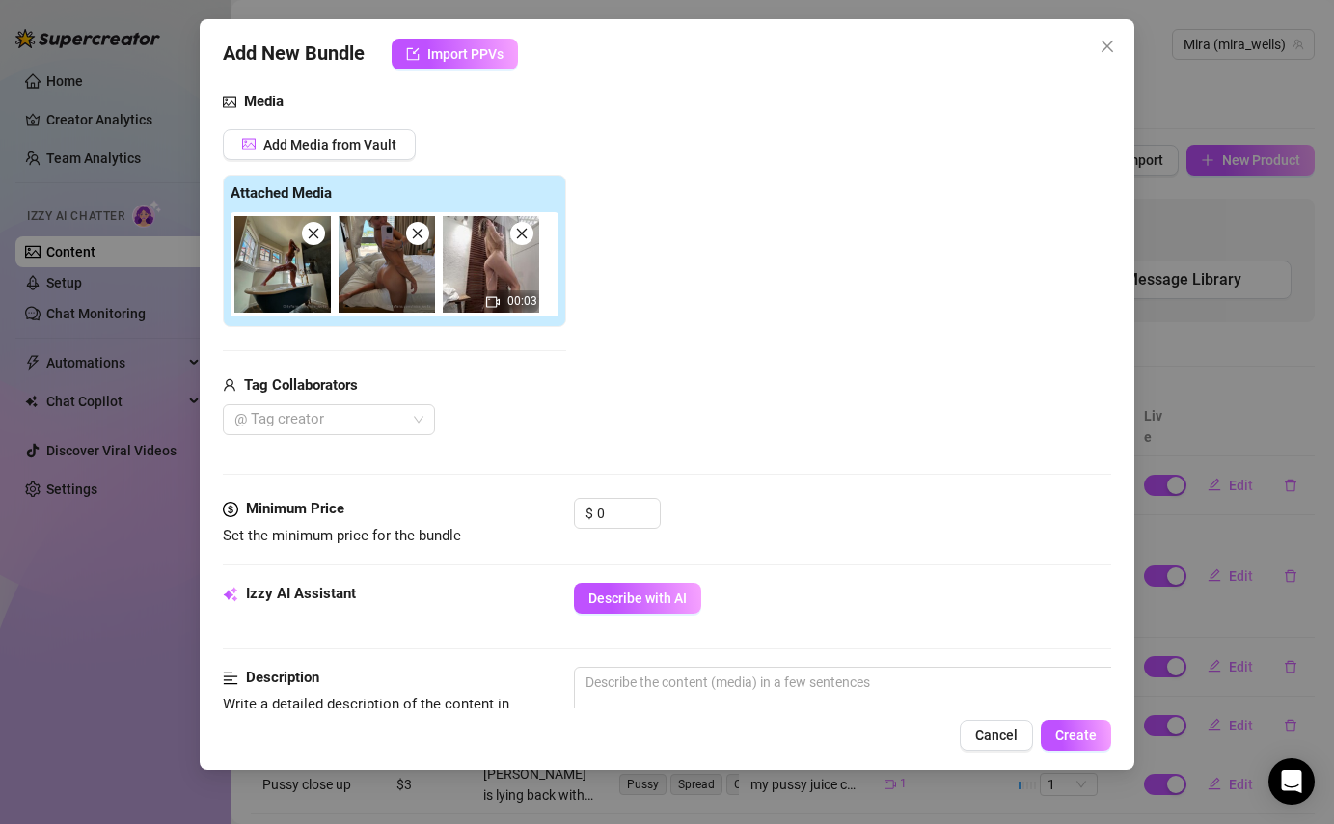
scroll to position [203, 0]
click at [624, 515] on input "0" at bounding box center [628, 513] width 63 height 29
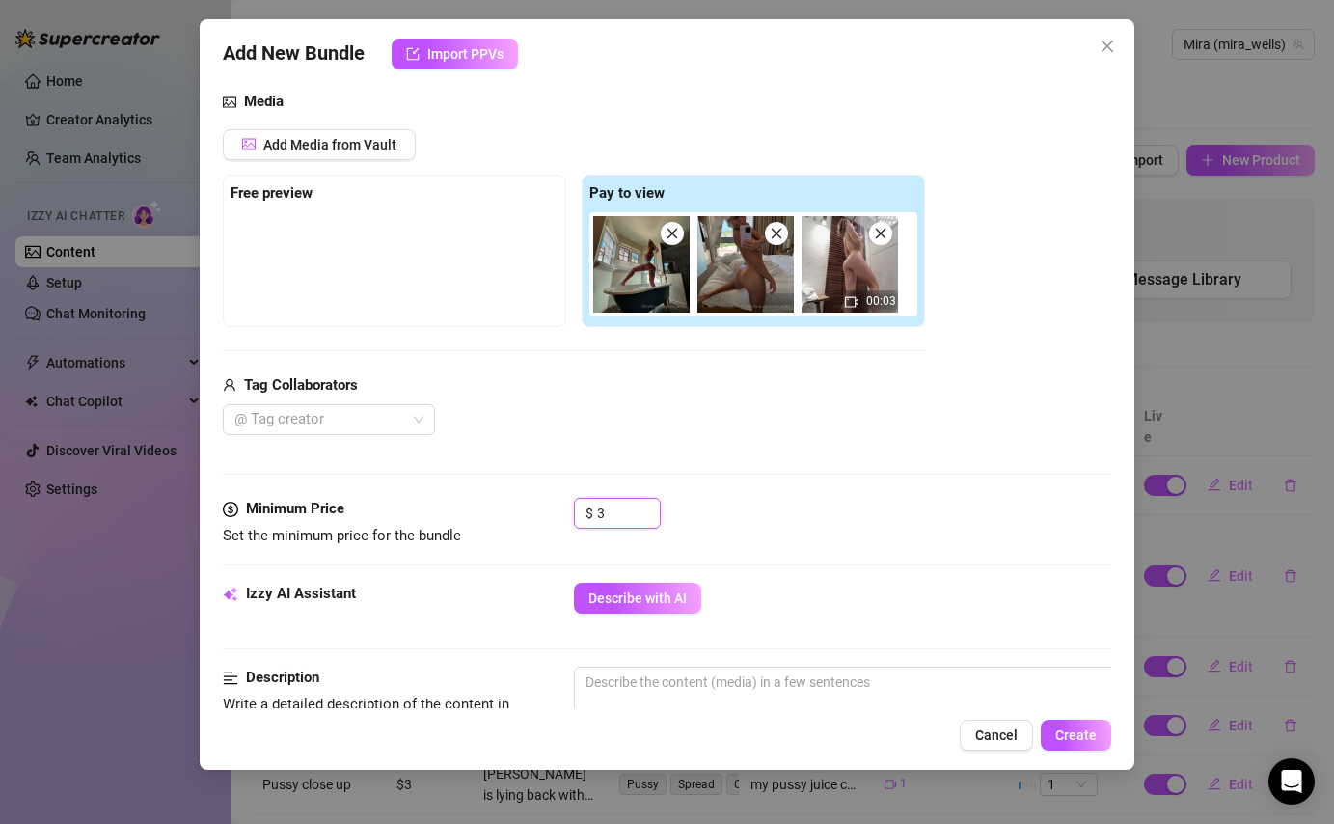
type input "3"
click at [800, 487] on div "Media Add Media from Vault Free preview Pay to view 00:03 Tag Collaborators @ T…" at bounding box center [667, 294] width 888 height 407
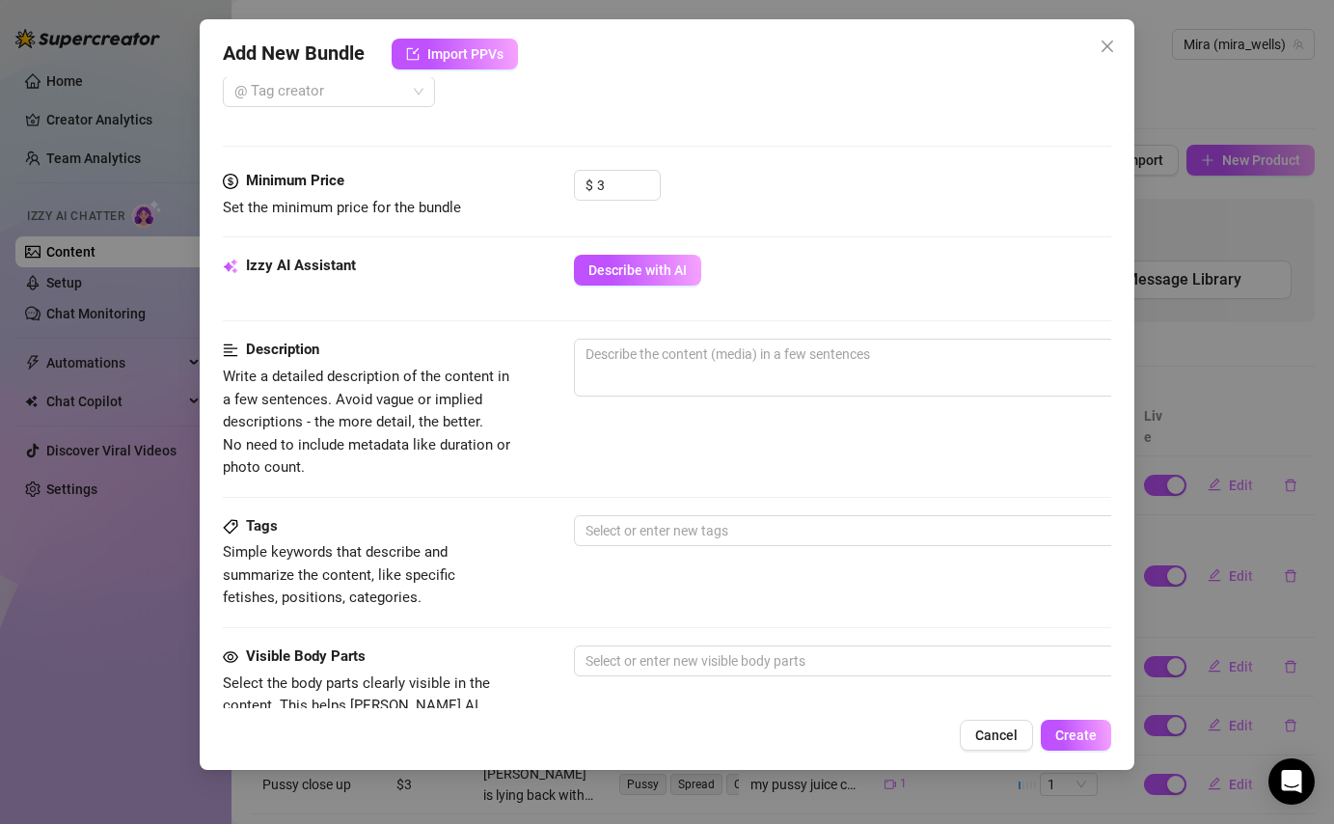
scroll to position [554, 0]
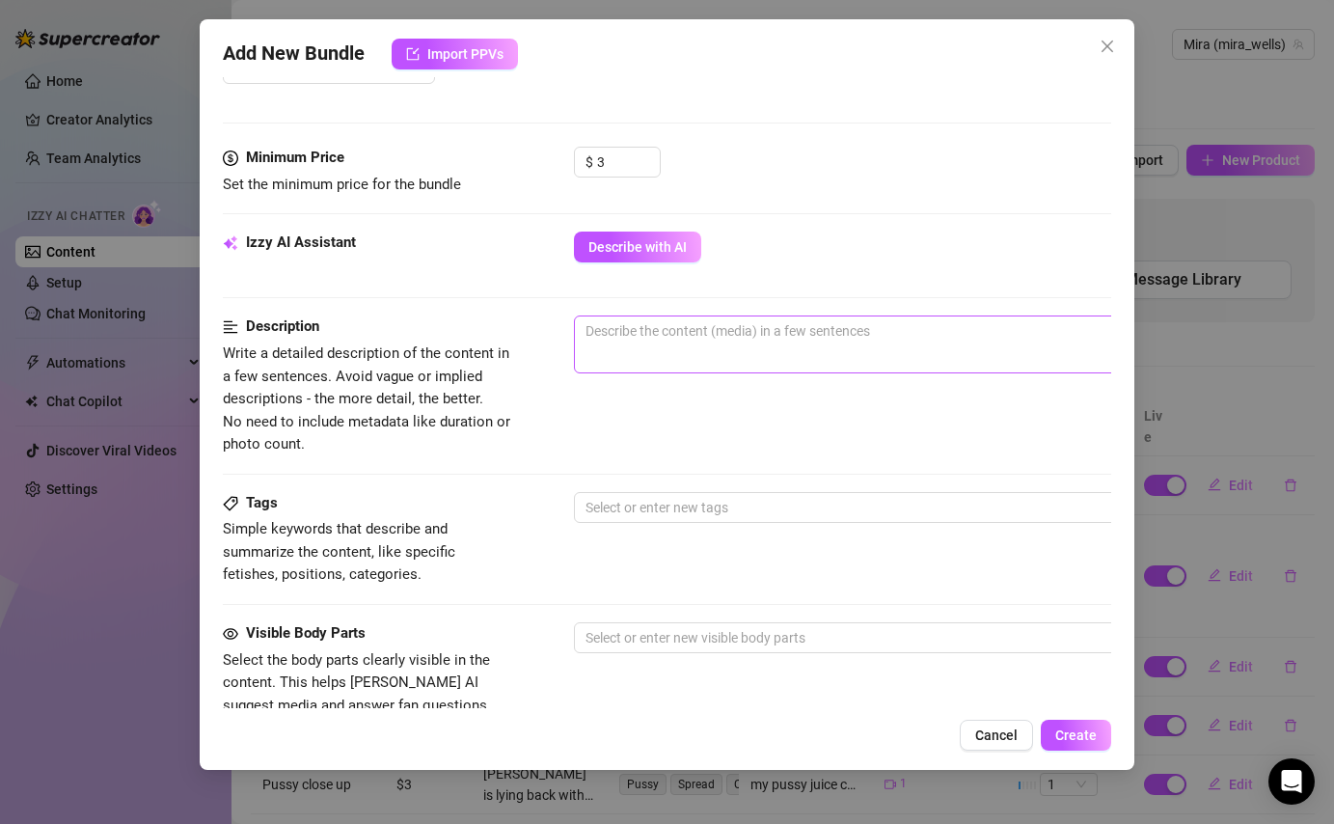
click at [692, 354] on span "0 / 1000" at bounding box center [911, 344] width 675 height 58
click at [658, 344] on textarea at bounding box center [911, 330] width 673 height 29
type textarea "M"
type textarea "Mi"
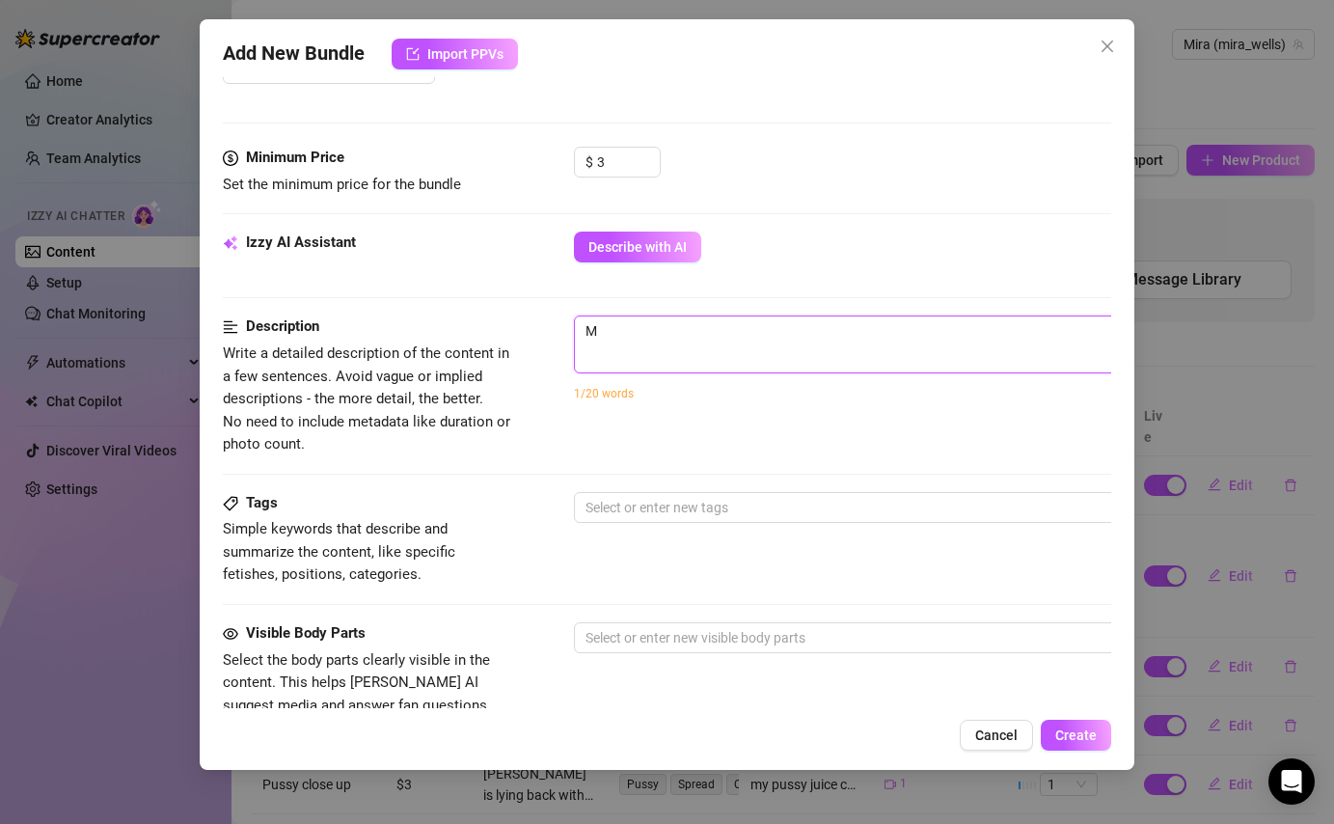
type textarea "Mi"
type textarea "Mir"
type textarea "Mira"
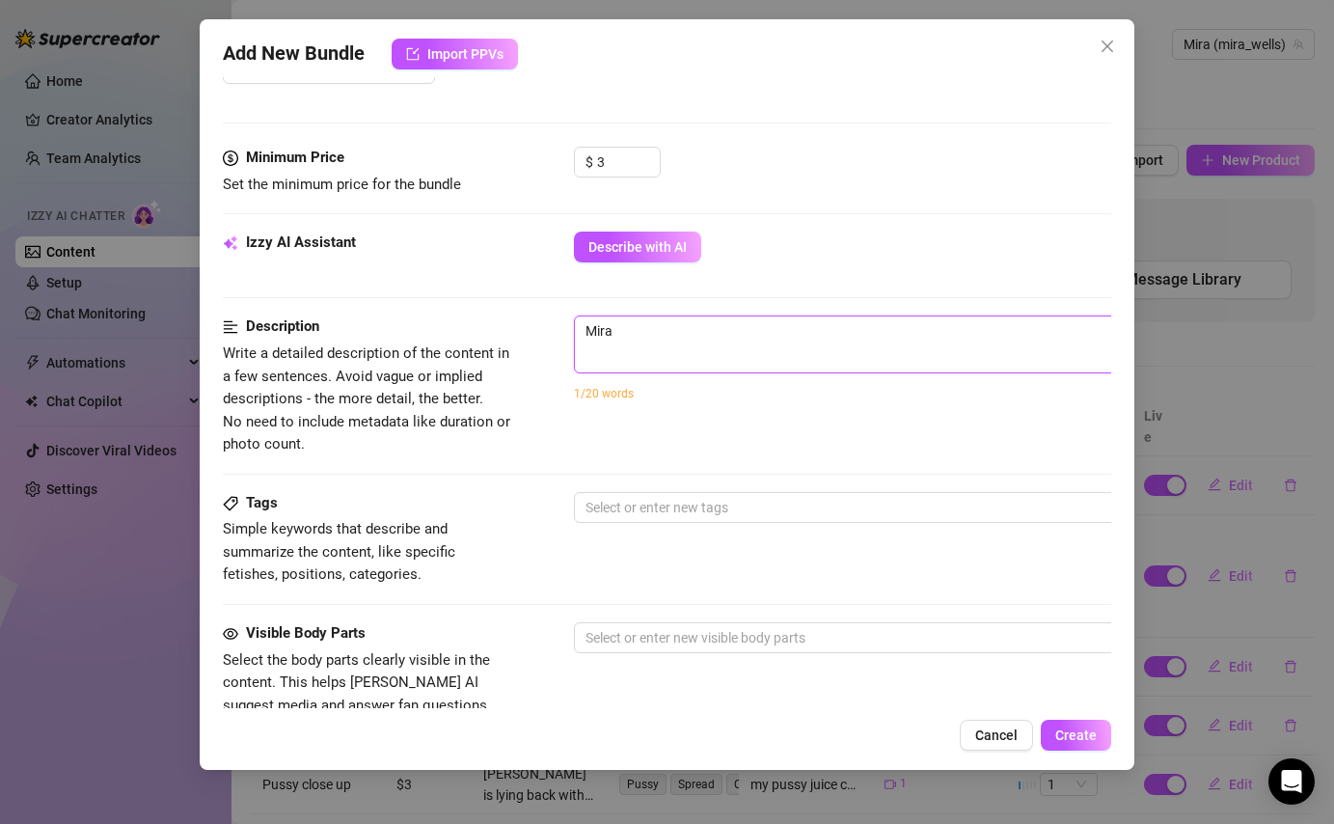
type textarea "Mira"
type textarea "[PERSON_NAME]"
type textarea "Mira is"
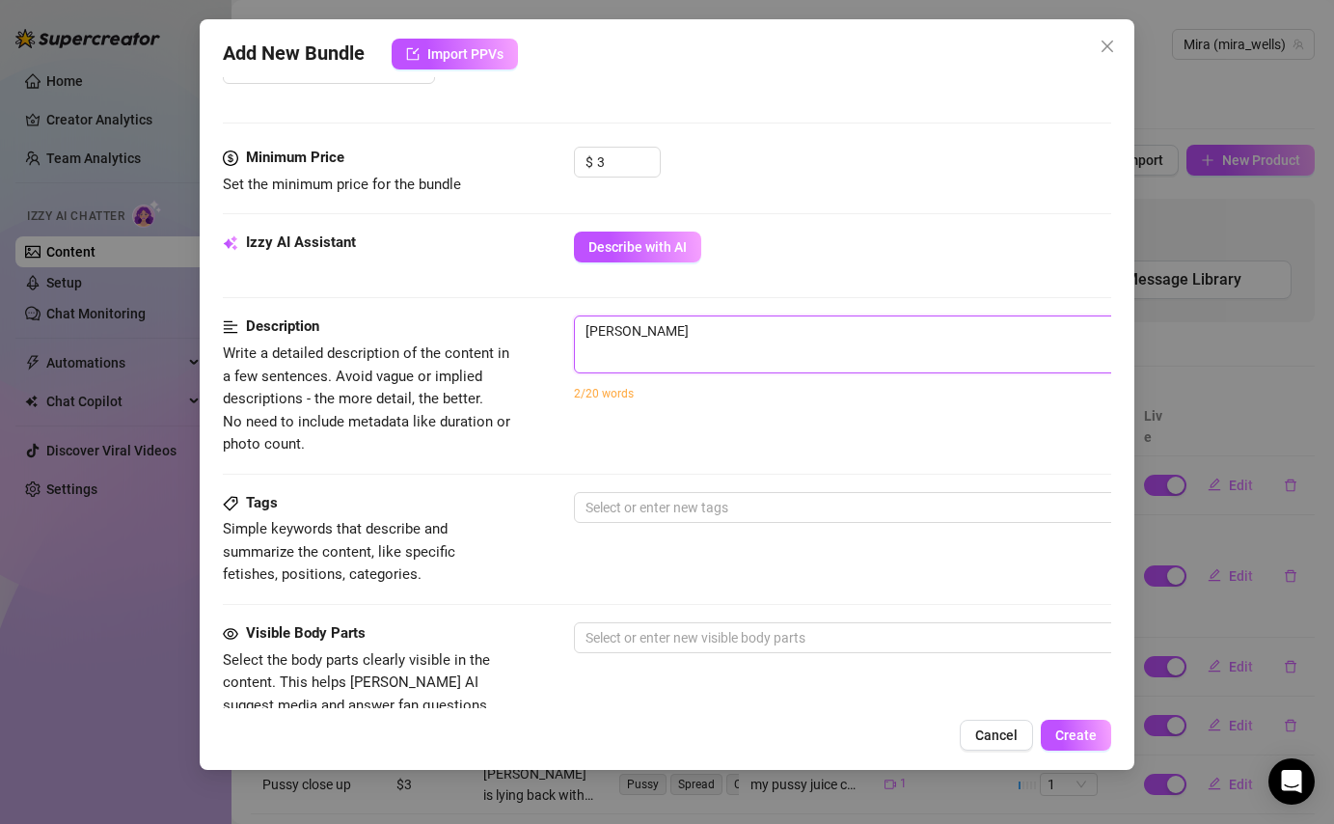
type textarea "Mira is"
type textarea "[PERSON_NAME] is s"
type textarea "Mira is sh"
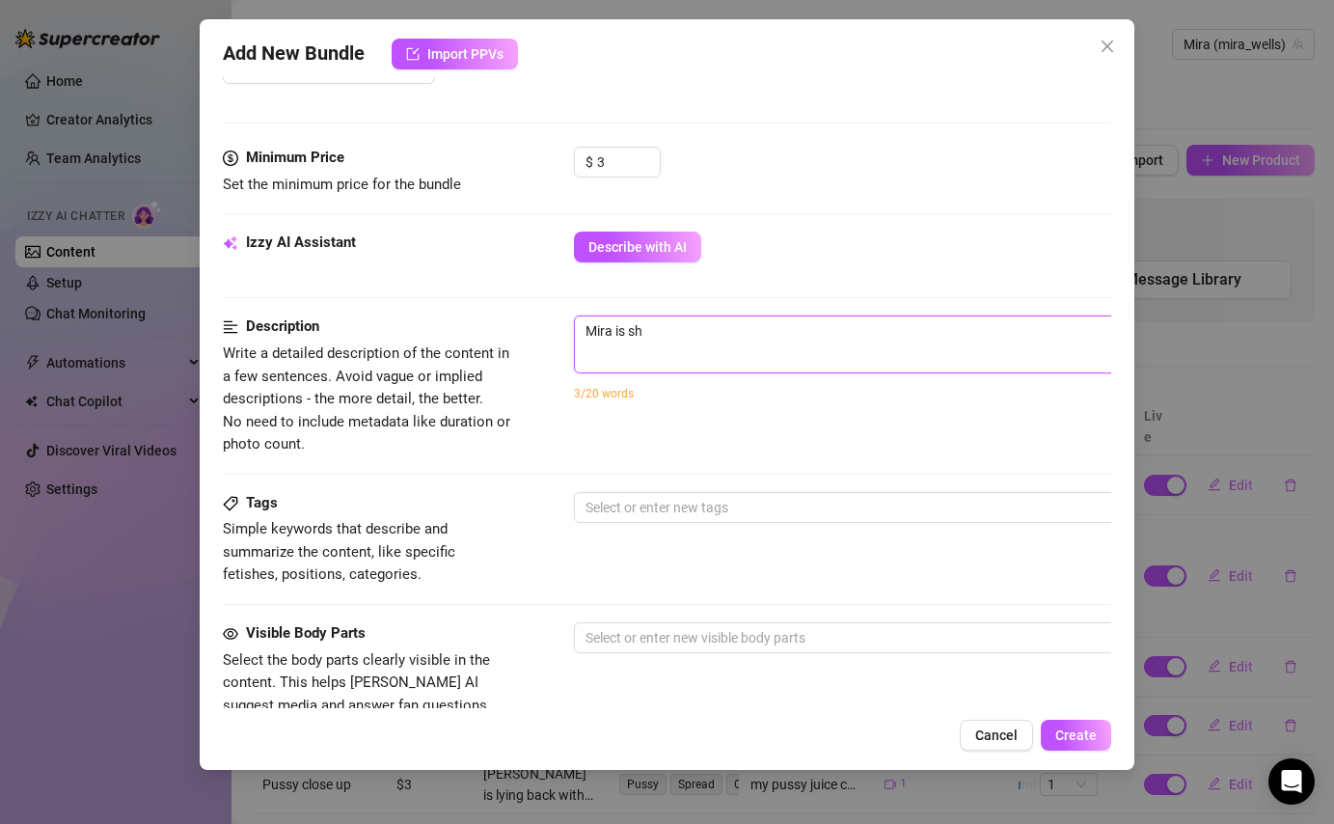
type textarea "Mira is sho"
type textarea "Mira is show"
type textarea "[PERSON_NAME] is showe"
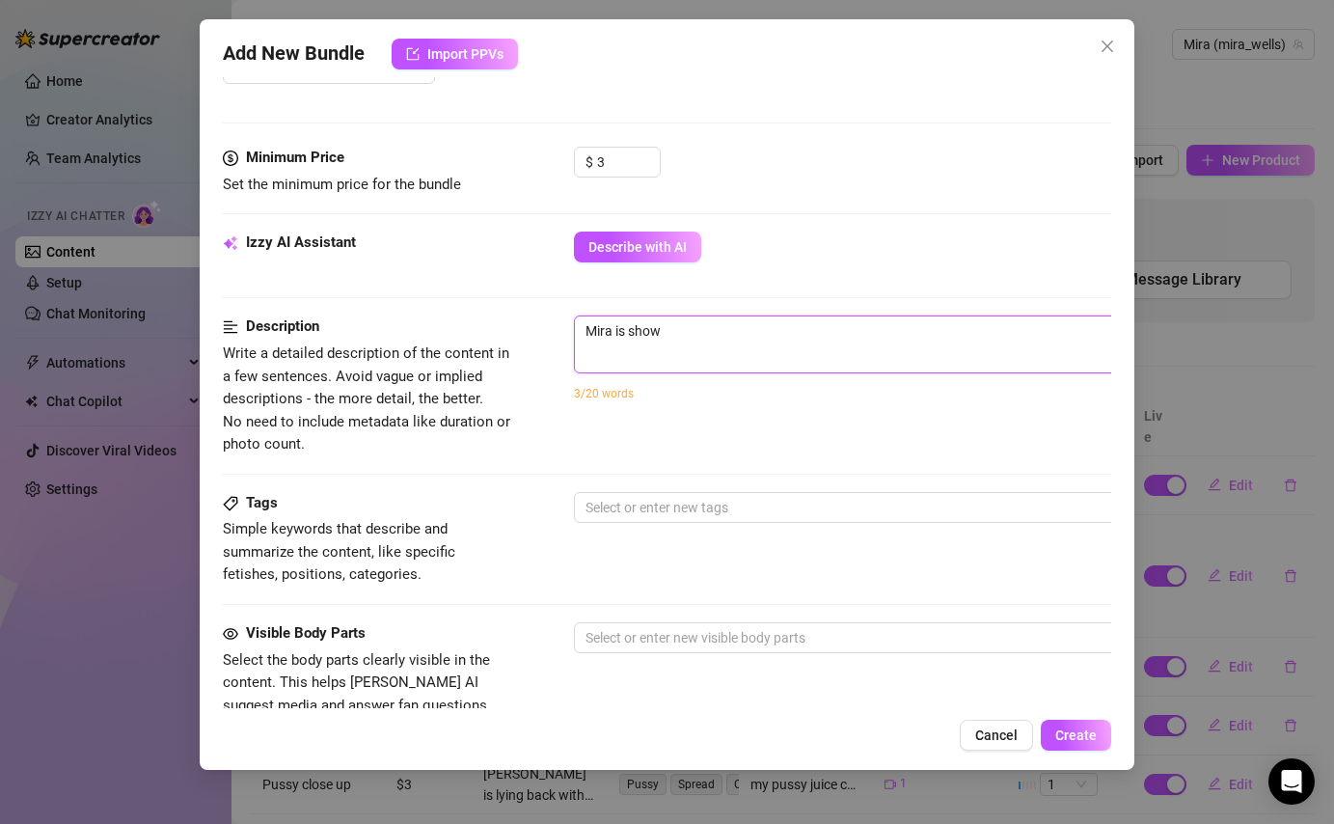
type textarea "[PERSON_NAME] is showe"
type textarea "[PERSON_NAME] is shower"
type textarea "[PERSON_NAME] is showeri"
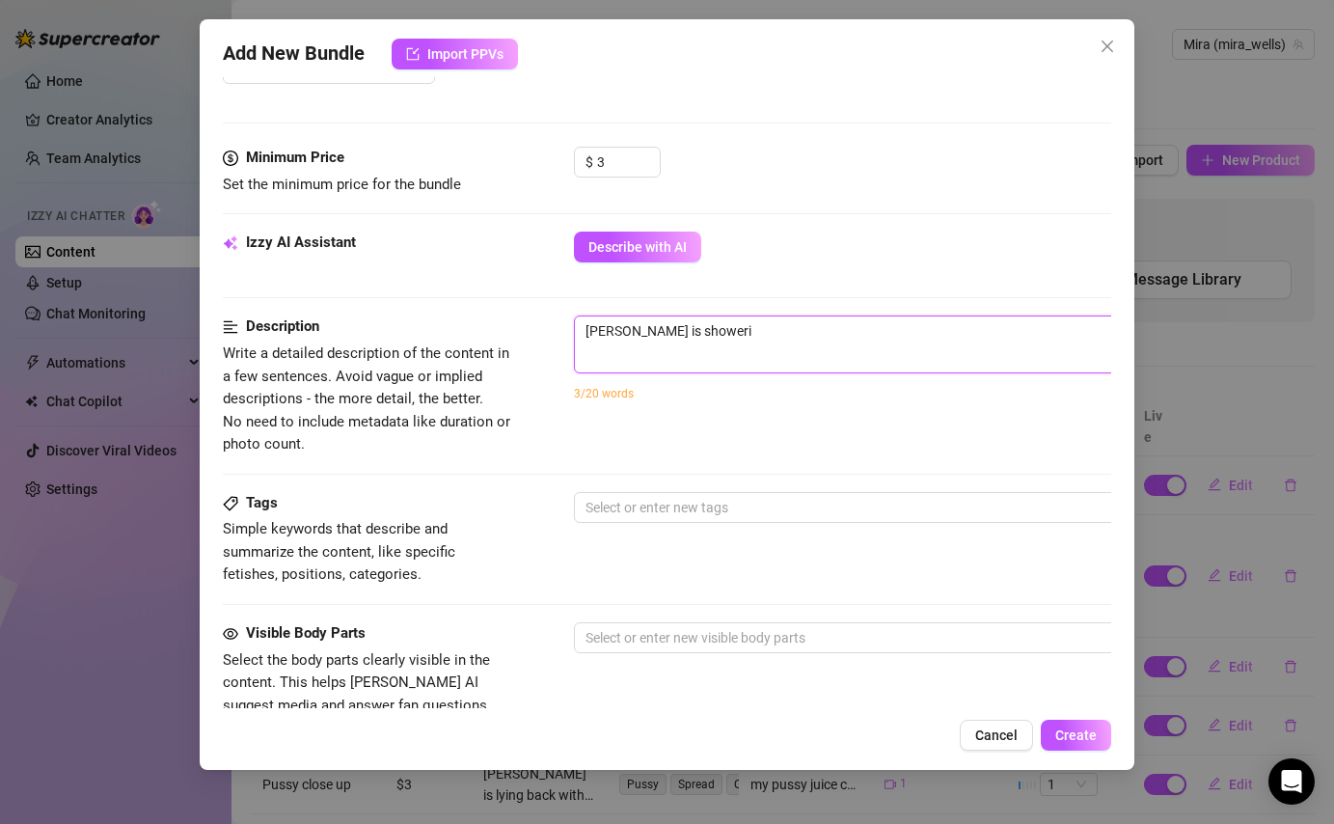
type textarea "[PERSON_NAME] is showerin"
type textarea "[PERSON_NAME] is showering"
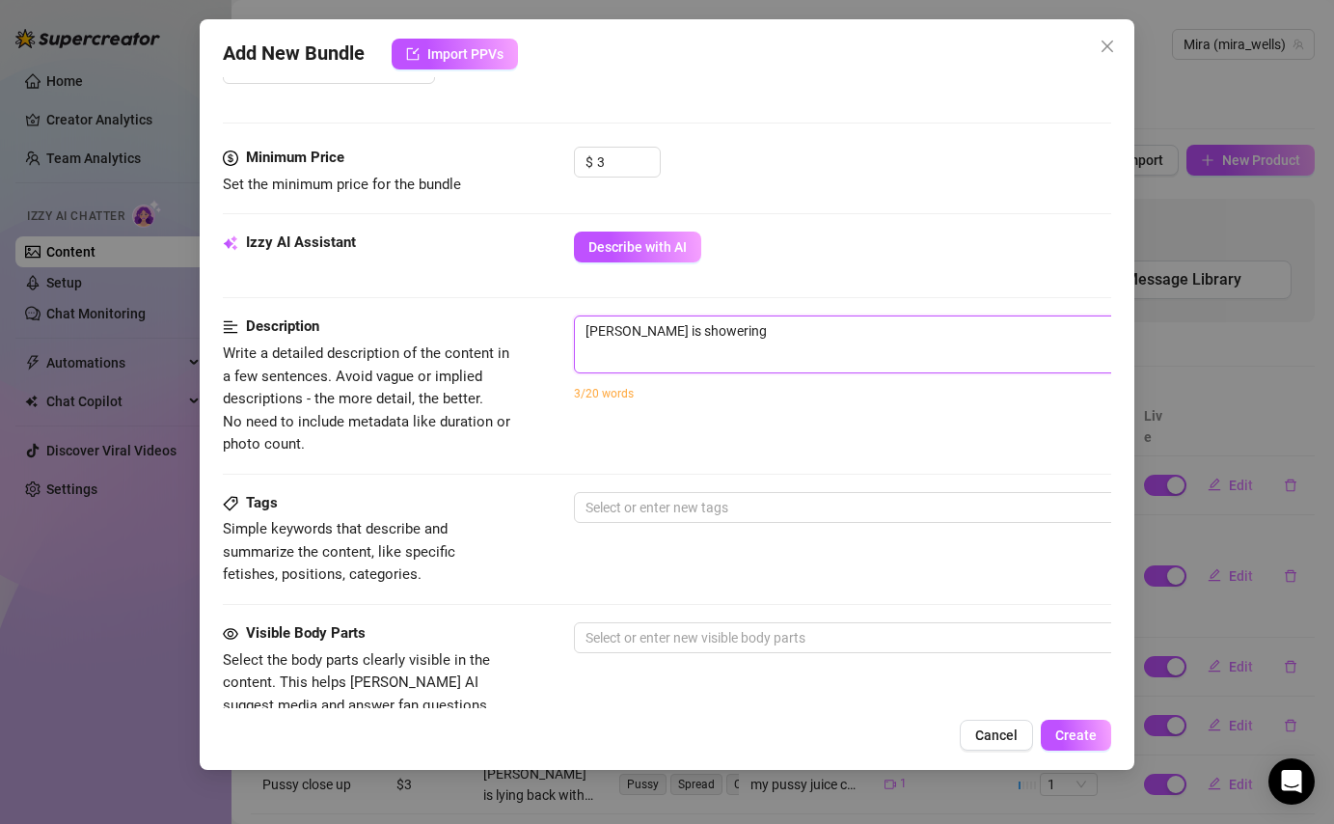
type textarea "[PERSON_NAME] is showering"
type textarea "[PERSON_NAME] is showering h"
type textarea "[PERSON_NAME] is showering he"
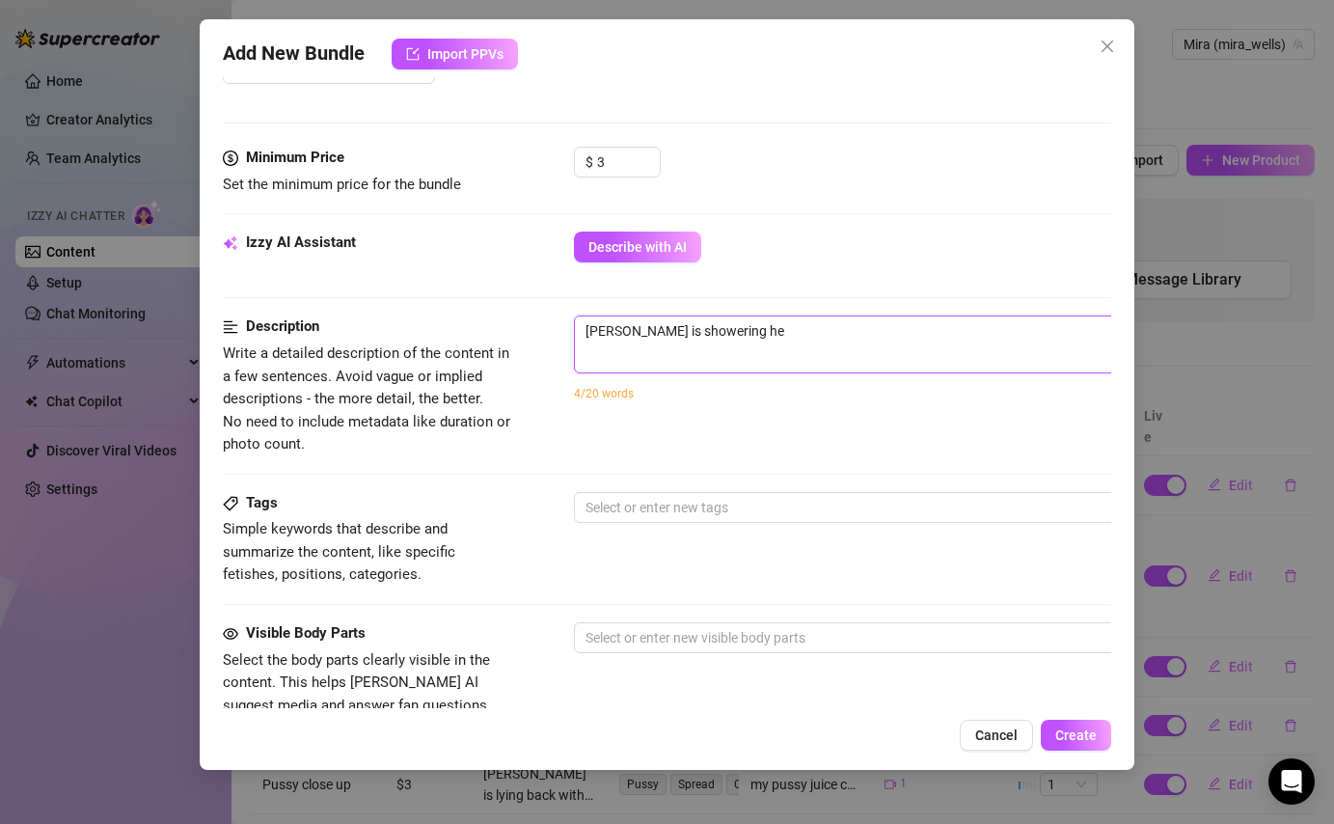
type textarea "[PERSON_NAME] is showering her"
type textarea "[PERSON_NAME] is showering hers"
type textarea "[PERSON_NAME] is showering herse"
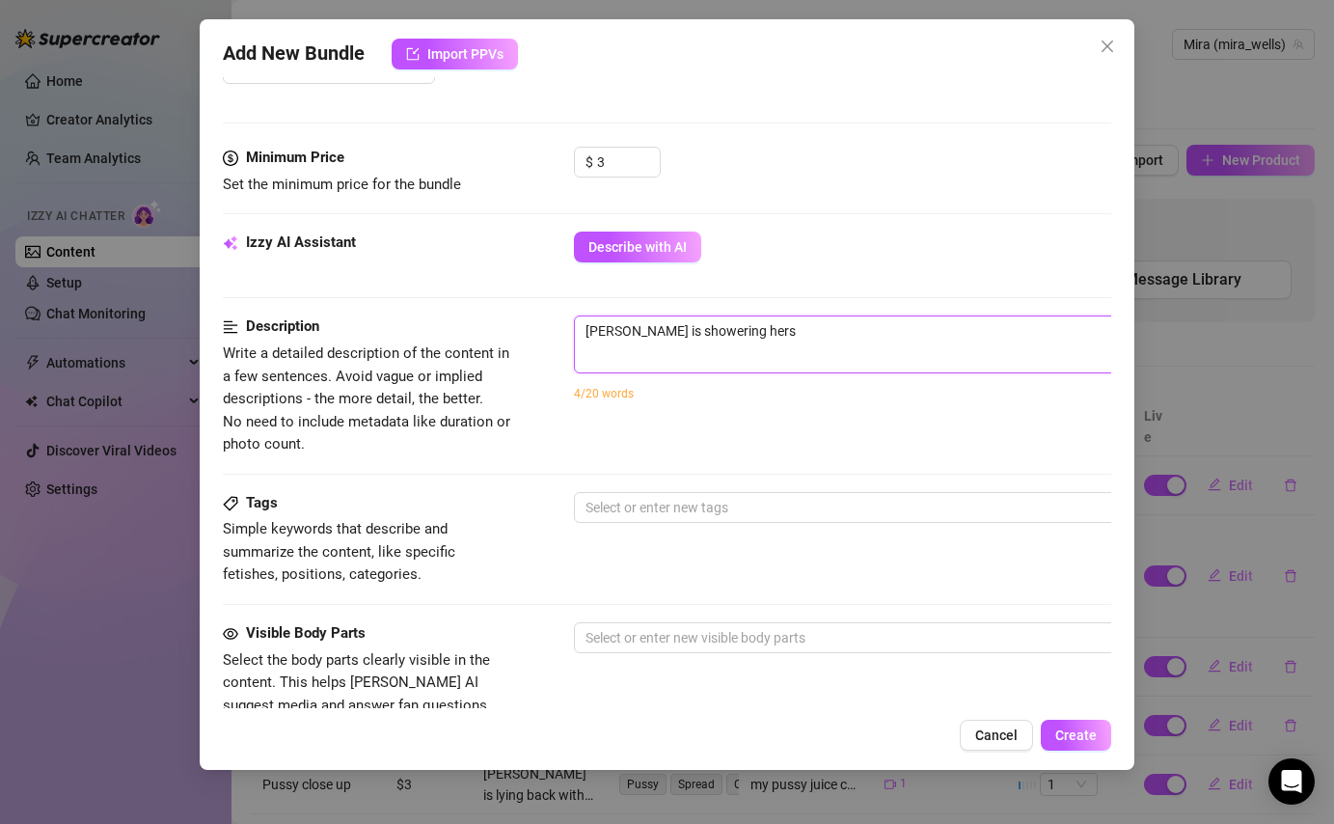
type textarea "[PERSON_NAME] is showering herse"
type textarea "[PERSON_NAME] is showering [PERSON_NAME]"
type textarea "[PERSON_NAME] is showering herself"
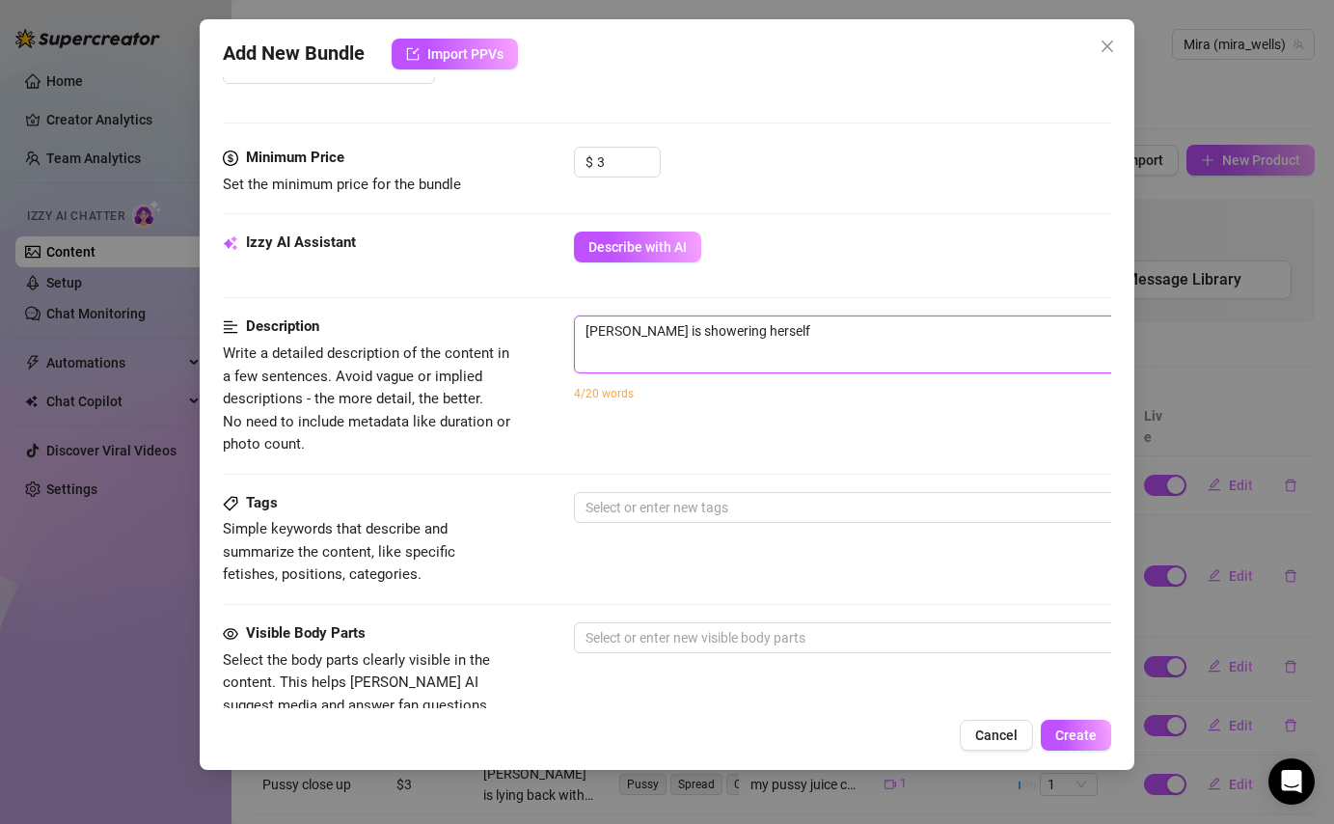
type textarea "[PERSON_NAME] is showering [PERSON_NAME]"
type textarea "[PERSON_NAME] is showering herse"
type textarea "[PERSON_NAME] is showering hers"
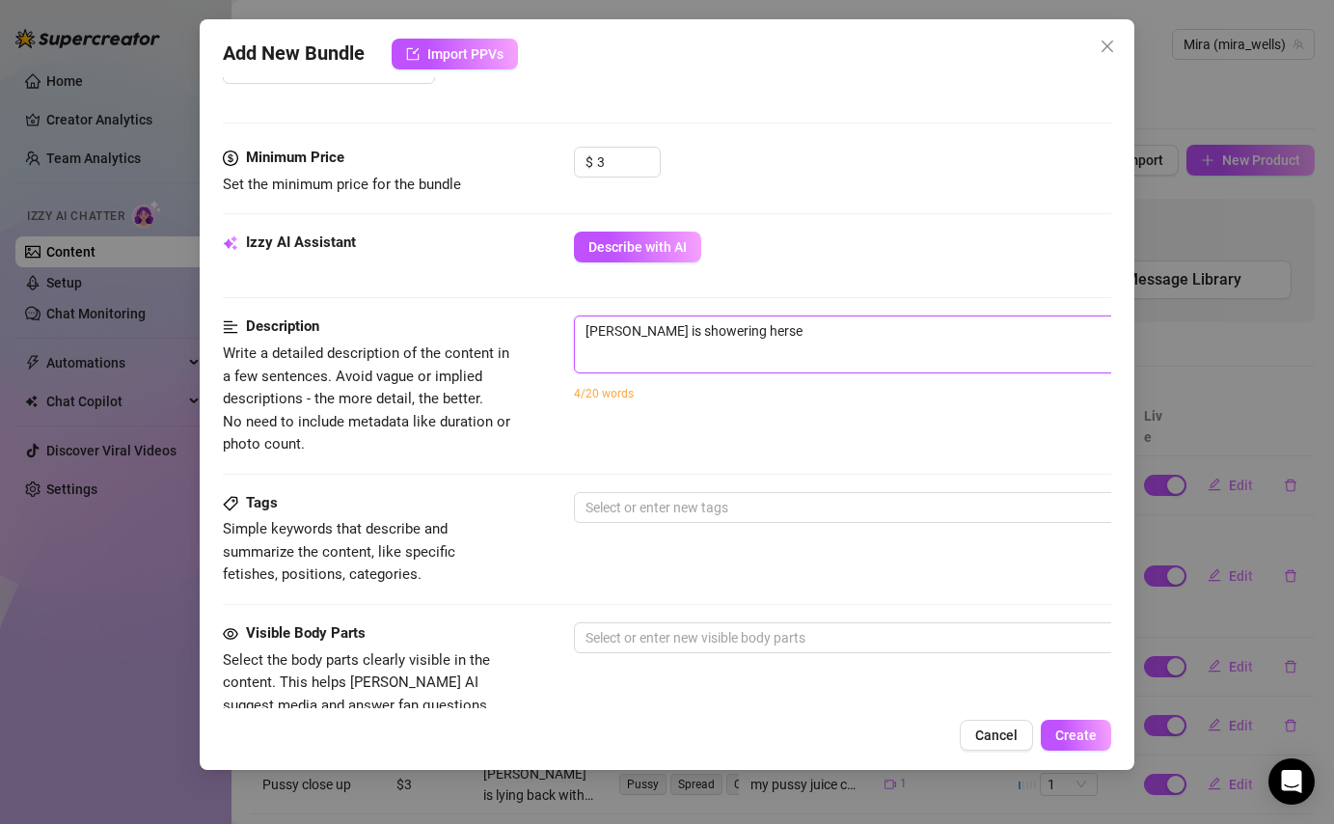
type textarea "[PERSON_NAME] is showering hers"
type textarea "[PERSON_NAME] is showering her"
type textarea "[PERSON_NAME] is showering he"
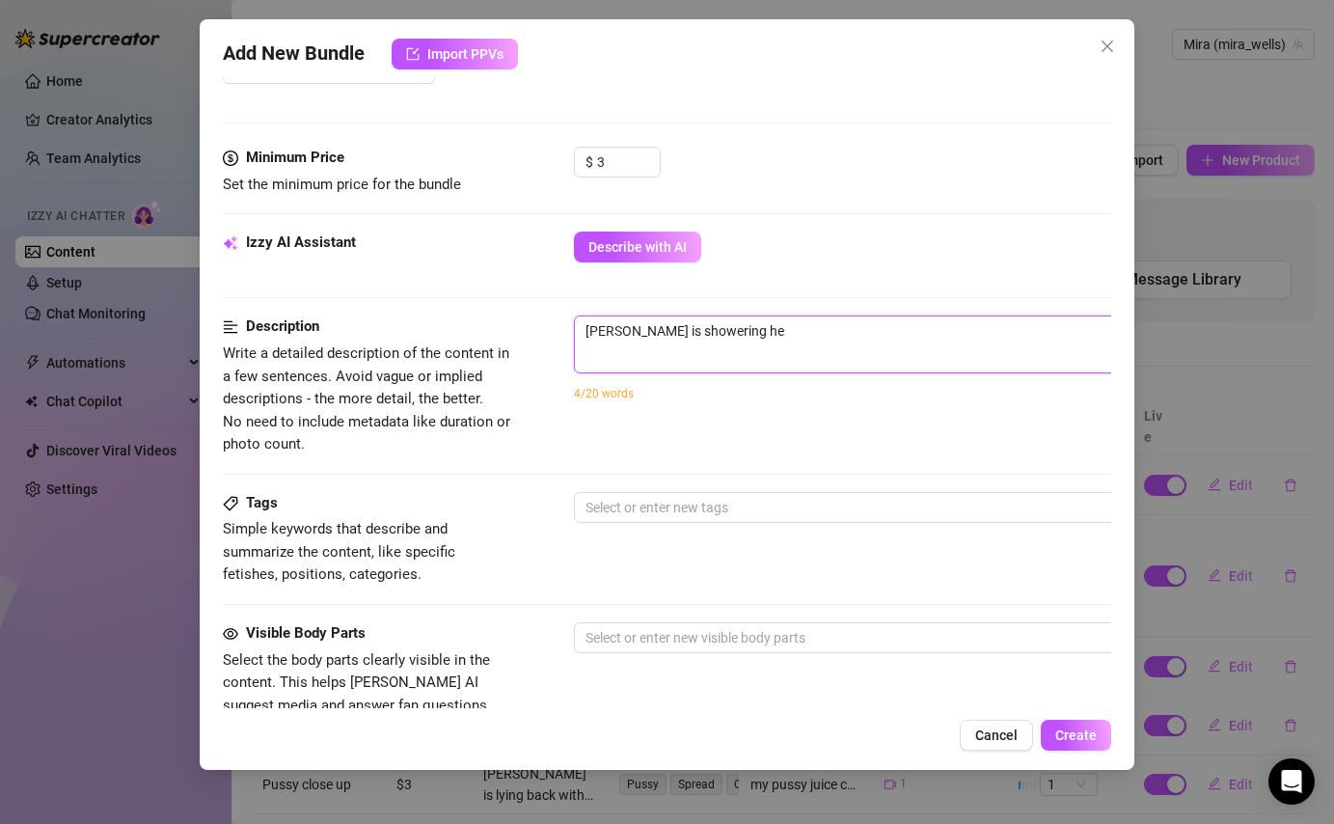
type textarea "[PERSON_NAME] is showering h"
type textarea "[PERSON_NAME] is showering"
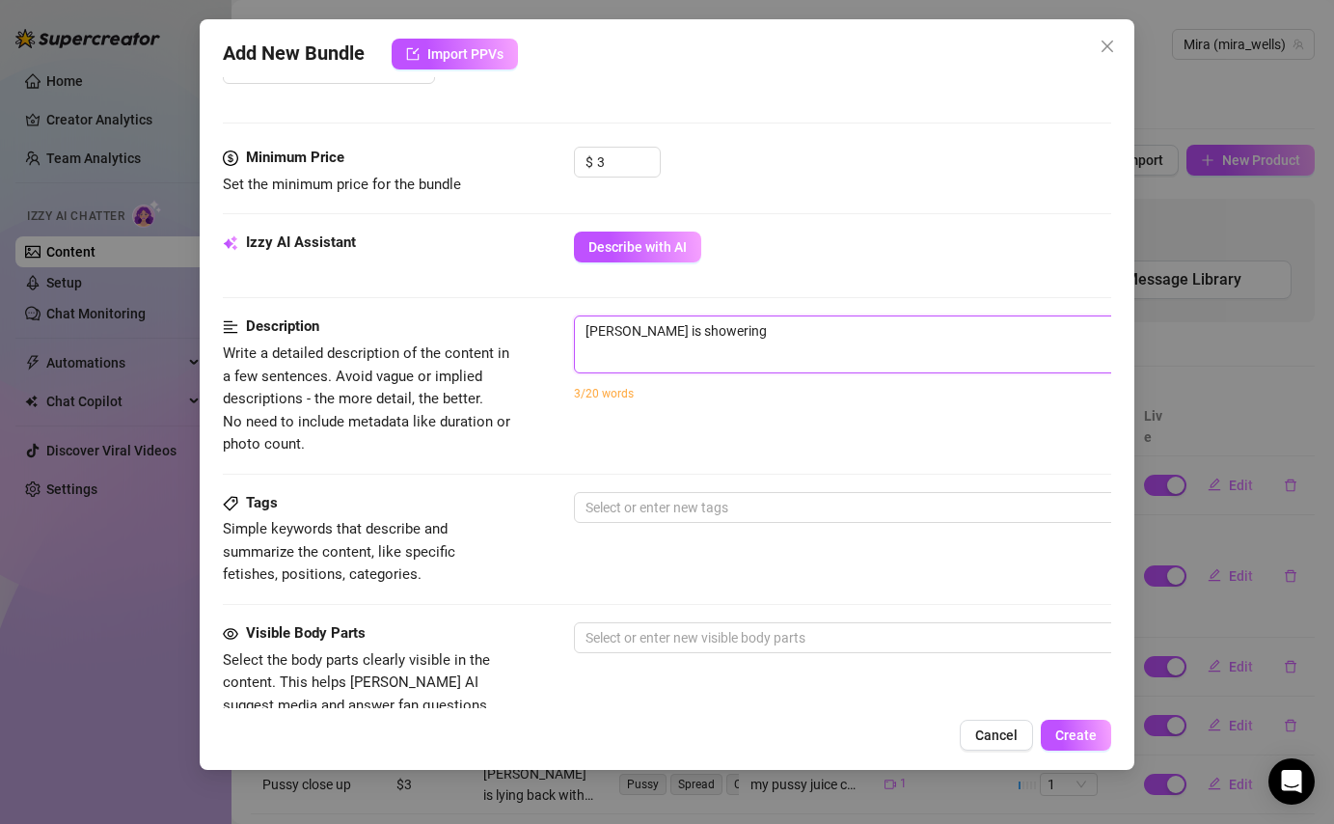
type textarea "[PERSON_NAME] is showering"
type textarea "[PERSON_NAME] is showerin"
type textarea "[PERSON_NAME] is showeri"
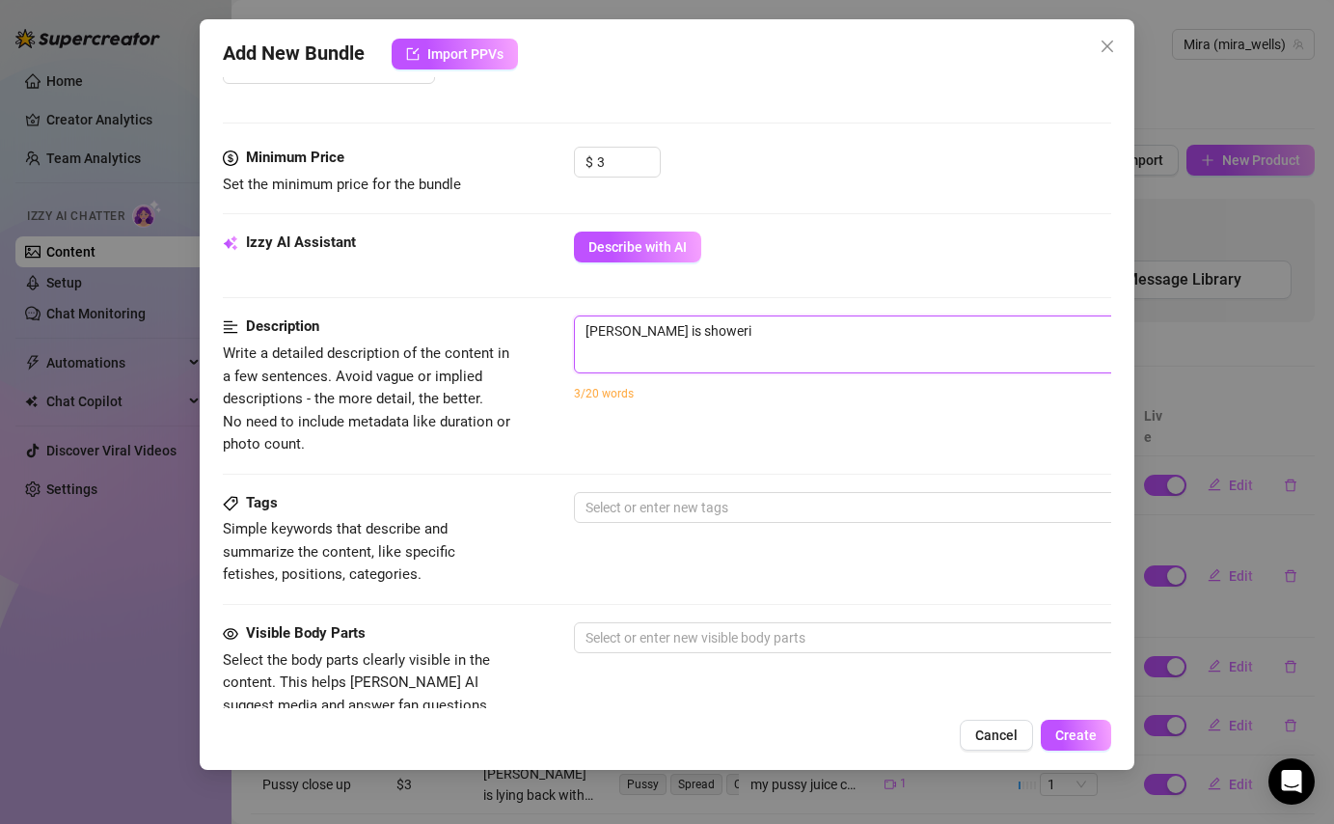
type textarea "[PERSON_NAME] is shower"
type textarea "[PERSON_NAME] is showe"
type textarea "Mira is show"
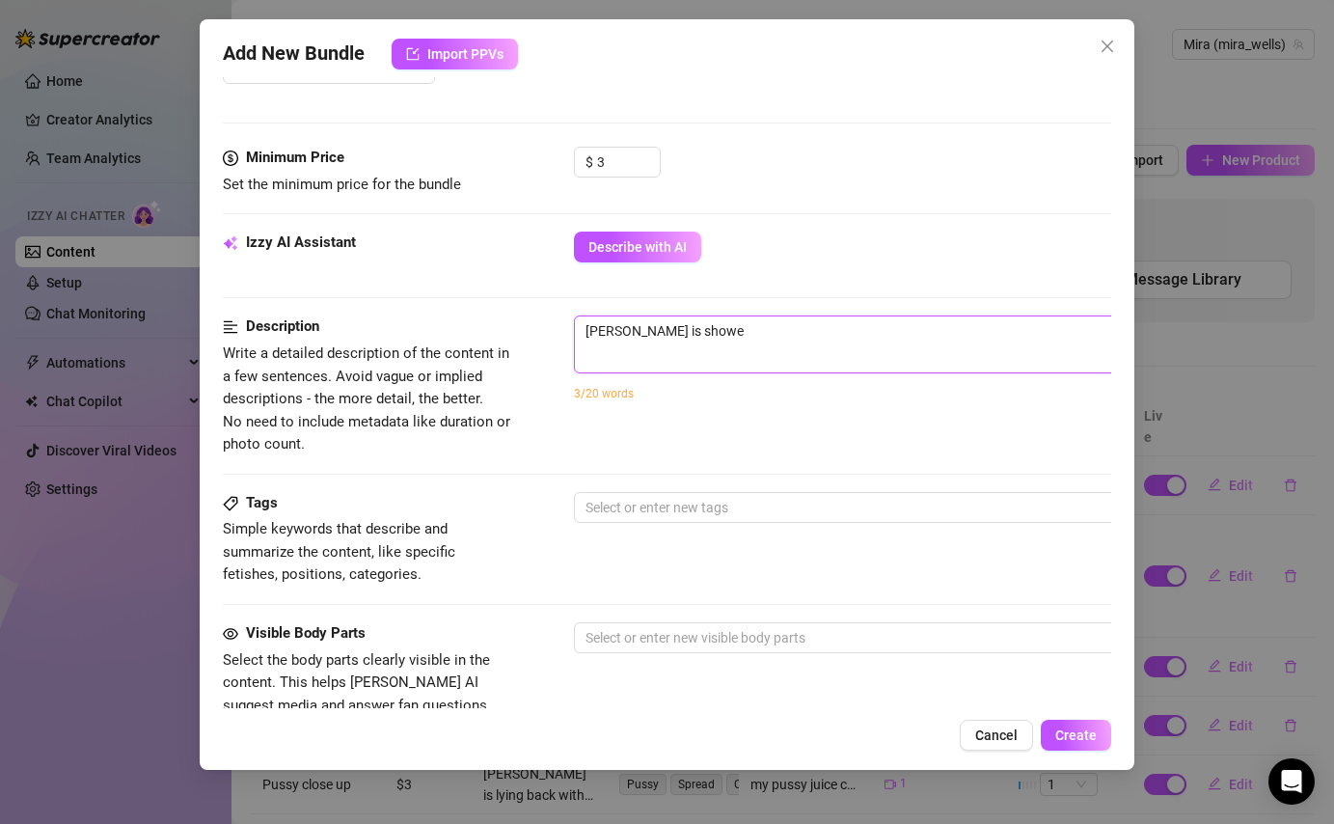
type textarea "Mira is show"
type textarea "Mira is sho"
type textarea "Mira is sh"
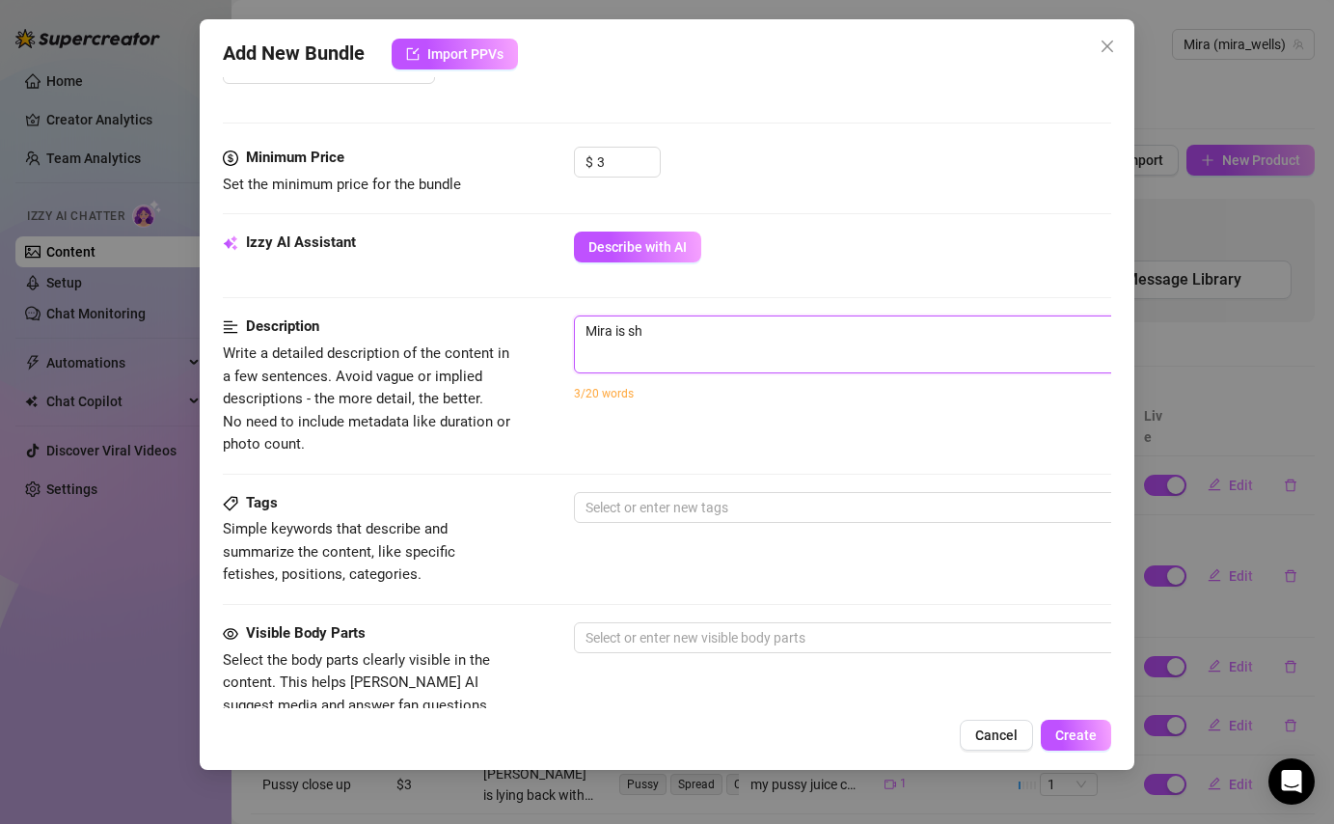
type textarea "[PERSON_NAME] is s"
type textarea "Mira is"
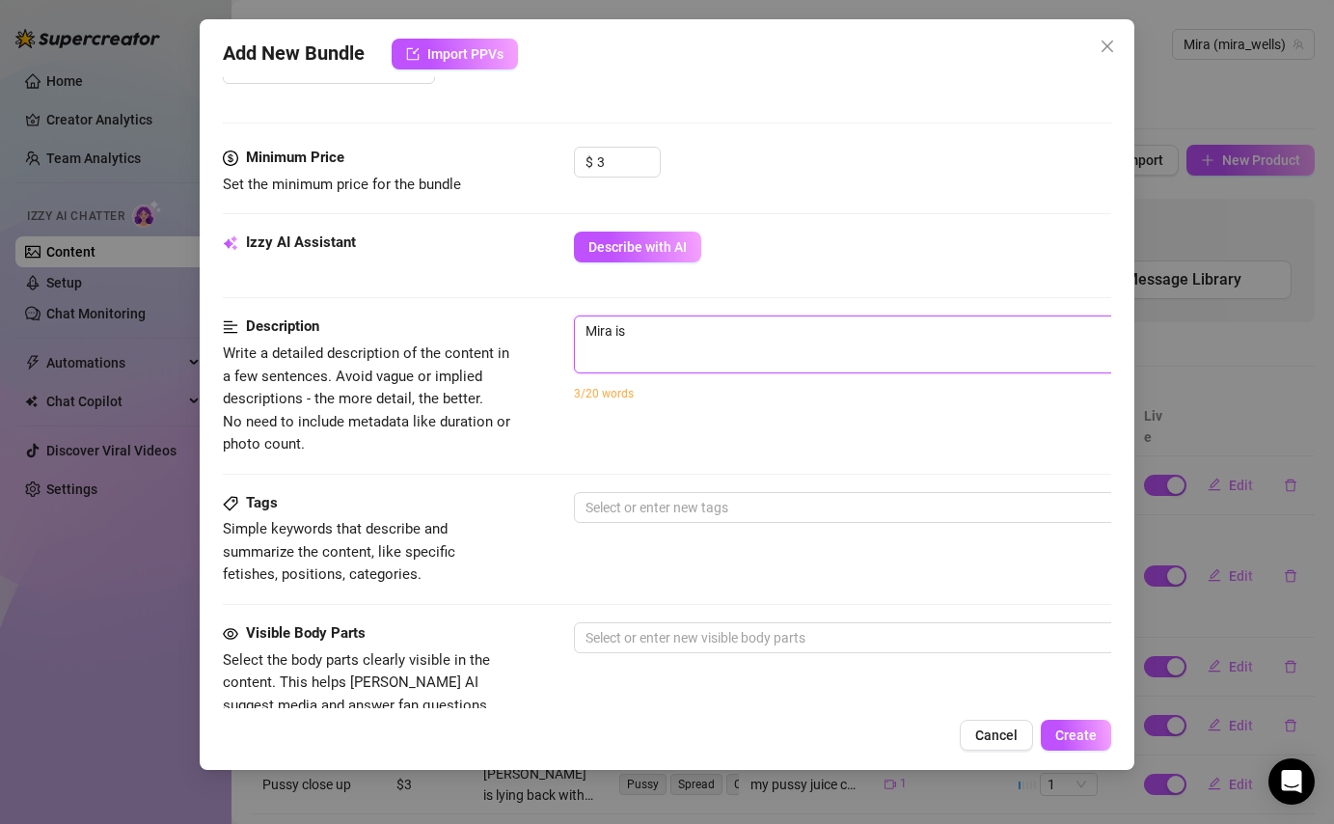
type textarea "Mira is"
type textarea "[PERSON_NAME]"
type textarea "Mira"
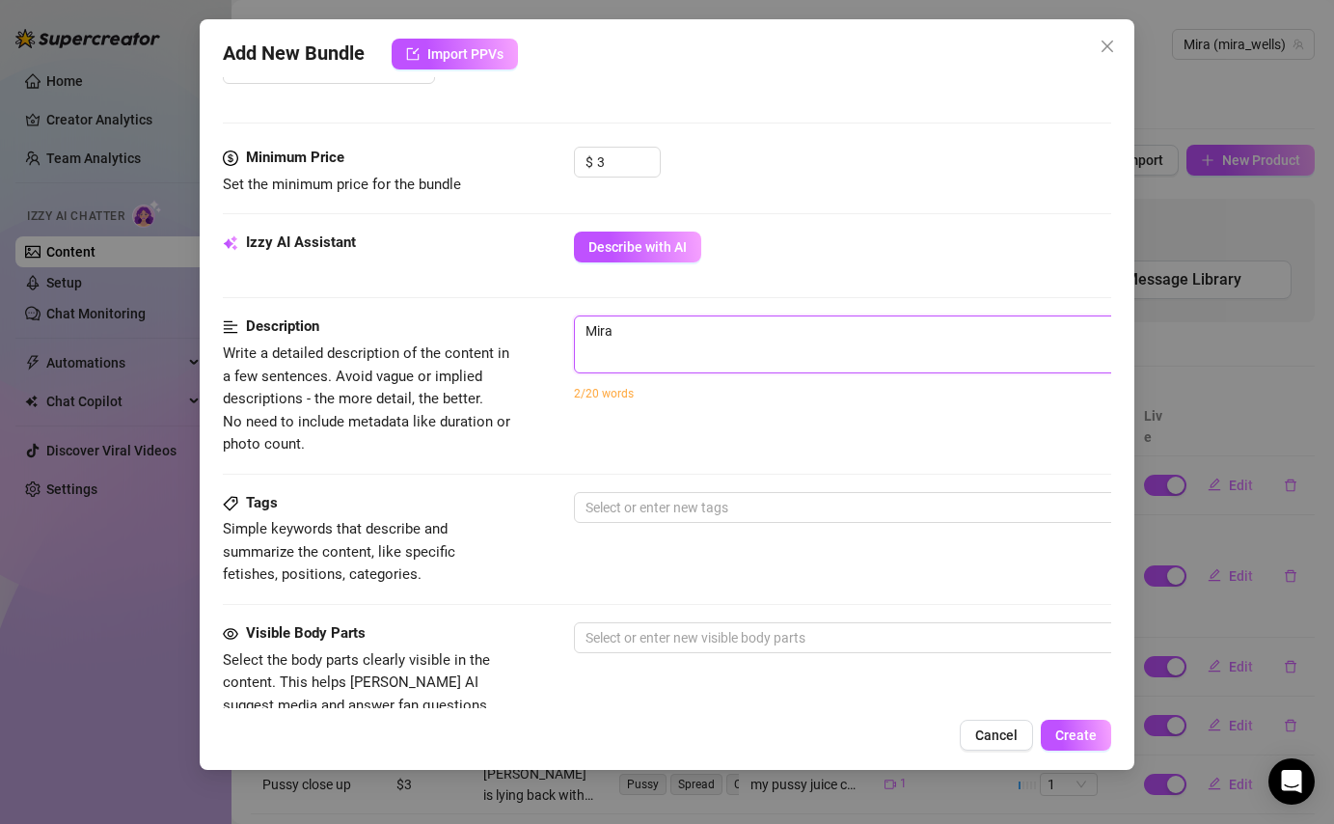
type textarea "Mira"
type textarea "Mir"
type textarea "Mi"
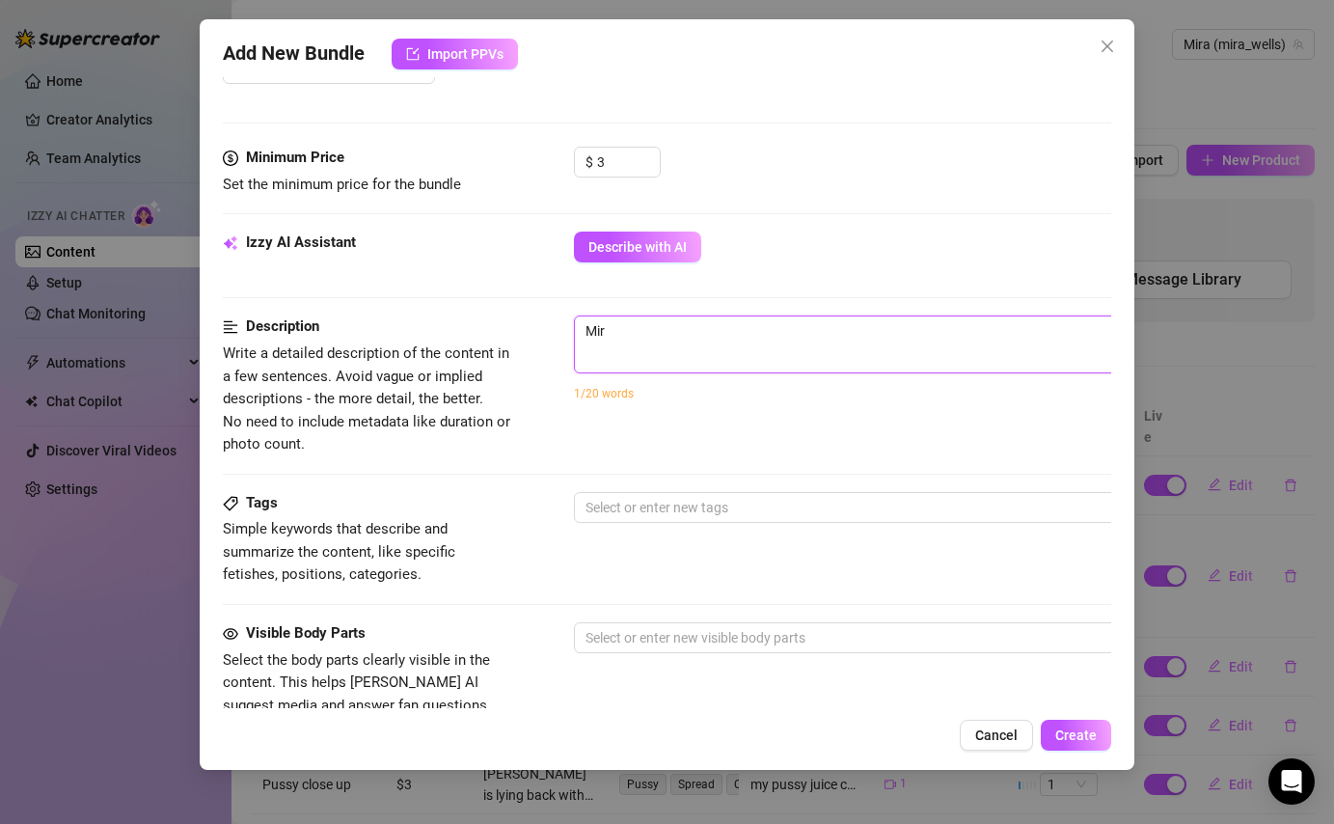
type textarea "Mi"
type textarea "M"
type textarea "Describe the content (media) in a few sentences"
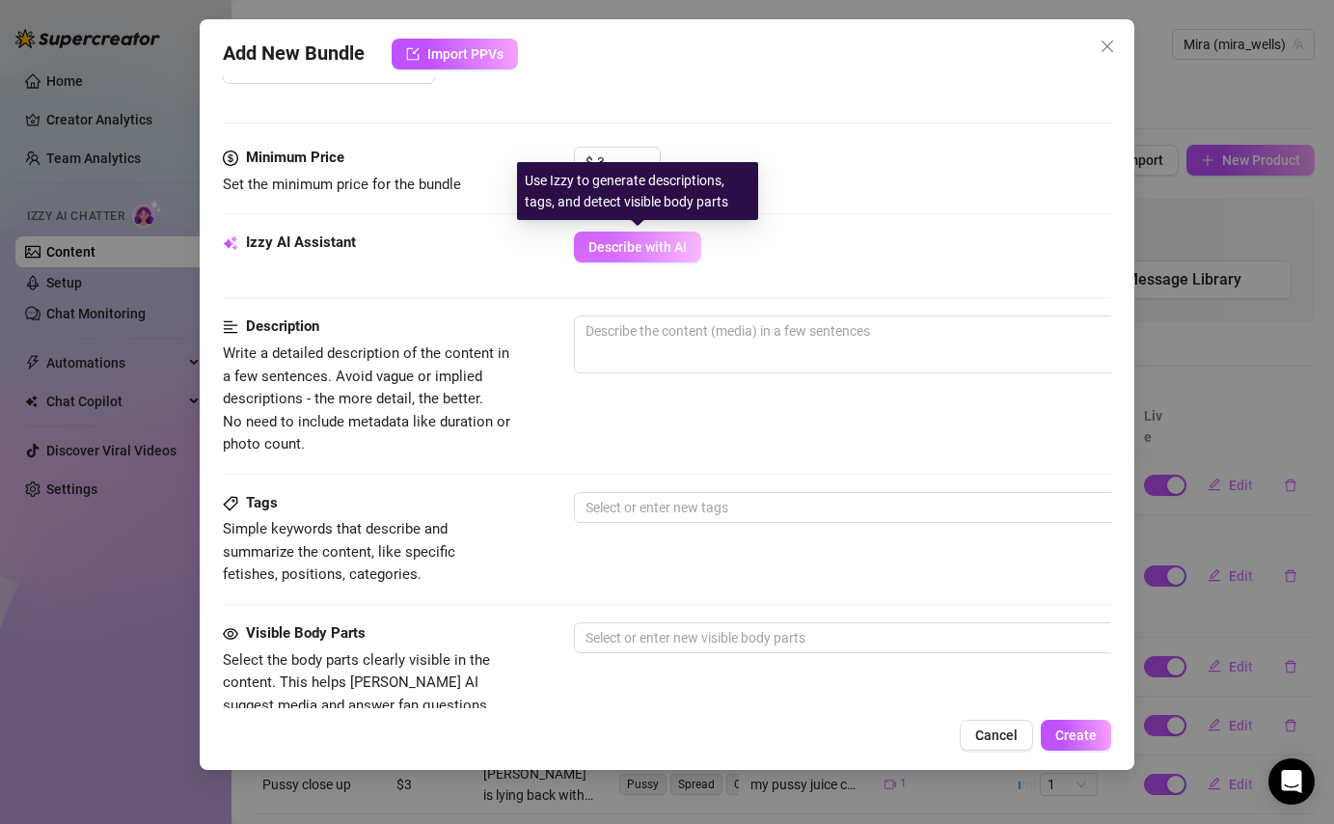
click at [671, 260] on button "Describe with AI" at bounding box center [637, 247] width 127 height 31
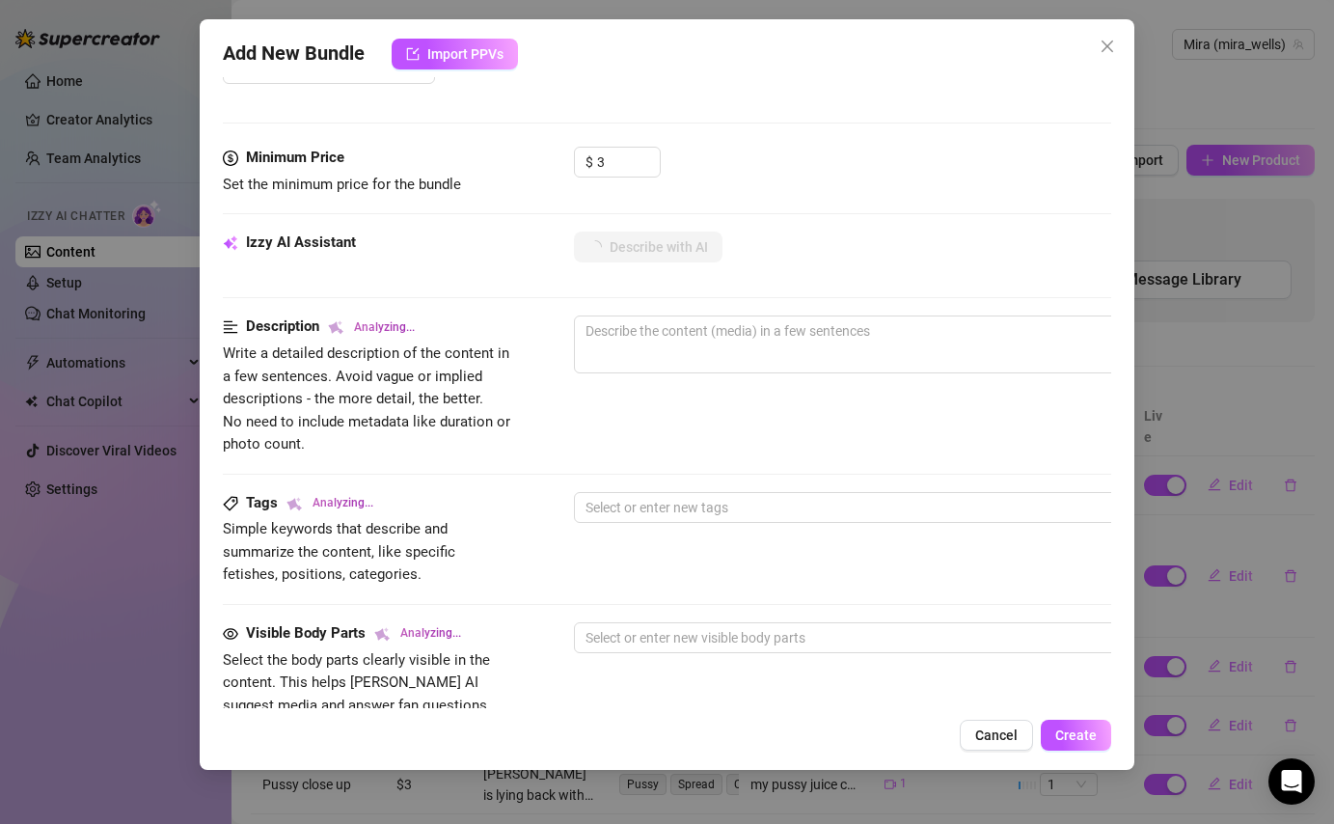
type textarea "Mira"
type textarea "Mira is"
type textarea "[PERSON_NAME] is completely"
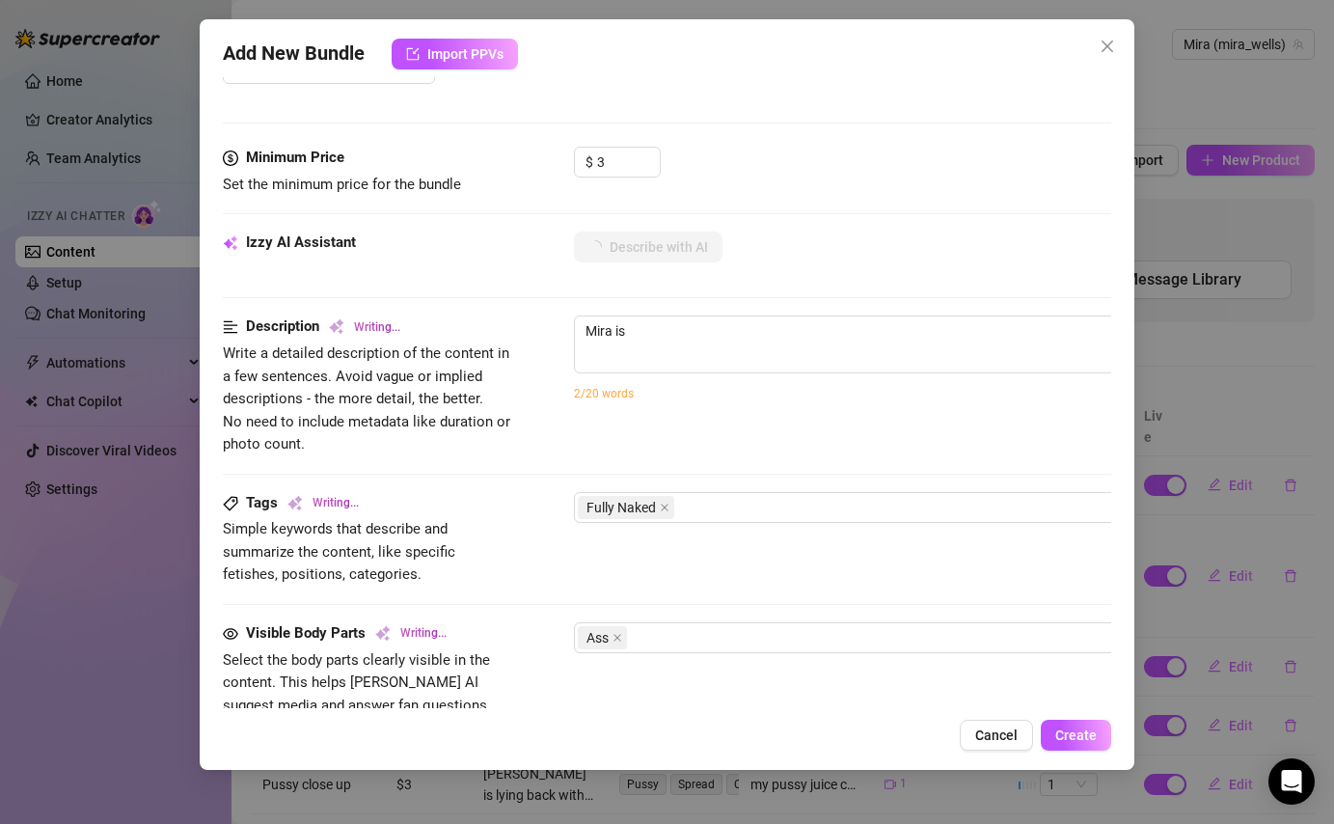
type textarea "[PERSON_NAME] is completely"
type textarea "[PERSON_NAME] is completely naked,"
type textarea "[PERSON_NAME] is completely naked, showing"
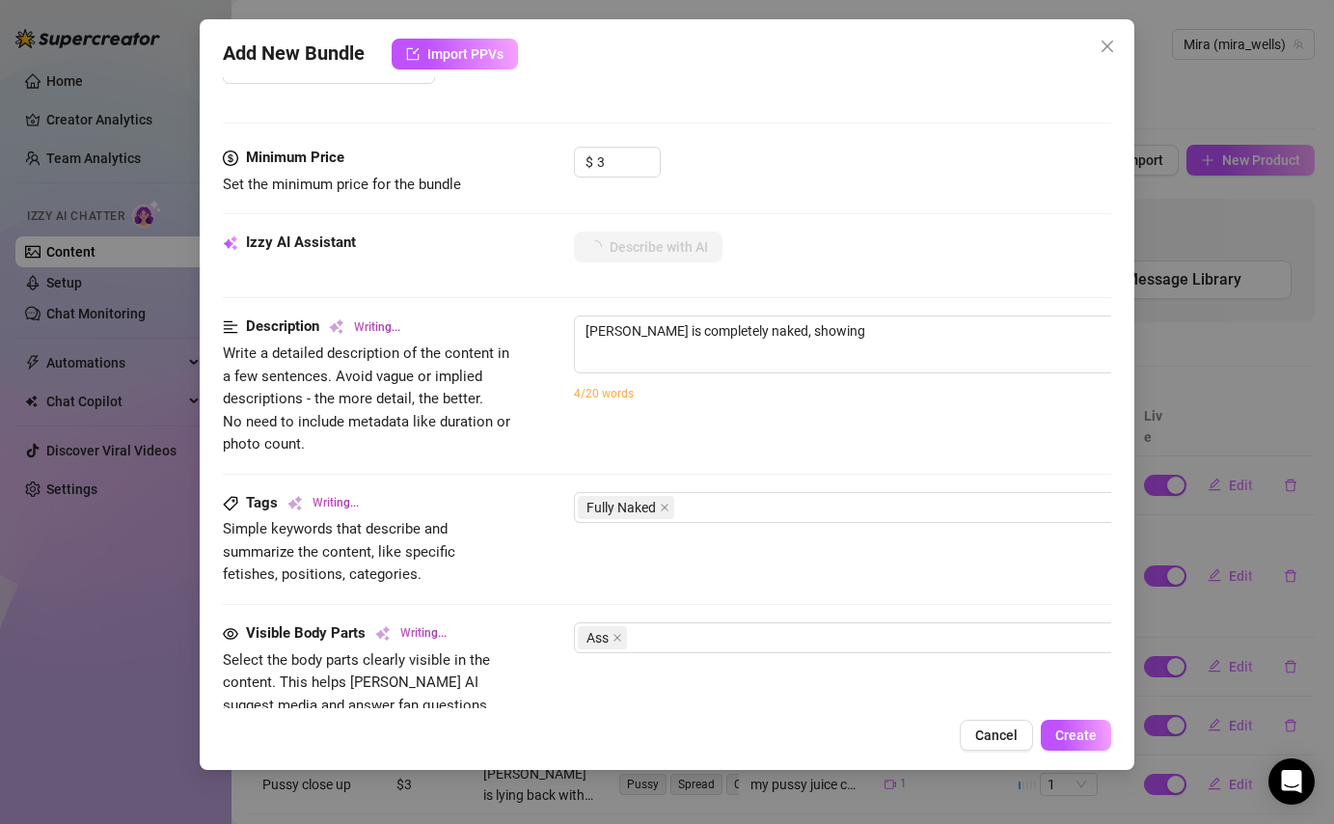
type textarea "[PERSON_NAME] is completely naked, showing off"
type textarea "[PERSON_NAME] is completely naked, showing off her"
type textarea "[PERSON_NAME] is completely naked, showing off her toned,"
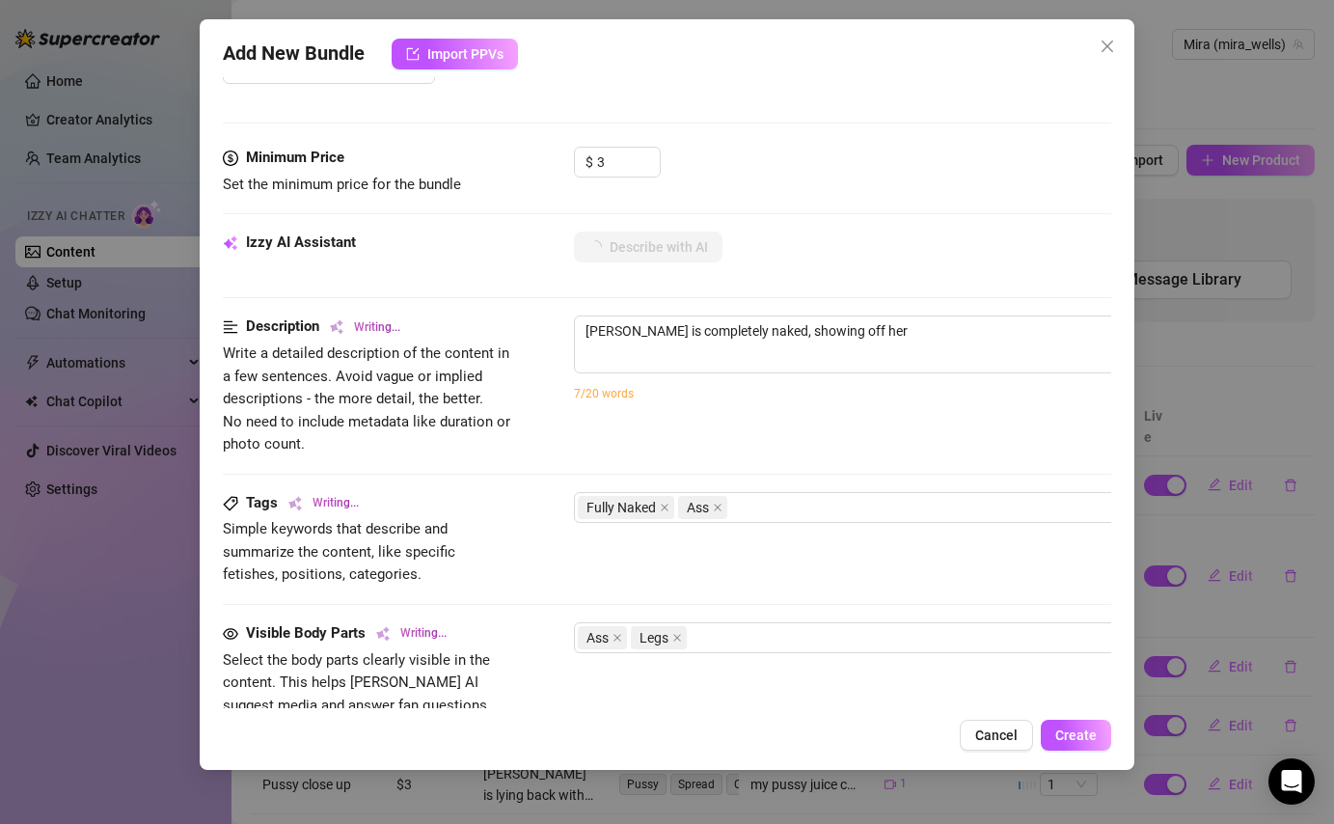
type textarea "[PERSON_NAME] is completely naked, showing off her toned,"
type textarea "[PERSON_NAME] is completely naked, showing off her toned, wet"
type textarea "[PERSON_NAME] is completely naked, showing off her toned, wet body"
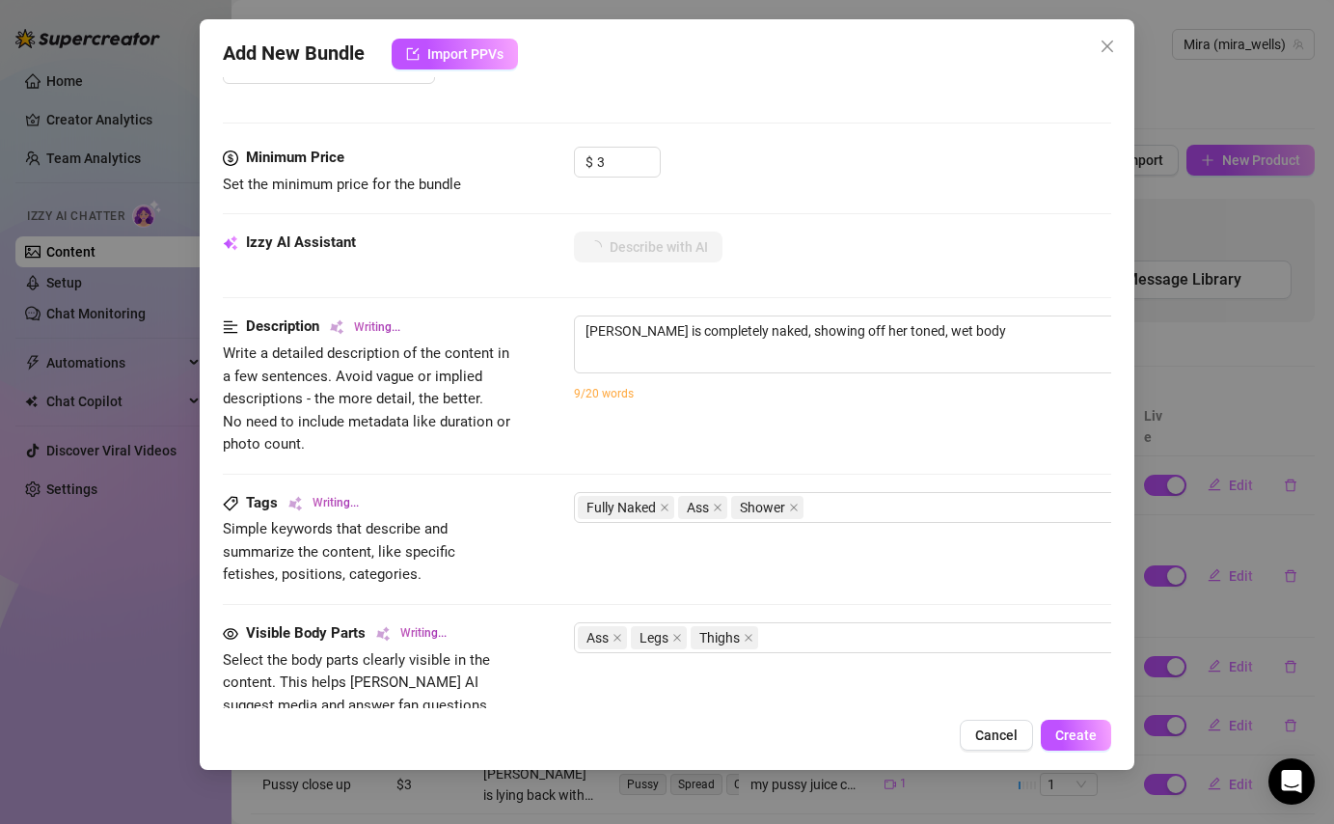
type textarea "[PERSON_NAME] is completely naked, showing off her toned, wet body in"
type textarea "[PERSON_NAME] is completely naked, showing off her toned, wet body in both"
type textarea "[PERSON_NAME] is completely naked, showing off her toned, wet body in both a"
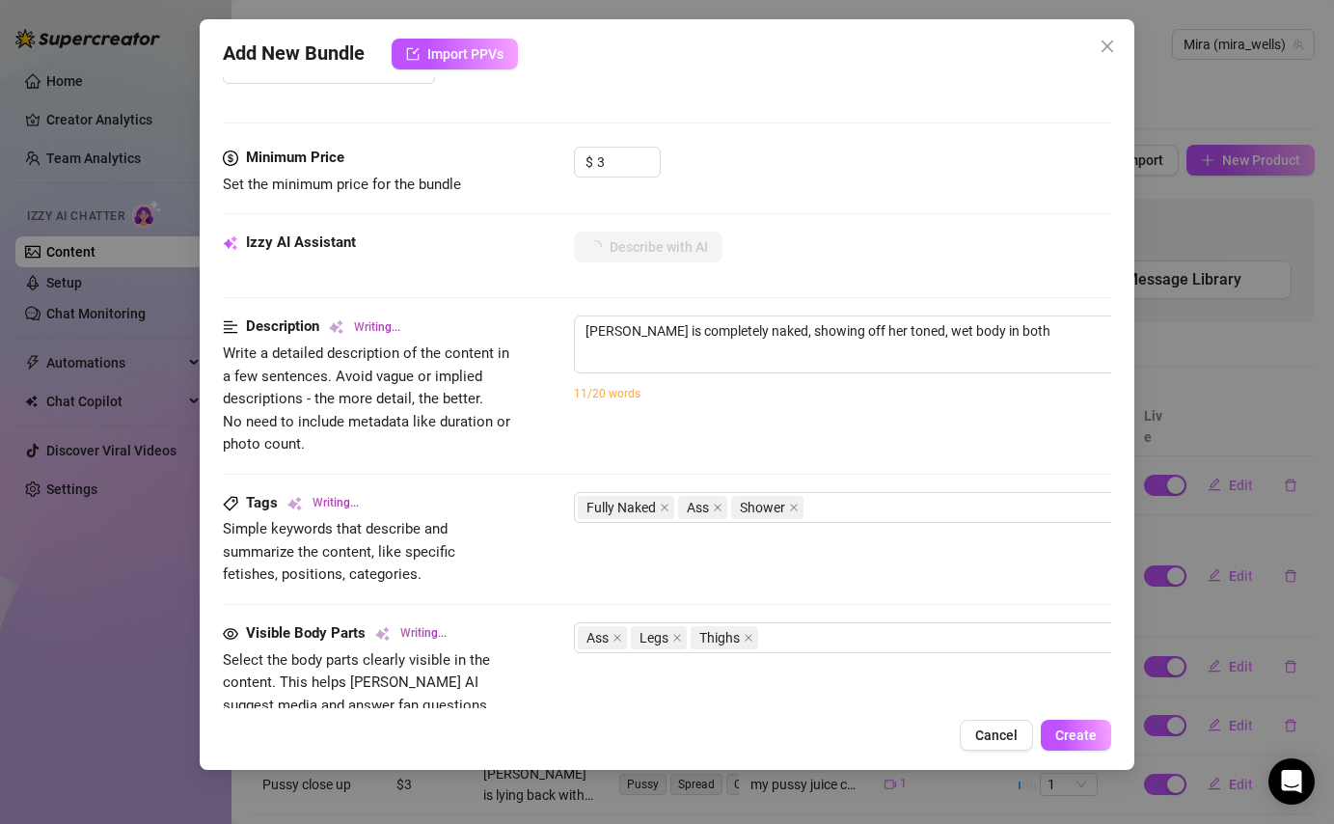
type textarea "[PERSON_NAME] is completely naked, showing off her toned, wet body in both a"
type textarea "[PERSON_NAME] is completely naked, showing off her toned, wet body in both a ba…"
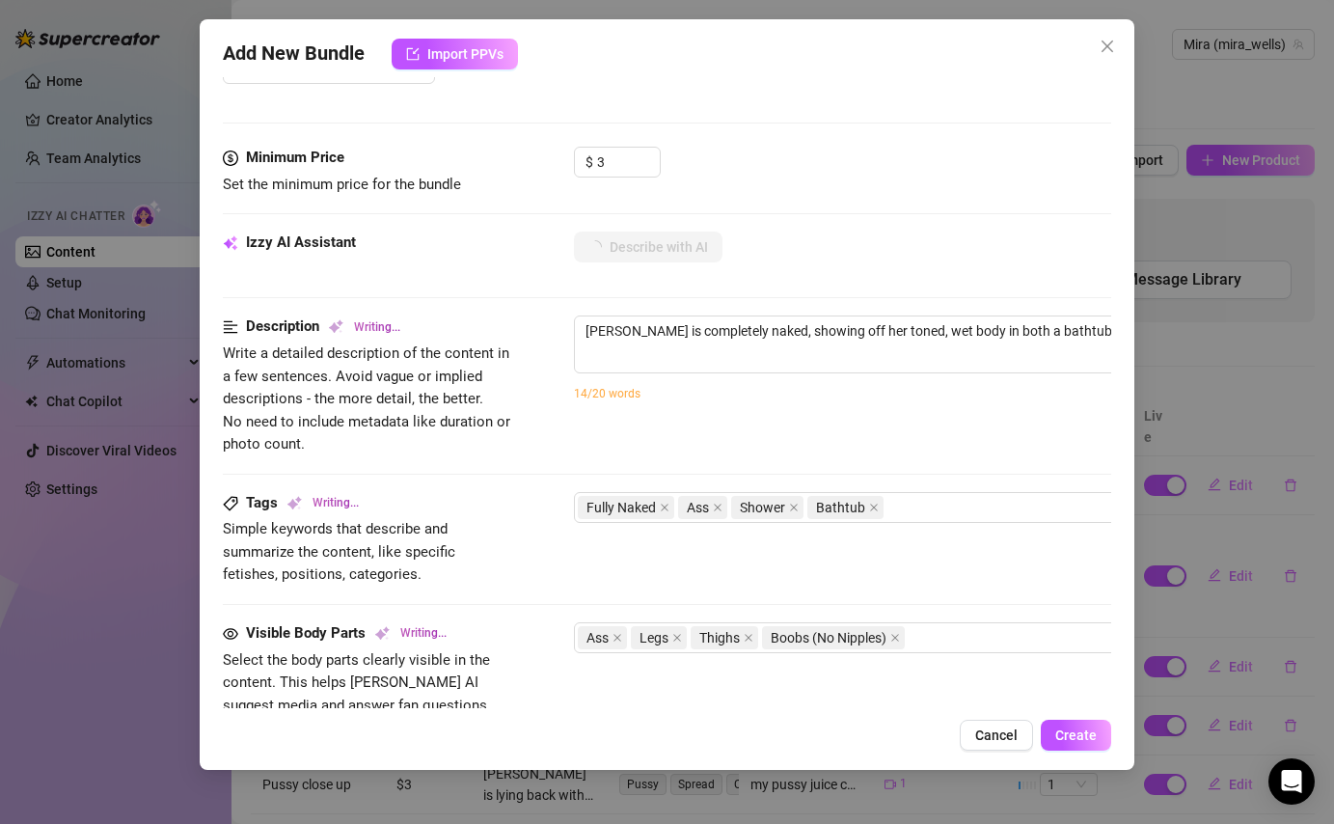
type textarea "[PERSON_NAME] is completely naked, showing off her toned, wet body in both a ba…"
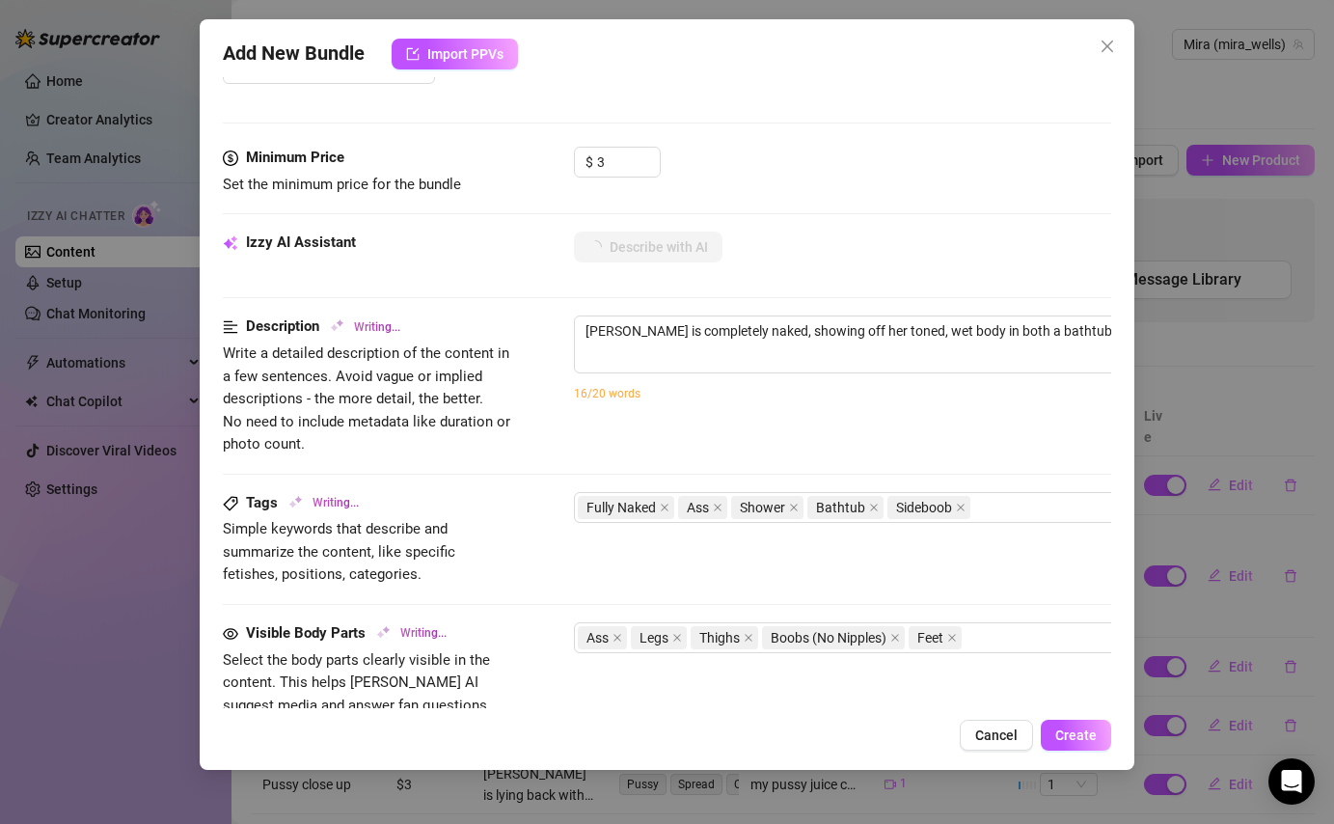
type textarea "[PERSON_NAME] is completely naked, showing off her toned, wet body in both a ba…"
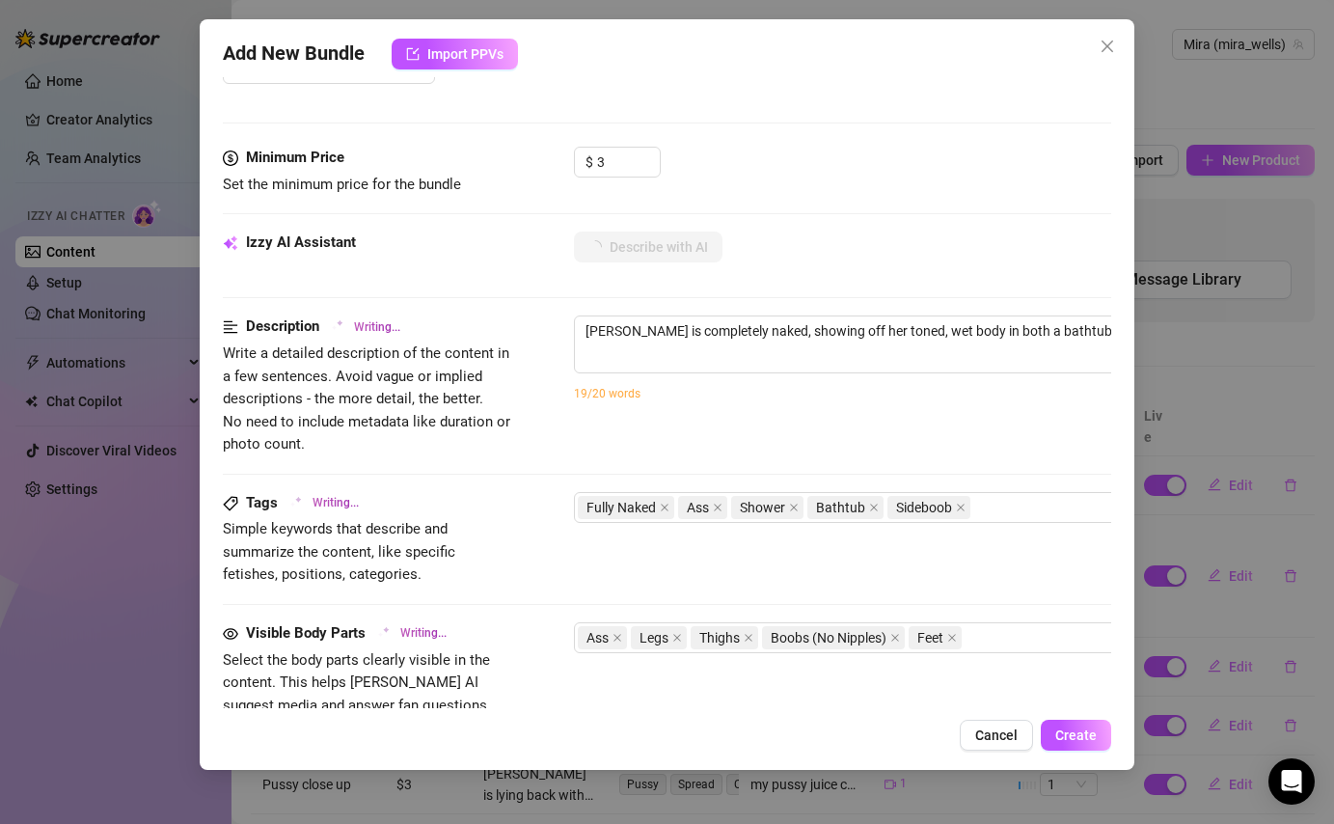
type textarea "[PERSON_NAME] is completely naked, showing off her toned, wet body in both a ba…"
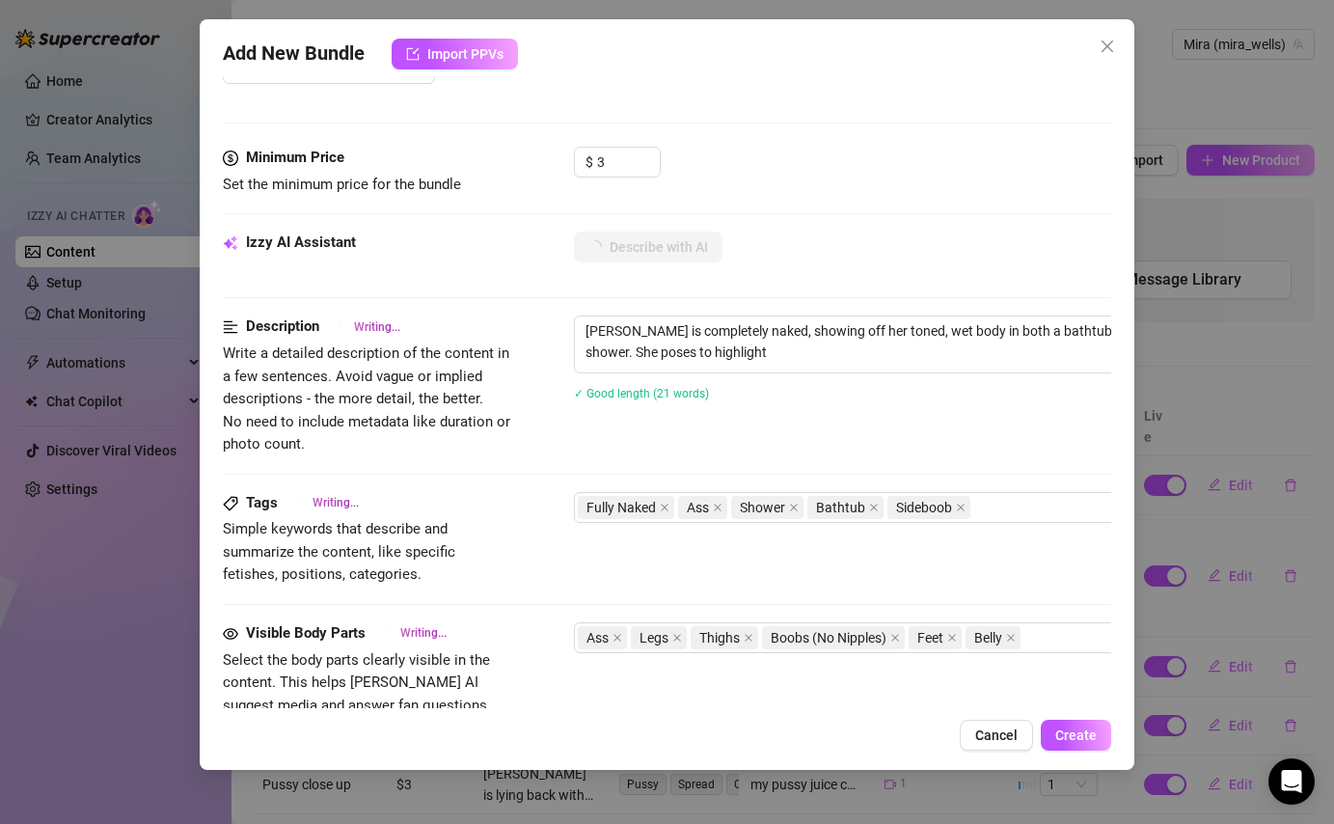
type textarea "[PERSON_NAME] is completely naked, showing off her toned, wet body in both a ba…"
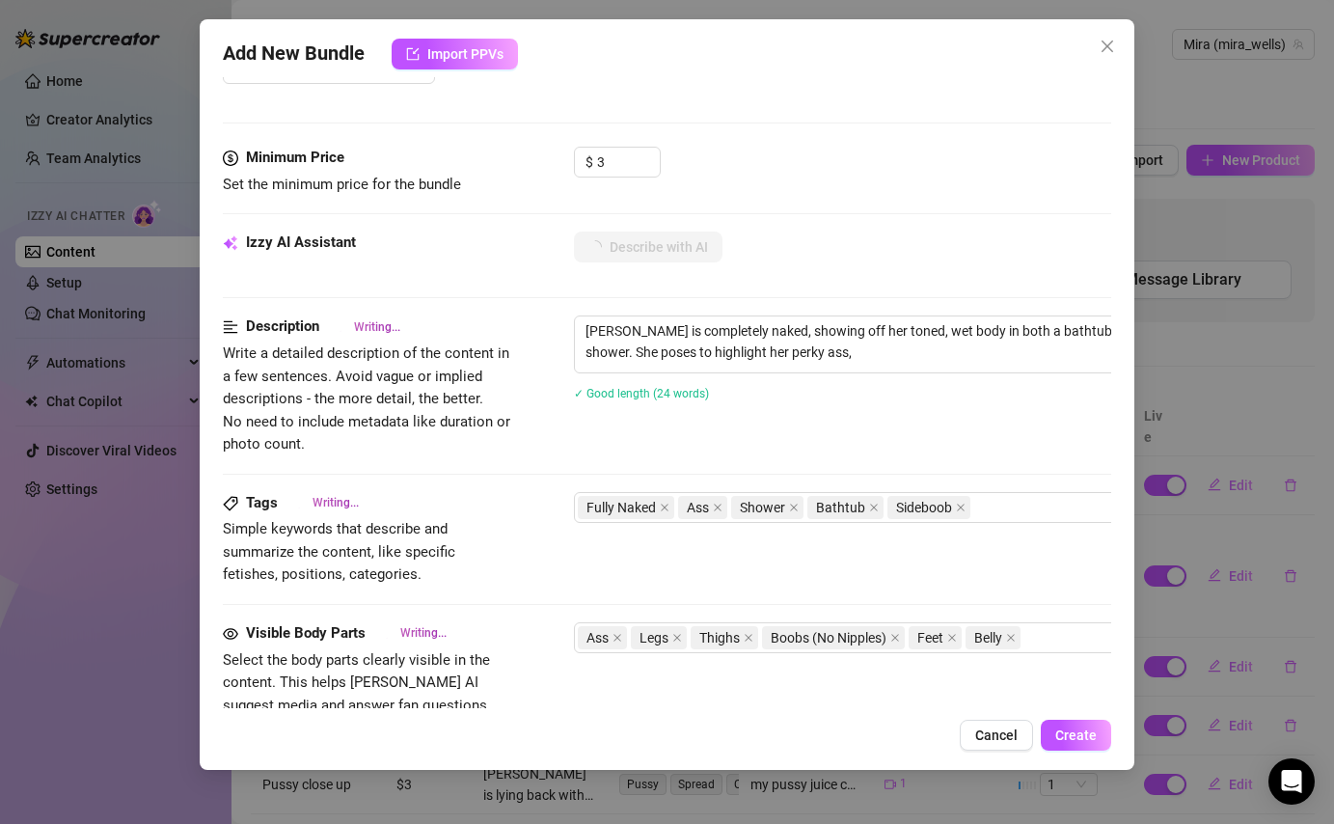
type textarea "[PERSON_NAME] is completely naked, showing off her toned, wet body in both a ba…"
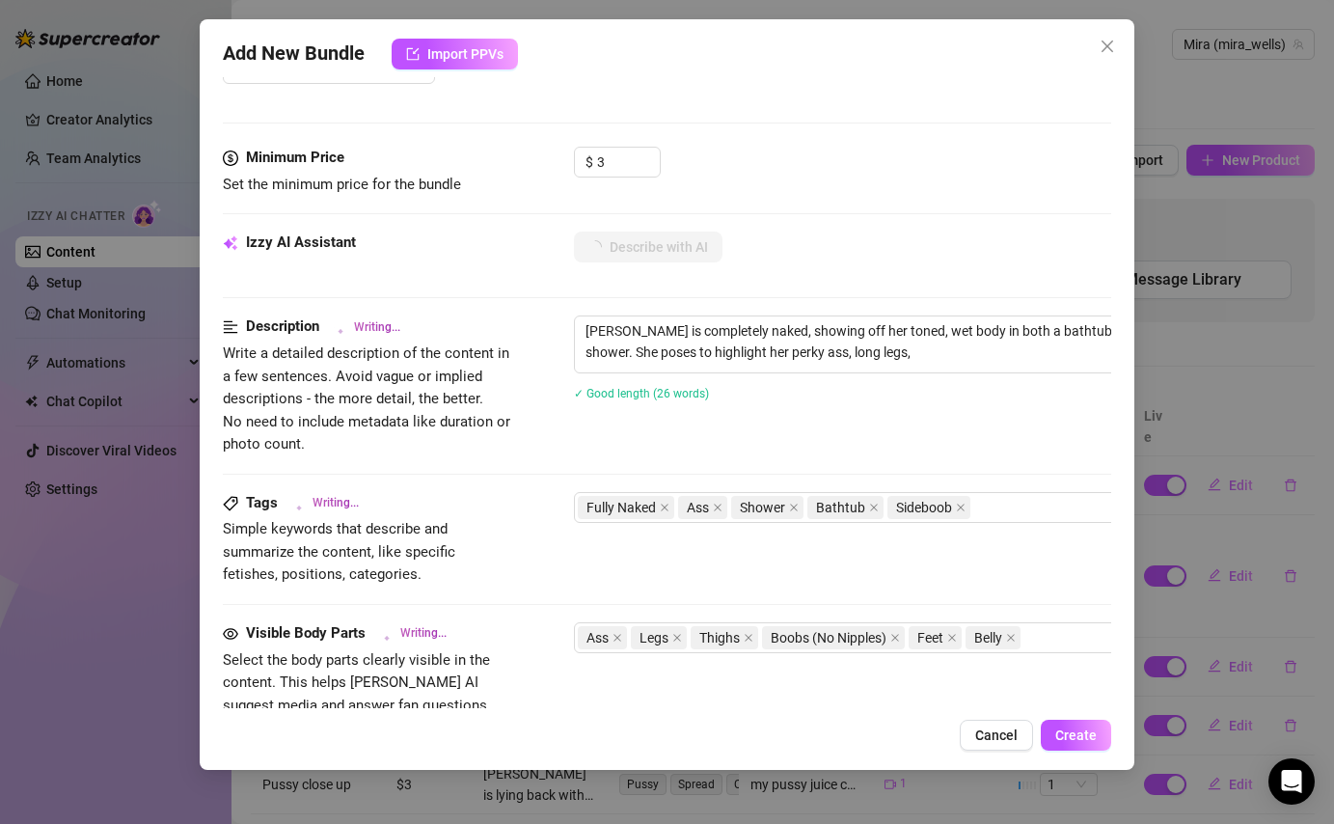
type textarea "[PERSON_NAME] is completely naked, showing off her toned, wet body in both a ba…"
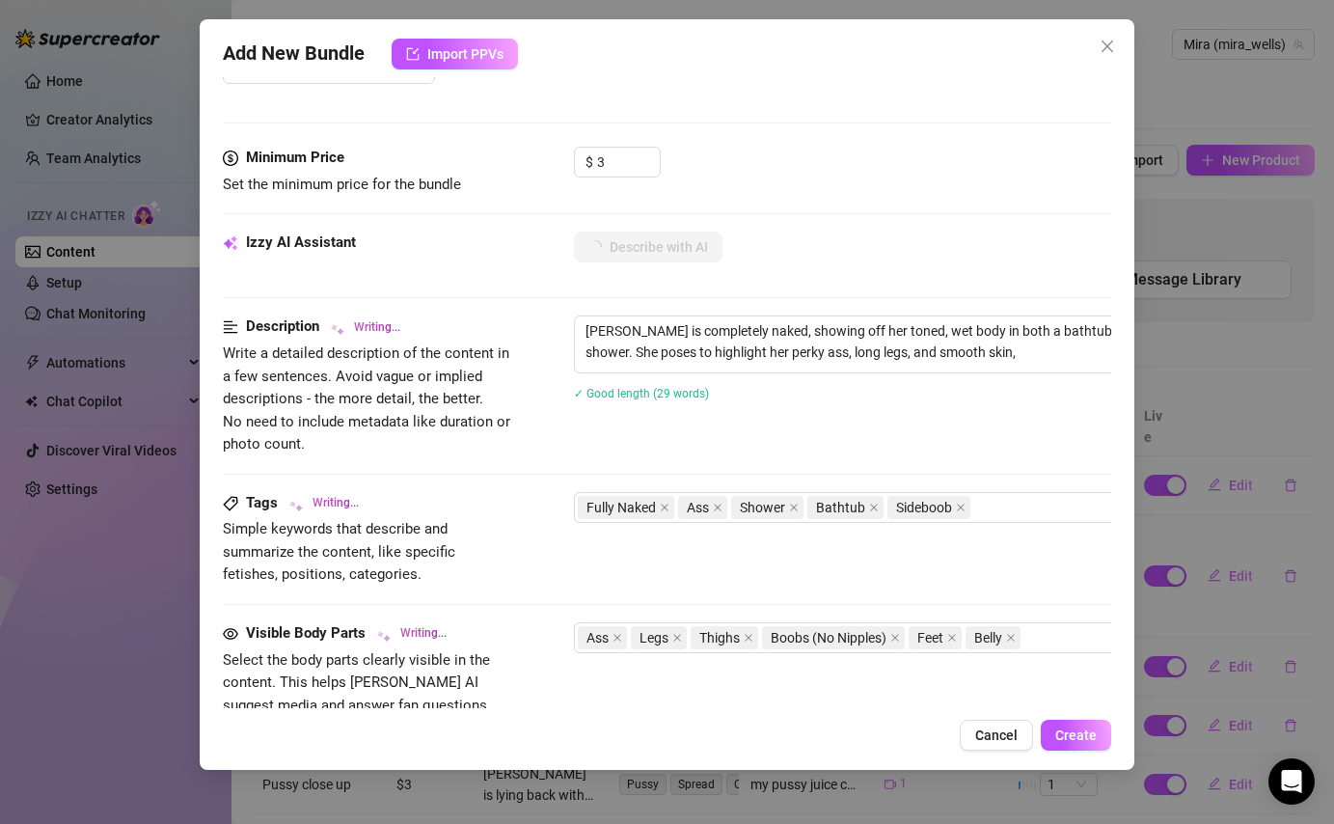
type textarea "[PERSON_NAME] is completely naked, showing off her toned, wet body in both a ba…"
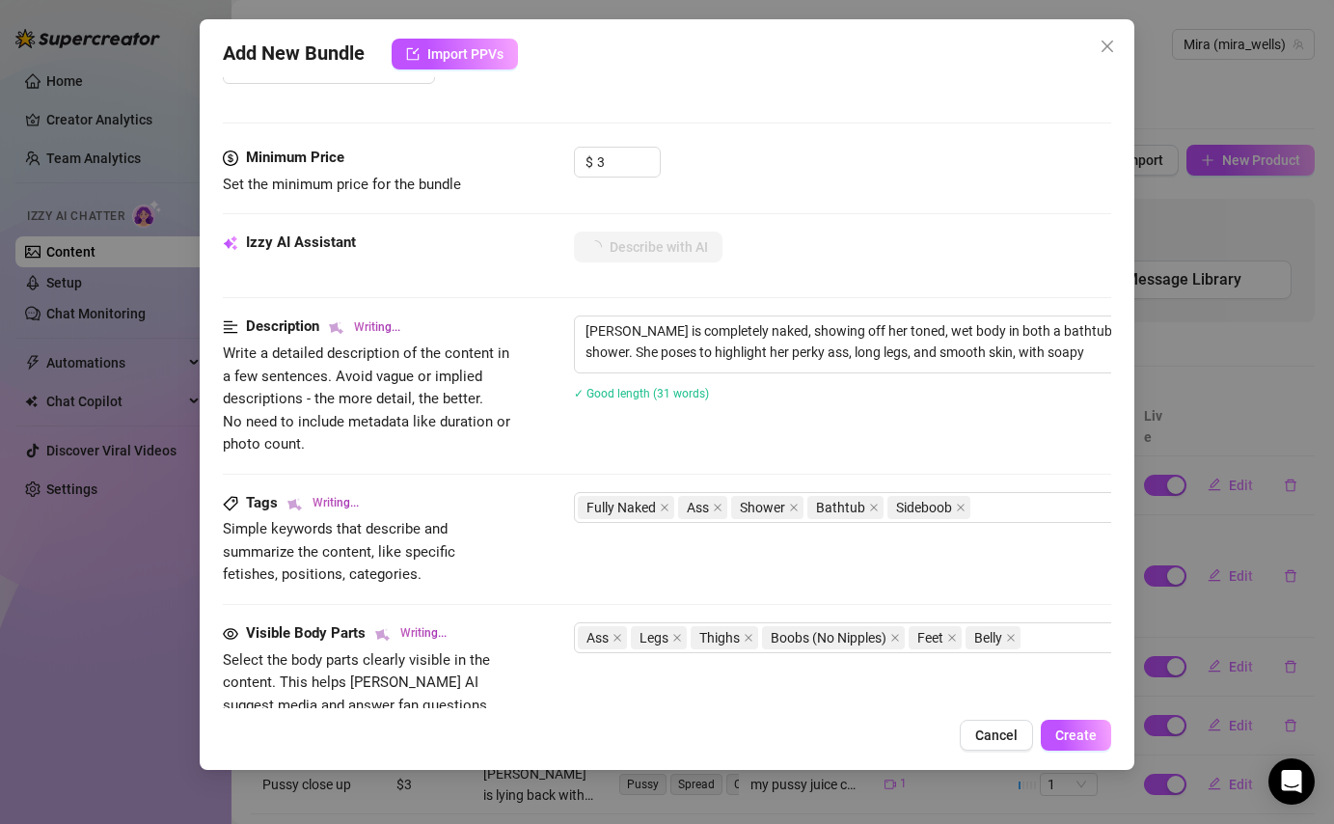
type textarea "[PERSON_NAME] is completely naked, showing off her toned, wet body in both a ba…"
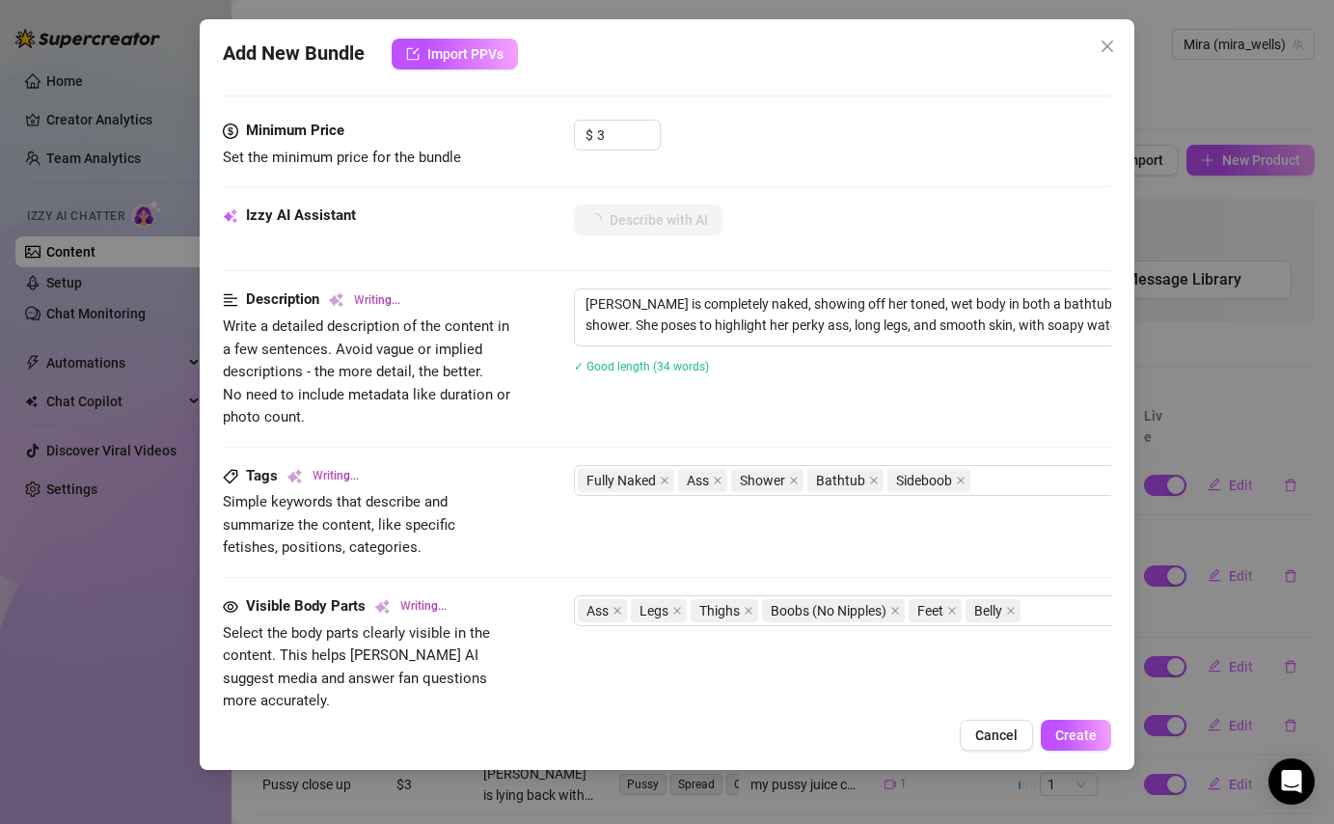
type textarea "[PERSON_NAME] is completely naked, showing off her toned, wet body in both a ba…"
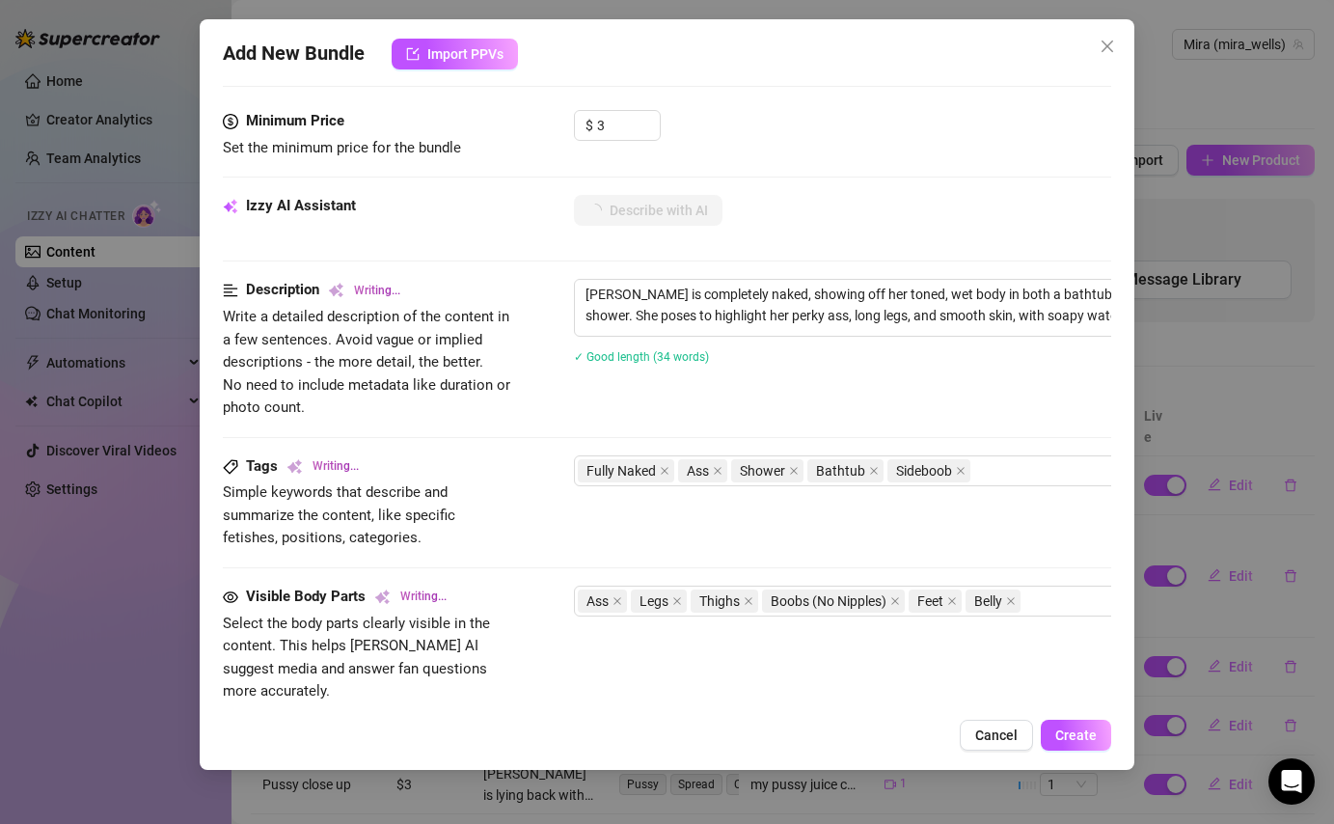
type textarea "[PERSON_NAME] is completely naked, showing off her toned, wet body in both a ba…"
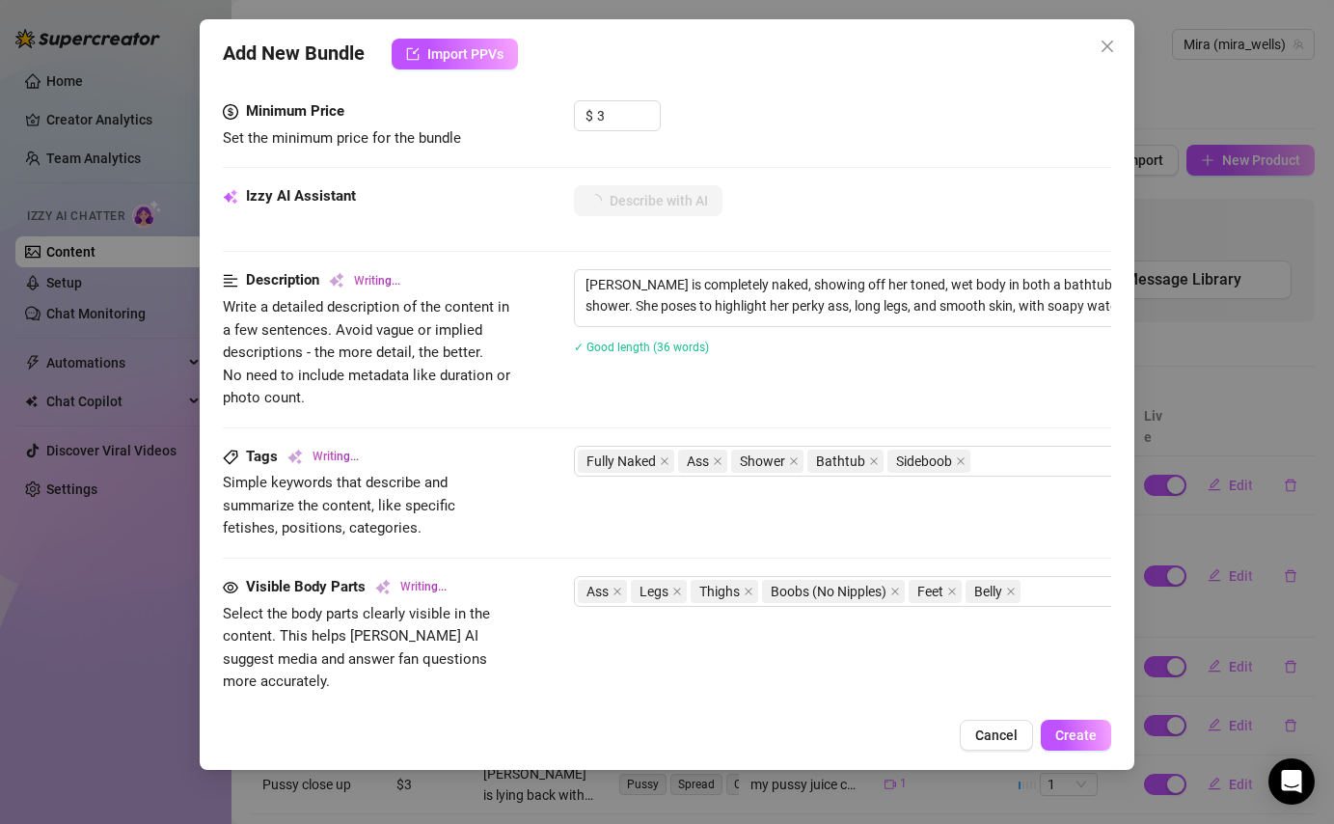
type textarea "[PERSON_NAME] is completely naked, showing off her toned, wet body in both a ba…"
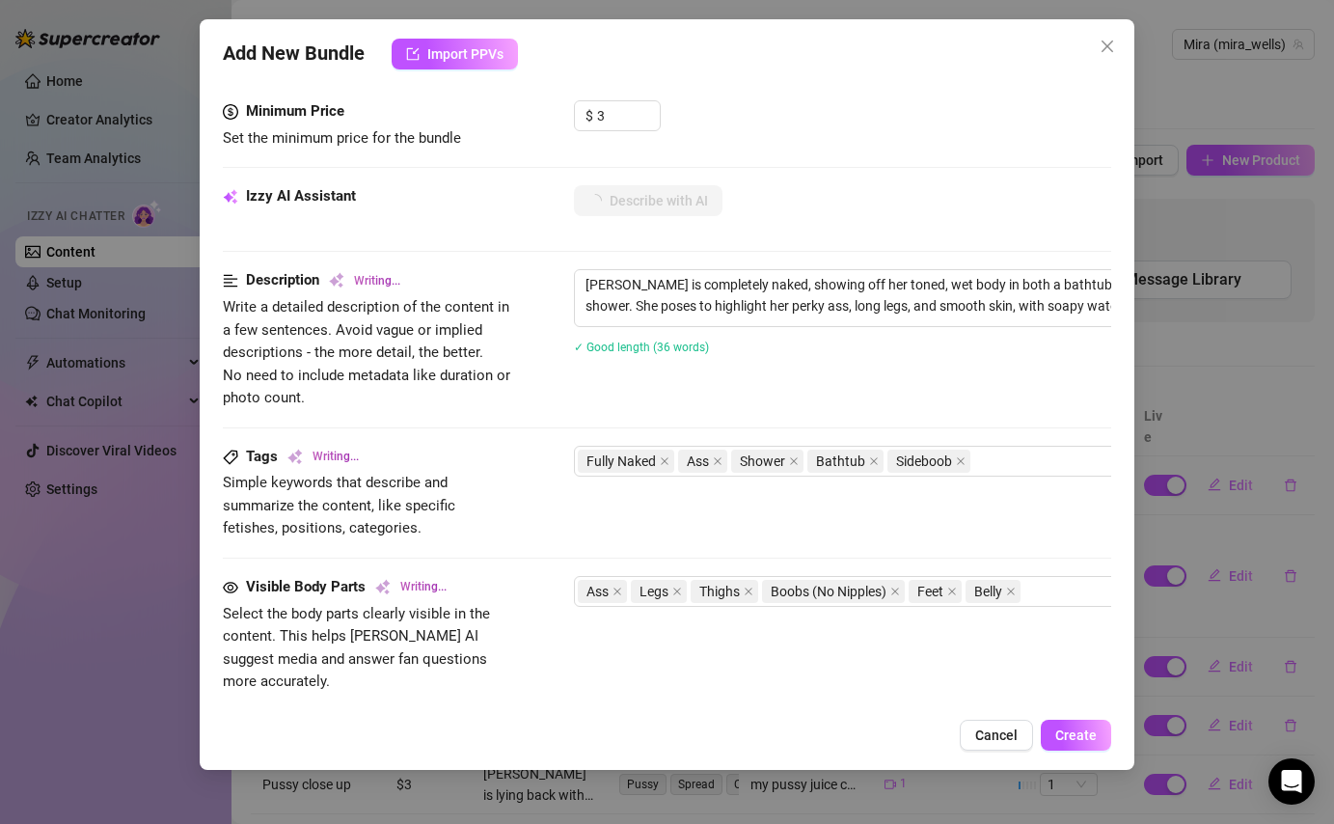
type textarea "[PERSON_NAME] is completely naked, showing off her toned, wet body in both a ba…"
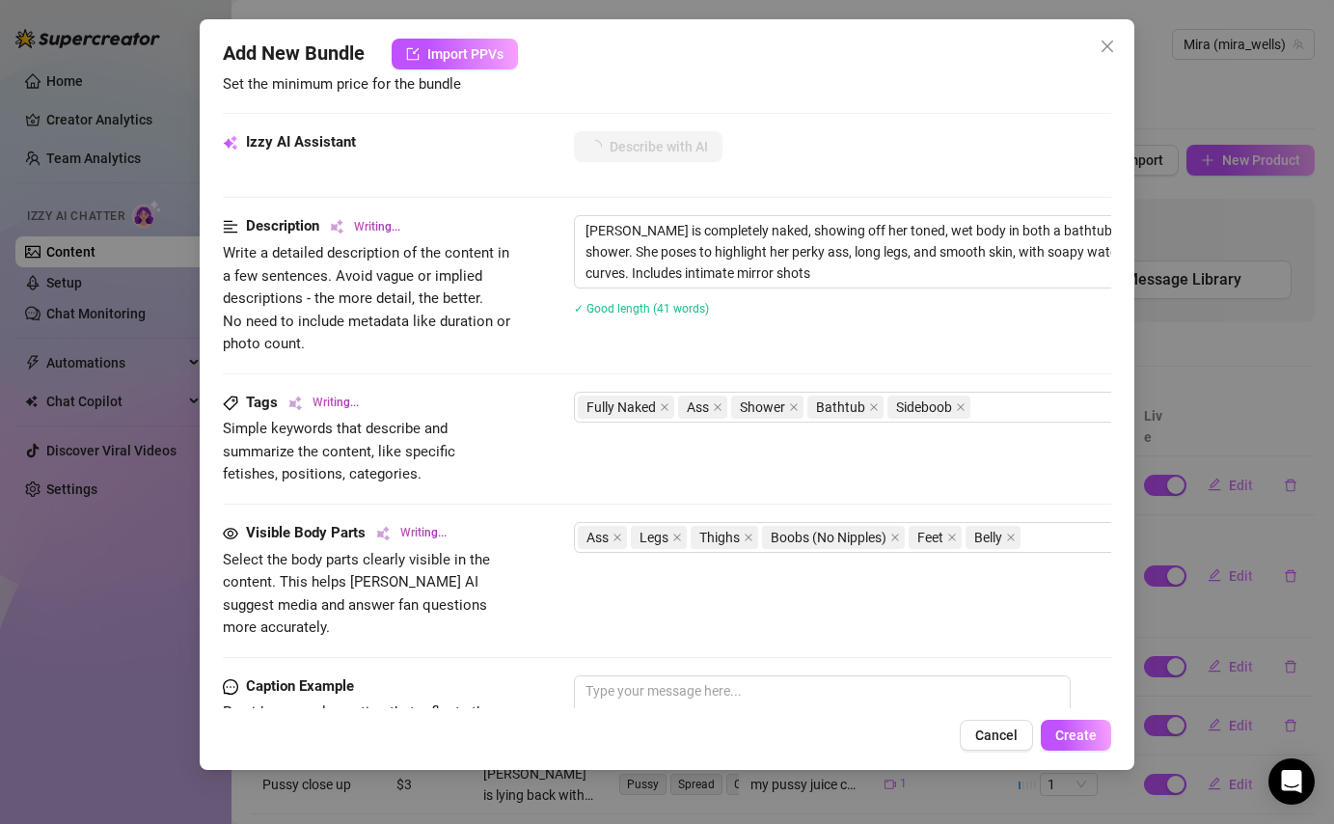
type textarea "[PERSON_NAME] is completely naked, showing off her toned, wet body in both a ba…"
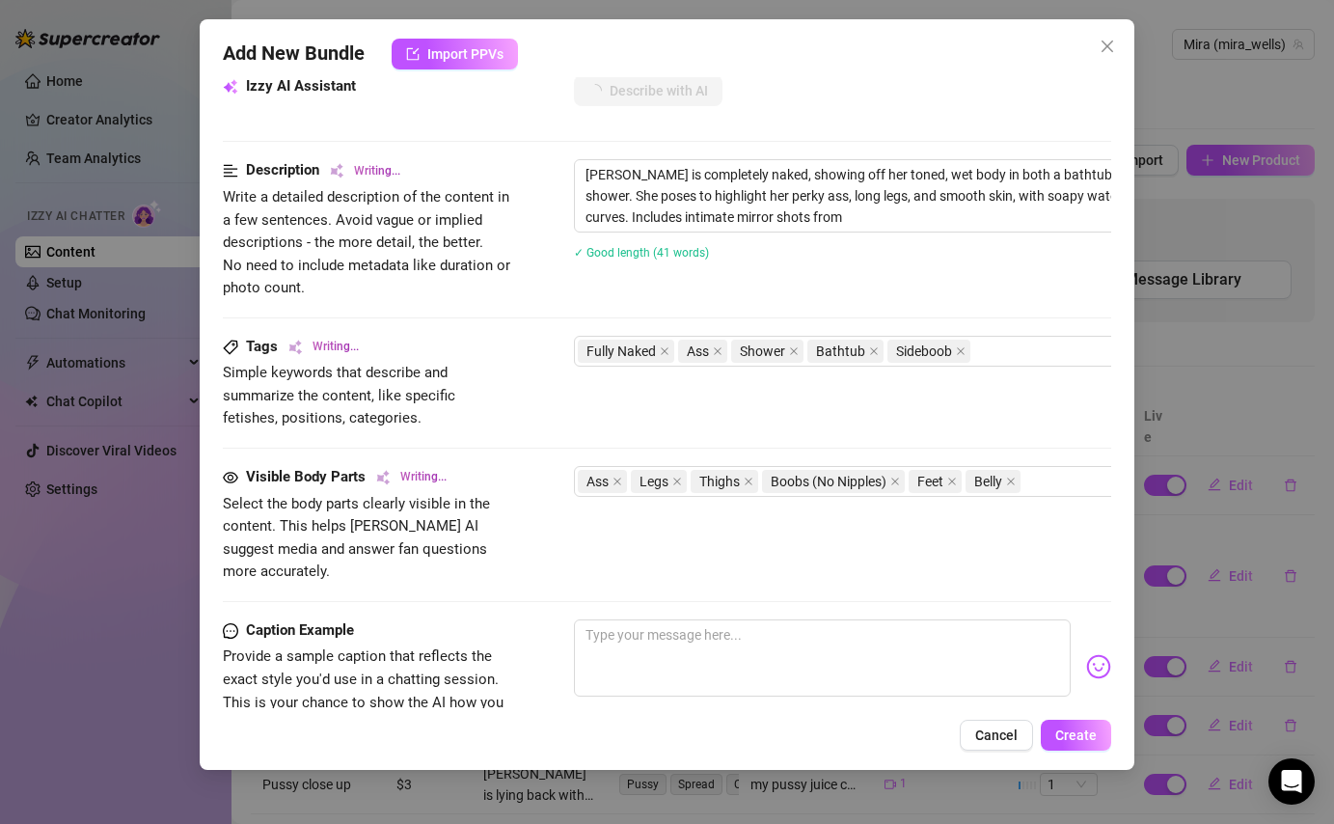
type textarea "[PERSON_NAME] is completely naked, showing off her toned, wet body in both a ba…"
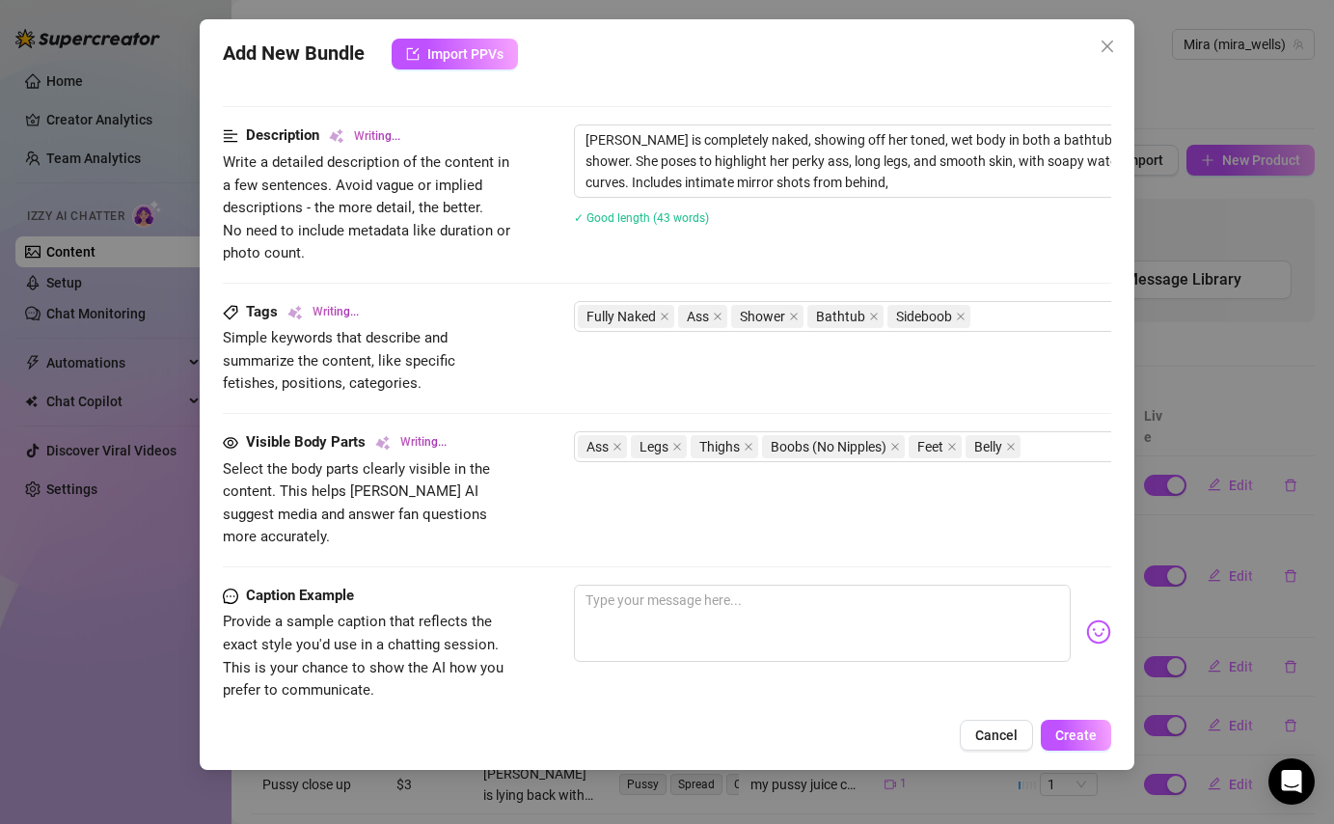
type textarea "[PERSON_NAME] is completely naked, showing off her toned, wet body in both a ba…"
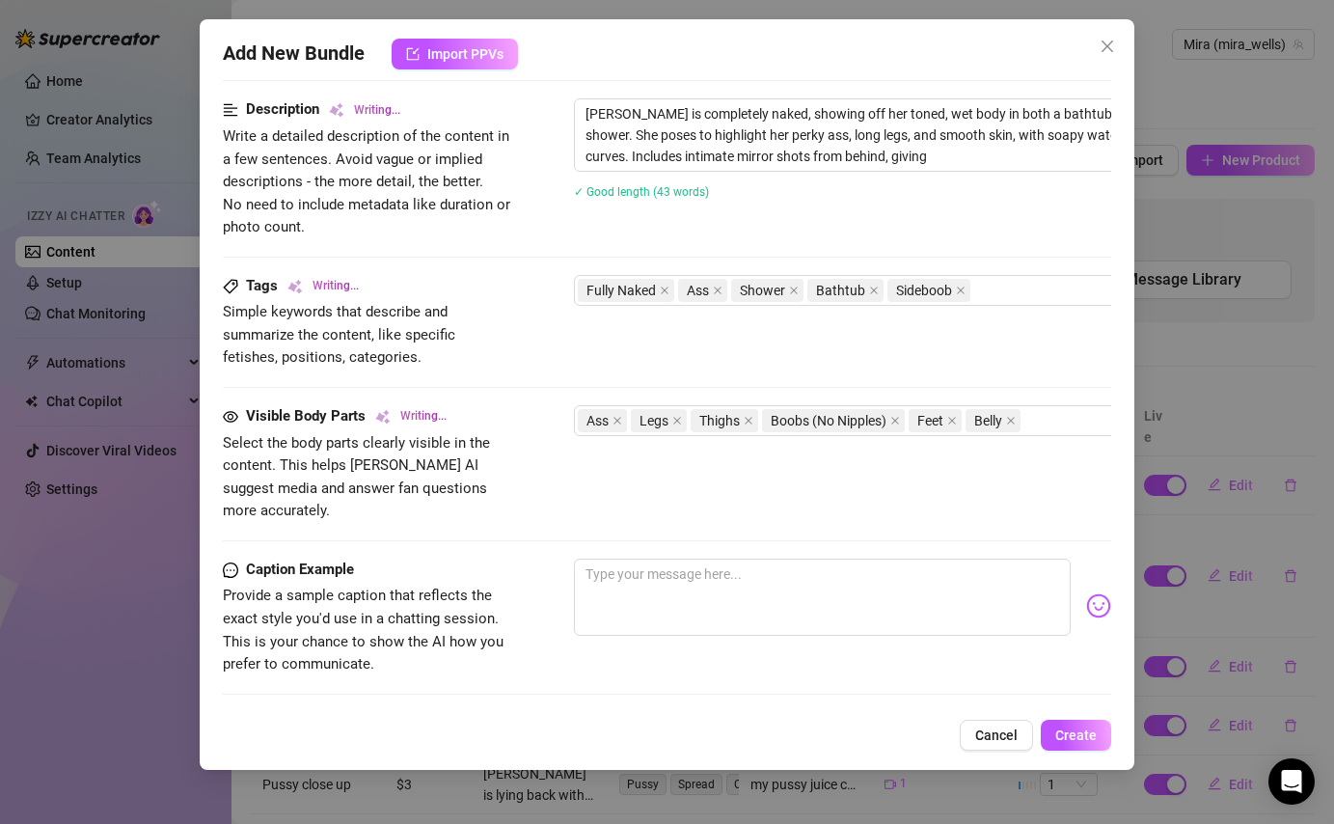
type textarea "[PERSON_NAME] is completely naked, showing off her toned, wet body in both a ba…"
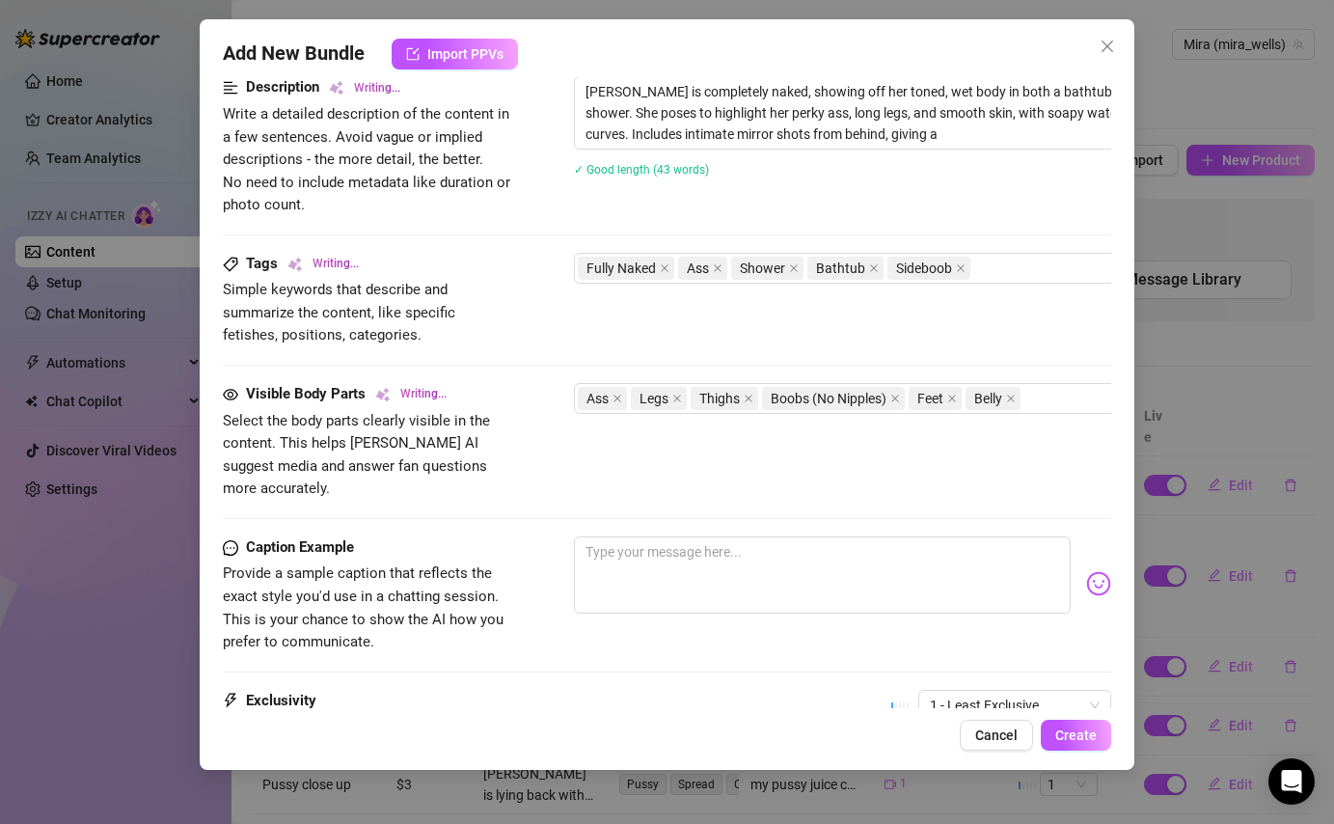
type textarea "[PERSON_NAME] is completely naked, showing off her toned, wet body in both a ba…"
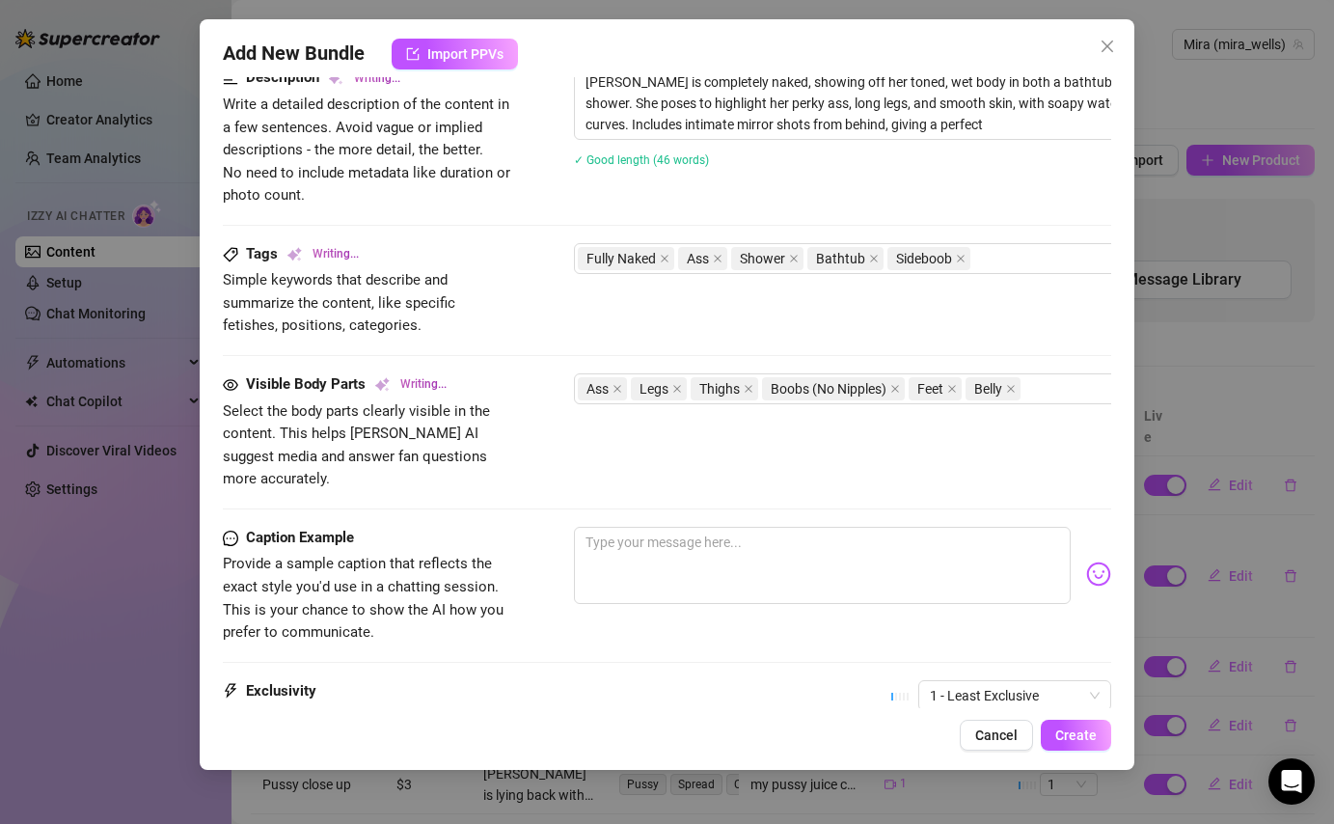
type textarea "[PERSON_NAME] is completely naked, showing off her toned, wet body in both a ba…"
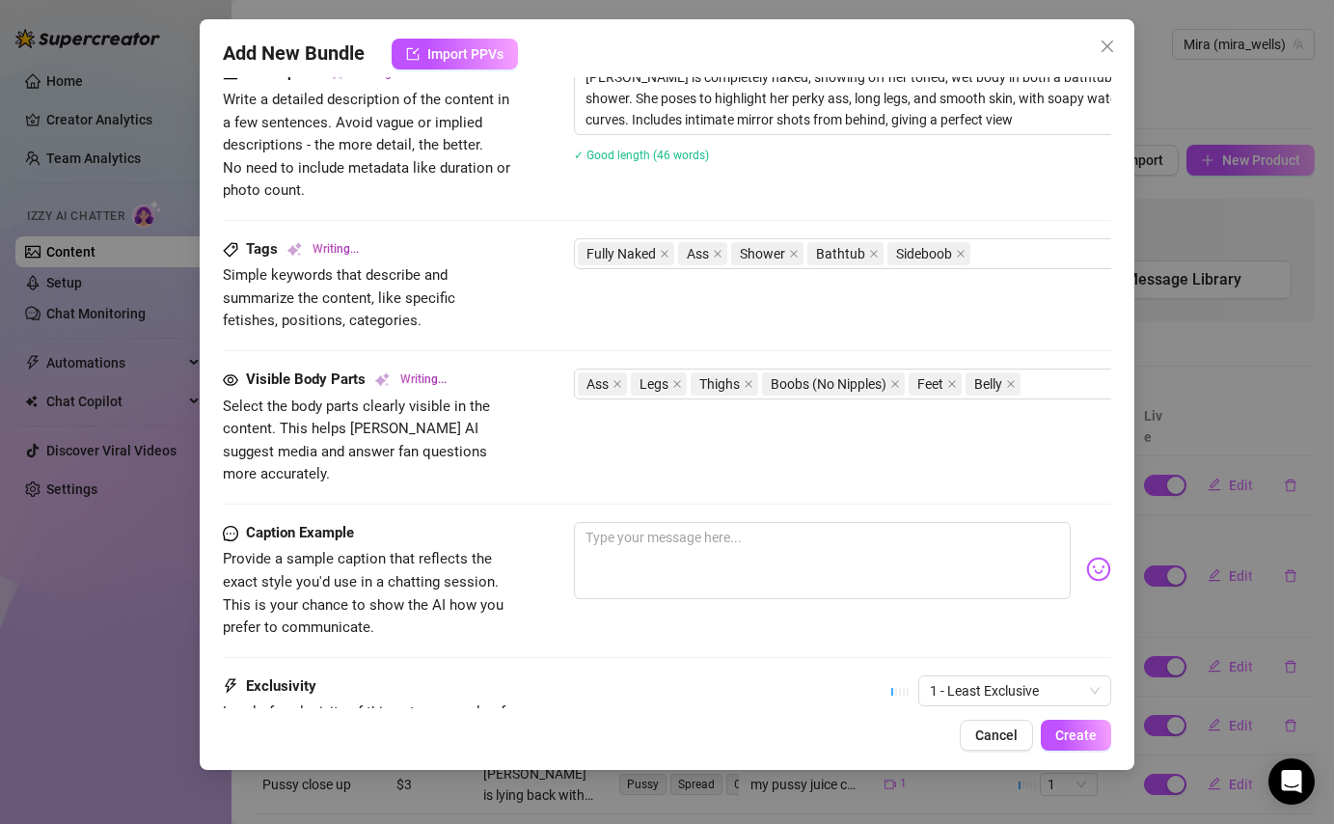
type textarea "[PERSON_NAME] is completely naked, showing off her toned, wet body in both a ba…"
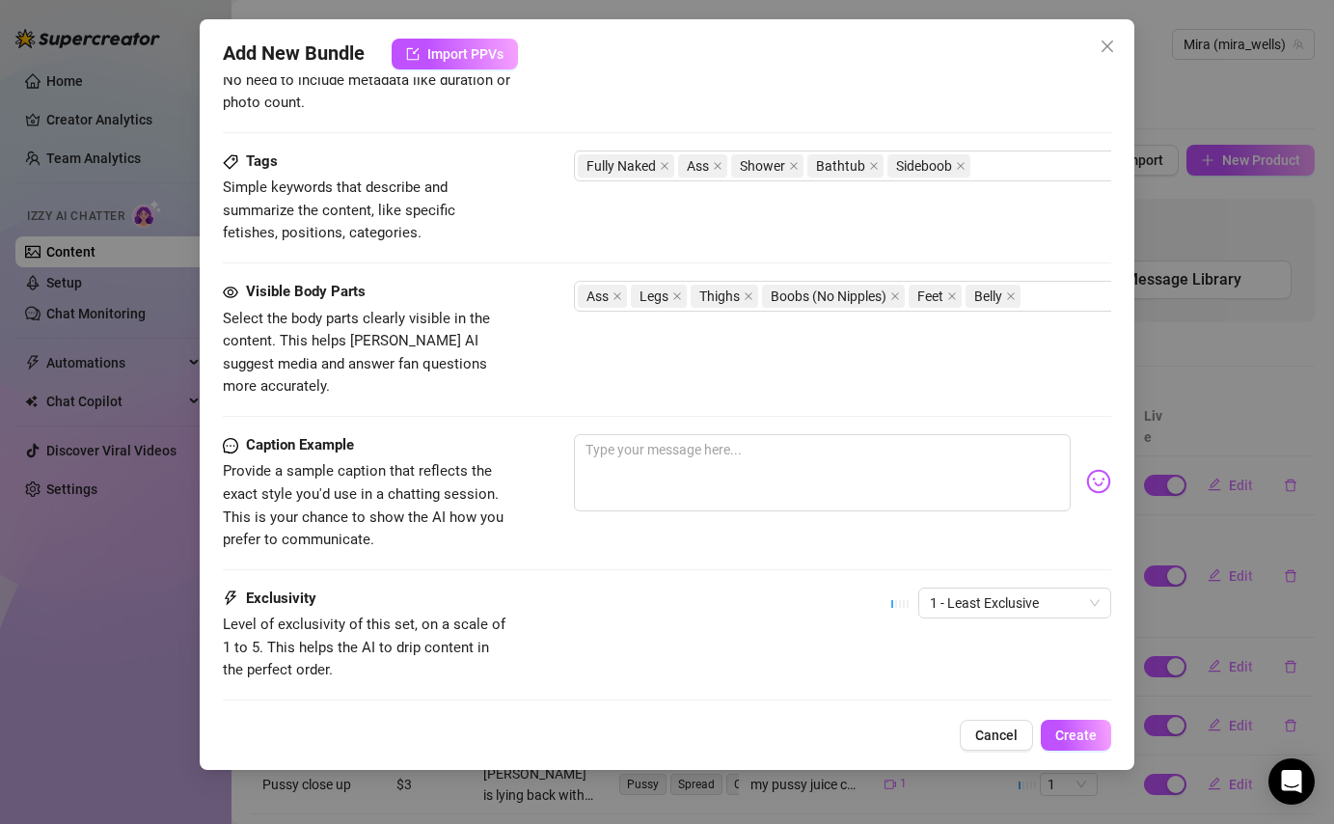
scroll to position [990, 0]
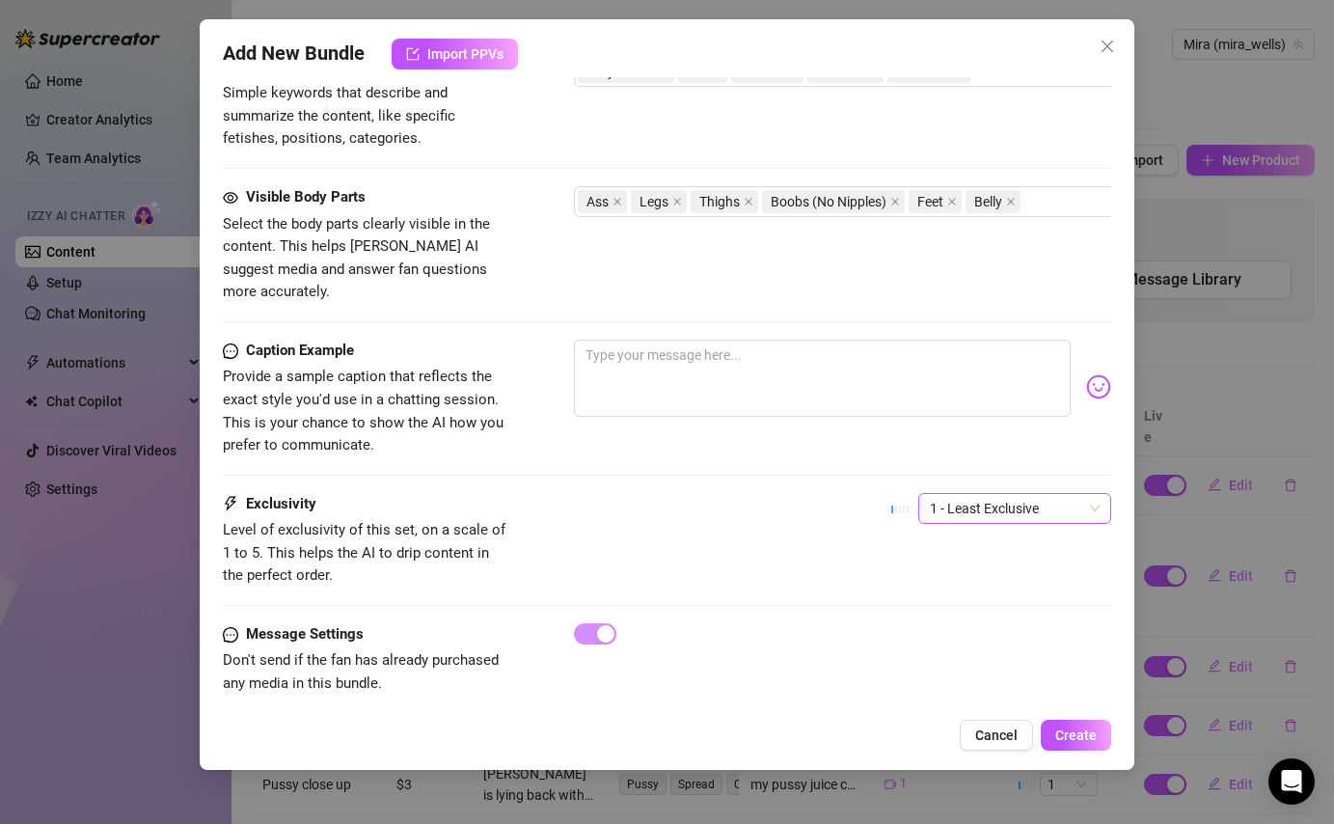
click at [975, 494] on span "1 - Least Exclusive" at bounding box center [1015, 508] width 170 height 29
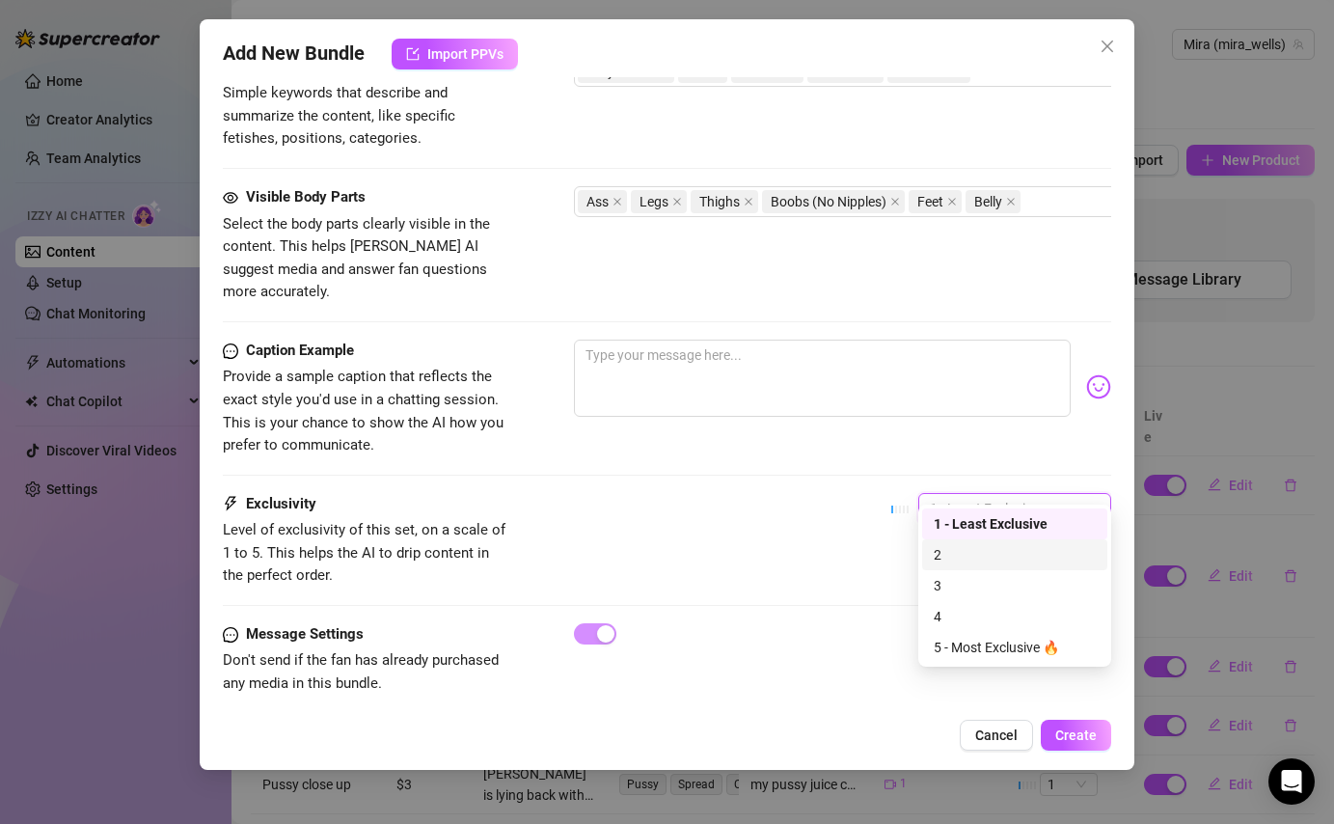
click at [966, 560] on div "2" at bounding box center [1015, 554] width 162 height 21
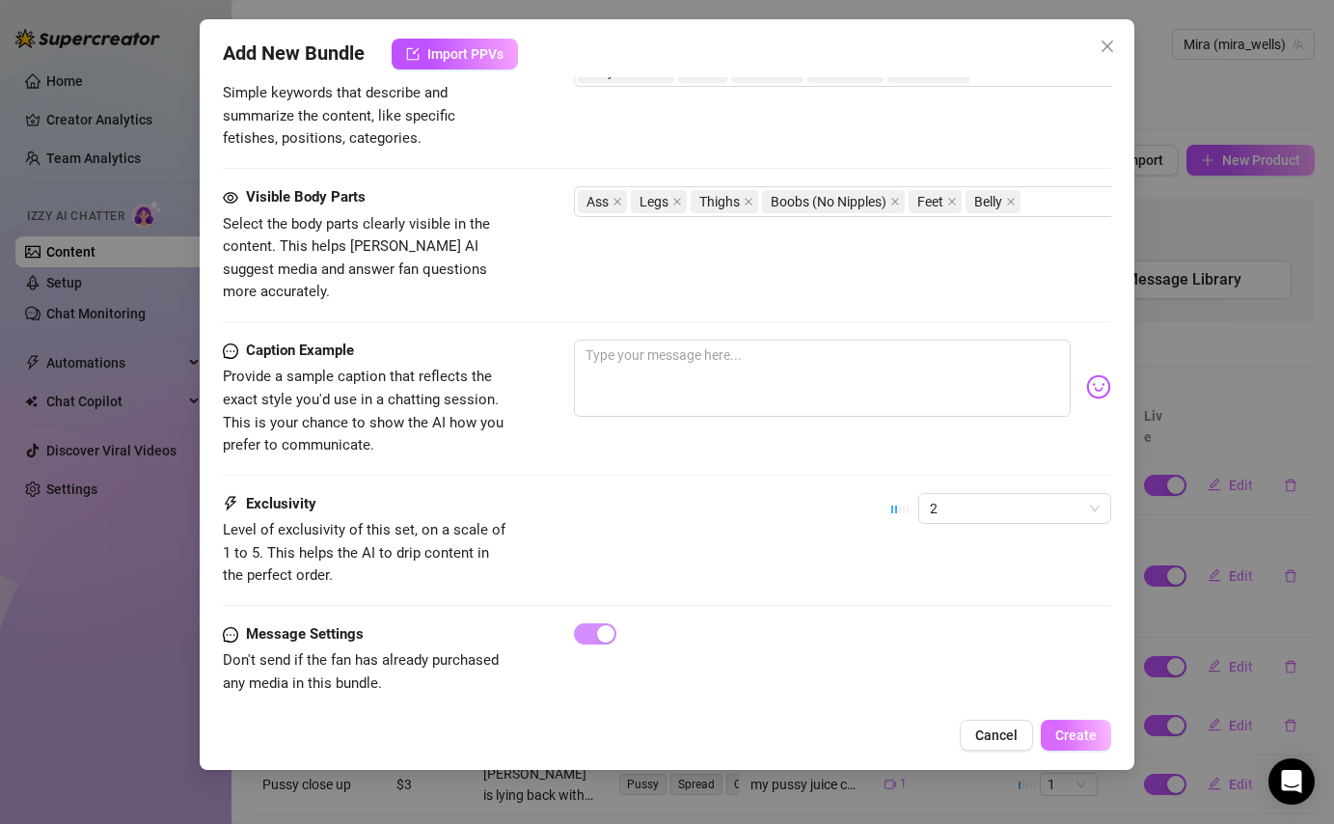
click at [1069, 740] on span "Create" at bounding box center [1075, 734] width 41 height 15
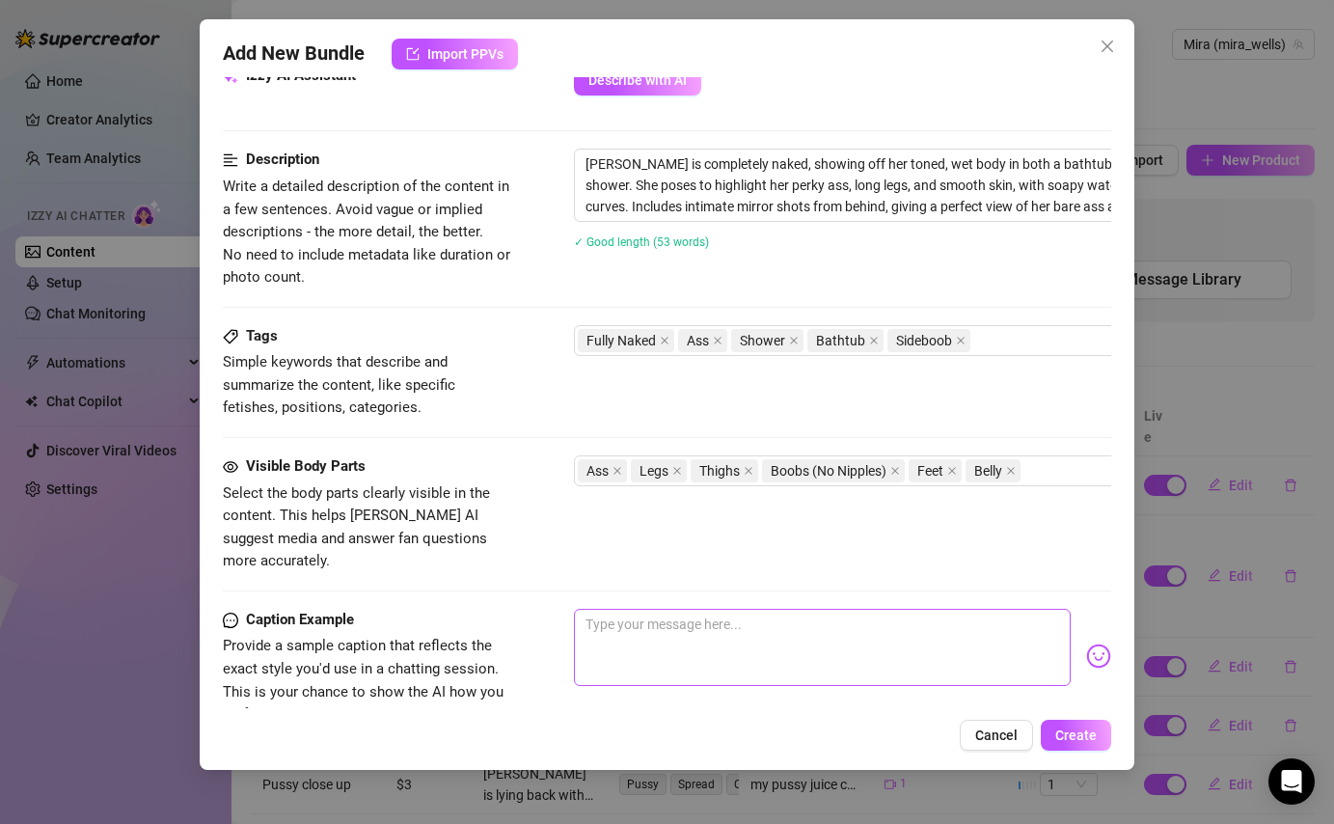
scroll to position [715, 0]
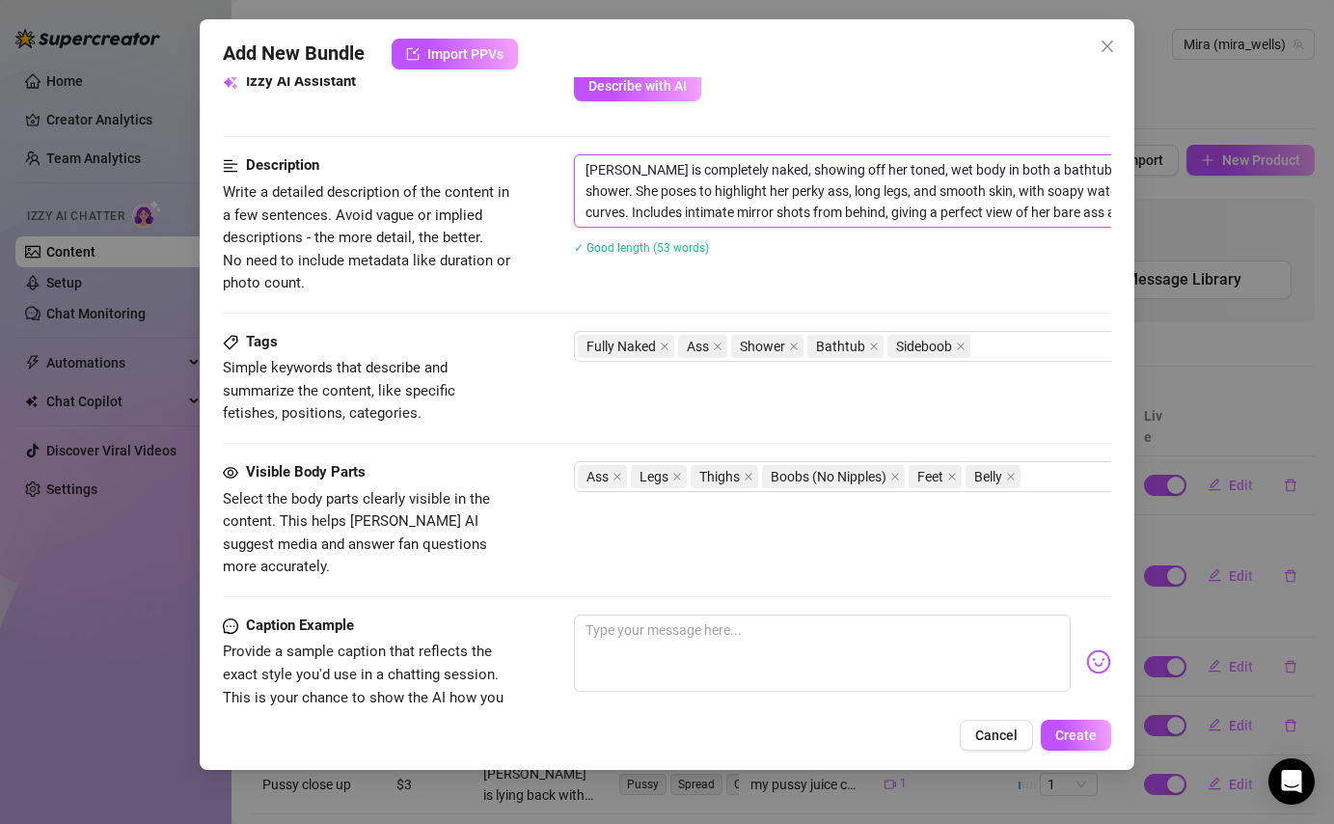
click at [895, 202] on textarea "[PERSON_NAME] is completely naked, showing off her toned, wet body in both a ba…" at bounding box center [911, 190] width 673 height 71
click at [914, 170] on textarea "[PERSON_NAME] is completely naked, showing off her toned, wet body in both a ba…" at bounding box center [911, 190] width 673 height 71
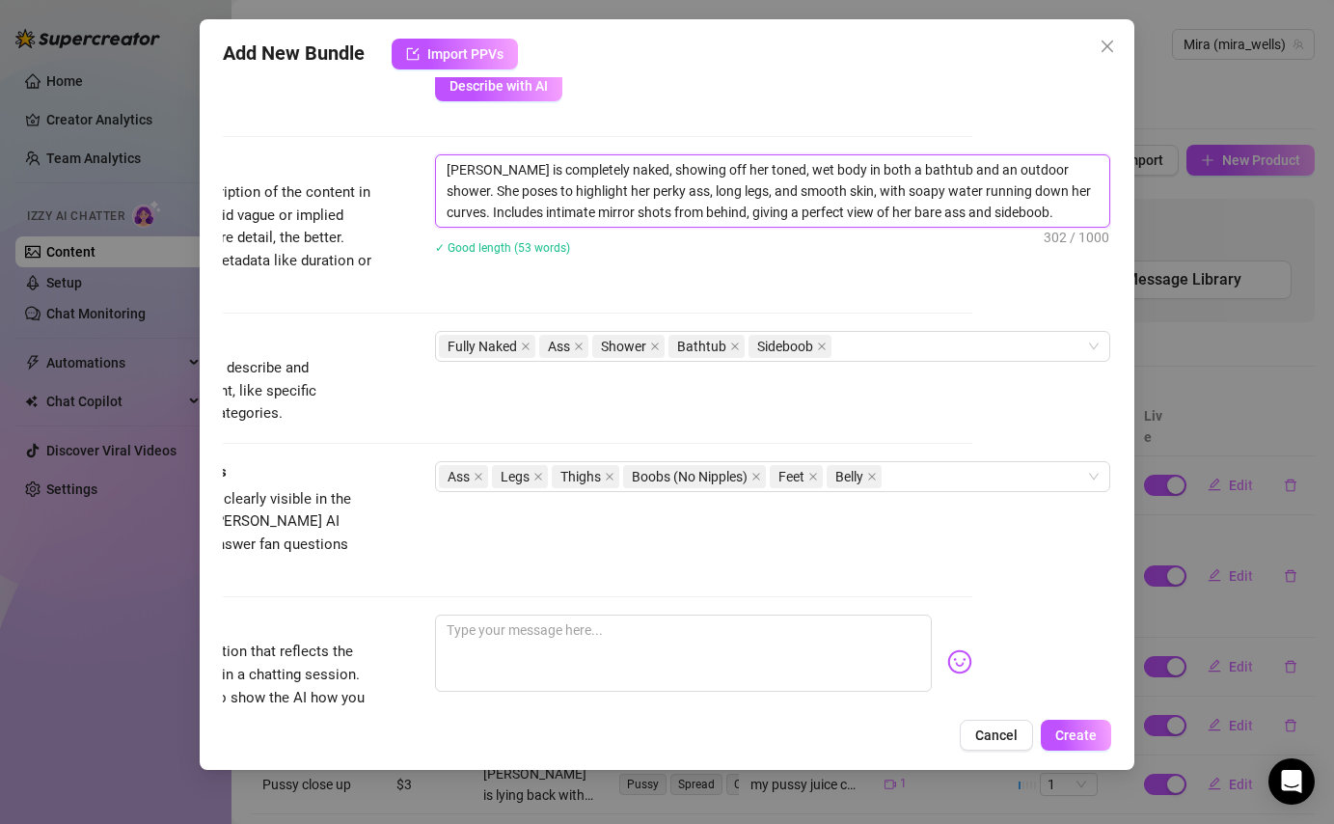
drag, startPoint x: 904, startPoint y: 213, endPoint x: 881, endPoint y: 217, distance: 23.5
click at [881, 217] on textarea "[PERSON_NAME] is completely naked, showing off her toned, wet body in both a ba…" at bounding box center [772, 190] width 673 height 71
click at [1014, 206] on textarea "[PERSON_NAME] is completely naked, showing off her toned, wet body in both a ba…" at bounding box center [772, 190] width 673 height 71
click at [1095, 727] on span "Create" at bounding box center [1075, 734] width 41 height 15
drag, startPoint x: 995, startPoint y: 170, endPoint x: 903, endPoint y: 174, distance: 91.7
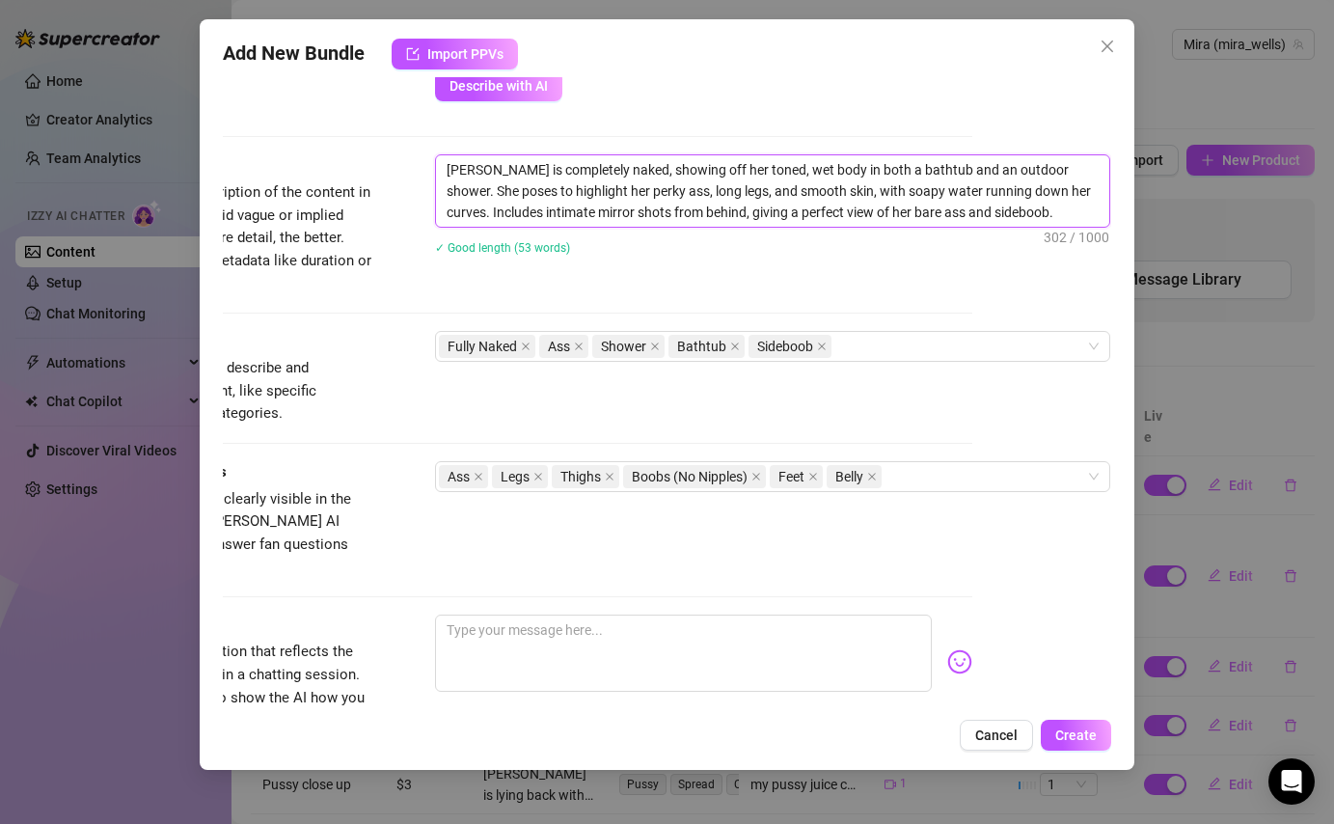
click at [903, 174] on textarea "[PERSON_NAME] is completely naked, showing off her toned, wet body in both a ba…" at bounding box center [772, 190] width 673 height 71
click at [1076, 738] on span "Create" at bounding box center [1075, 734] width 41 height 15
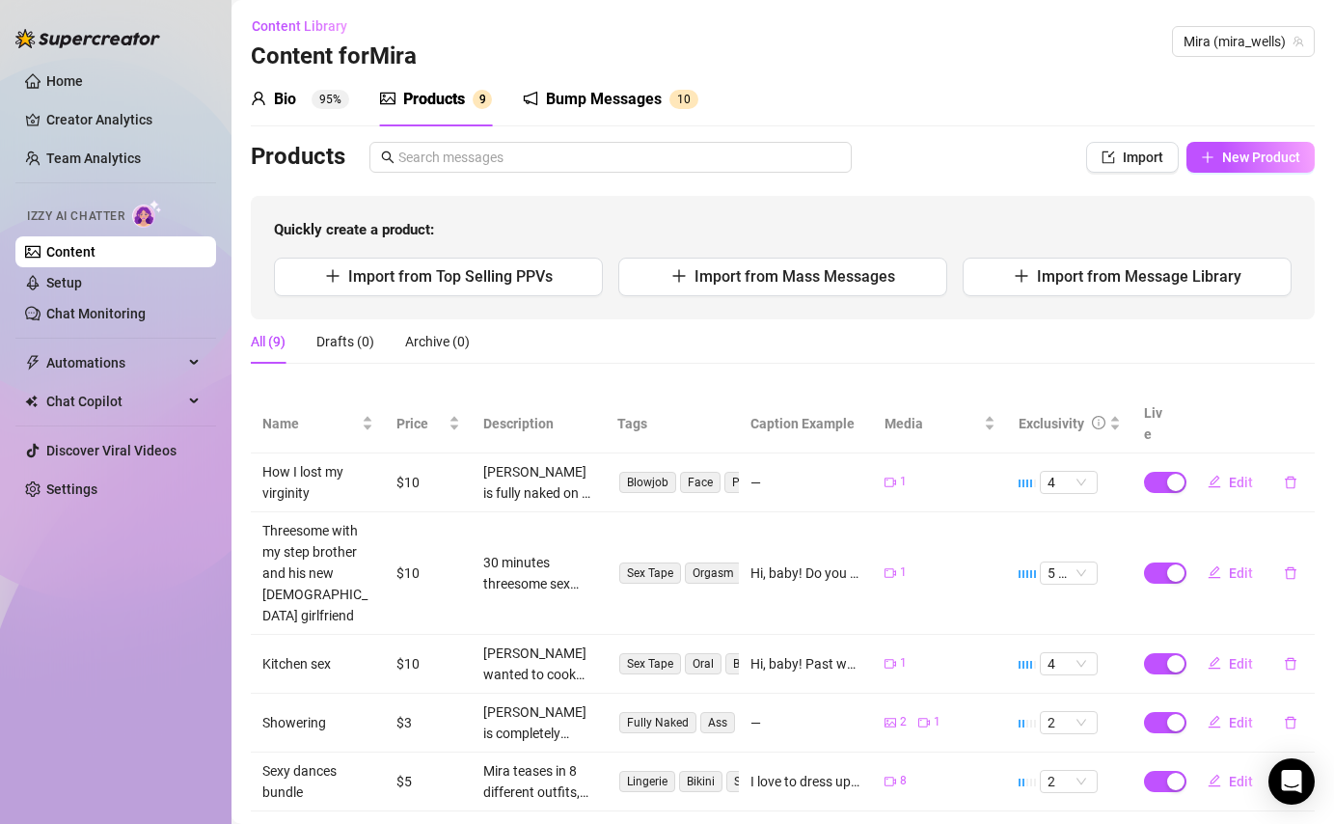
scroll to position [0, 0]
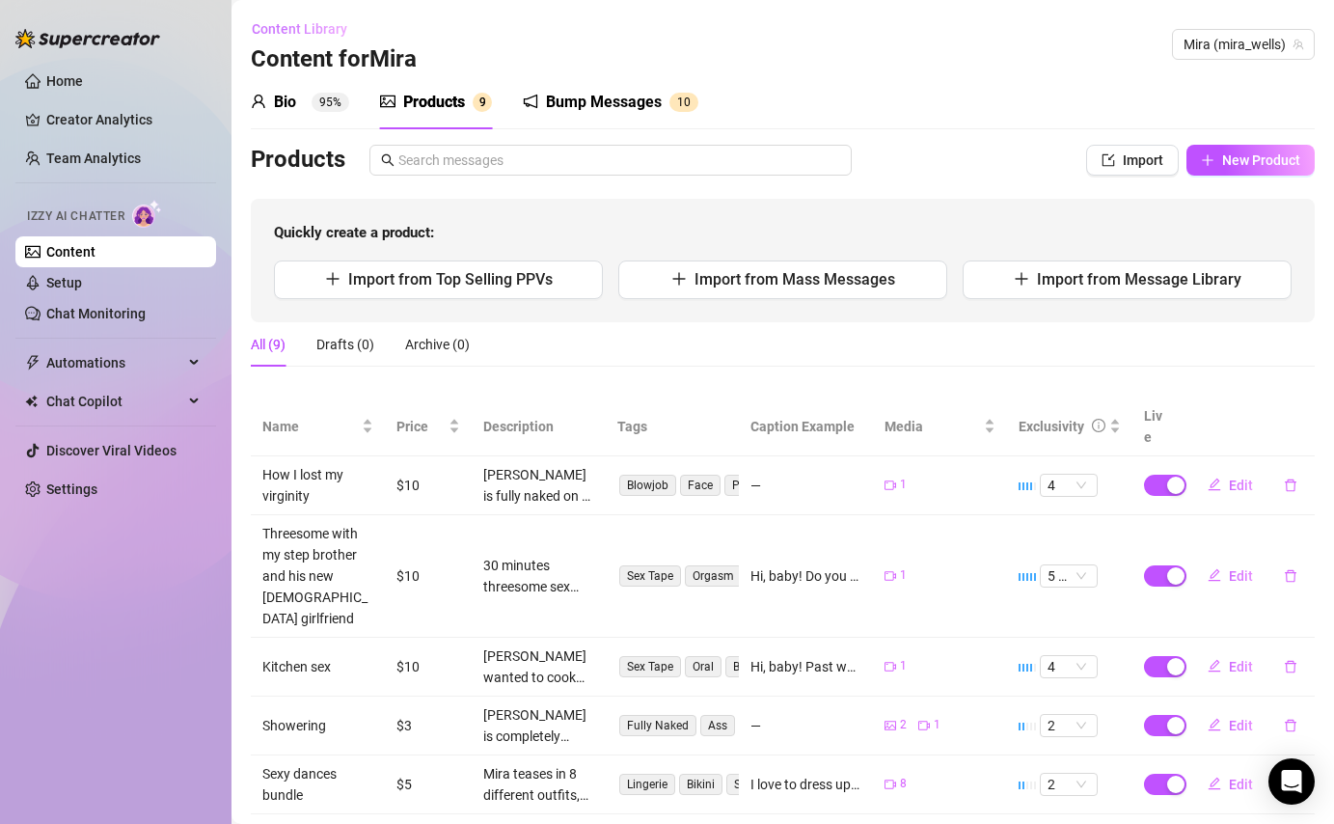
click at [316, 33] on span "Content Library" at bounding box center [300, 28] width 96 height 15
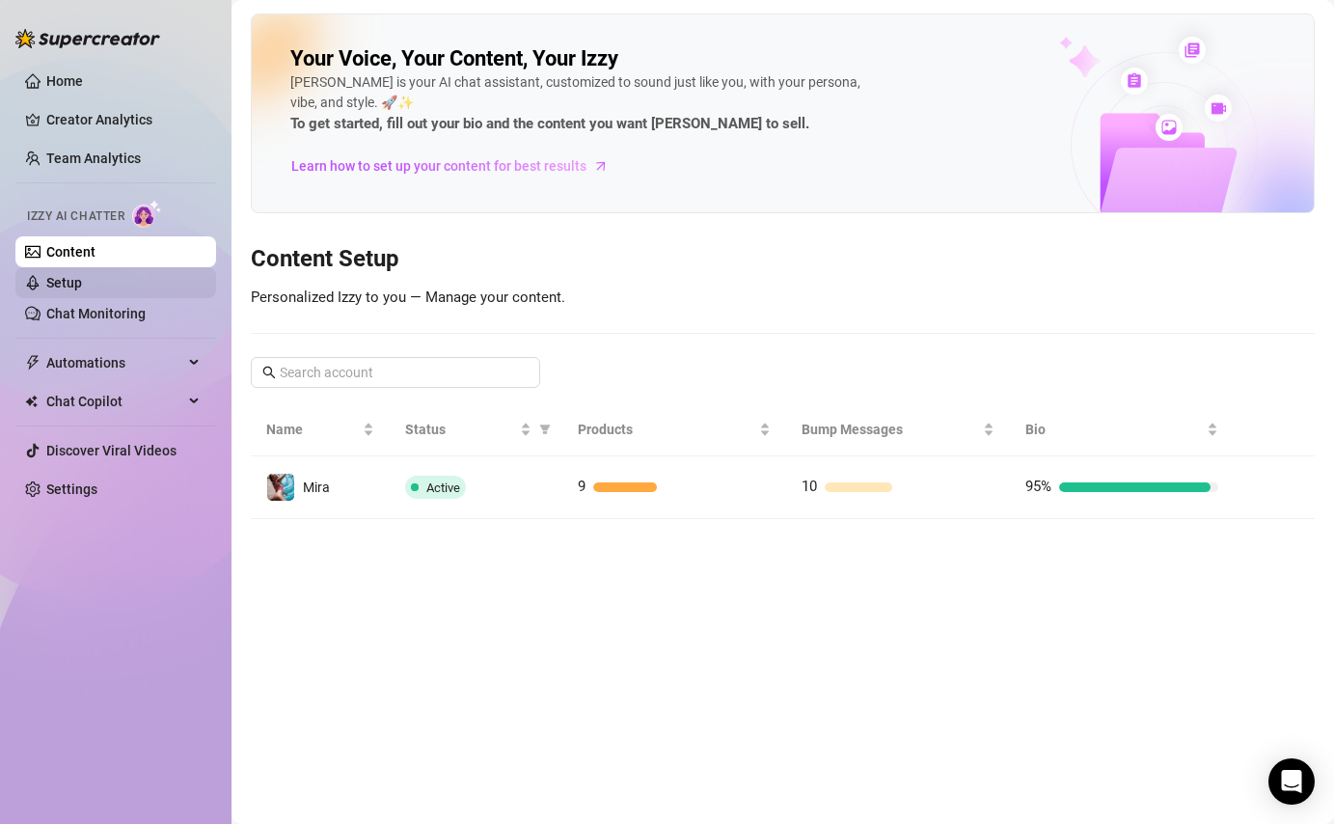
click at [82, 288] on link "Setup" at bounding box center [64, 282] width 36 height 15
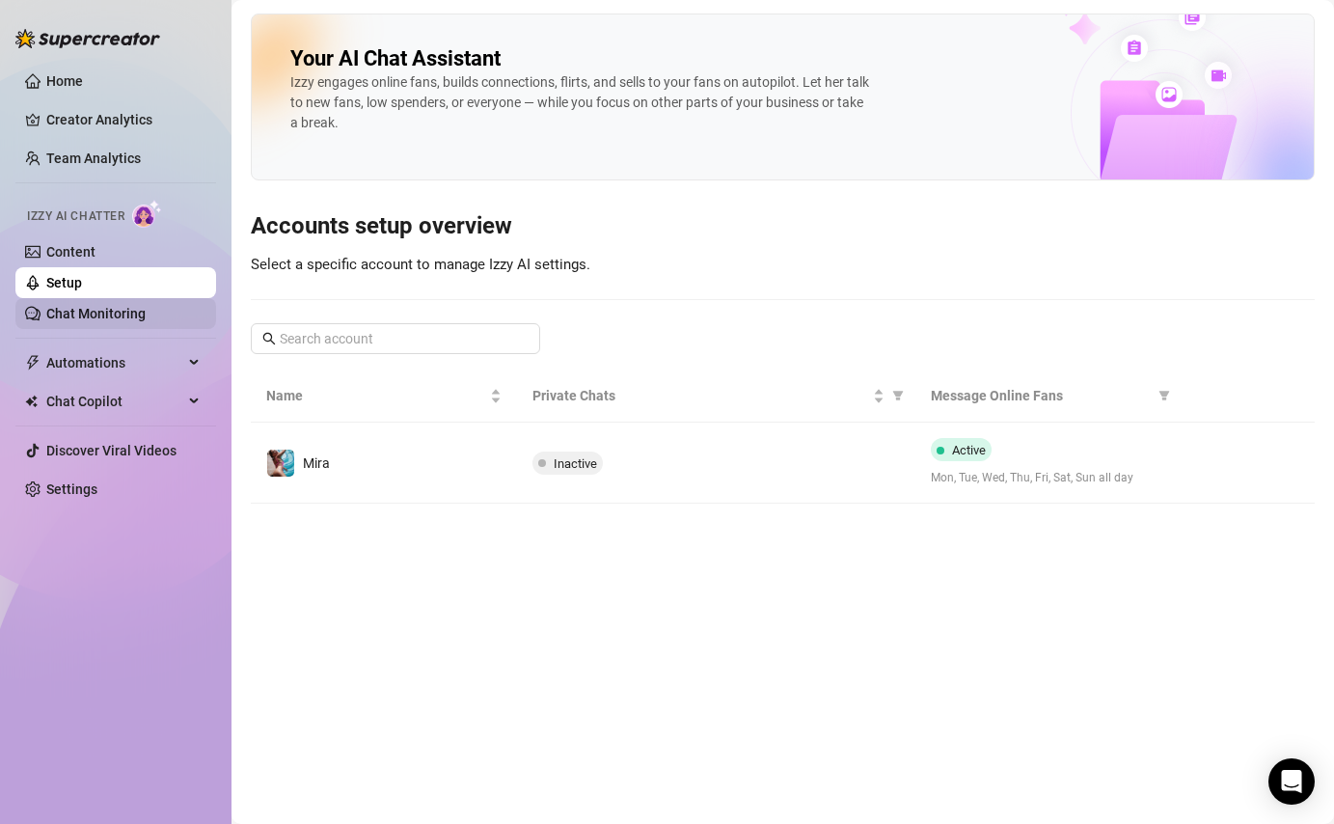
click at [104, 317] on link "Chat Monitoring" at bounding box center [95, 313] width 99 height 15
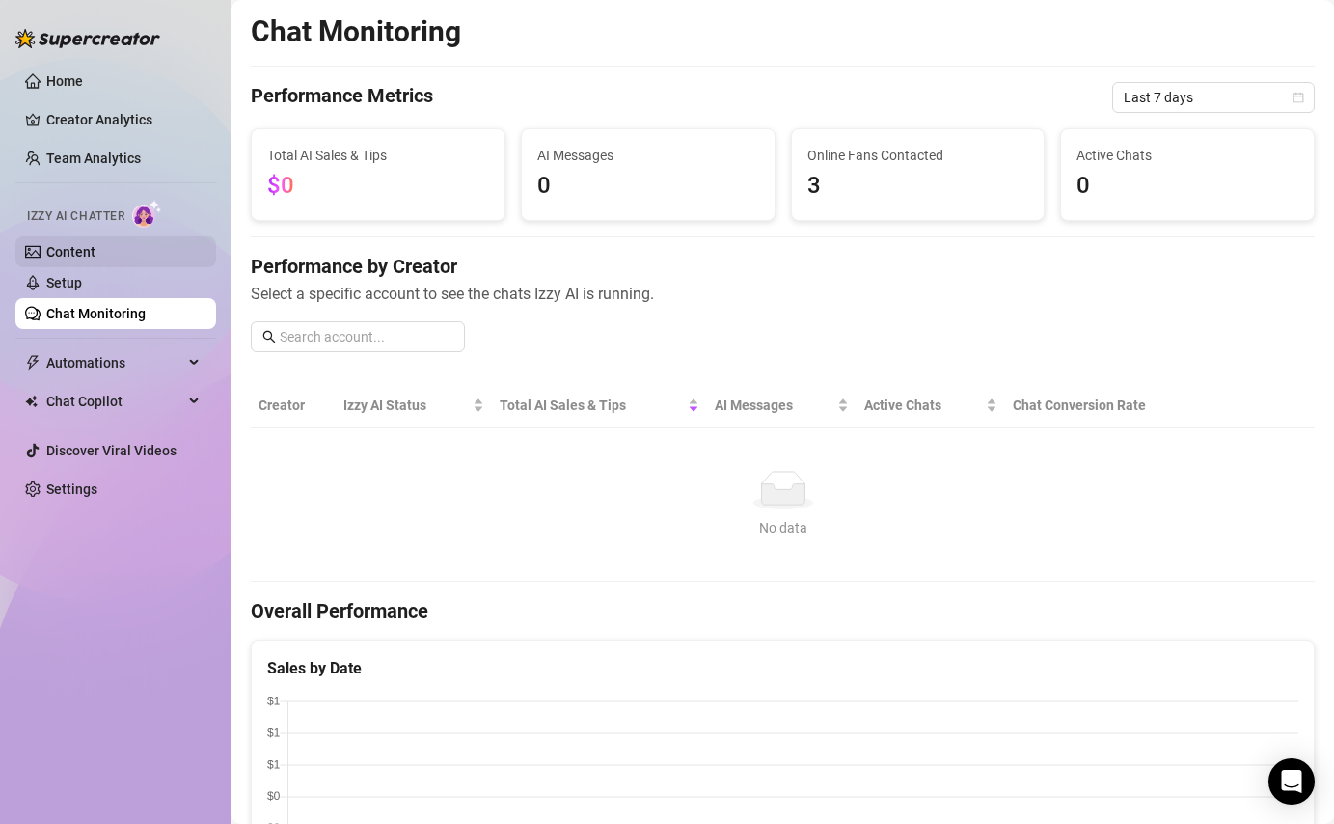
click at [96, 260] on link "Content" at bounding box center [70, 251] width 49 height 15
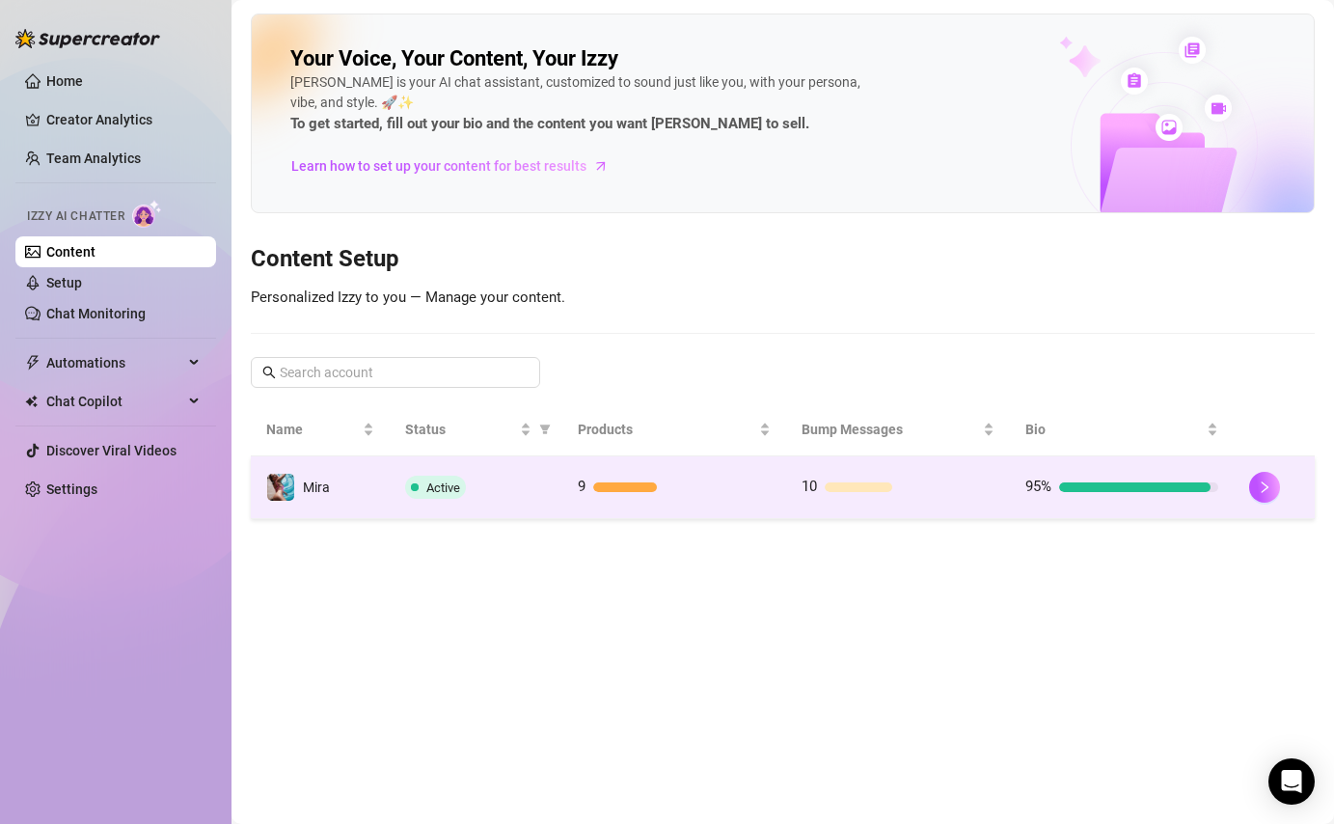
click at [763, 497] on div "9" at bounding box center [674, 487] width 193 height 23
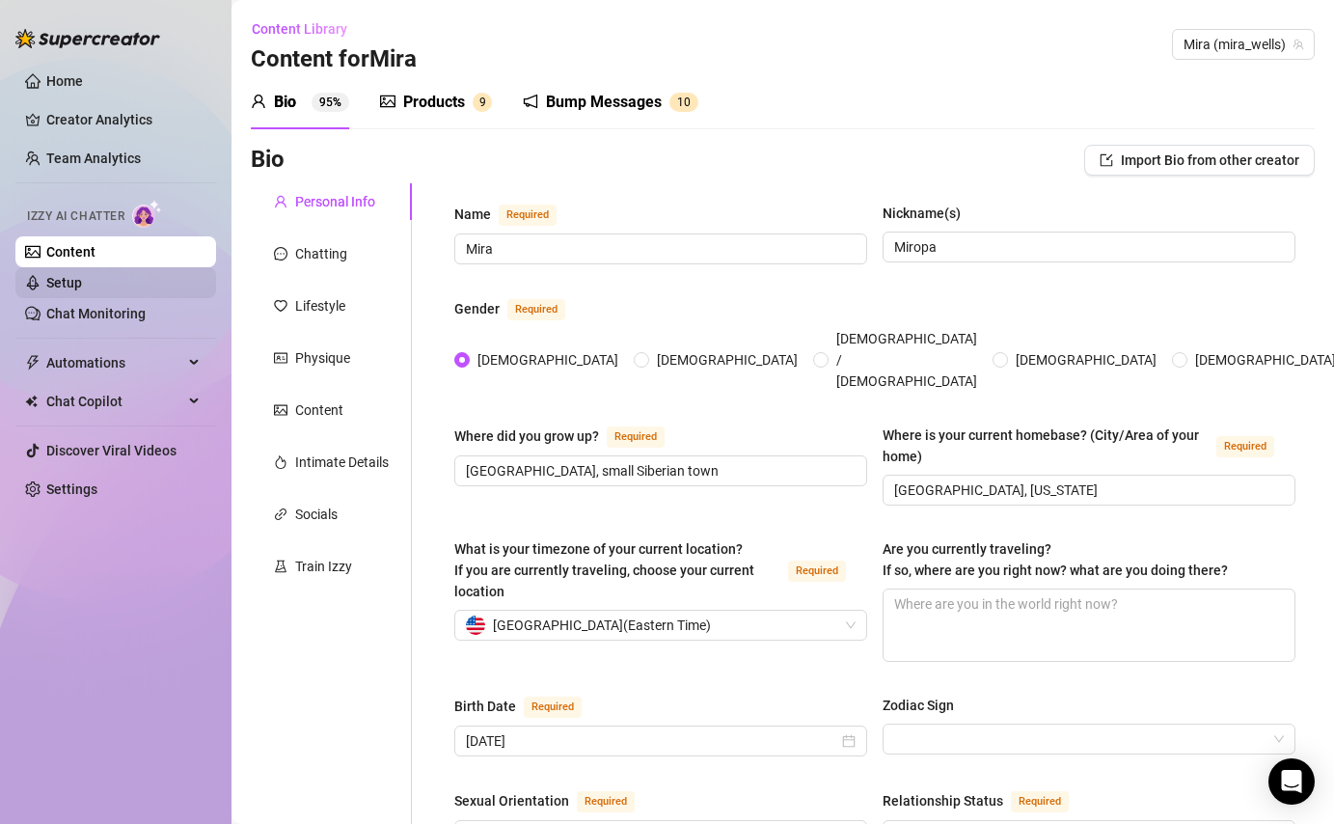
click at [82, 285] on link "Setup" at bounding box center [64, 282] width 36 height 15
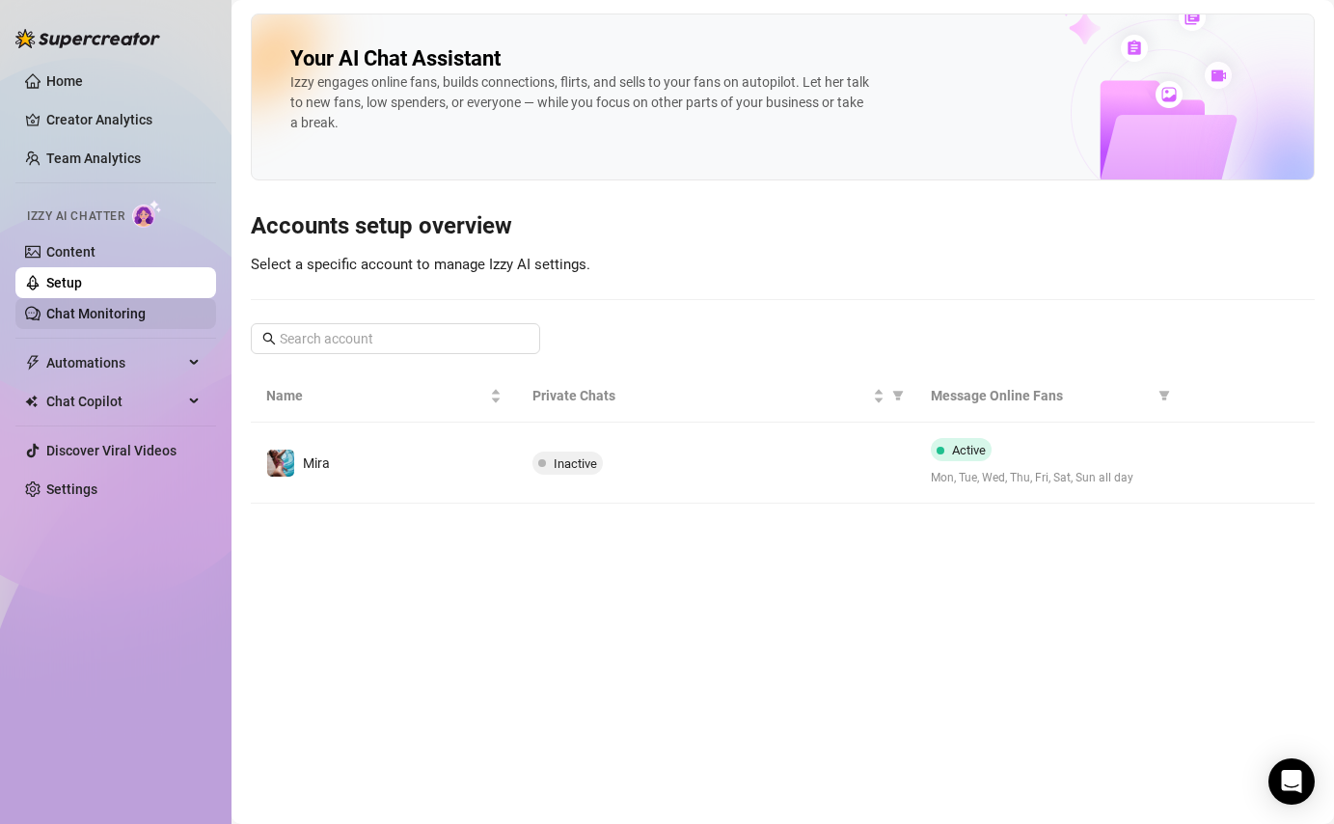
click at [118, 310] on link "Chat Monitoring" at bounding box center [95, 313] width 99 height 15
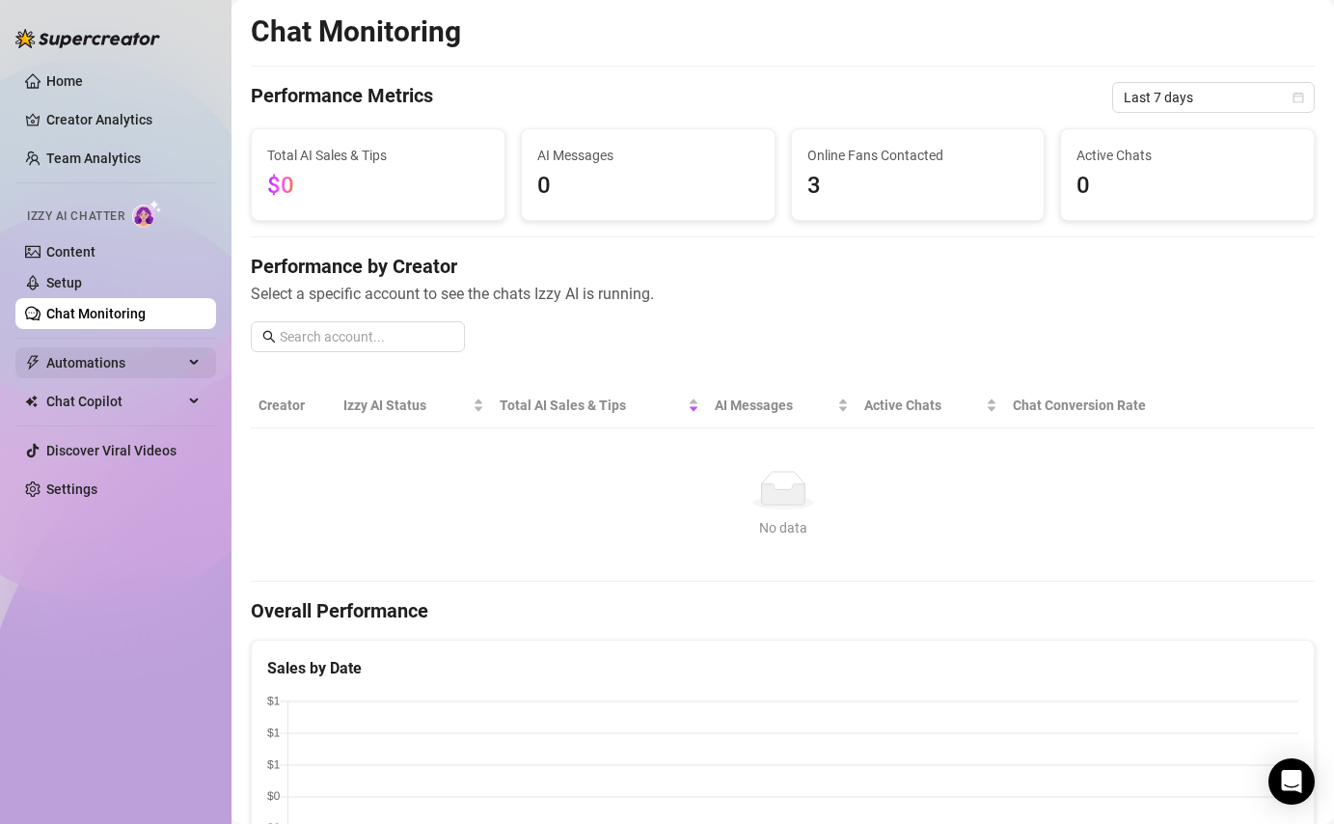
click at [114, 364] on span "Automations" at bounding box center [114, 362] width 137 height 31
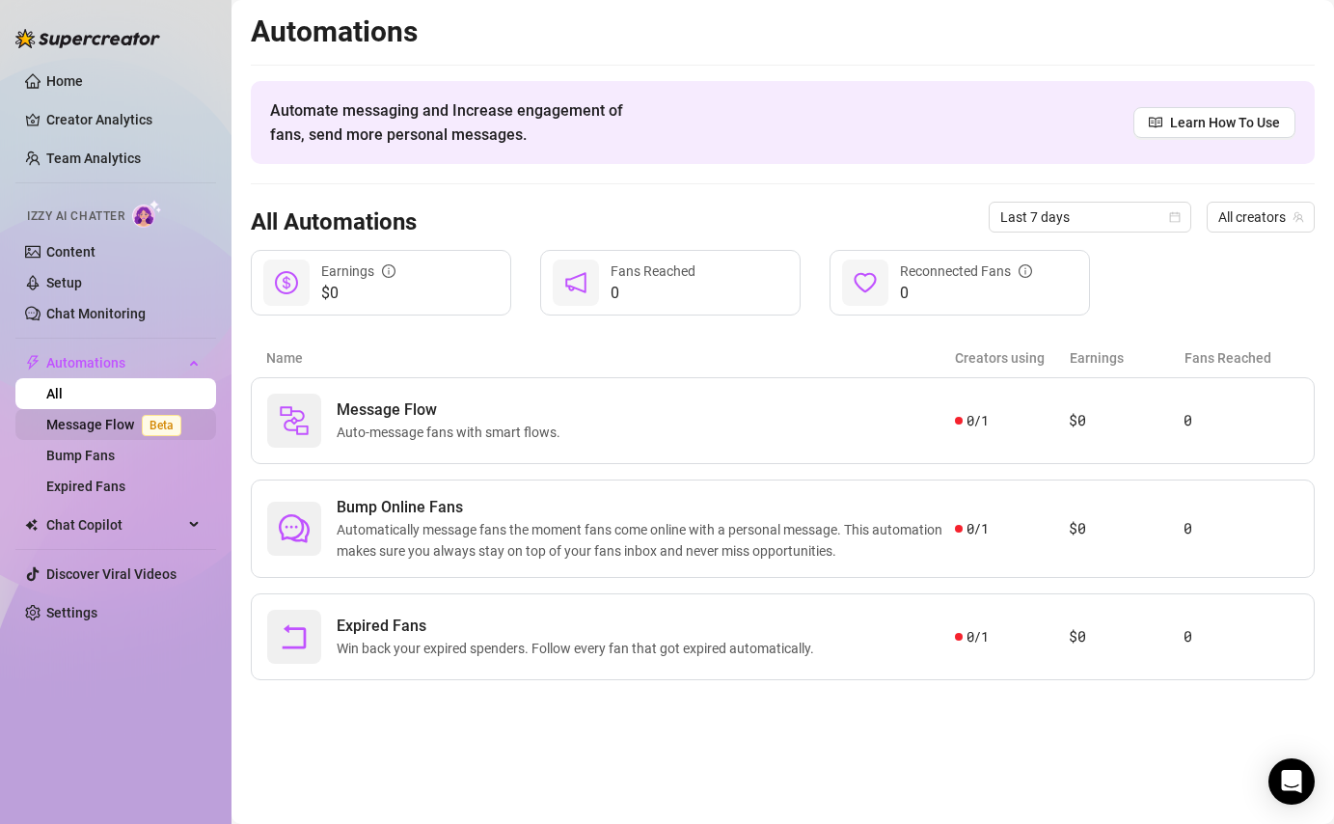
click at [110, 428] on link "Message Flow Beta" at bounding box center [117, 424] width 143 height 15
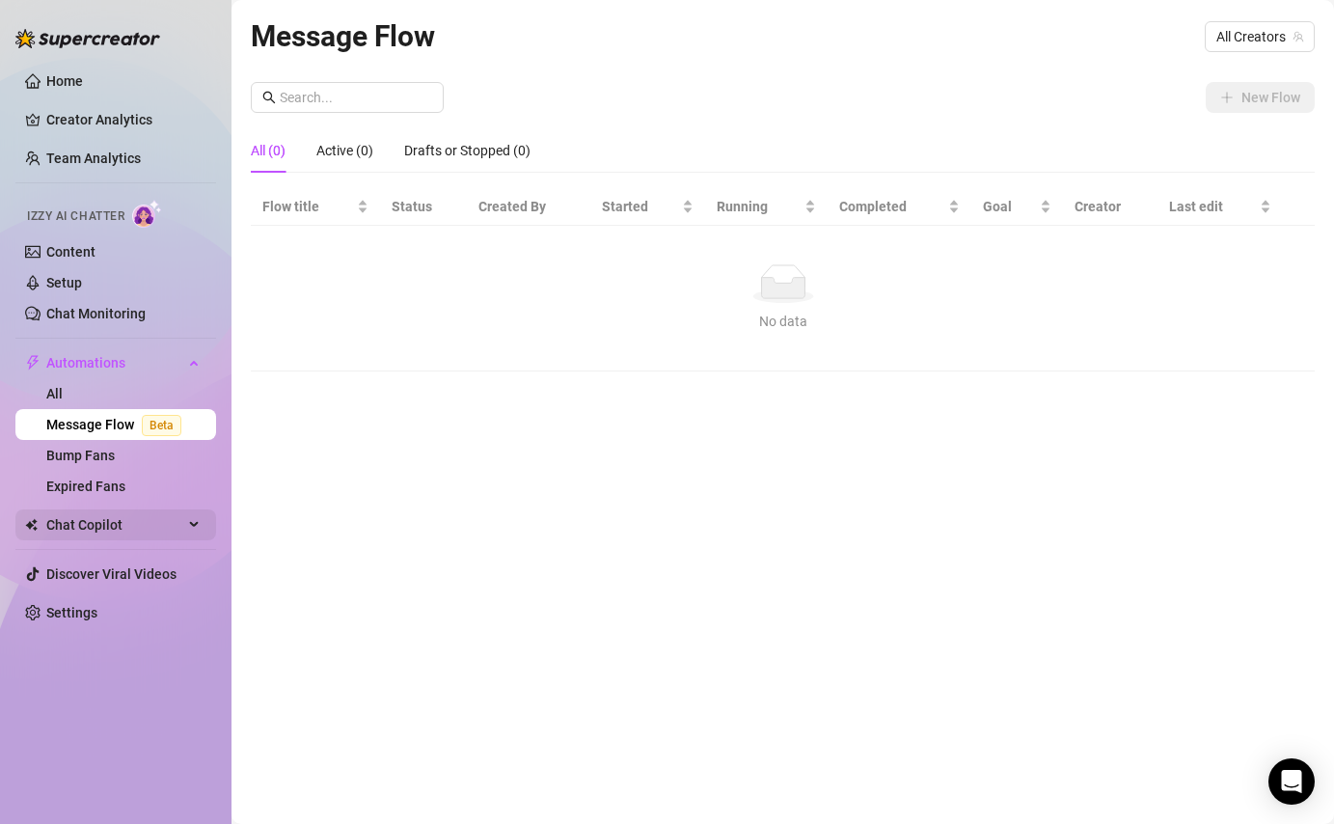
click at [111, 530] on span "Chat Copilot" at bounding box center [114, 524] width 137 height 31
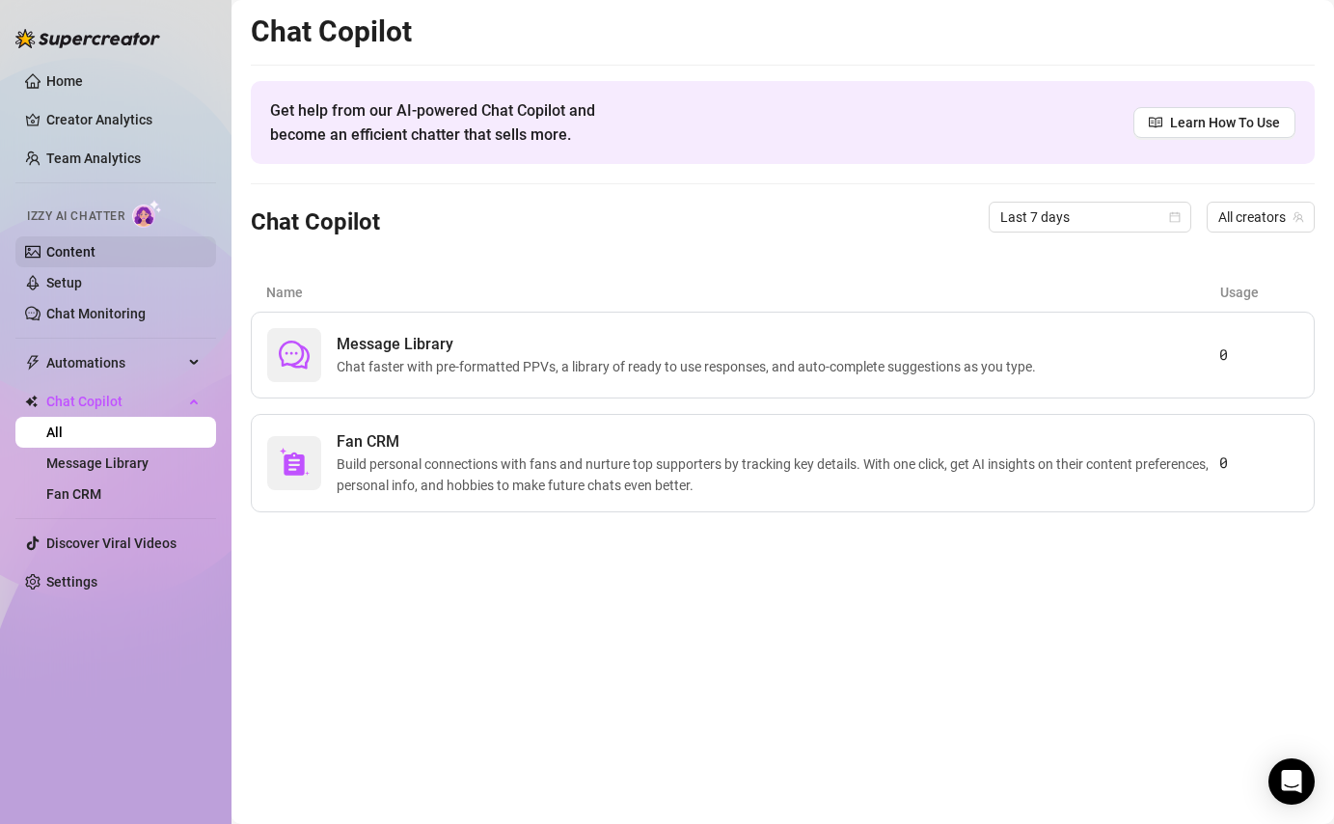
click at [70, 251] on link "Content" at bounding box center [70, 251] width 49 height 15
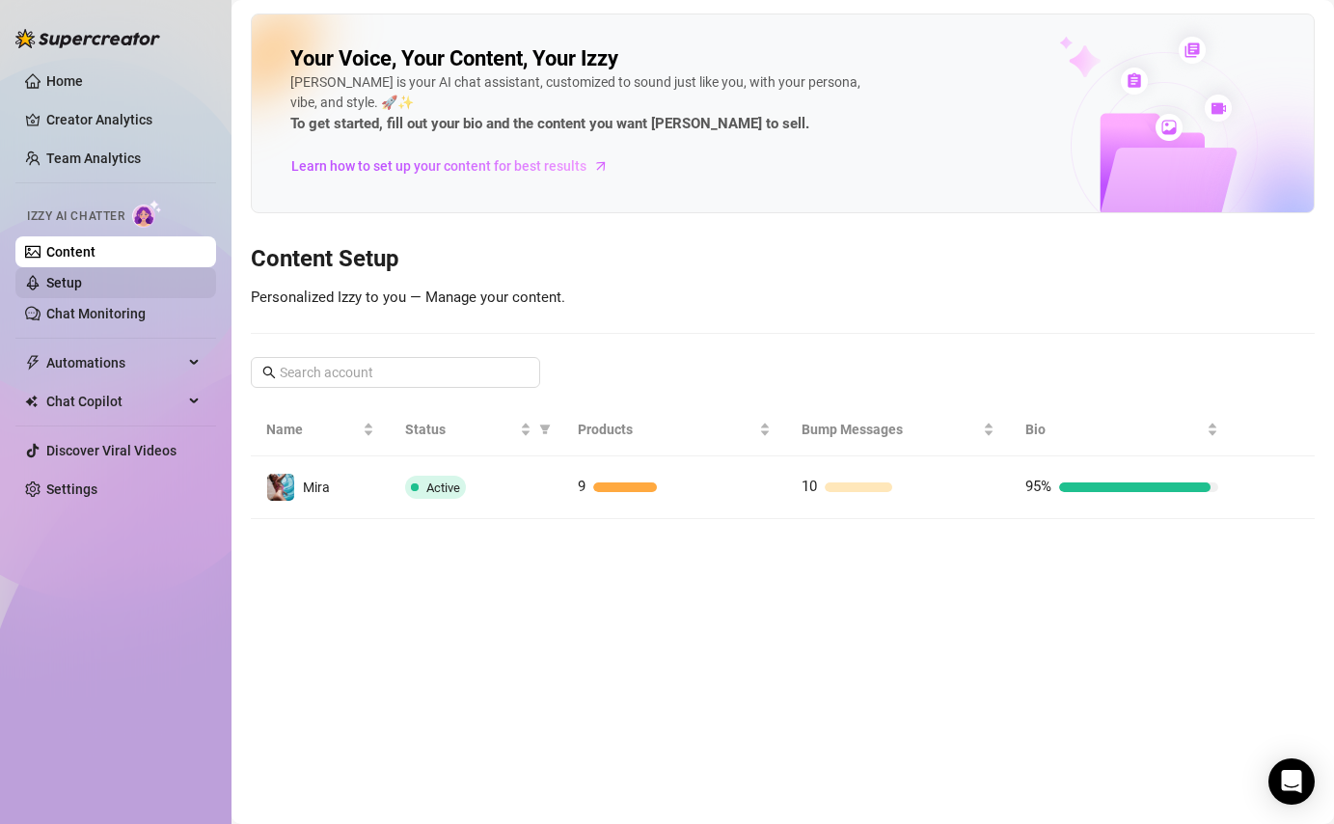
click at [67, 288] on link "Setup" at bounding box center [64, 282] width 36 height 15
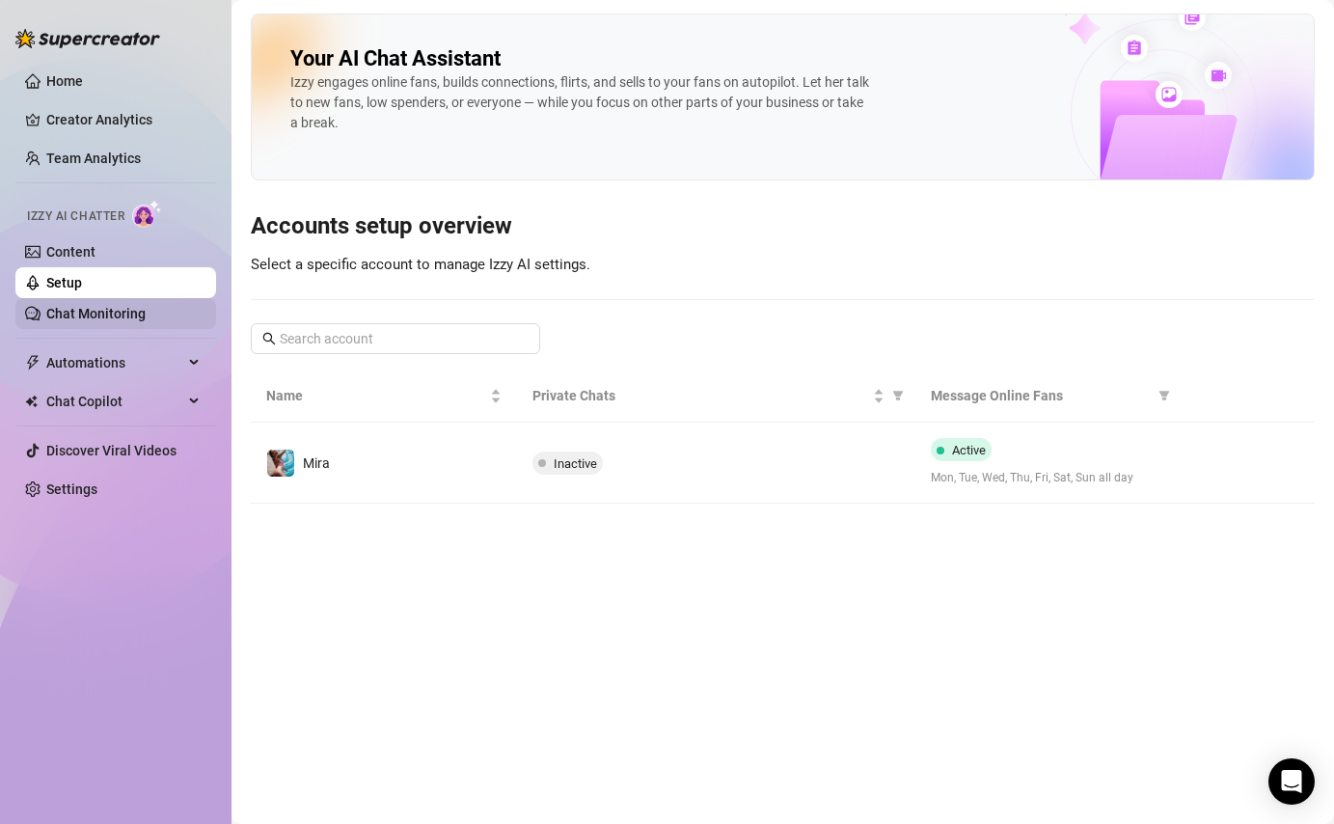
click at [68, 311] on link "Chat Monitoring" at bounding box center [95, 313] width 99 height 15
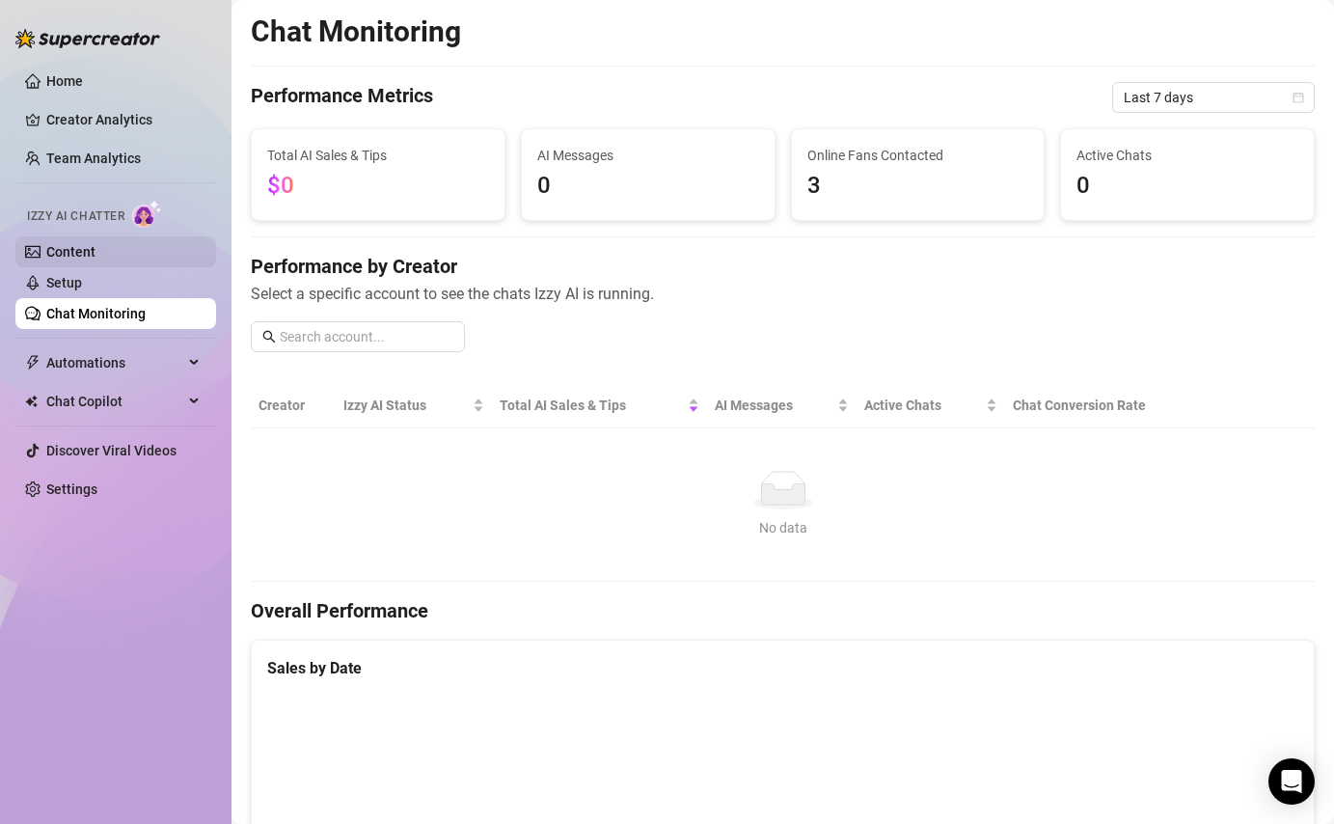
click at [57, 246] on link "Content" at bounding box center [70, 251] width 49 height 15
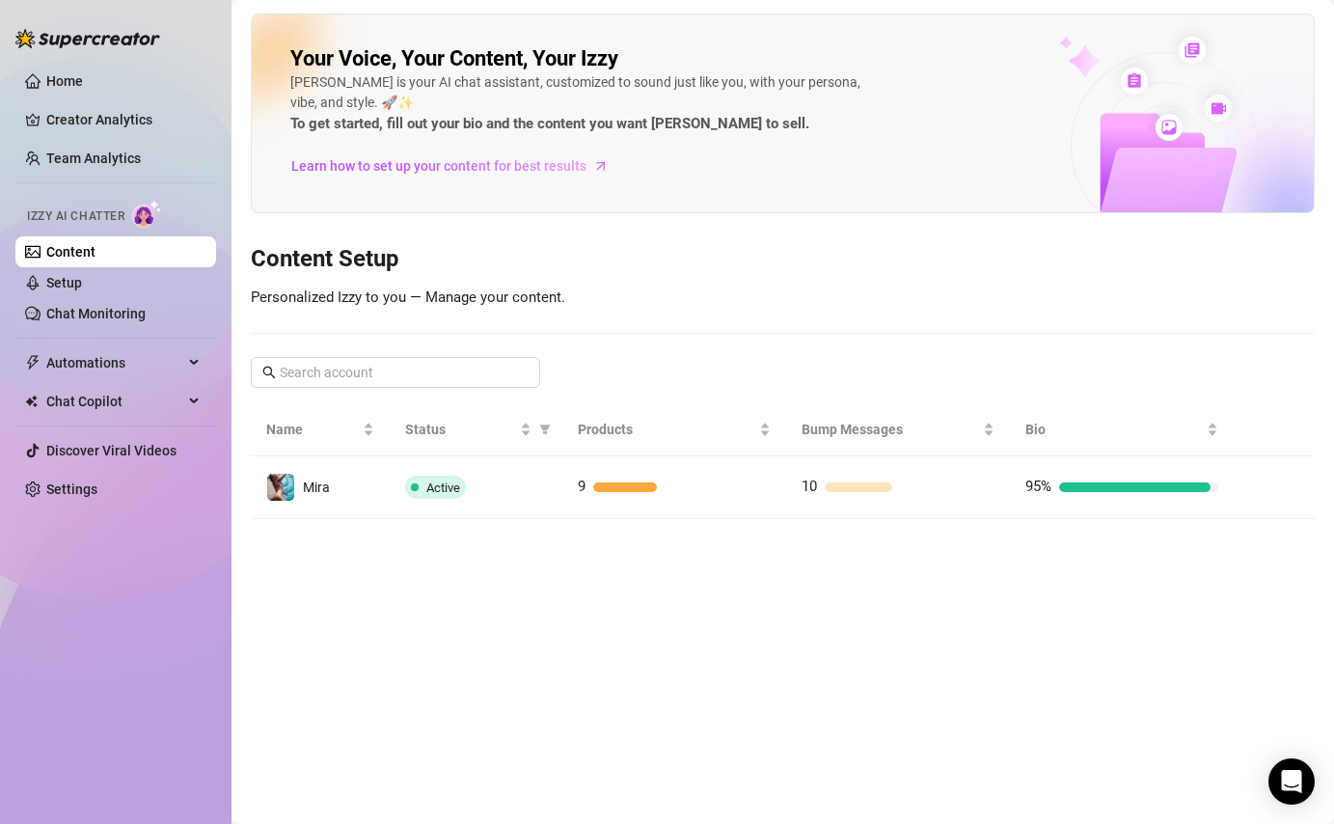
click at [88, 212] on span "Izzy AI Chatter" at bounding box center [75, 216] width 97 height 18
click at [73, 73] on link "Home" at bounding box center [64, 80] width 37 height 15
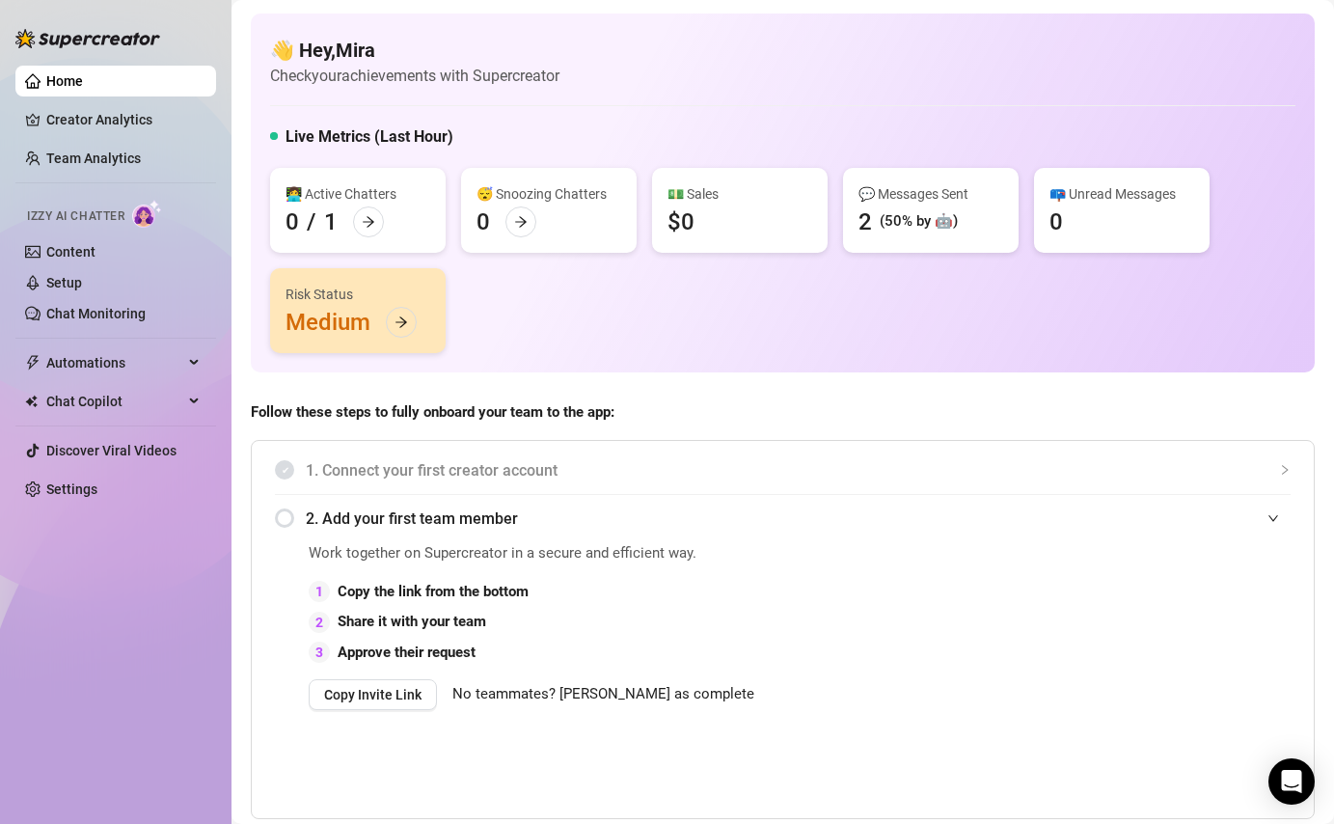
click at [61, 221] on span "Izzy AI Chatter" at bounding box center [75, 216] width 97 height 18
click at [61, 250] on link "Content" at bounding box center [70, 251] width 49 height 15
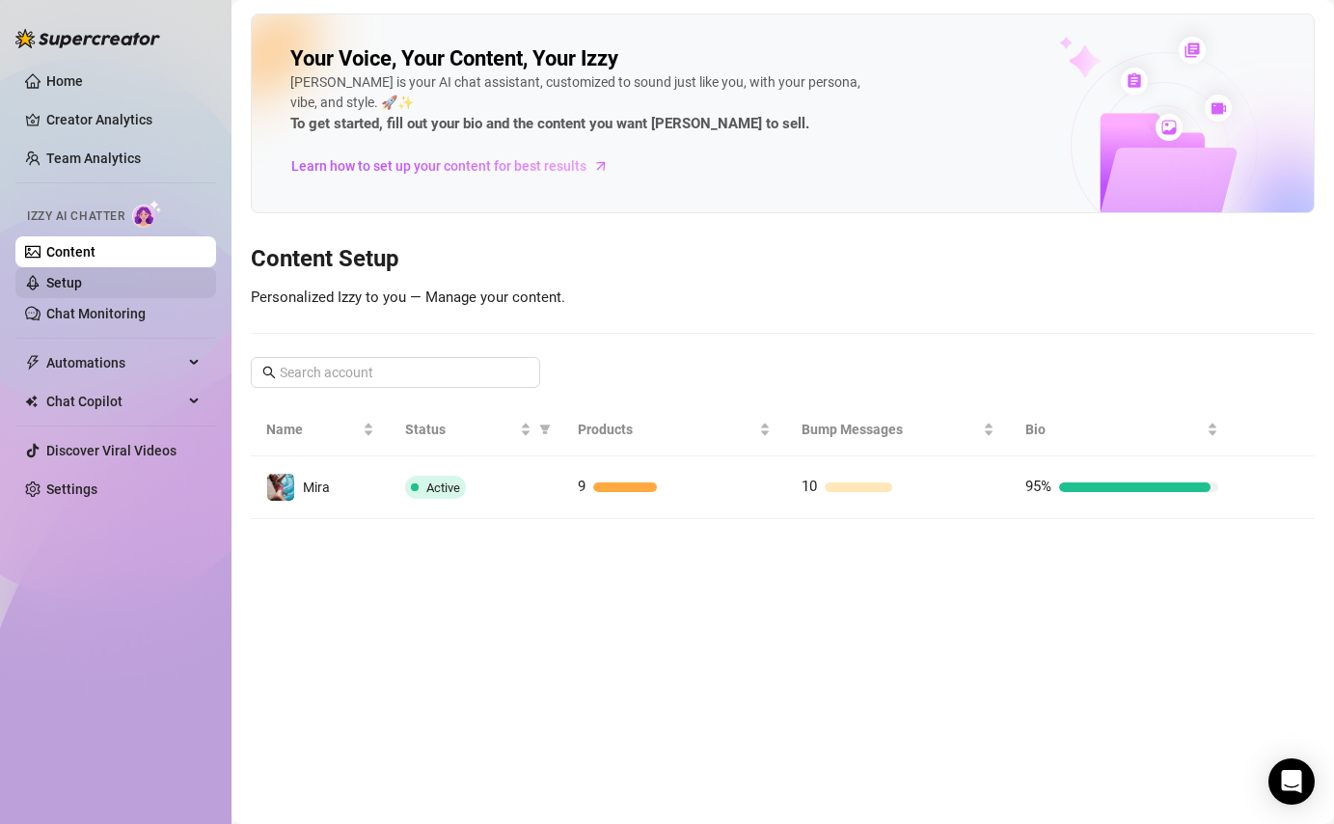
click at [72, 281] on link "Setup" at bounding box center [64, 282] width 36 height 15
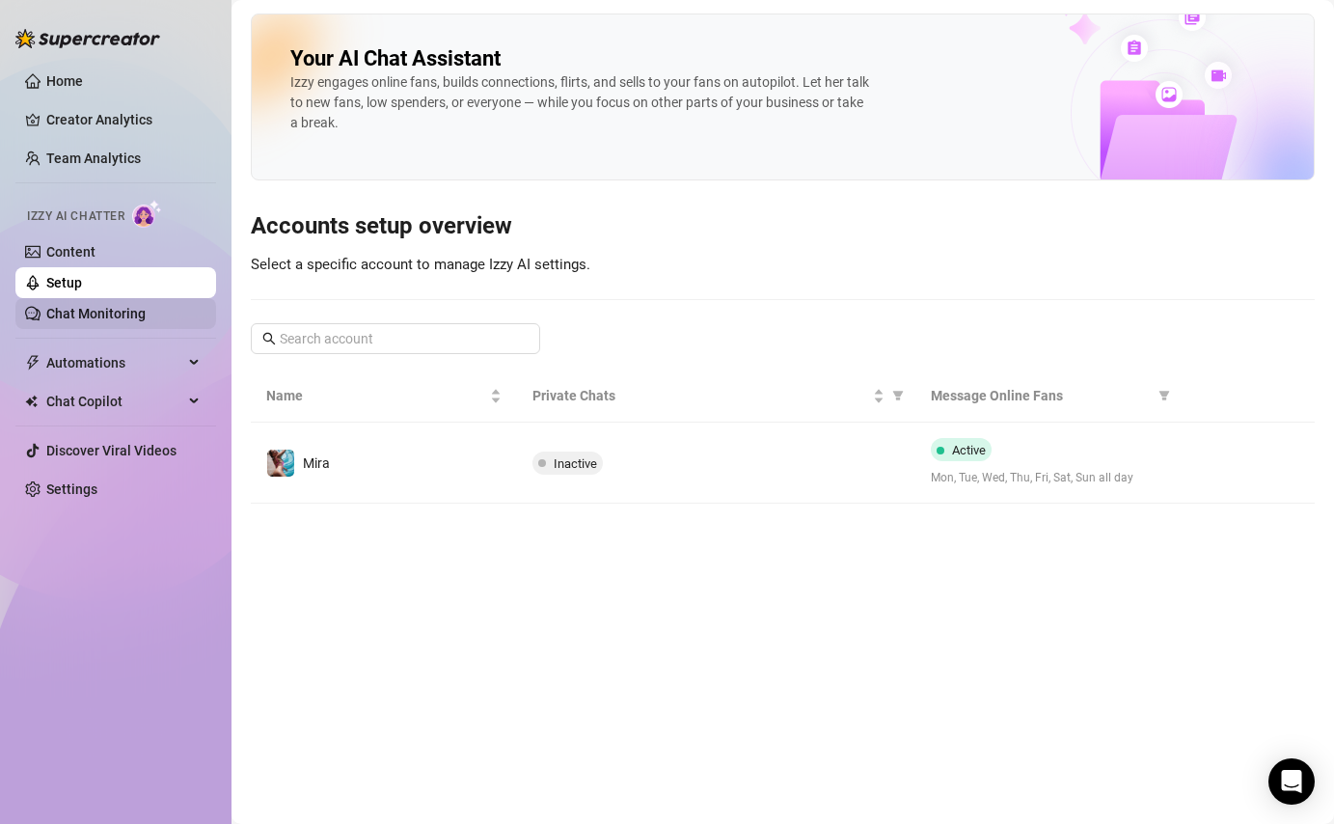
click at [81, 308] on link "Chat Monitoring" at bounding box center [95, 313] width 99 height 15
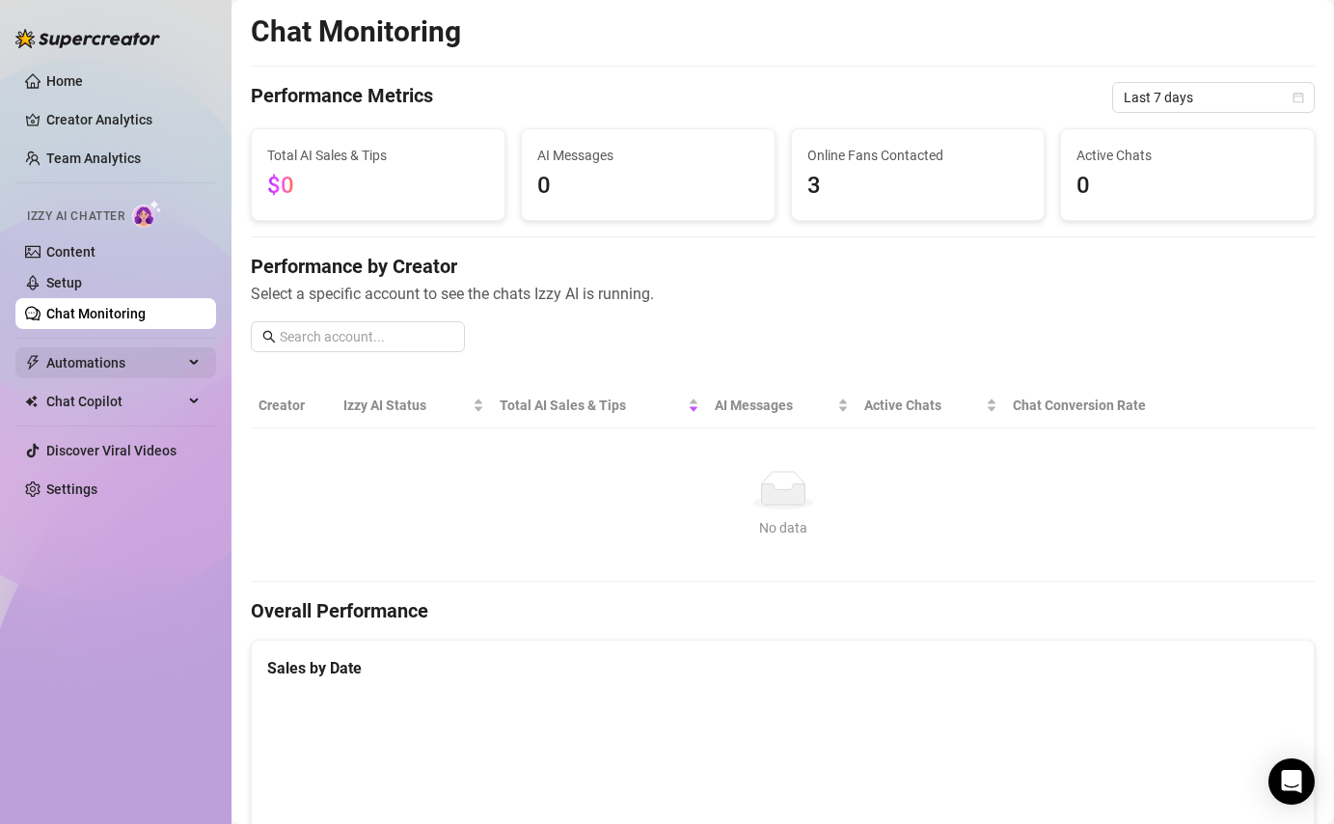
click at [99, 362] on span "Automations" at bounding box center [114, 362] width 137 height 31
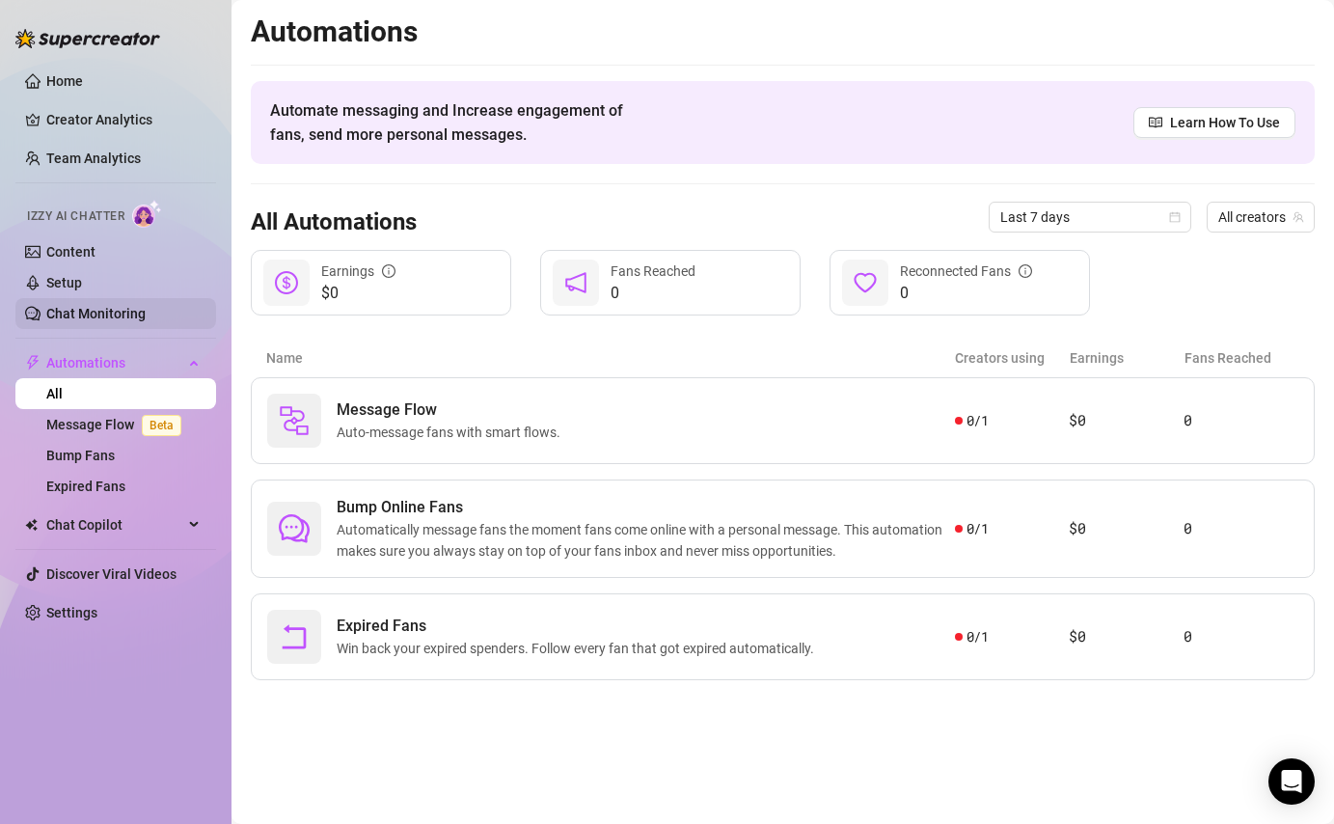
click at [88, 316] on link "Chat Monitoring" at bounding box center [95, 313] width 99 height 15
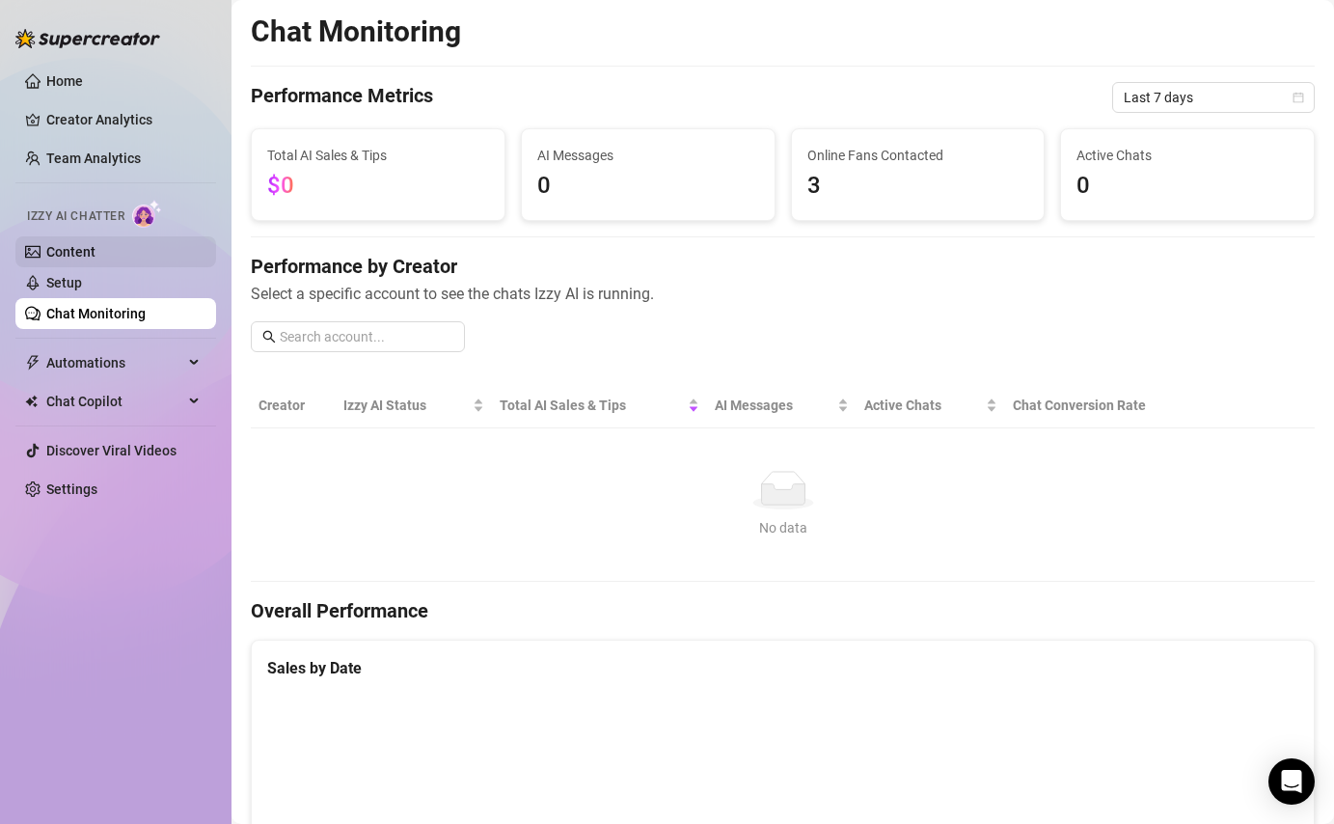
click at [96, 252] on link "Content" at bounding box center [70, 251] width 49 height 15
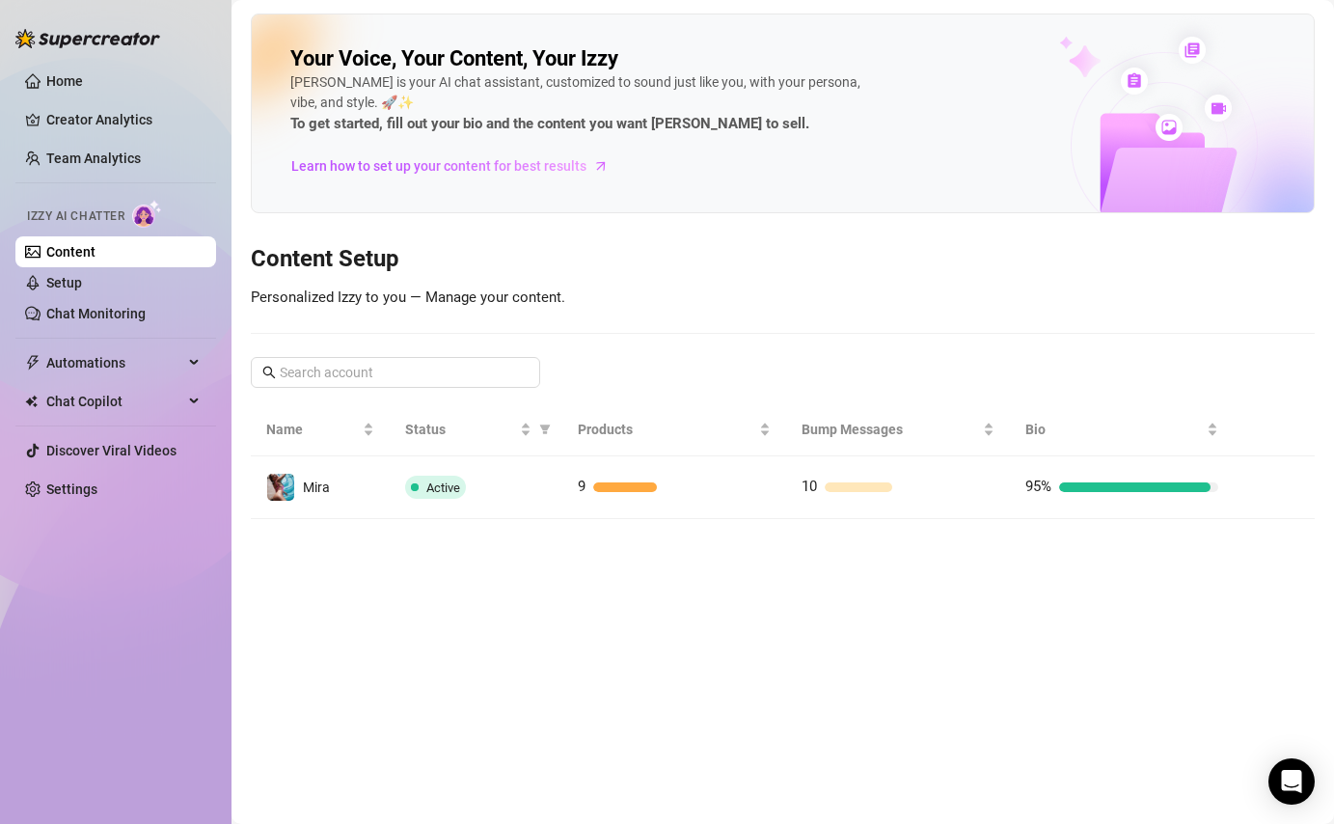
click at [151, 222] on img at bounding box center [147, 214] width 30 height 28
click at [544, 168] on span "Learn how to set up your content for best results" at bounding box center [438, 165] width 295 height 21
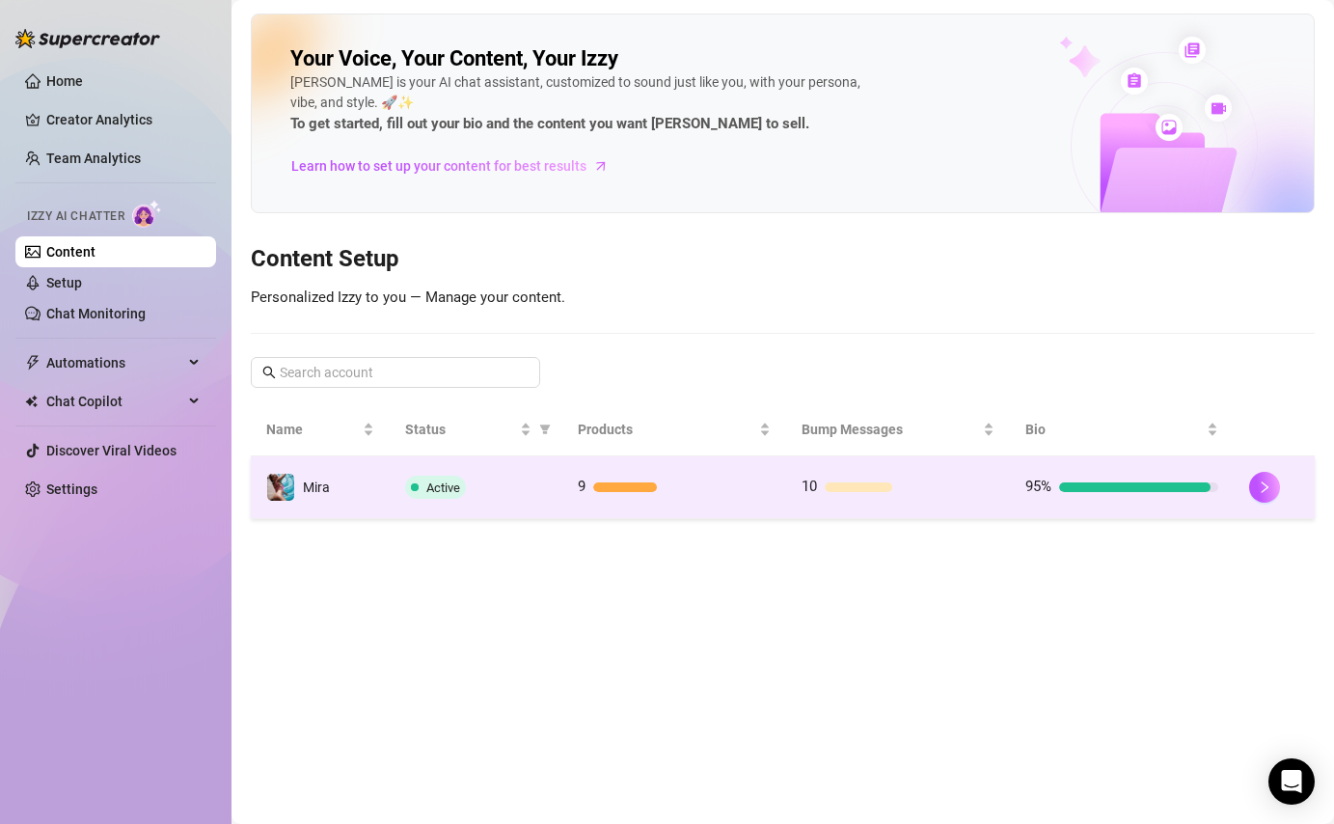
click at [438, 488] on span "Active" at bounding box center [443, 487] width 34 height 14
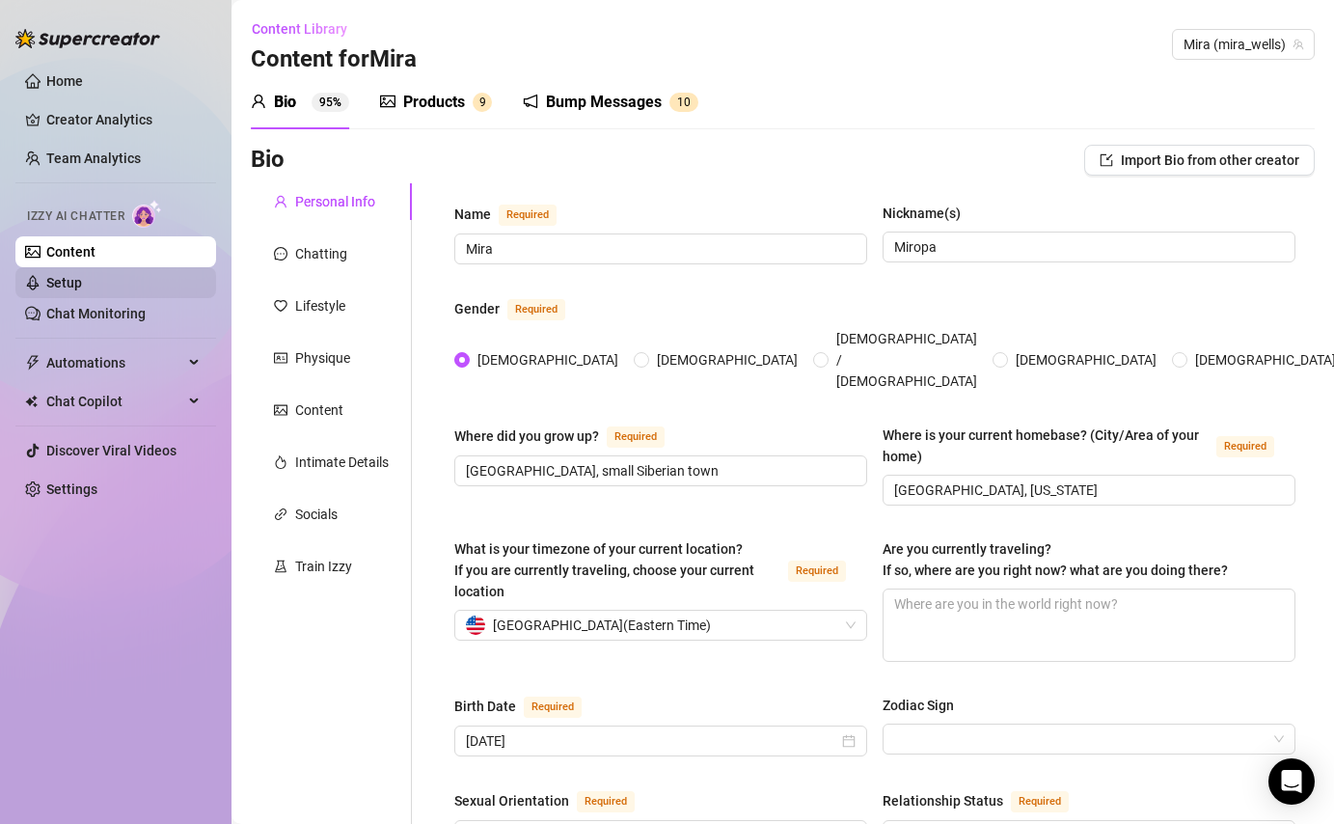
click at [82, 283] on link "Setup" at bounding box center [64, 282] width 36 height 15
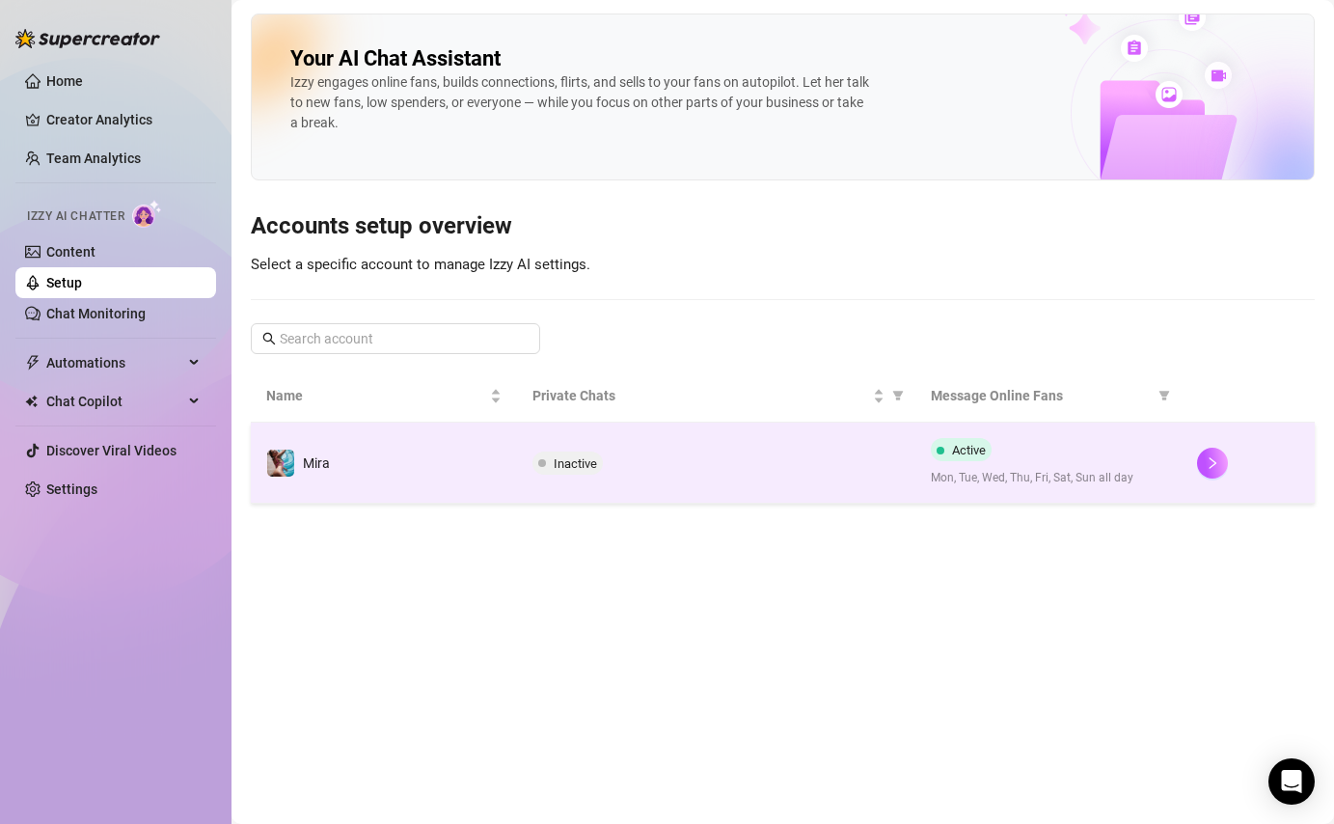
click at [565, 459] on span "Inactive" at bounding box center [575, 463] width 43 height 14
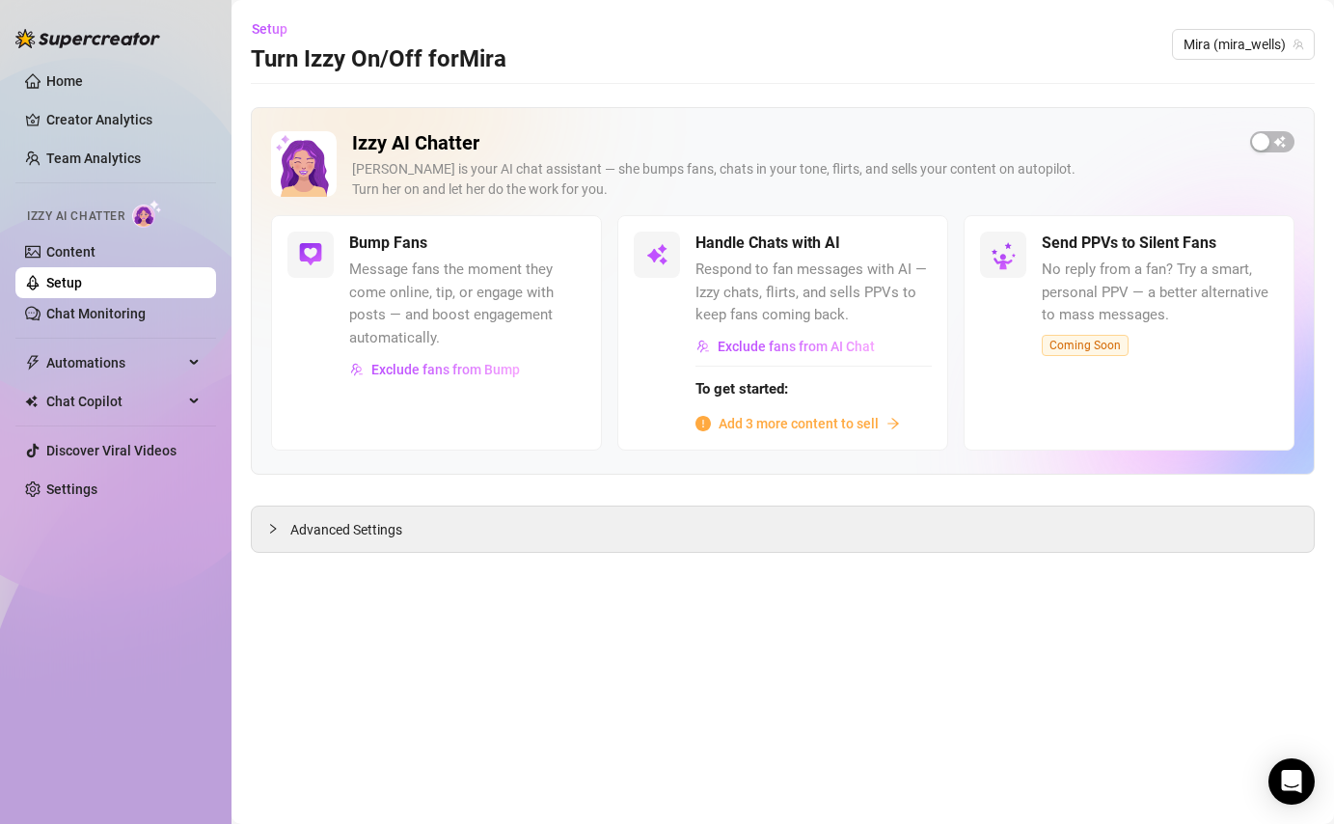
click at [809, 423] on span "Add 3 more content to sell" at bounding box center [799, 423] width 160 height 21
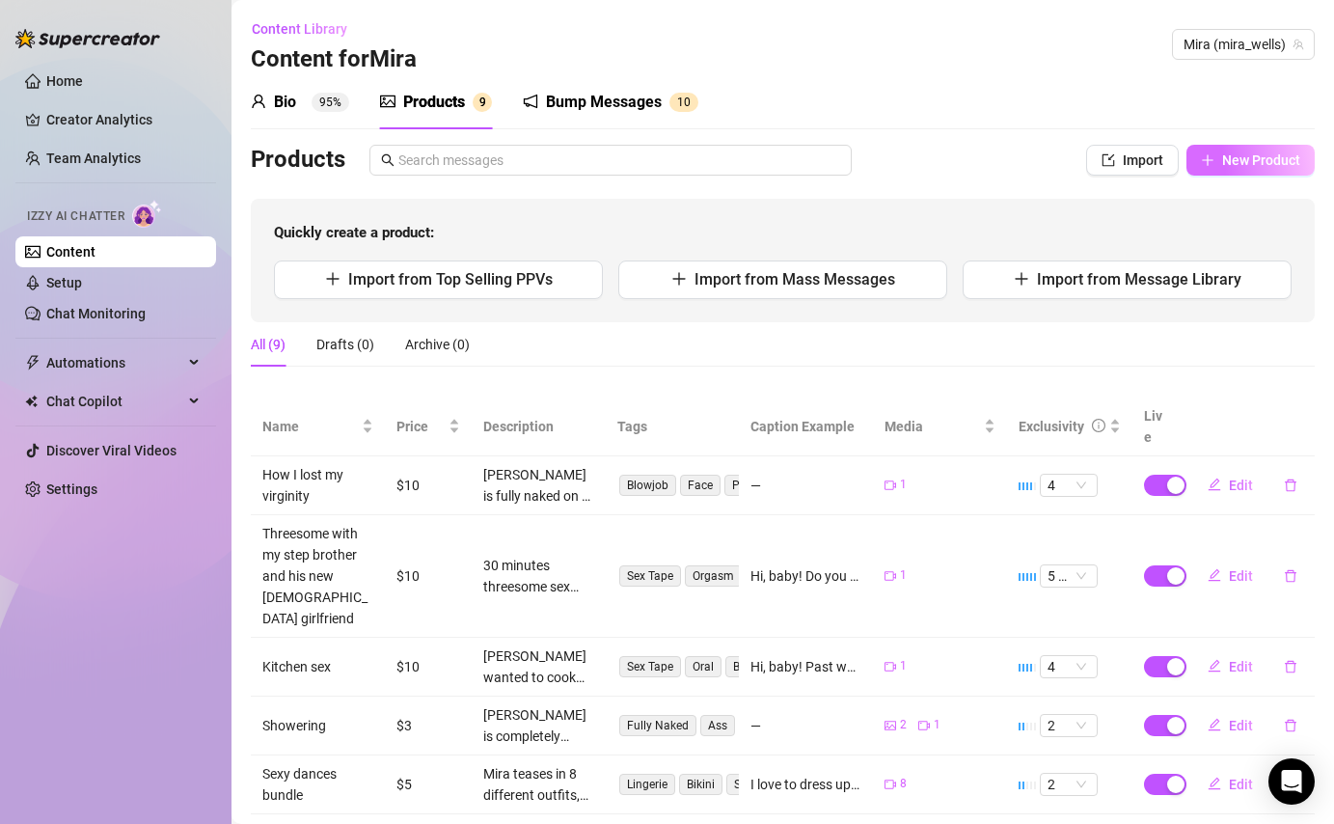
click at [1247, 167] on span "New Product" at bounding box center [1261, 159] width 78 height 15
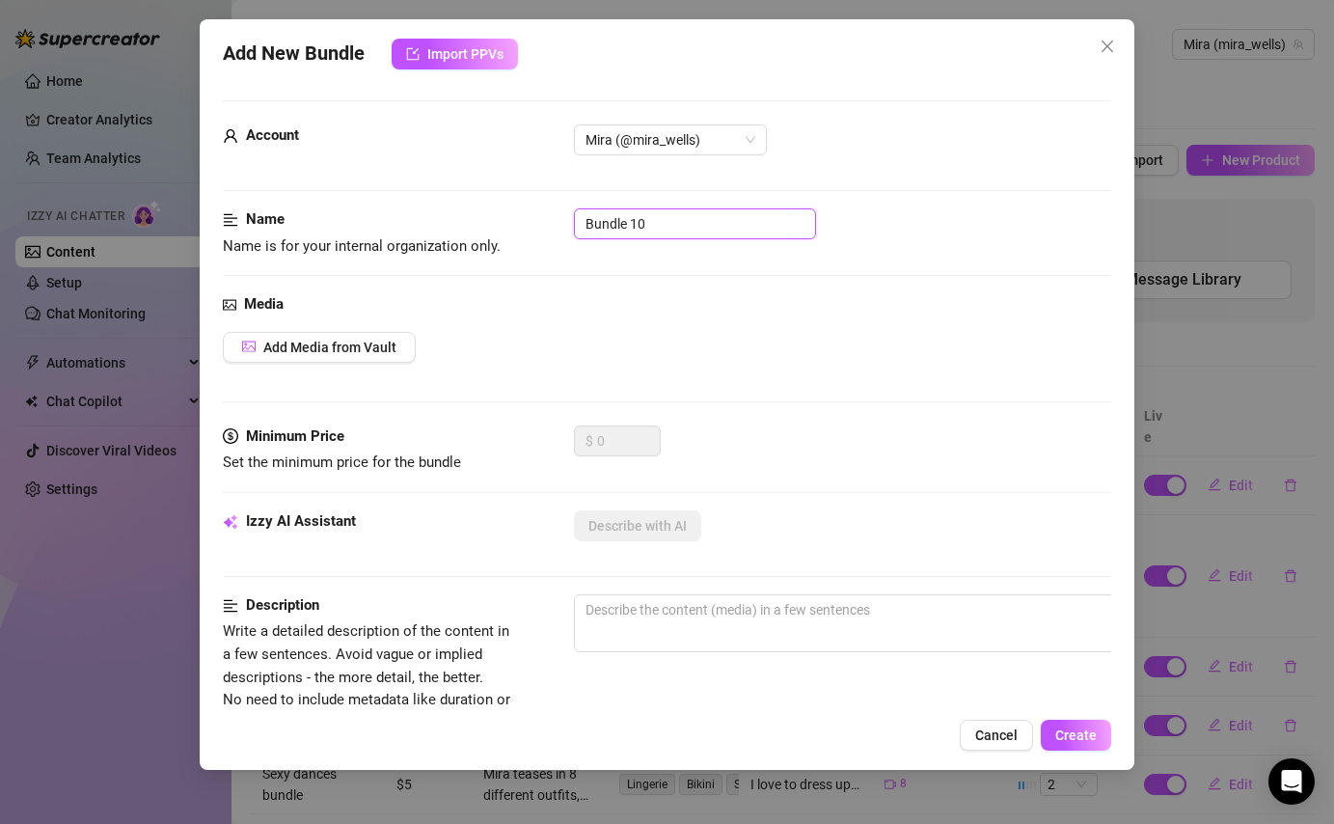
click at [674, 232] on input "Bundle 10" at bounding box center [695, 223] width 242 height 31
click at [351, 355] on button "Add Media from Vault" at bounding box center [319, 347] width 193 height 31
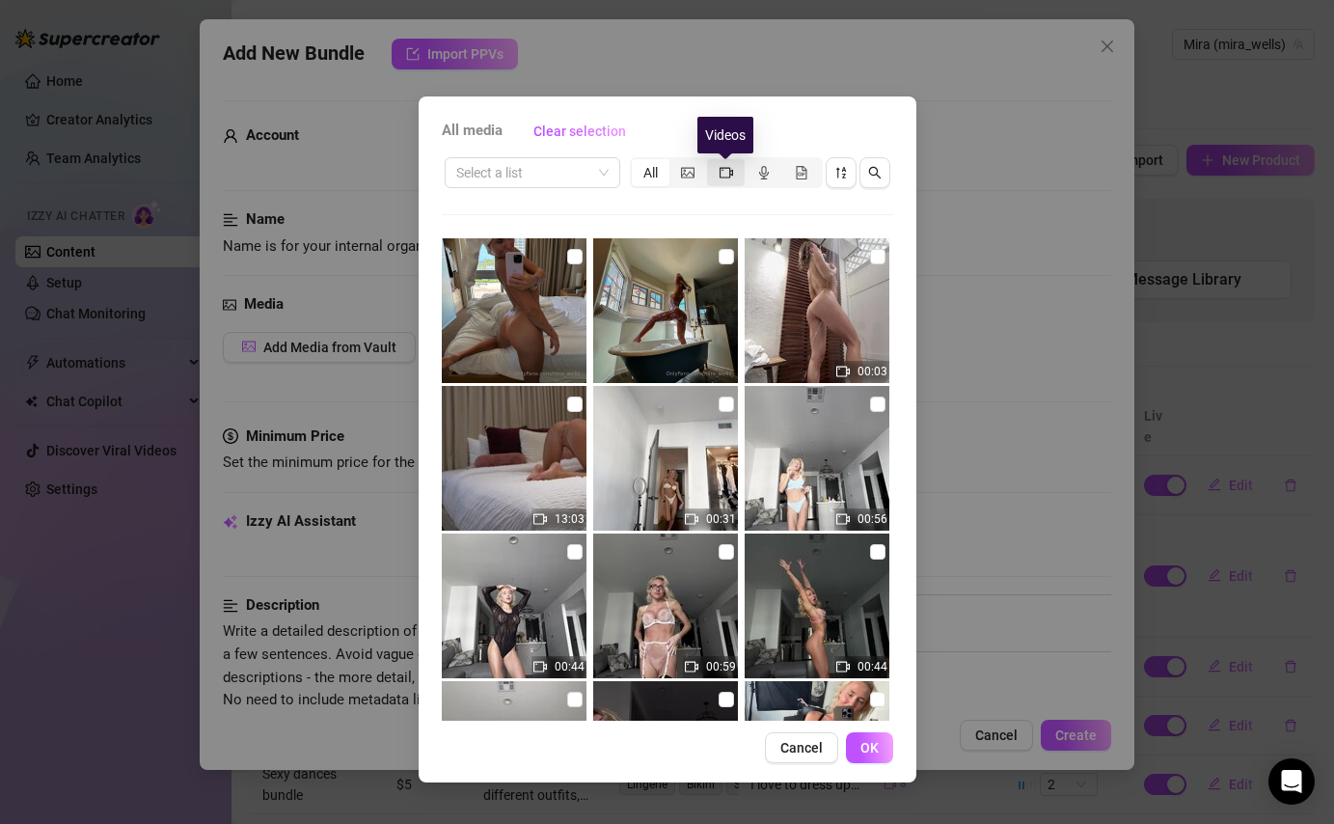
click at [730, 169] on icon "video-camera" at bounding box center [727, 172] width 14 height 11
click at [712, 162] on input "segmented control" at bounding box center [712, 162] width 0 height 0
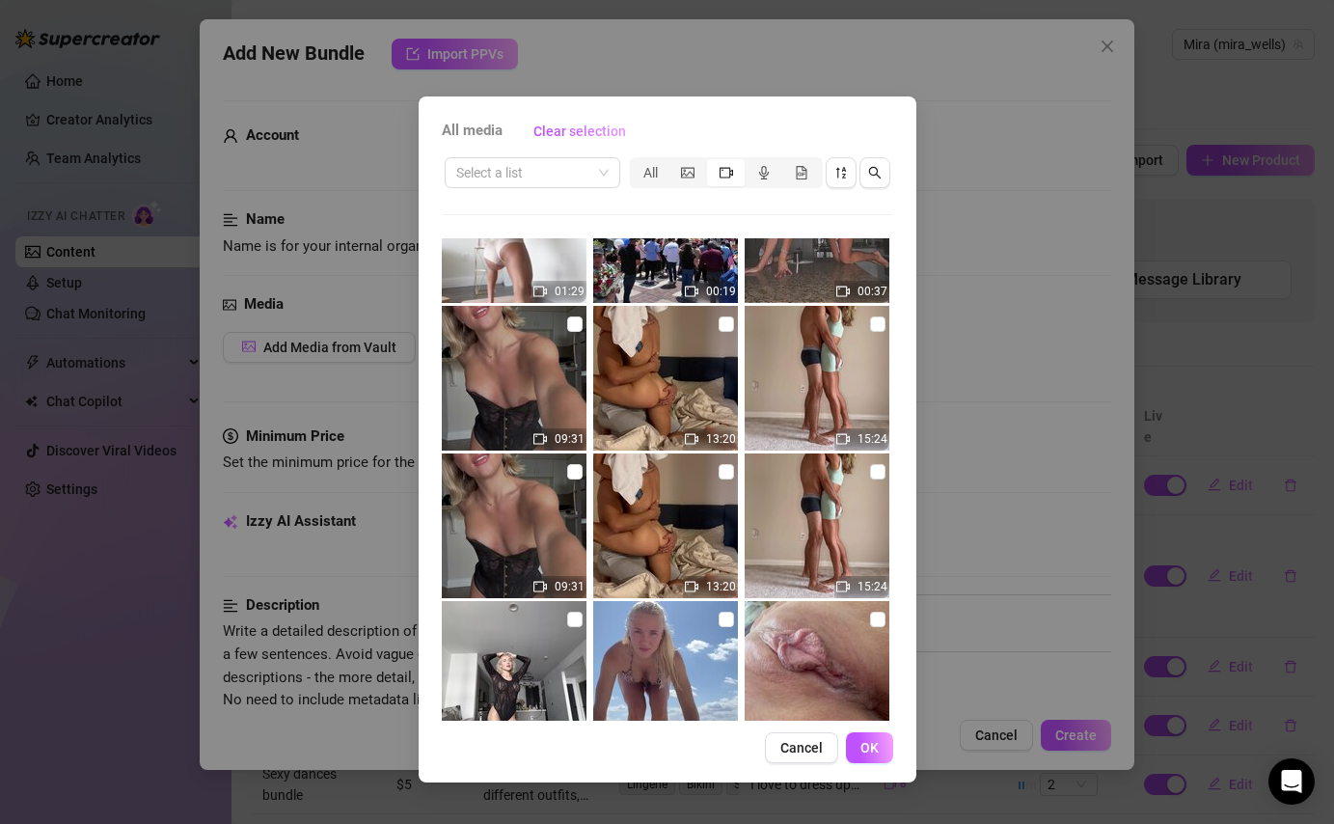
scroll to position [1005, 0]
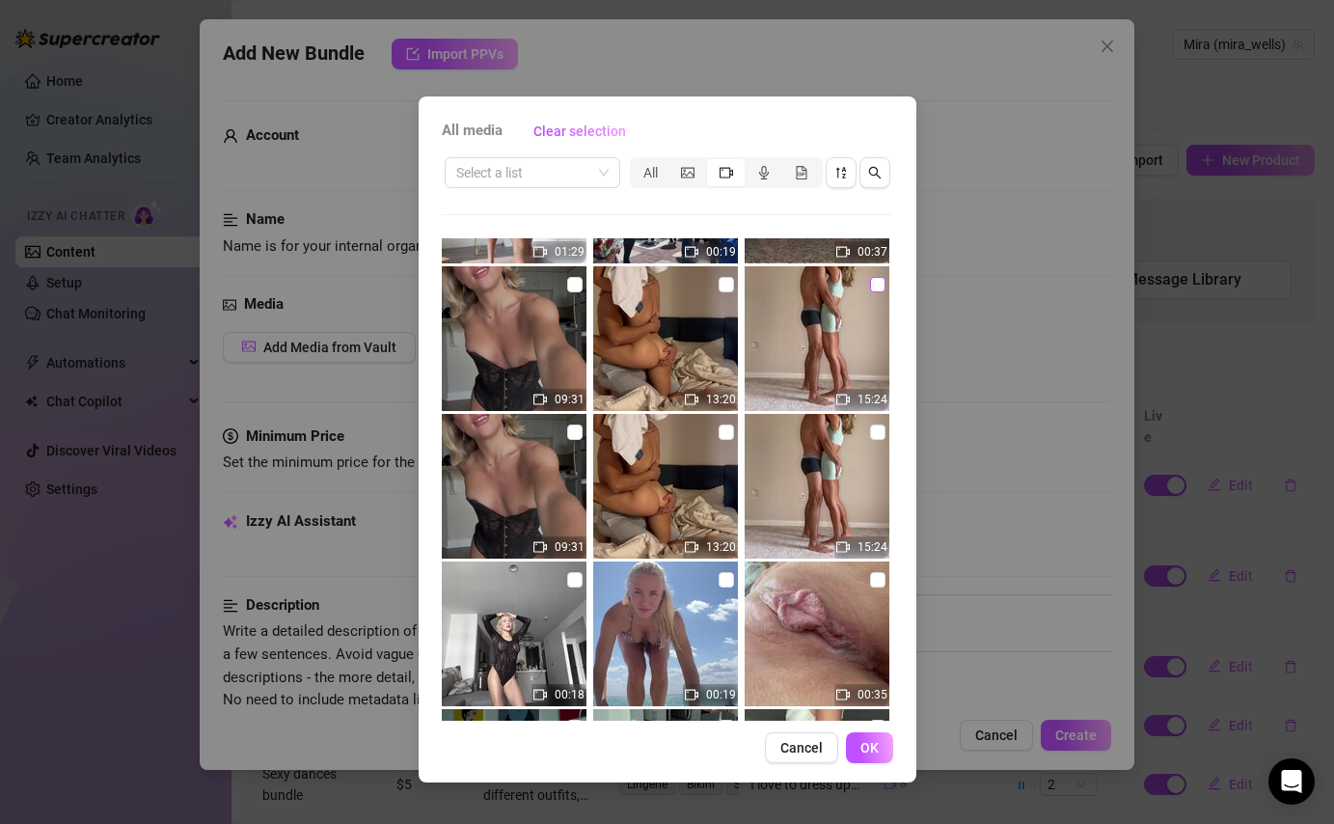
click at [877, 284] on input "checkbox" at bounding box center [877, 284] width 15 height 15
click at [867, 747] on span "OK" at bounding box center [870, 747] width 18 height 15
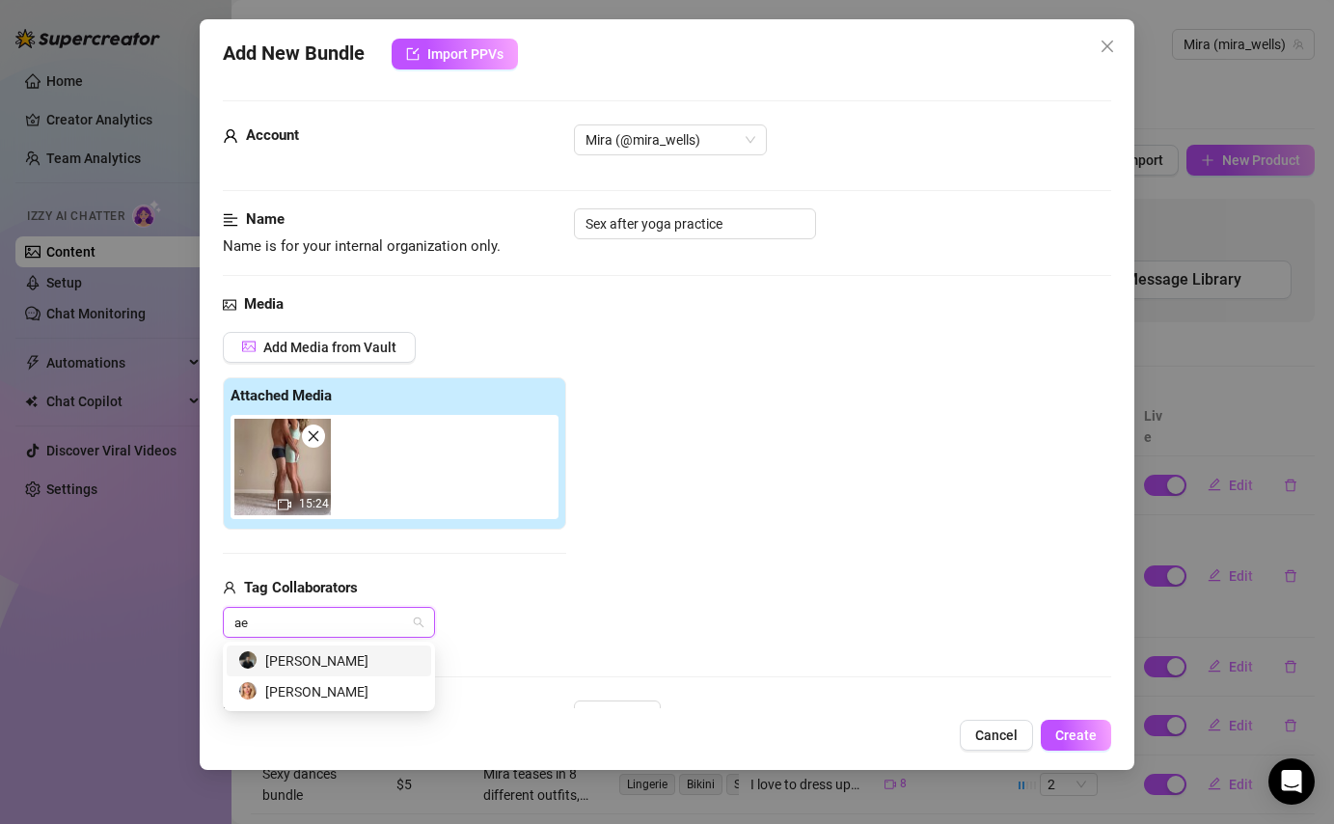
click at [406, 670] on div "[PERSON_NAME]" at bounding box center [328, 660] width 181 height 21
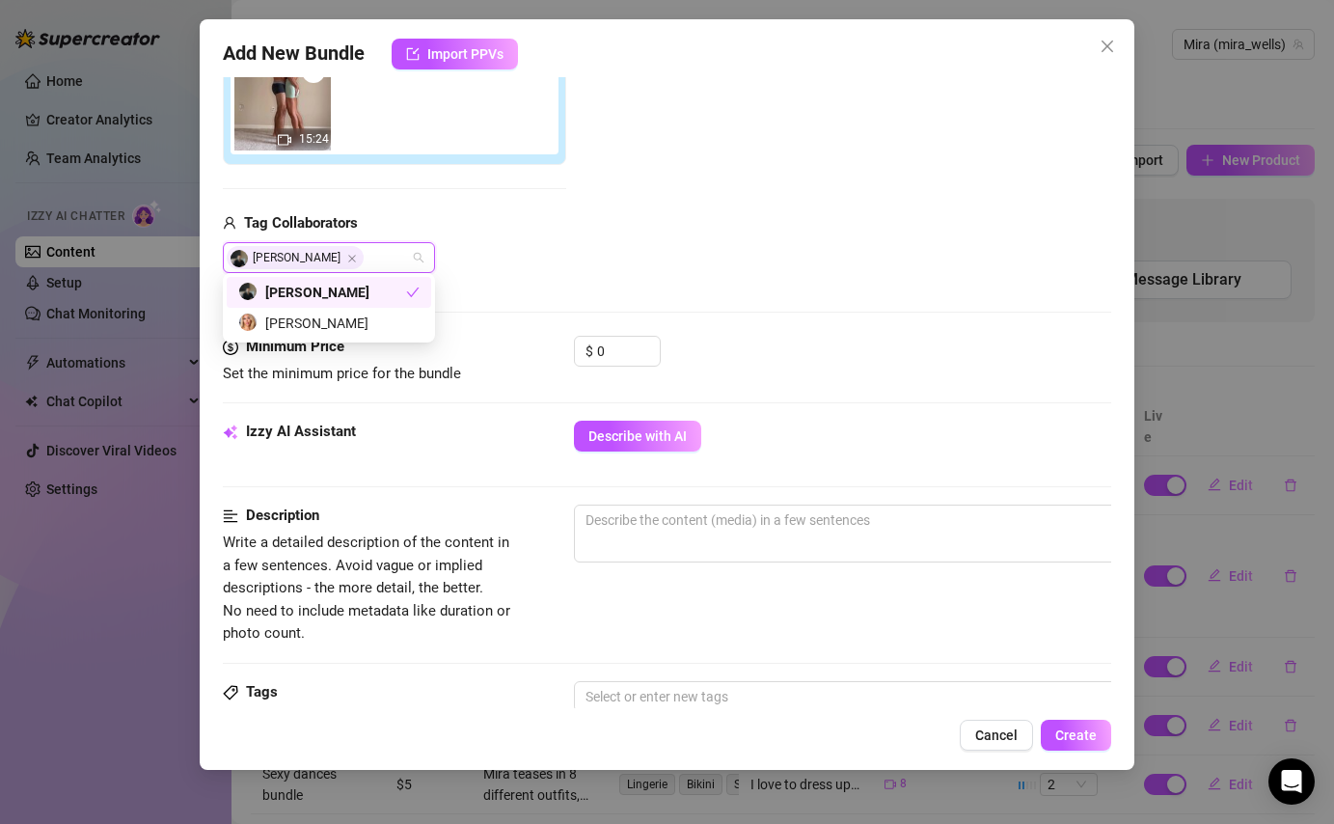
scroll to position [375, 0]
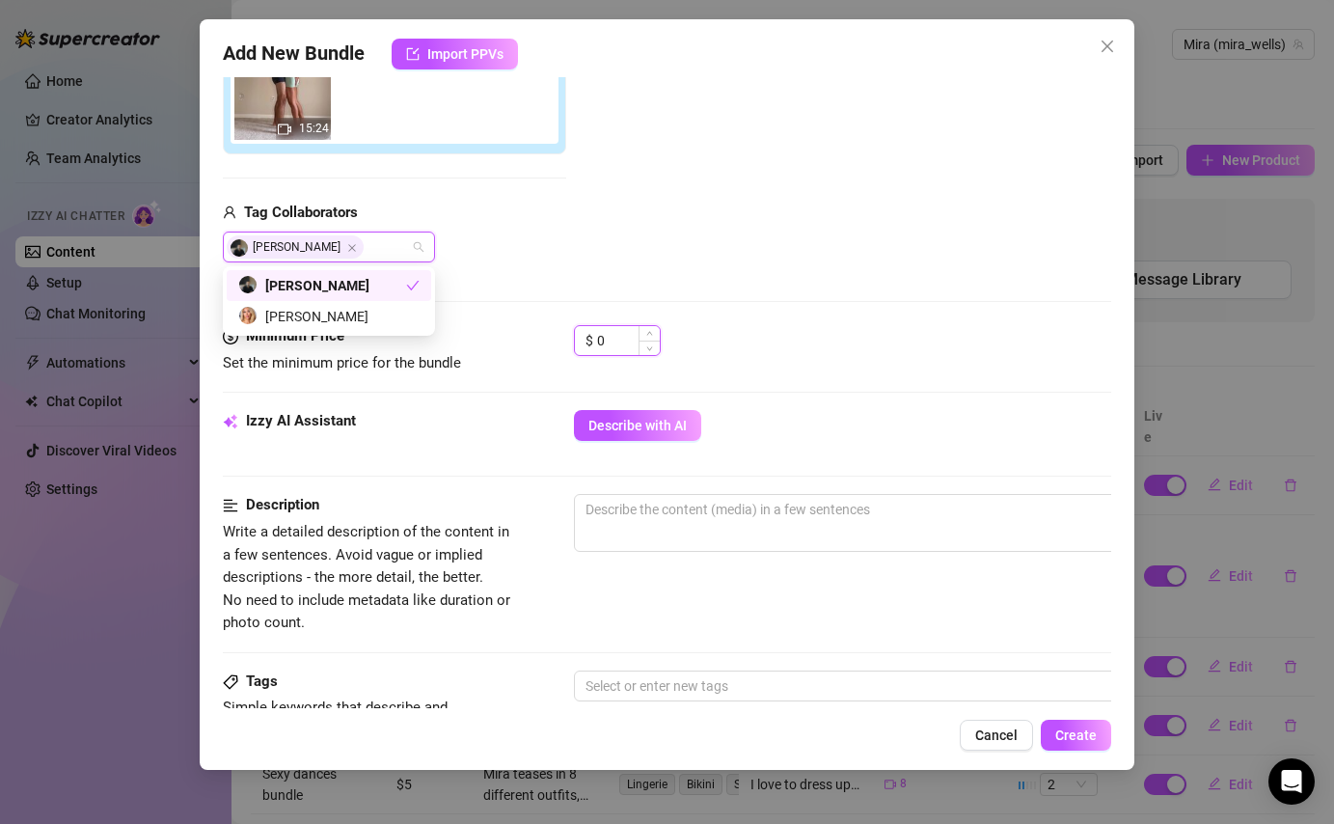
click at [638, 345] on input "0" at bounding box center [628, 340] width 63 height 29
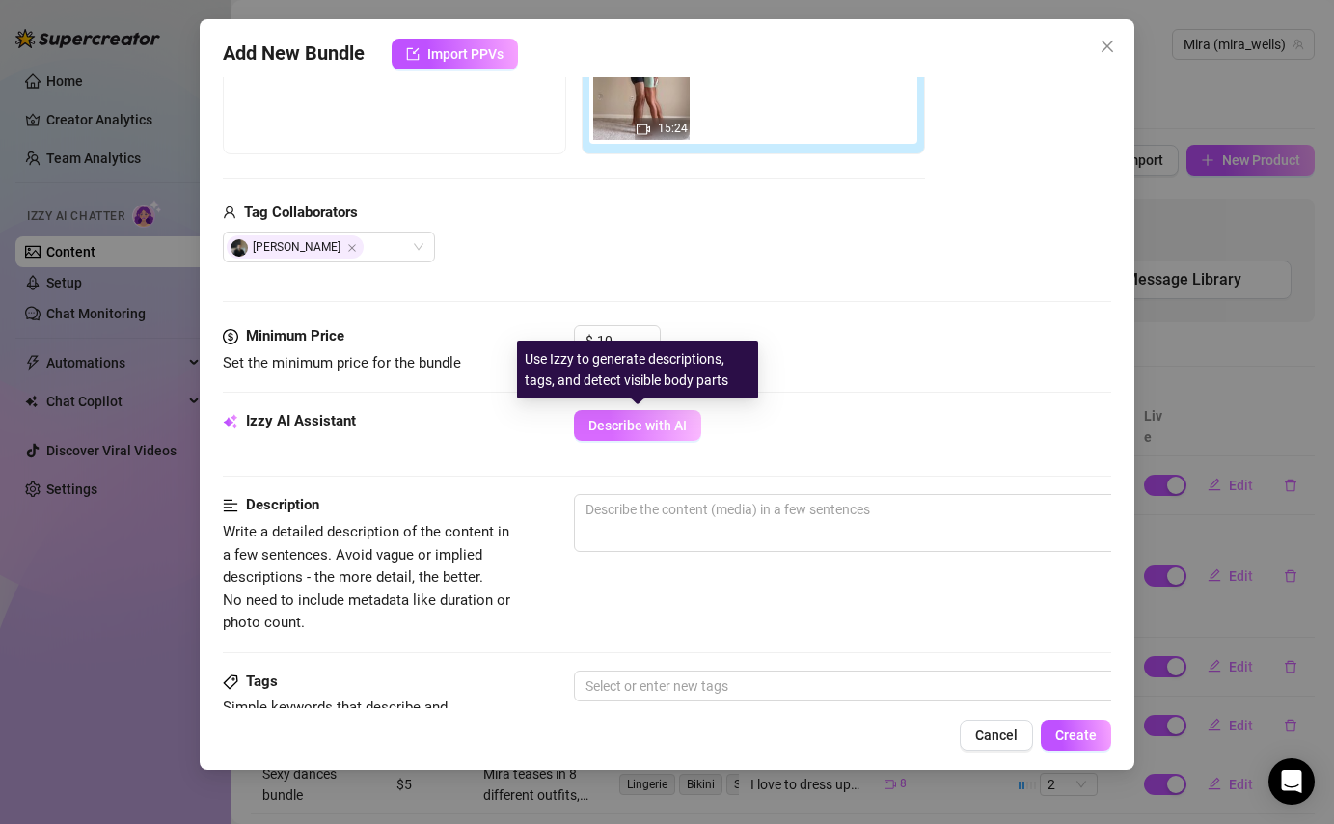
click at [627, 427] on span "Describe with AI" at bounding box center [638, 425] width 98 height 15
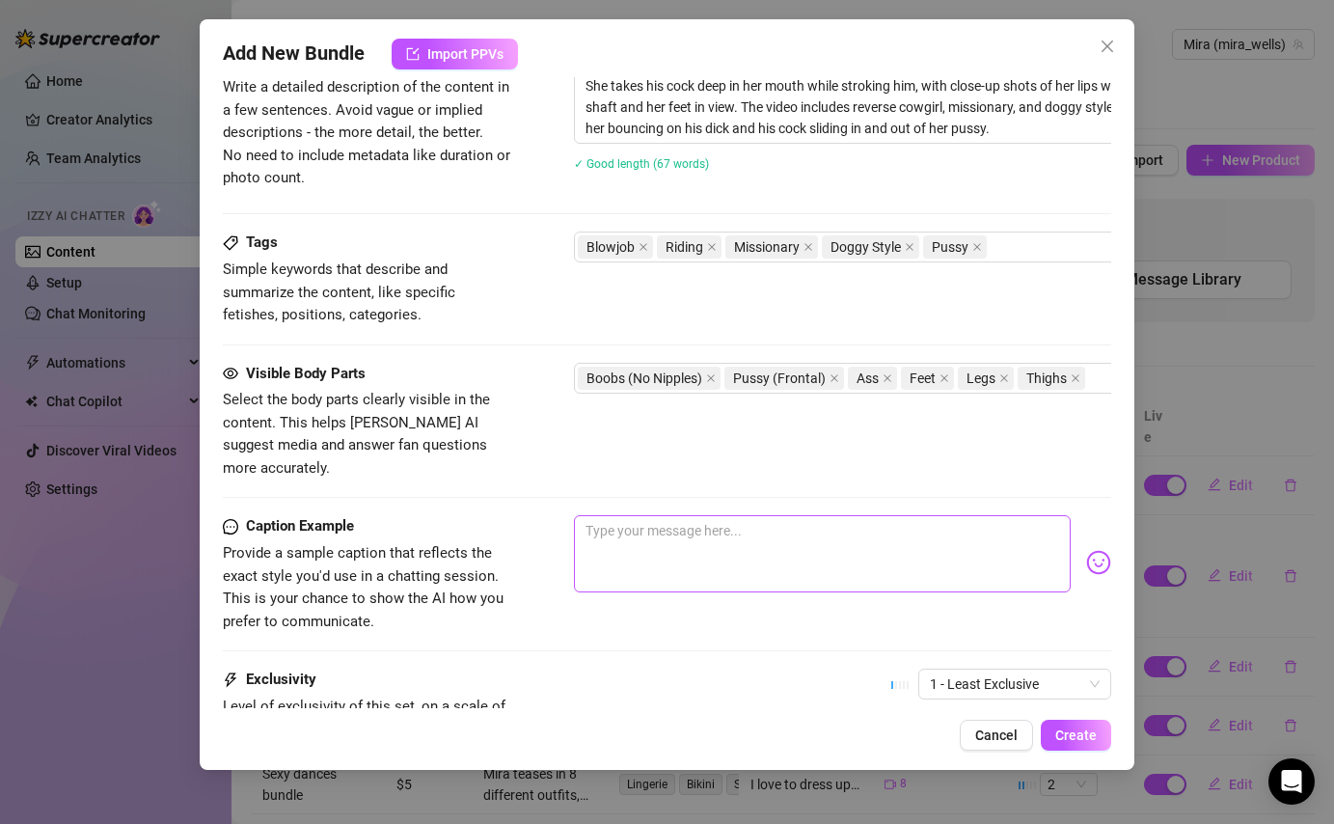
scroll to position [831, 0]
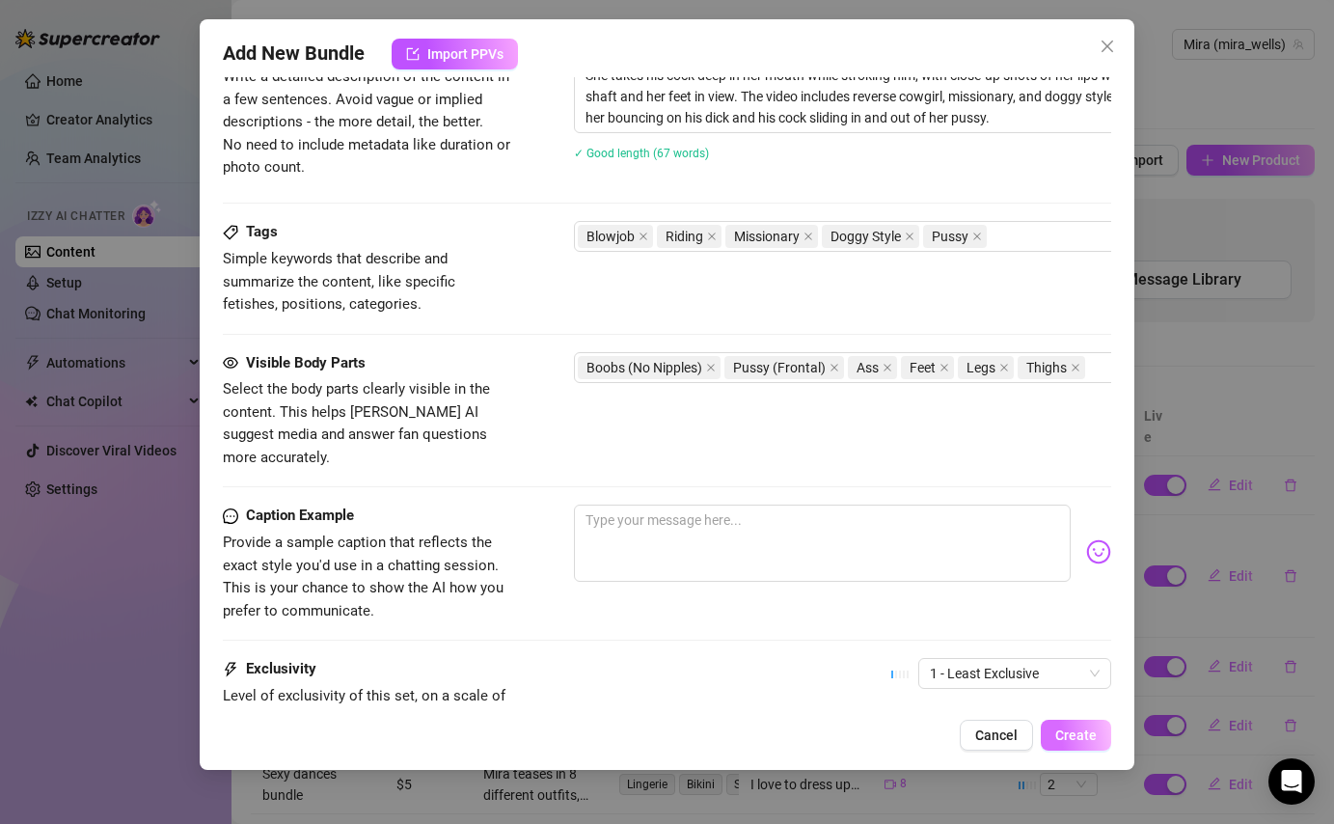
click at [1074, 733] on span "Create" at bounding box center [1075, 734] width 41 height 15
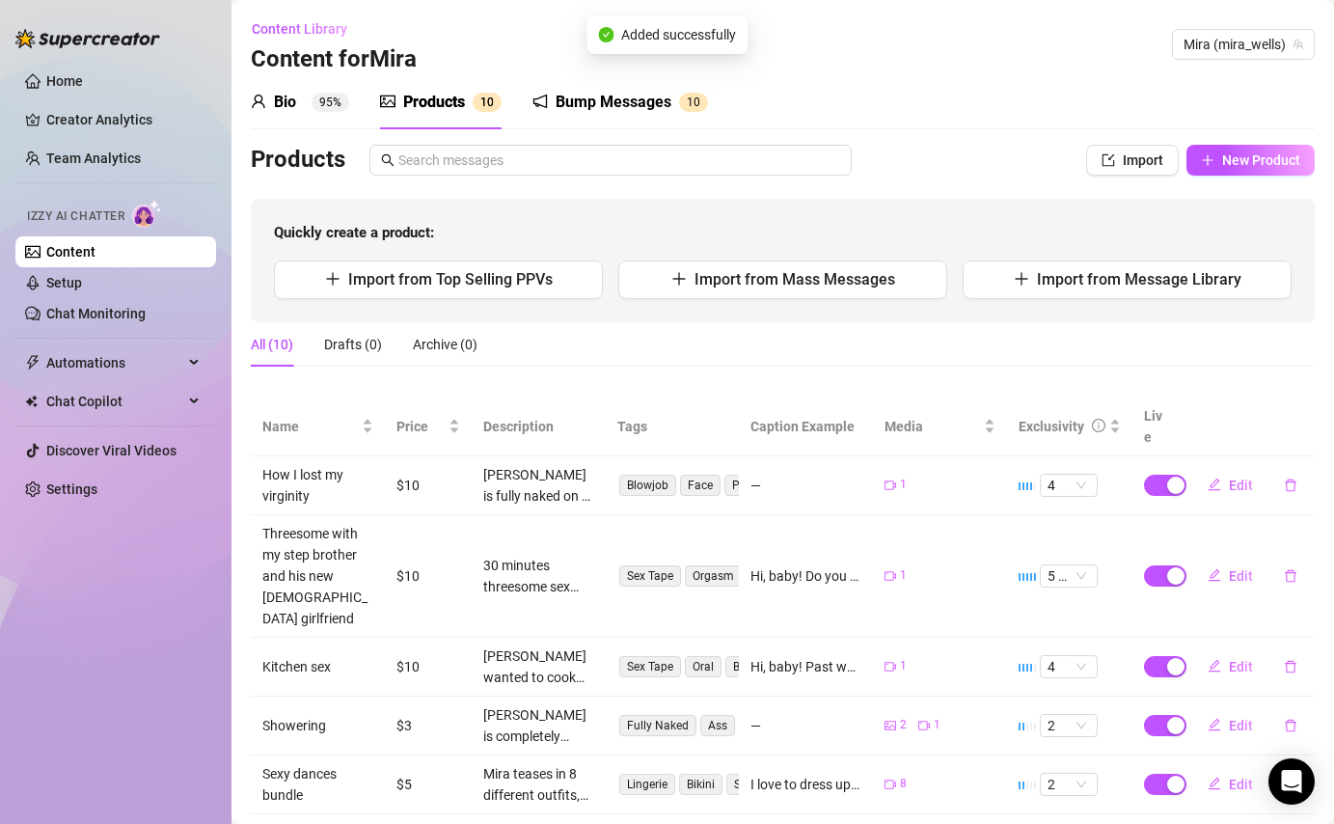
scroll to position [299, 0]
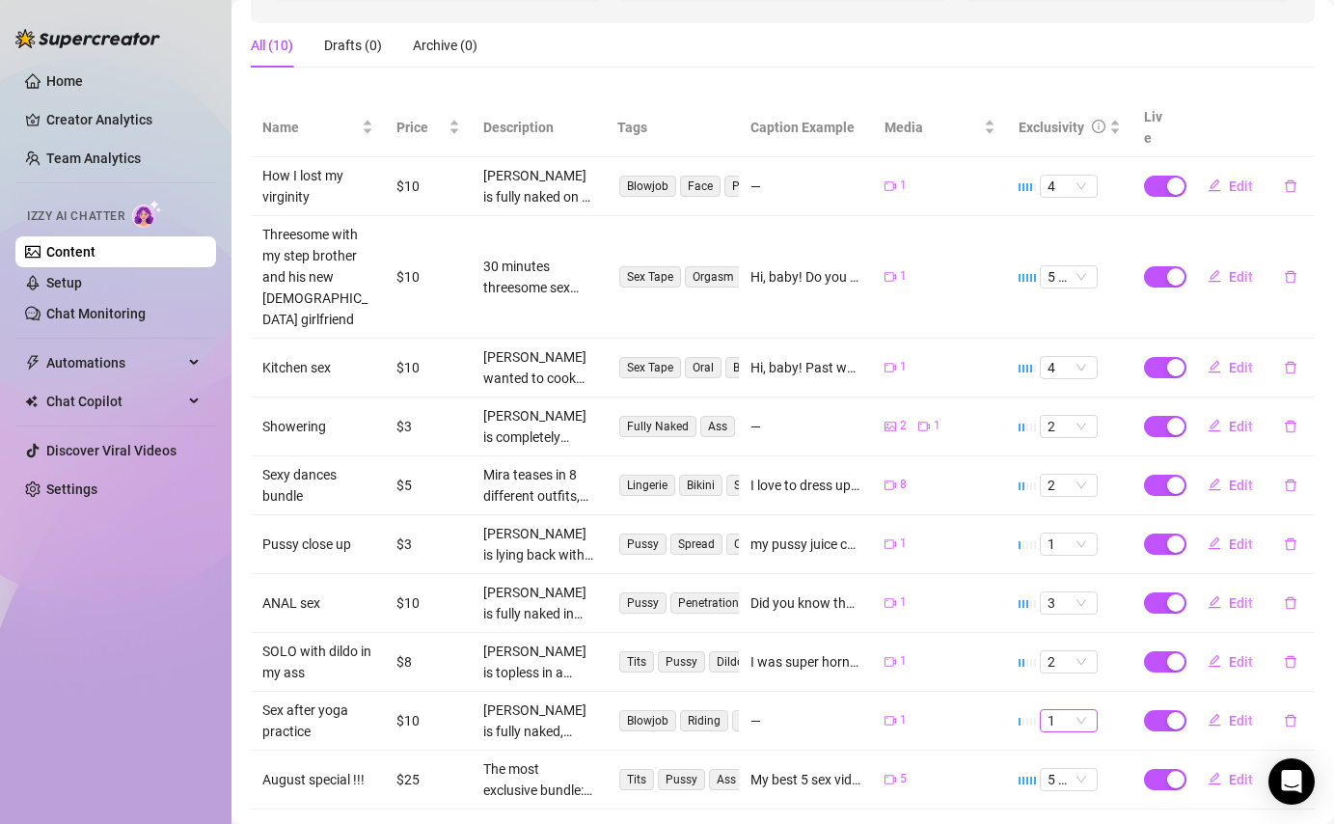
click at [1078, 710] on span "1" at bounding box center [1069, 720] width 42 height 21
click at [1066, 604] on div "4" at bounding box center [1068, 611] width 27 height 21
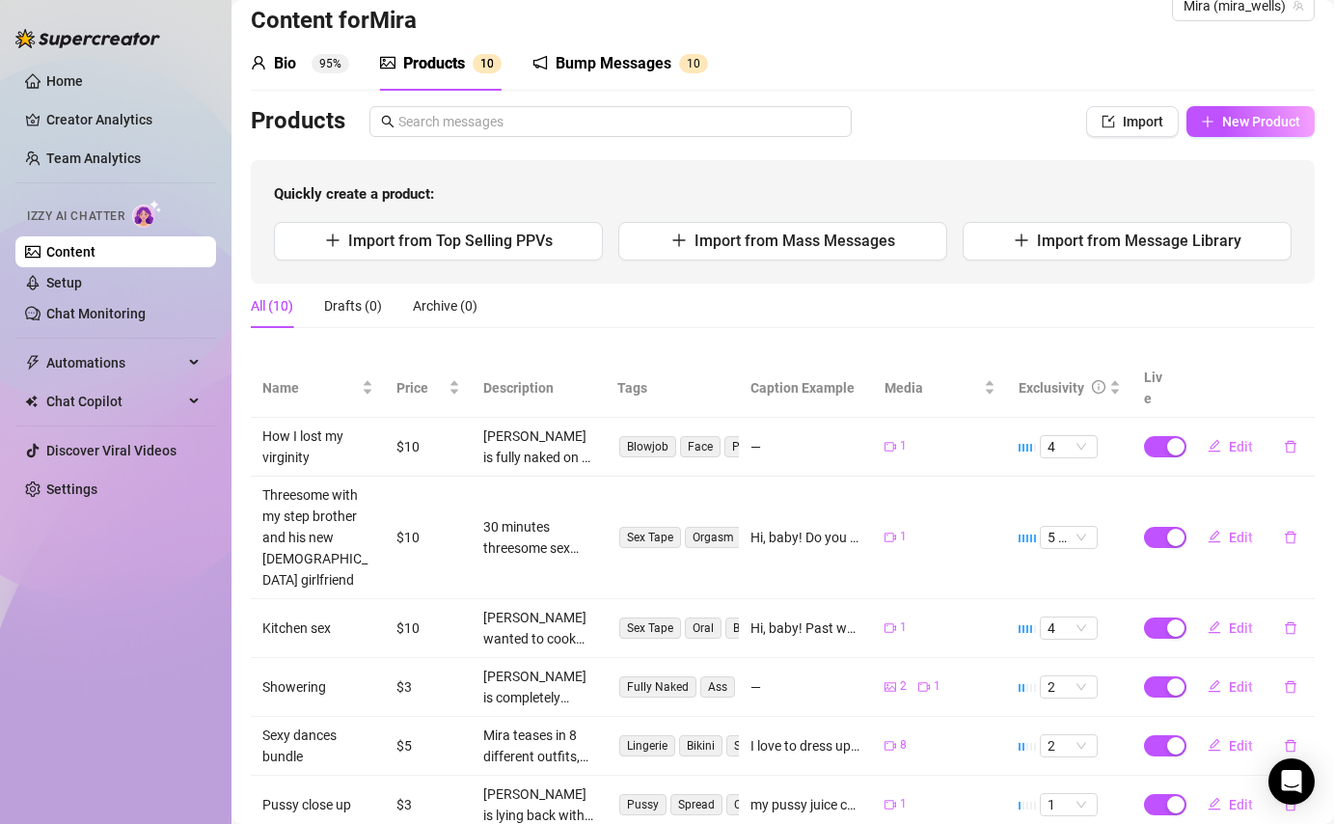
scroll to position [0, 0]
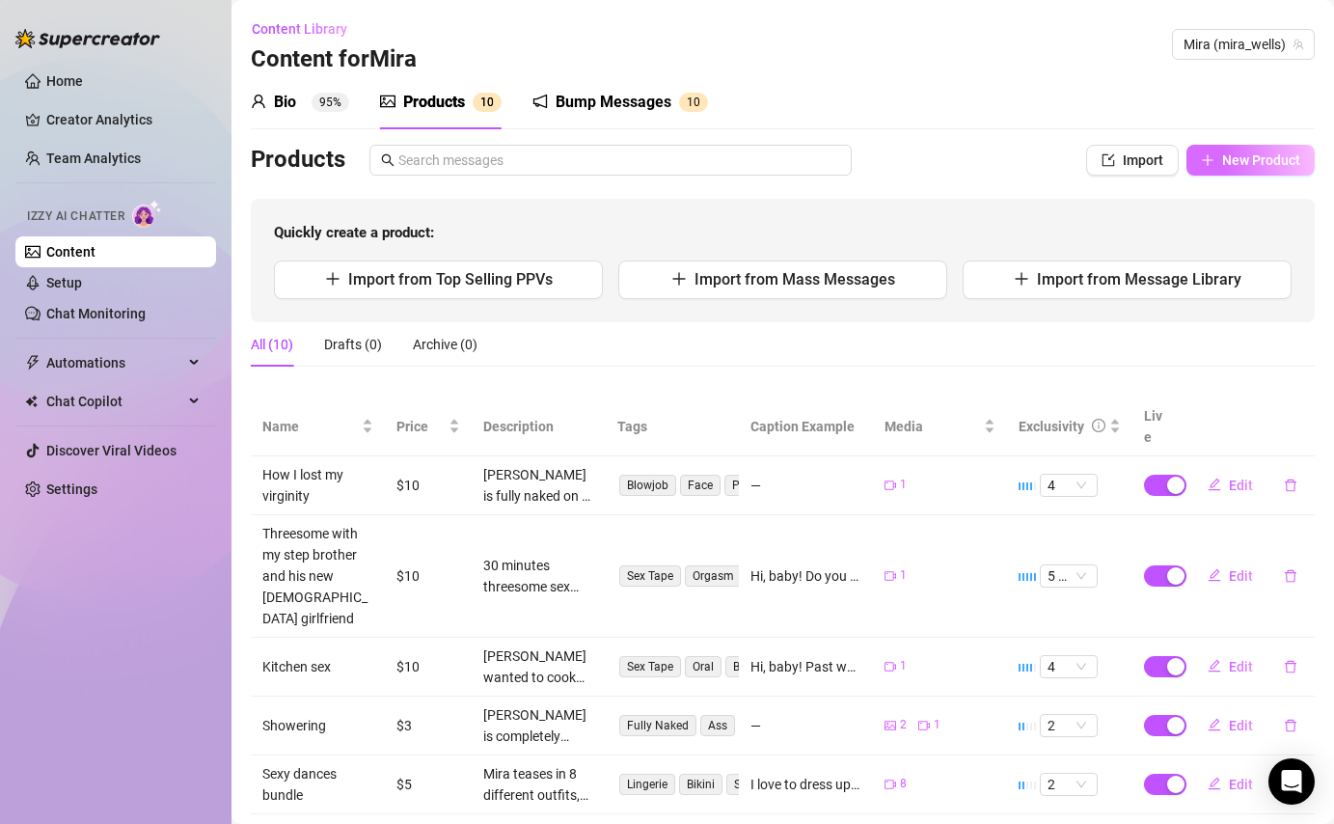
click at [1242, 156] on span "New Product" at bounding box center [1261, 159] width 78 height 15
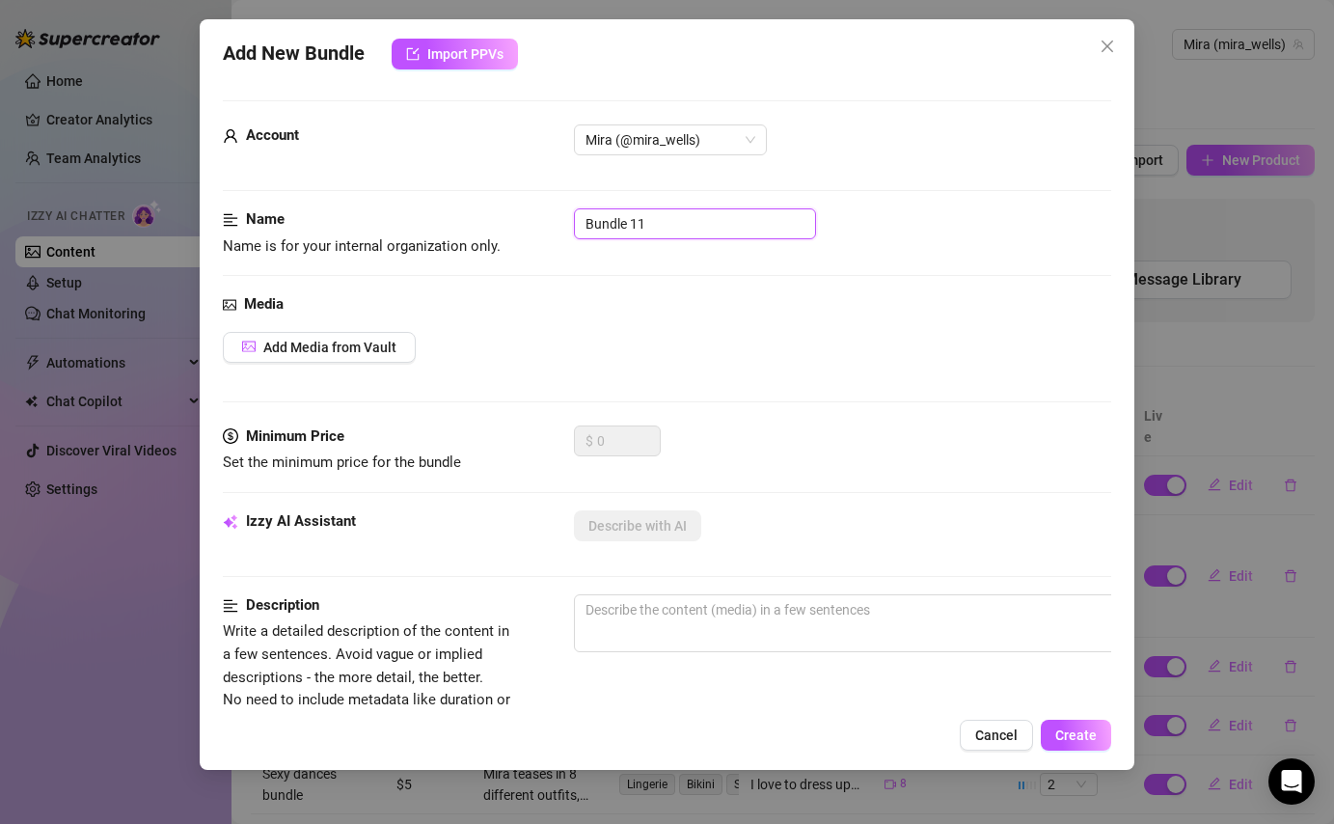
drag, startPoint x: 671, startPoint y: 222, endPoint x: 516, endPoint y: 235, distance: 155.0
click at [516, 235] on div "Name Name is for your internal organization only. Bundle 11" at bounding box center [667, 232] width 888 height 49
click at [328, 352] on span "Add Media from Vault" at bounding box center [329, 347] width 133 height 15
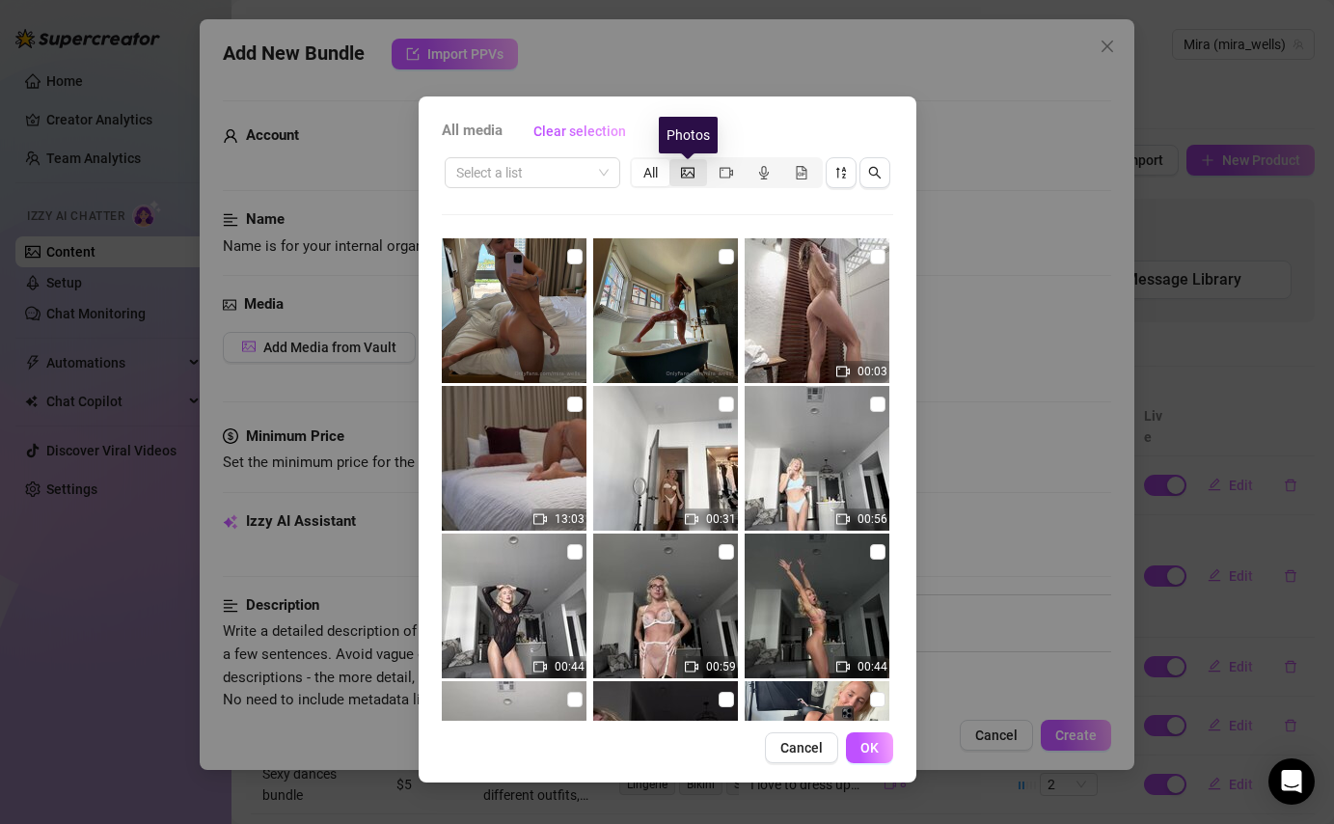
click at [683, 178] on icon "picture" at bounding box center [688, 173] width 14 height 14
click at [674, 162] on input "segmented control" at bounding box center [674, 162] width 0 height 0
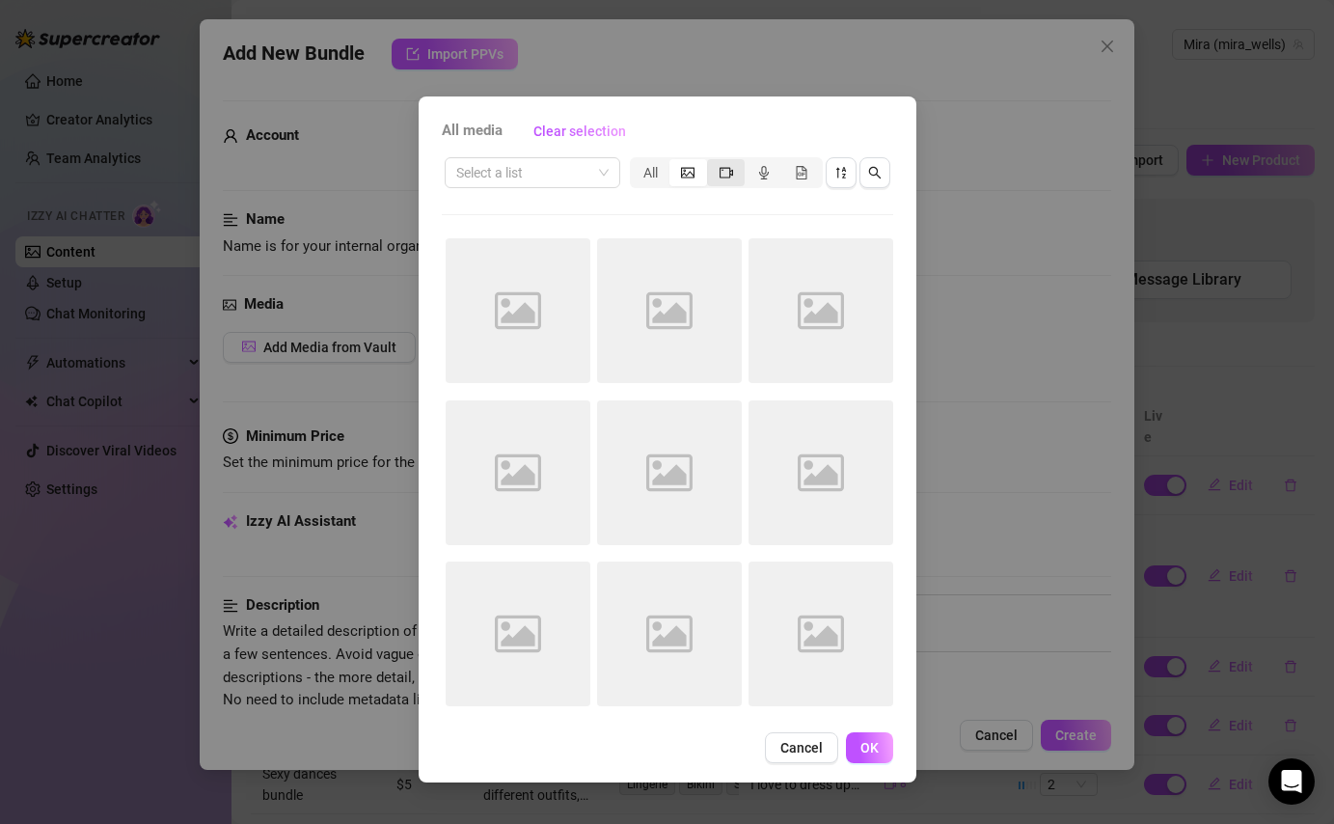
click at [726, 168] on icon "video-camera" at bounding box center [727, 173] width 14 height 14
click at [712, 162] on input "segmented control" at bounding box center [712, 162] width 0 height 0
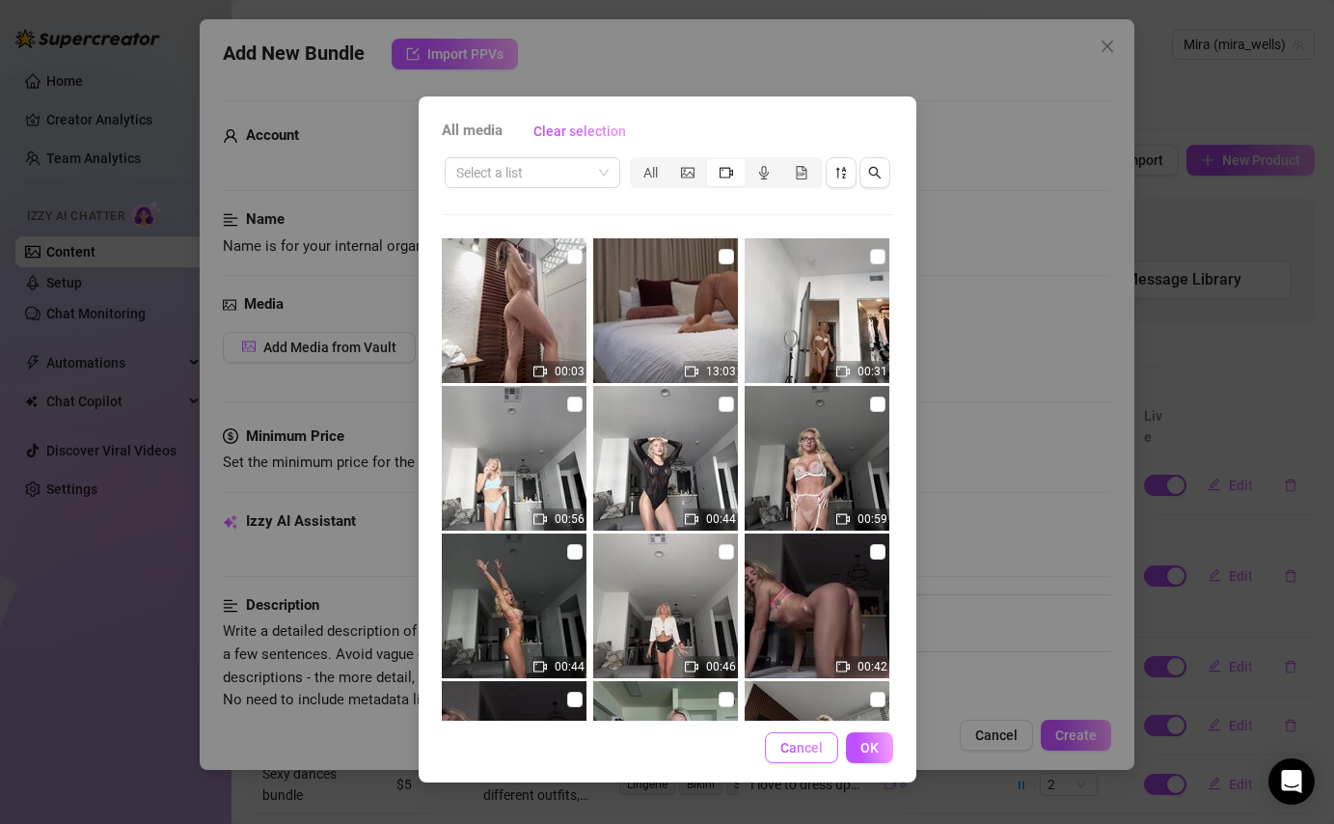
click at [812, 752] on span "Cancel" at bounding box center [802, 747] width 42 height 15
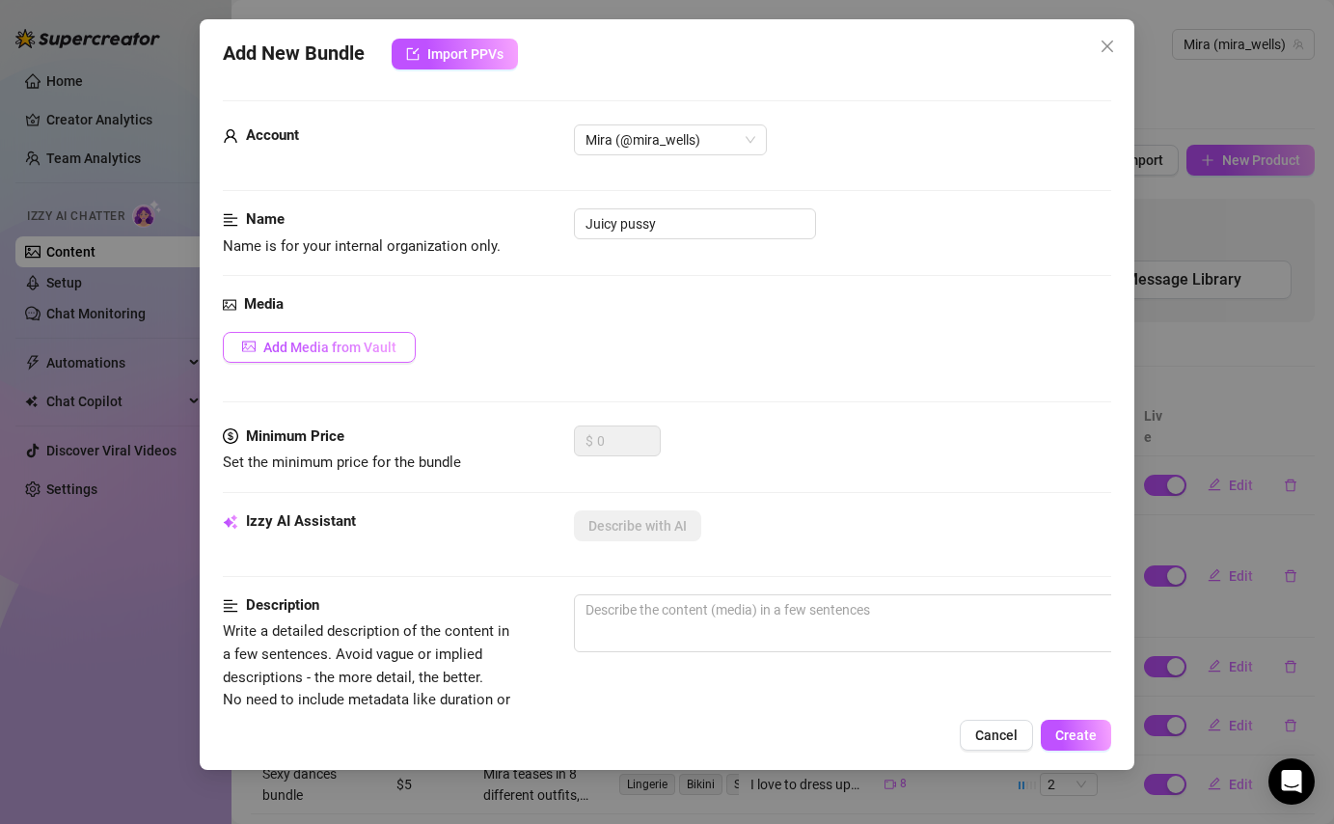
click at [359, 351] on span "Add Media from Vault" at bounding box center [329, 347] width 133 height 15
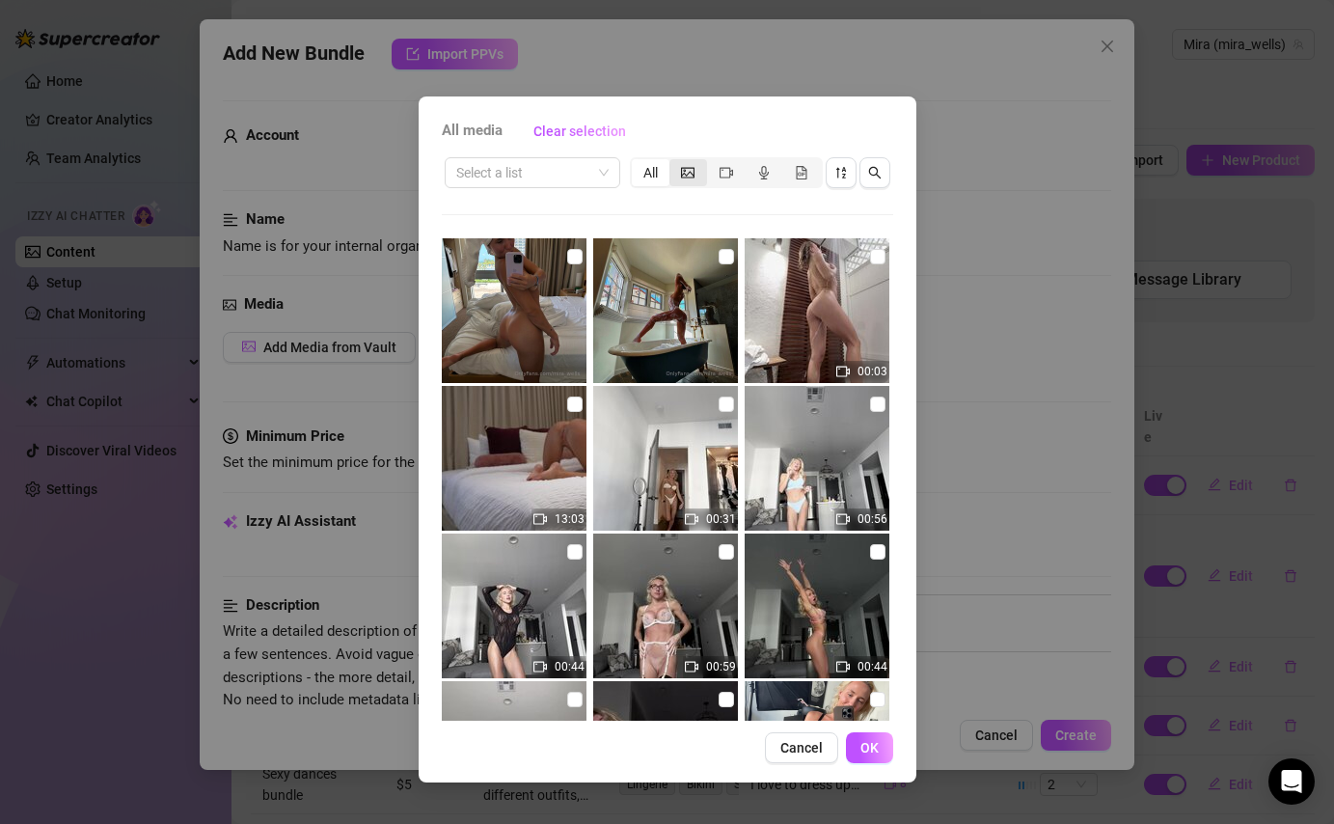
click at [682, 170] on icon "picture" at bounding box center [688, 172] width 14 height 11
click at [674, 162] on input "segmented control" at bounding box center [674, 162] width 0 height 0
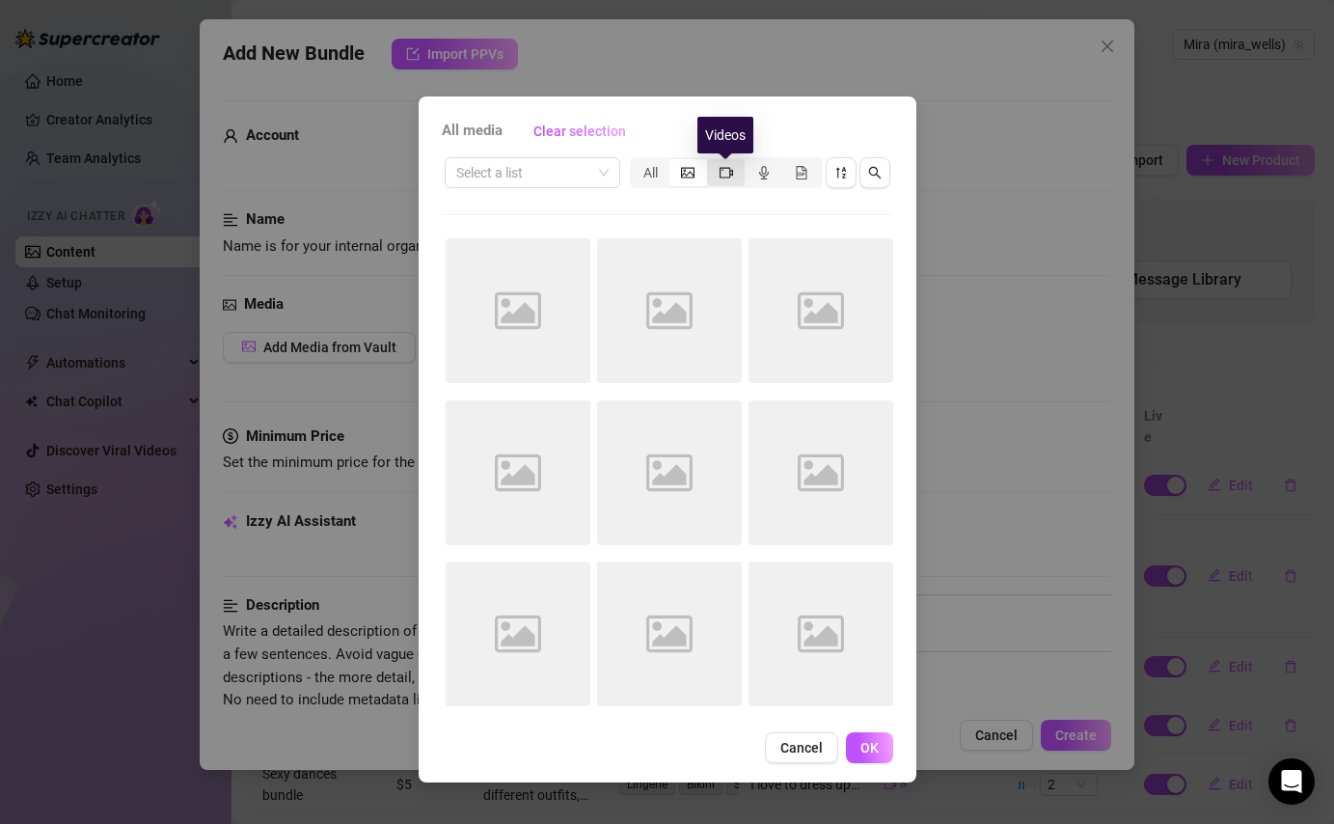
click at [726, 173] on icon "video-camera" at bounding box center [727, 173] width 14 height 14
click at [712, 162] on input "segmented control" at bounding box center [712, 162] width 0 height 0
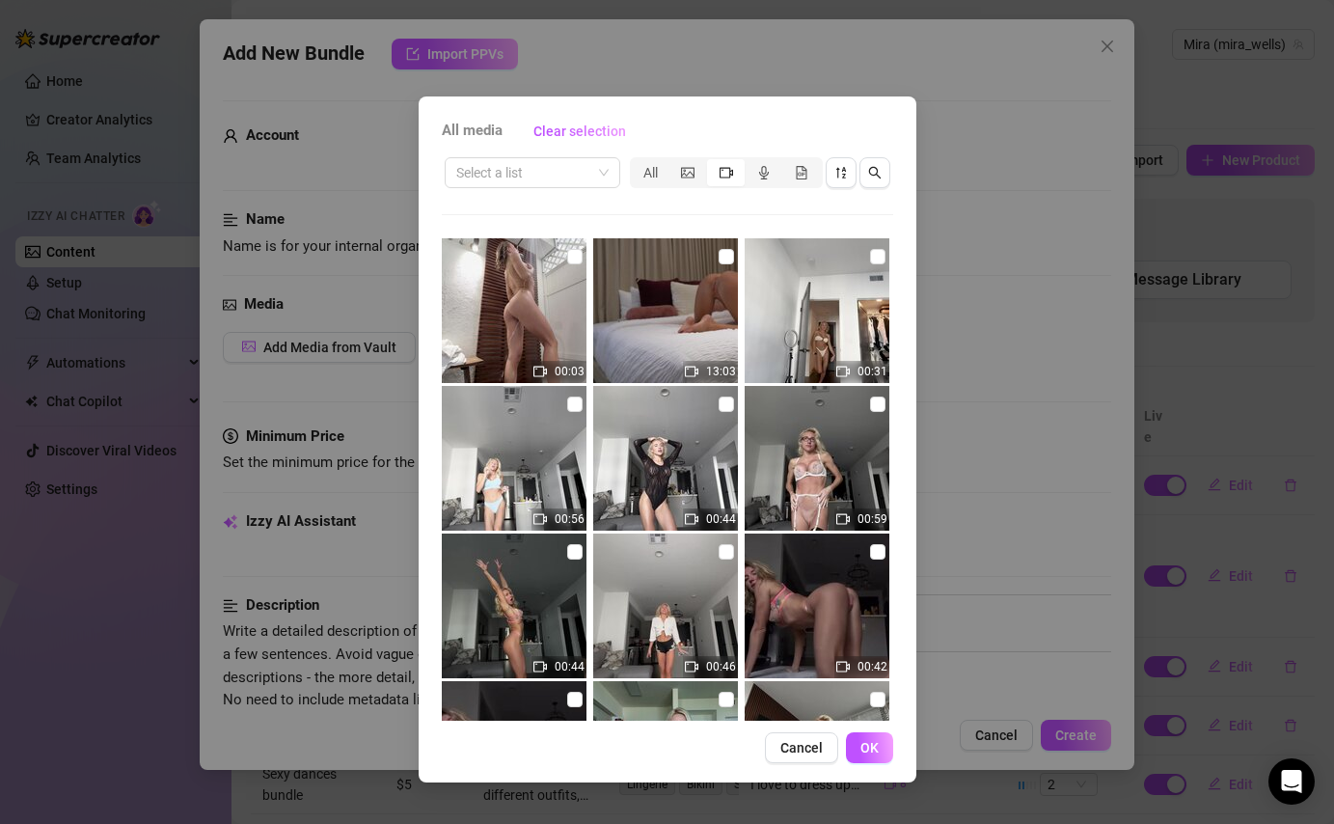
click at [823, 747] on button "Cancel" at bounding box center [801, 747] width 73 height 31
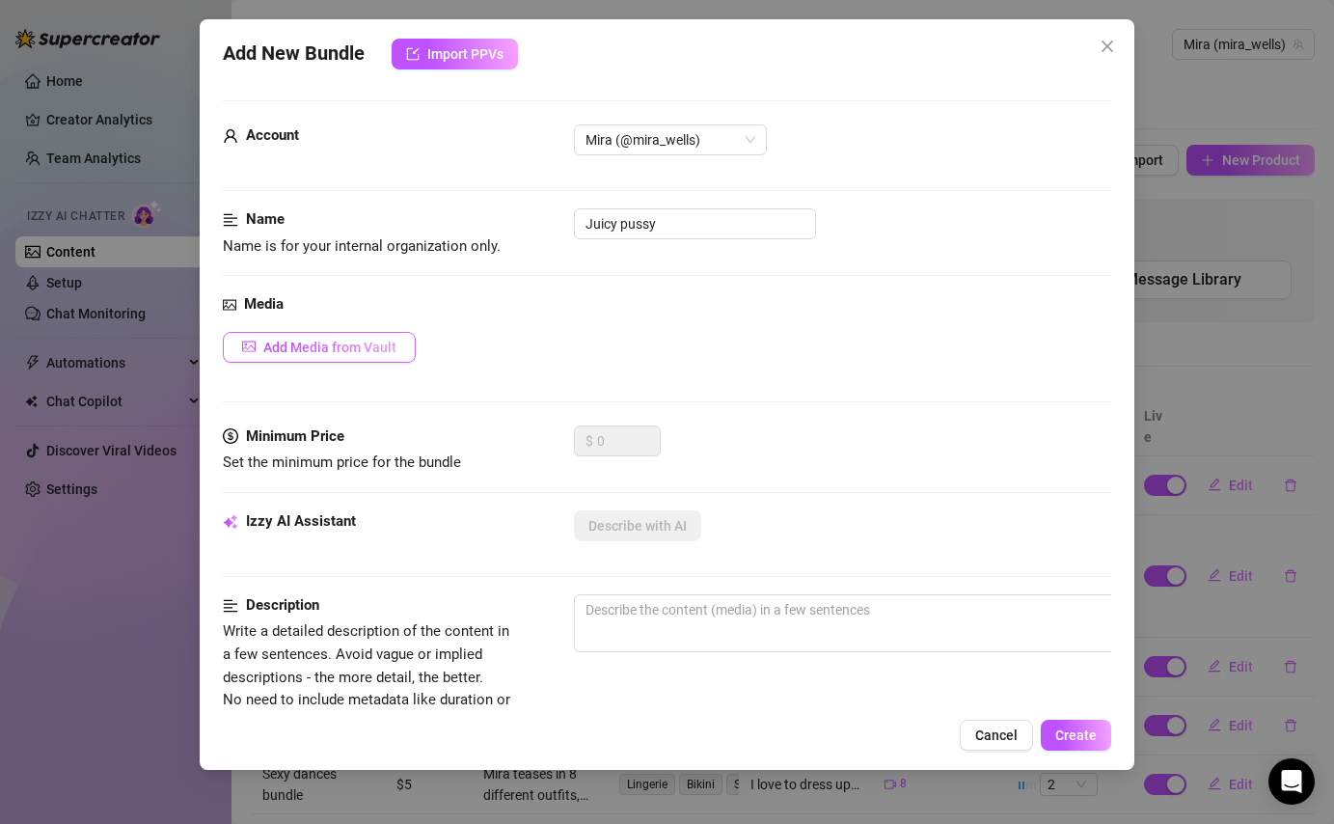
click at [373, 343] on span "Add Media from Vault" at bounding box center [329, 347] width 133 height 15
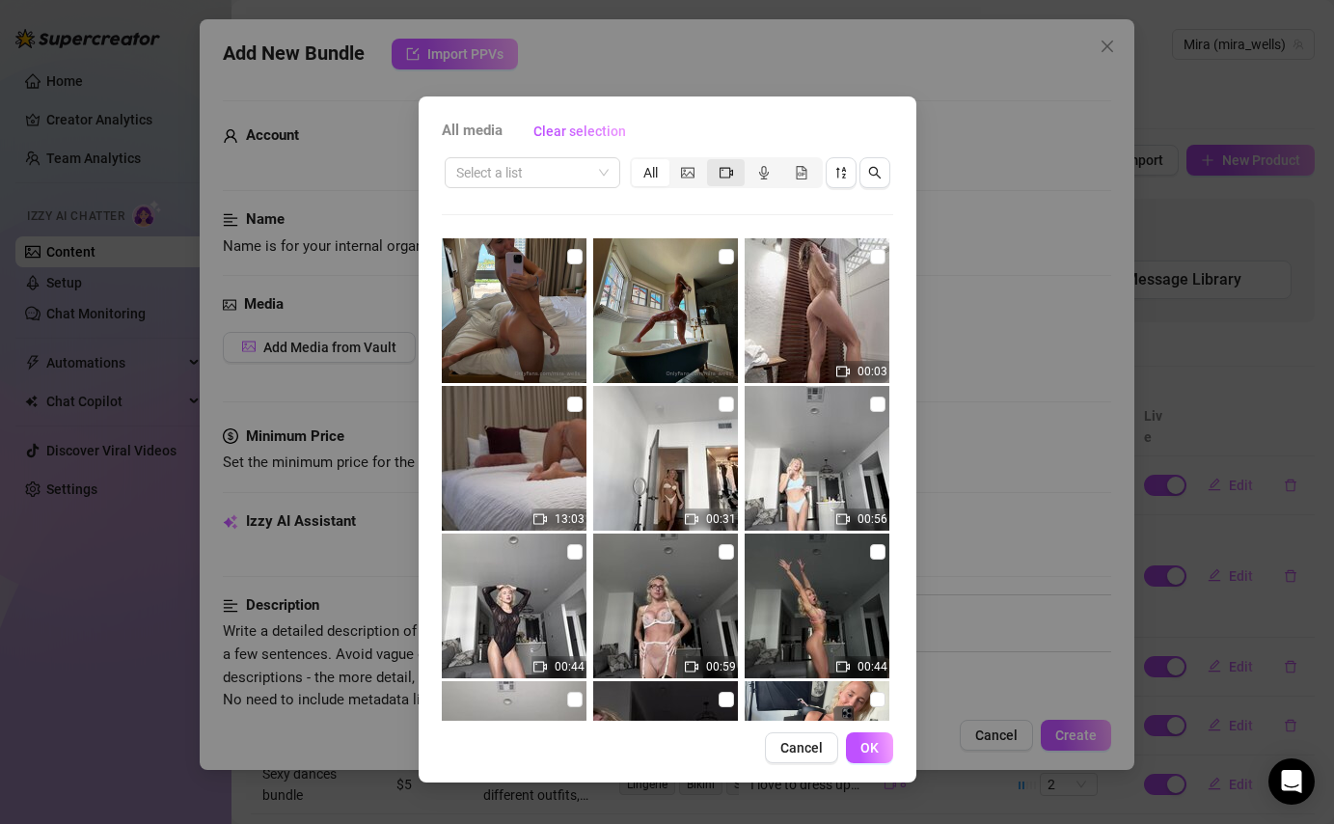
click at [735, 178] on div "segmented control" at bounding box center [726, 172] width 38 height 27
click at [712, 162] on input "segmented control" at bounding box center [712, 162] width 0 height 0
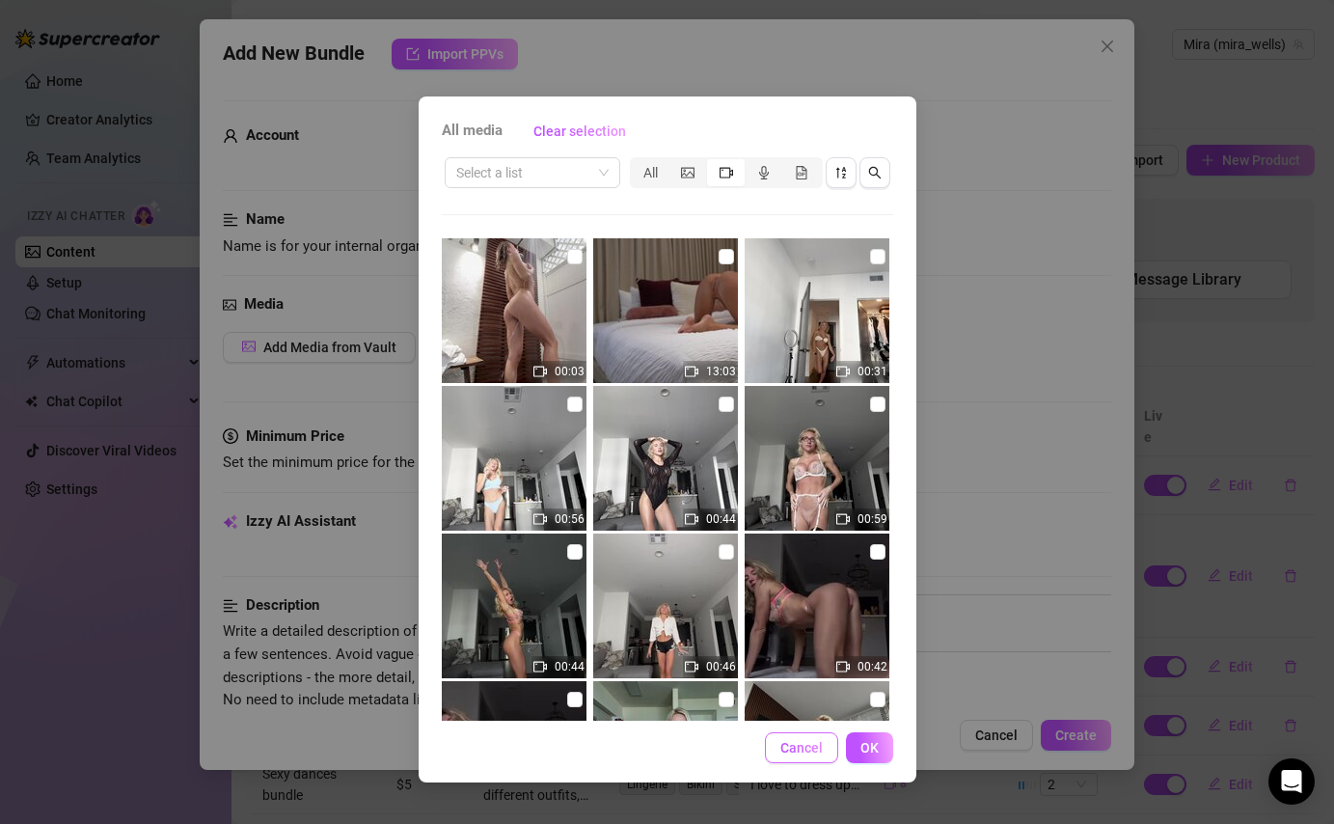
click at [812, 732] on button "Cancel" at bounding box center [801, 747] width 73 height 31
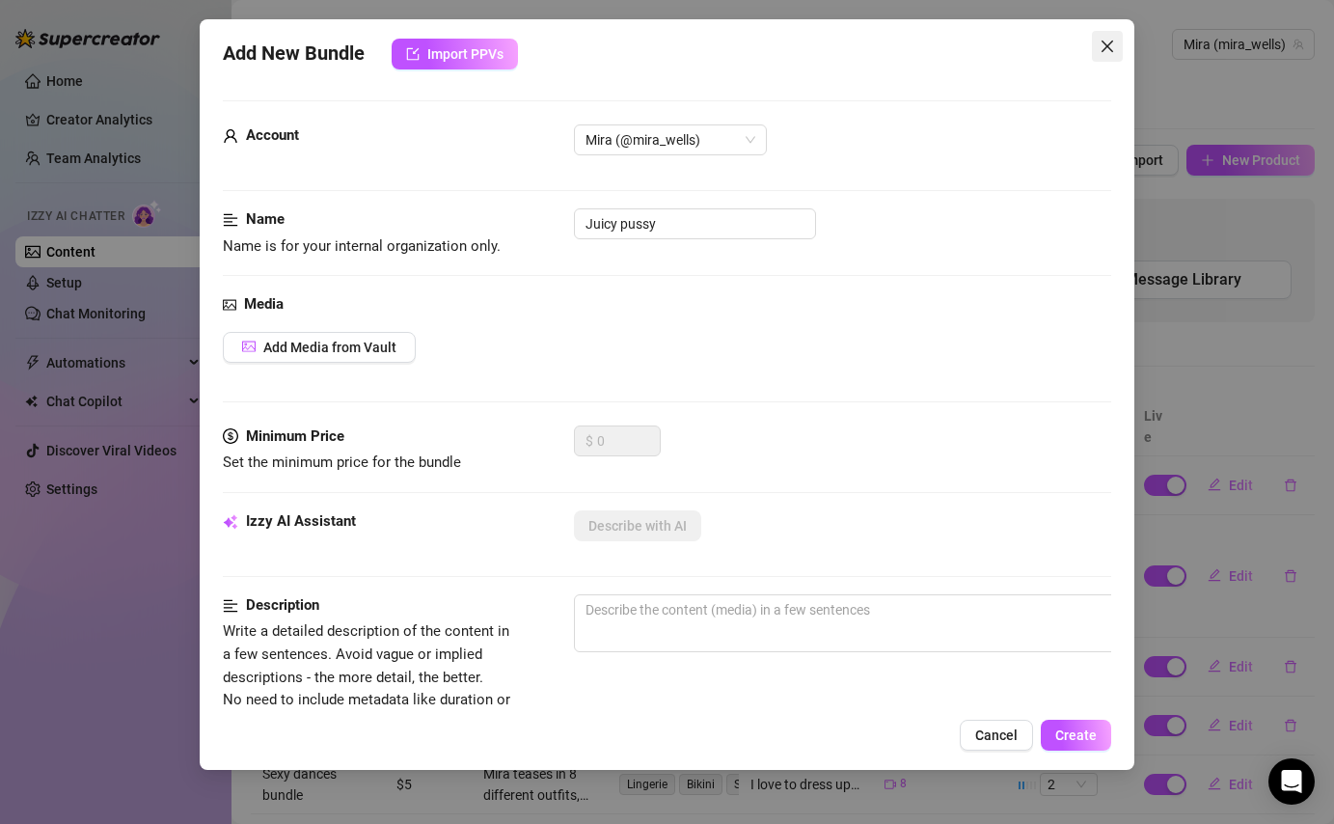
click at [1103, 48] on icon "close" at bounding box center [1107, 46] width 15 height 15
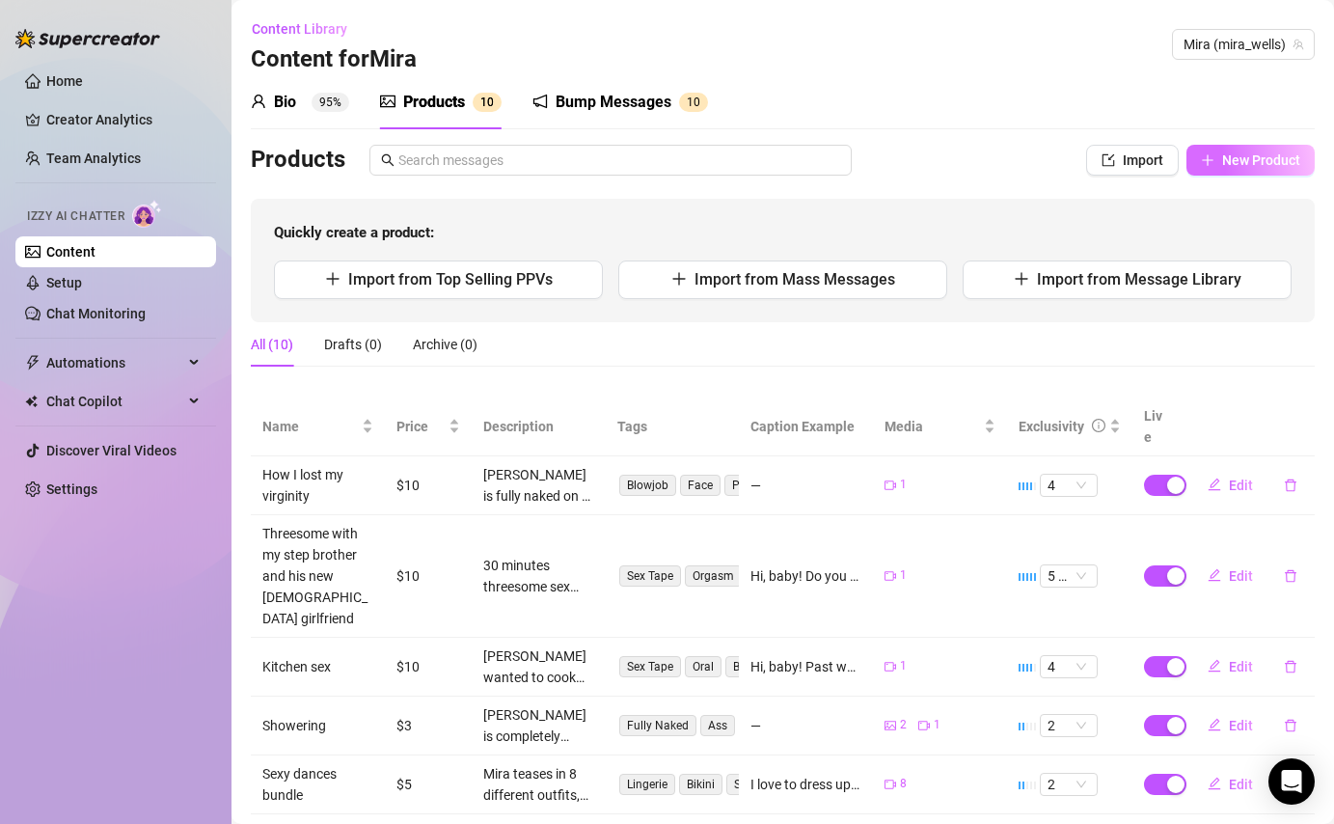
click at [1216, 166] on button "New Product" at bounding box center [1251, 160] width 128 height 31
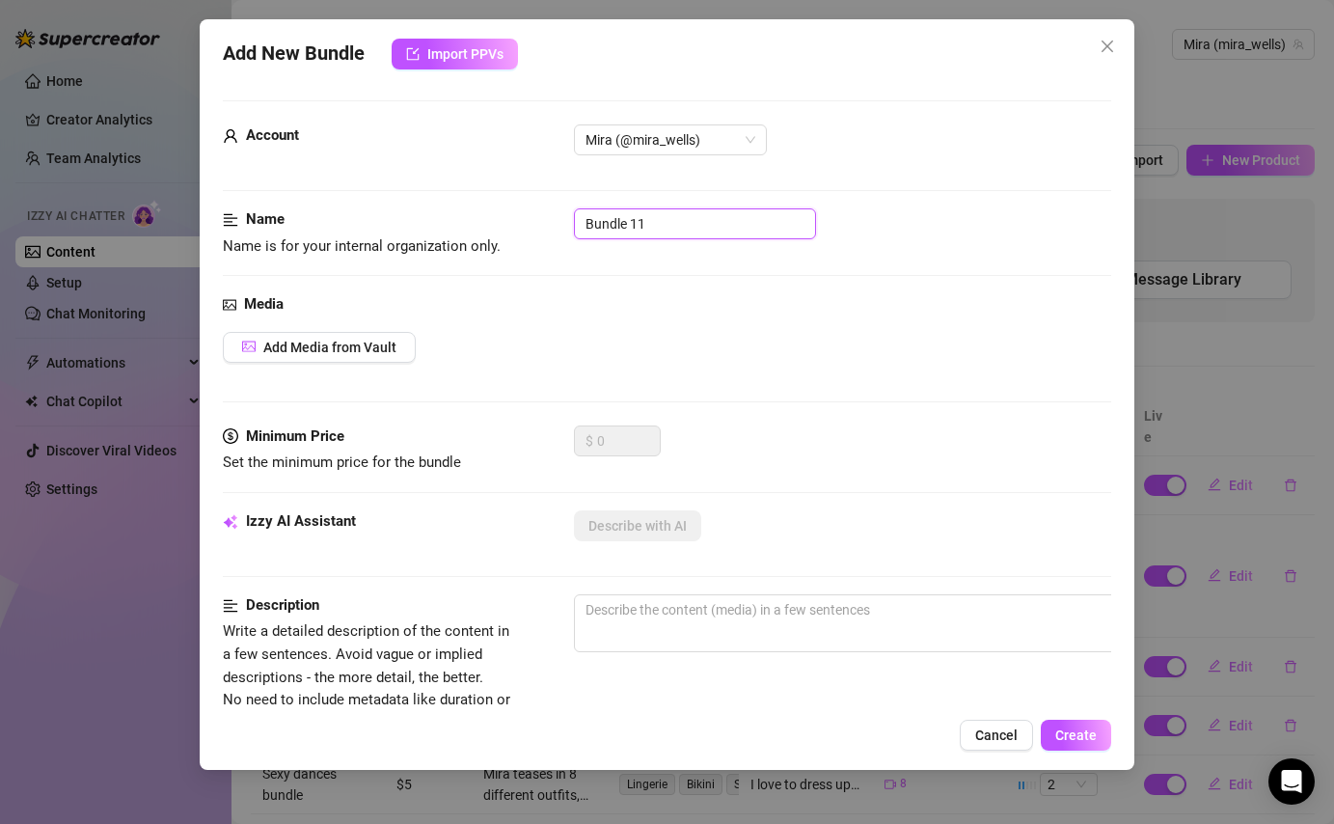
drag, startPoint x: 690, startPoint y: 227, endPoint x: 535, endPoint y: 227, distance: 155.3
click at [535, 227] on div "Name Name is for your internal organization only. Bundle 11" at bounding box center [667, 232] width 888 height 49
click at [374, 347] on span "Add Media from Vault" at bounding box center [329, 347] width 133 height 15
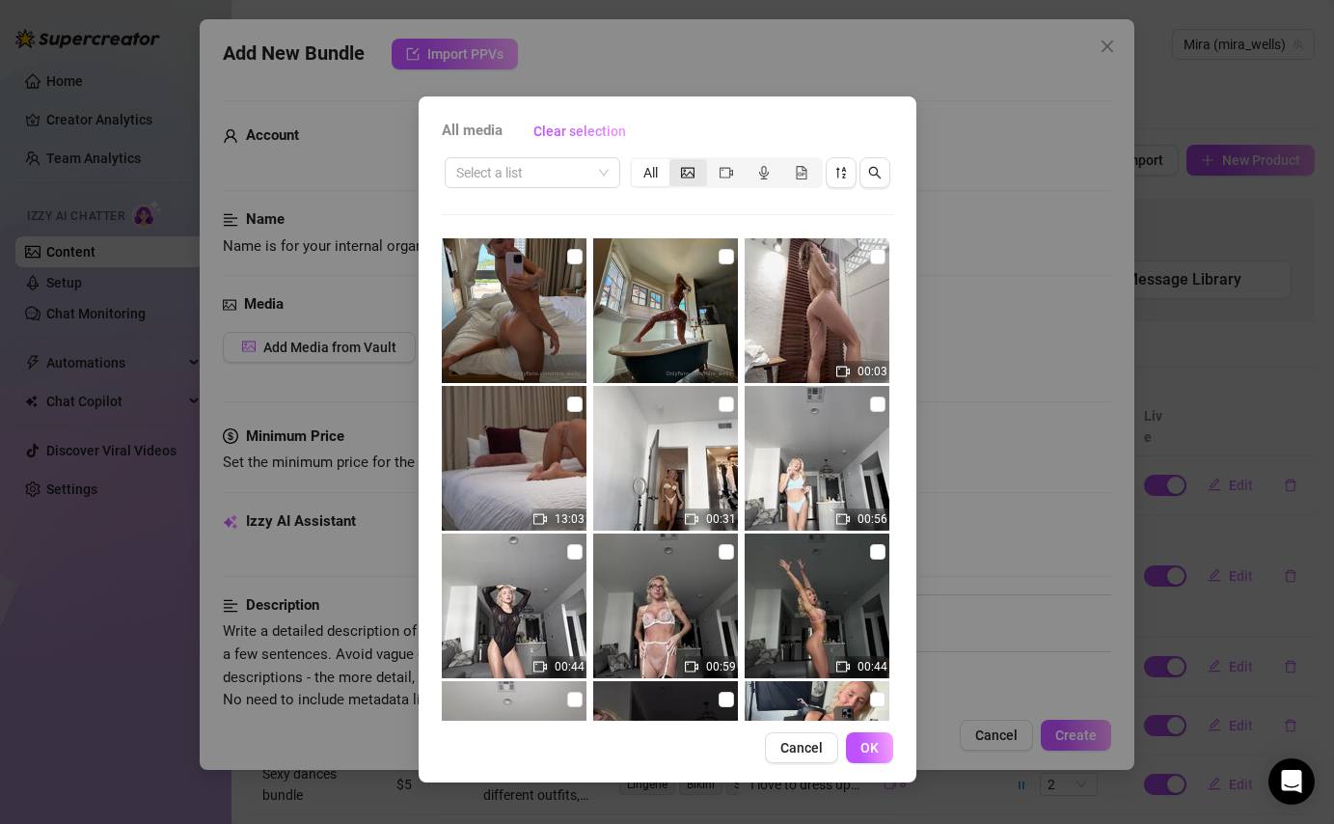
click at [694, 176] on icon "picture" at bounding box center [688, 172] width 14 height 11
click at [674, 162] on input "segmented control" at bounding box center [674, 162] width 0 height 0
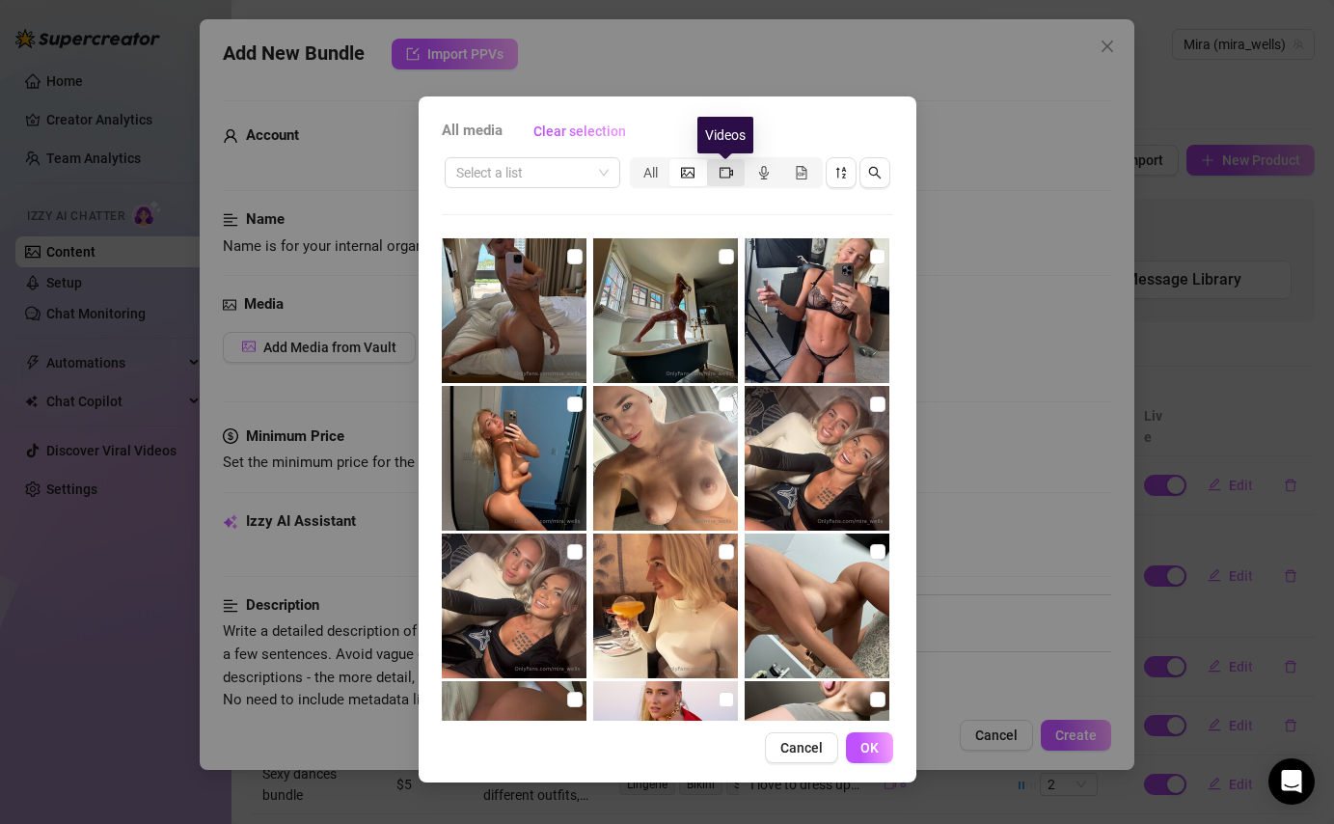
click at [720, 174] on icon "video-camera" at bounding box center [727, 173] width 14 height 14
click at [712, 162] on input "segmented control" at bounding box center [712, 162] width 0 height 0
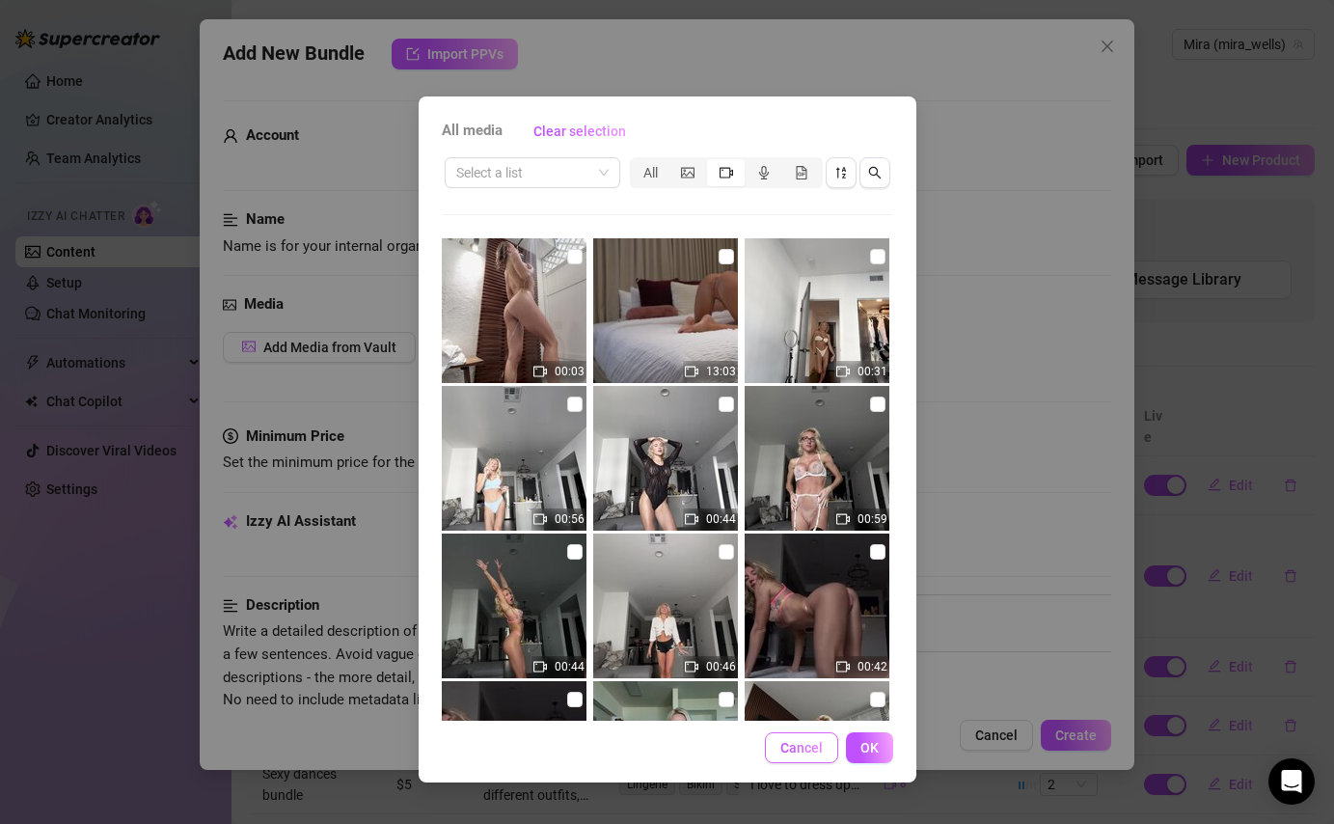
click at [806, 752] on span "Cancel" at bounding box center [802, 747] width 42 height 15
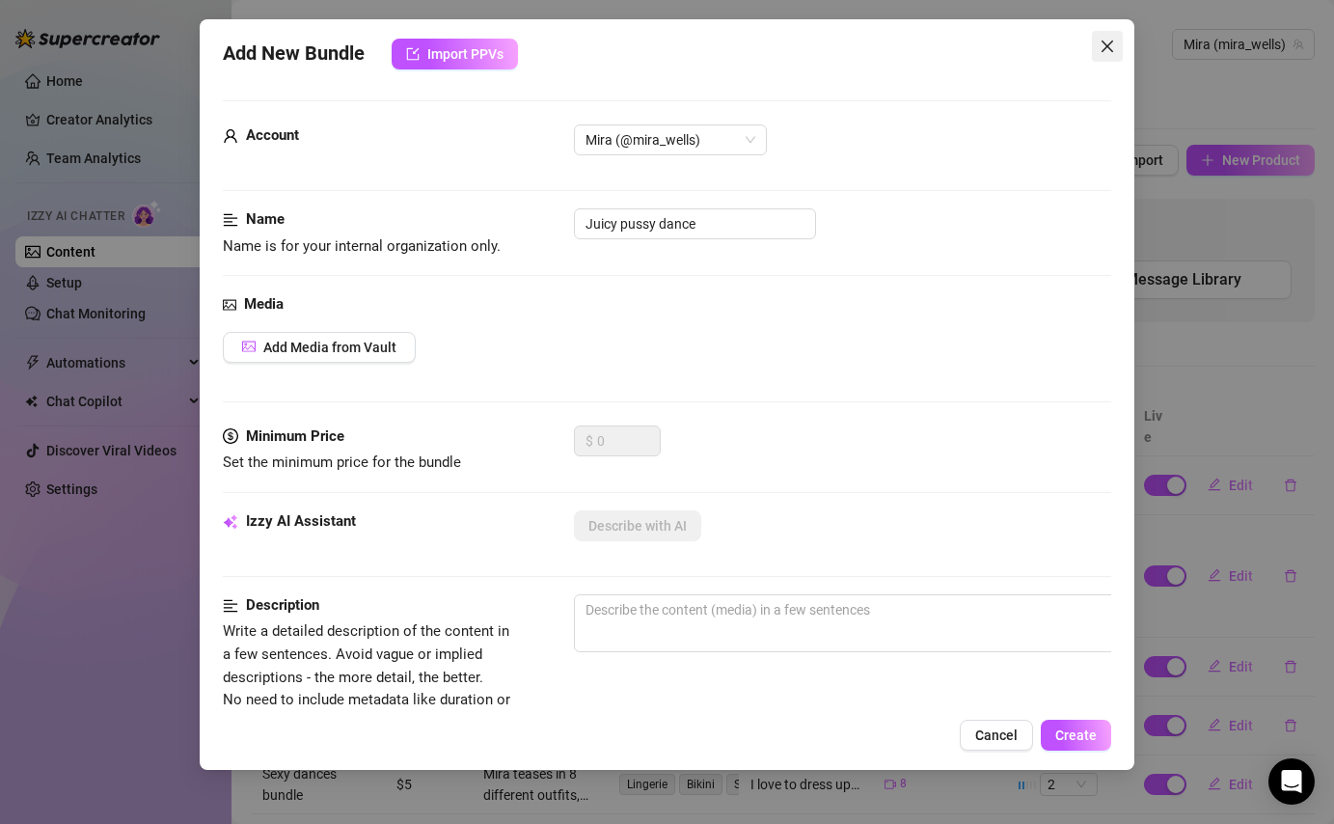
click at [1114, 35] on button "Close" at bounding box center [1107, 46] width 31 height 31
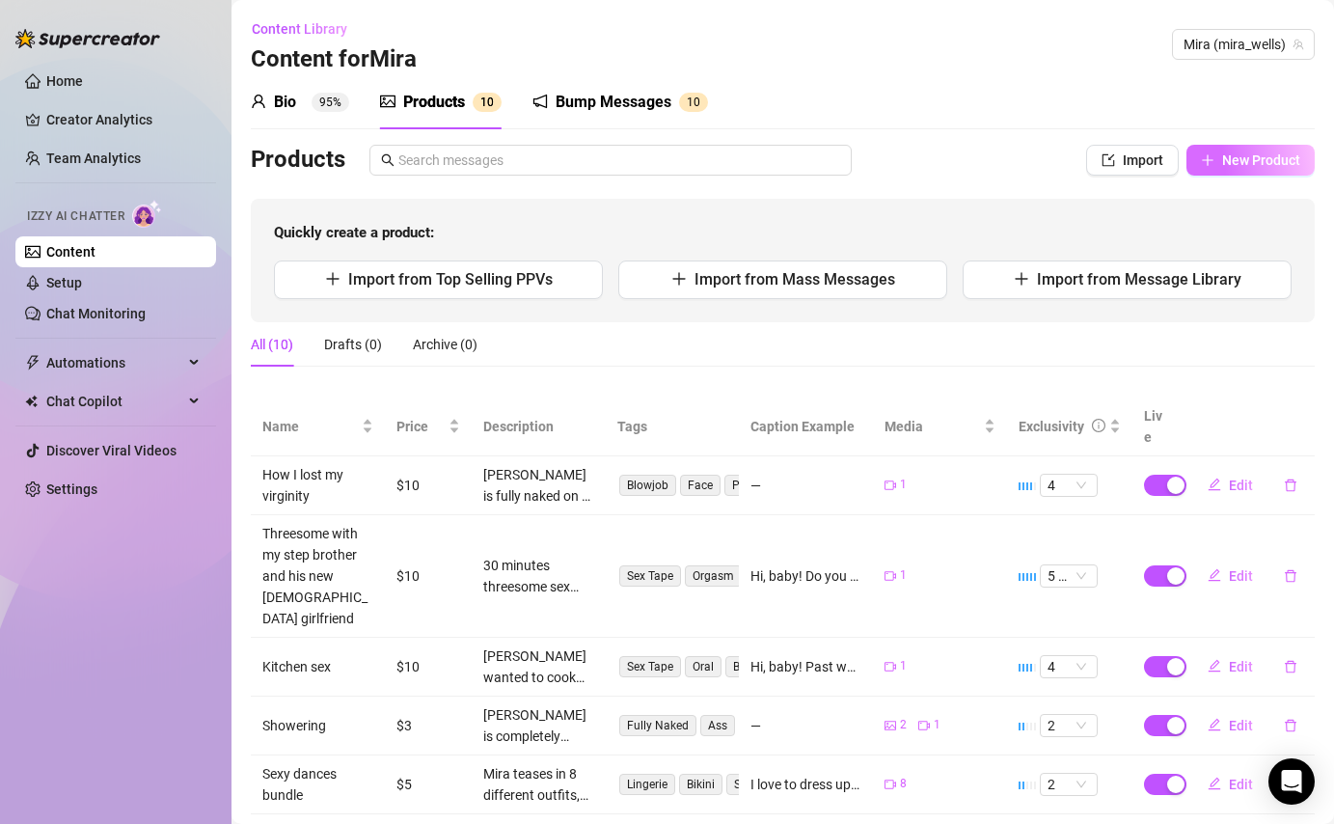
click at [1260, 157] on span "New Product" at bounding box center [1261, 159] width 78 height 15
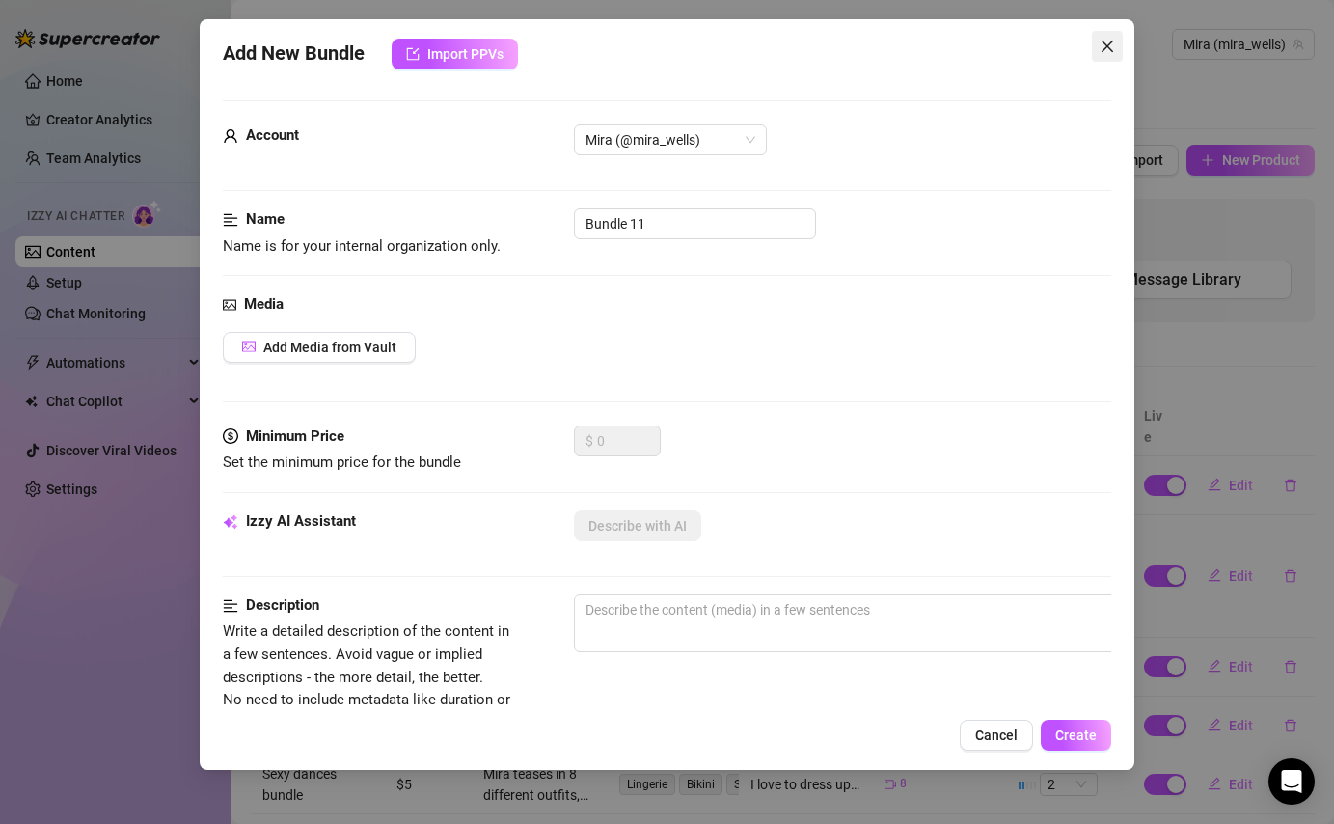
click at [1105, 51] on icon "close" at bounding box center [1107, 46] width 15 height 15
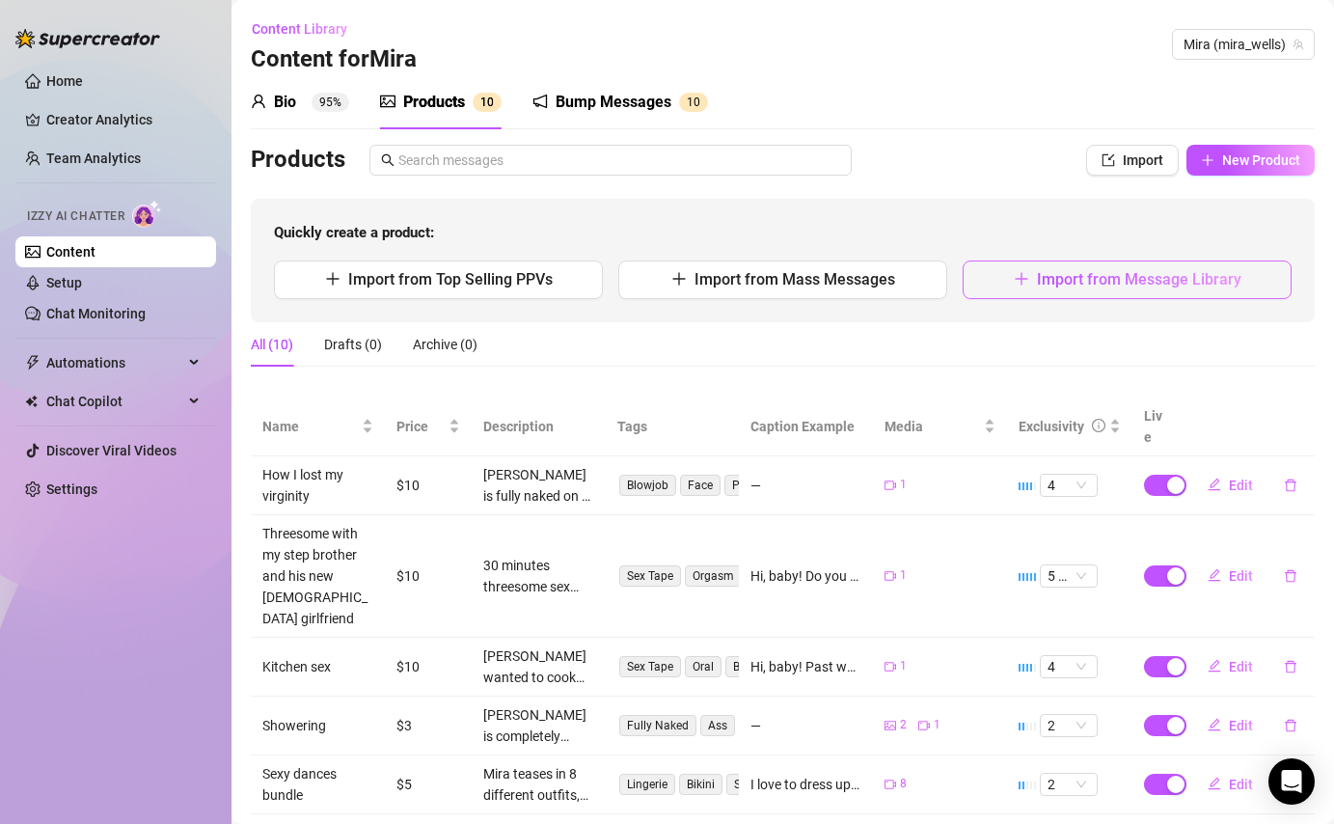
click at [1081, 284] on span "Import from Message Library" at bounding box center [1139, 279] width 205 height 18
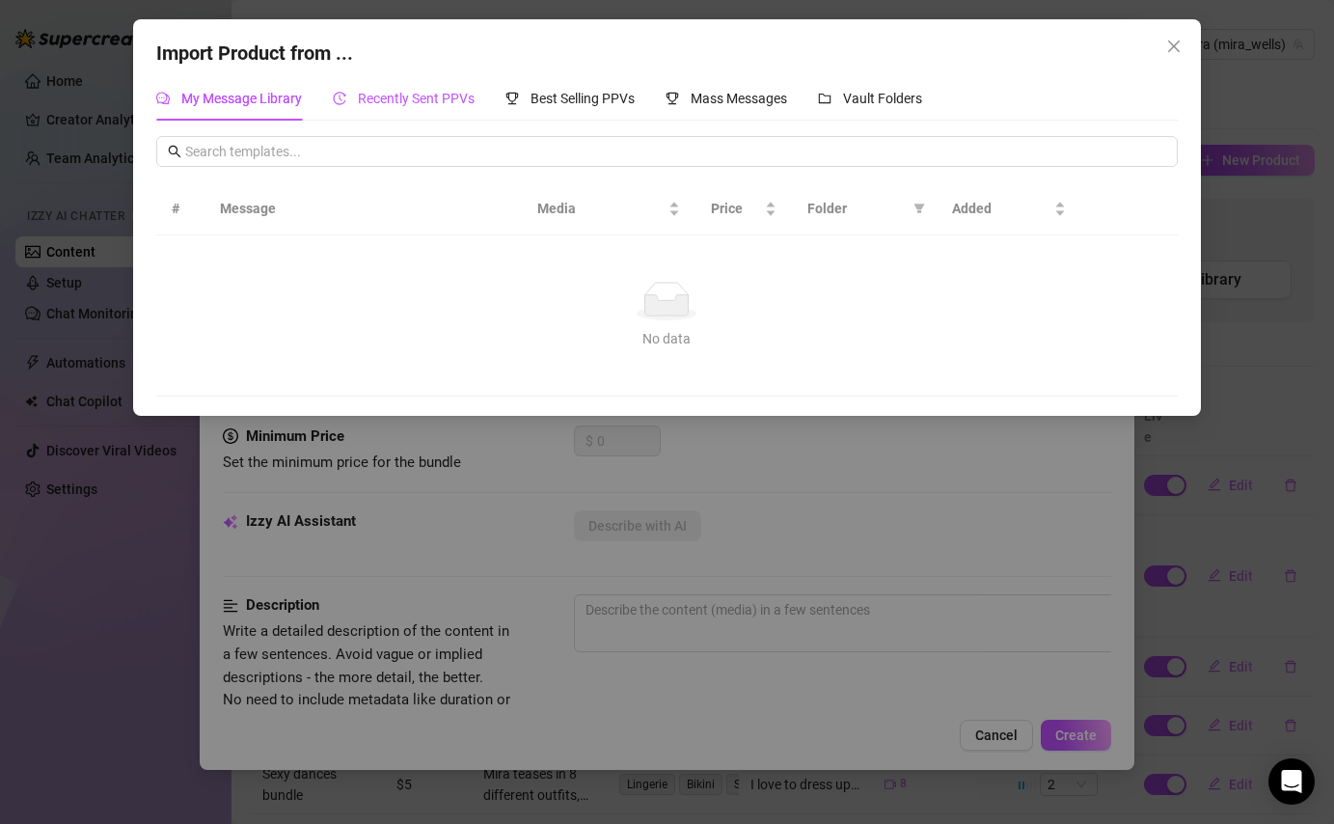
click at [408, 103] on span "Recently Sent PPVs" at bounding box center [416, 98] width 117 height 15
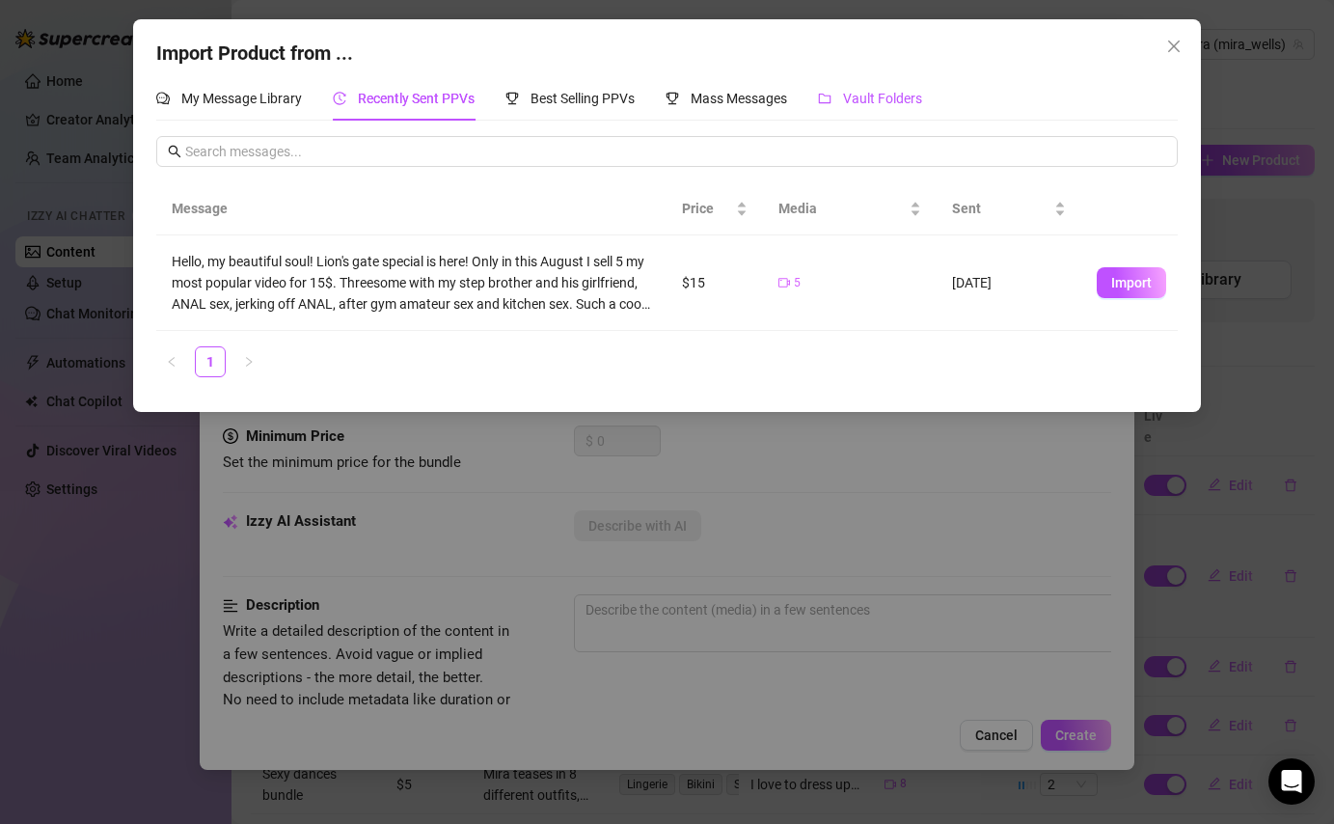
click at [854, 98] on span "Vault Folders" at bounding box center [882, 98] width 79 height 15
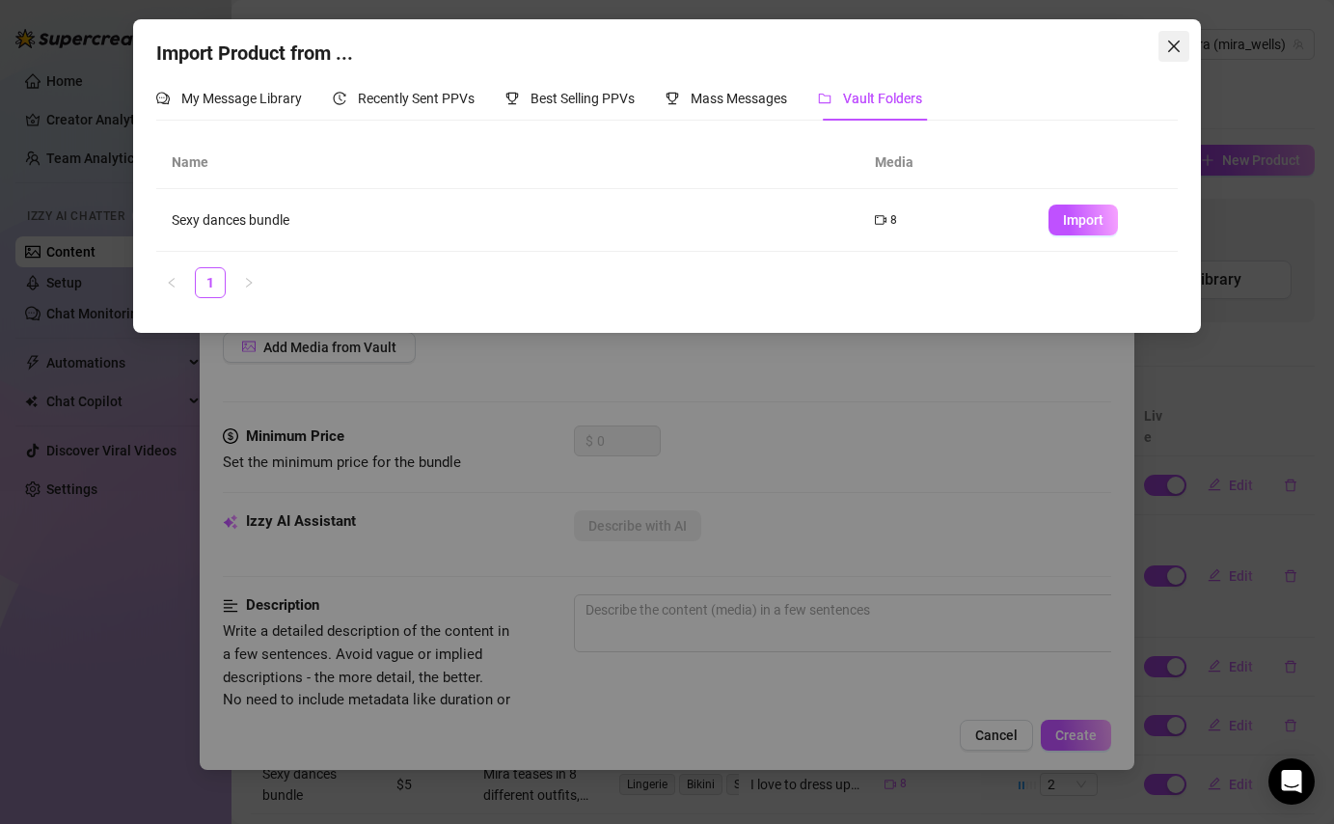
click at [1166, 52] on icon "close" at bounding box center [1173, 46] width 15 height 15
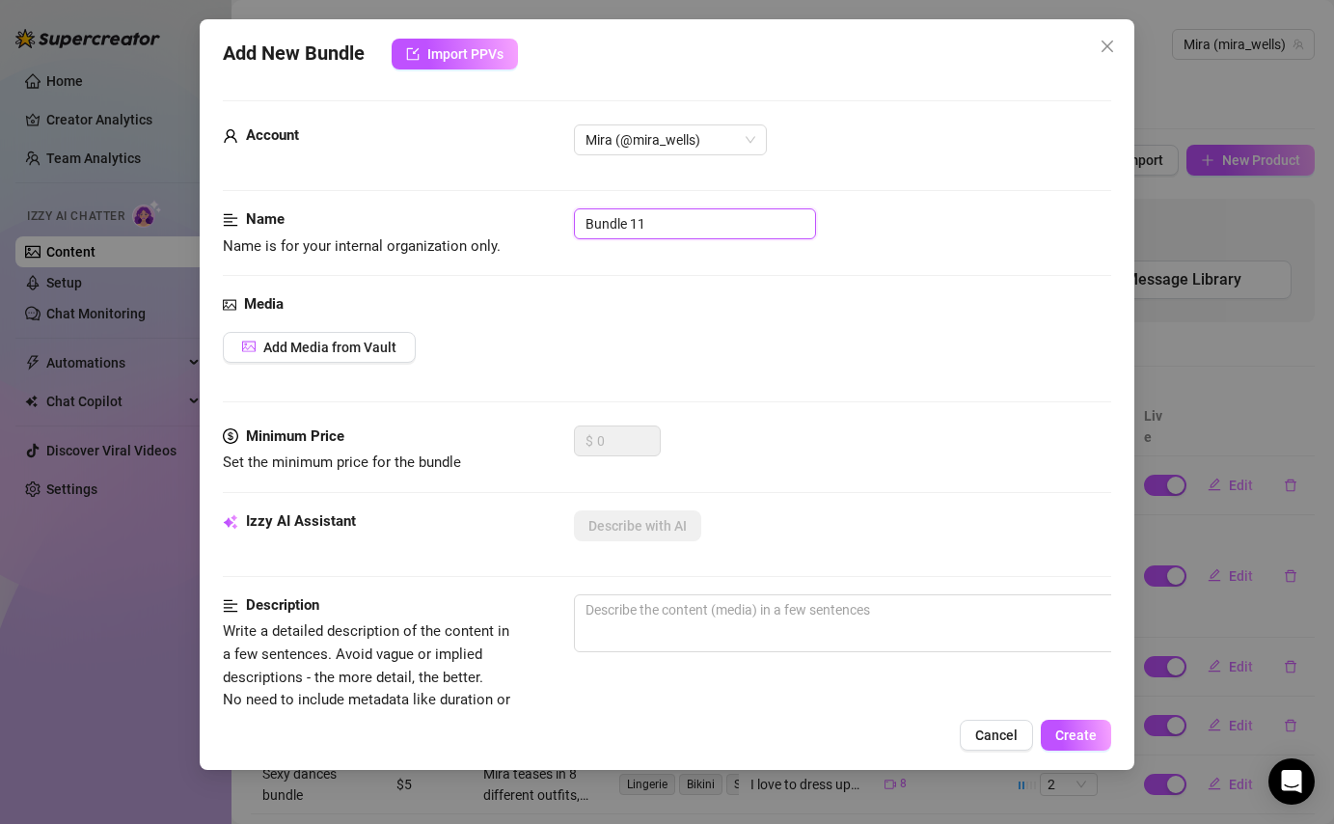
drag, startPoint x: 723, startPoint y: 229, endPoint x: 588, endPoint y: 230, distance: 135.1
click at [588, 230] on input "Bundle 11" at bounding box center [695, 223] width 242 height 31
click at [276, 365] on div "Media Add Media from Vault" at bounding box center [667, 359] width 888 height 132
click at [278, 349] on span "Add Media from Vault" at bounding box center [329, 347] width 133 height 15
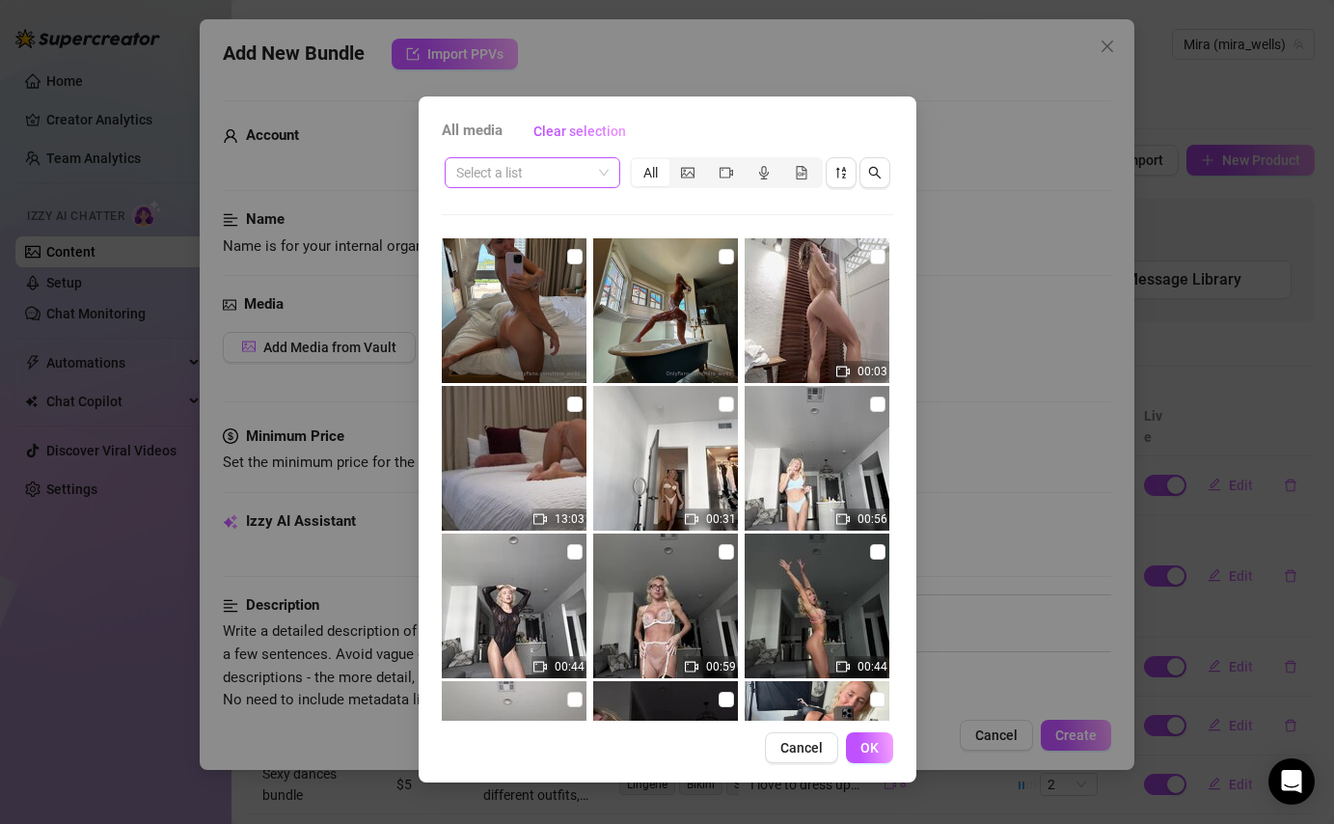
click at [569, 169] on input "search" at bounding box center [523, 172] width 135 height 29
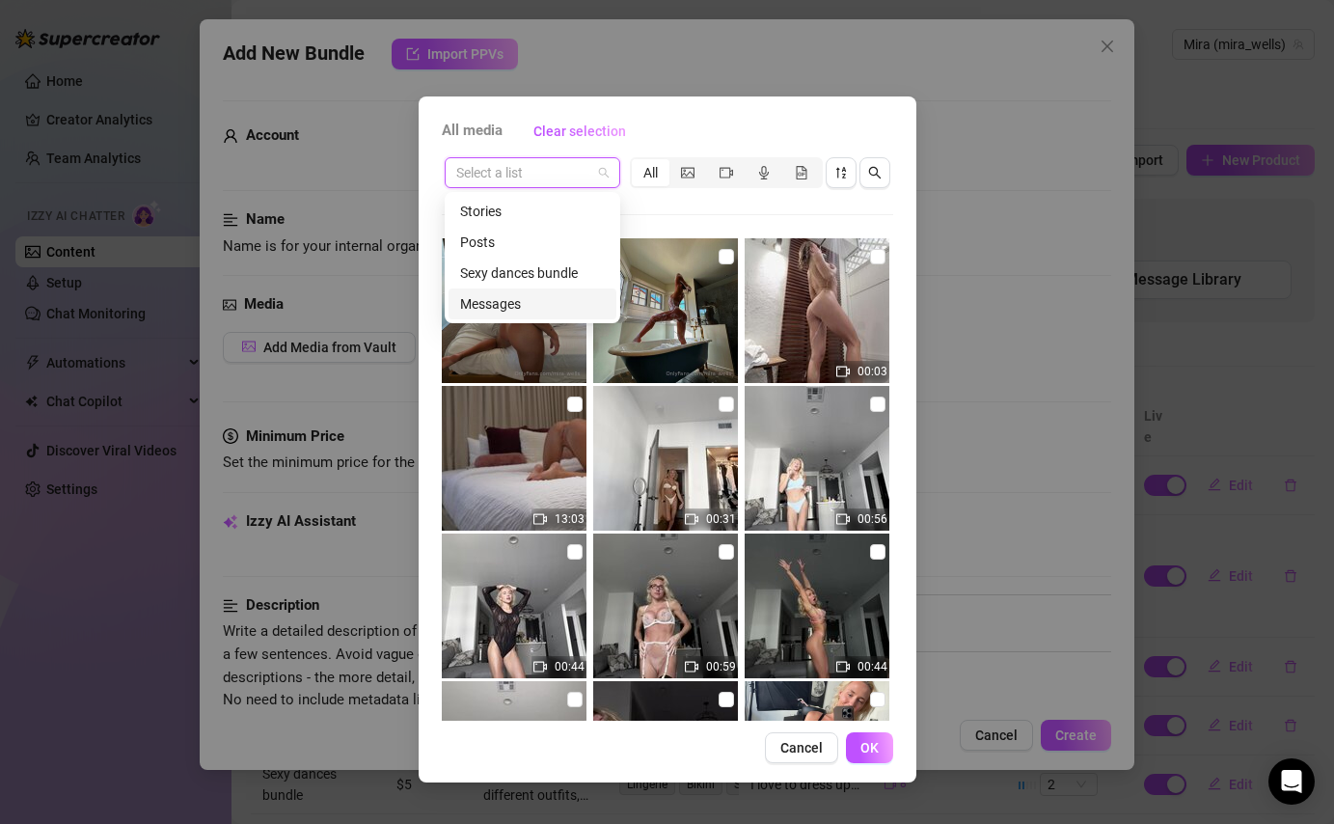
click at [564, 295] on div "Messages" at bounding box center [532, 303] width 145 height 21
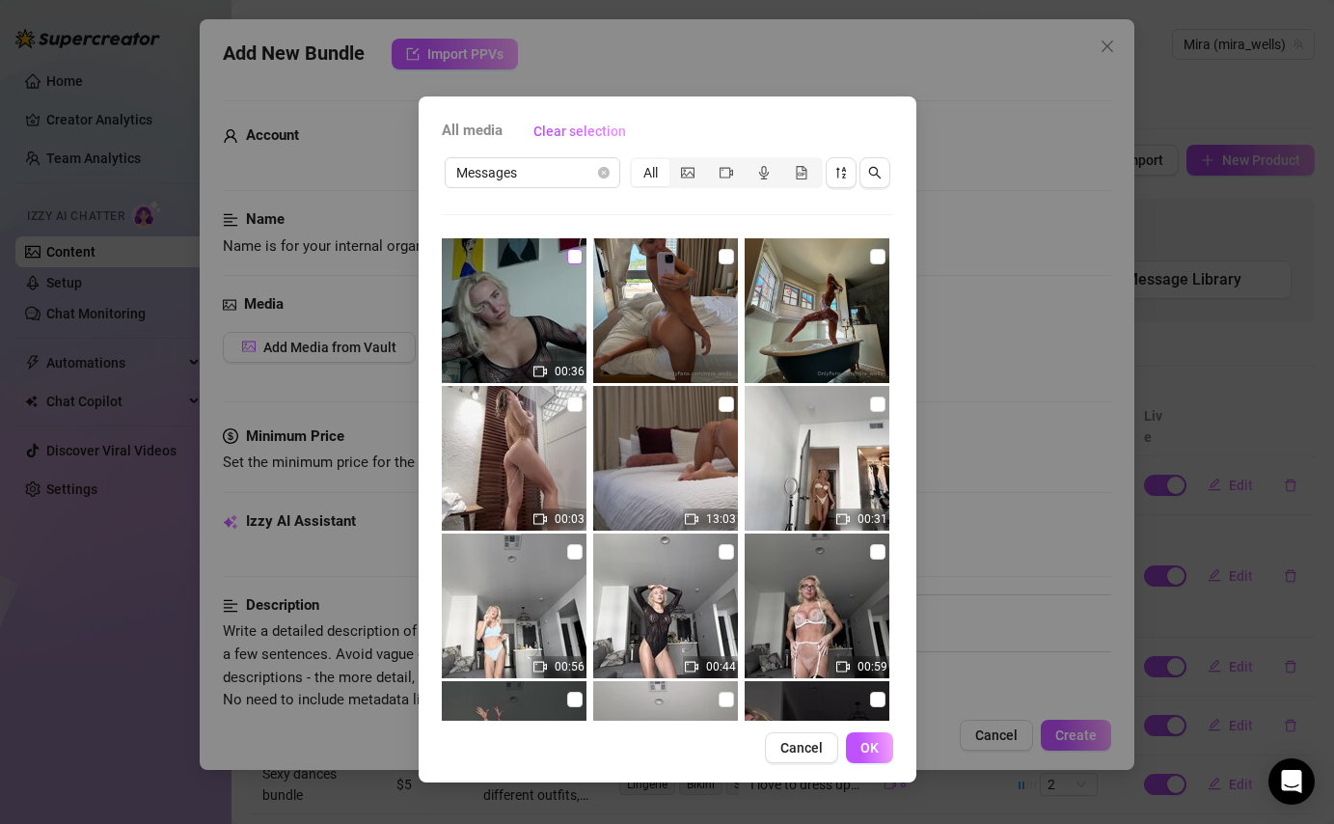
click at [573, 260] on input "checkbox" at bounding box center [574, 256] width 15 height 15
click at [863, 743] on span "OK" at bounding box center [870, 747] width 18 height 15
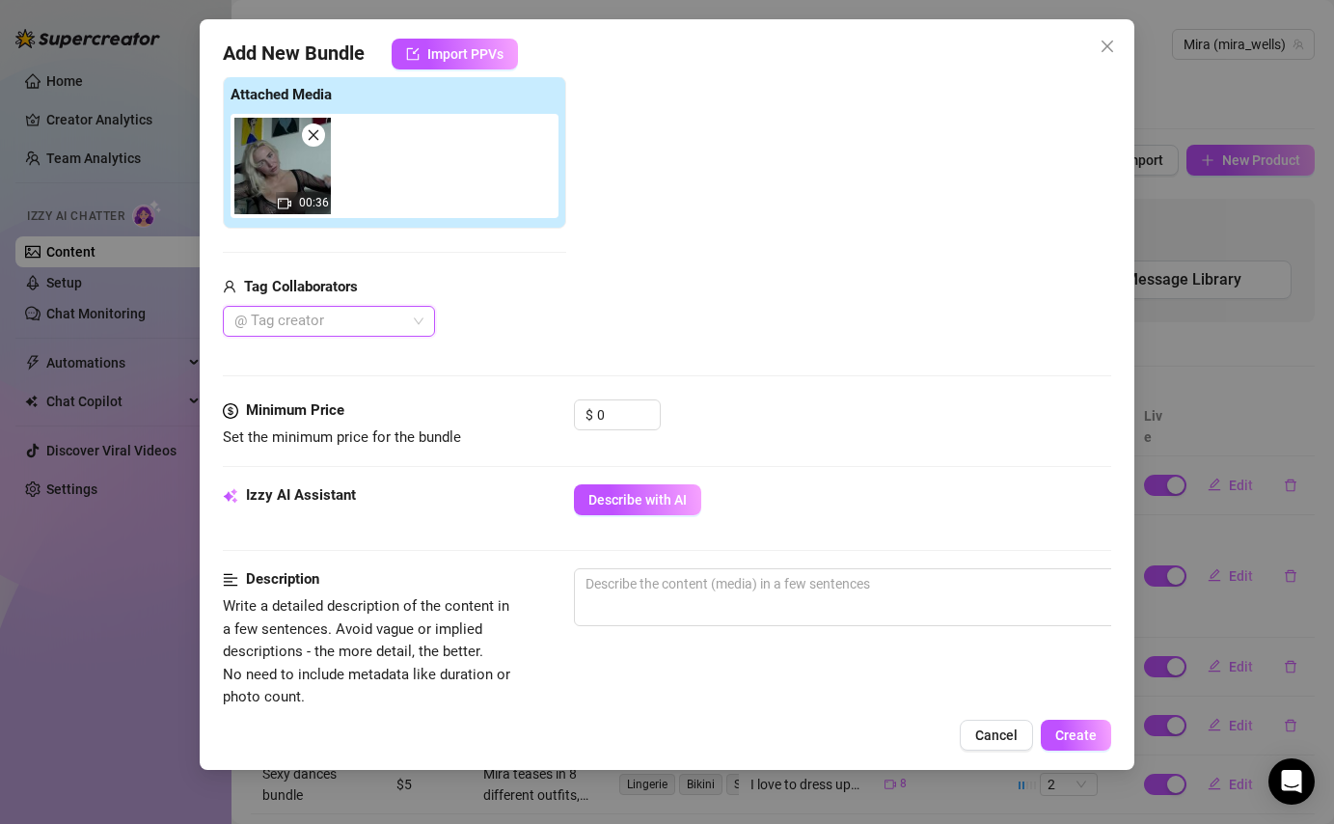
scroll to position [334, 0]
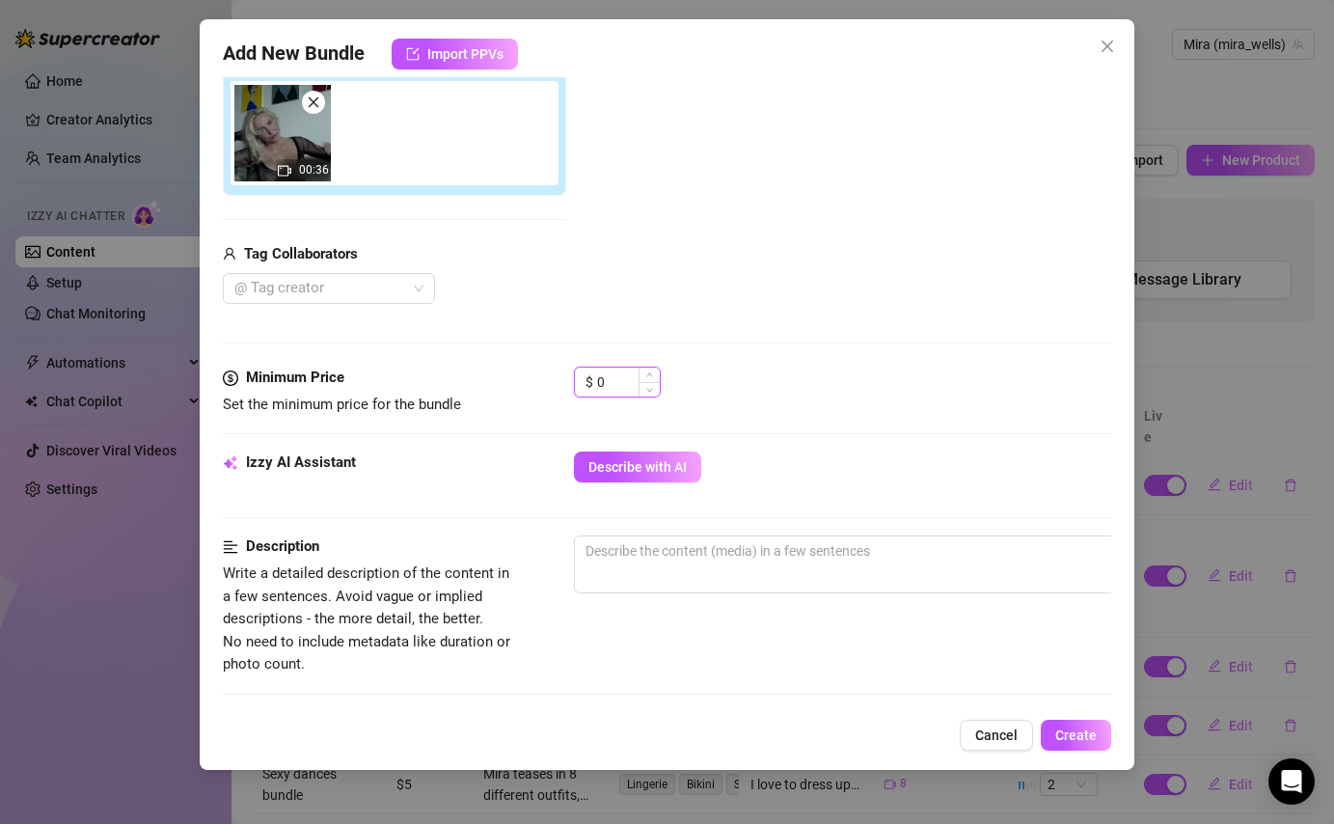
click at [623, 391] on input "0" at bounding box center [628, 382] width 63 height 29
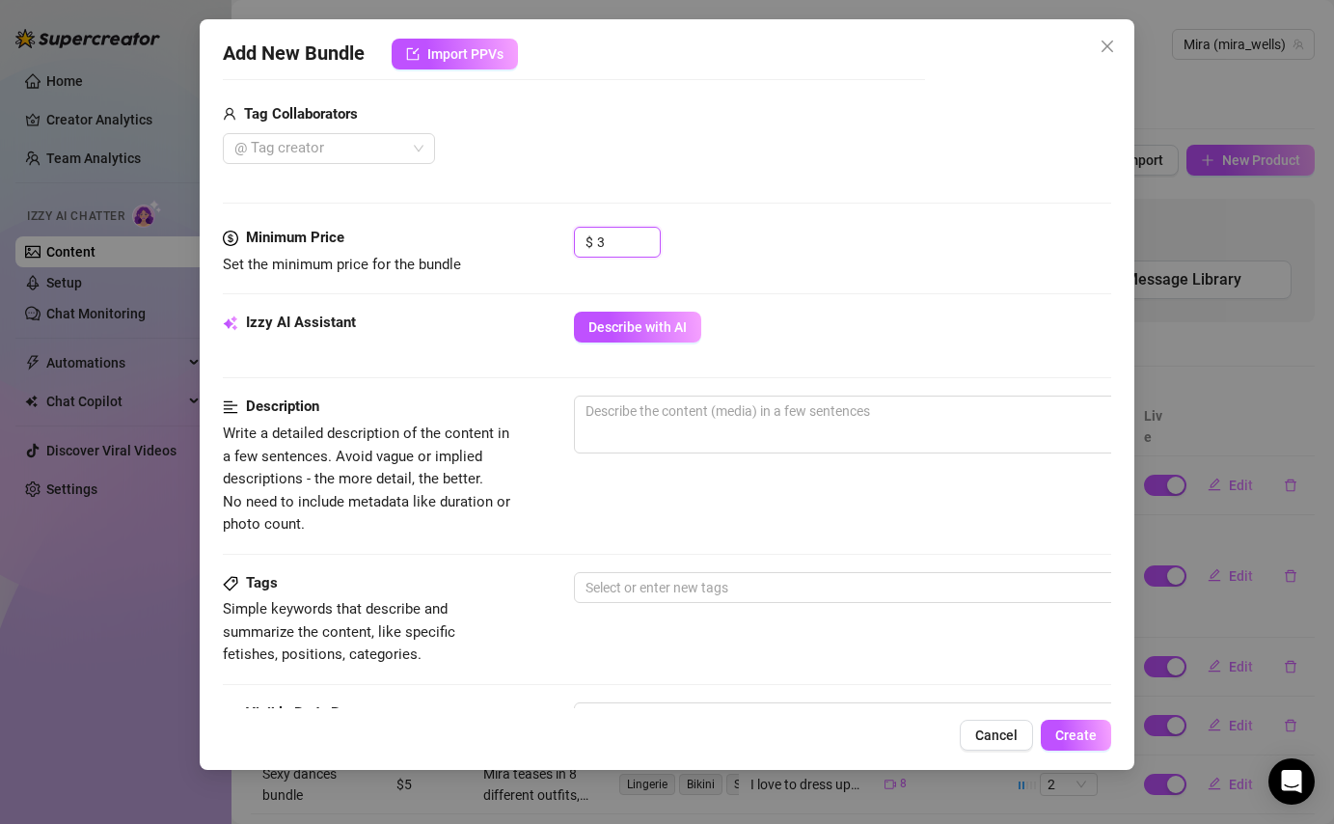
scroll to position [491, 0]
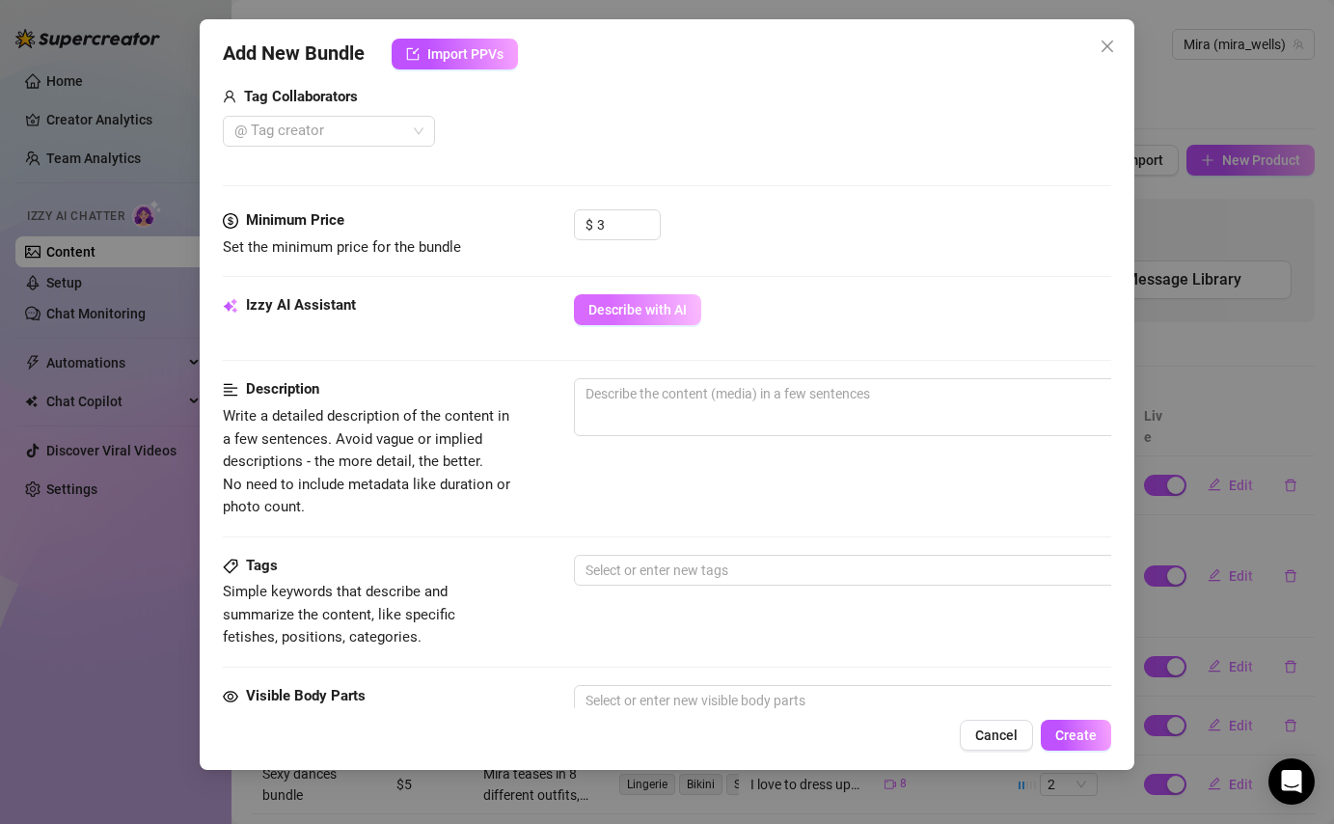
click at [664, 318] on button "Describe with AI" at bounding box center [637, 309] width 127 height 31
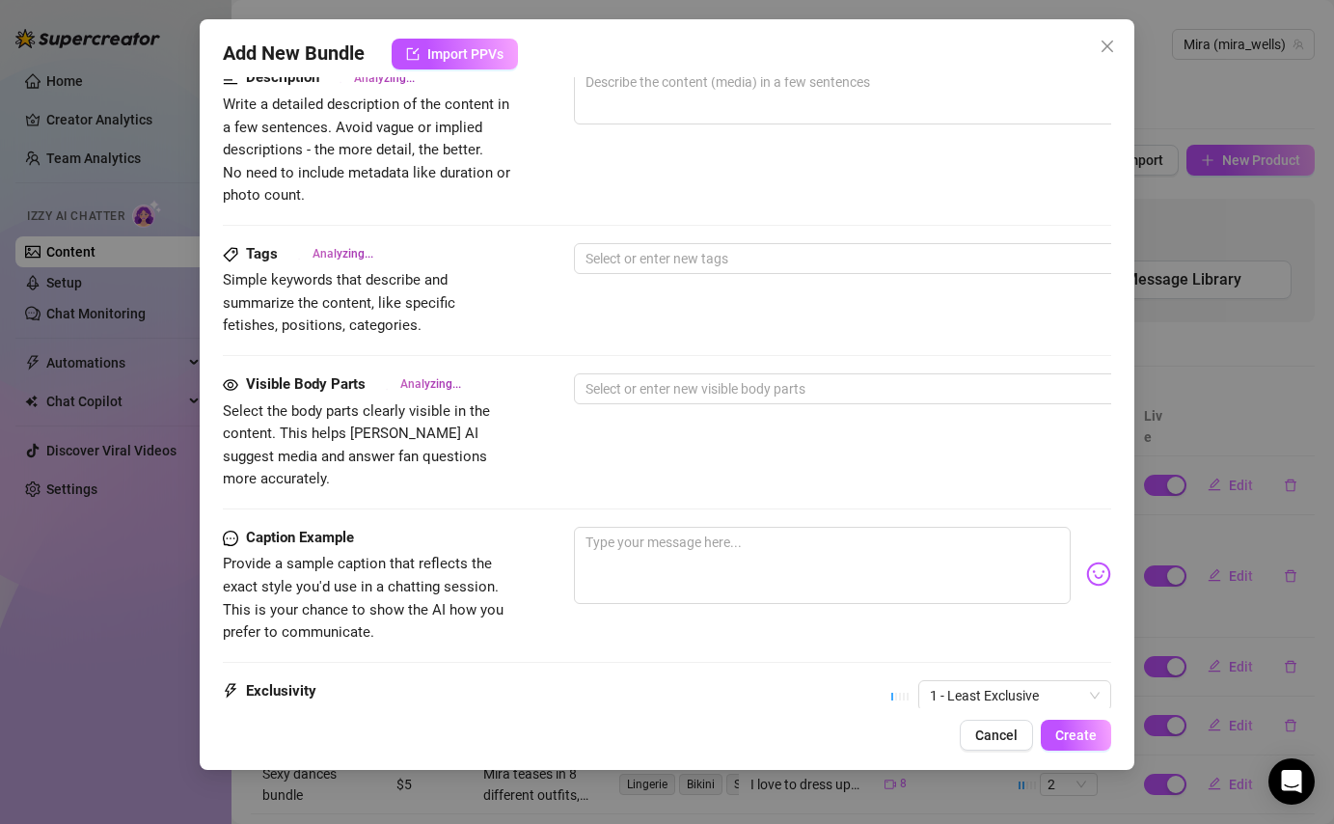
scroll to position [812, 0]
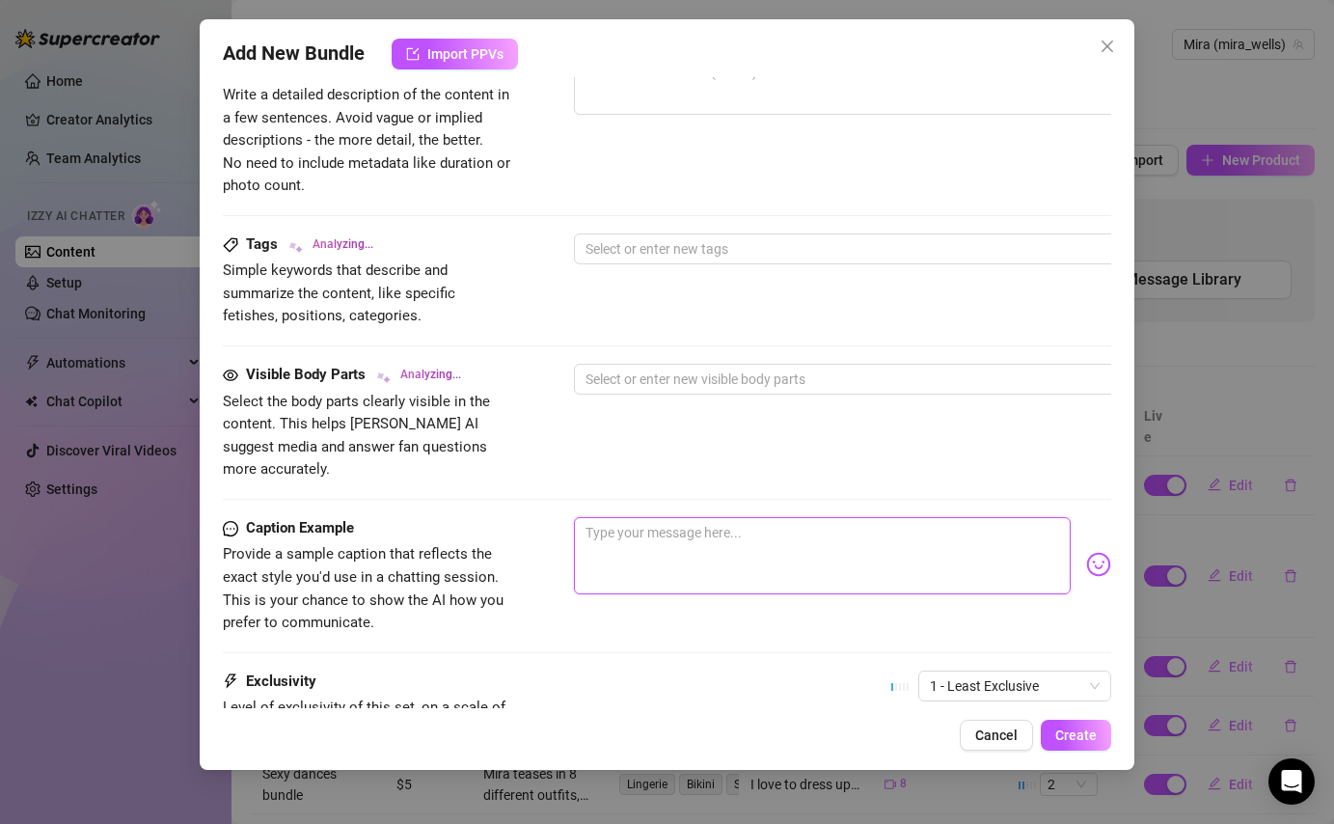
click at [726, 551] on textarea at bounding box center [822, 555] width 496 height 77
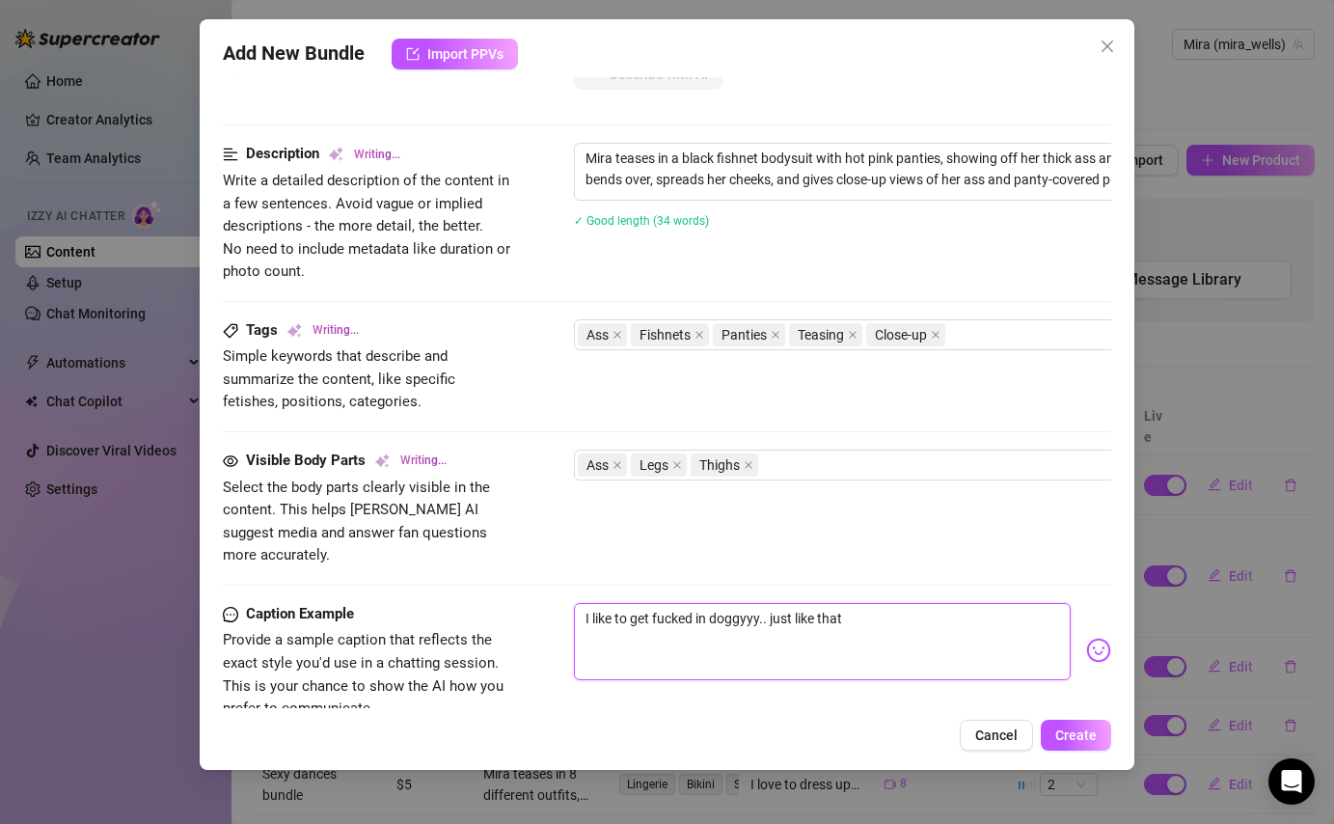
scroll to position [723, 0]
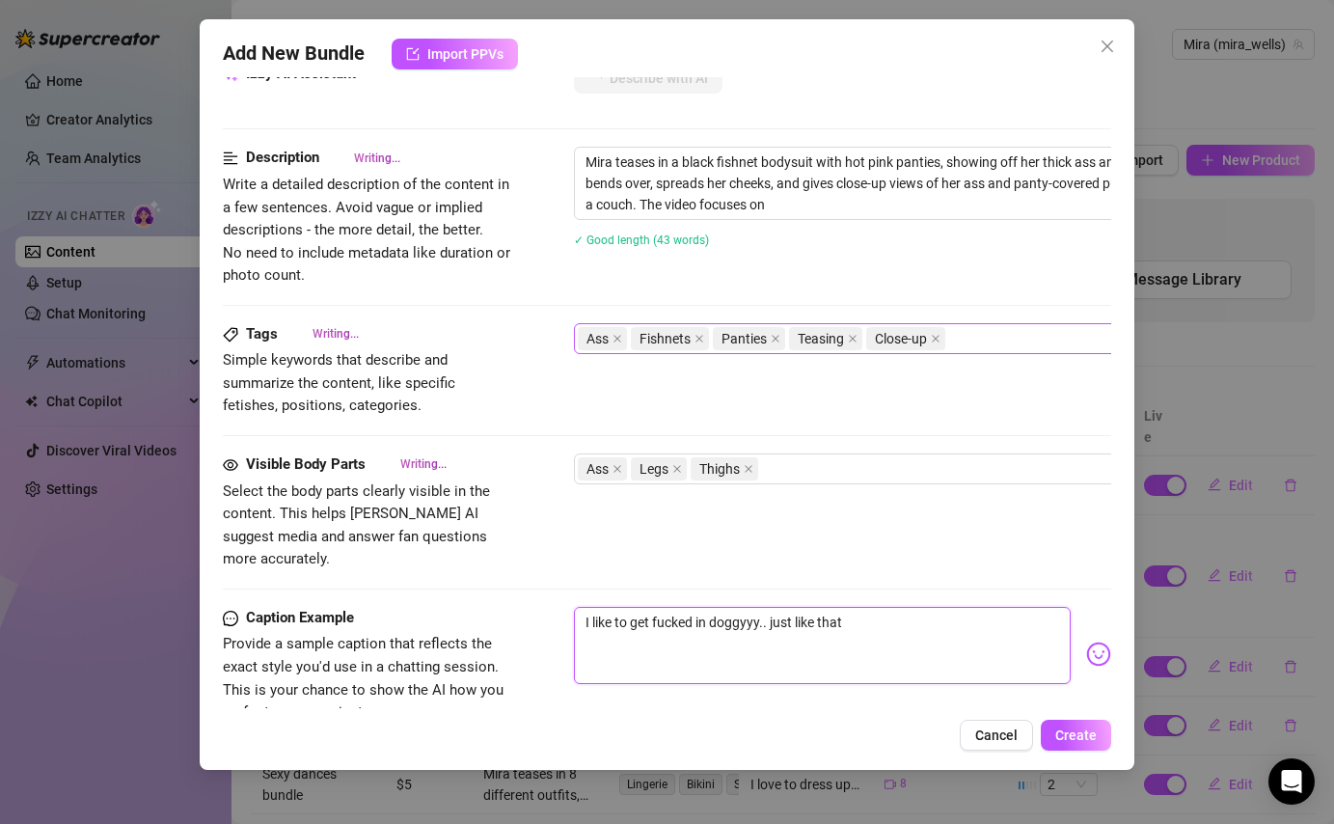
click at [1055, 341] on div "Ass Fishnets Panties Teasing Close-up" at bounding box center [901, 338] width 647 height 27
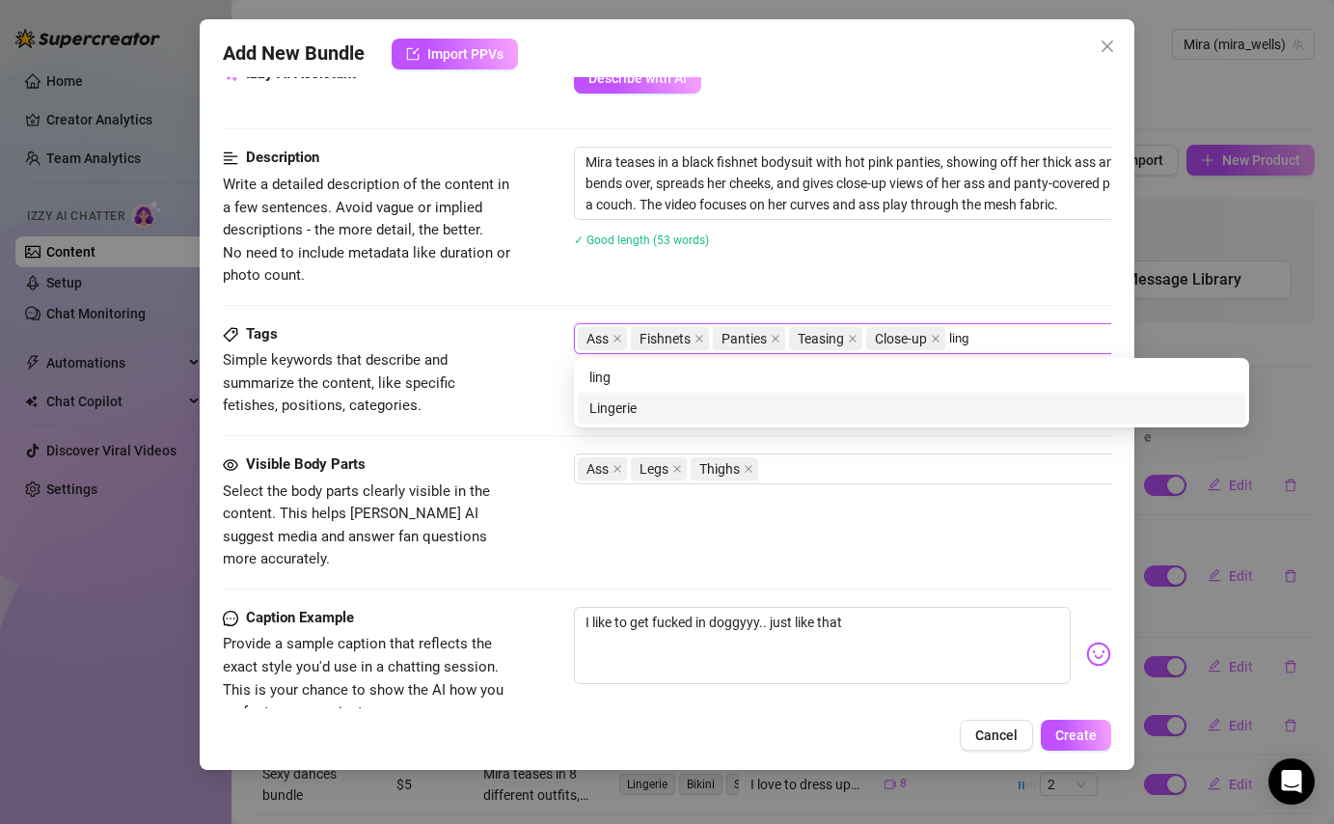
click at [960, 412] on div "Lingerie" at bounding box center [911, 407] width 644 height 21
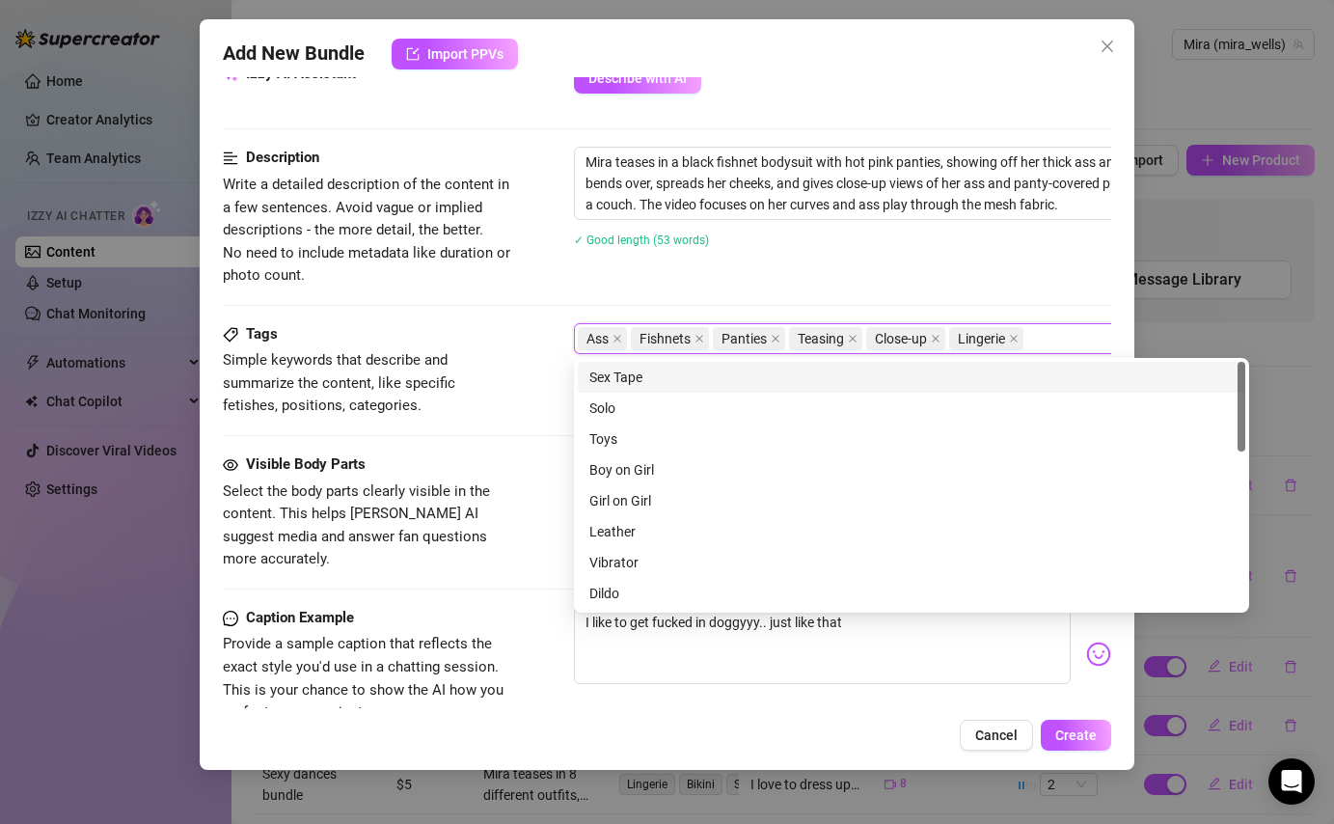
click at [938, 260] on div "Mira teases in a black fishnet bodysuit with hot pink panties, showing off her …" at bounding box center [911, 209] width 675 height 125
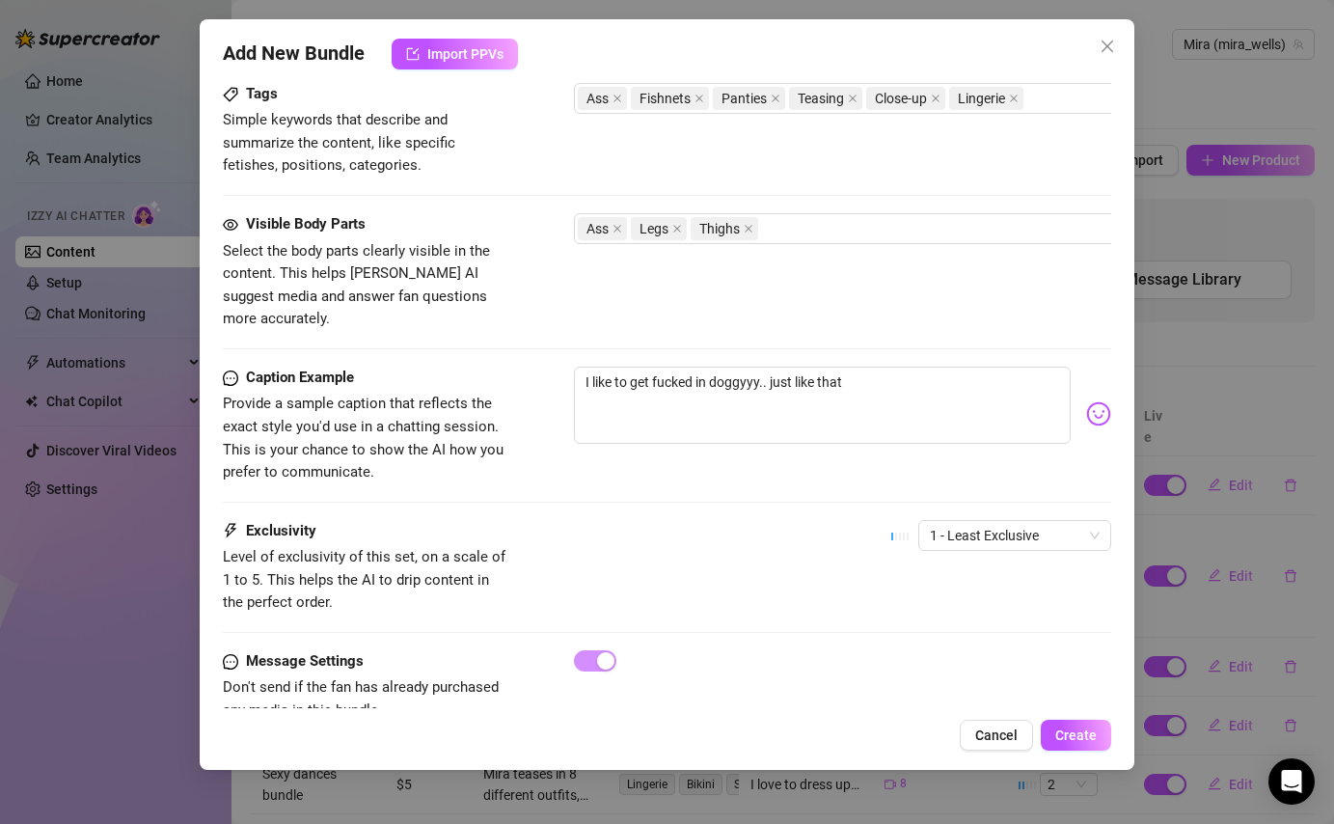
scroll to position [974, 0]
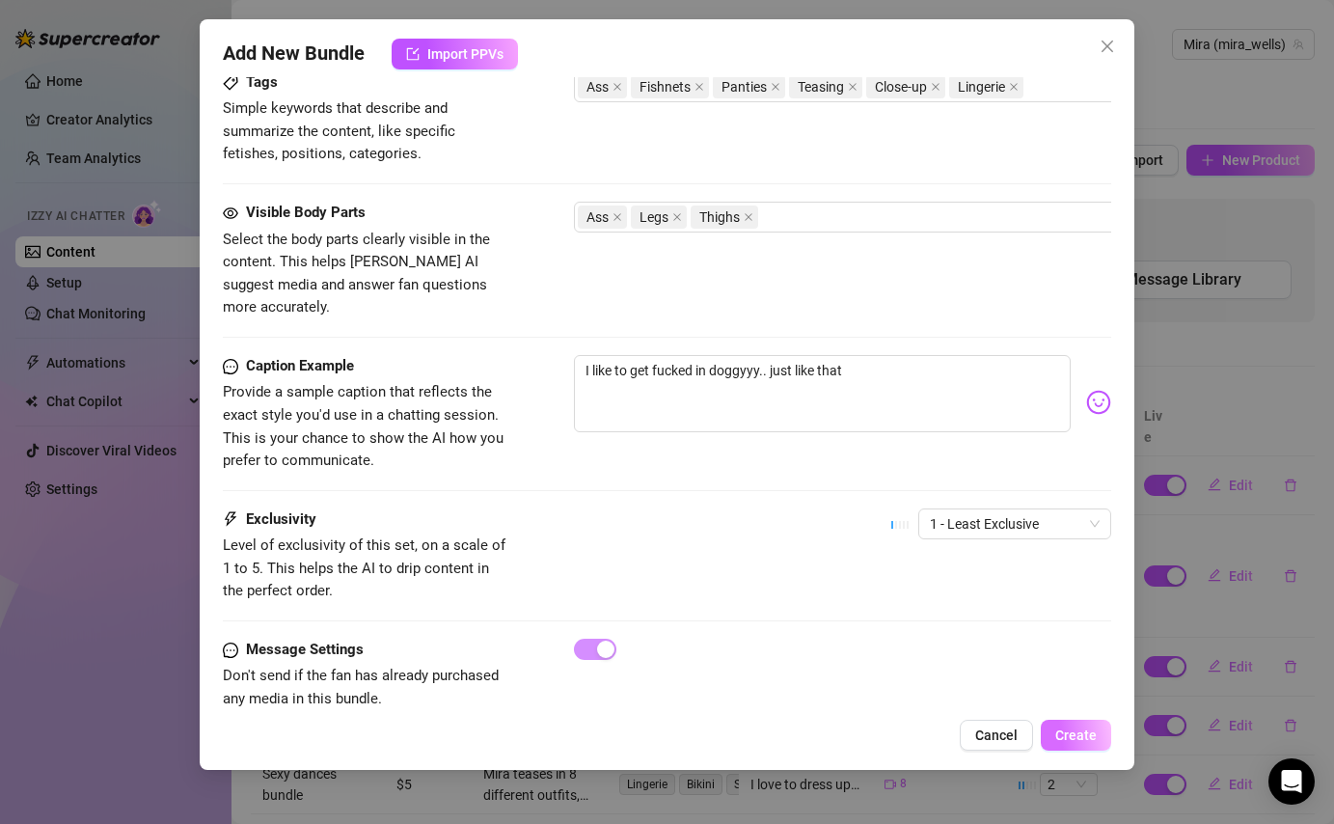
click at [1083, 728] on span "Create" at bounding box center [1075, 734] width 41 height 15
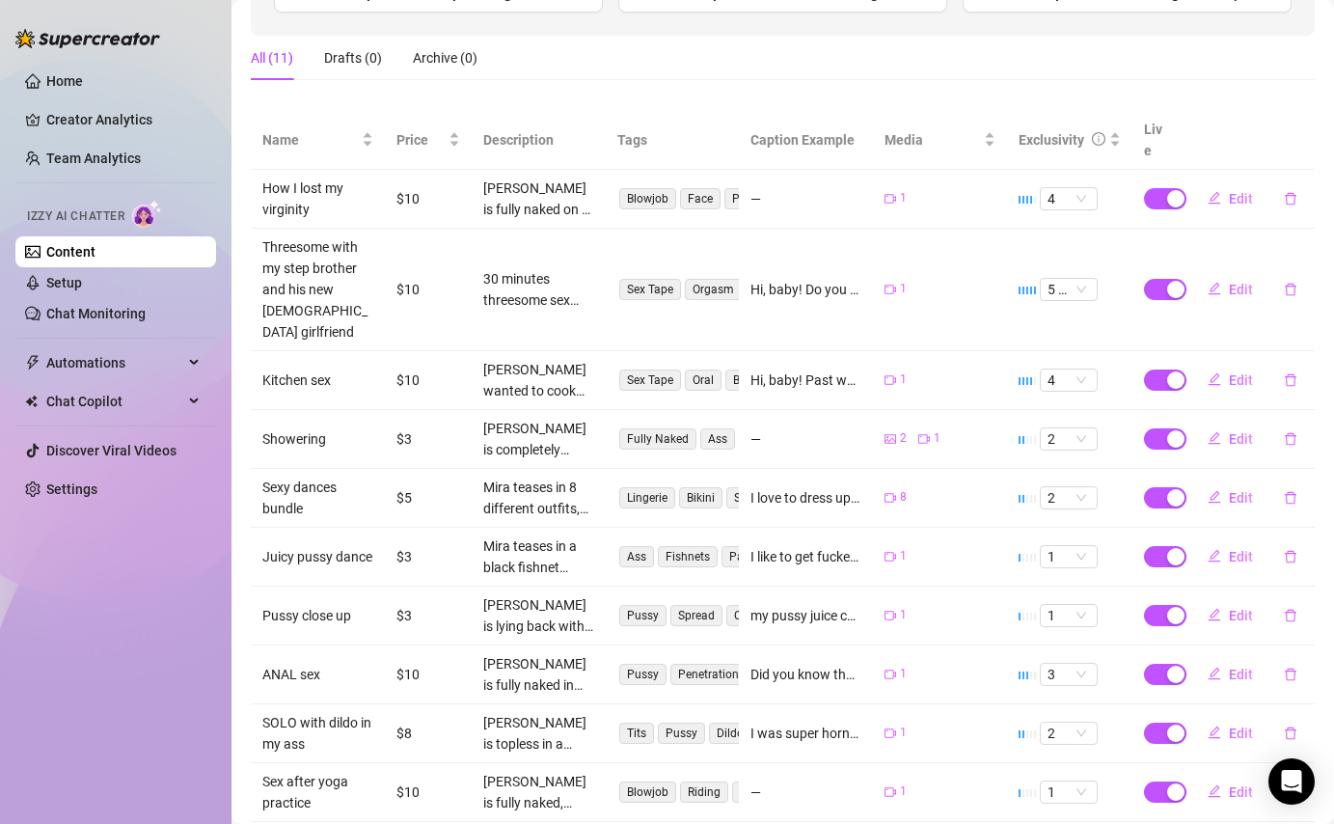
scroll to position [353, 0]
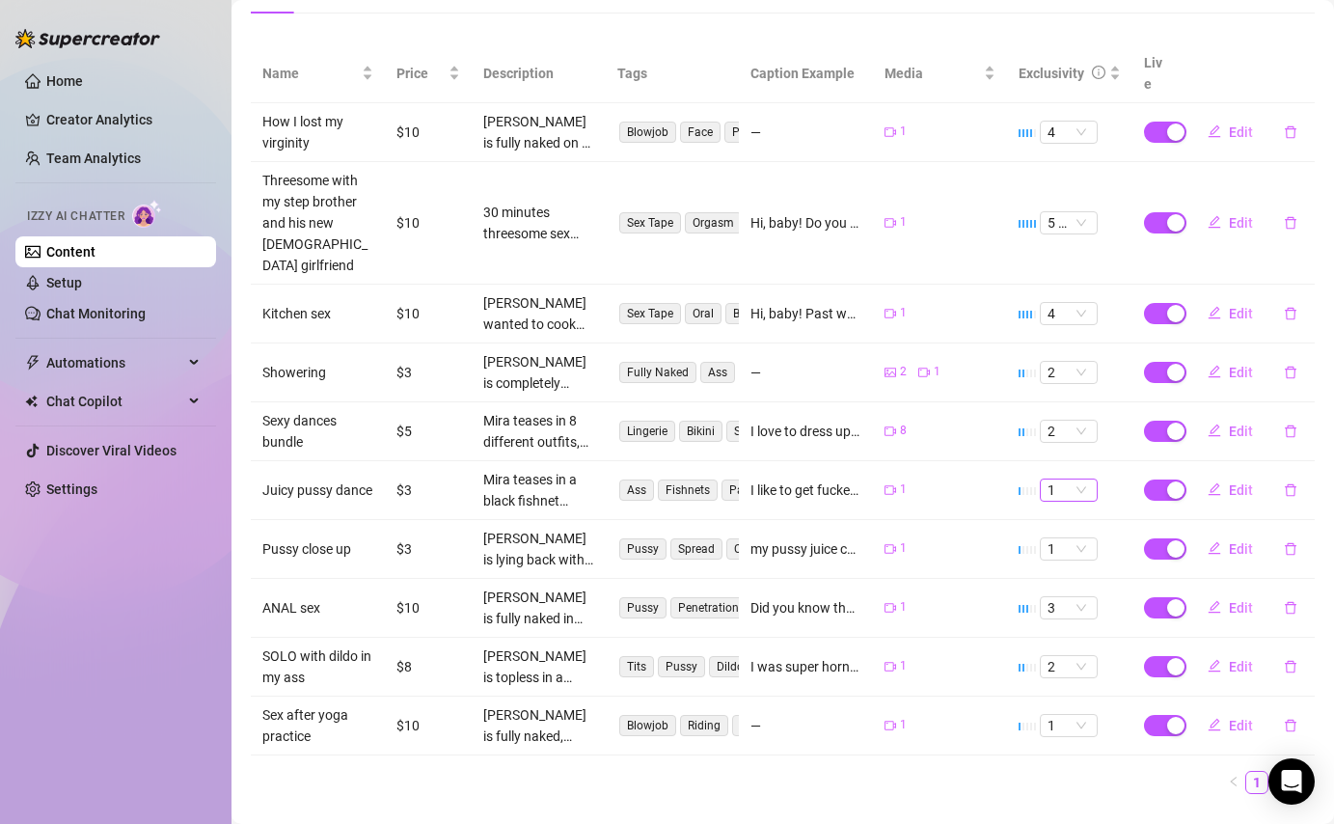
click at [1078, 480] on span "1" at bounding box center [1069, 490] width 42 height 21
click at [1072, 509] on div "2" at bounding box center [1068, 512] width 27 height 21
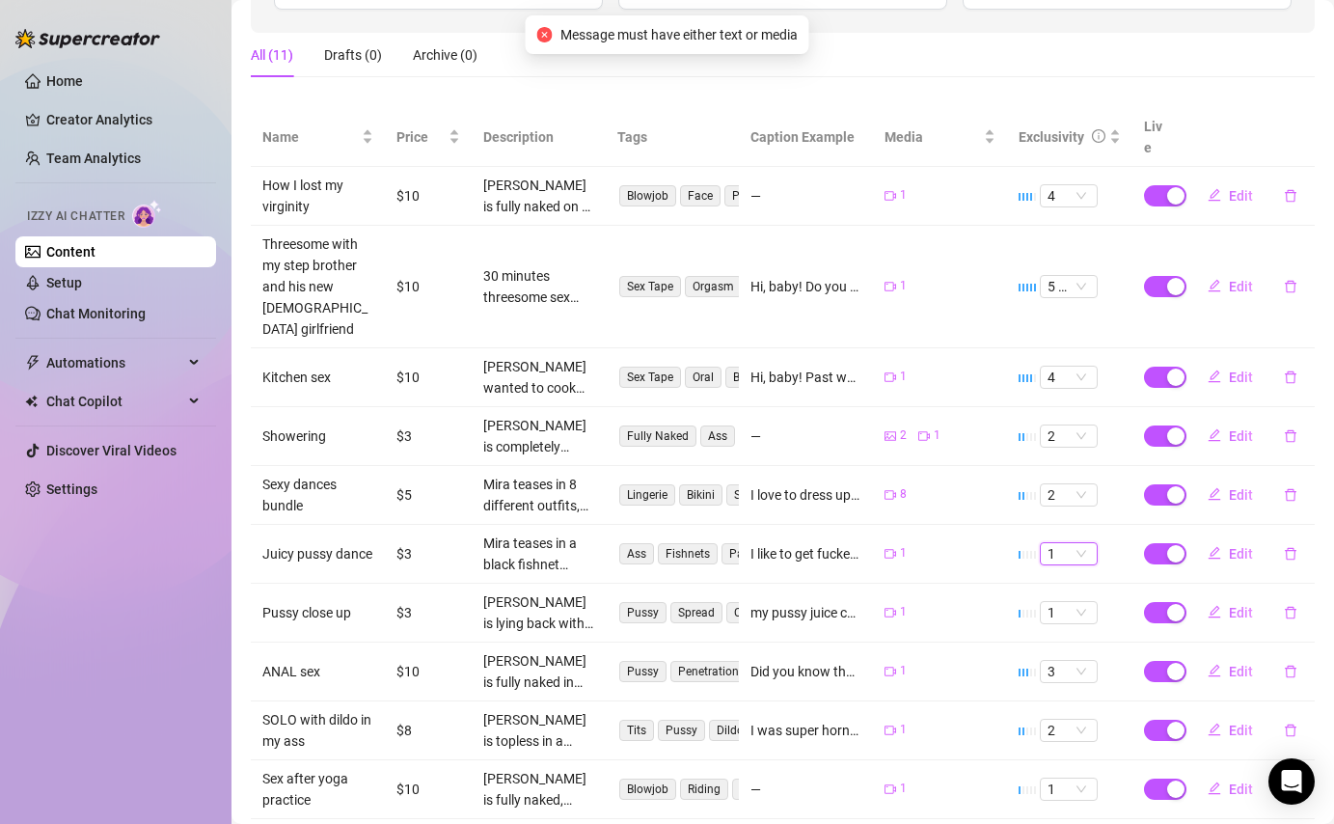
scroll to position [0, 0]
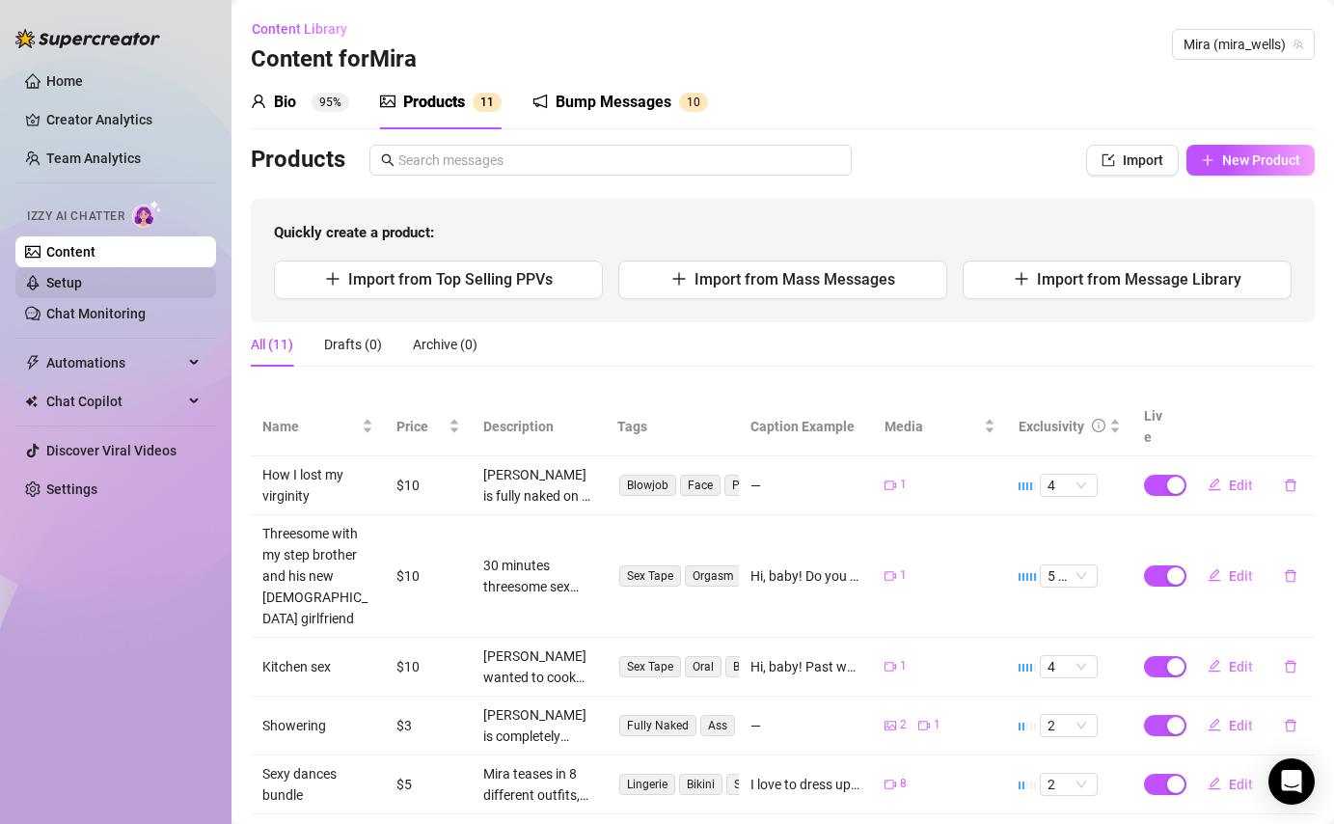
click at [82, 280] on link "Setup" at bounding box center [64, 282] width 36 height 15
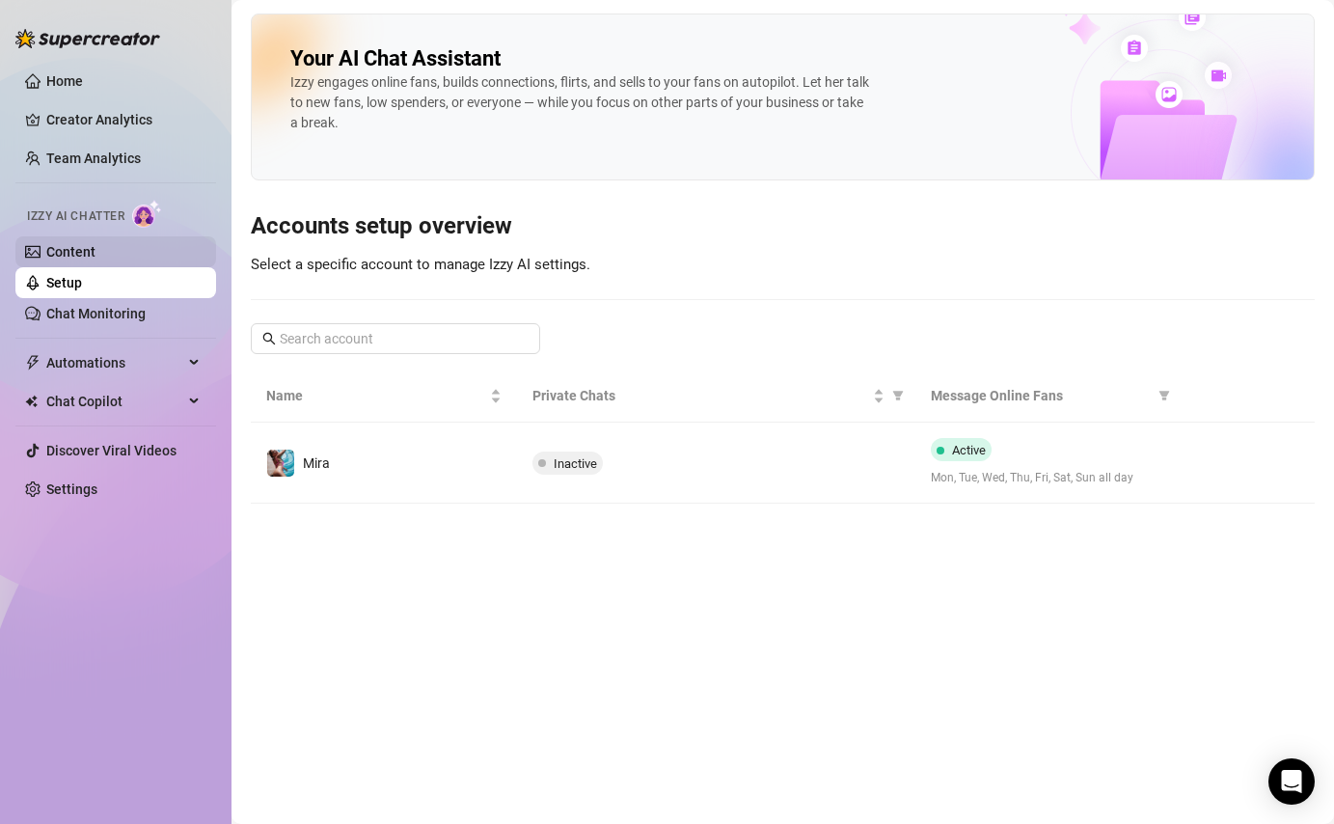
click at [96, 258] on link "Content" at bounding box center [70, 251] width 49 height 15
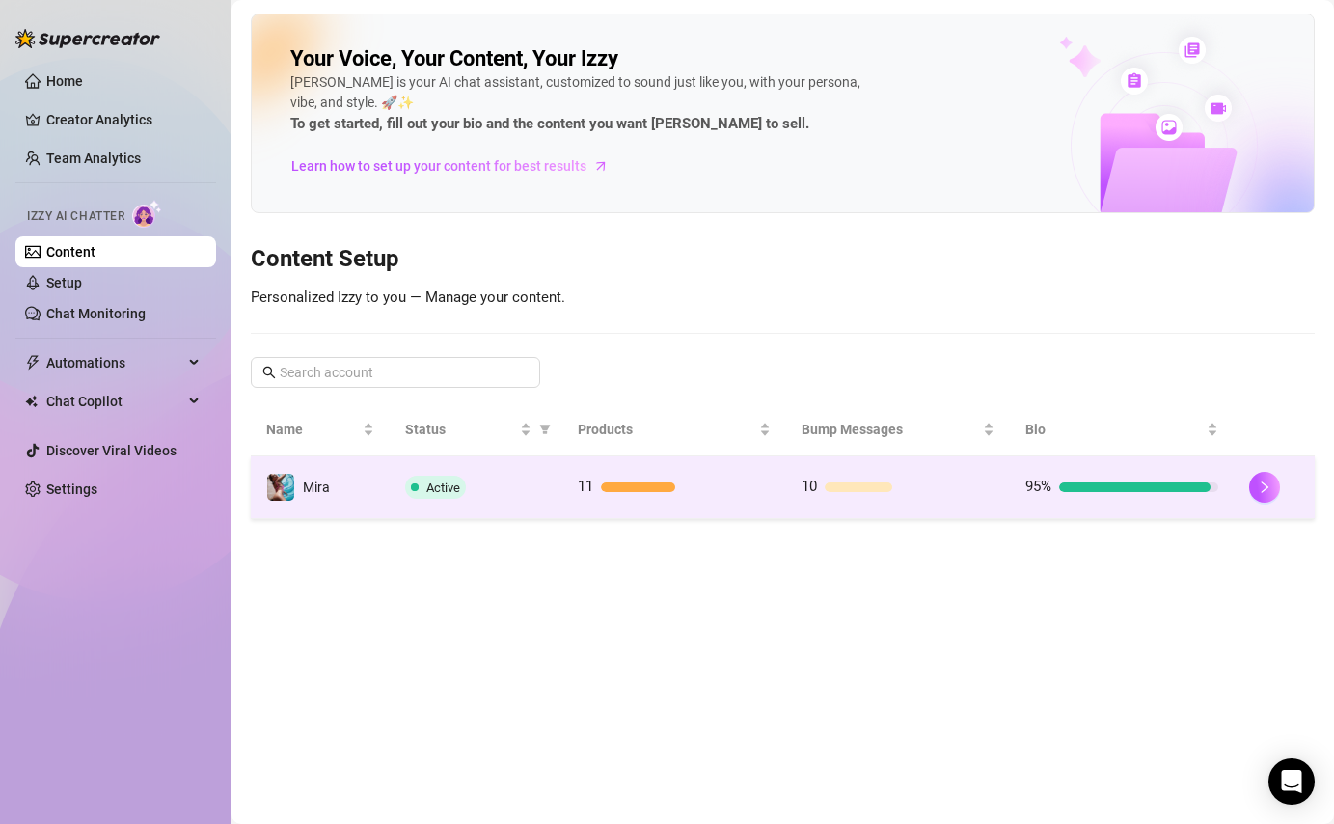
click at [630, 473] on td "11" at bounding box center [674, 487] width 224 height 63
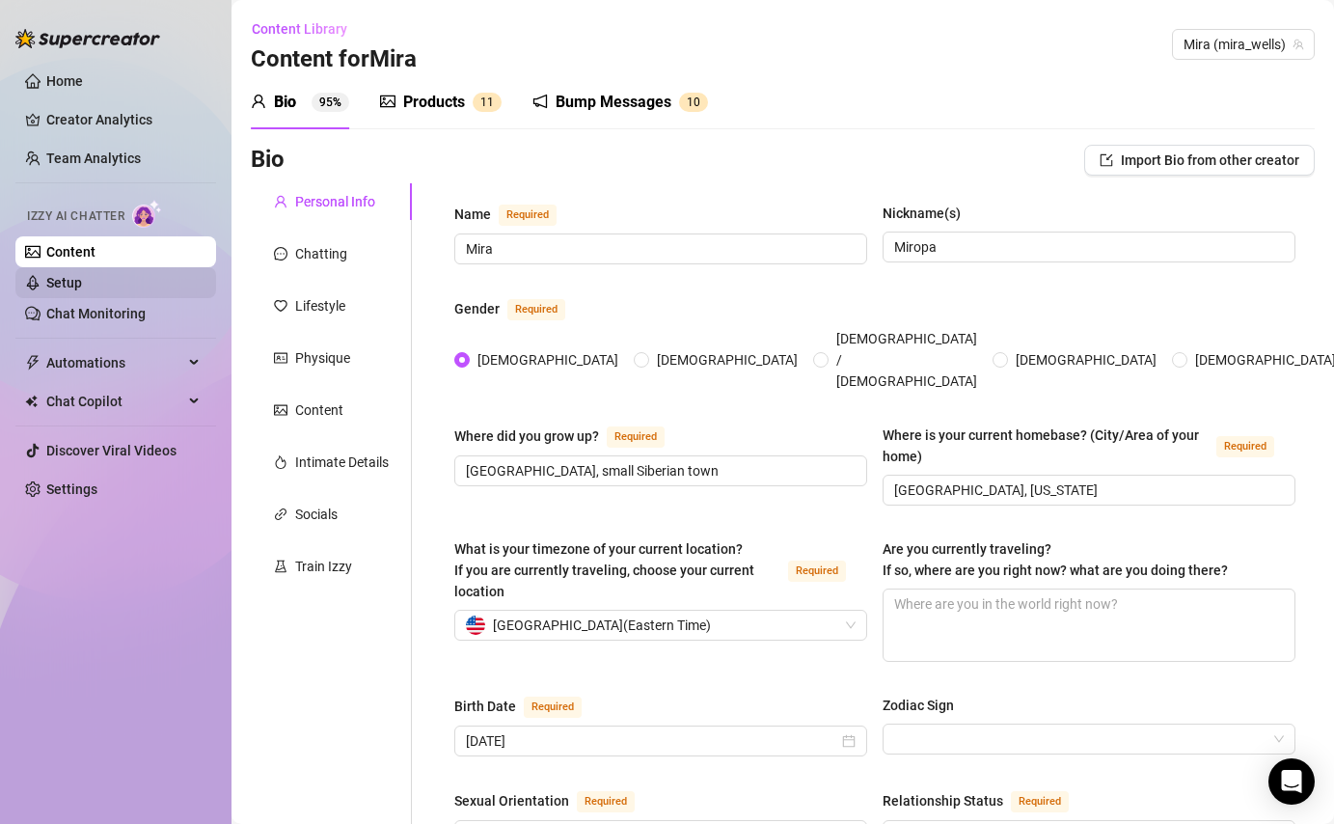
click at [82, 280] on link "Setup" at bounding box center [64, 282] width 36 height 15
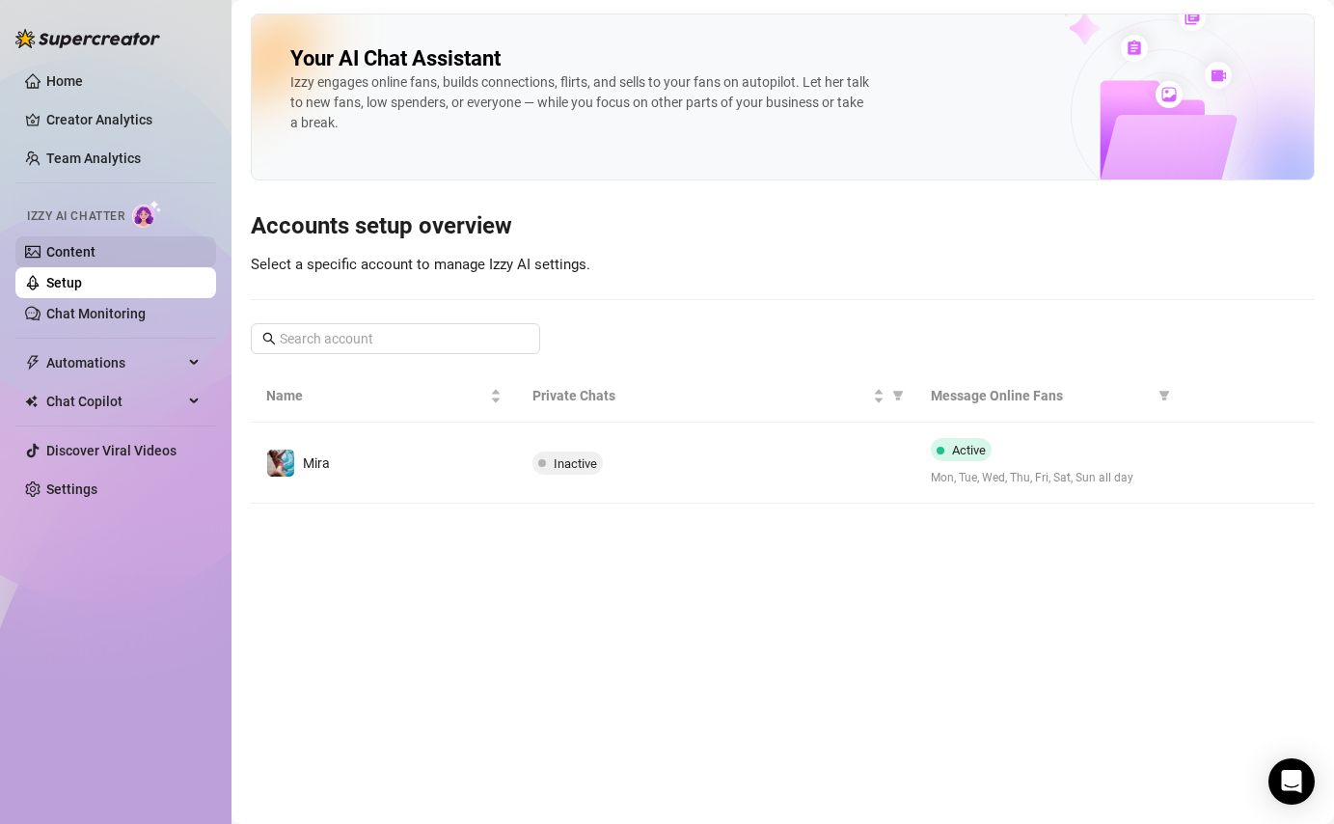
click at [96, 255] on link "Content" at bounding box center [70, 251] width 49 height 15
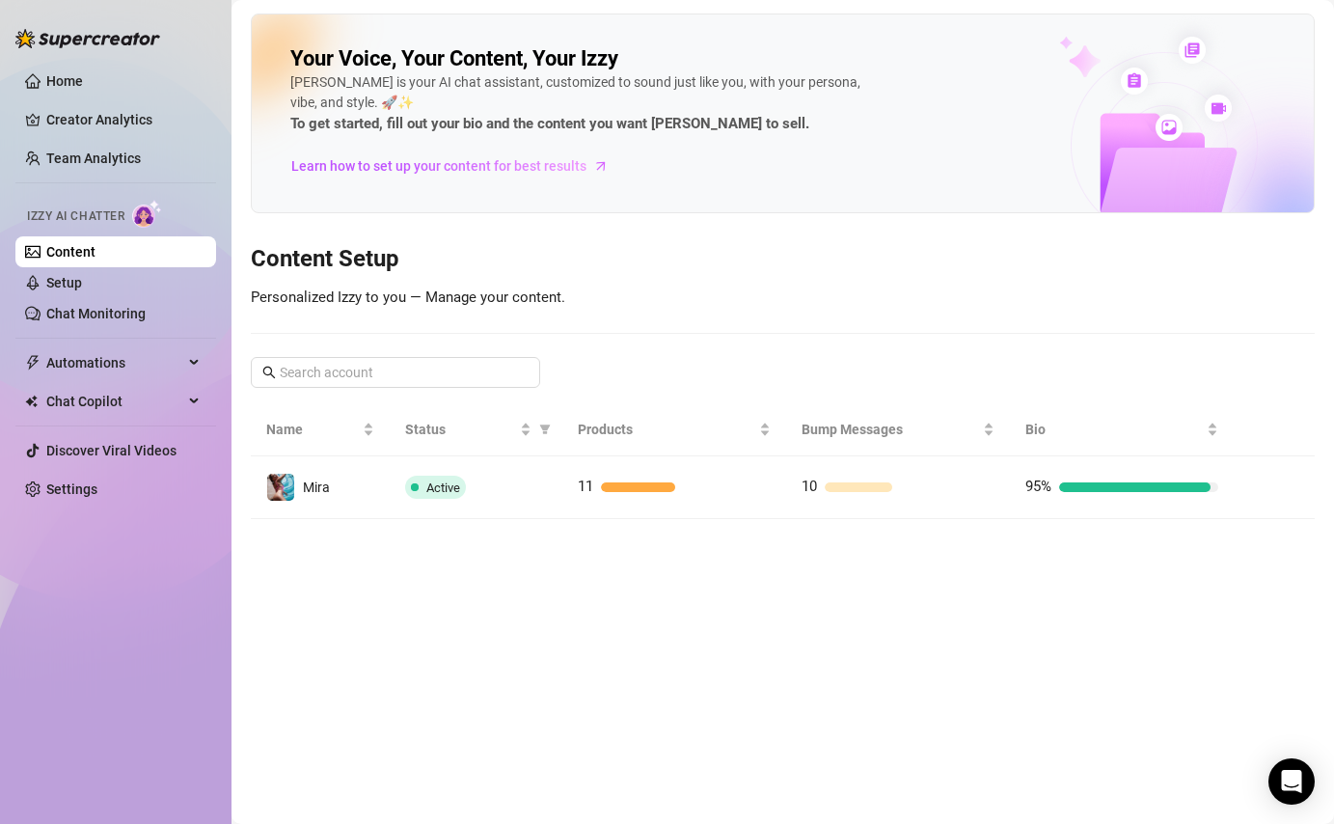
click at [96, 260] on link "Content" at bounding box center [70, 251] width 49 height 15
click at [82, 276] on link "Setup" at bounding box center [64, 282] width 36 height 15
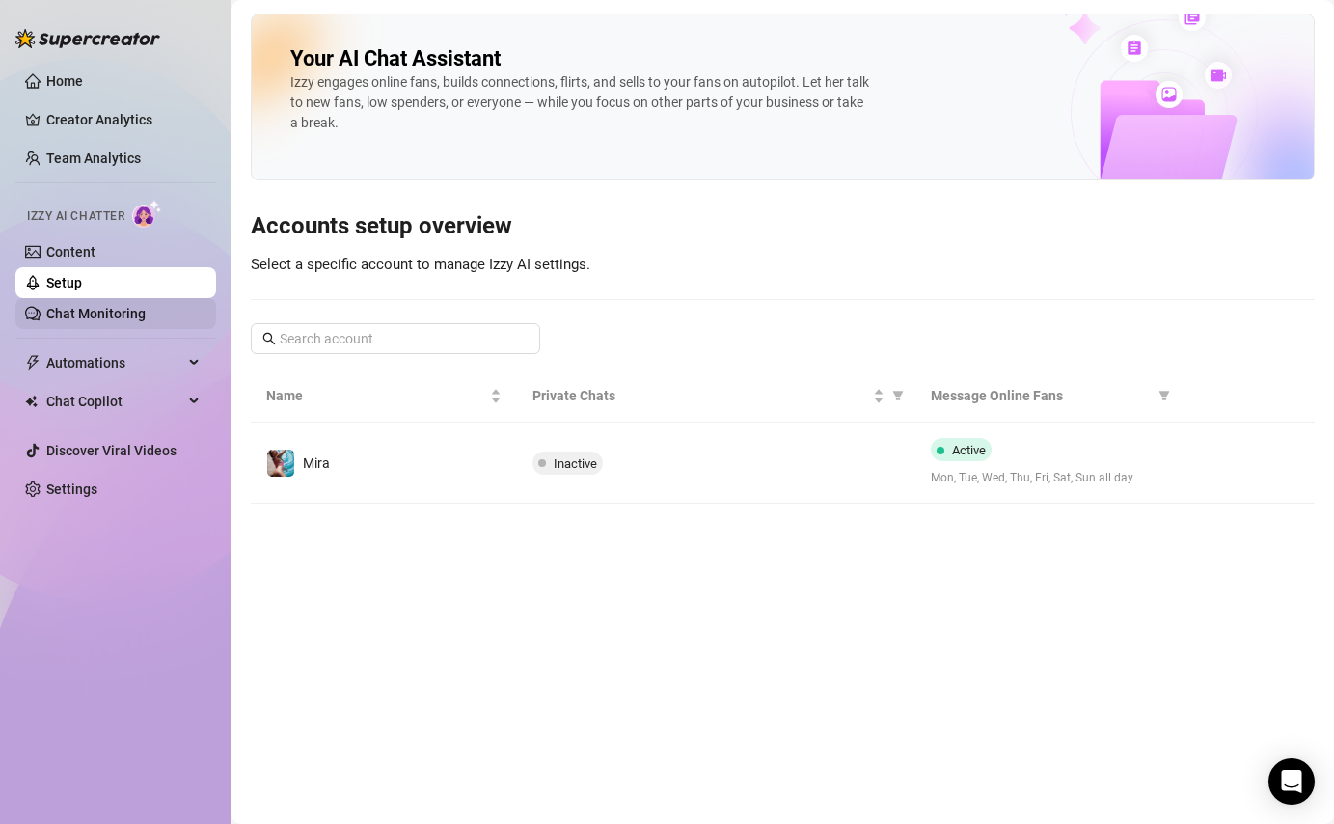
click at [100, 306] on link "Chat Monitoring" at bounding box center [95, 313] width 99 height 15
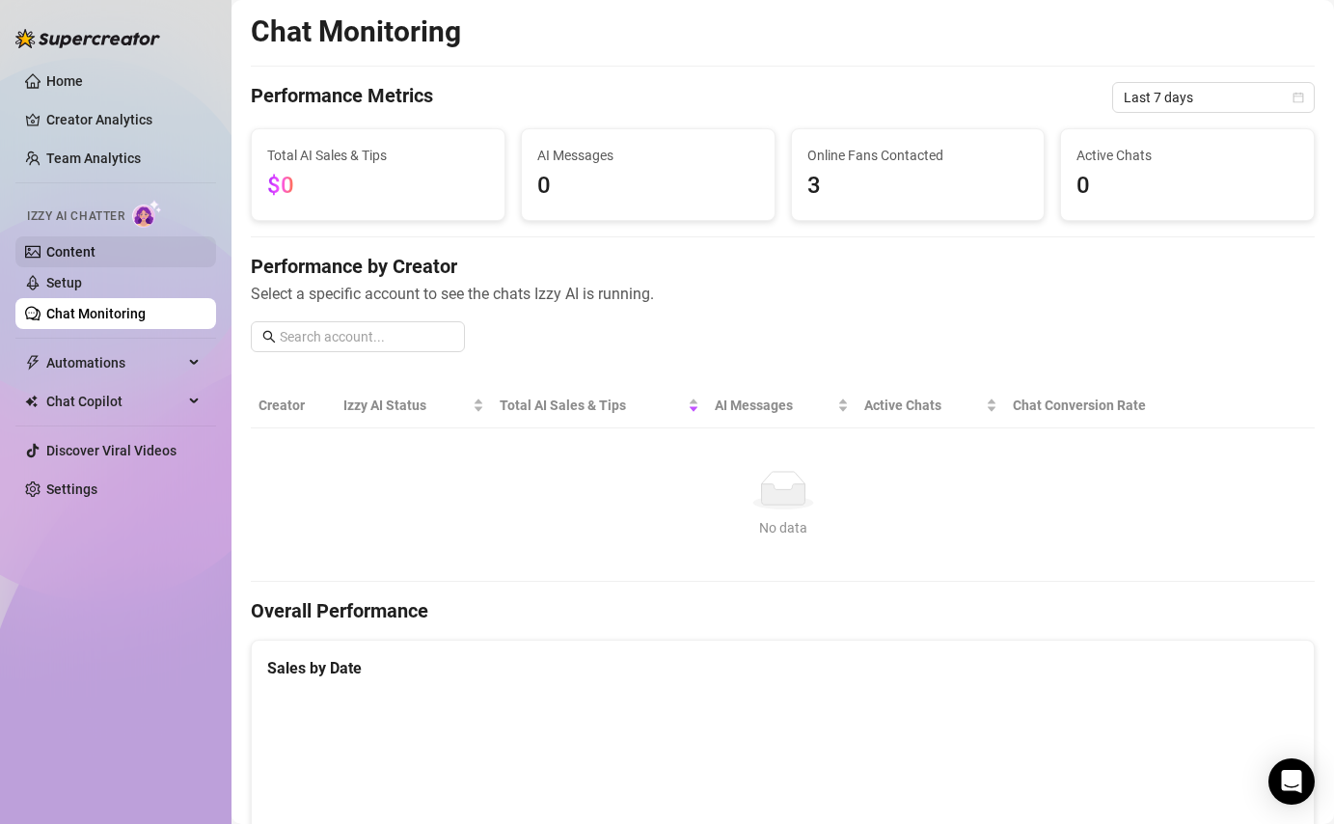
click at [95, 259] on link "Content" at bounding box center [70, 251] width 49 height 15
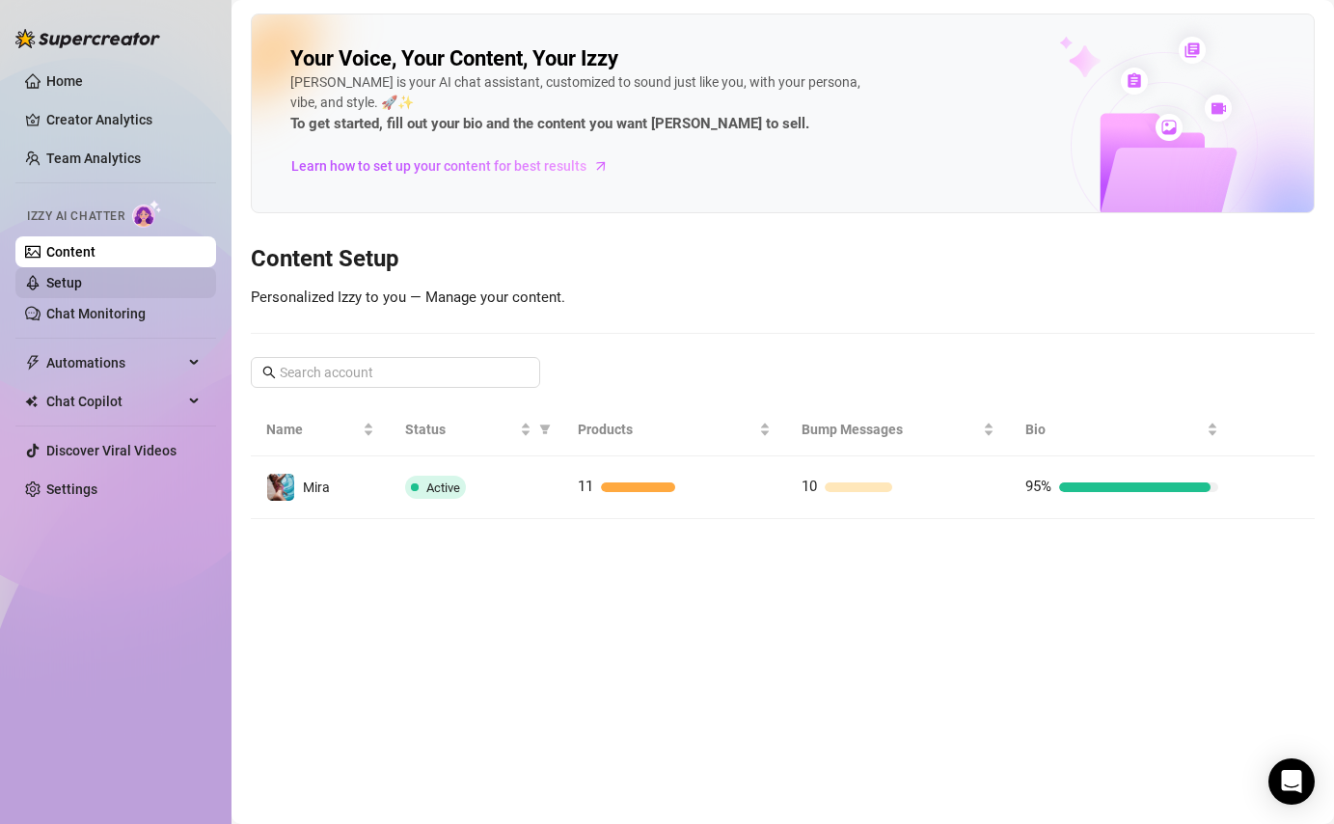
click at [82, 287] on link "Setup" at bounding box center [64, 282] width 36 height 15
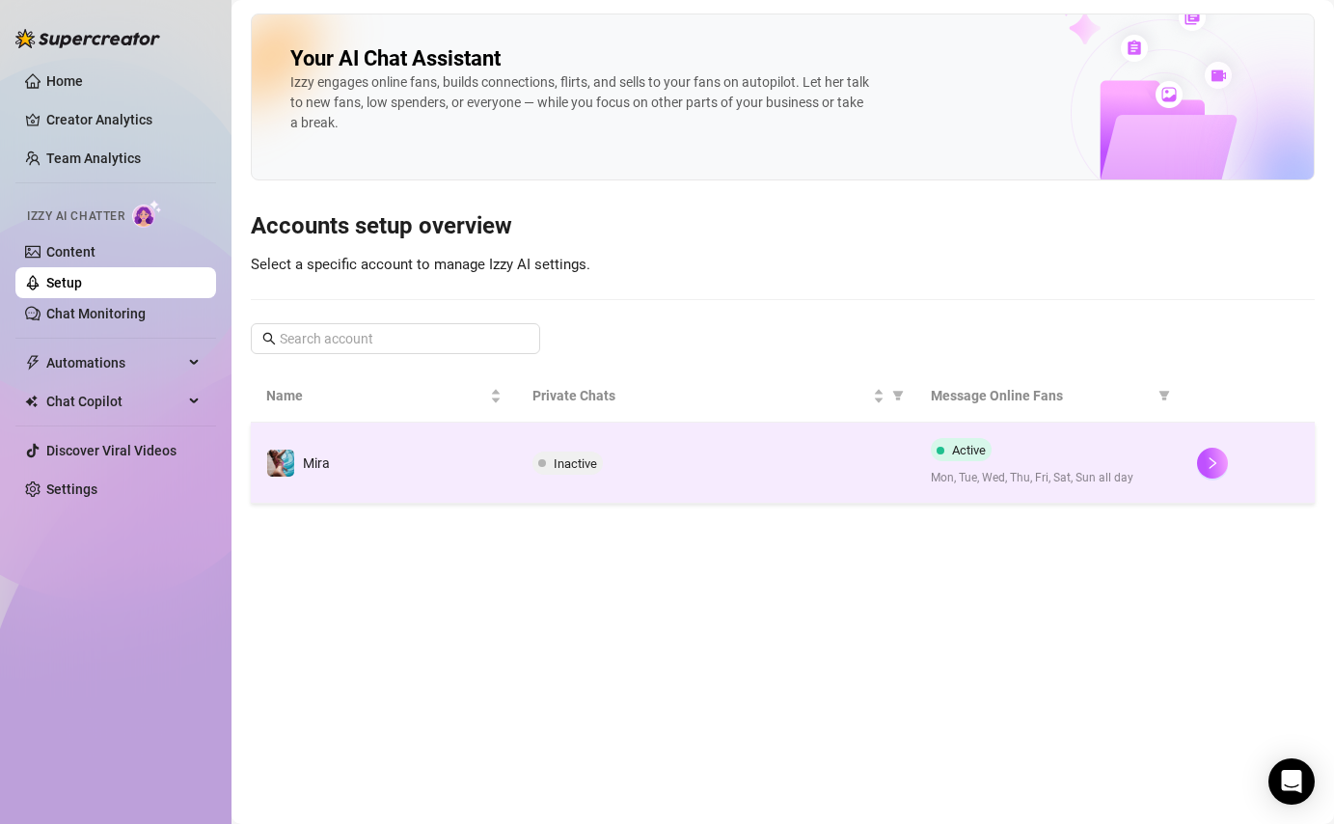
click at [441, 474] on td "Mira" at bounding box center [384, 463] width 266 height 81
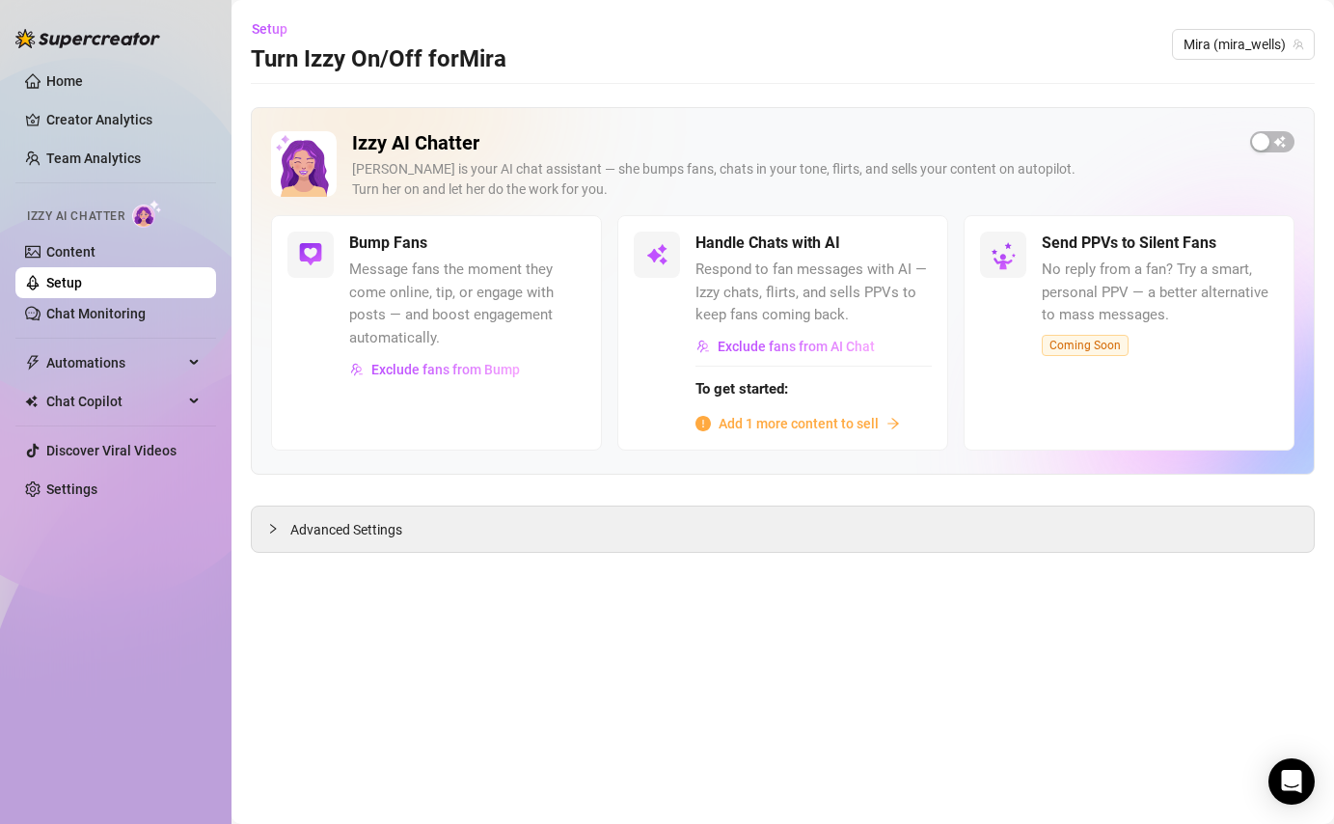
click at [766, 428] on span "Add 1 more content to sell" at bounding box center [799, 423] width 160 height 21
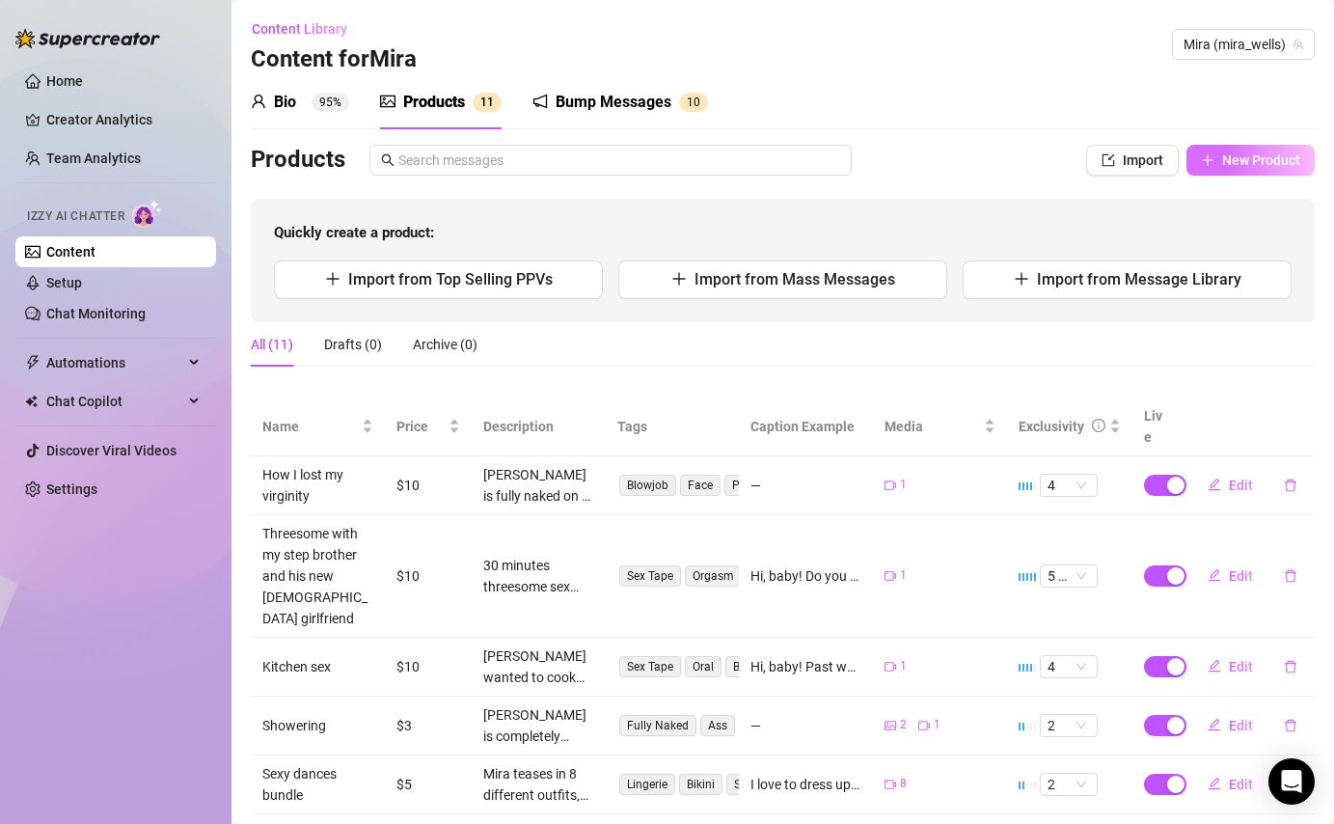
click at [1263, 158] on span "New Product" at bounding box center [1261, 159] width 78 height 15
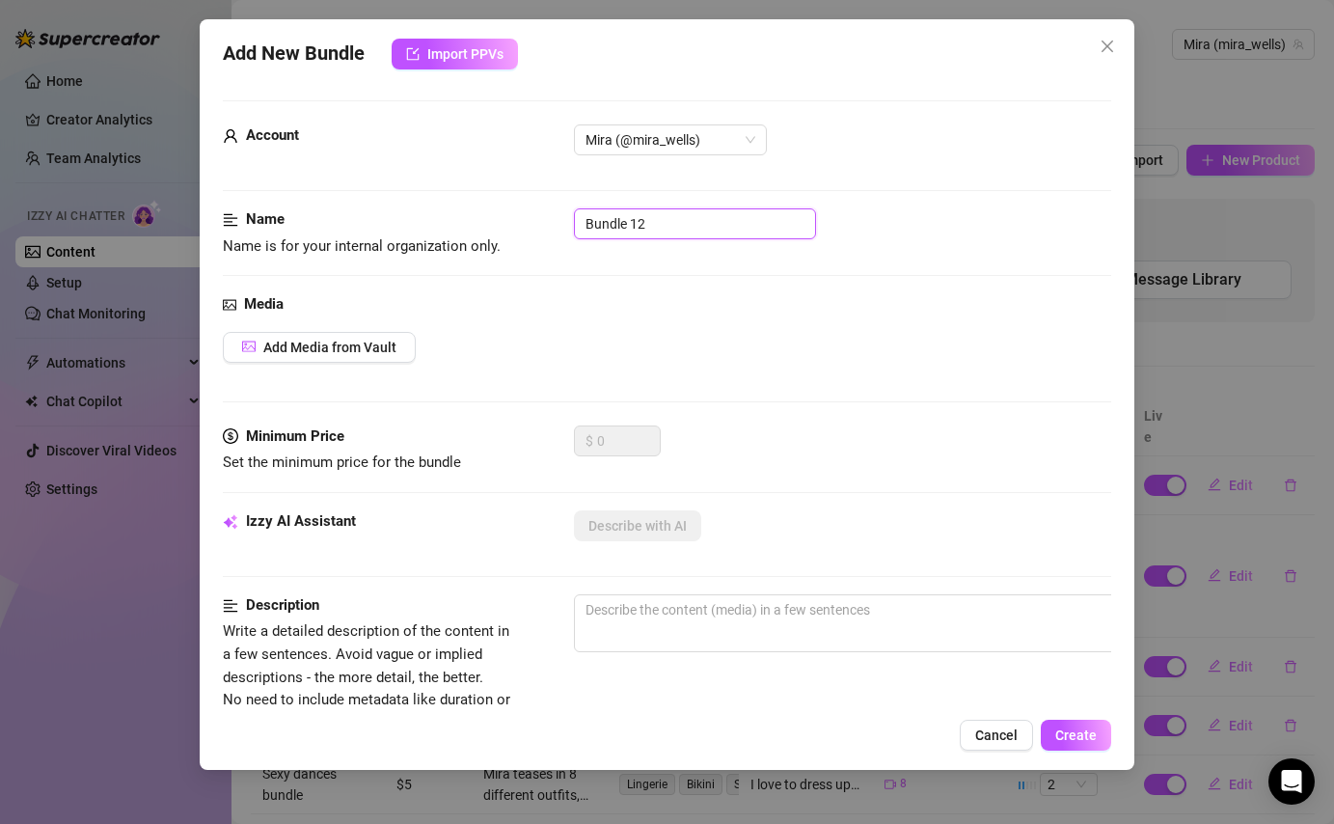
drag, startPoint x: 671, startPoint y: 233, endPoint x: 563, endPoint y: 237, distance: 107.2
click at [563, 237] on div "Name Name is for your internal organization only. Bundle 12" at bounding box center [667, 232] width 888 height 49
click at [322, 345] on span "Add Media from Vault" at bounding box center [329, 347] width 133 height 15
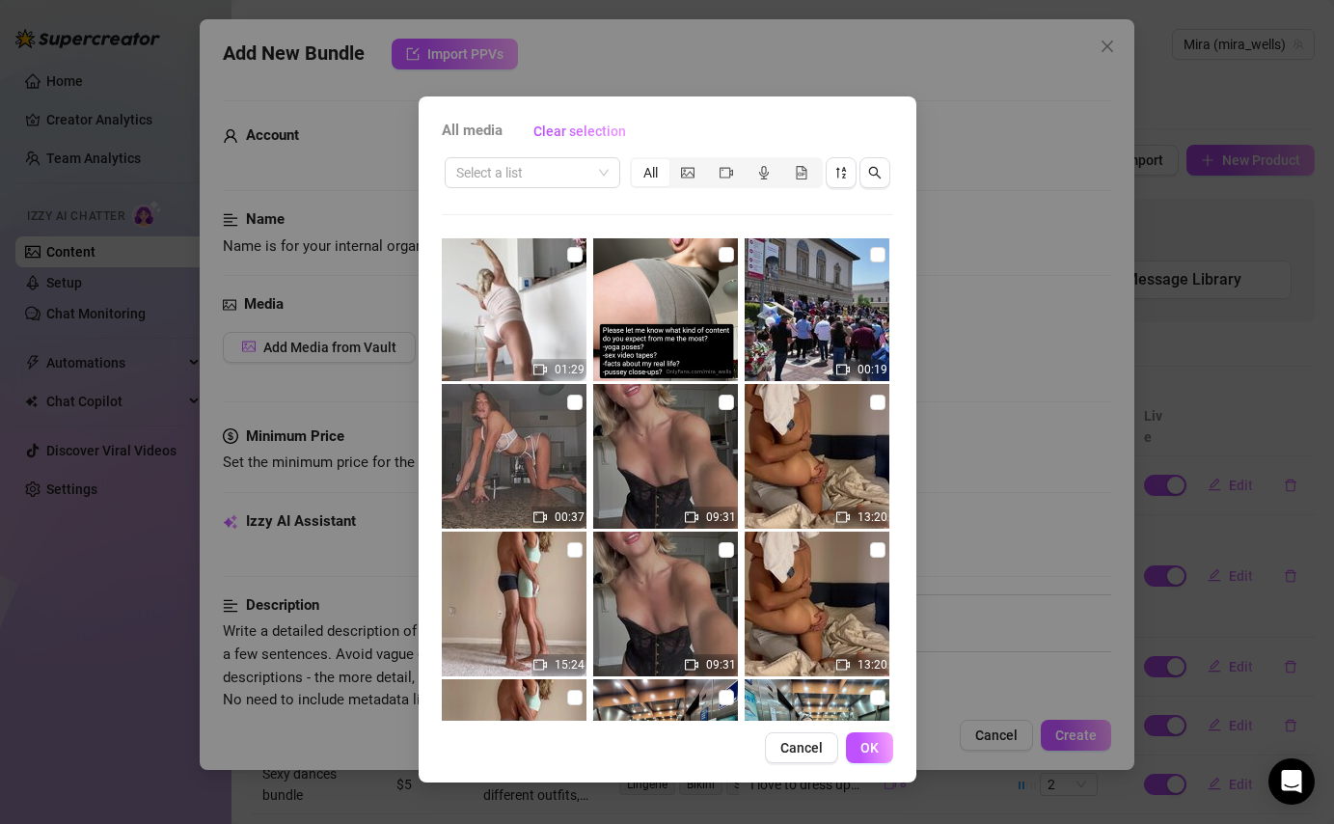
scroll to position [1482, 0]
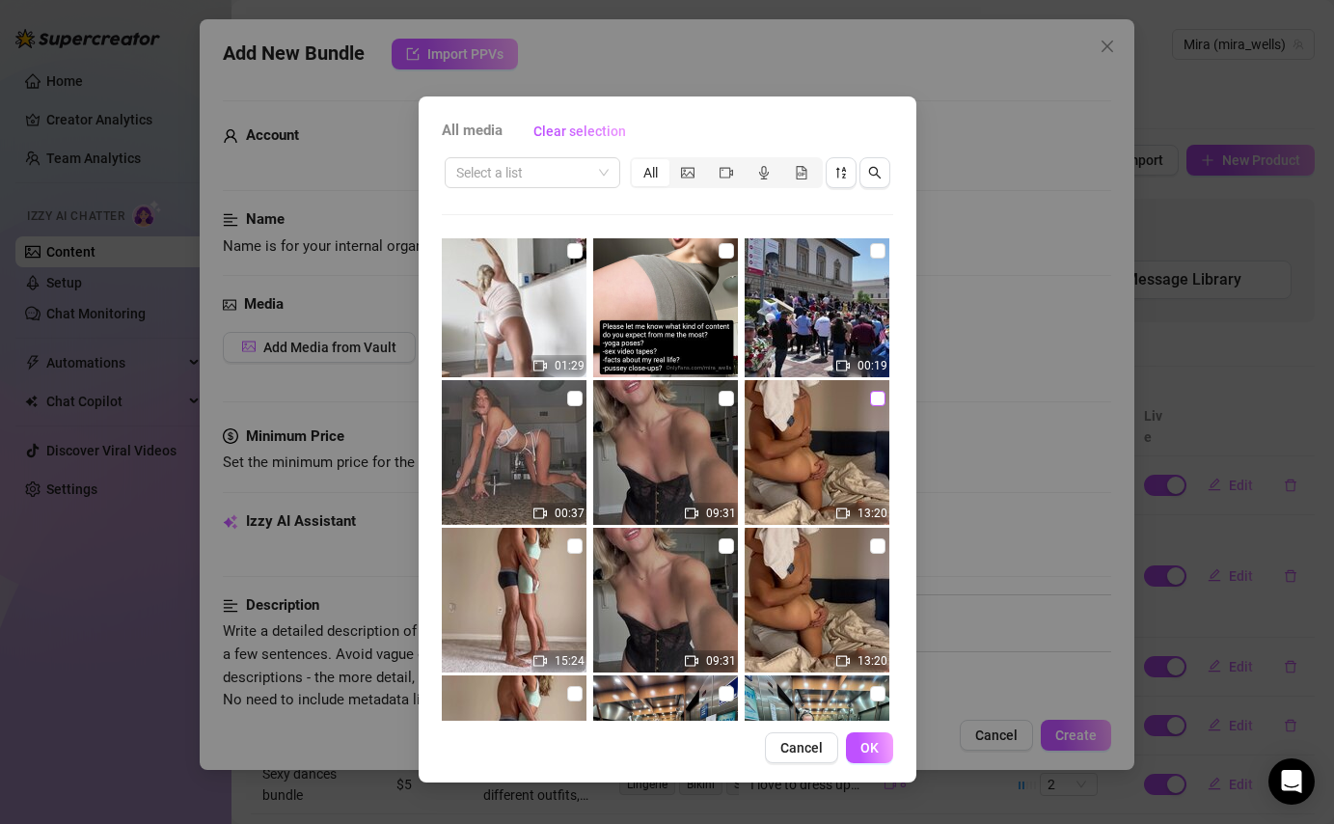
click at [875, 397] on input "checkbox" at bounding box center [877, 398] width 15 height 15
click at [726, 400] on input "checkbox" at bounding box center [726, 398] width 15 height 15
click at [887, 756] on button "OK" at bounding box center [869, 747] width 47 height 31
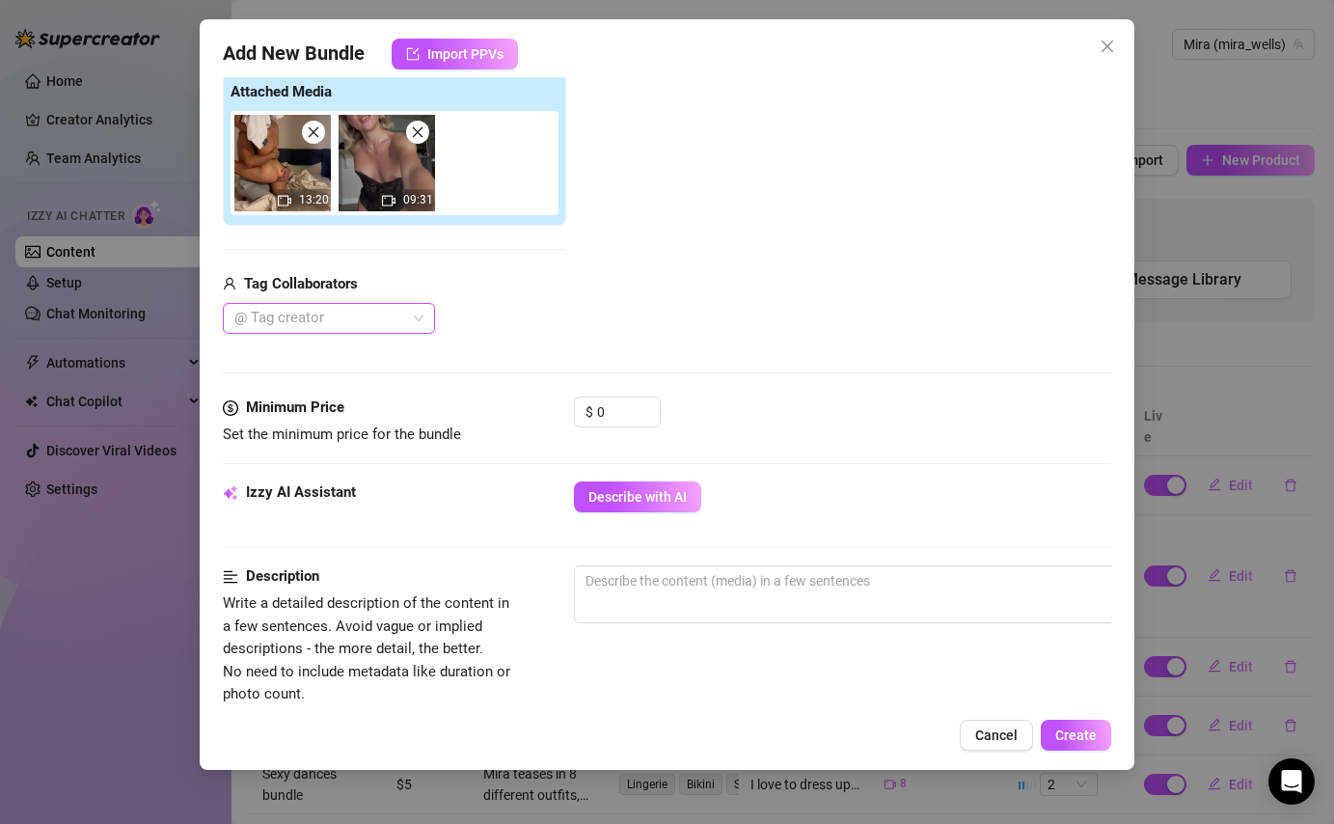
scroll to position [311, 0]
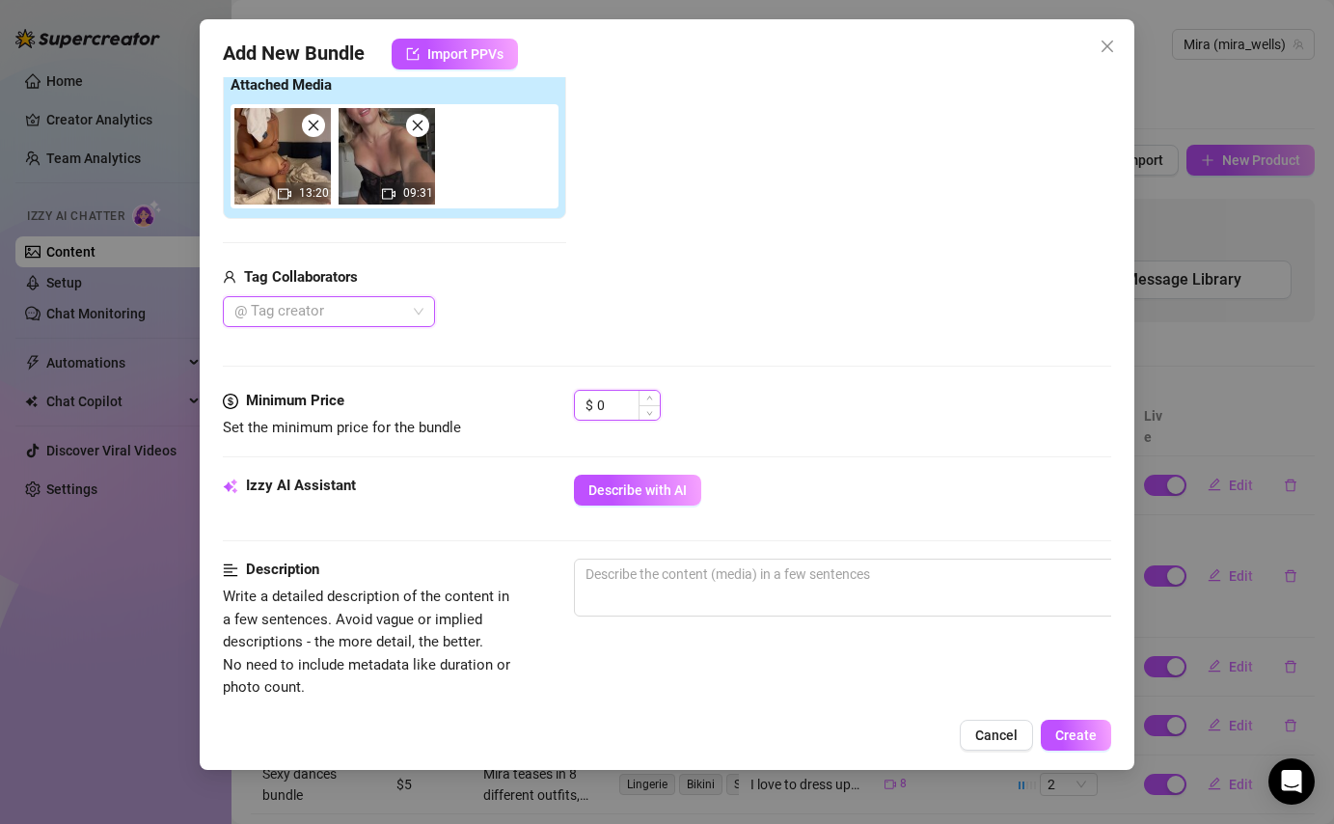
click at [638, 411] on input "0" at bounding box center [628, 405] width 63 height 29
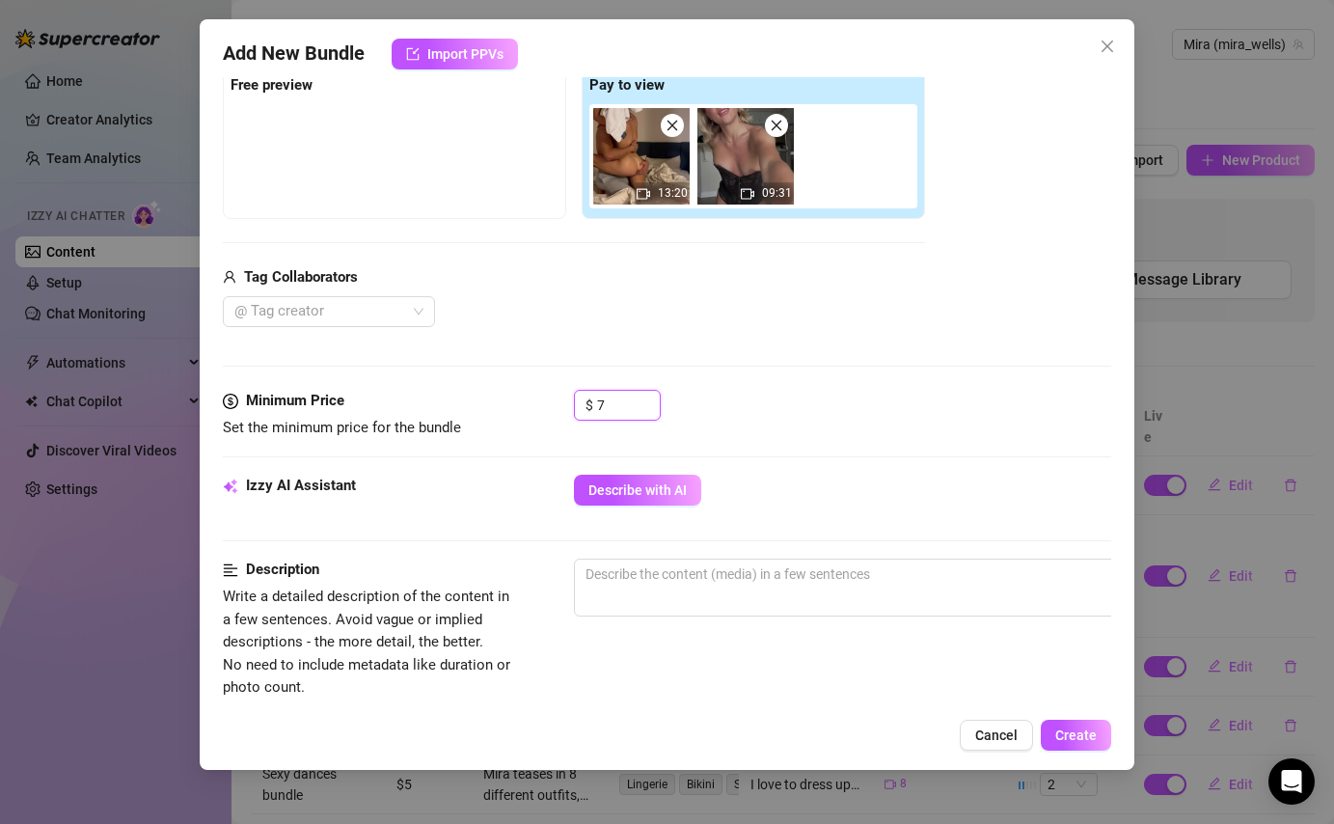
scroll to position [408, 0]
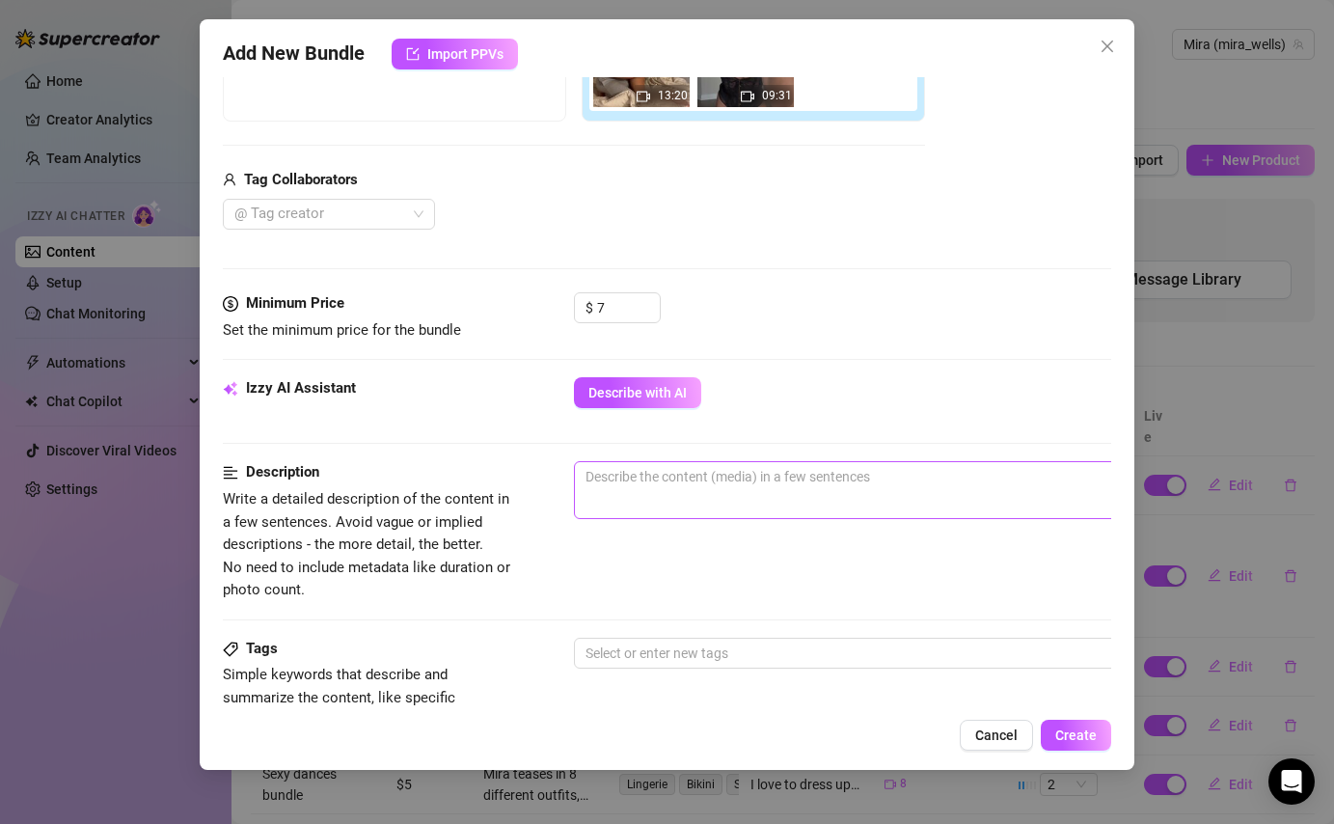
click at [672, 494] on span "0 / 1000" at bounding box center [911, 490] width 675 height 58
click at [685, 479] on textarea at bounding box center [911, 476] width 673 height 29
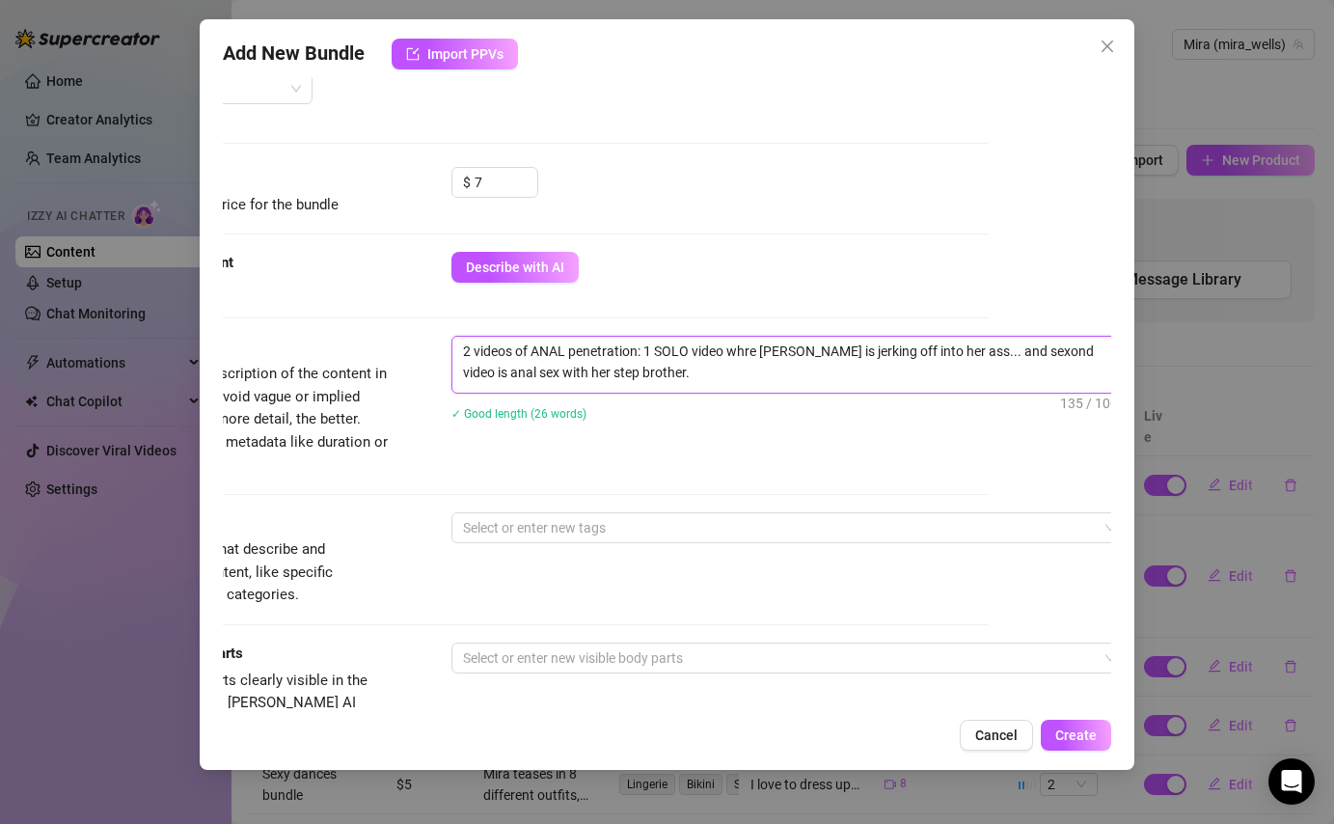
scroll to position [553, 123]
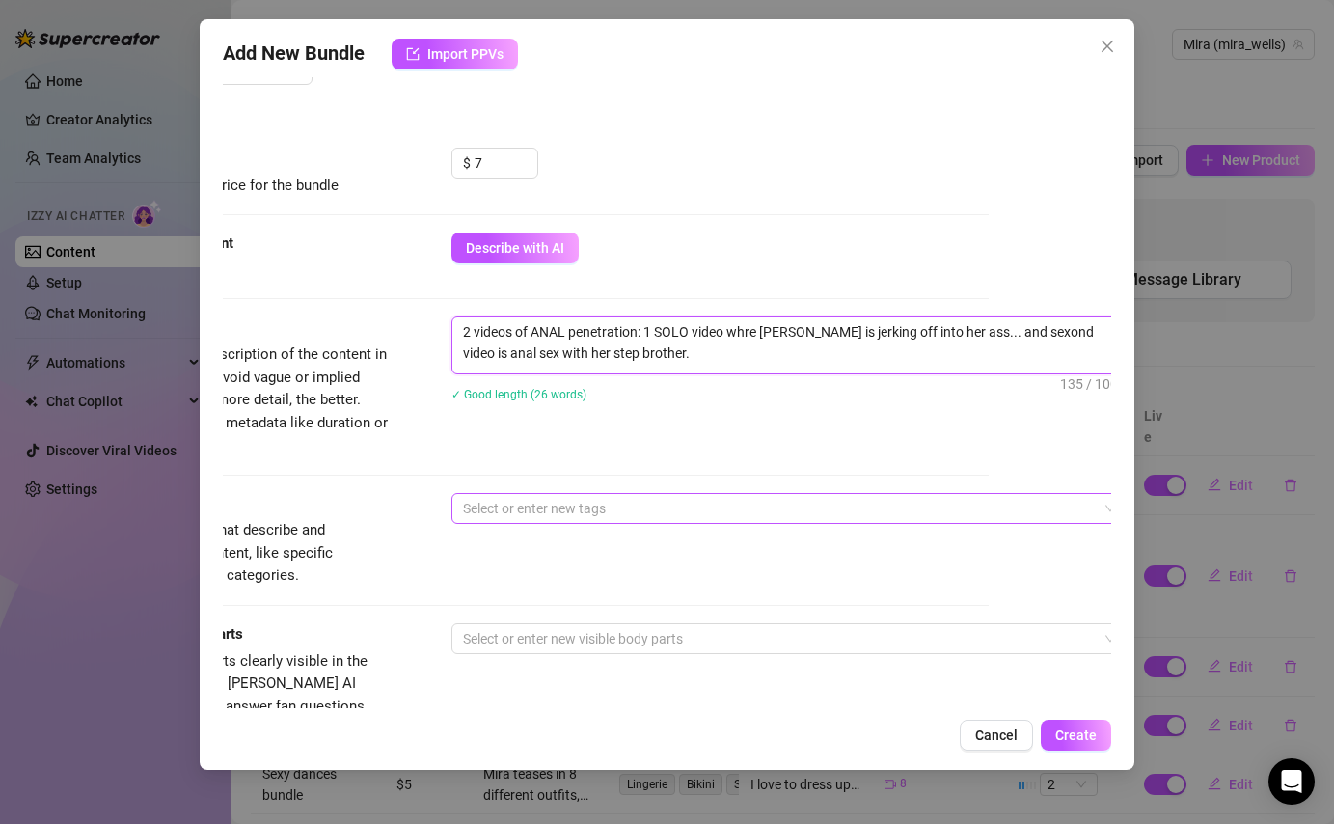
click at [733, 504] on div at bounding box center [778, 508] width 647 height 27
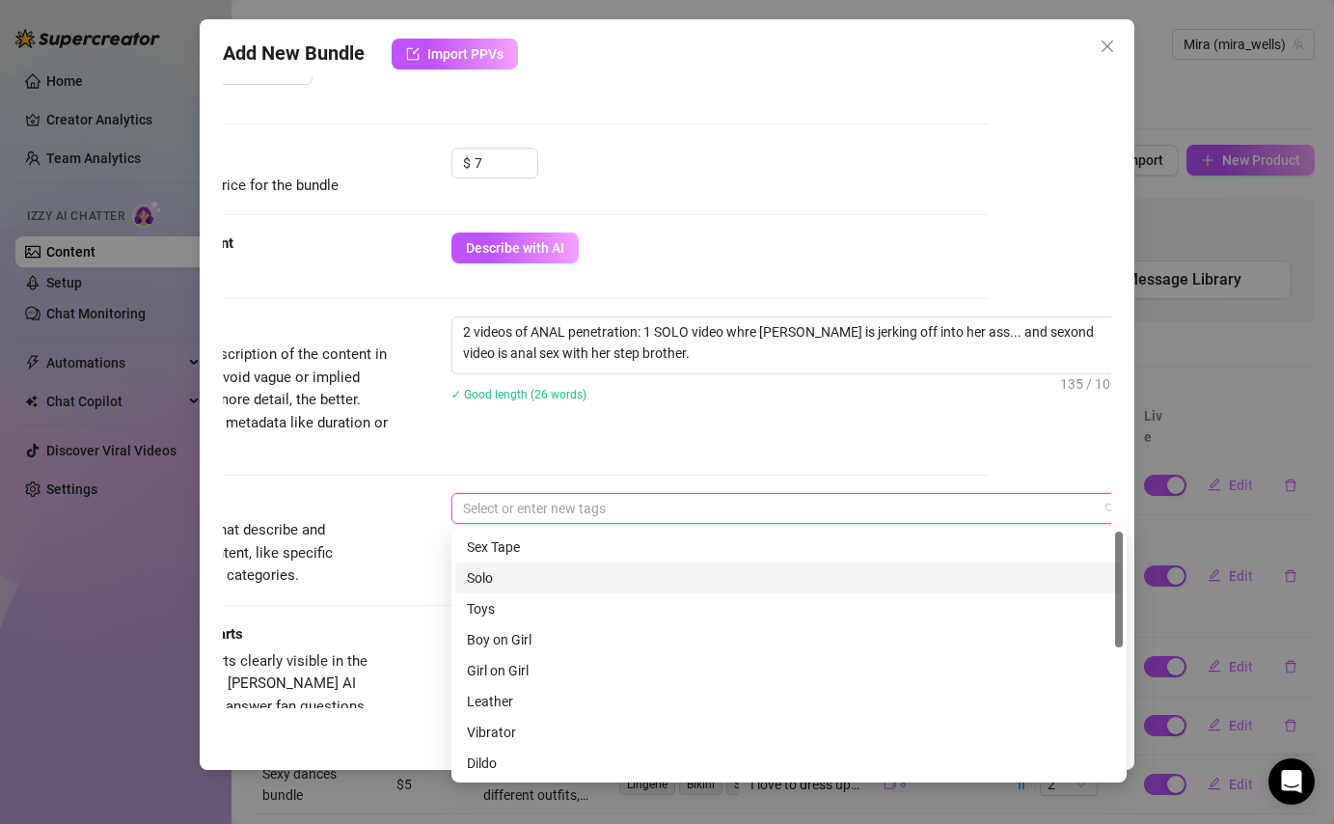
click at [671, 580] on div "Solo" at bounding box center [789, 577] width 644 height 21
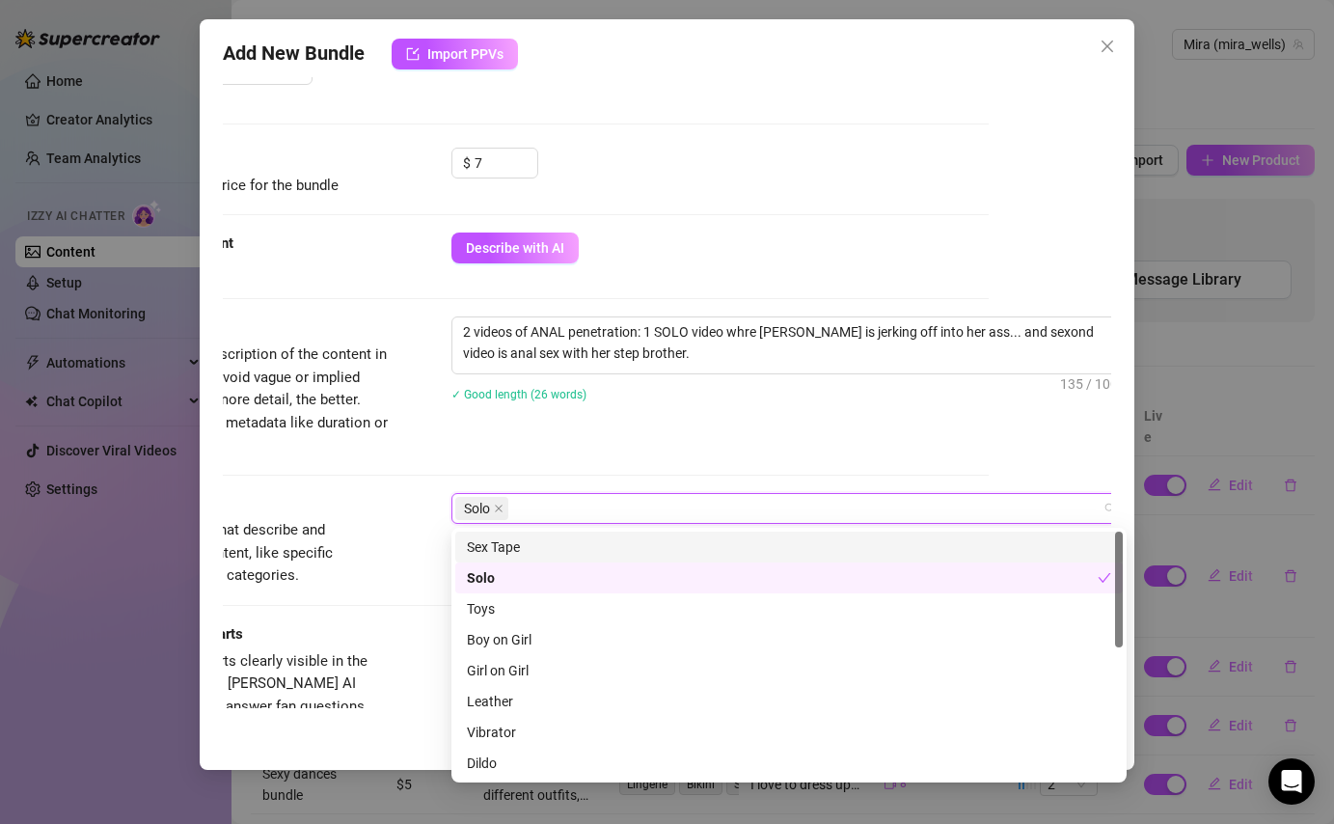
click at [671, 546] on div "Sex Tape" at bounding box center [789, 546] width 644 height 21
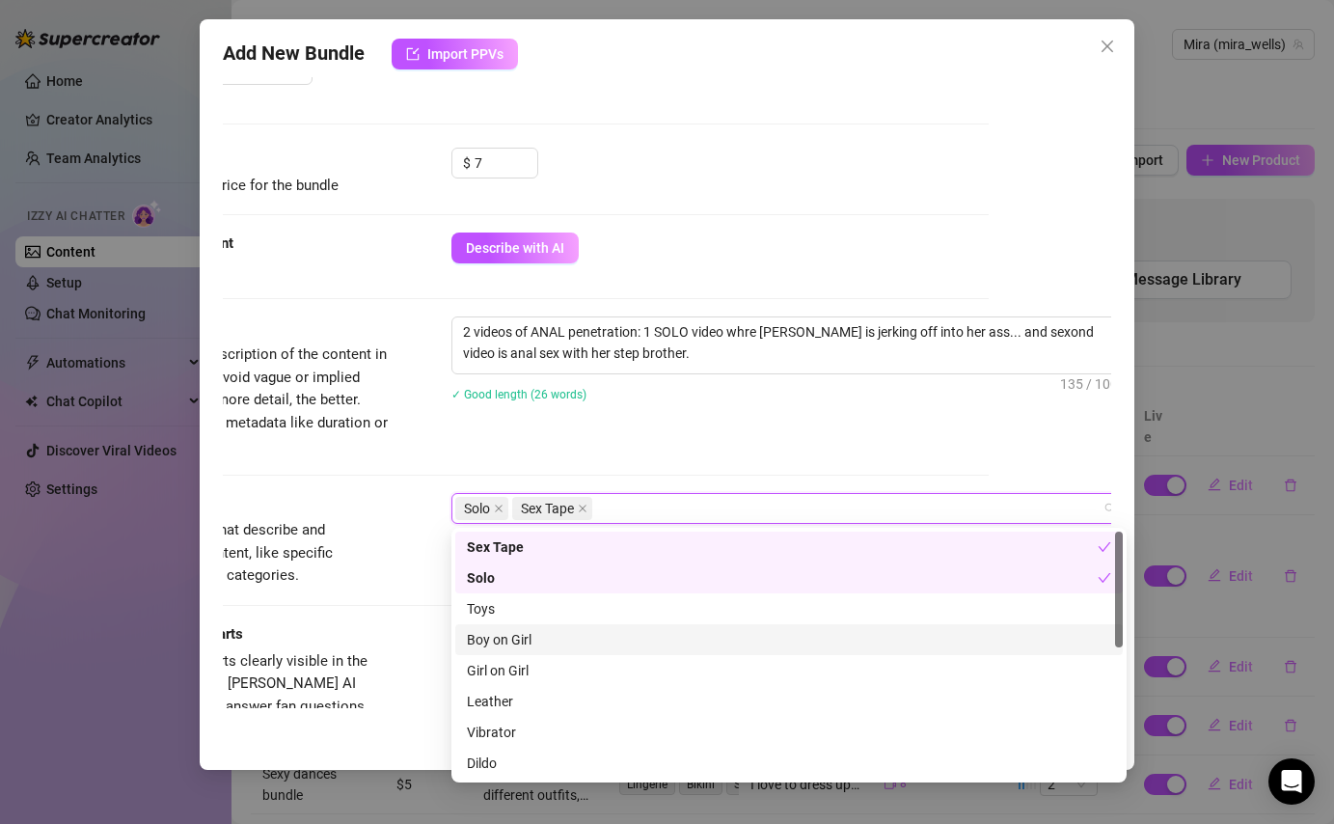
click at [631, 631] on div "Boy on Girl" at bounding box center [789, 639] width 644 height 21
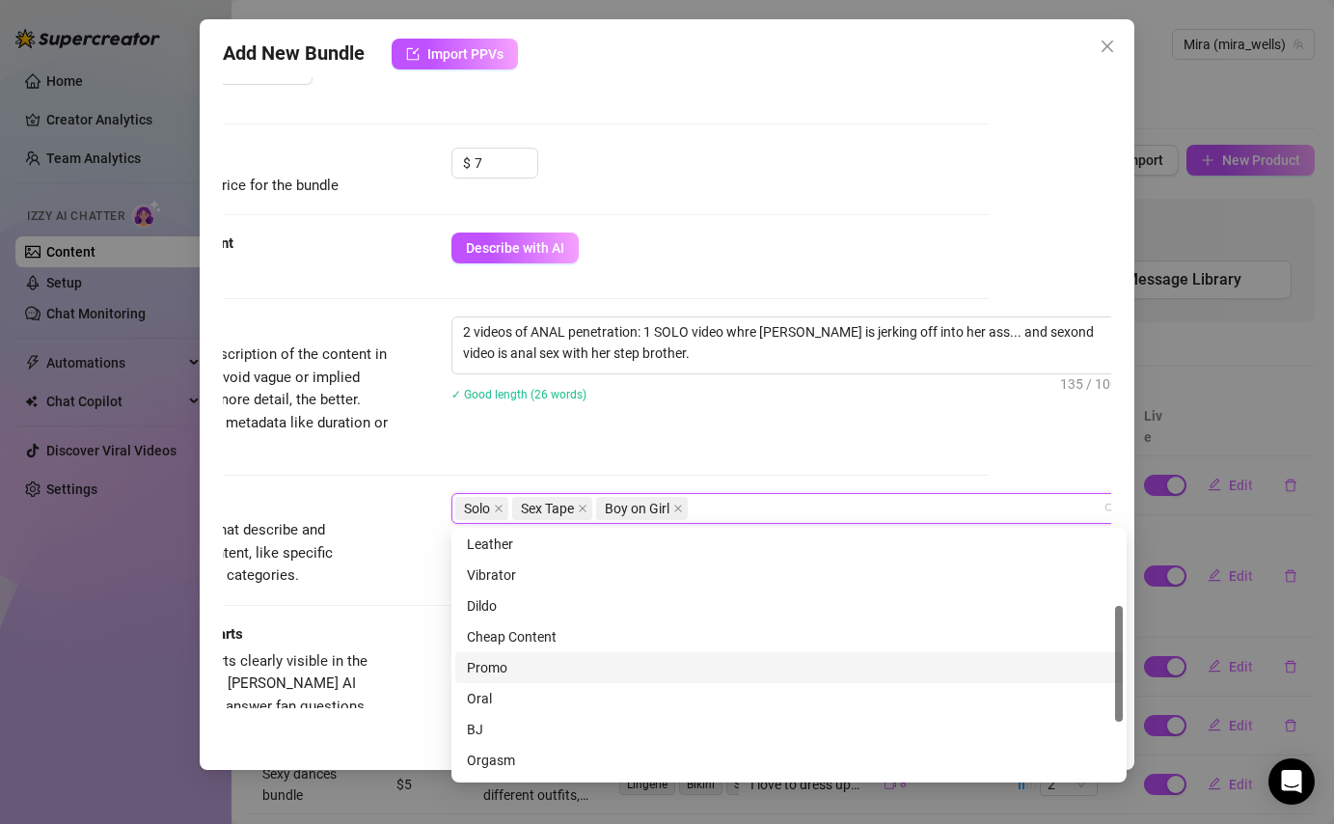
scroll to position [247, 0]
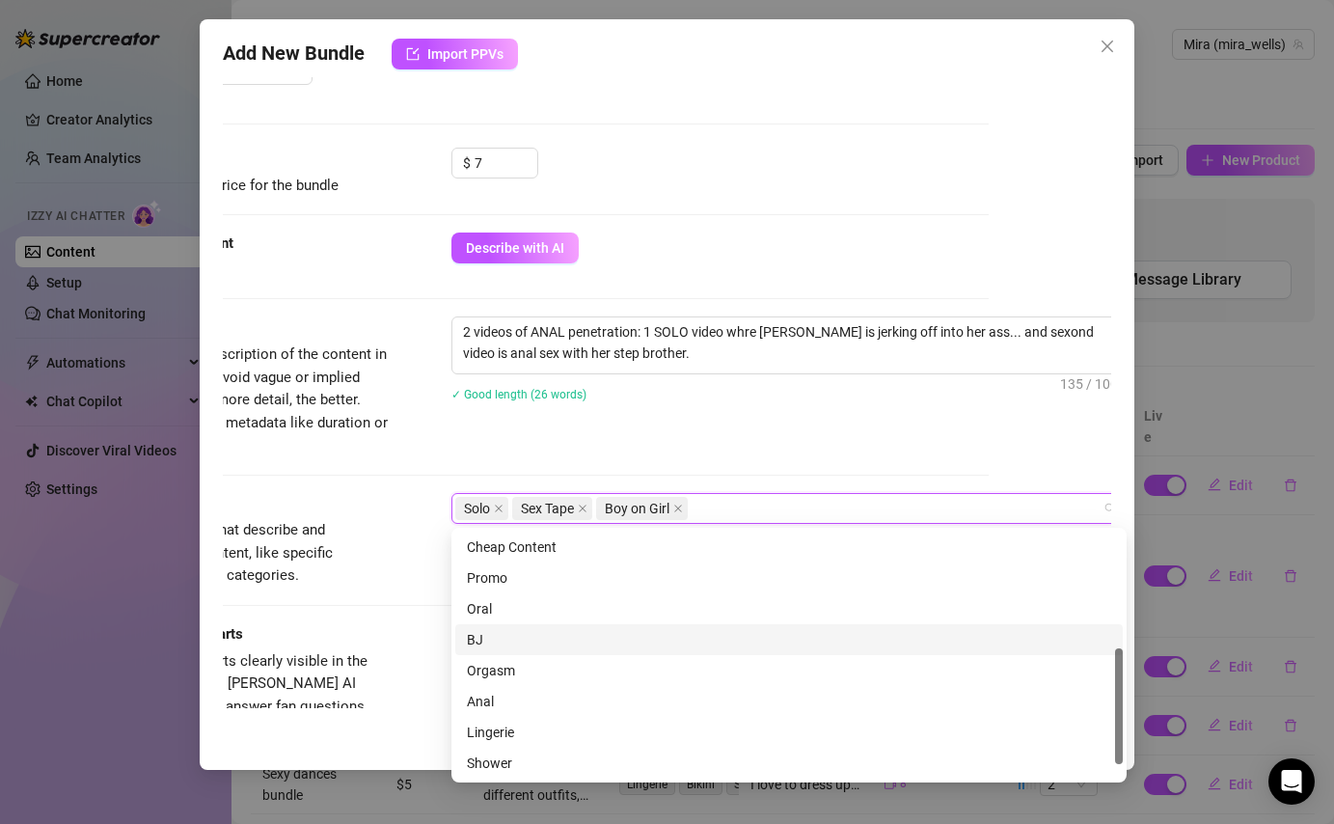
click at [546, 641] on div "BJ" at bounding box center [789, 639] width 644 height 21
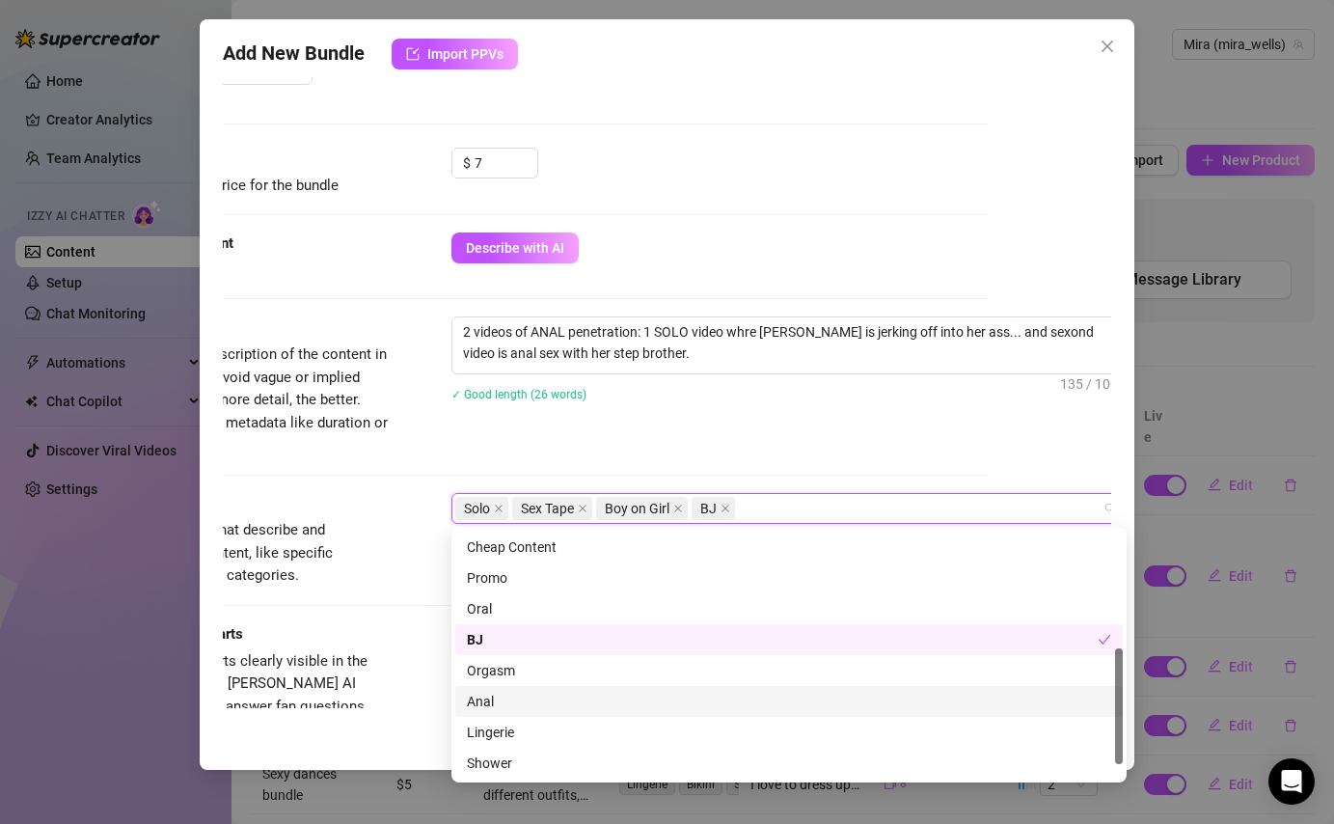
click at [536, 703] on div "Anal" at bounding box center [789, 701] width 644 height 21
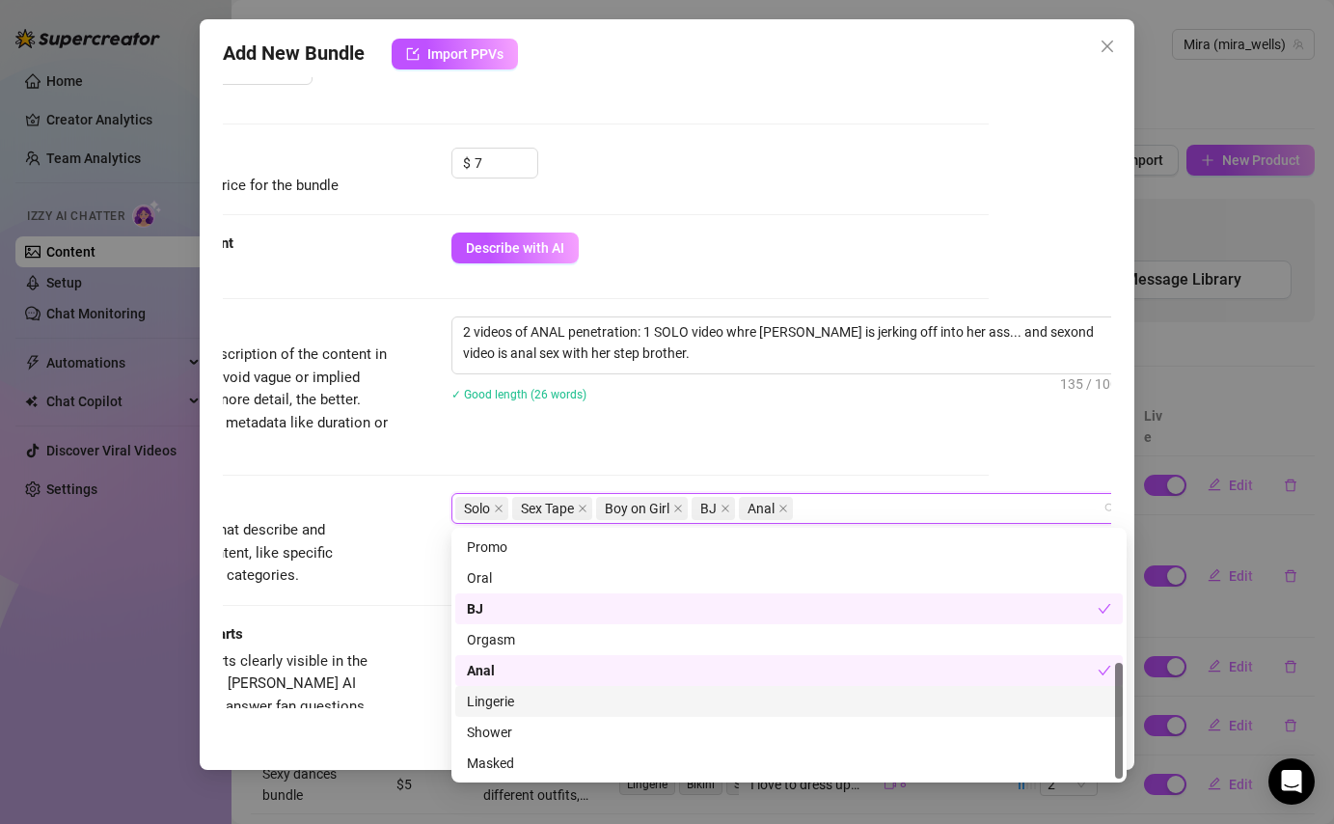
click at [507, 708] on div "Lingerie" at bounding box center [789, 701] width 644 height 21
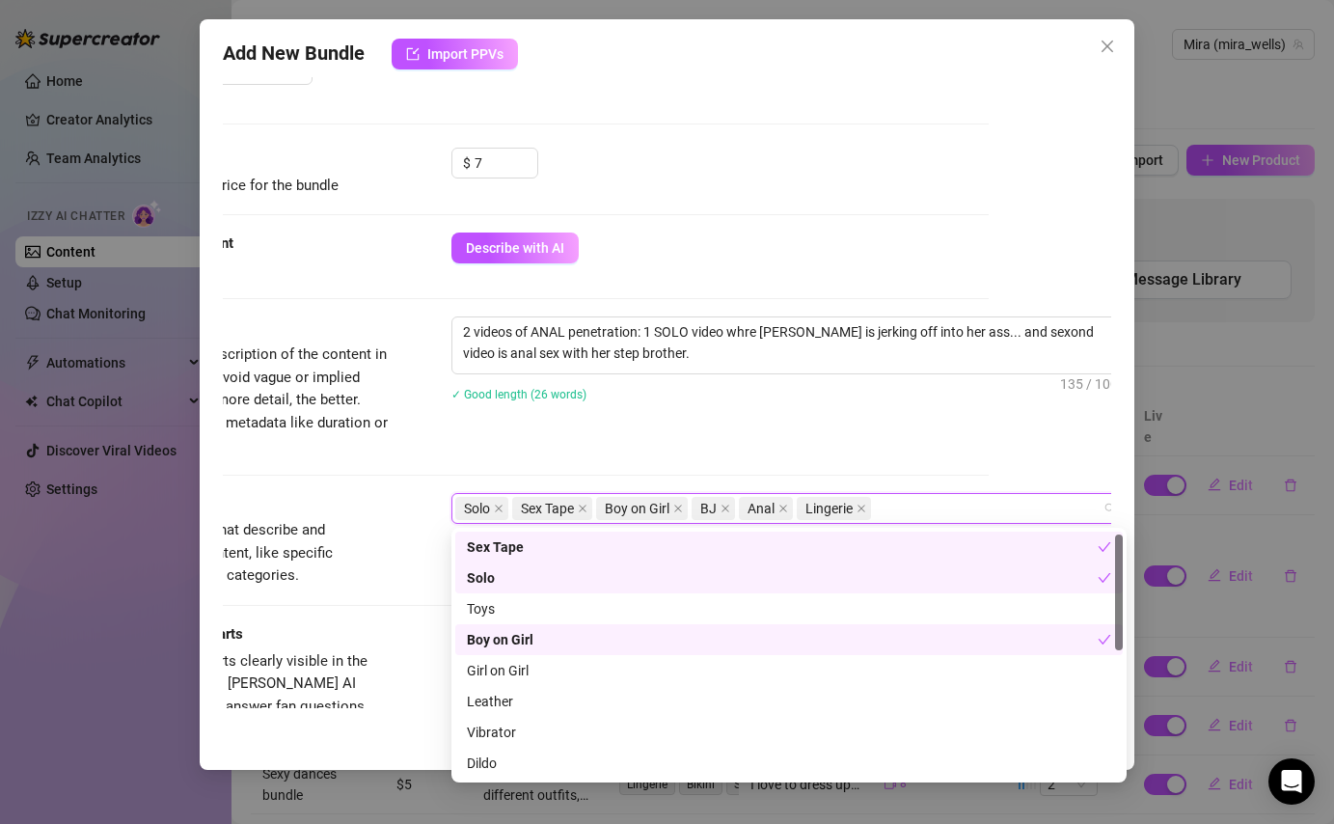
scroll to position [50, 0]
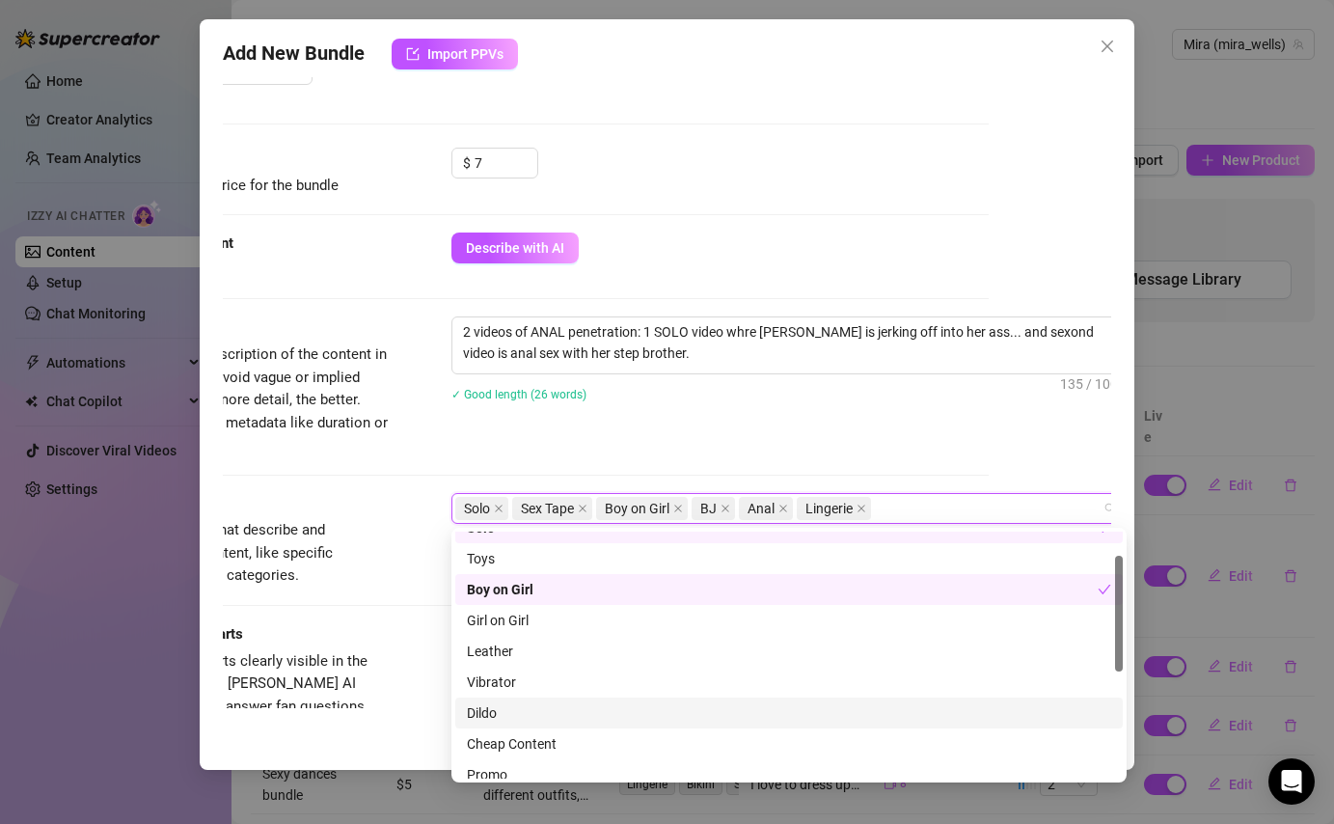
click at [521, 708] on div "Dildo" at bounding box center [789, 712] width 644 height 21
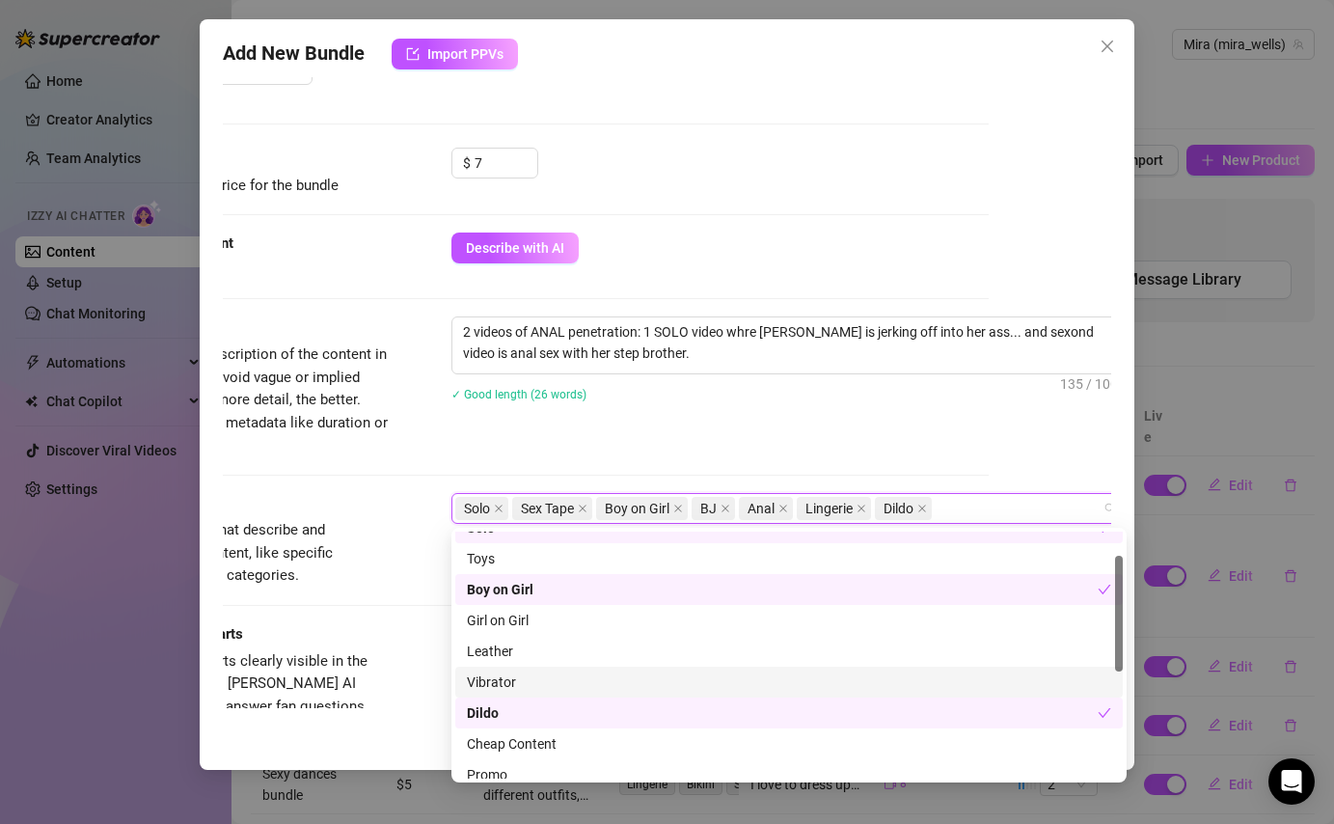
click at [521, 692] on div "Vibrator" at bounding box center [789, 682] width 644 height 21
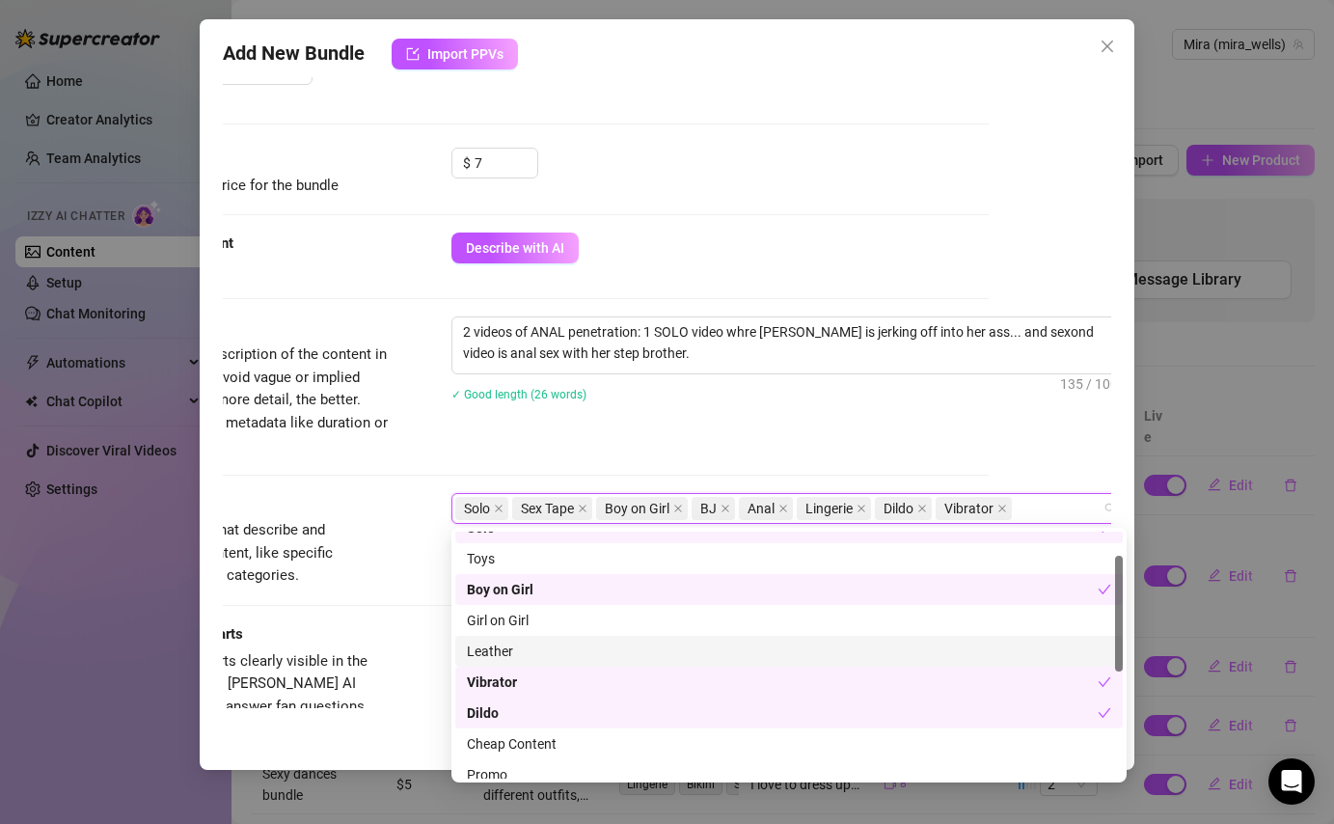
click at [392, 589] on div "Tags Simple keywords that describe and summarize the content, like specific fet…" at bounding box center [544, 558] width 888 height 130
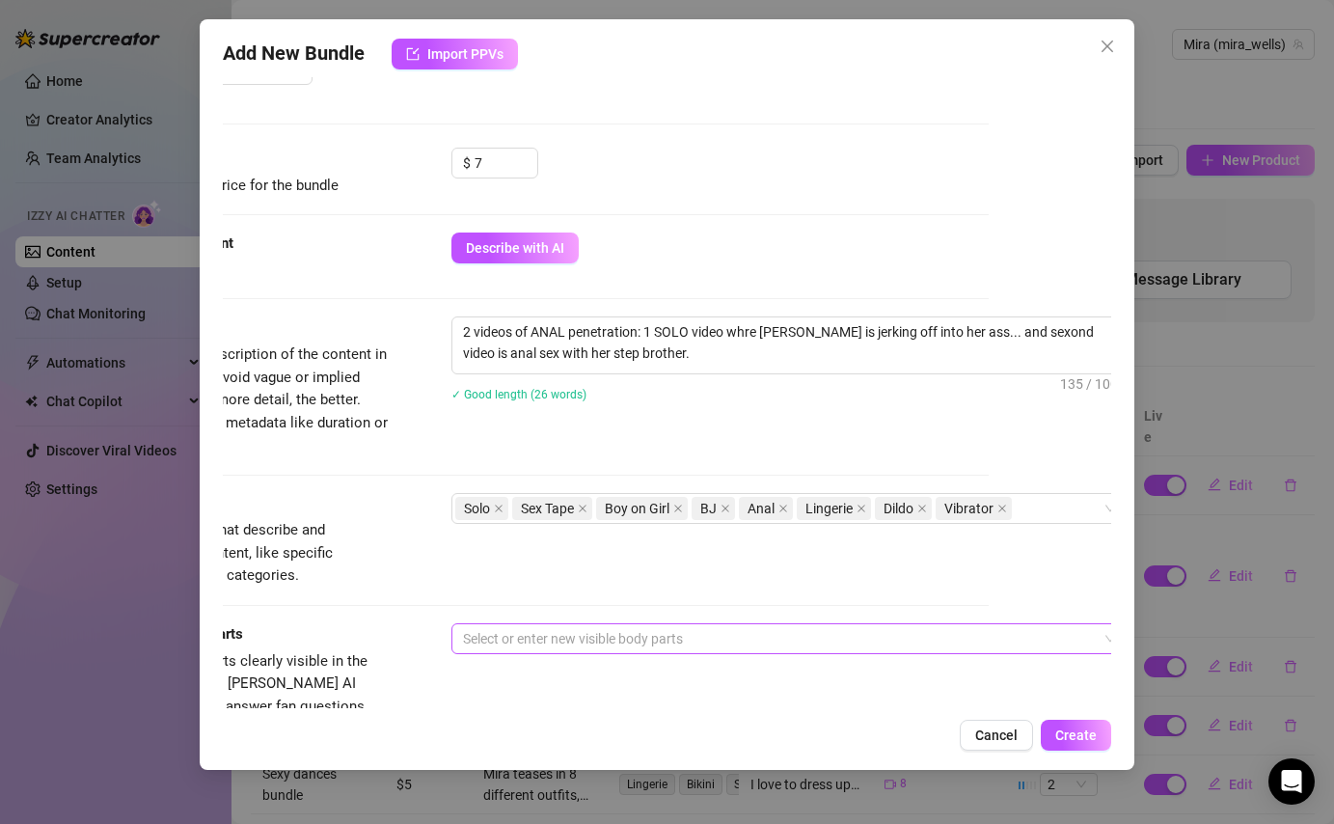
scroll to position [553, 0]
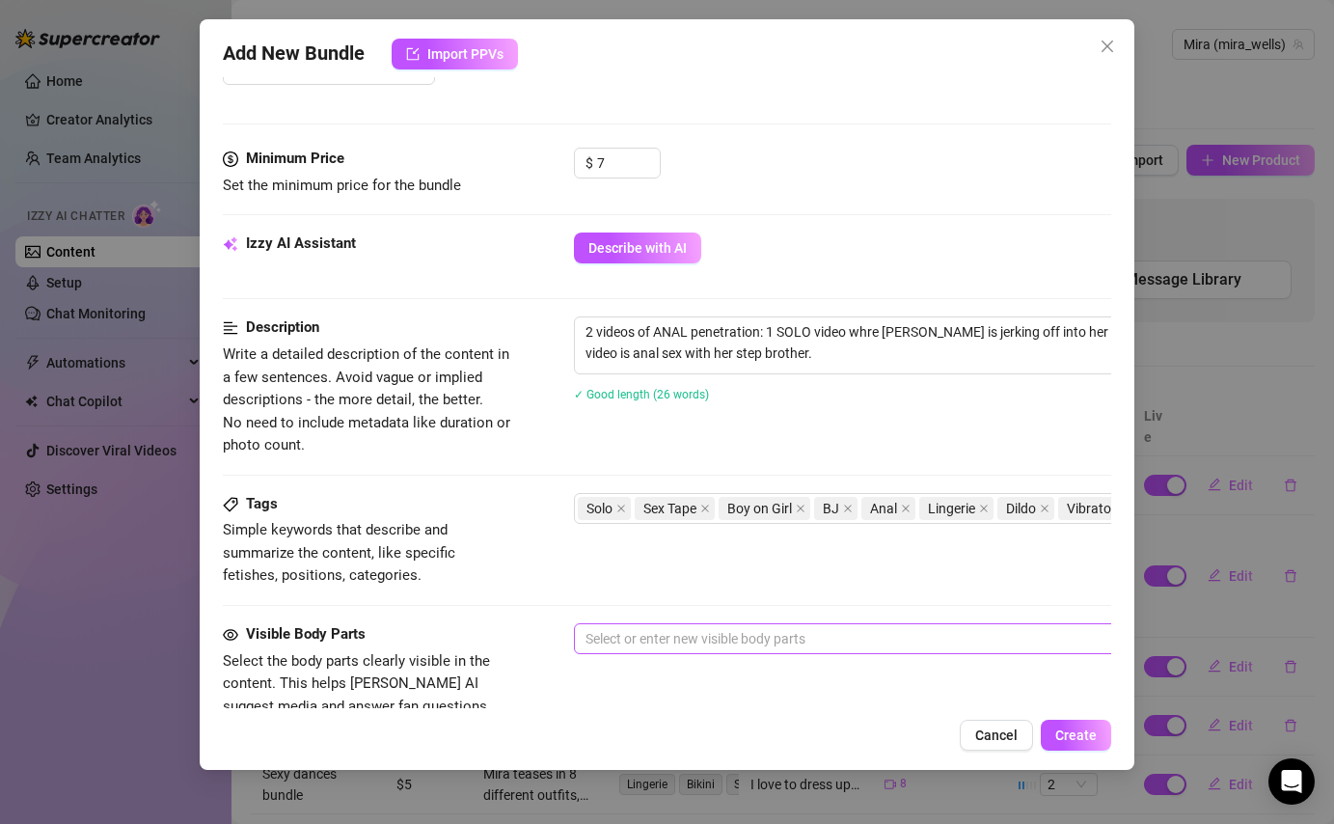
click at [573, 639] on div "Visible Body Parts Select the body parts clearly visible in the content. This h…" at bounding box center [667, 682] width 888 height 118
click at [607, 638] on div at bounding box center [901, 638] width 647 height 27
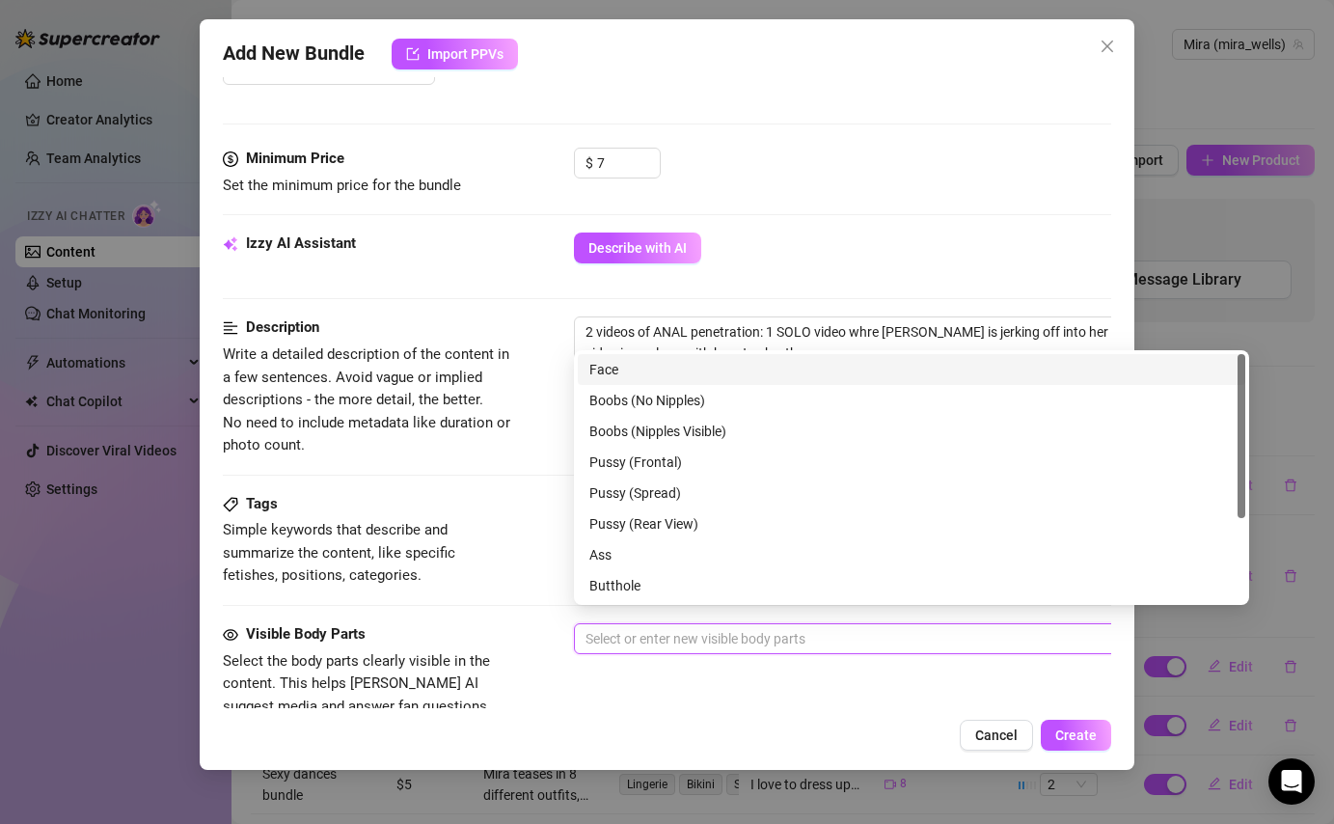
scroll to position [582, 0]
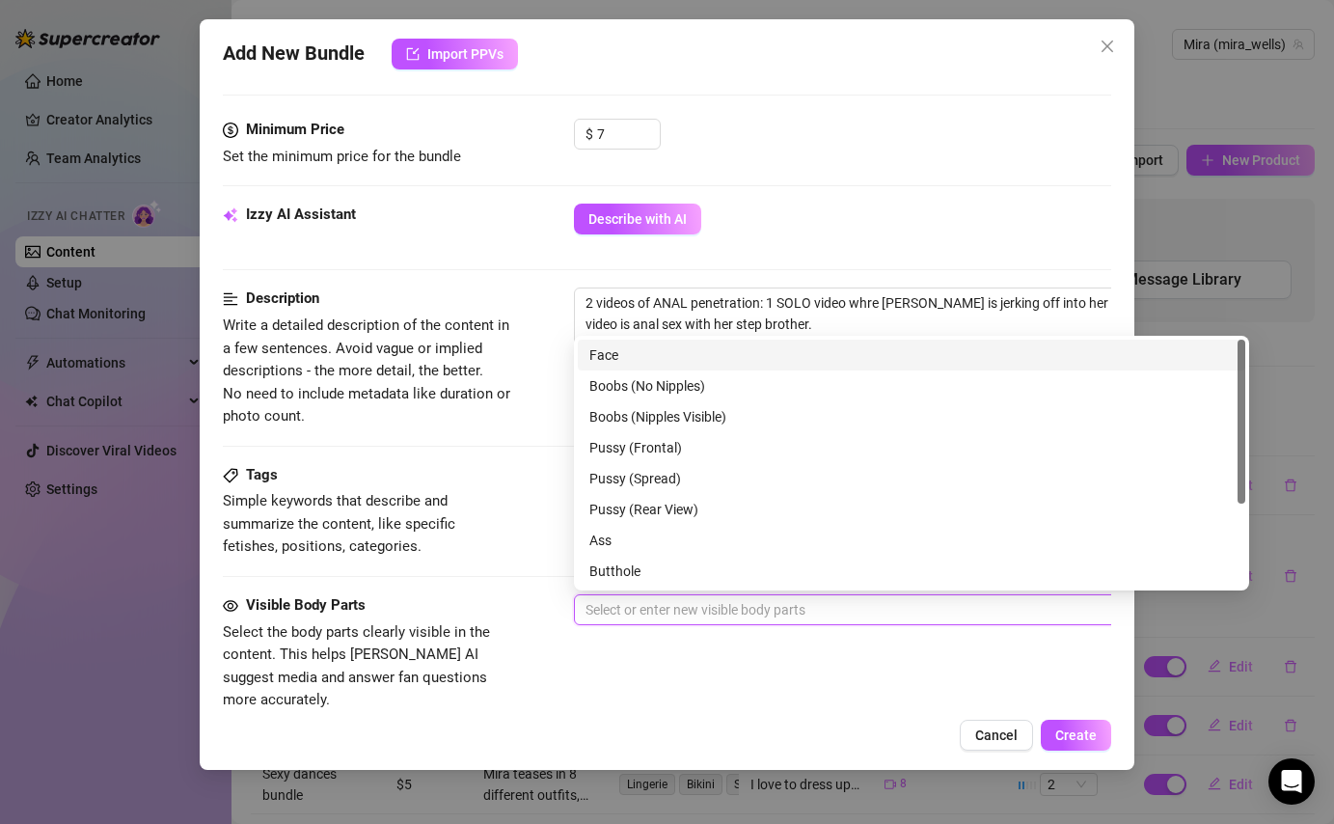
click at [644, 350] on div "Face" at bounding box center [911, 354] width 644 height 21
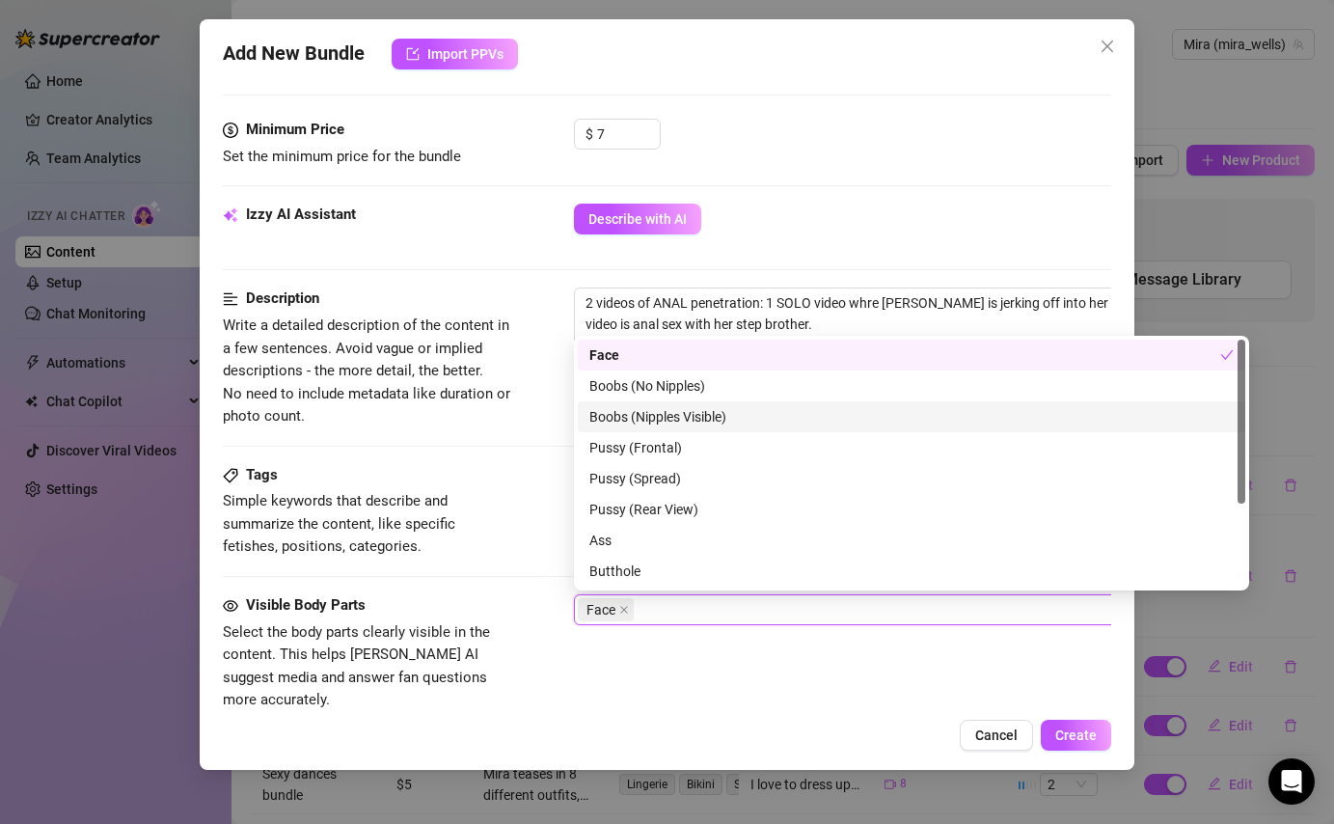
click at [636, 421] on div "Boobs (Nipples Visible)" at bounding box center [911, 416] width 644 height 21
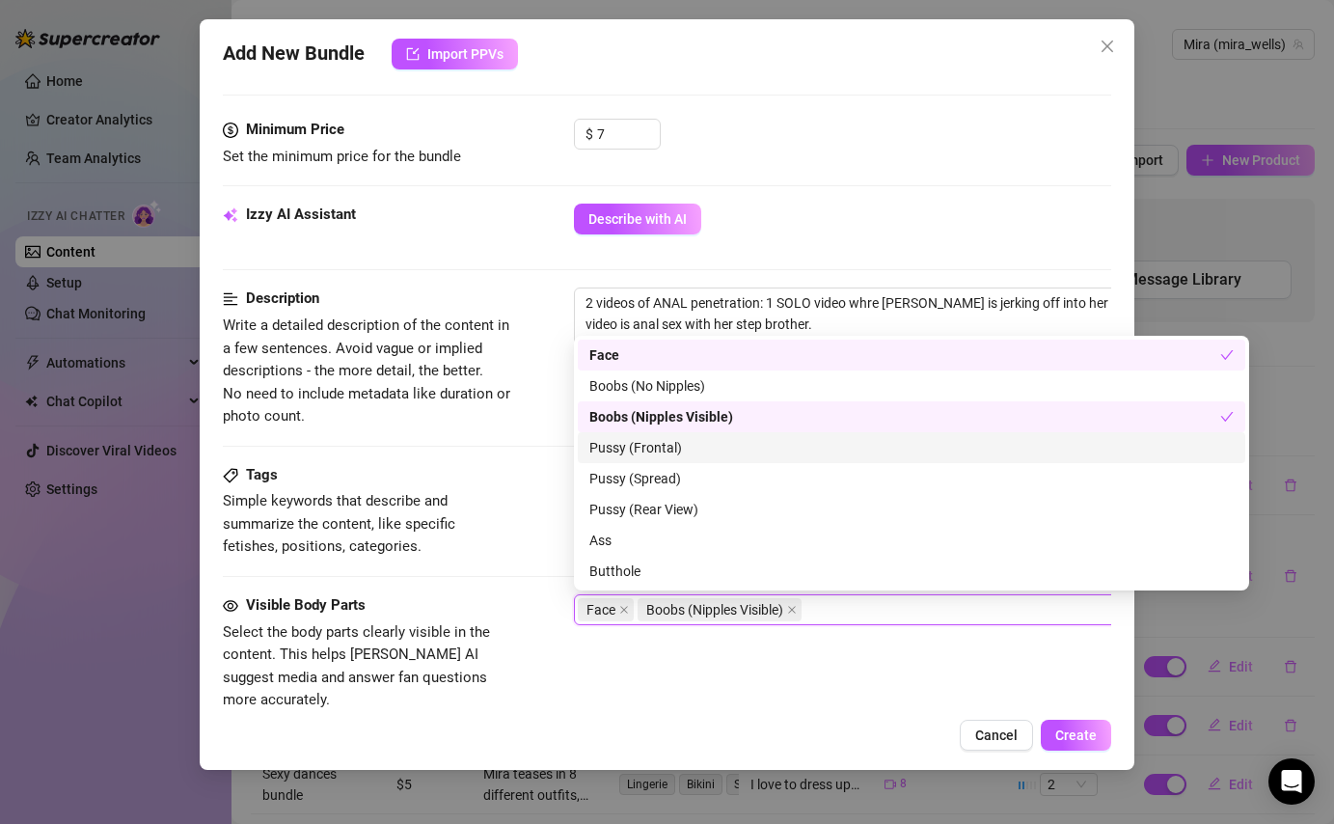
click at [629, 456] on div "Pussy (Frontal)" at bounding box center [911, 447] width 644 height 21
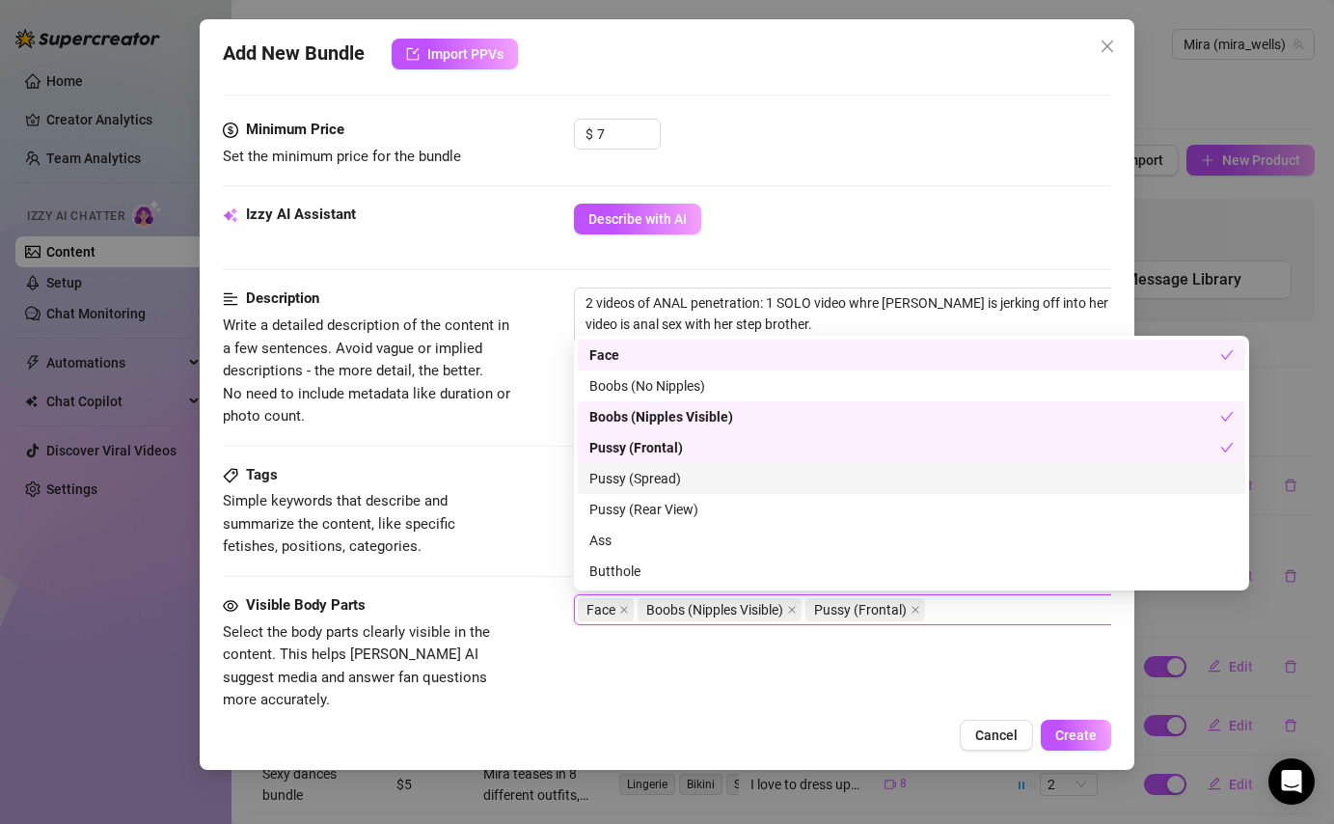
click at [629, 475] on div "Pussy (Spread)" at bounding box center [911, 478] width 644 height 21
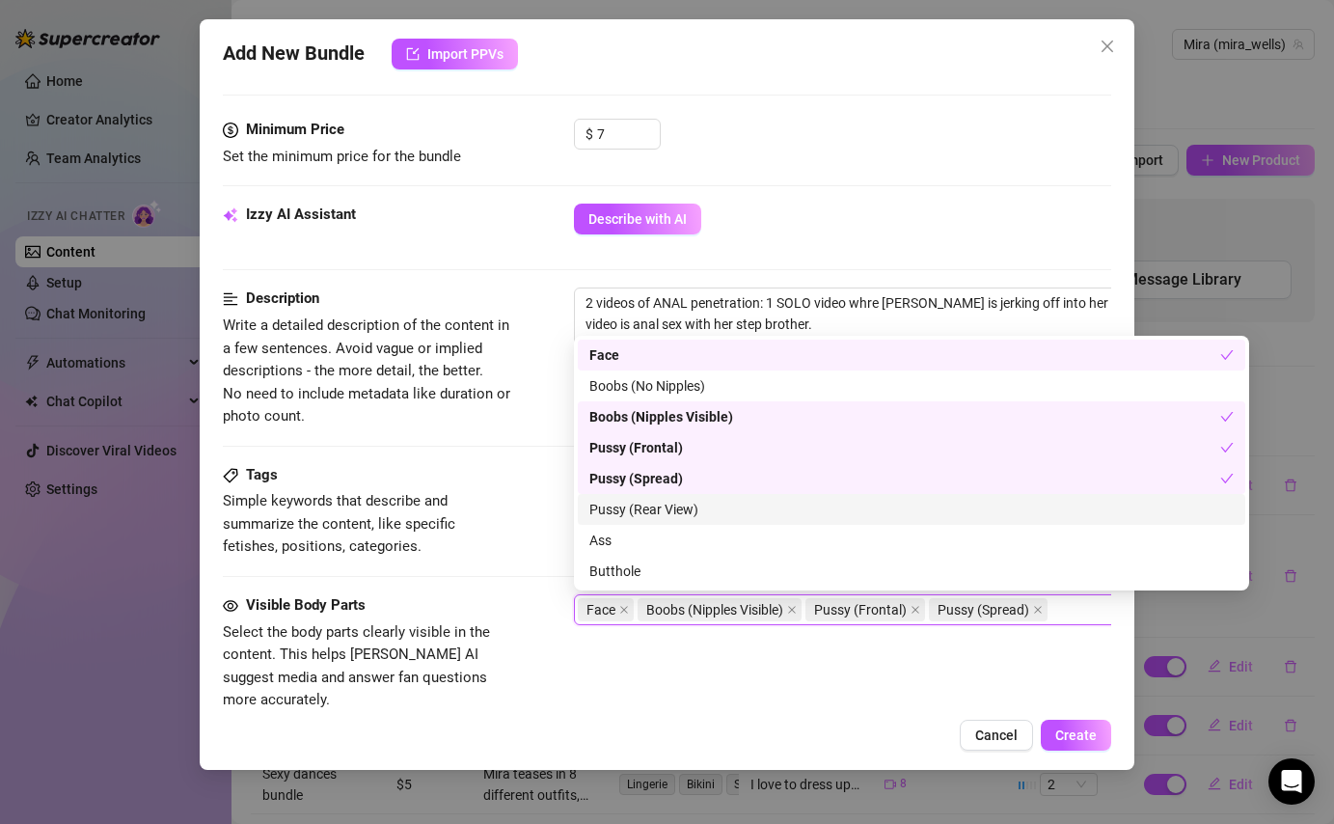
click at [629, 496] on div "Pussy (Rear View)" at bounding box center [912, 509] width 668 height 31
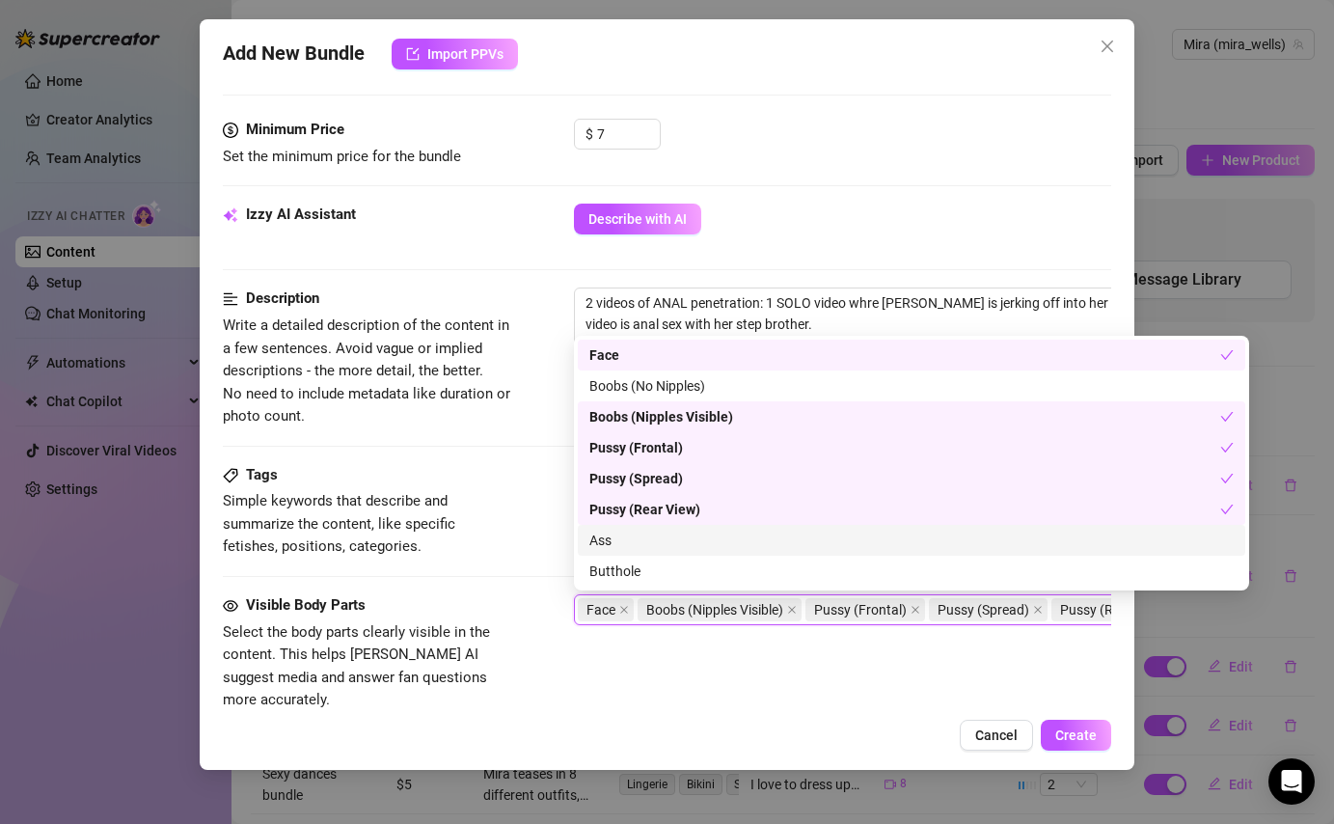
click at [631, 546] on div "Ass" at bounding box center [911, 540] width 644 height 21
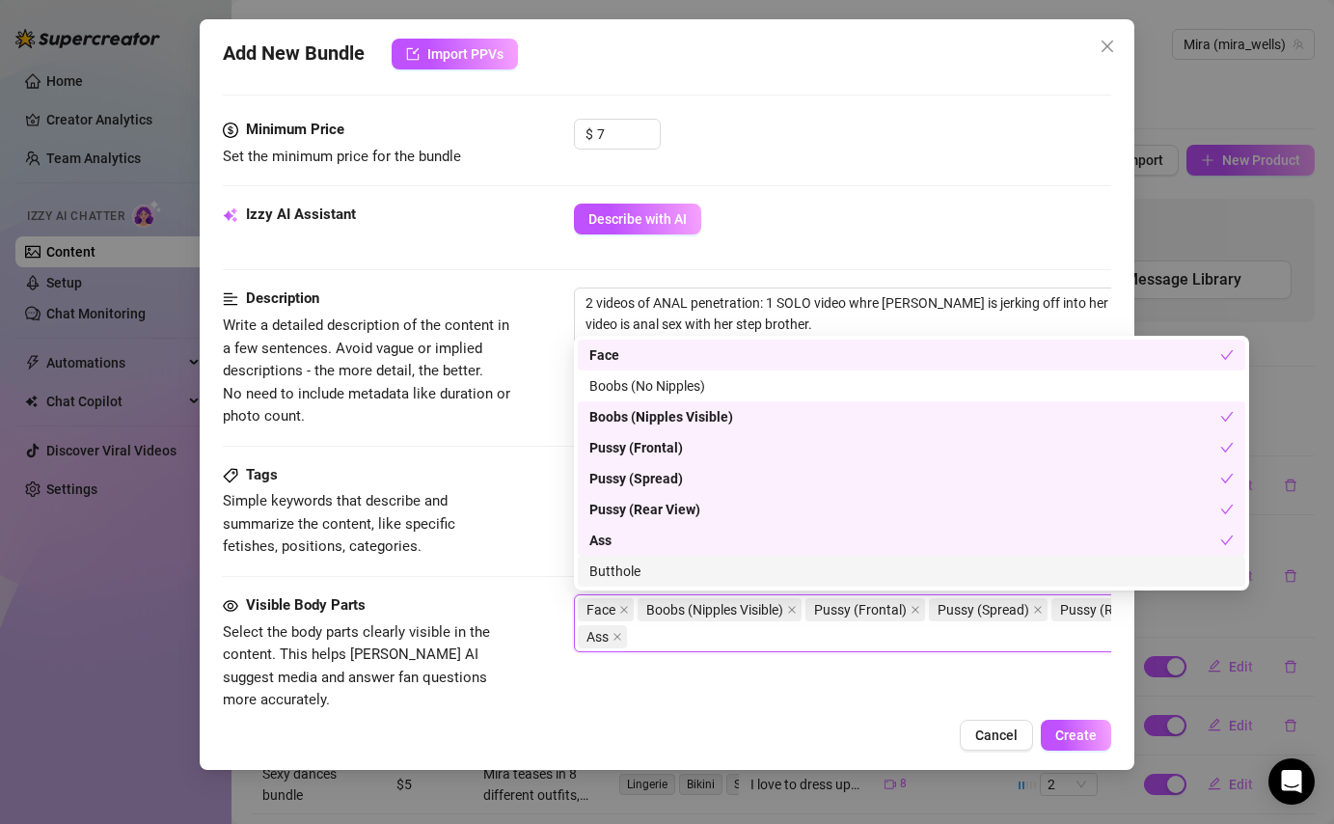
click at [638, 578] on div "Butthole" at bounding box center [911, 571] width 644 height 21
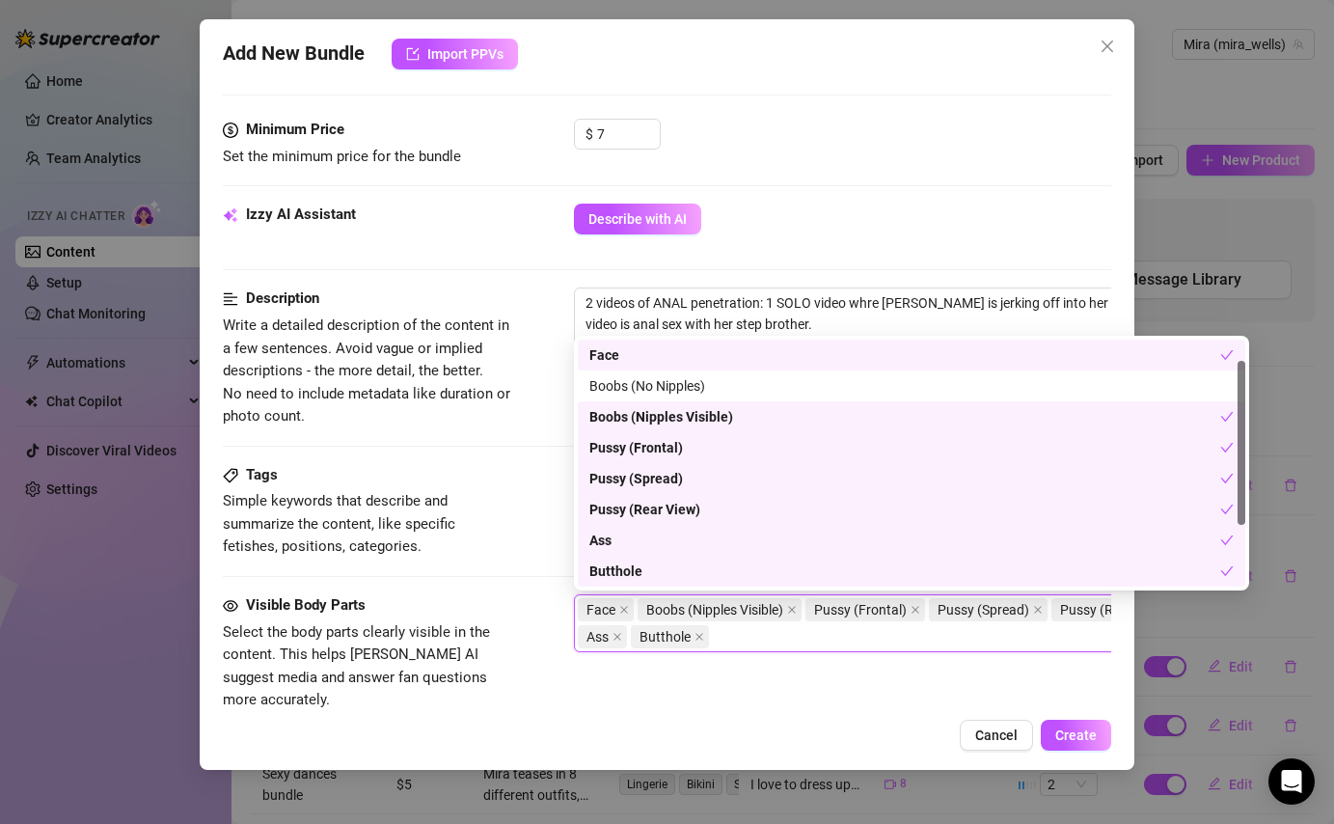
scroll to position [70, 0]
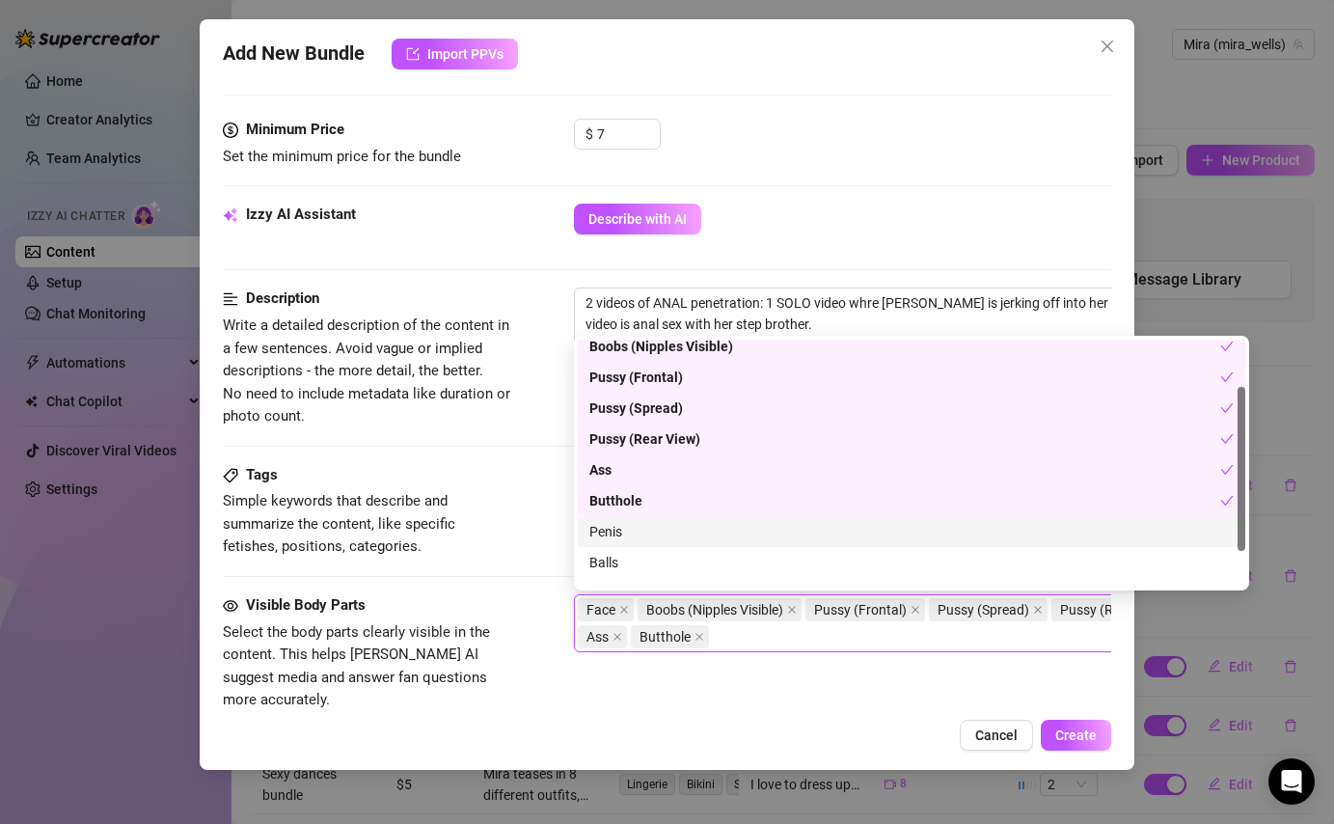
click at [633, 528] on div "Penis" at bounding box center [911, 531] width 644 height 21
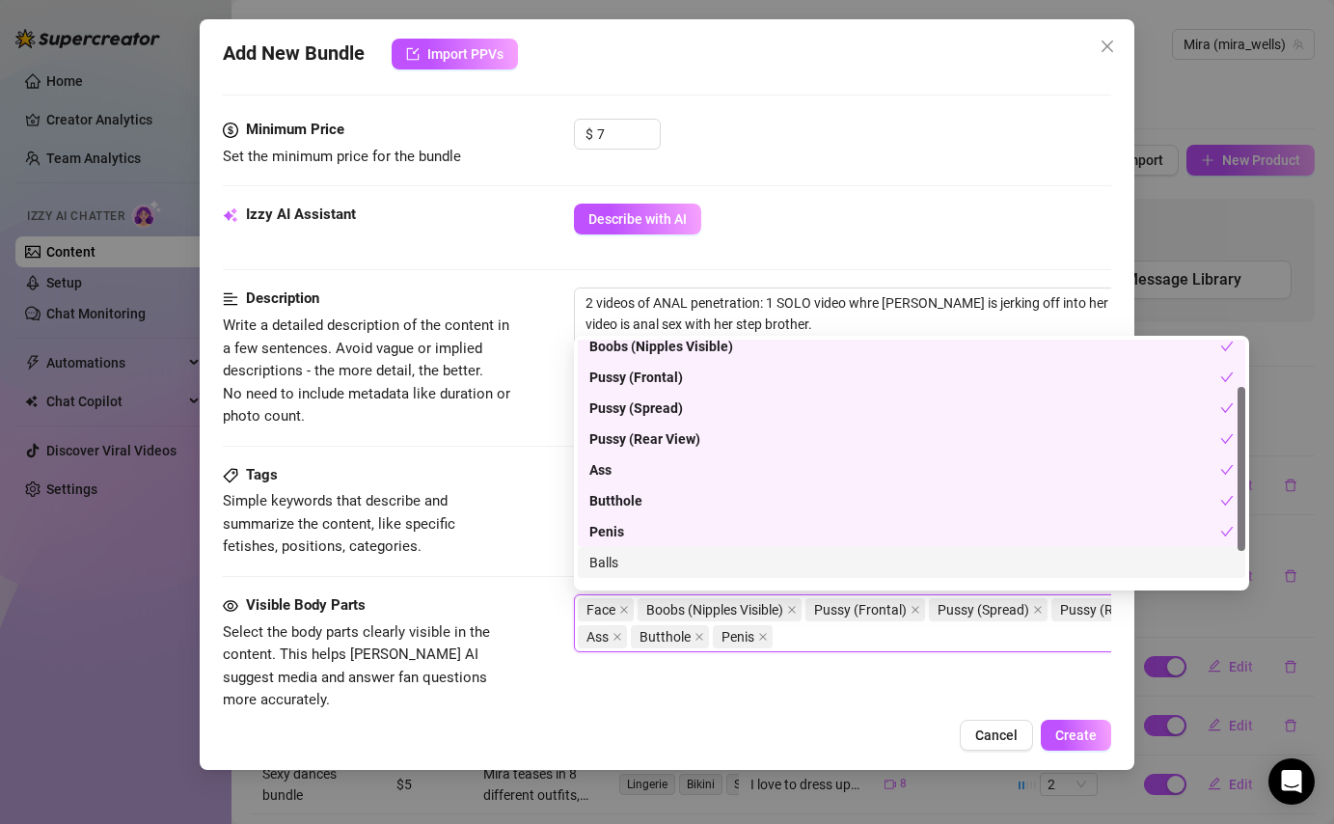
click at [638, 558] on div "Balls" at bounding box center [911, 562] width 644 height 21
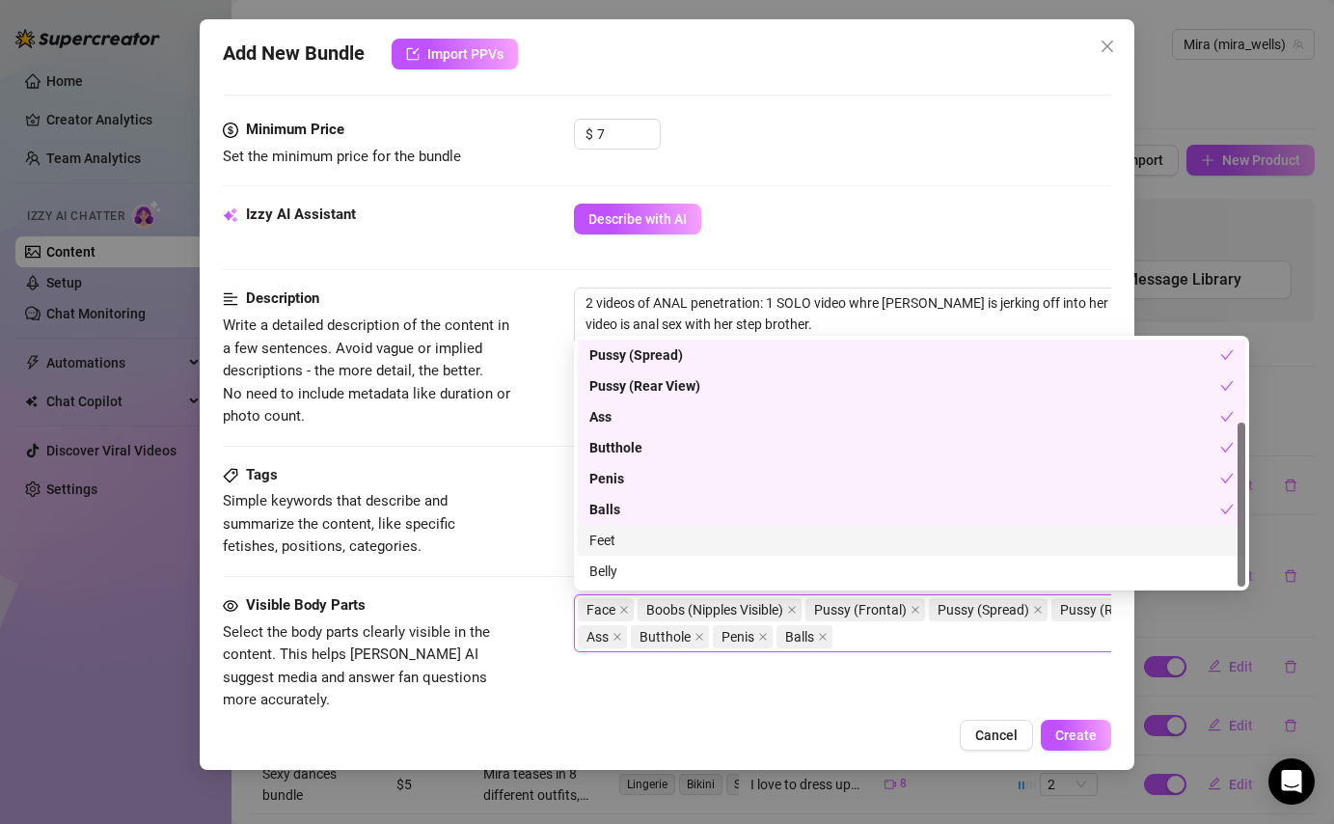
click at [622, 547] on div "Feet" at bounding box center [911, 540] width 644 height 21
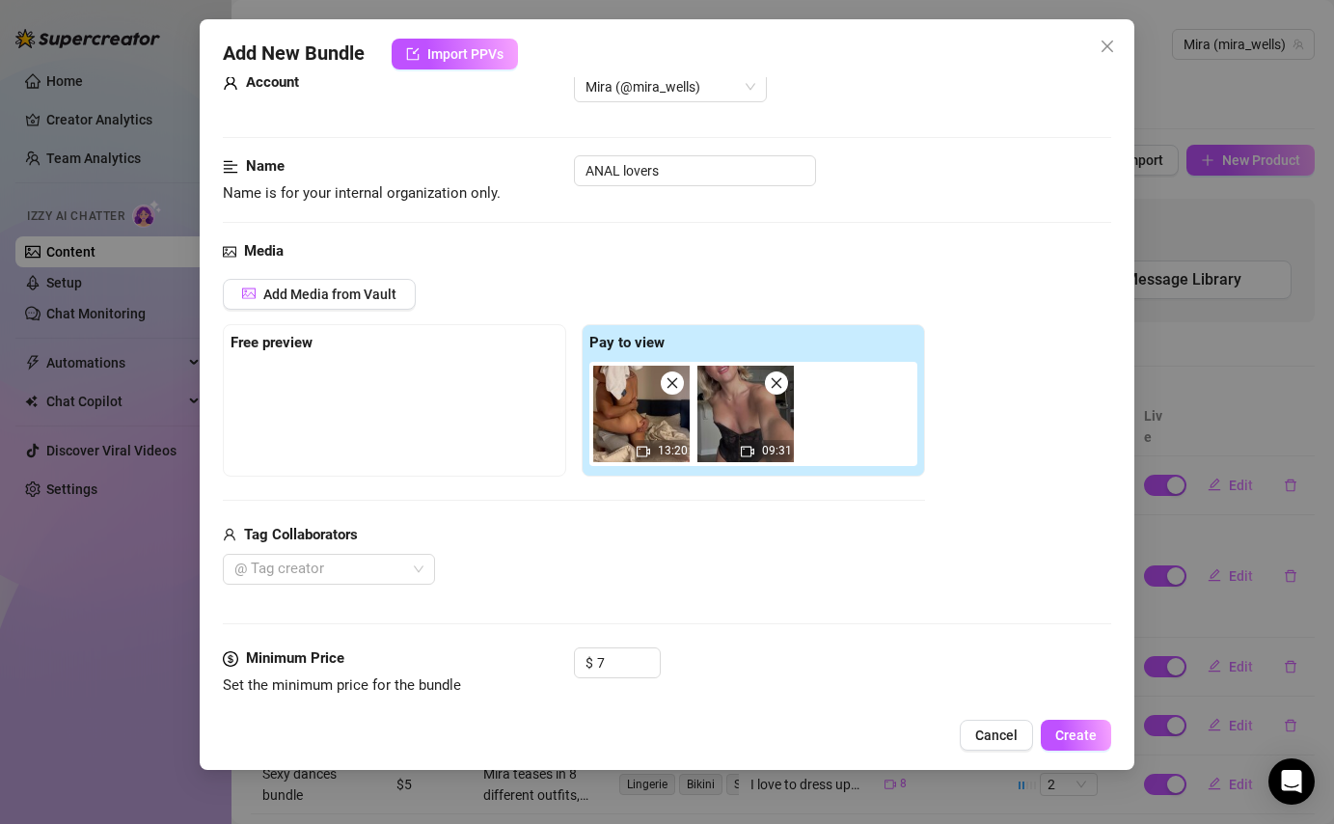
scroll to position [36, 0]
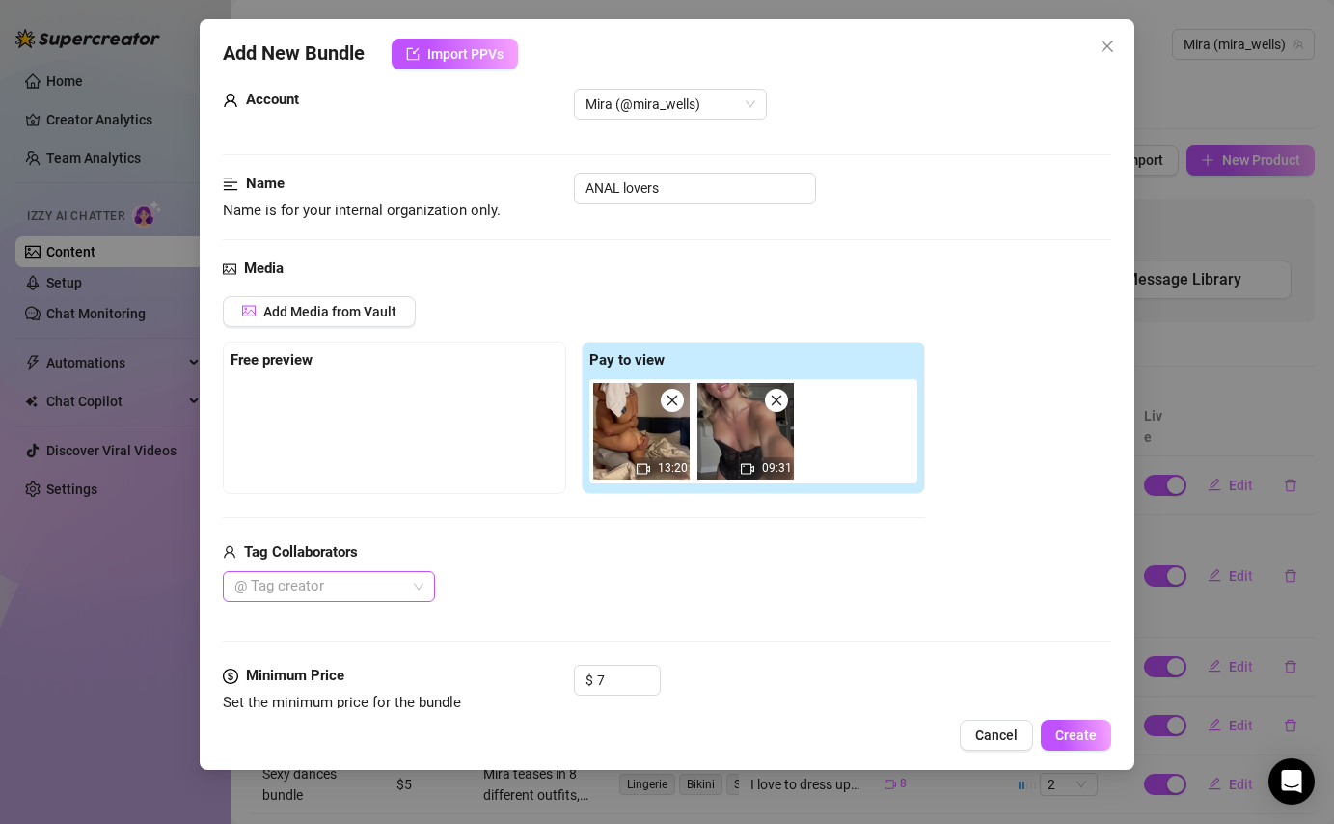
click at [356, 589] on div at bounding box center [319, 586] width 184 height 27
click at [352, 629] on div "[PERSON_NAME]" at bounding box center [328, 625] width 181 height 21
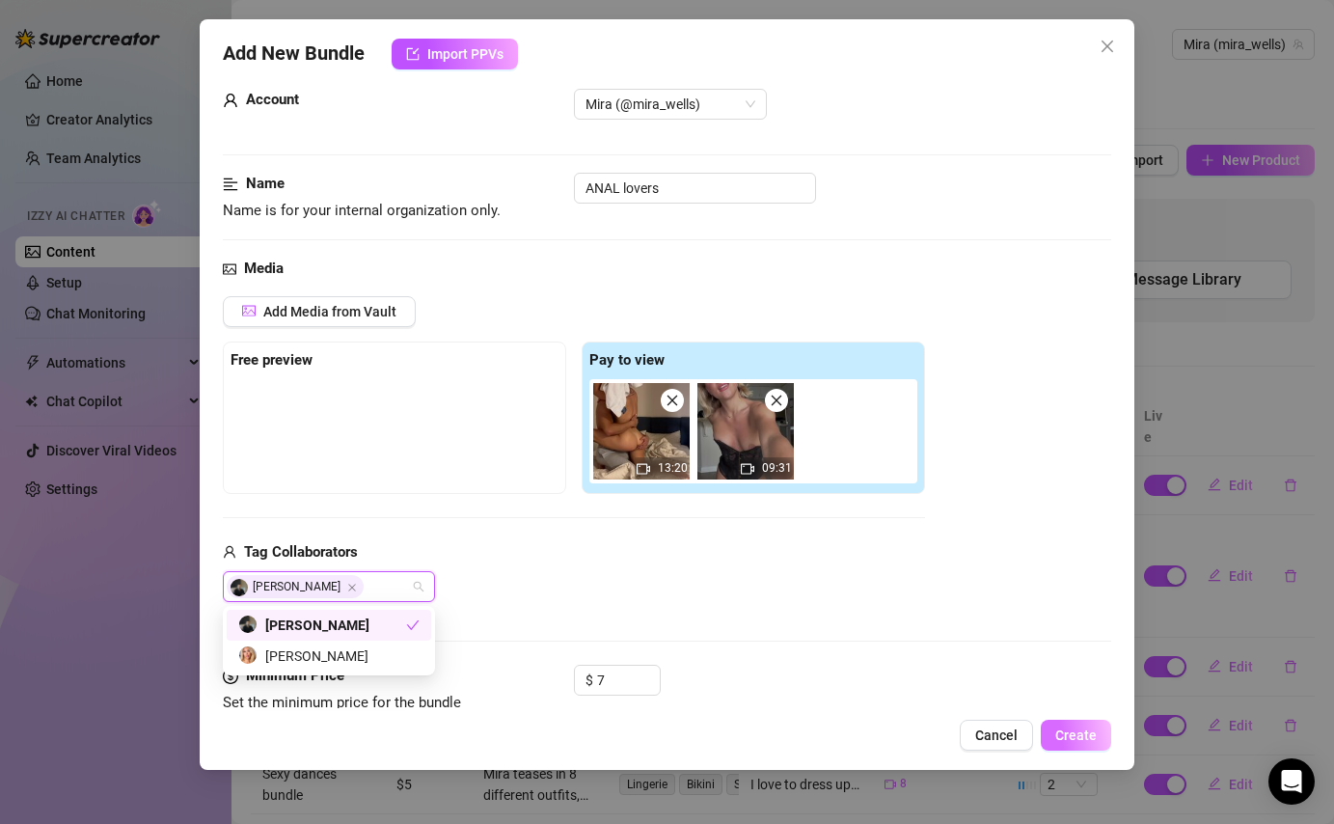
click at [1076, 735] on span "Create" at bounding box center [1075, 734] width 41 height 15
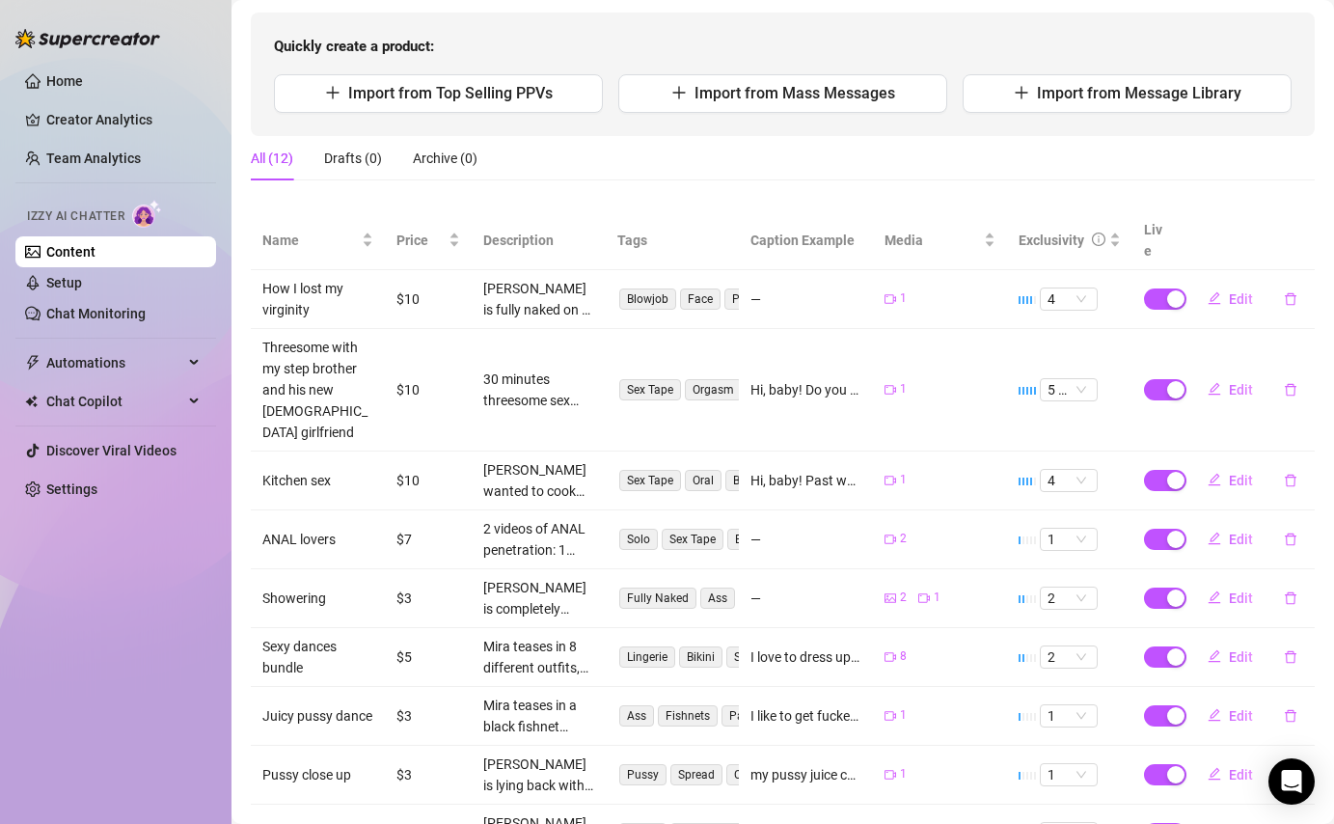
scroll to position [0, 0]
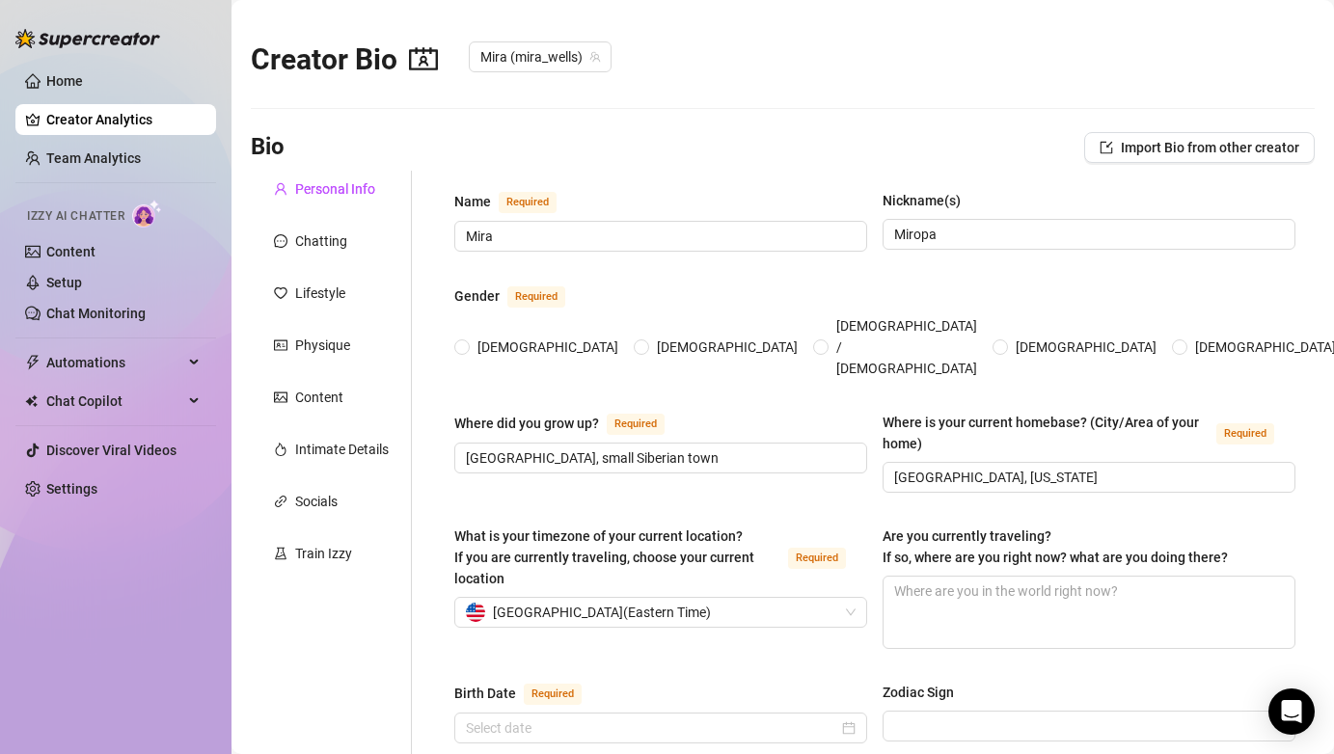
radio input "true"
type input "[DATE]"
click at [113, 210] on span "Izzy AI Chatter" at bounding box center [75, 216] width 97 height 18
click at [148, 211] on img at bounding box center [147, 214] width 30 height 28
click at [96, 246] on link "Content" at bounding box center [70, 251] width 49 height 15
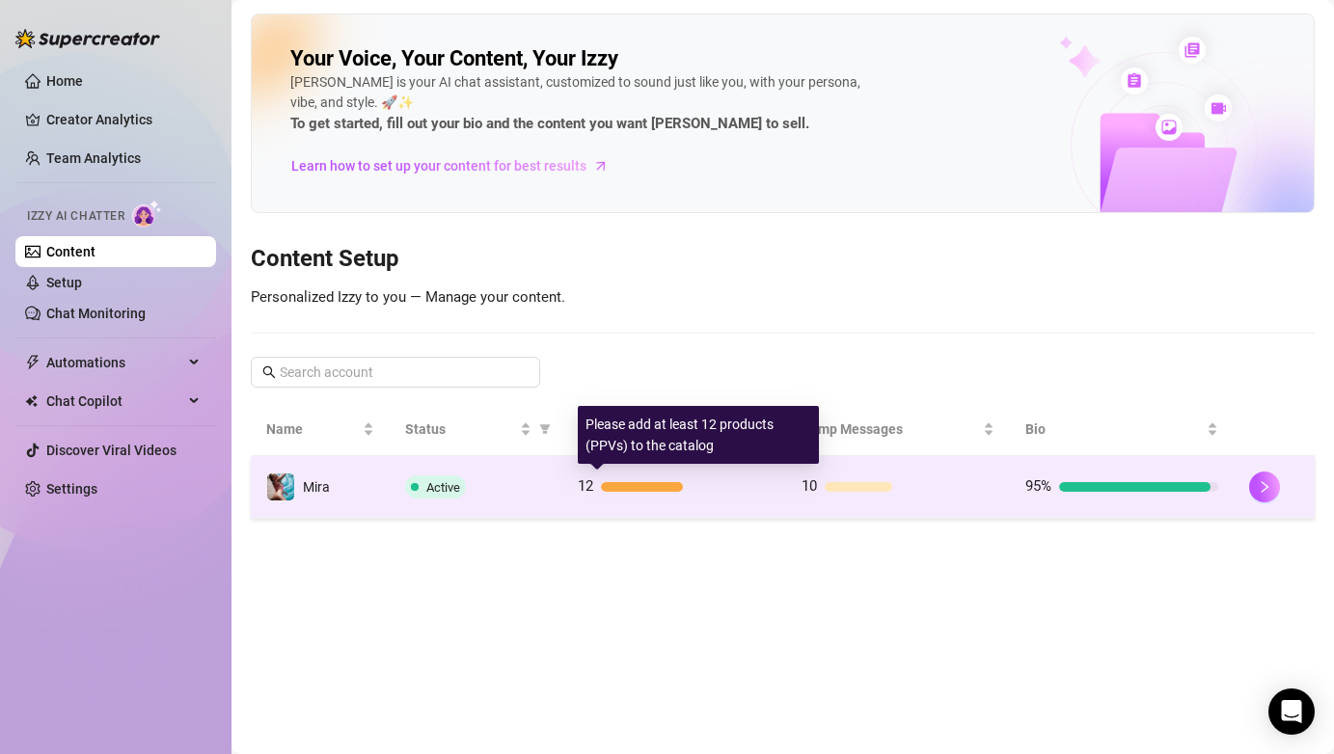
click at [644, 487] on div at bounding box center [641, 487] width 81 height 10
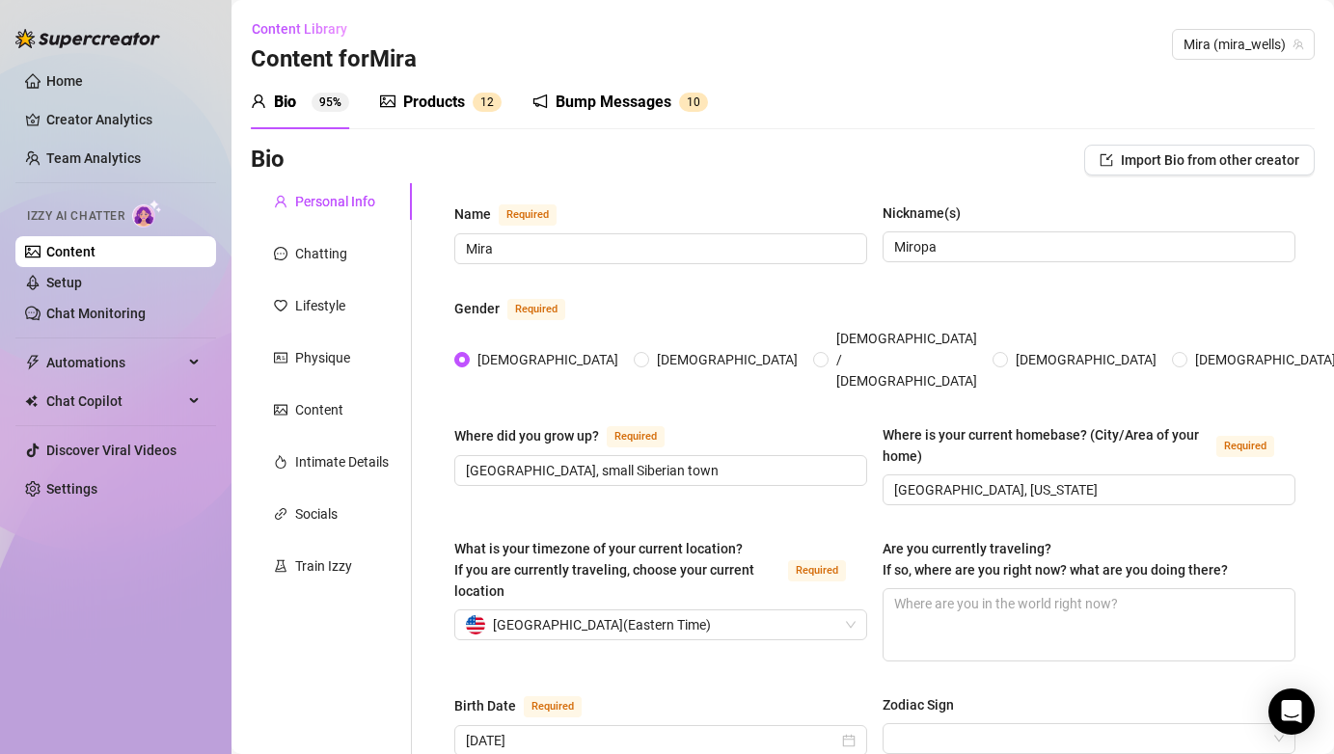
click at [446, 100] on div "Products" at bounding box center [434, 102] width 62 height 23
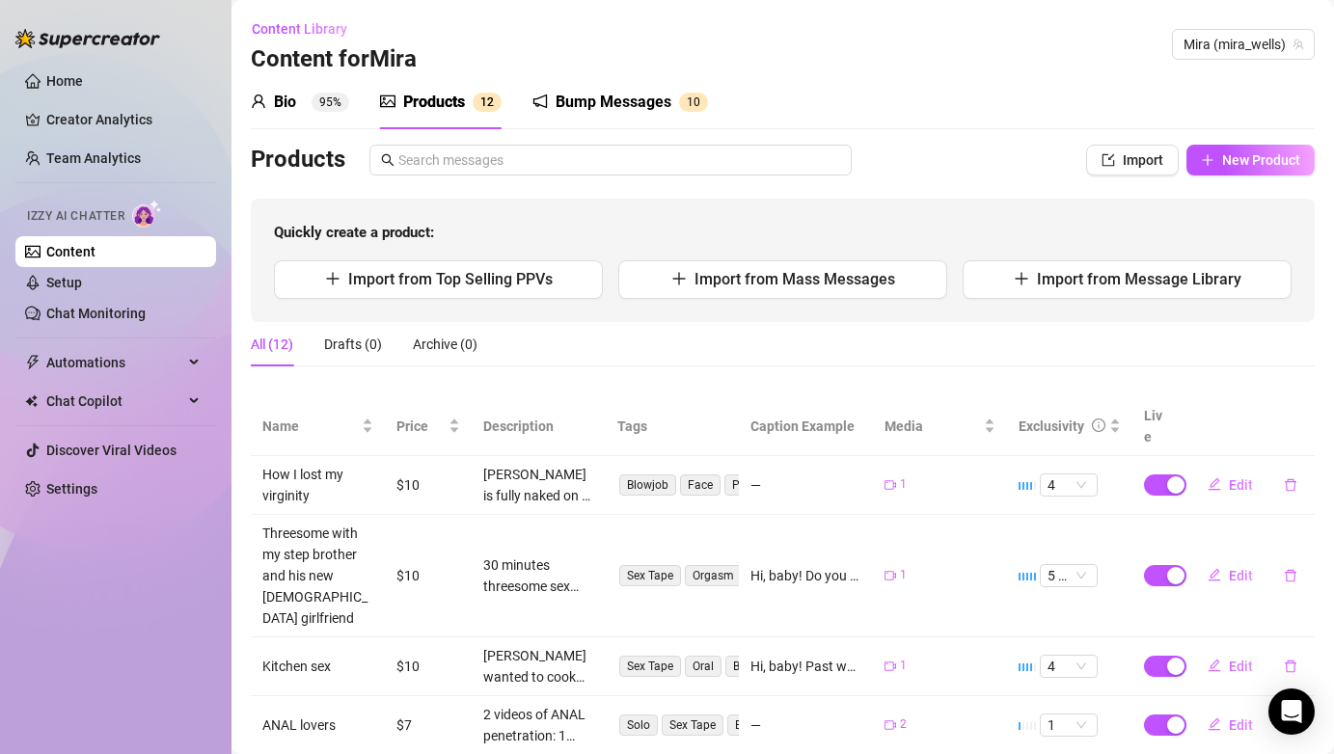
click at [664, 107] on div "Bump Messages" at bounding box center [614, 102] width 116 height 23
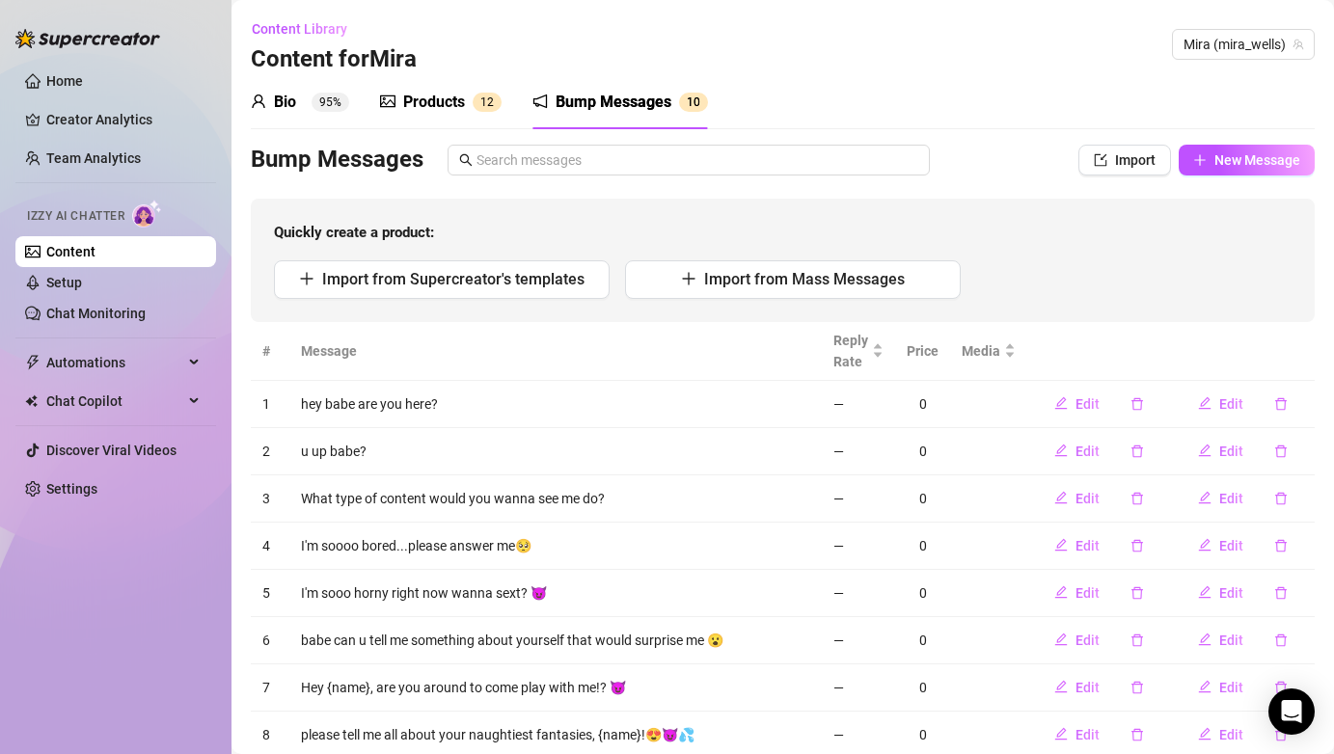
click at [149, 215] on img at bounding box center [147, 214] width 30 height 28
click at [136, 318] on link "Chat Monitoring" at bounding box center [95, 313] width 99 height 15
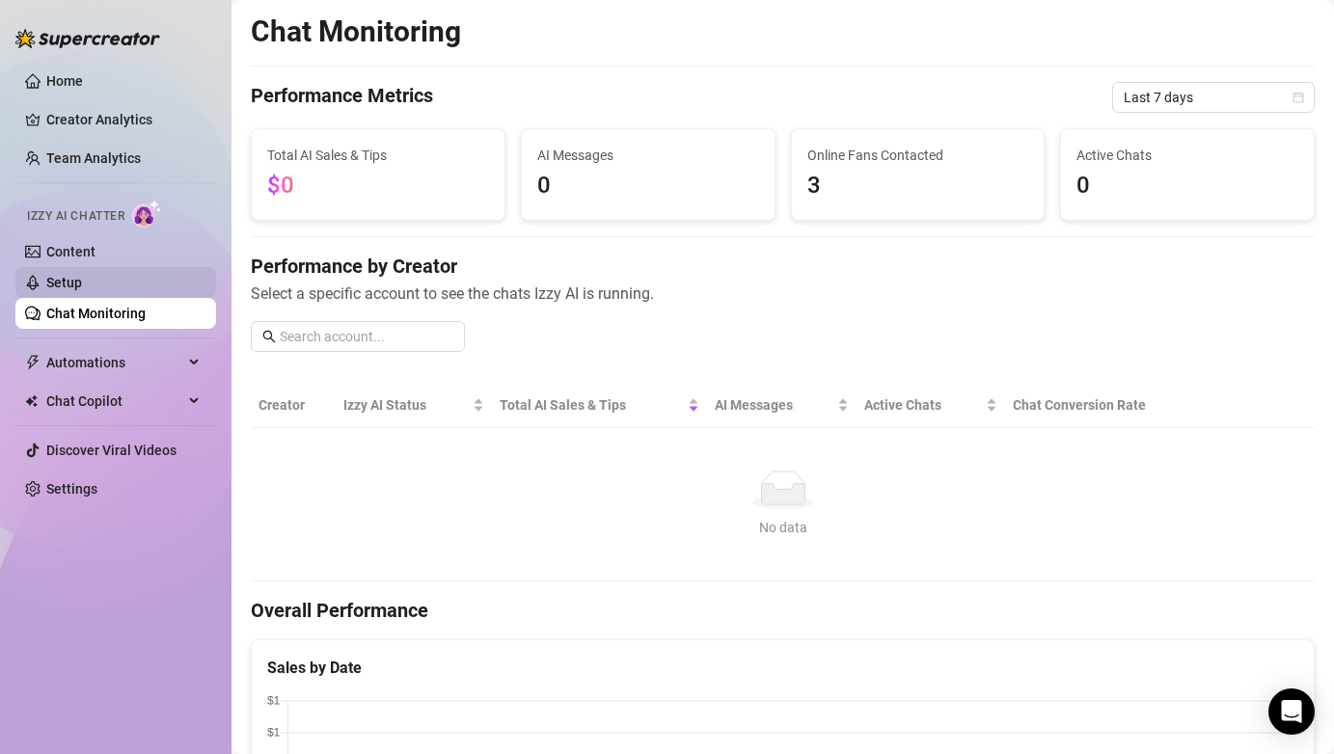
click at [82, 290] on link "Setup" at bounding box center [64, 282] width 36 height 15
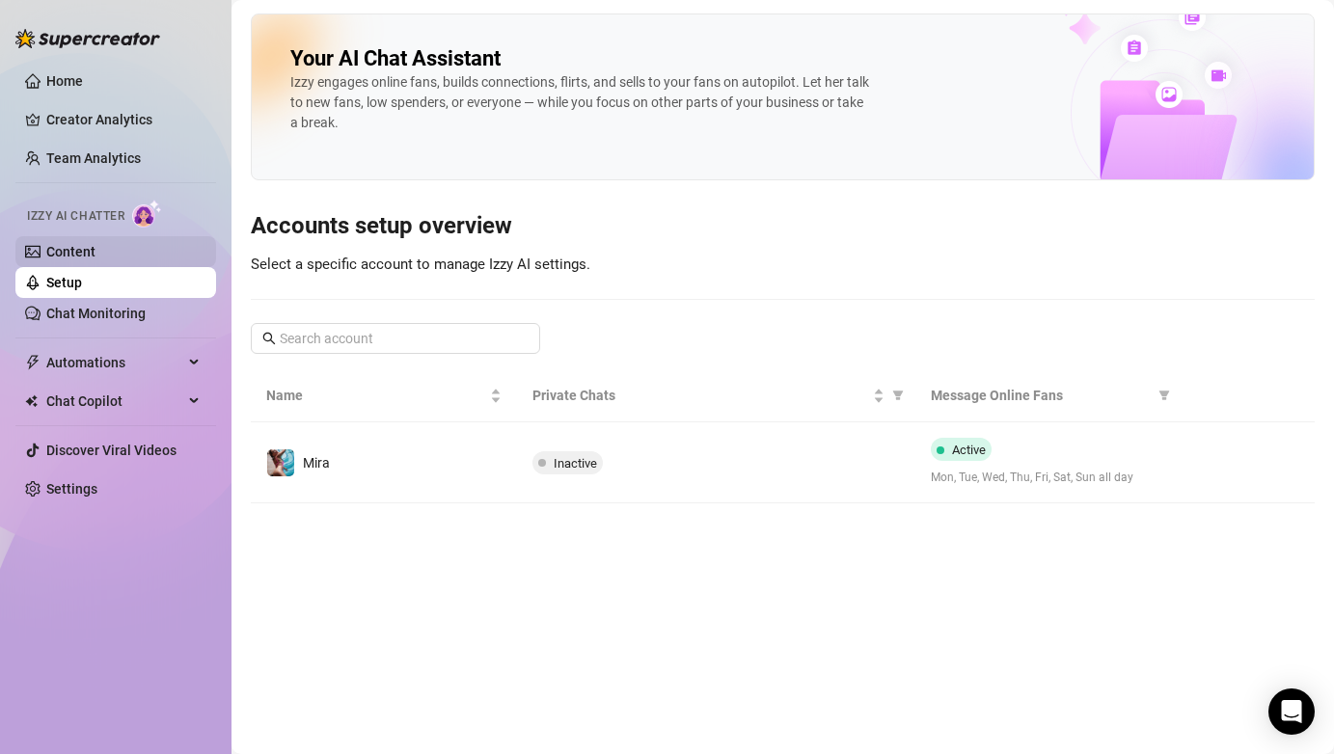
click at [96, 258] on link "Content" at bounding box center [70, 251] width 49 height 15
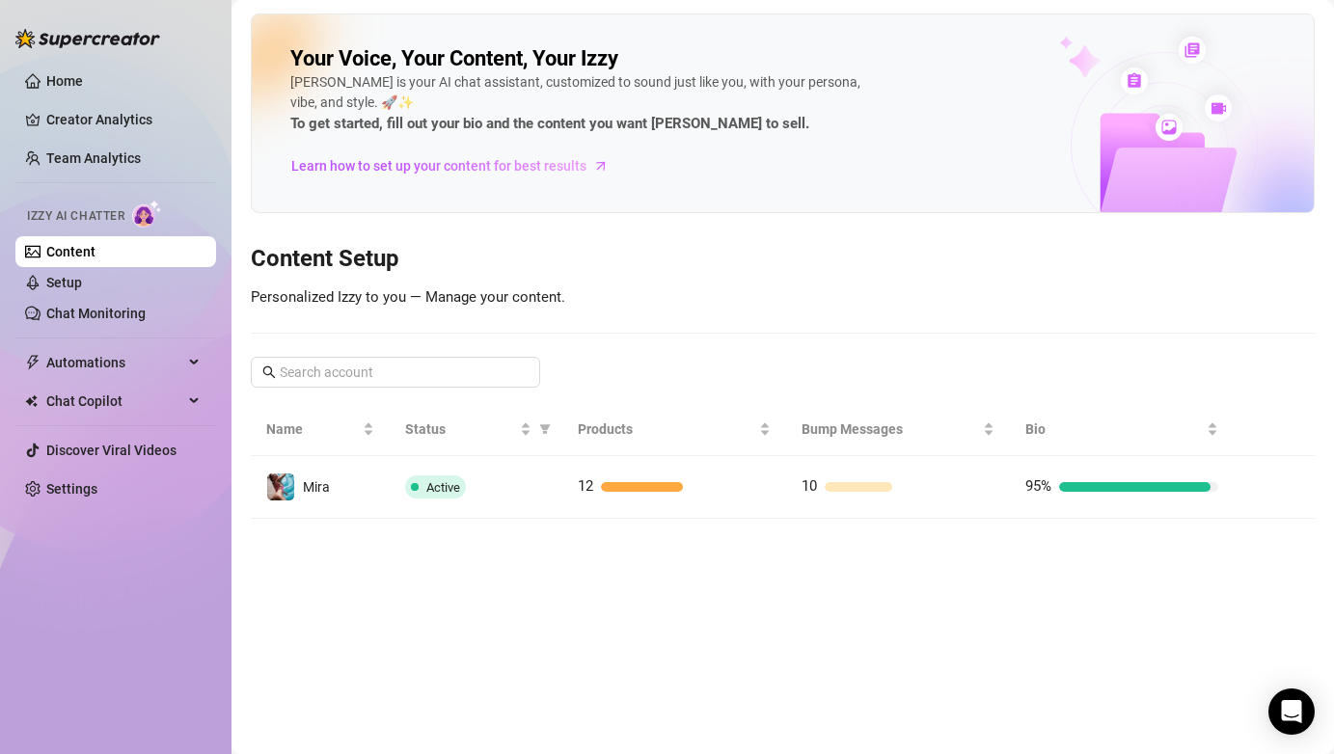
click at [154, 221] on img at bounding box center [147, 214] width 30 height 28
click at [83, 76] on link "Home" at bounding box center [64, 80] width 37 height 15
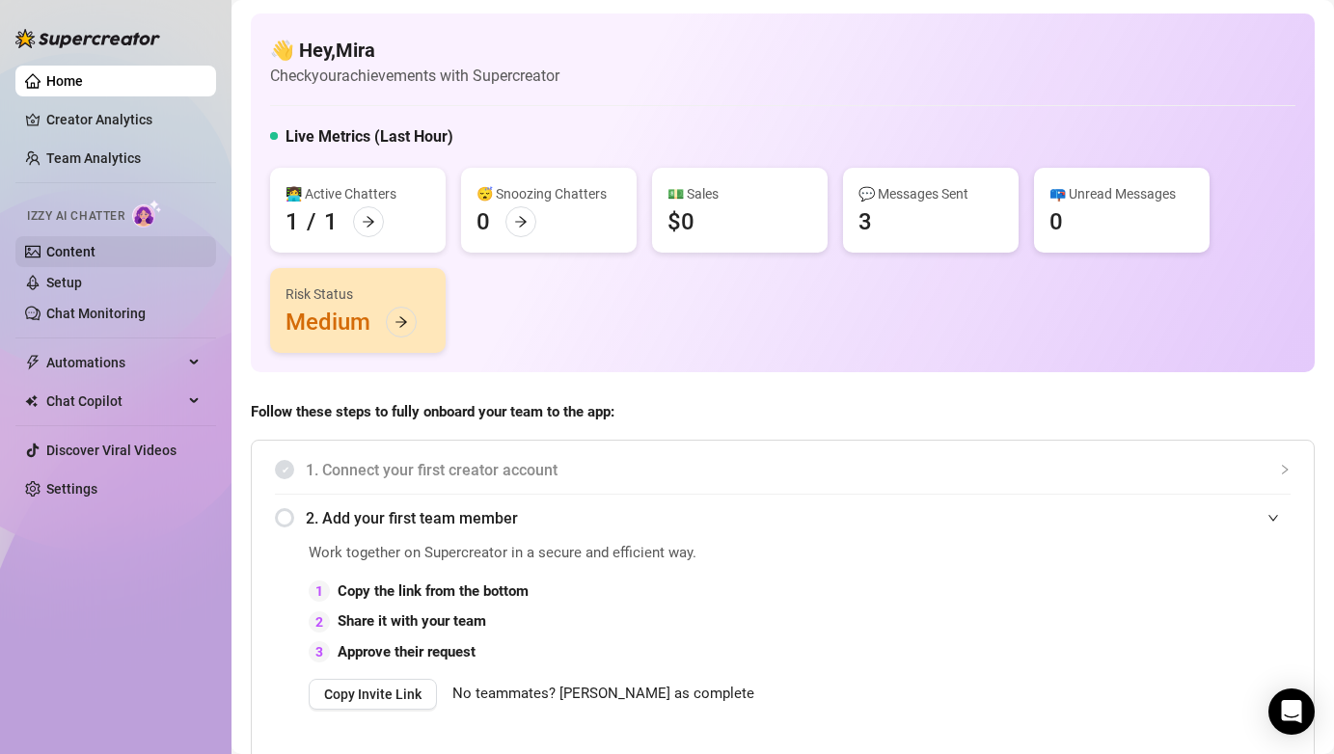
click at [80, 260] on link "Content" at bounding box center [70, 251] width 49 height 15
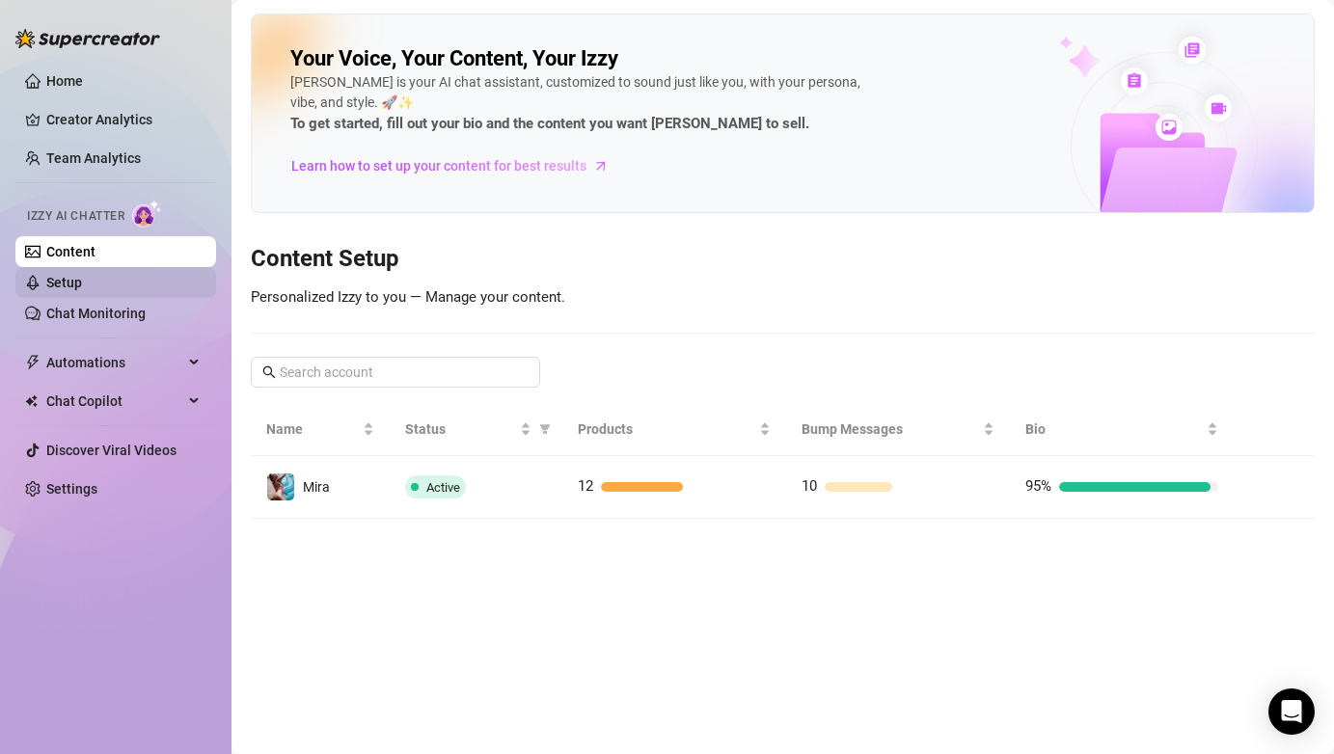
click at [82, 289] on link "Setup" at bounding box center [64, 282] width 36 height 15
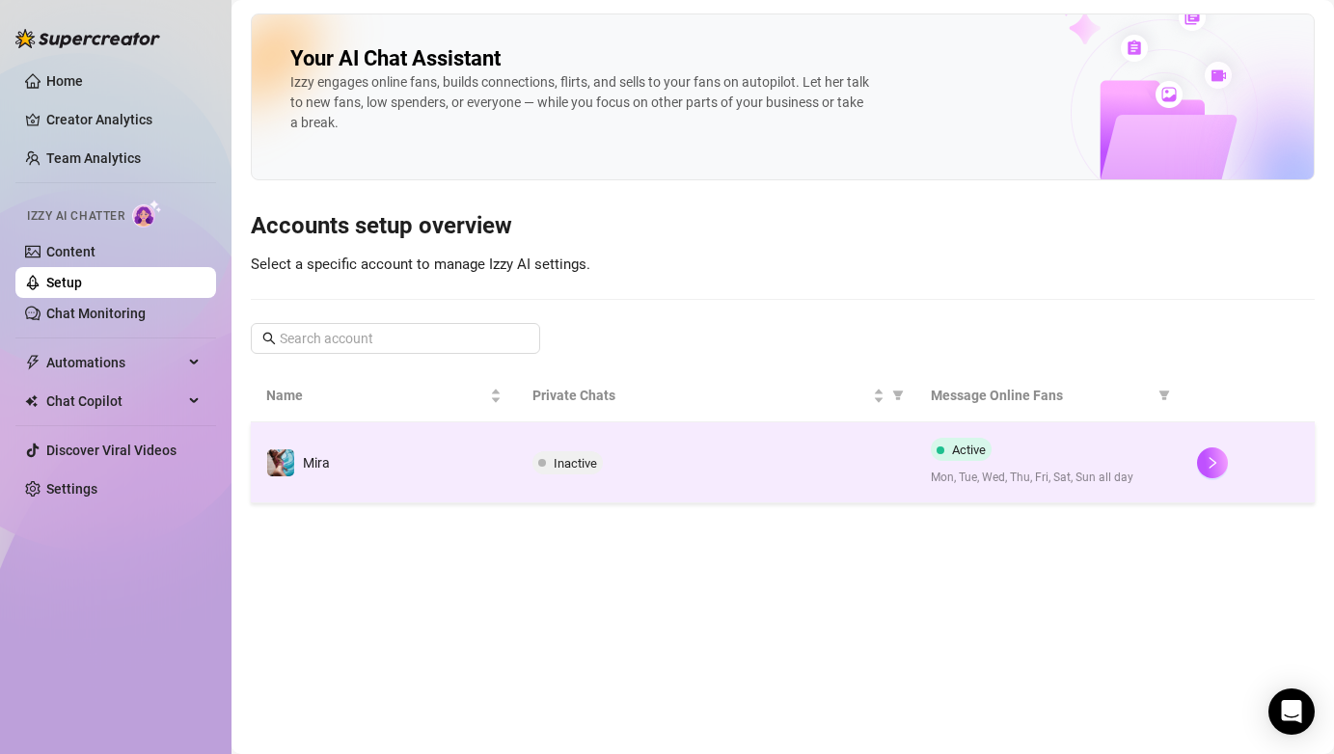
click at [583, 468] on span "Inactive" at bounding box center [575, 463] width 43 height 14
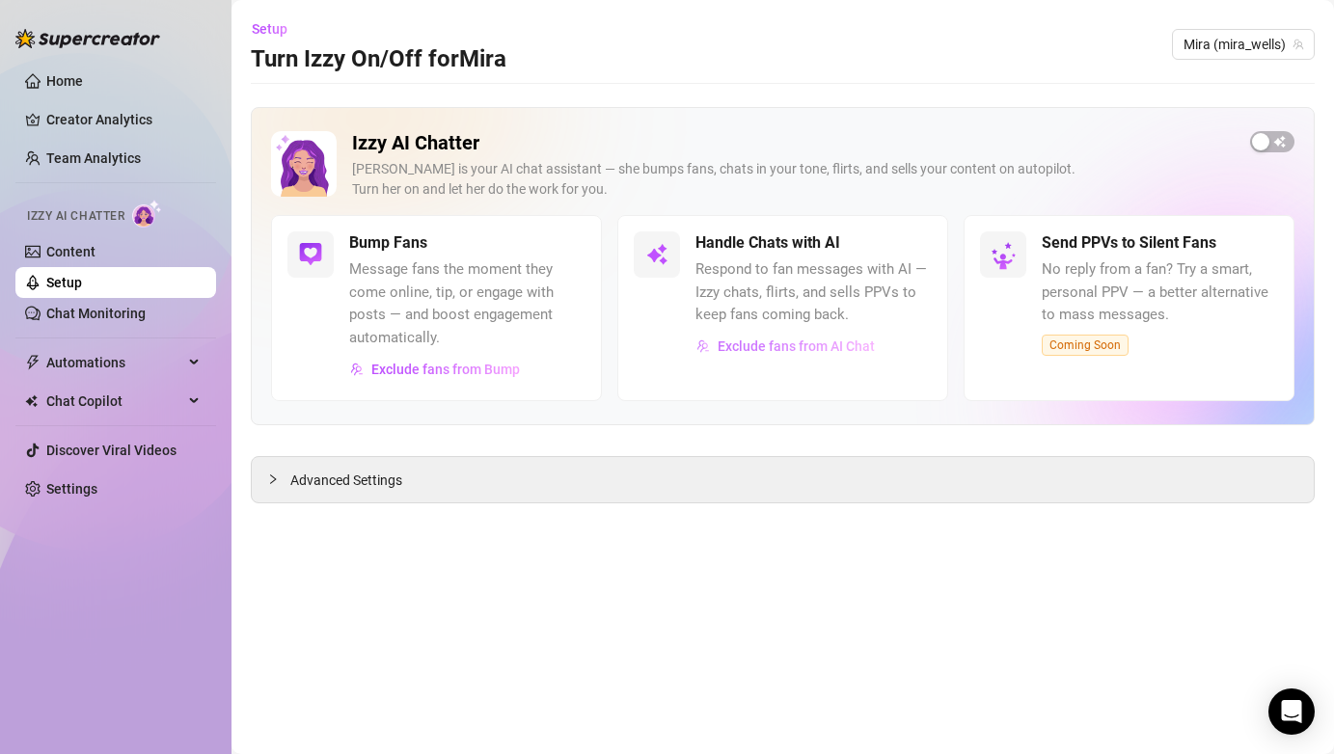
click at [809, 349] on span "Exclude fans from AI Chat" at bounding box center [796, 346] width 157 height 15
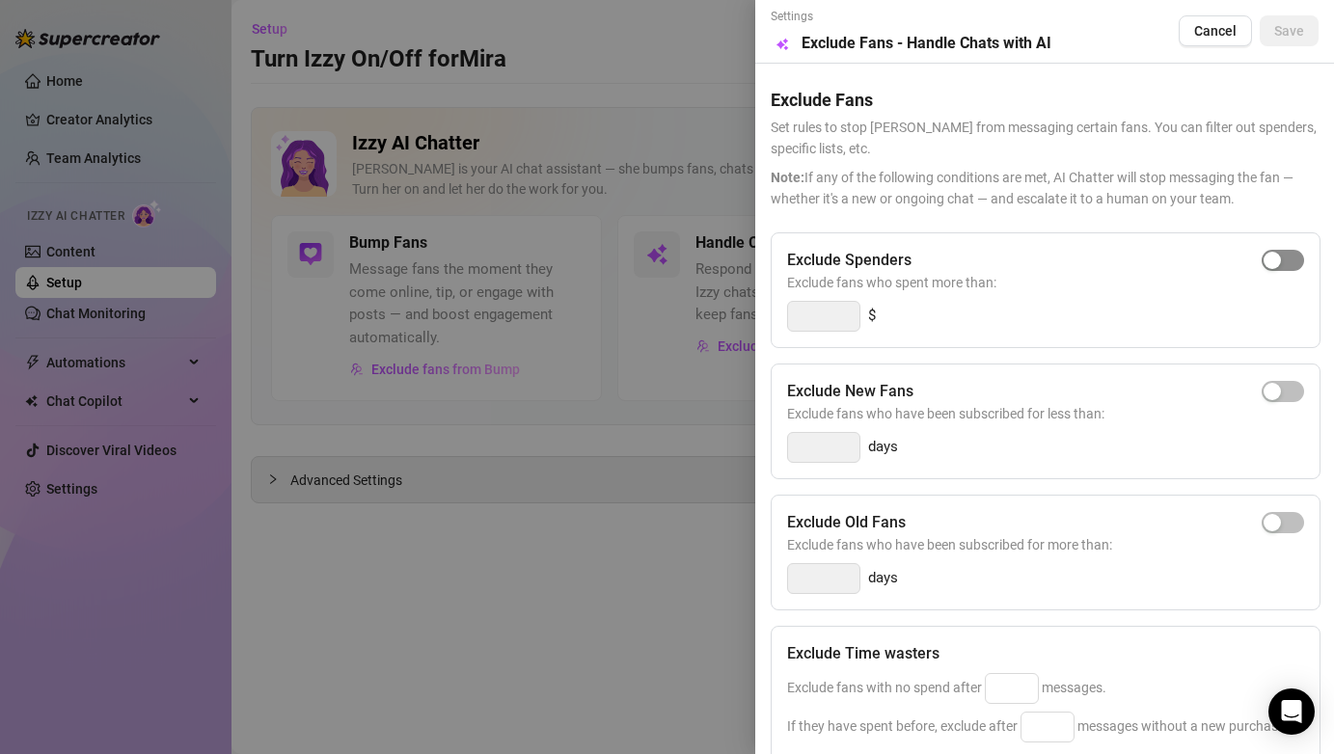
click at [1286, 264] on span "button" at bounding box center [1283, 260] width 42 height 21
type input "300"
click at [1298, 391] on span "button" at bounding box center [1283, 391] width 42 height 21
type input "3"
click at [1280, 524] on div "button" at bounding box center [1272, 522] width 17 height 17
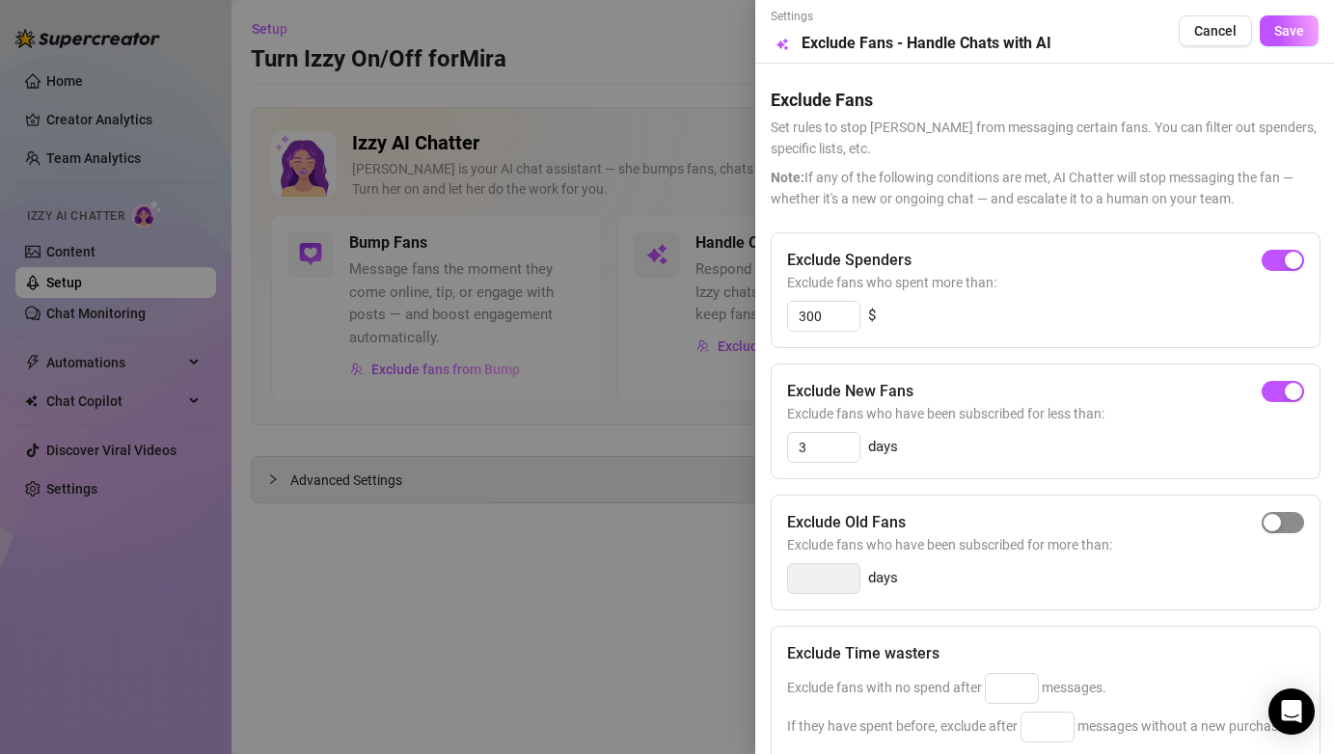
type input "14"
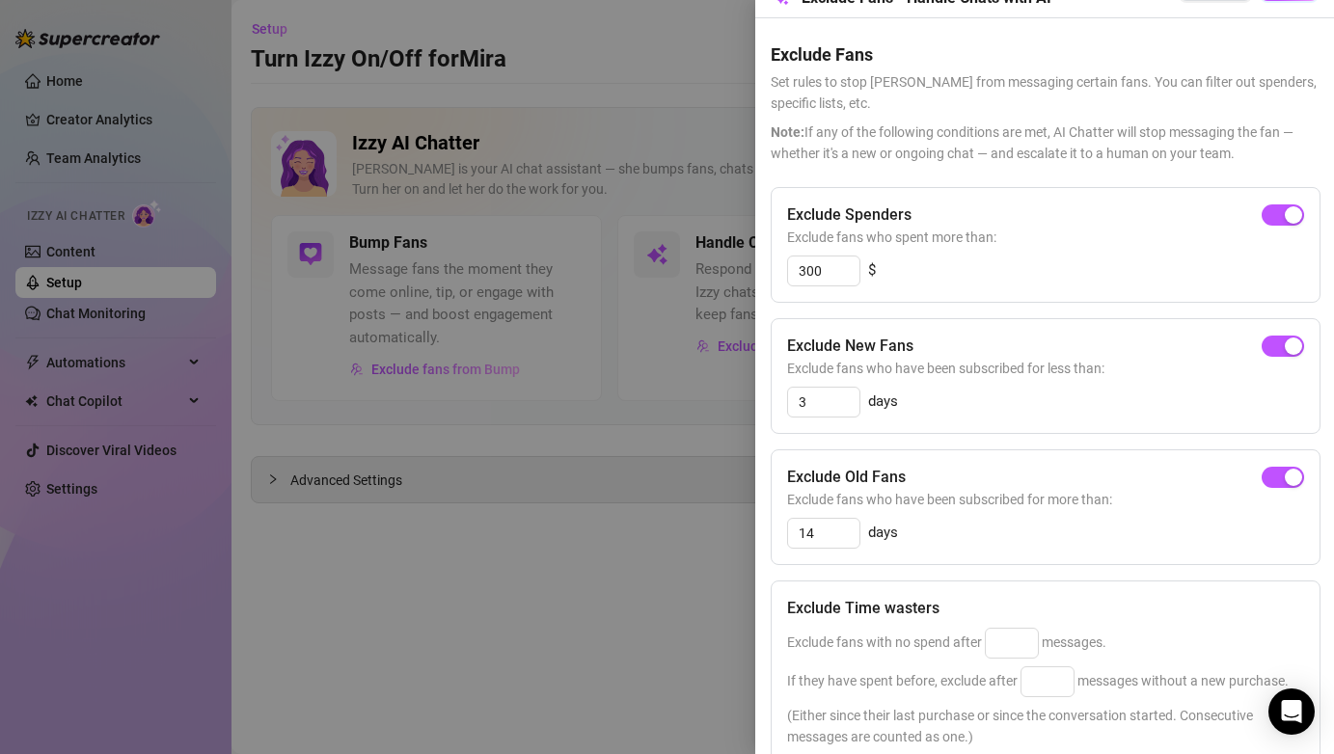
scroll to position [27, 0]
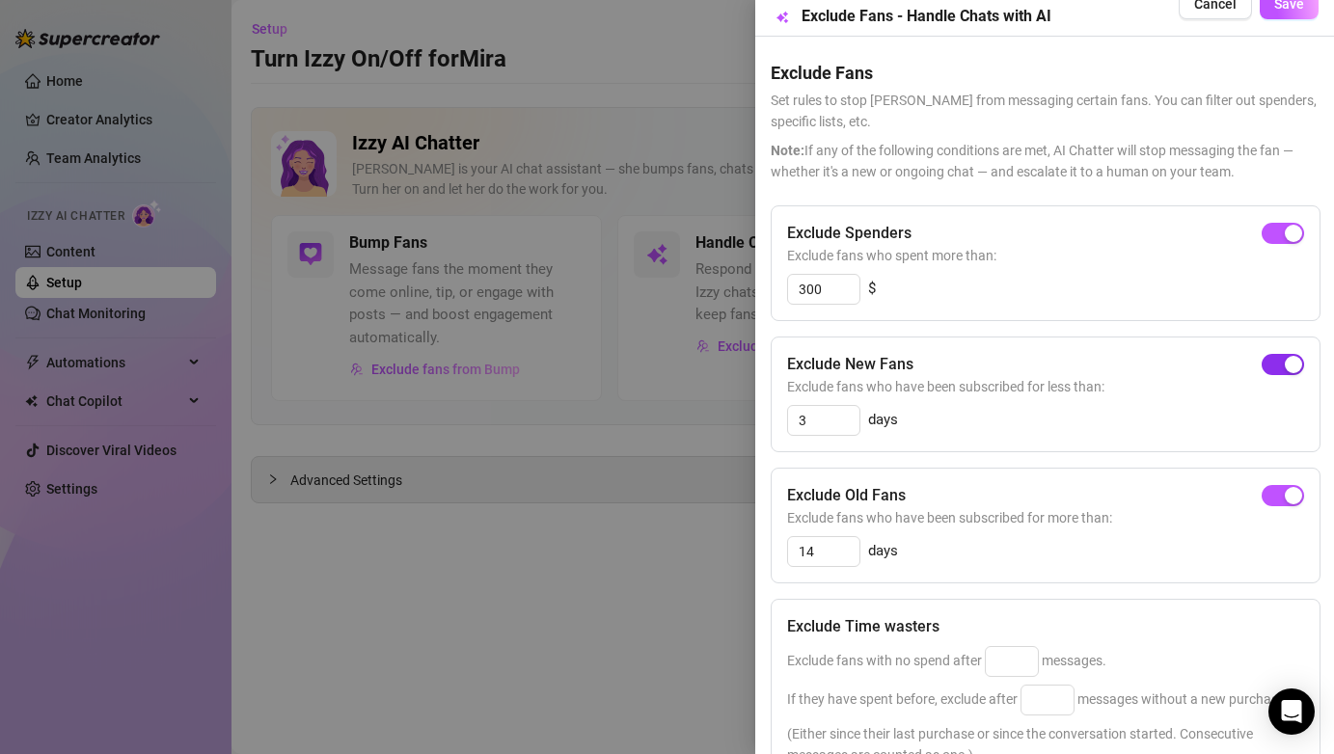
click at [1272, 356] on span "button" at bounding box center [1283, 364] width 42 height 21
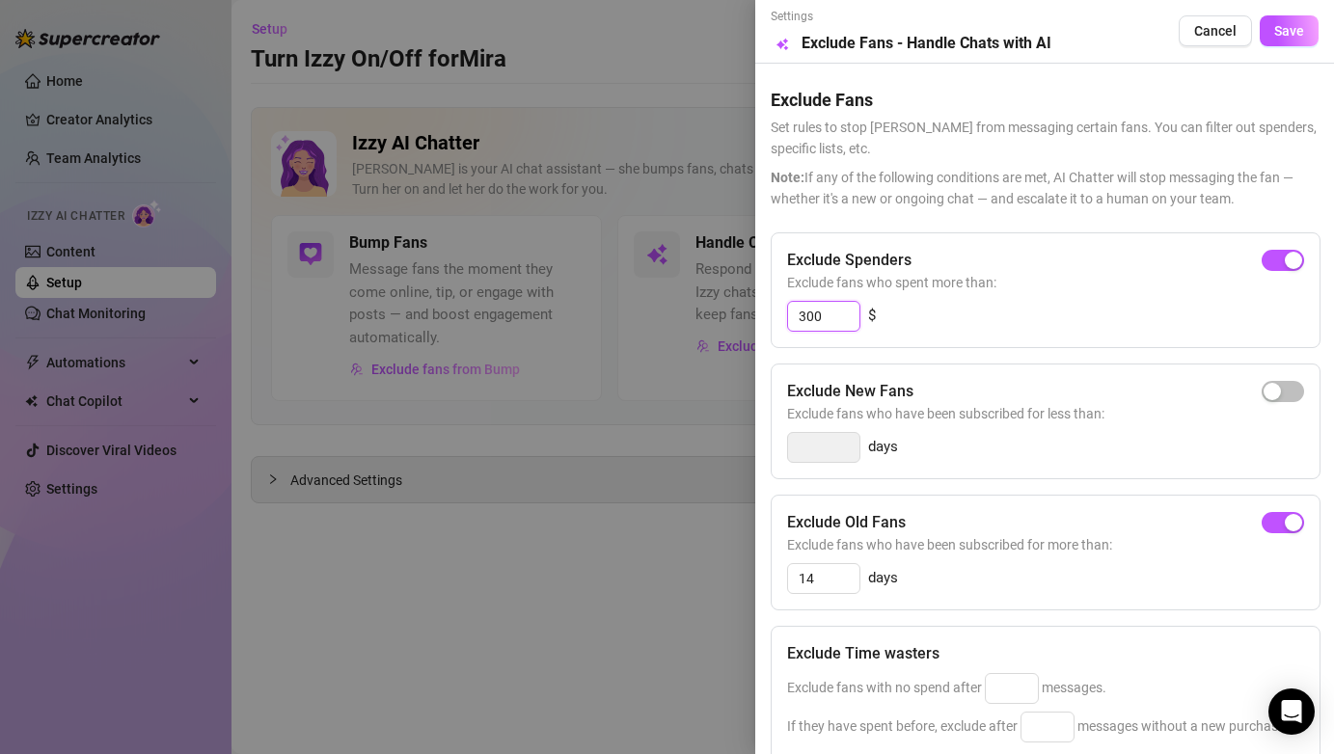
click at [828, 316] on input "300" at bounding box center [823, 316] width 71 height 29
type input "3"
click at [1302, 263] on span "button" at bounding box center [1283, 260] width 42 height 21
click at [835, 321] on input "300" at bounding box center [823, 316] width 71 height 29
type input "3"
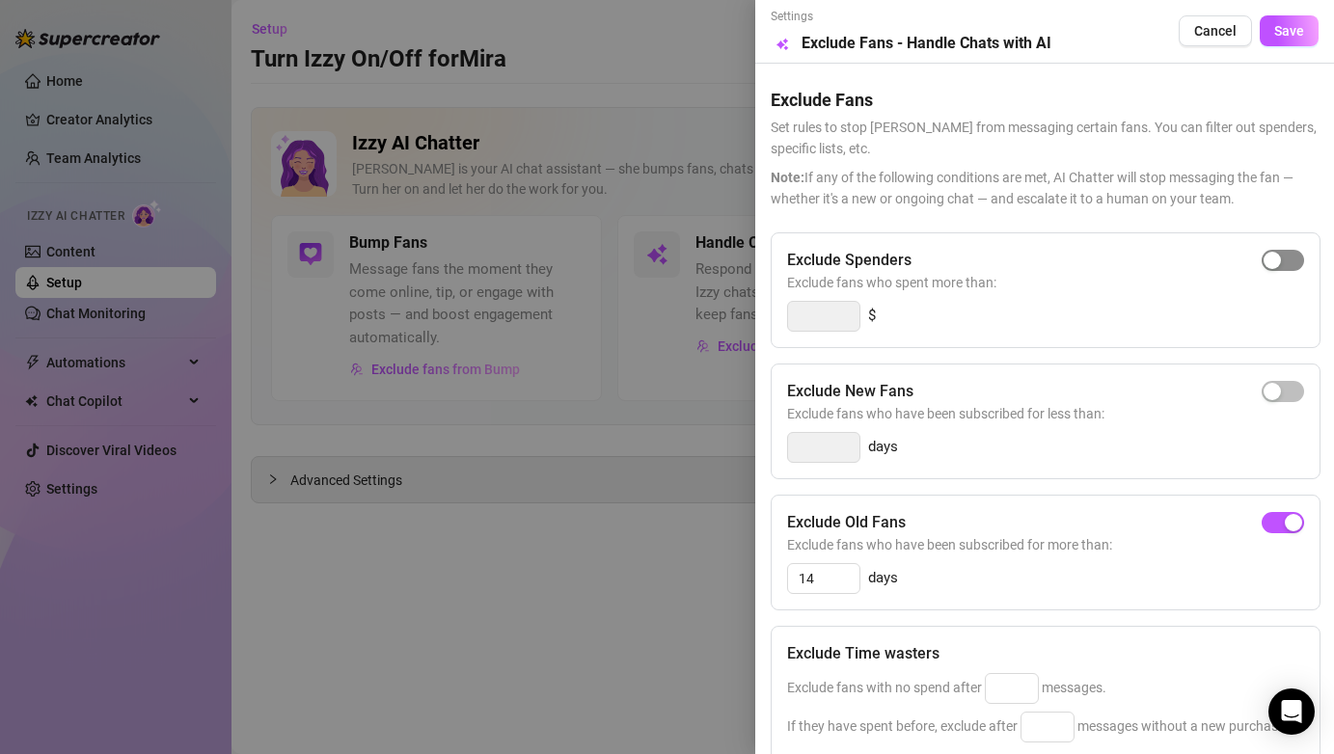
click at [1279, 262] on div "button" at bounding box center [1272, 260] width 17 height 17
click at [836, 315] on input "300" at bounding box center [823, 316] width 71 height 29
type input "30"
click at [1038, 365] on div "Exclude New Fans Exclude fans who have been subscribed for less than: days" at bounding box center [1046, 422] width 550 height 116
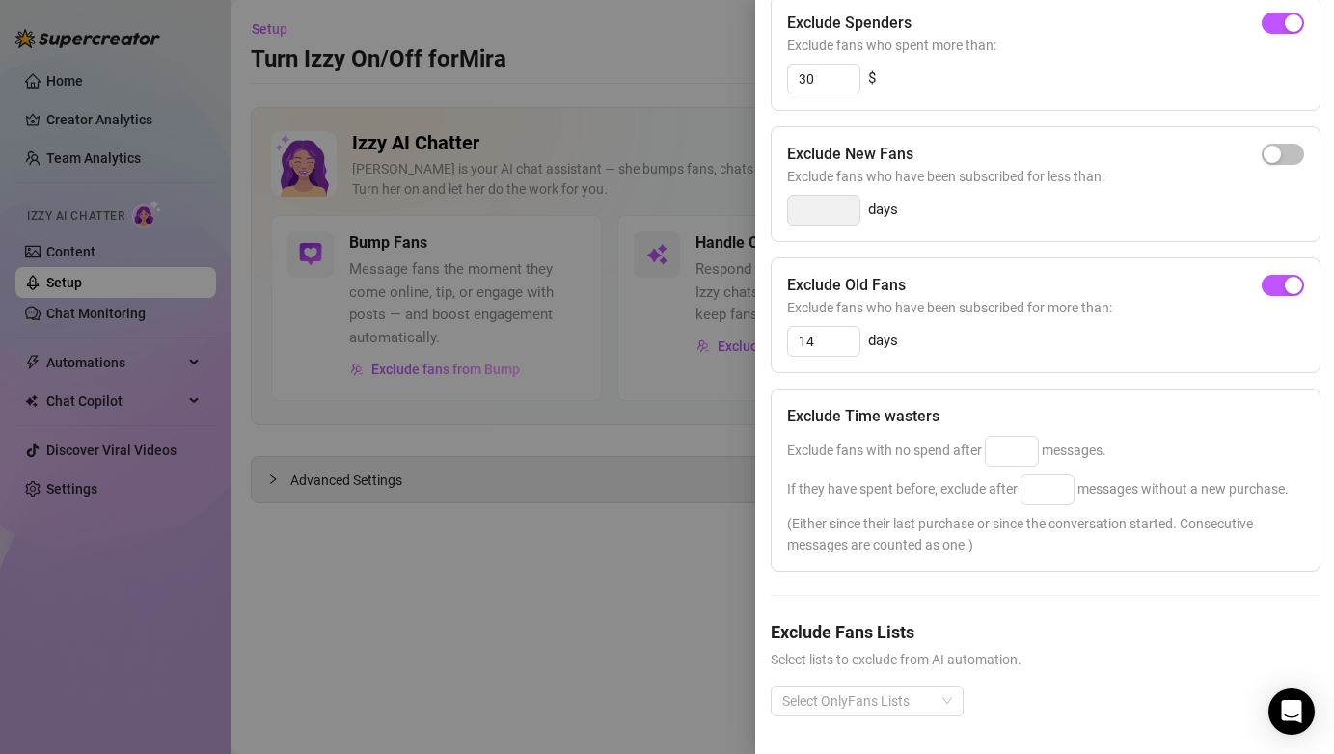
scroll to position [238, 0]
click at [1020, 448] on input at bounding box center [1012, 450] width 52 height 29
type input "25"
click at [1050, 495] on input at bounding box center [1048, 489] width 52 height 29
type input "25"
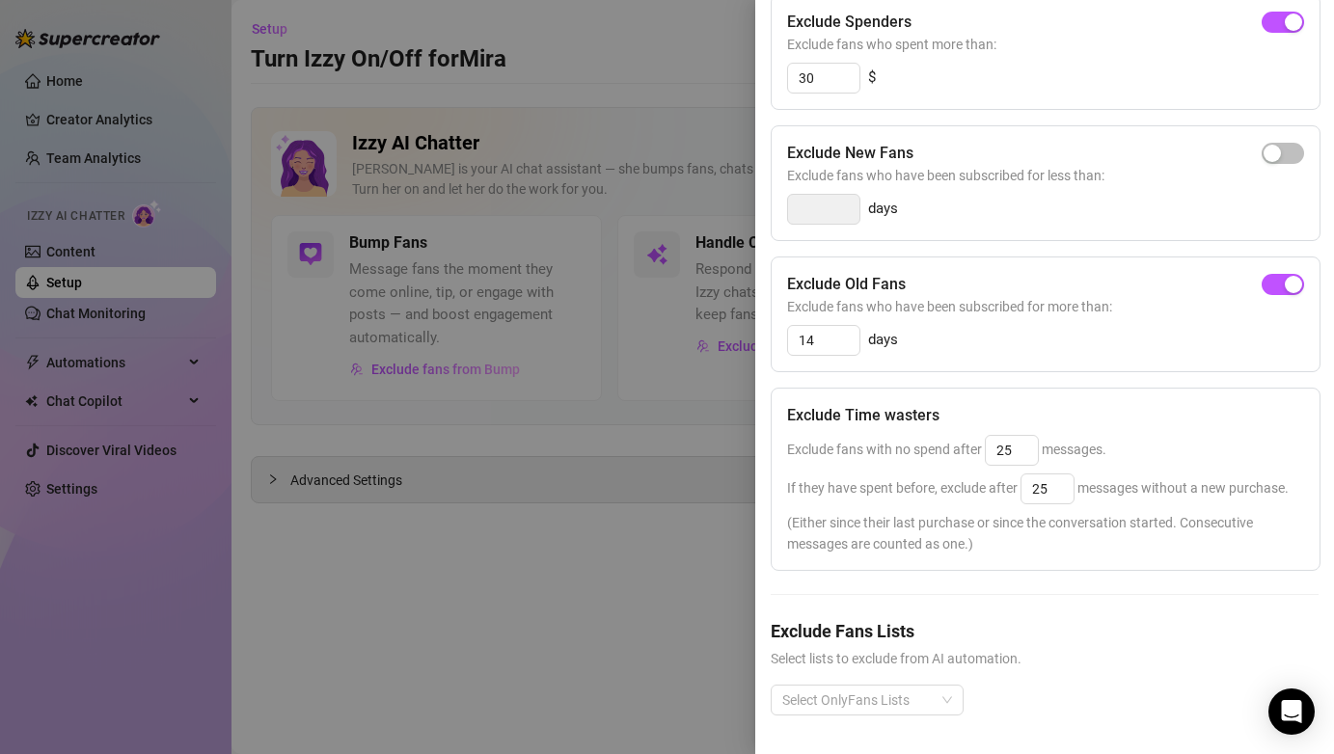
click at [1085, 599] on div "Exclude Spenders Exclude fans who spent more than: 30 $ Exclude New Fans Exclud…" at bounding box center [1045, 370] width 548 height 753
click at [926, 695] on div at bounding box center [857, 700] width 165 height 27
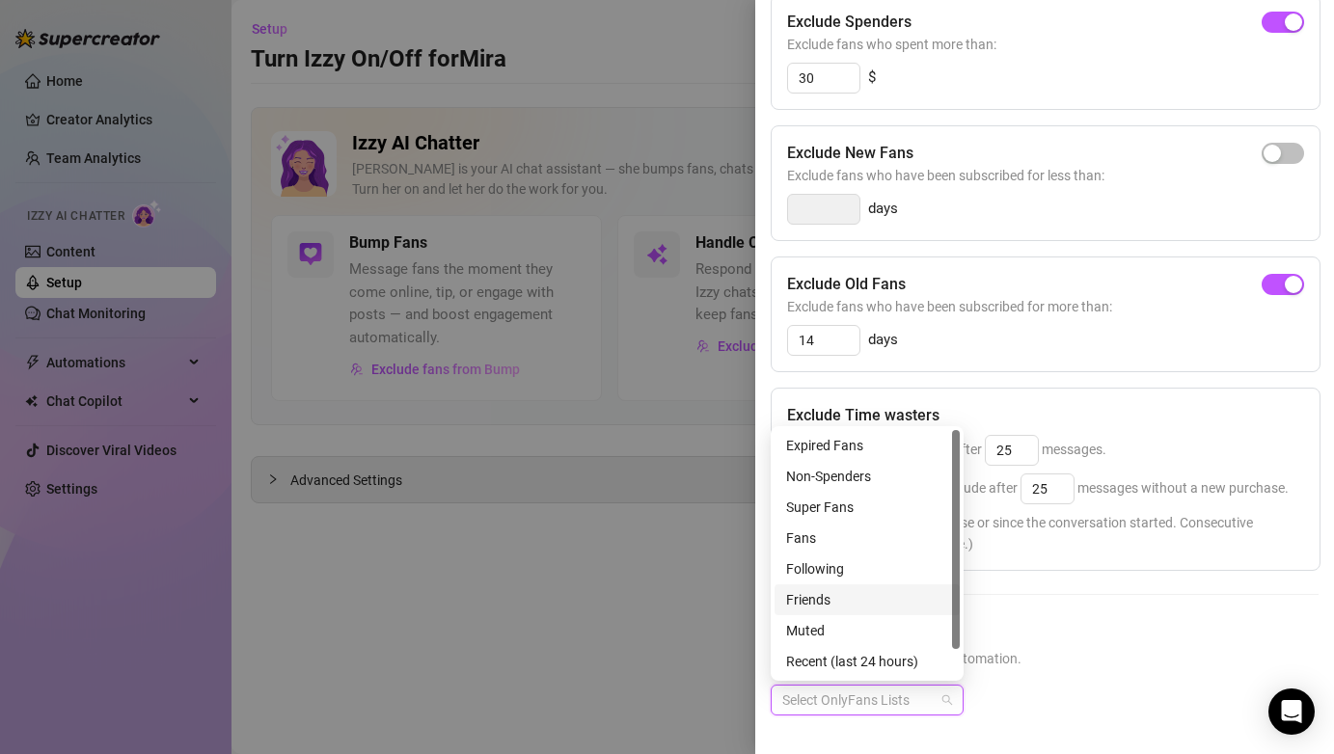
click at [859, 597] on div "Friends" at bounding box center [867, 599] width 162 height 21
click at [1172, 640] on h5 "Exclude Fans Lists" at bounding box center [1045, 631] width 548 height 26
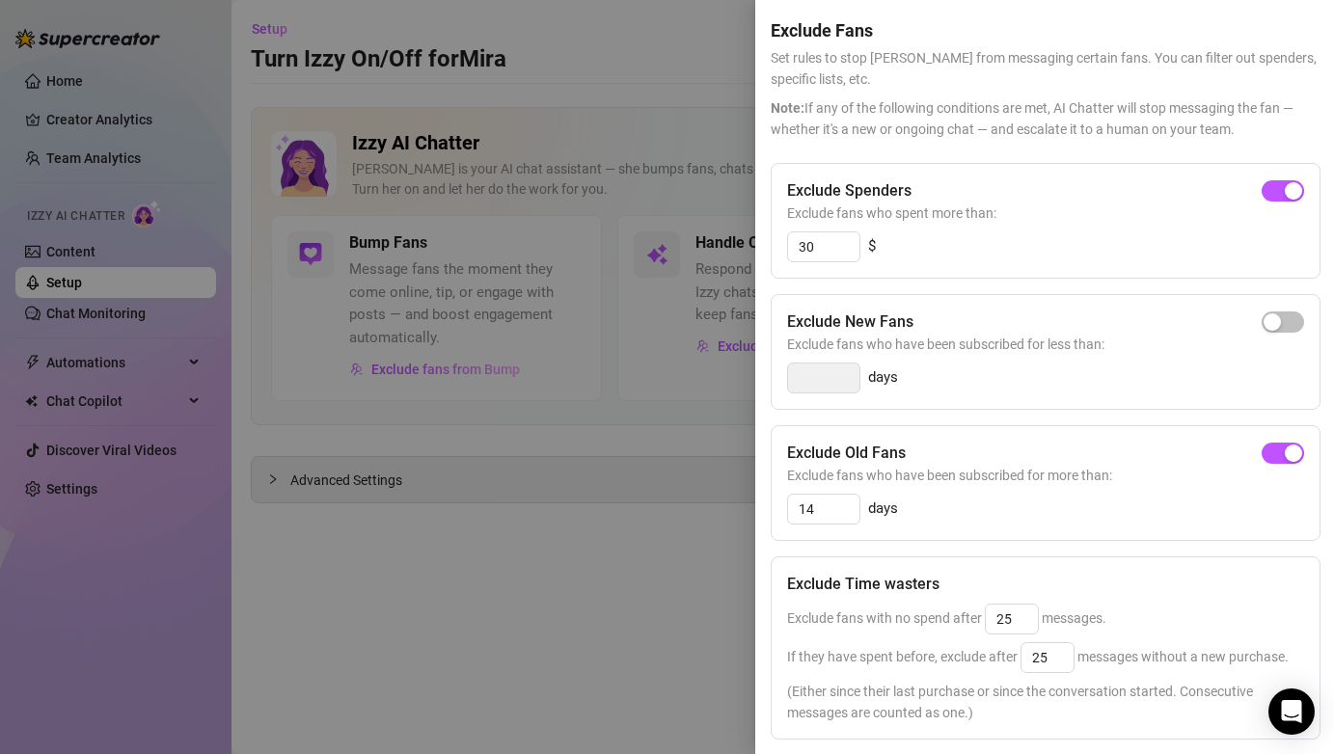
scroll to position [0, 0]
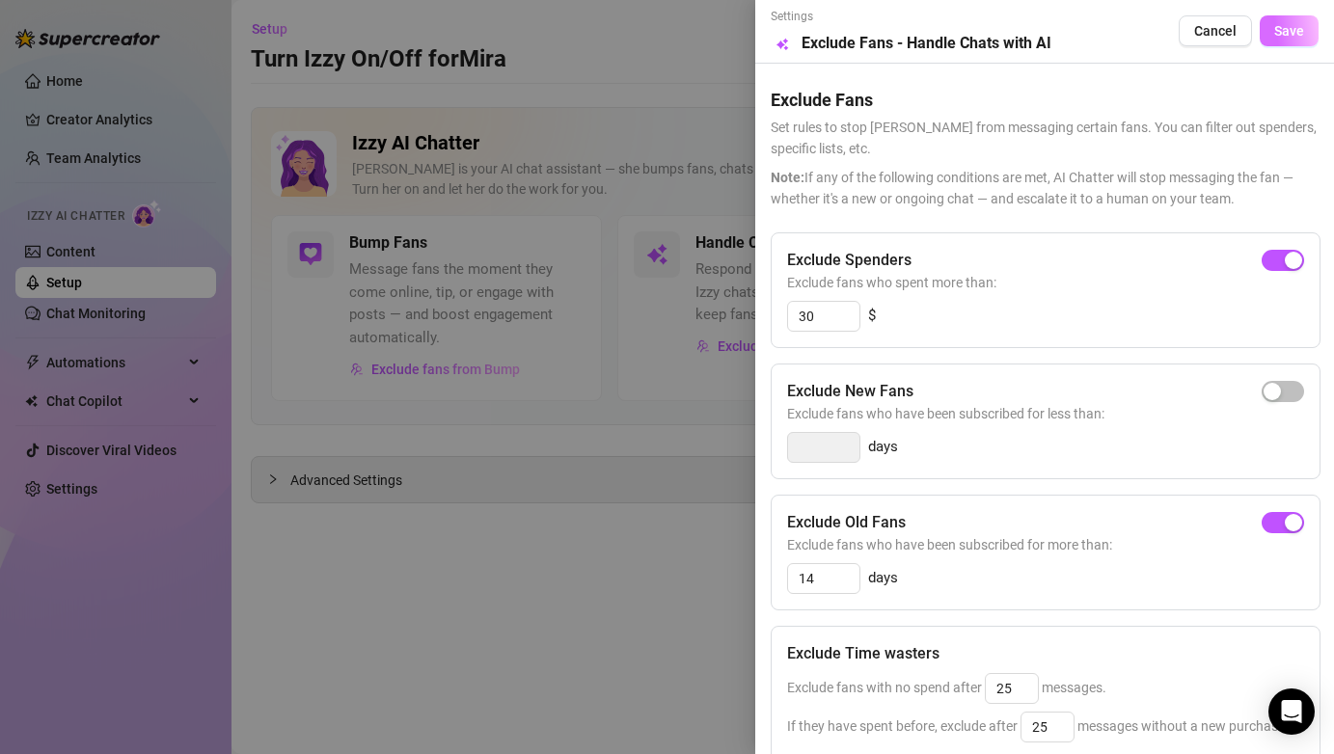
click at [1288, 41] on button "Save" at bounding box center [1289, 30] width 59 height 31
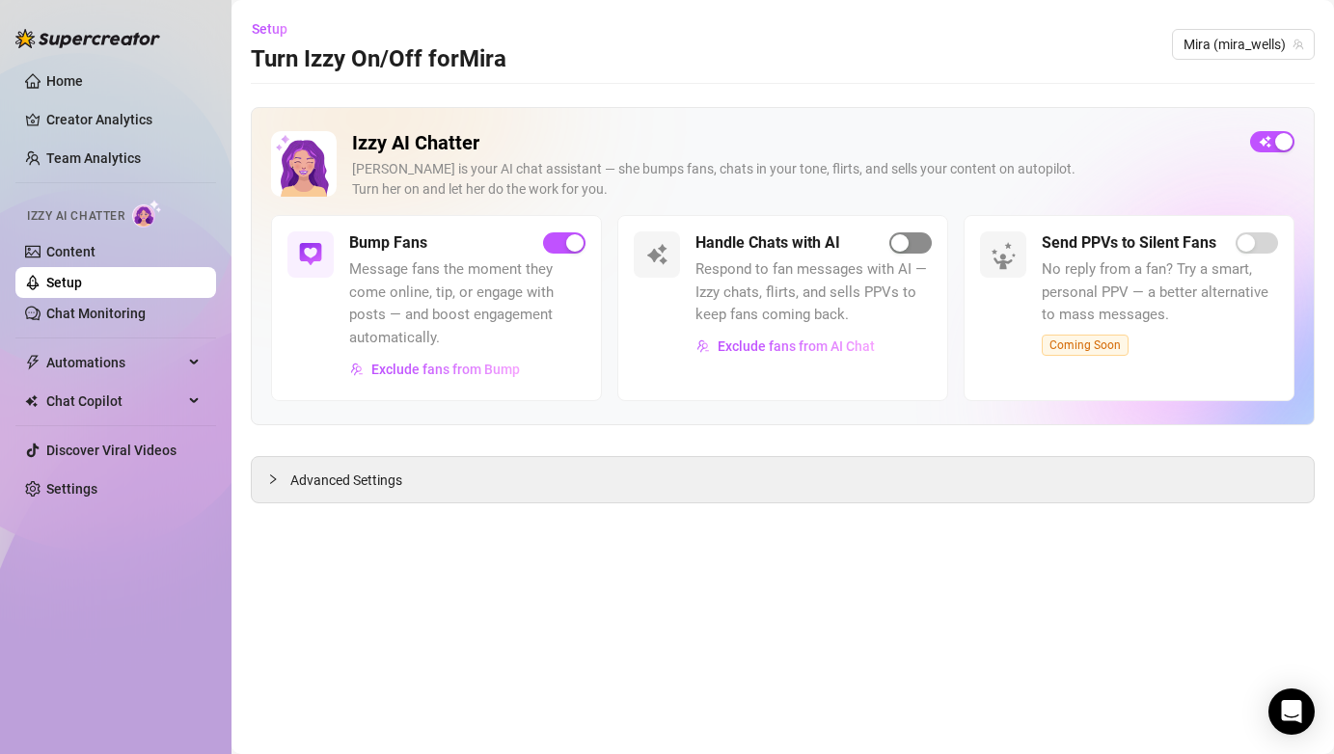
click at [923, 239] on span "button" at bounding box center [911, 243] width 42 height 21
click at [921, 240] on span "button" at bounding box center [911, 243] width 42 height 21
click at [637, 49] on div "Setup Turn Izzy On/Off for Mira Mira (mira_wells)" at bounding box center [783, 45] width 1064 height 62
click at [97, 497] on link "Settings" at bounding box center [71, 488] width 51 height 15
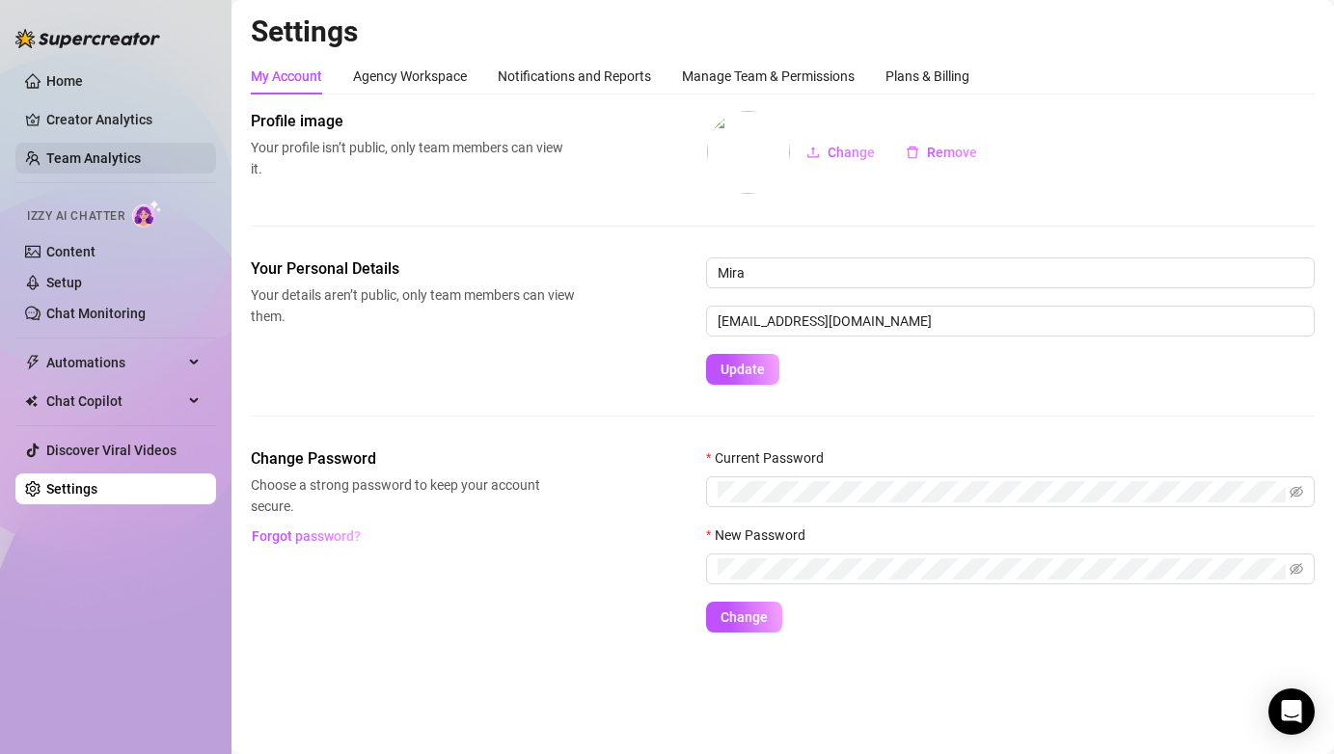
click at [94, 165] on link "Team Analytics" at bounding box center [93, 158] width 95 height 15
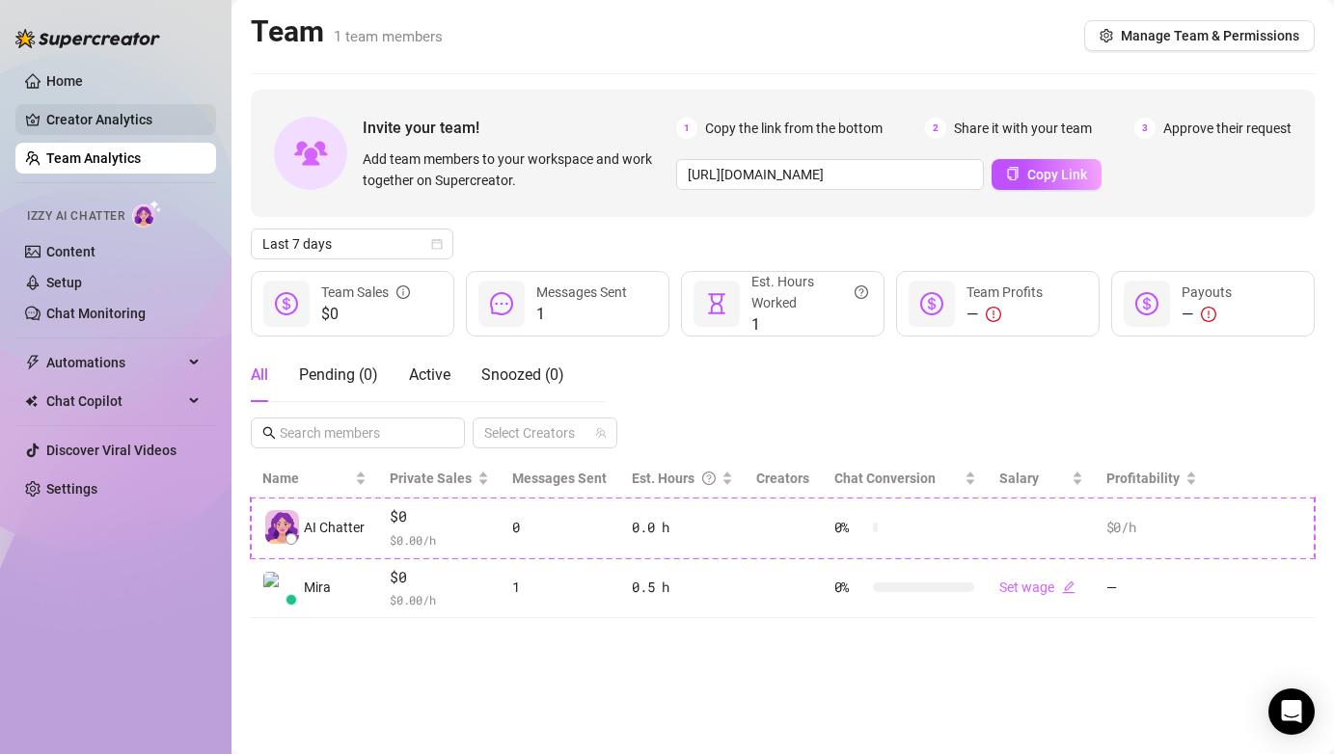
click at [110, 110] on link "Creator Analytics" at bounding box center [123, 119] width 154 height 31
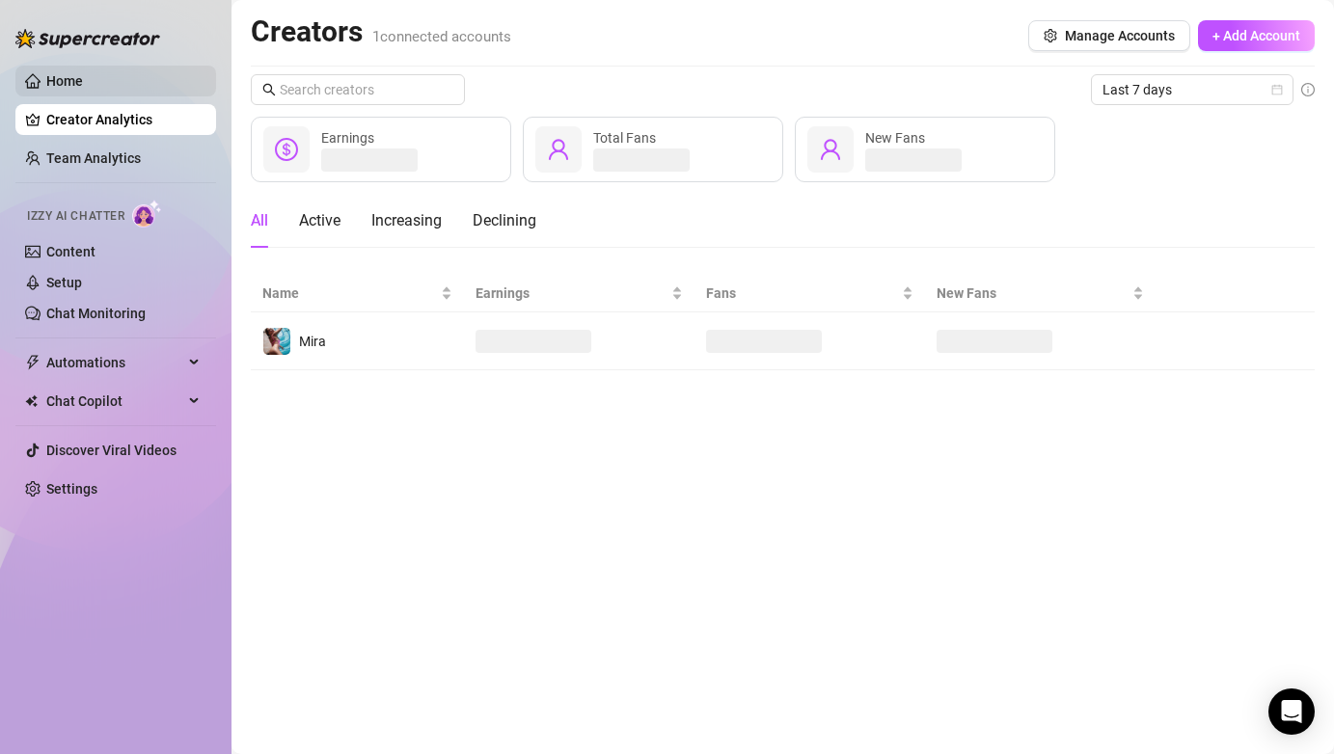
click at [83, 77] on link "Home" at bounding box center [64, 80] width 37 height 15
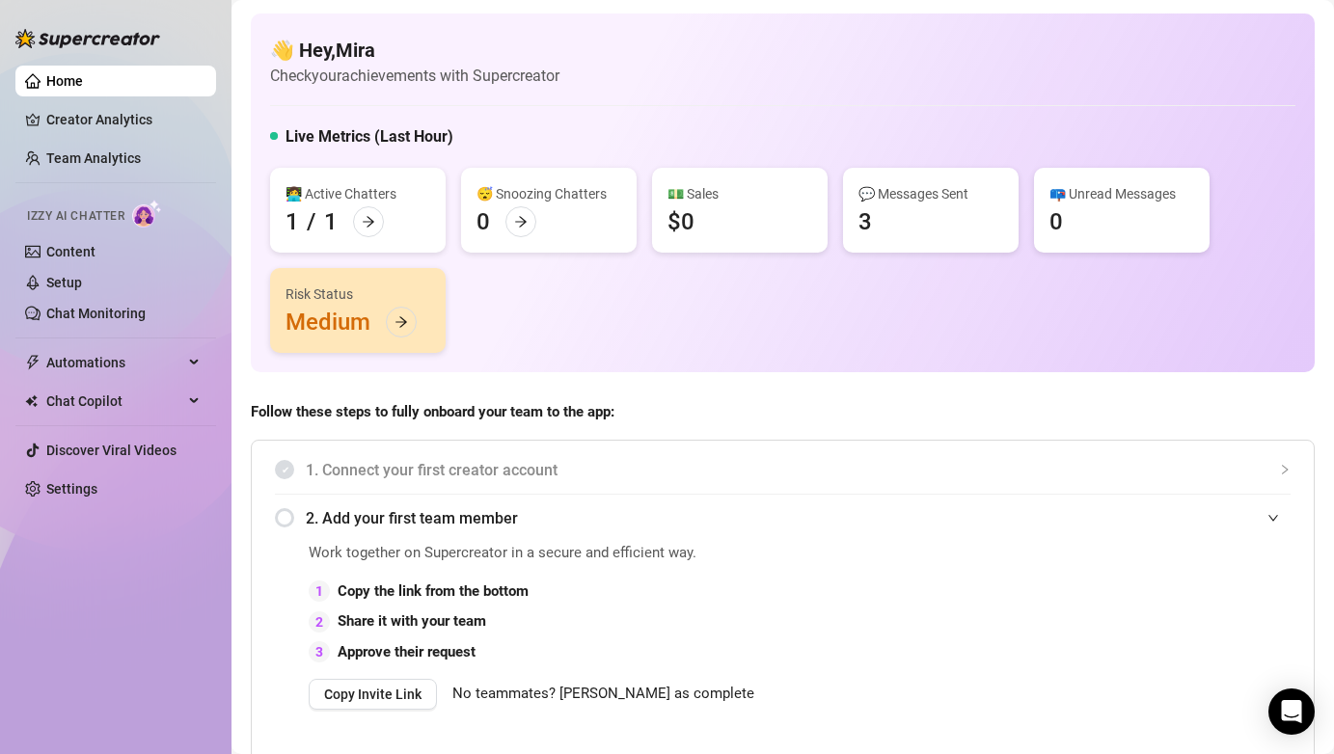
click at [139, 216] on img at bounding box center [147, 214] width 30 height 28
click at [96, 244] on link "Content" at bounding box center [70, 251] width 49 height 15
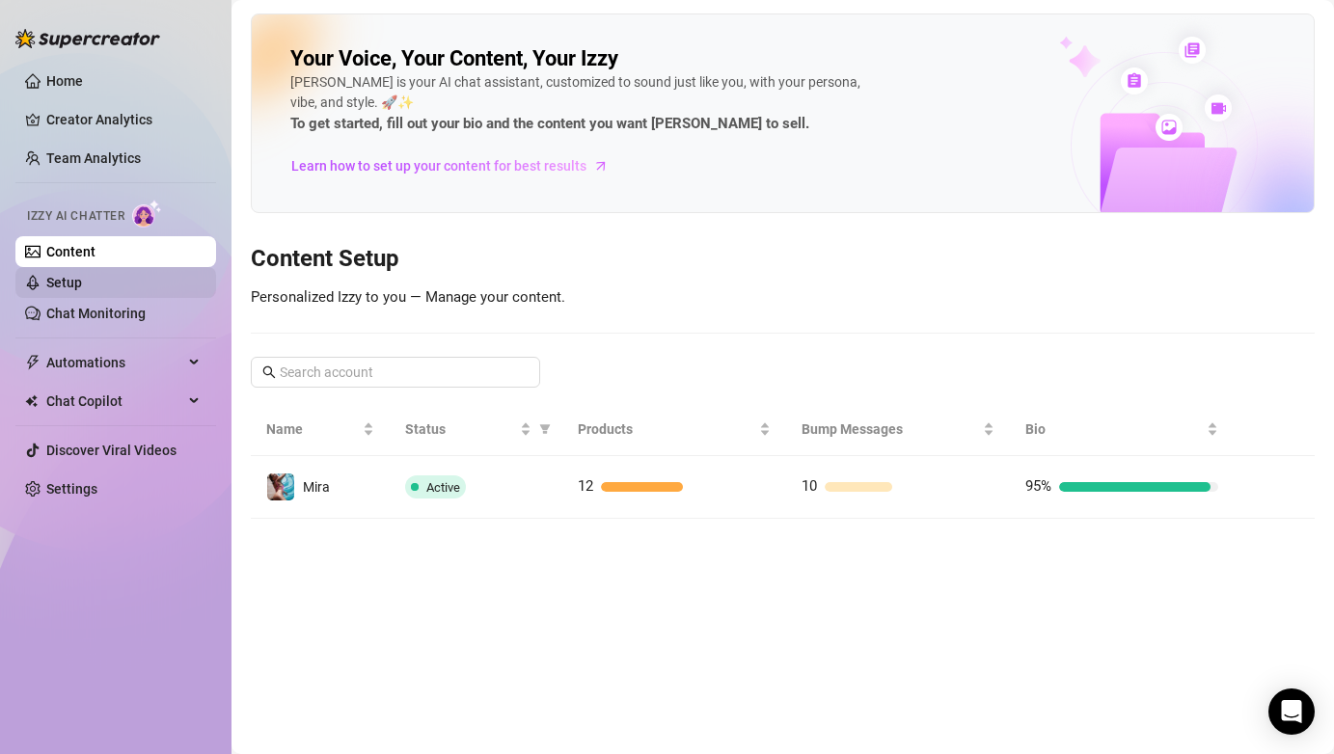
click at [82, 286] on link "Setup" at bounding box center [64, 282] width 36 height 15
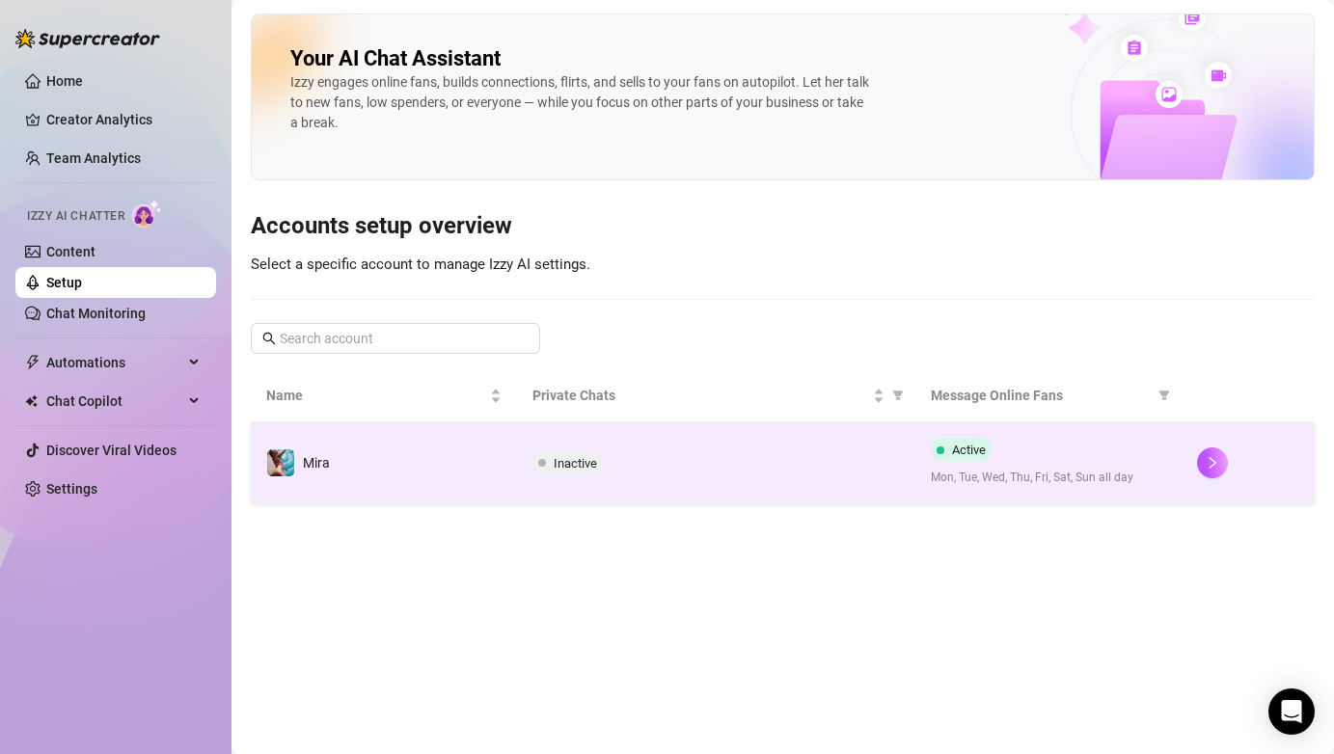
click at [585, 457] on span "Inactive" at bounding box center [575, 463] width 43 height 14
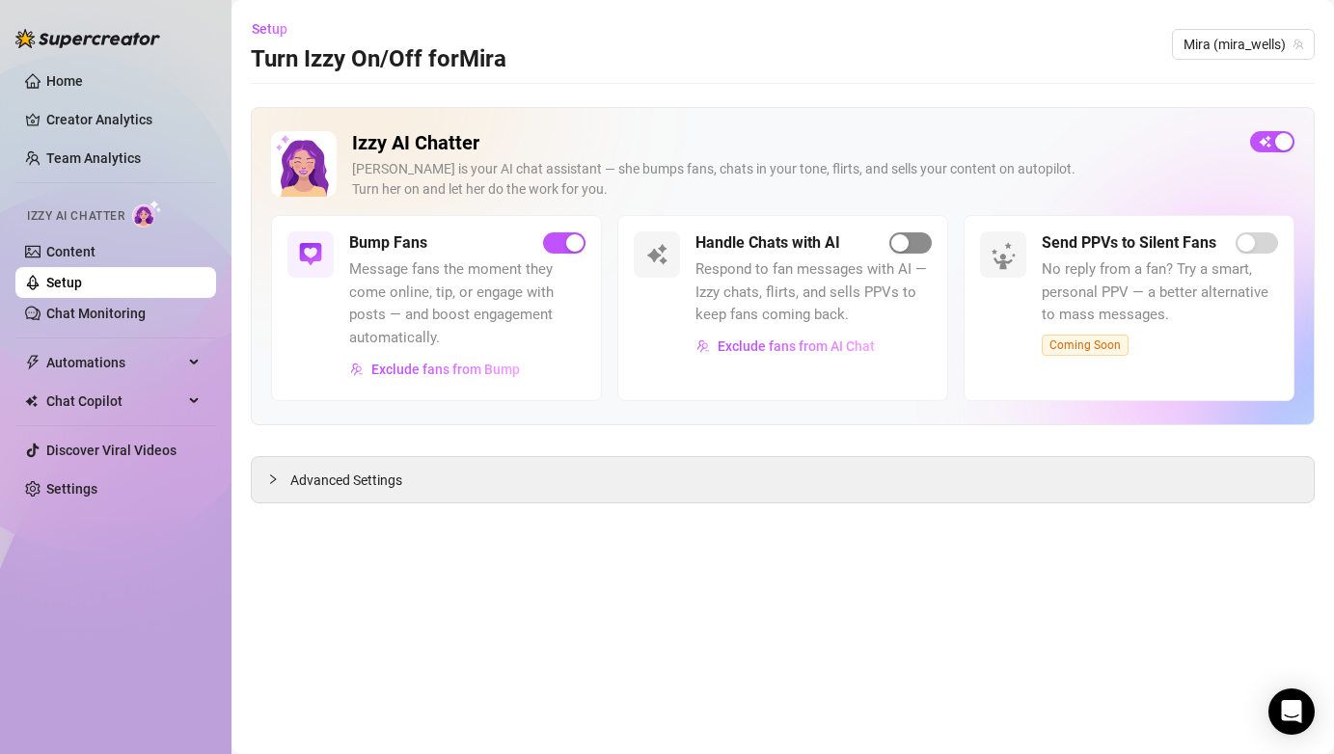
click at [918, 251] on span "button" at bounding box center [911, 243] width 42 height 21
click at [927, 241] on span "button" at bounding box center [911, 243] width 42 height 21
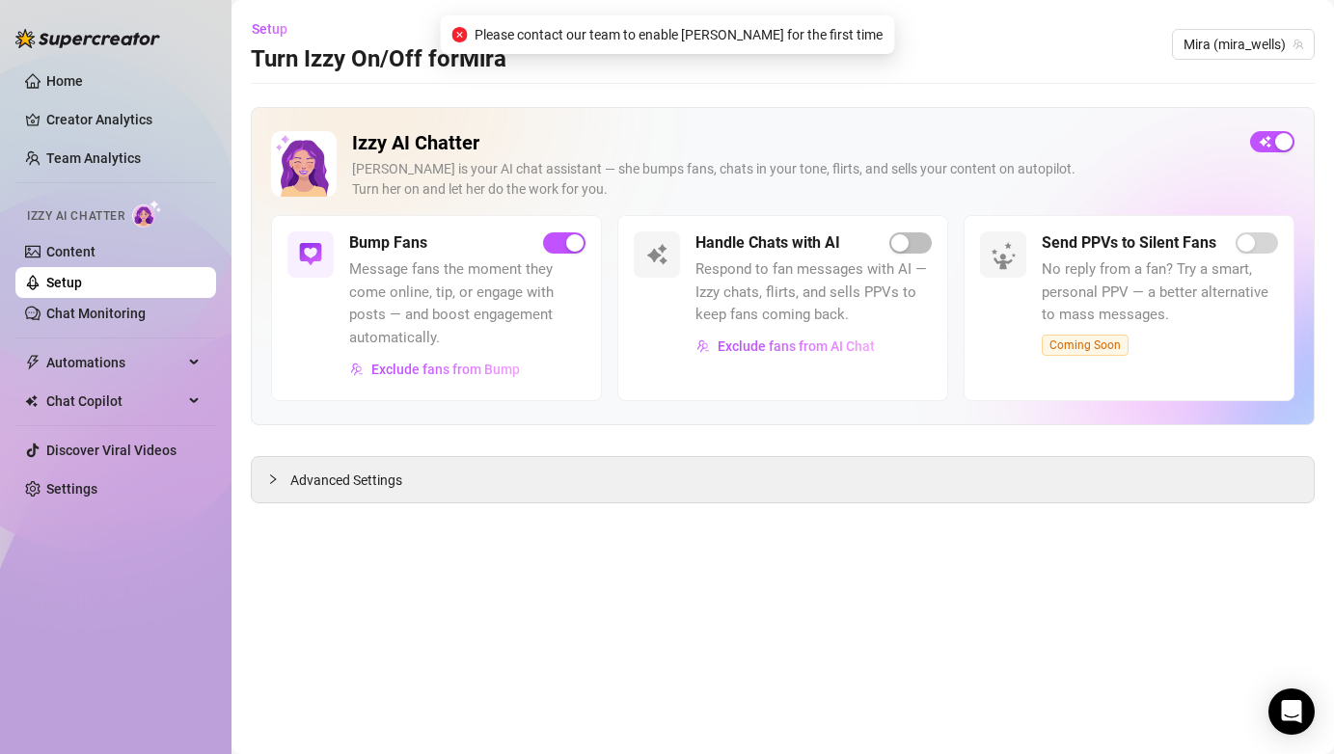
click at [760, 37] on span "Please contact our team to enable Izzy for the first time" at bounding box center [679, 34] width 408 height 21
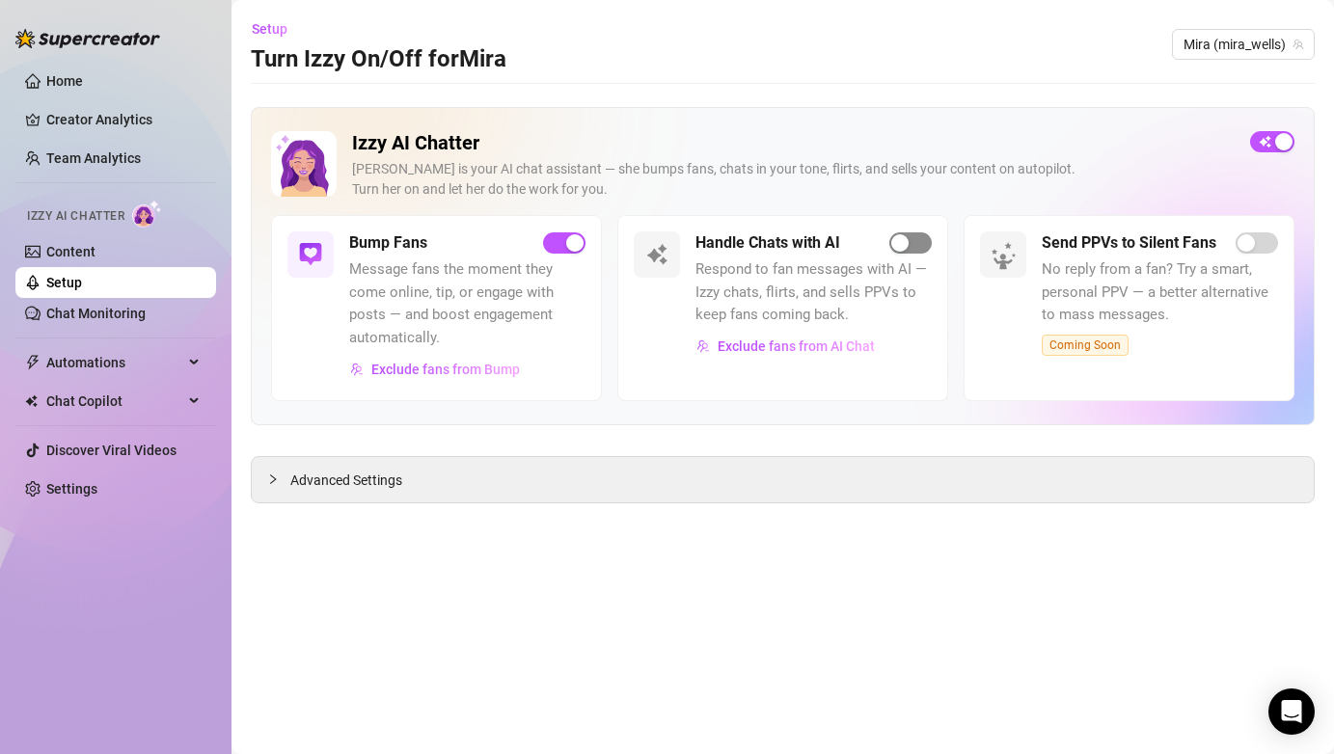
click at [917, 240] on span "button" at bounding box center [911, 243] width 42 height 21
click at [918, 226] on div "Handle Chats with AI Respond to fan messages with AI — Izzy chats, flirts, and …" at bounding box center [782, 307] width 331 height 185
click at [918, 247] on span "button" at bounding box center [911, 243] width 42 height 21
click at [913, 248] on span "button" at bounding box center [911, 243] width 42 height 21
click at [557, 247] on span "button" at bounding box center [564, 243] width 42 height 21
